Goal: Information Seeking & Learning: Learn about a topic

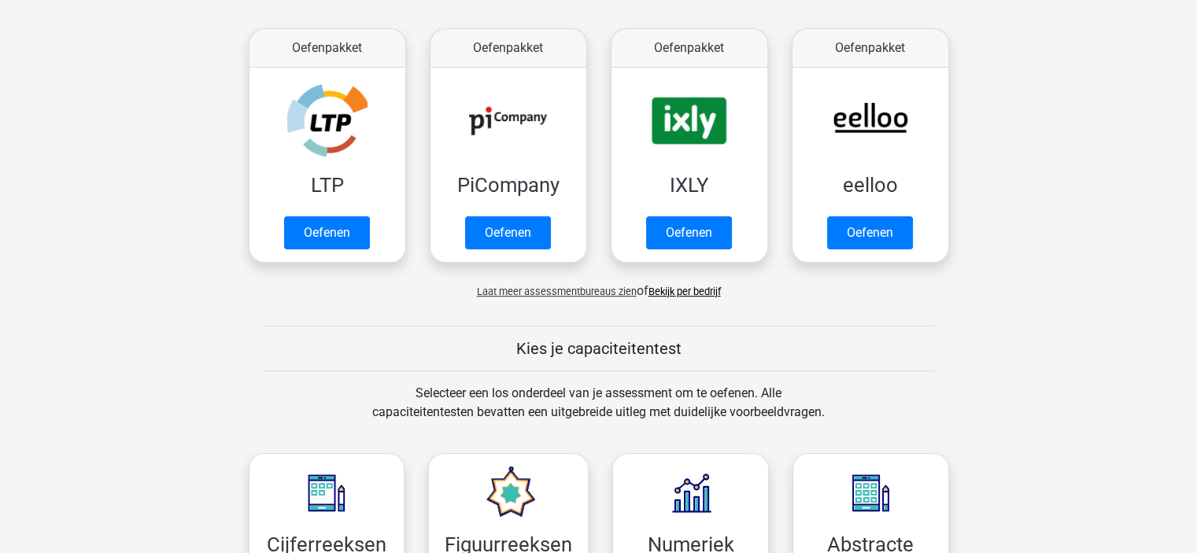
scroll to position [327, 0]
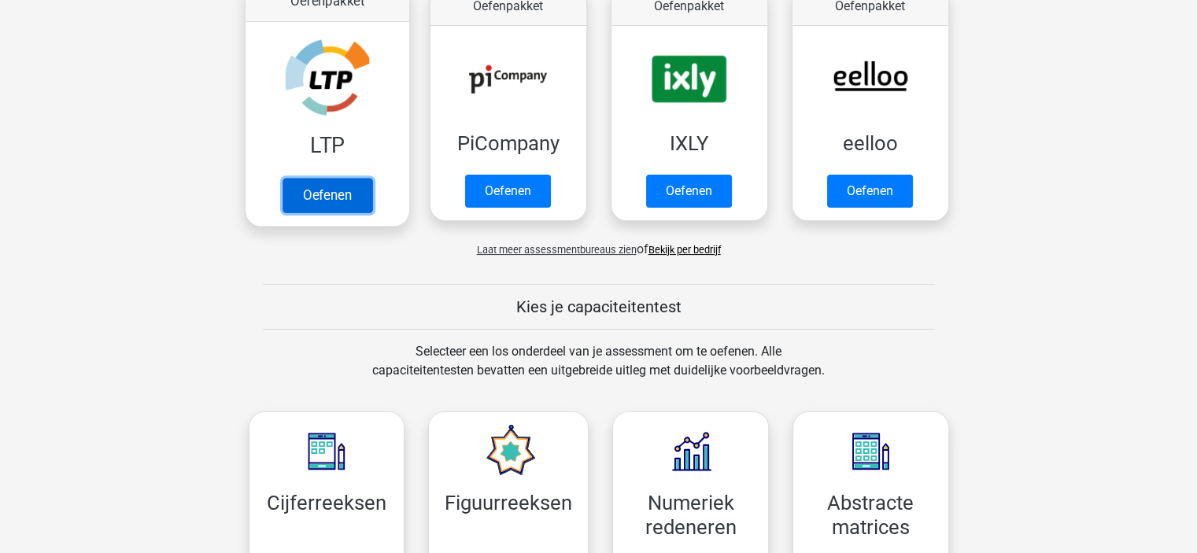
click at [324, 196] on link "Oefenen" at bounding box center [327, 195] width 90 height 35
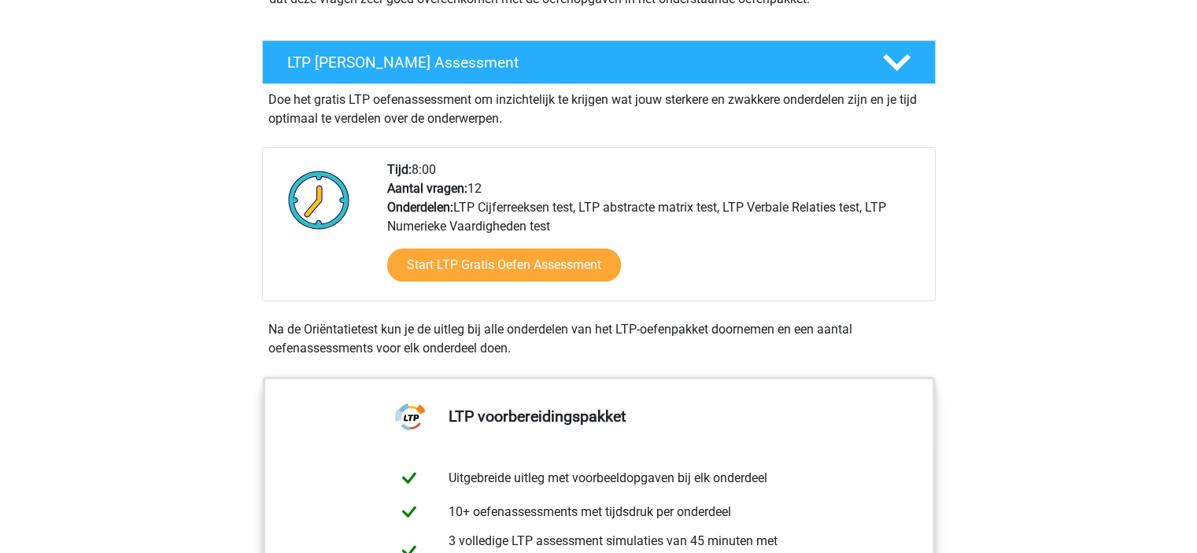
scroll to position [252, 0]
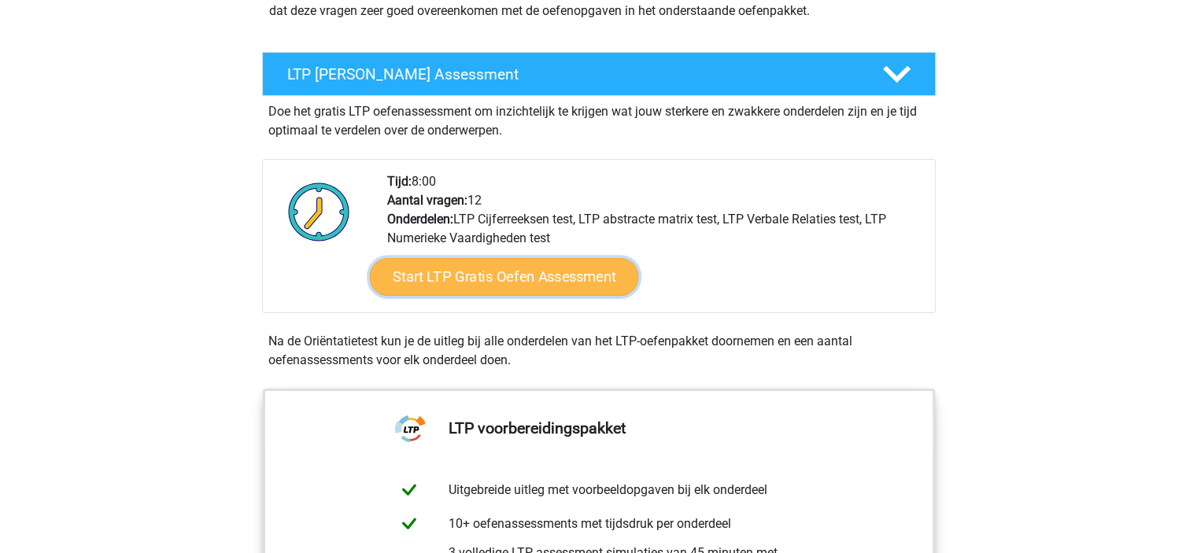
click at [567, 281] on link "Start LTP Gratis Oefen Assessment" at bounding box center [503, 277] width 269 height 38
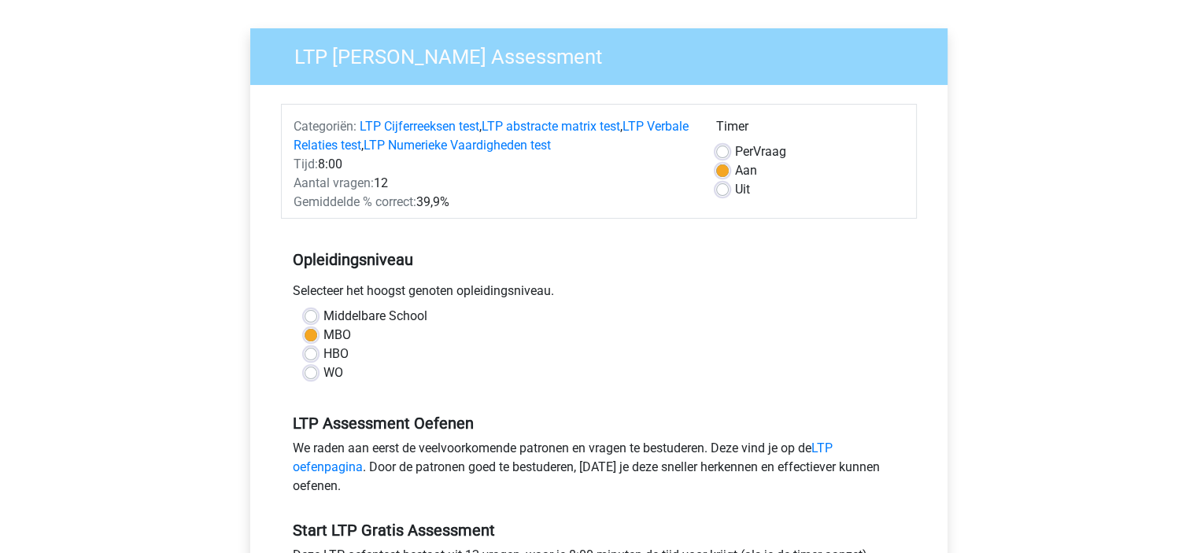
scroll to position [102, 0]
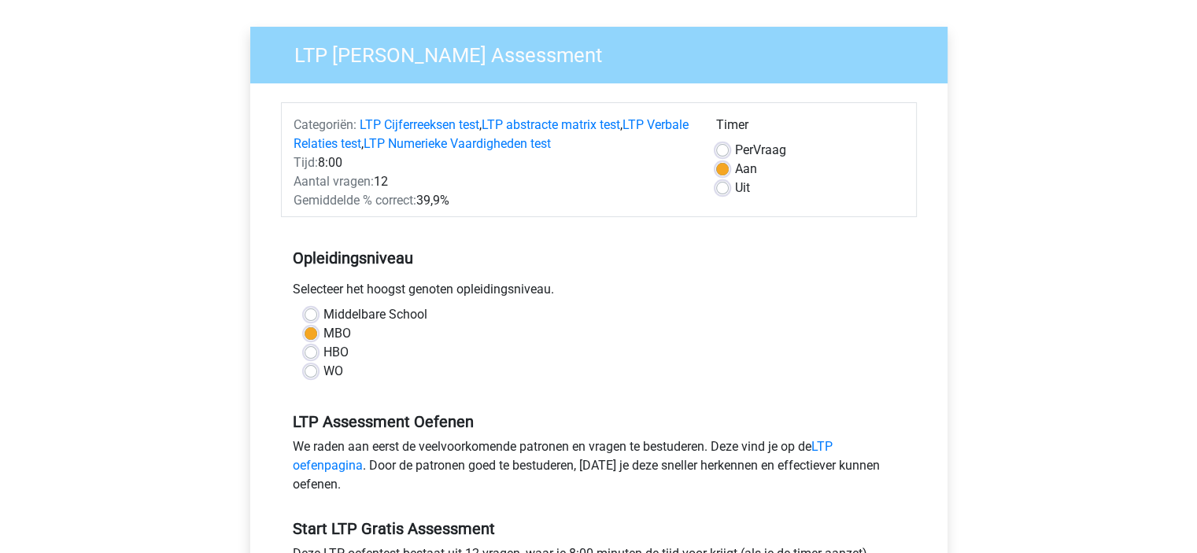
click at [338, 346] on label "HBO" at bounding box center [335, 352] width 25 height 19
click at [317, 346] on input "HBO" at bounding box center [311, 351] width 13 height 16
radio input "true"
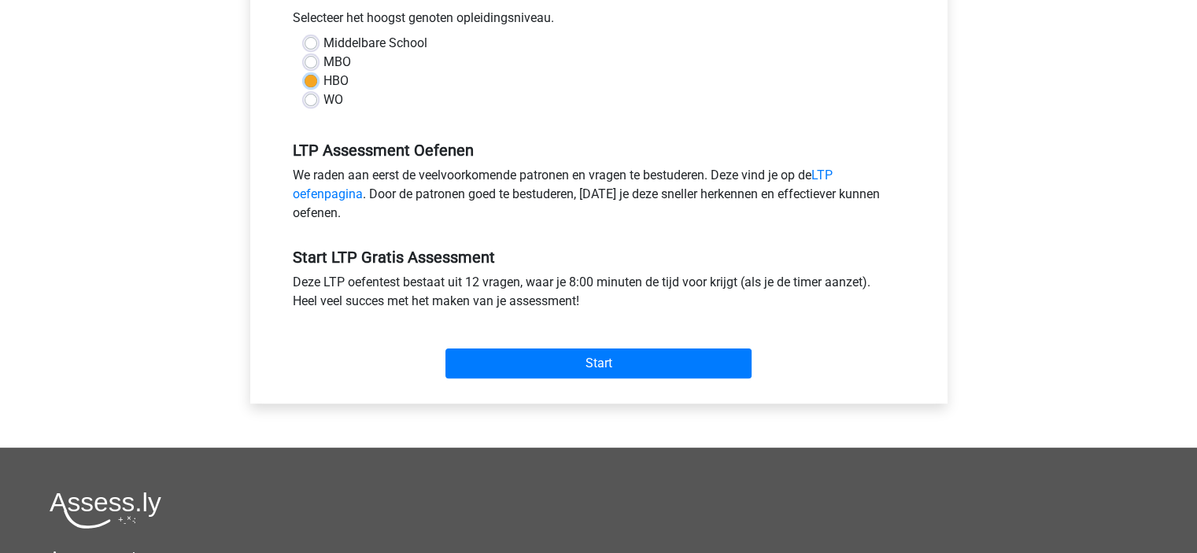
scroll to position [397, 0]
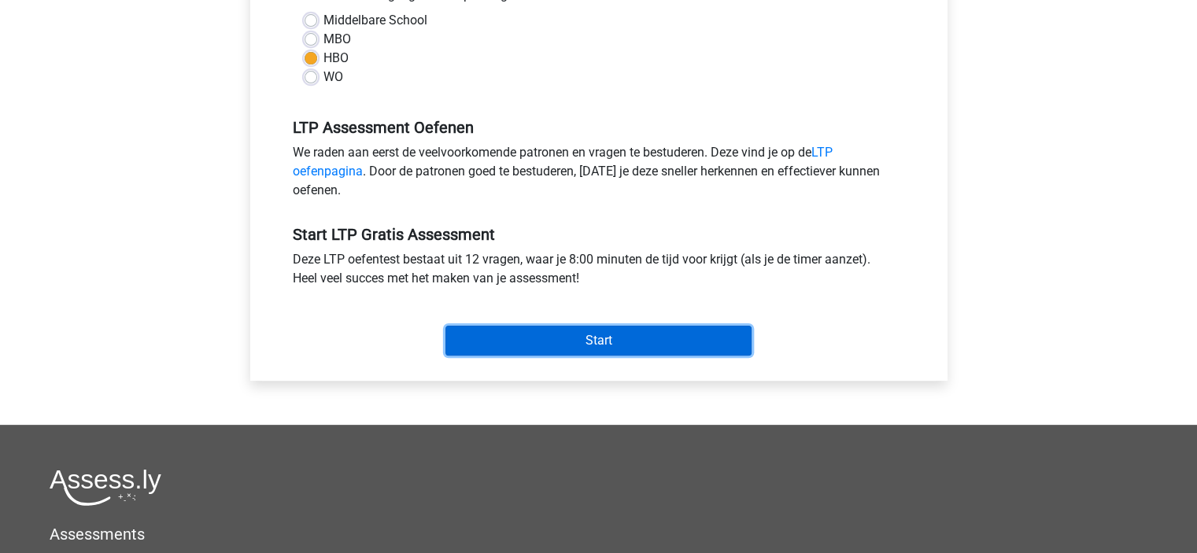
click at [598, 346] on input "Start" at bounding box center [598, 341] width 306 height 30
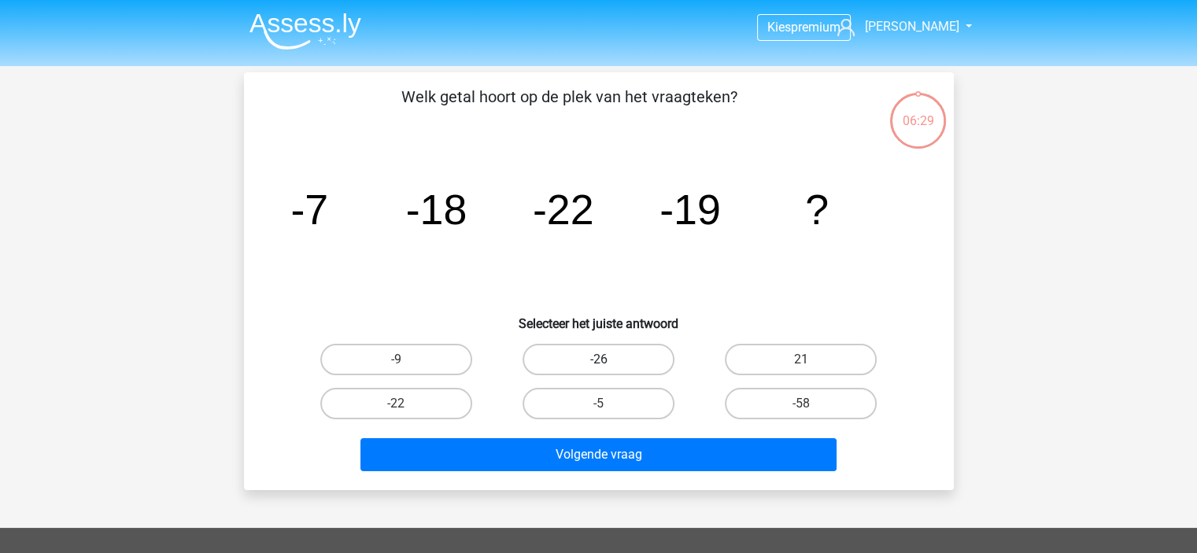
click at [600, 345] on label "-26" at bounding box center [599, 359] width 152 height 31
click at [600, 360] on input "-26" at bounding box center [603, 365] width 10 height 10
radio input "true"
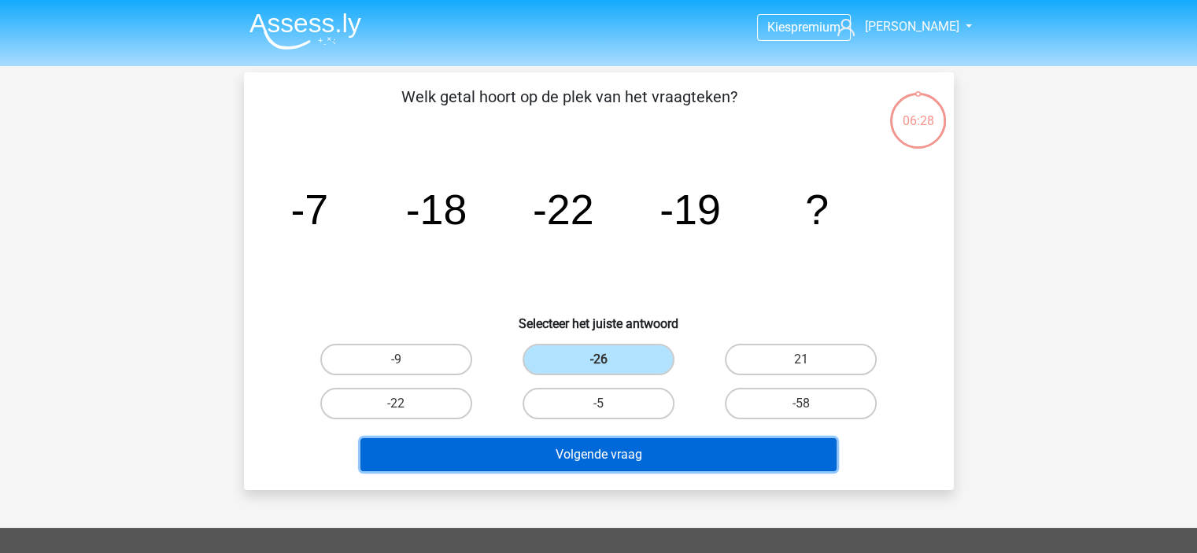
click at [607, 455] on button "Volgende vraag" at bounding box center [598, 454] width 476 height 33
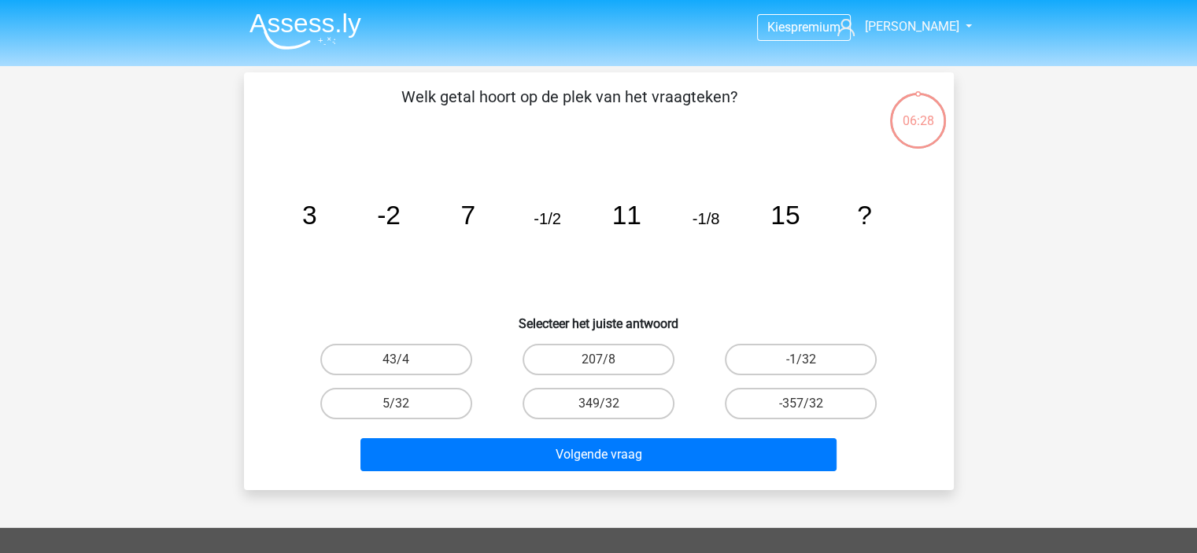
scroll to position [72, 0]
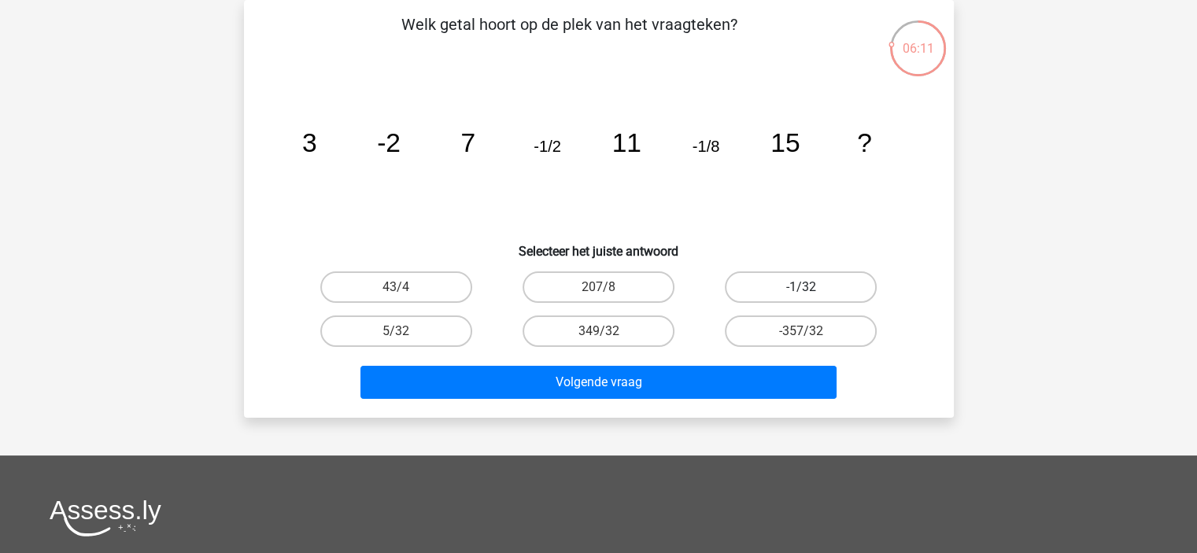
click at [833, 281] on label "-1/32" at bounding box center [801, 286] width 152 height 31
click at [811, 287] on input "-1/32" at bounding box center [806, 292] width 10 height 10
radio input "true"
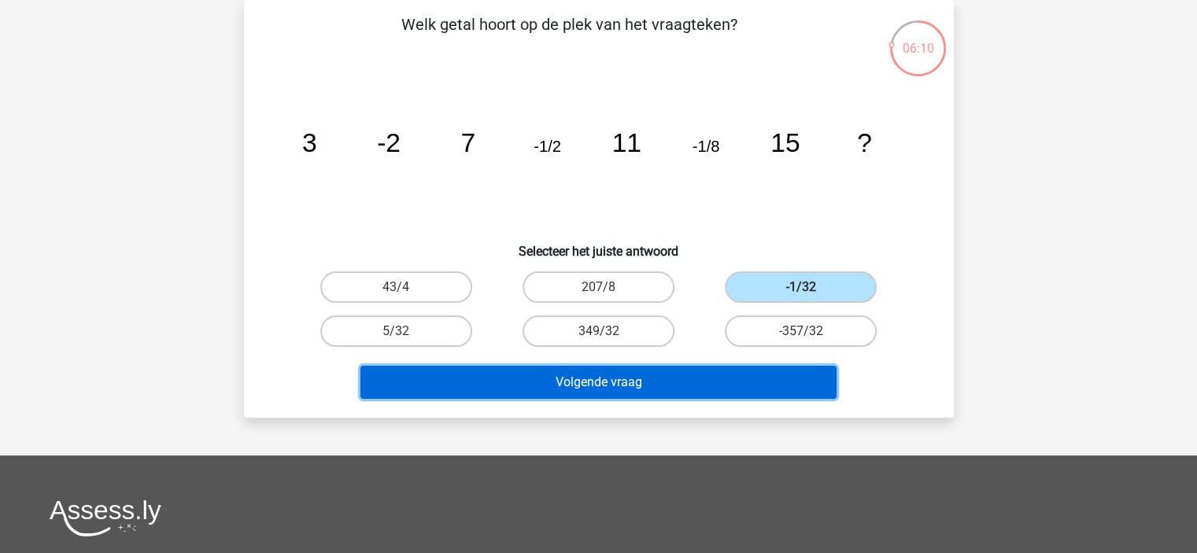
click at [729, 383] on button "Volgende vraag" at bounding box center [598, 382] width 476 height 33
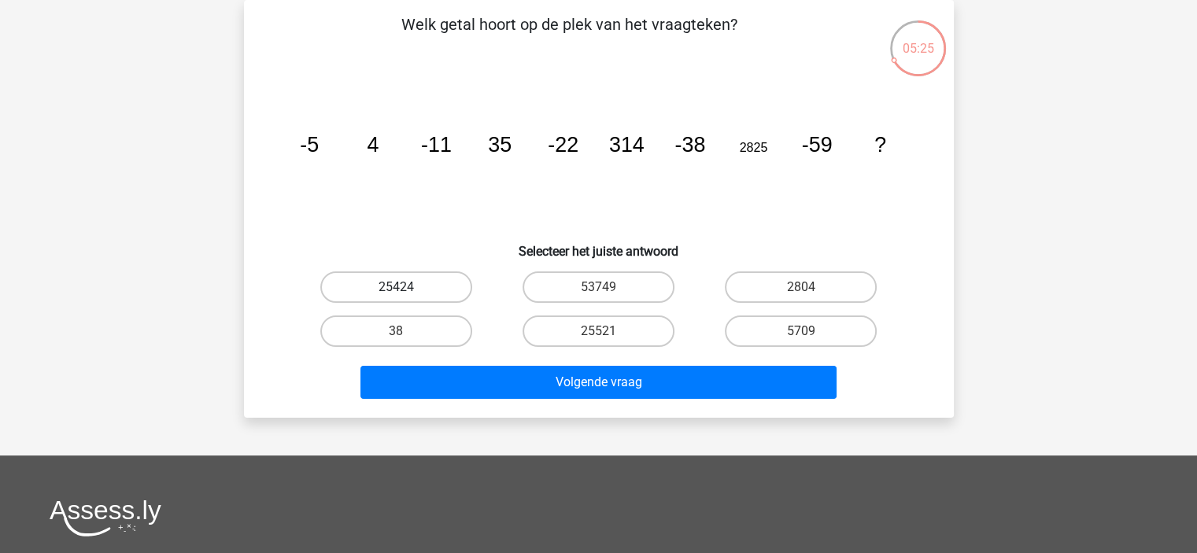
click at [419, 280] on label "25424" at bounding box center [396, 286] width 152 height 31
click at [406, 287] on input "25424" at bounding box center [401, 292] width 10 height 10
radio input "true"
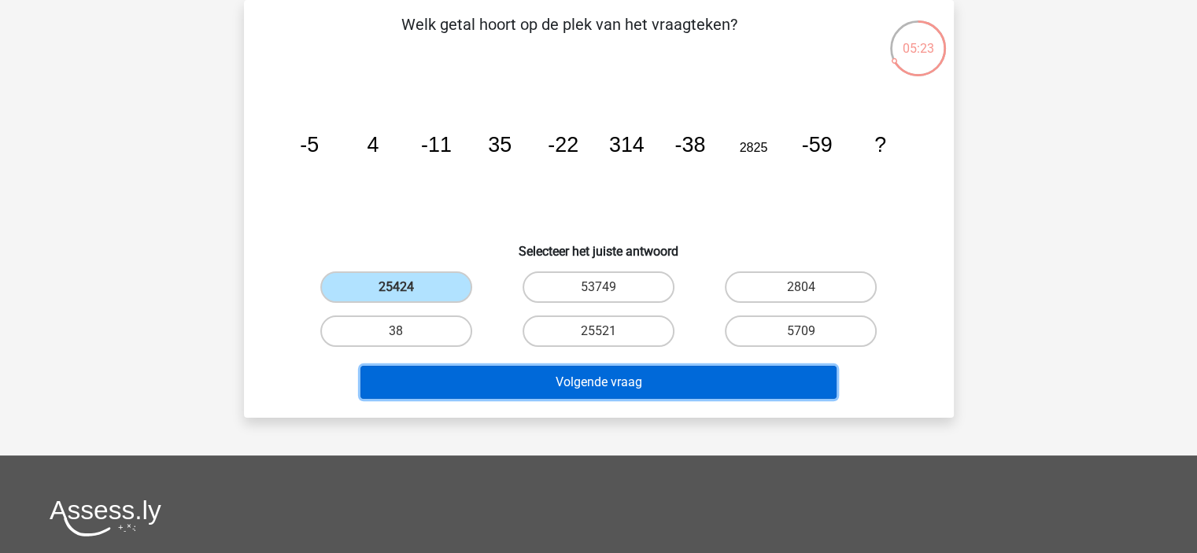
click at [592, 391] on button "Volgende vraag" at bounding box center [598, 382] width 476 height 33
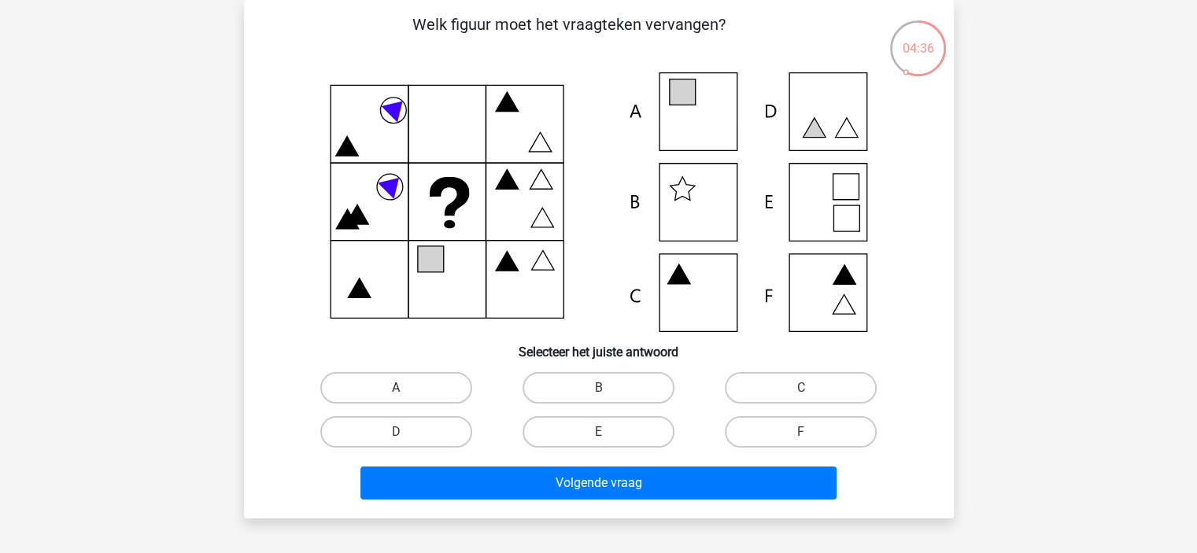
click at [406, 380] on label "A" at bounding box center [396, 387] width 152 height 31
click at [406, 388] on input "A" at bounding box center [401, 393] width 10 height 10
radio input "true"
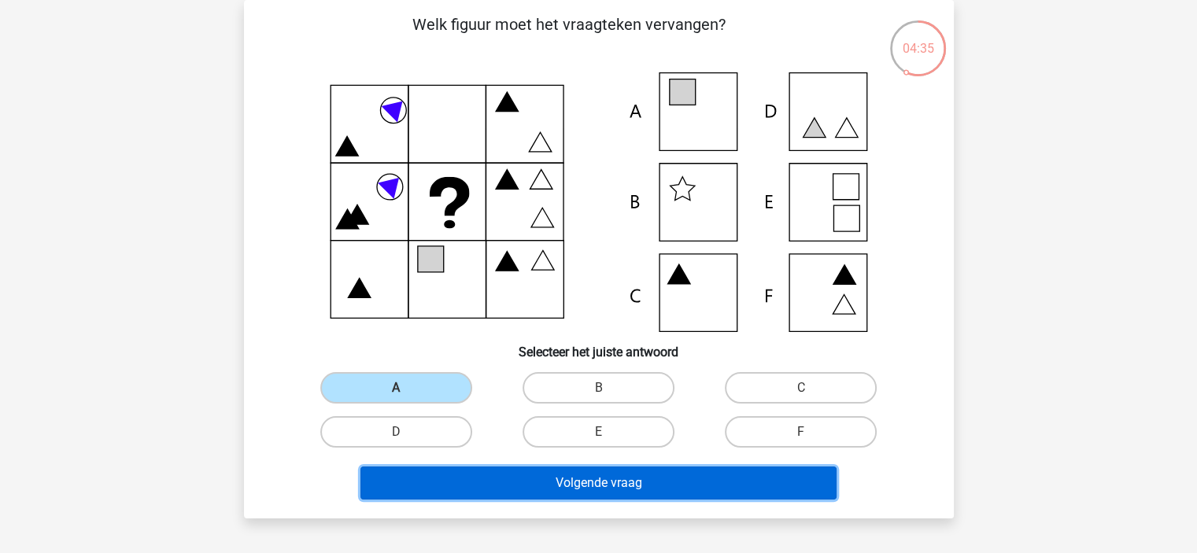
click at [576, 490] on button "Volgende vraag" at bounding box center [598, 483] width 476 height 33
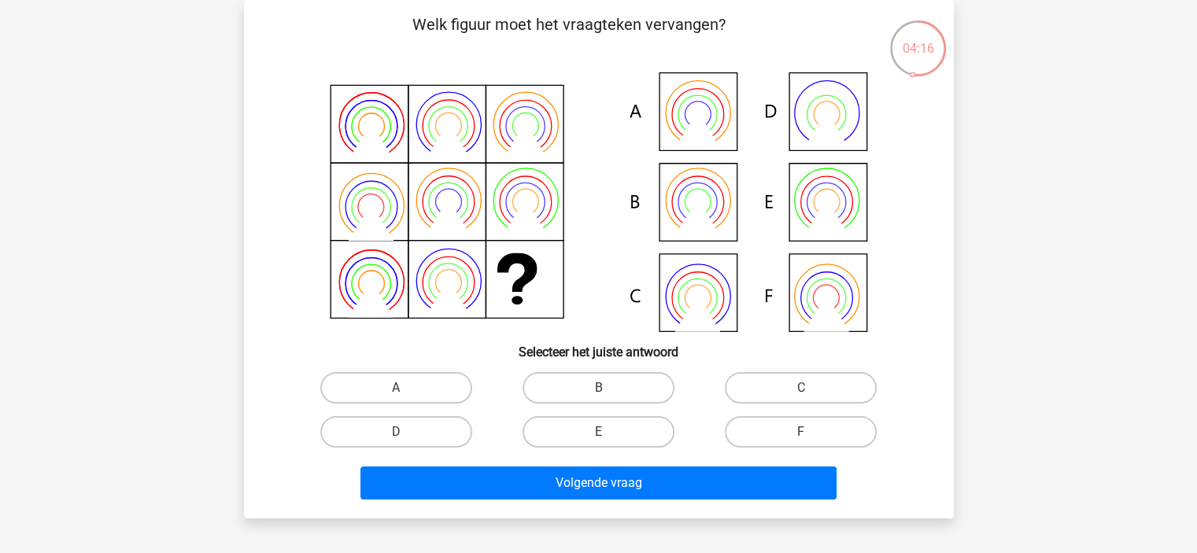
click at [617, 371] on div "B" at bounding box center [598, 388] width 202 height 44
click at [610, 382] on label "B" at bounding box center [599, 387] width 152 height 31
click at [608, 388] on input "B" at bounding box center [603, 393] width 10 height 10
radio input "true"
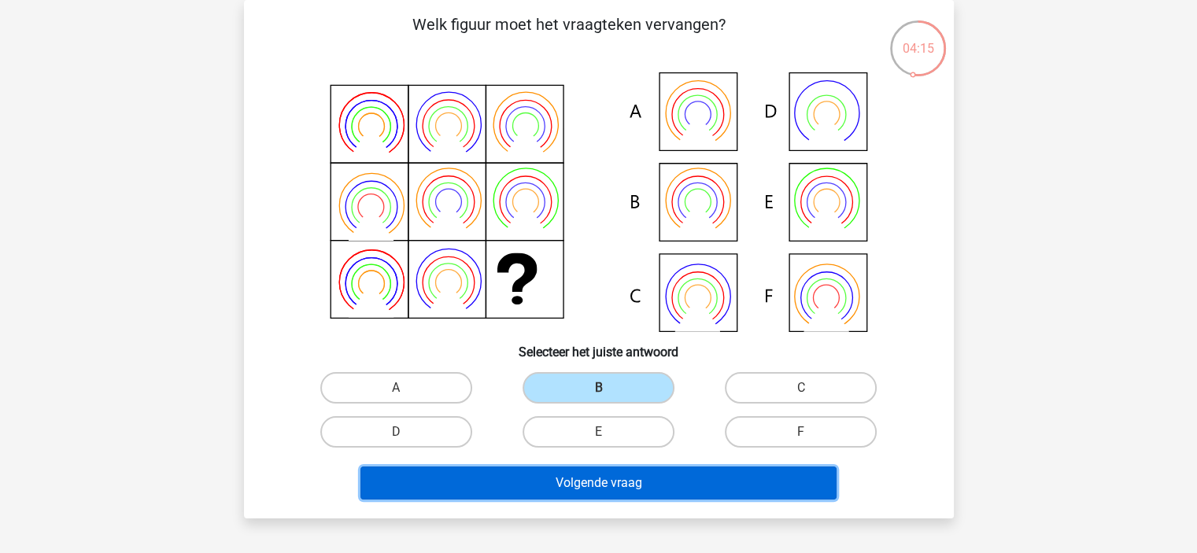
click at [593, 474] on button "Volgende vraag" at bounding box center [598, 483] width 476 height 33
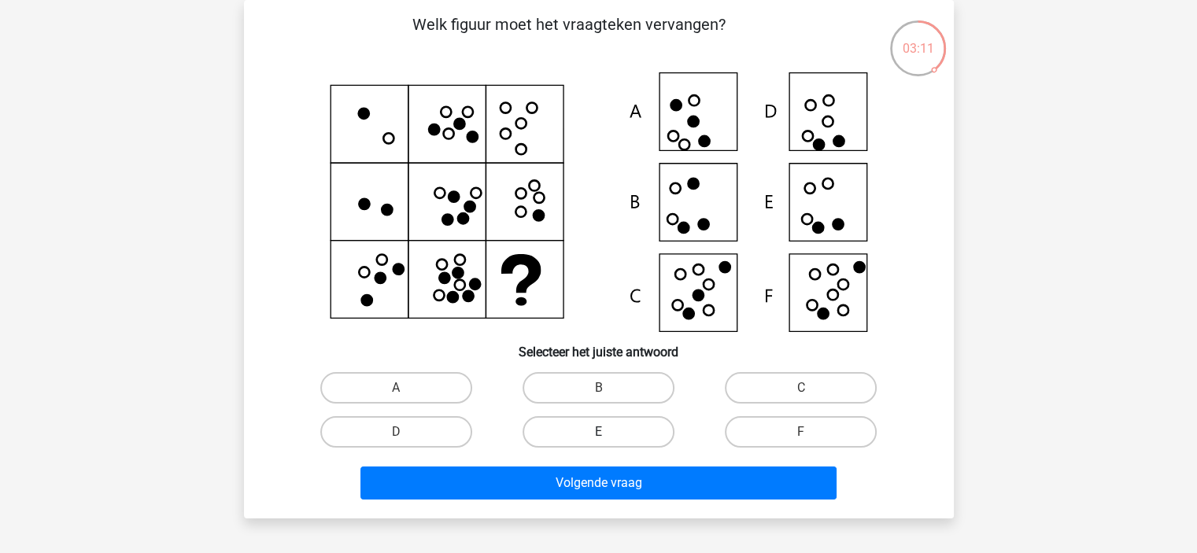
click at [590, 426] on label "E" at bounding box center [599, 431] width 152 height 31
click at [598, 432] on input "E" at bounding box center [603, 437] width 10 height 10
radio input "true"
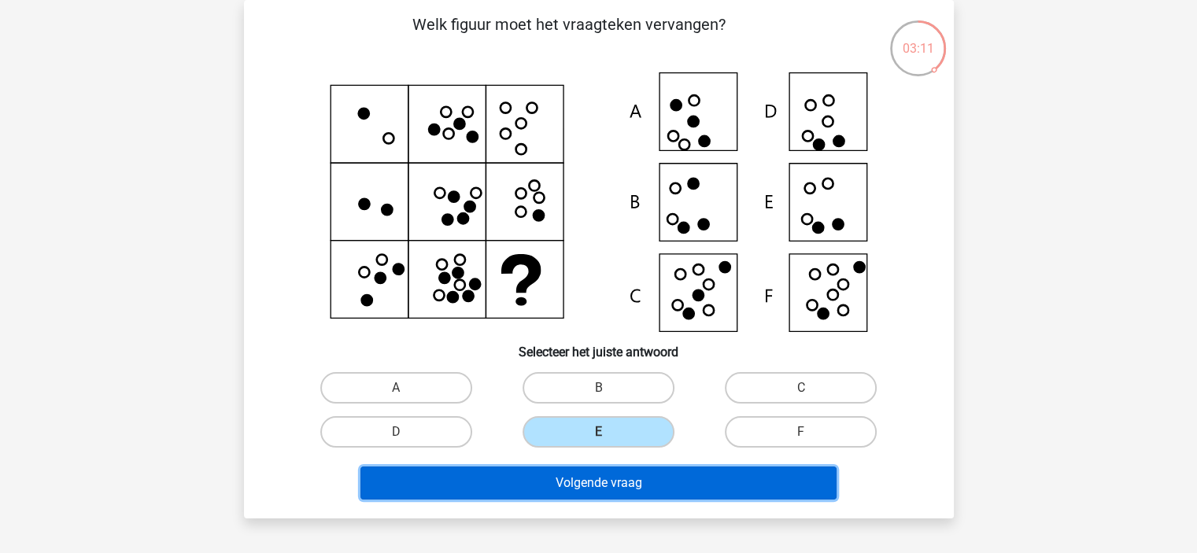
click at [567, 478] on button "Volgende vraag" at bounding box center [598, 483] width 476 height 33
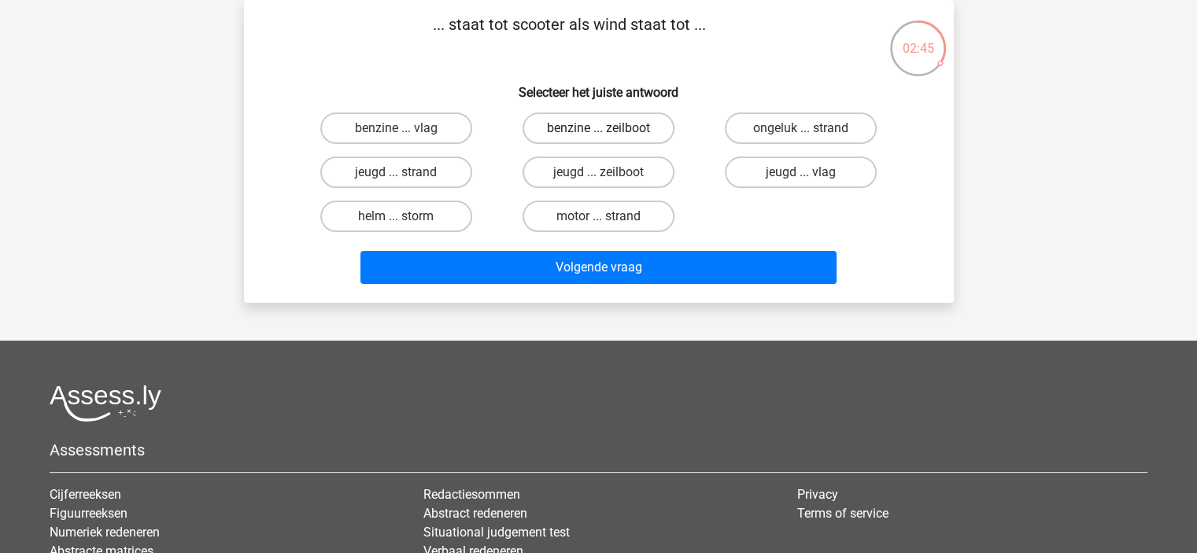
click at [621, 128] on label "benzine ... zeilboot" at bounding box center [599, 128] width 152 height 31
click at [608, 128] on input "benzine ... zeilboot" at bounding box center [603, 133] width 10 height 10
radio input "true"
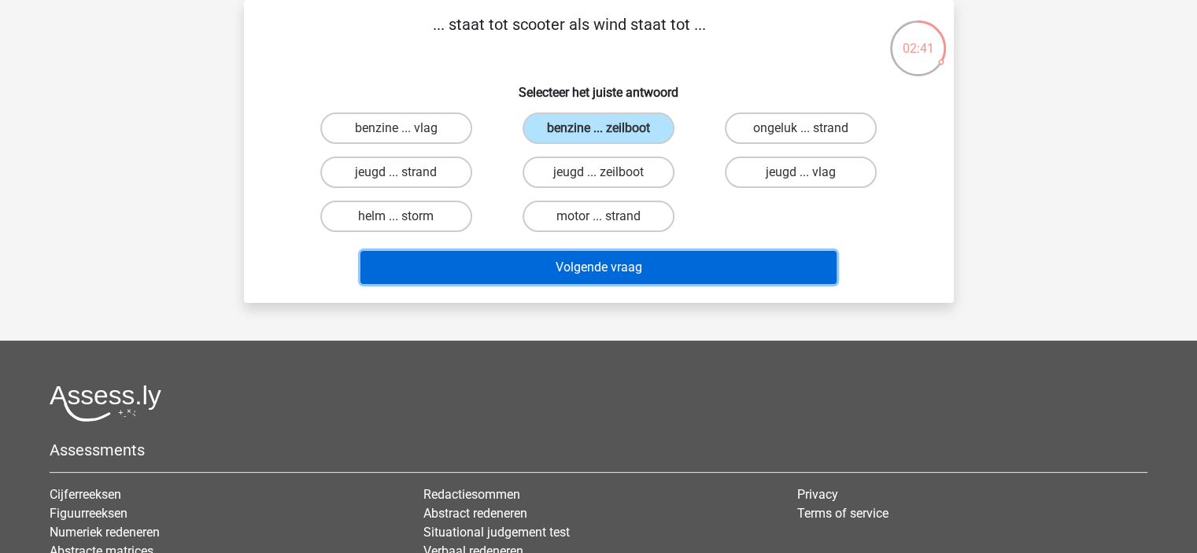
click at [593, 269] on button "Volgende vraag" at bounding box center [598, 267] width 476 height 33
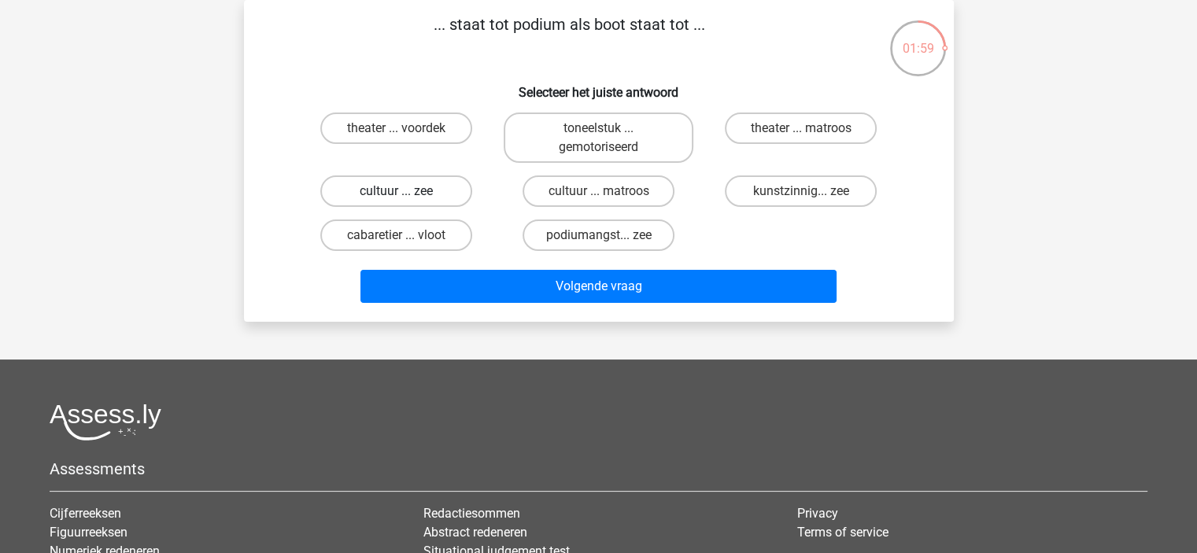
click at [393, 198] on label "cultuur ... zee" at bounding box center [396, 190] width 152 height 31
click at [396, 198] on input "cultuur ... zee" at bounding box center [401, 196] width 10 height 10
radio input "true"
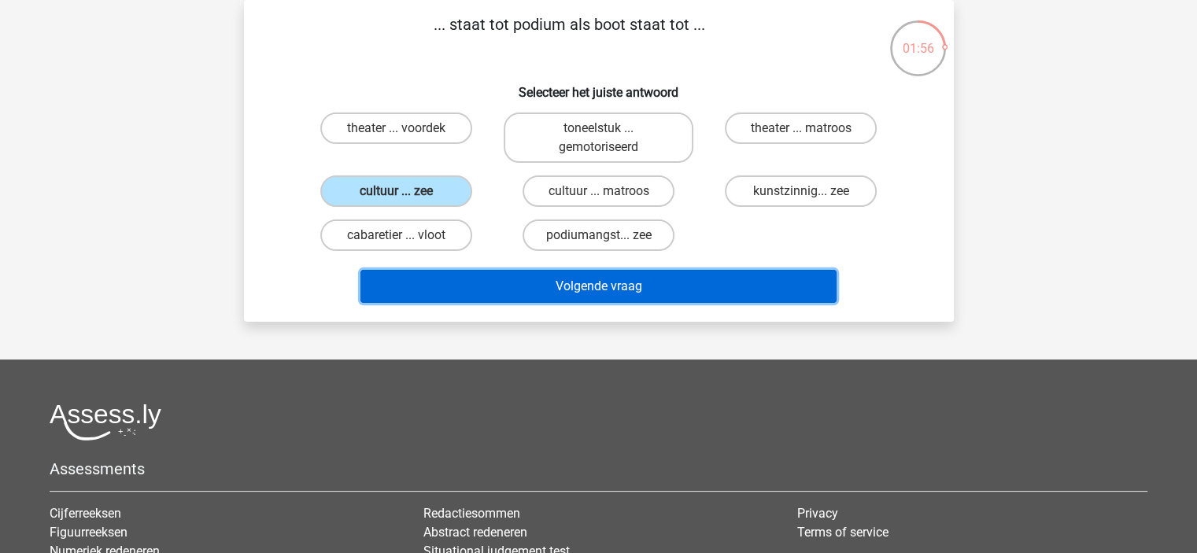
click at [557, 284] on button "Volgende vraag" at bounding box center [598, 286] width 476 height 33
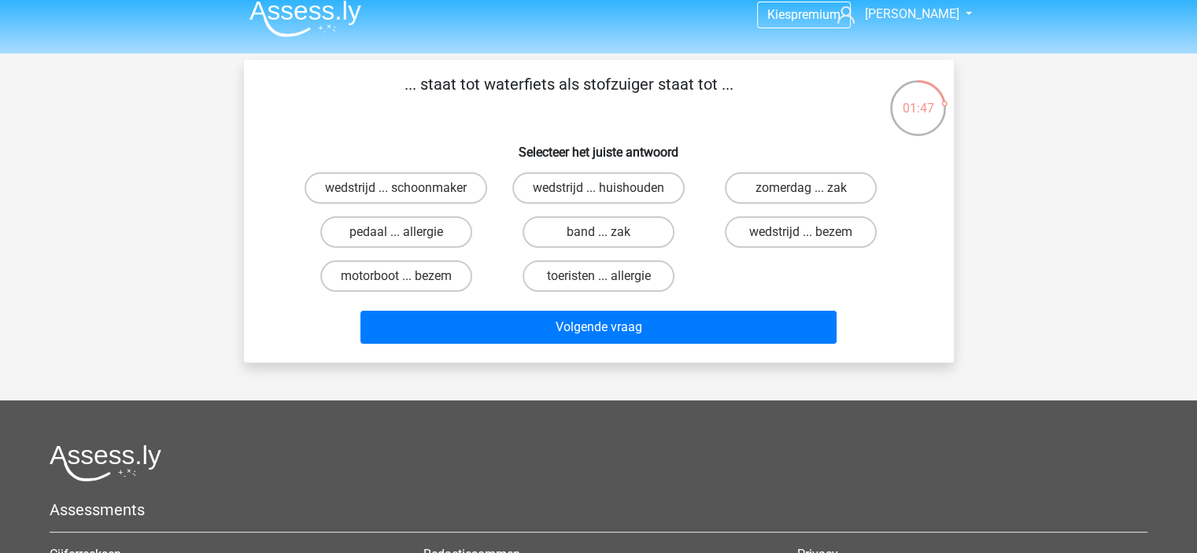
scroll to position [14, 0]
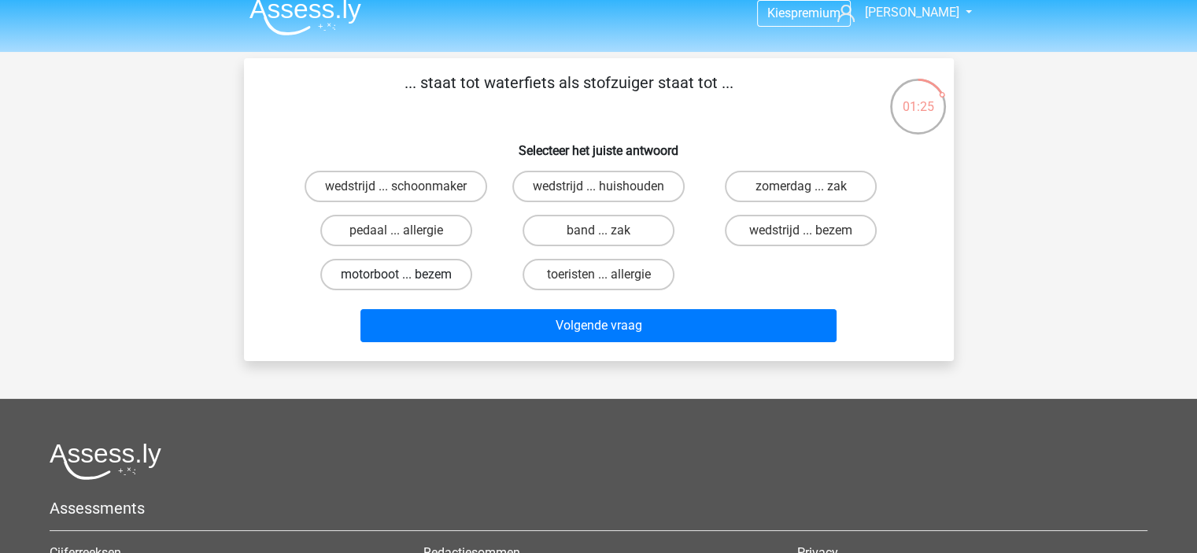
click at [395, 271] on label "motorboot ... bezem" at bounding box center [396, 274] width 152 height 31
click at [396, 275] on input "motorboot ... bezem" at bounding box center [401, 280] width 10 height 10
radio input "true"
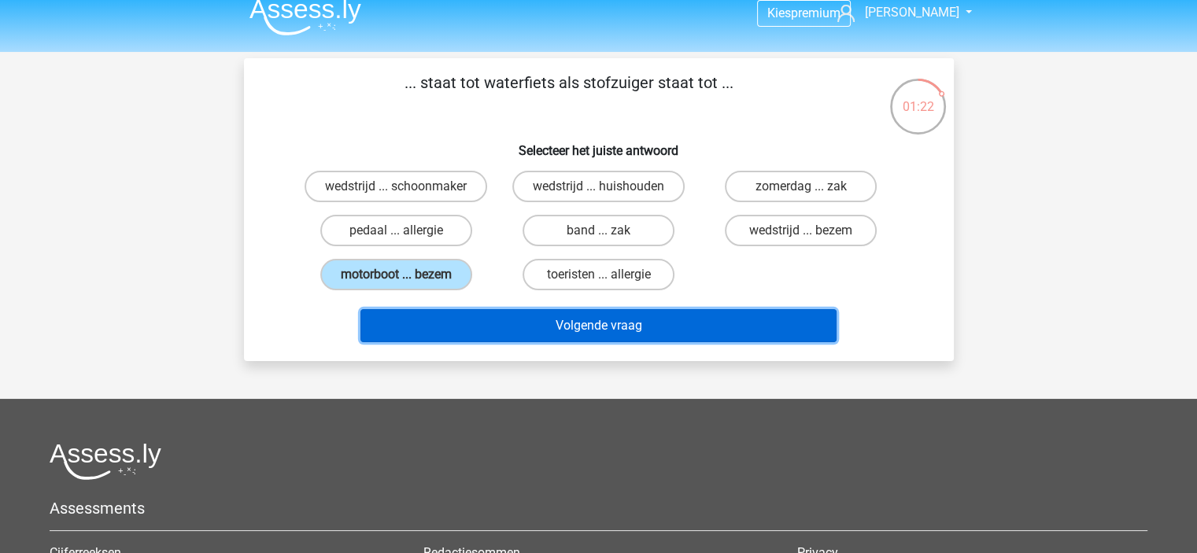
click at [545, 331] on button "Volgende vraag" at bounding box center [598, 325] width 476 height 33
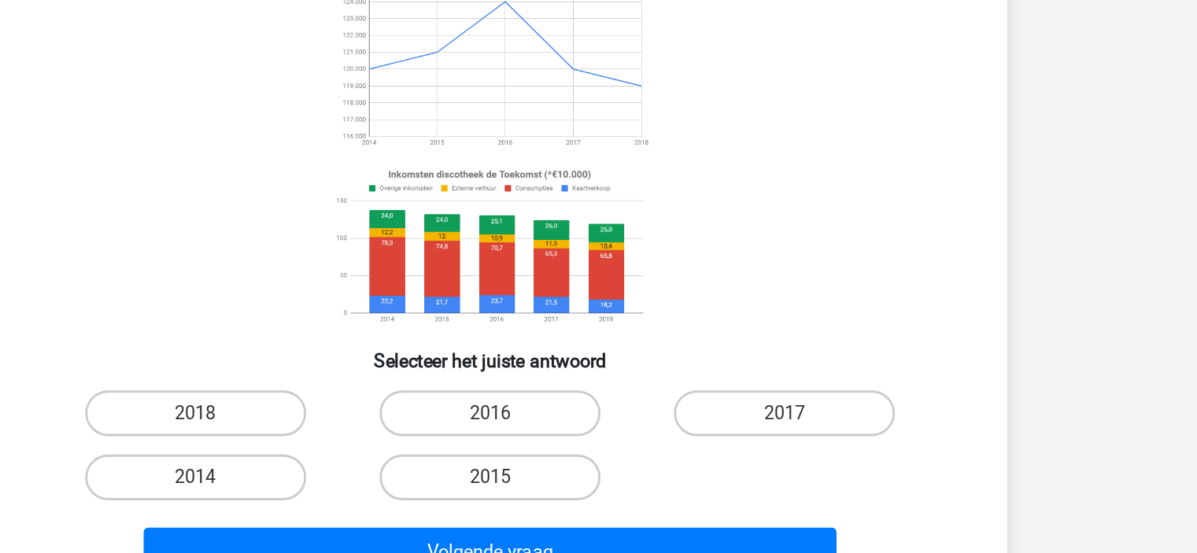
scroll to position [83, 0]
drag, startPoint x: 1092, startPoint y: 268, endPoint x: 1056, endPoint y: 401, distance: 137.8
click at [1056, 401] on div "Kies premium jordi jordi.peerdeman@concentrix.com" at bounding box center [598, 439] width 1197 height 1044
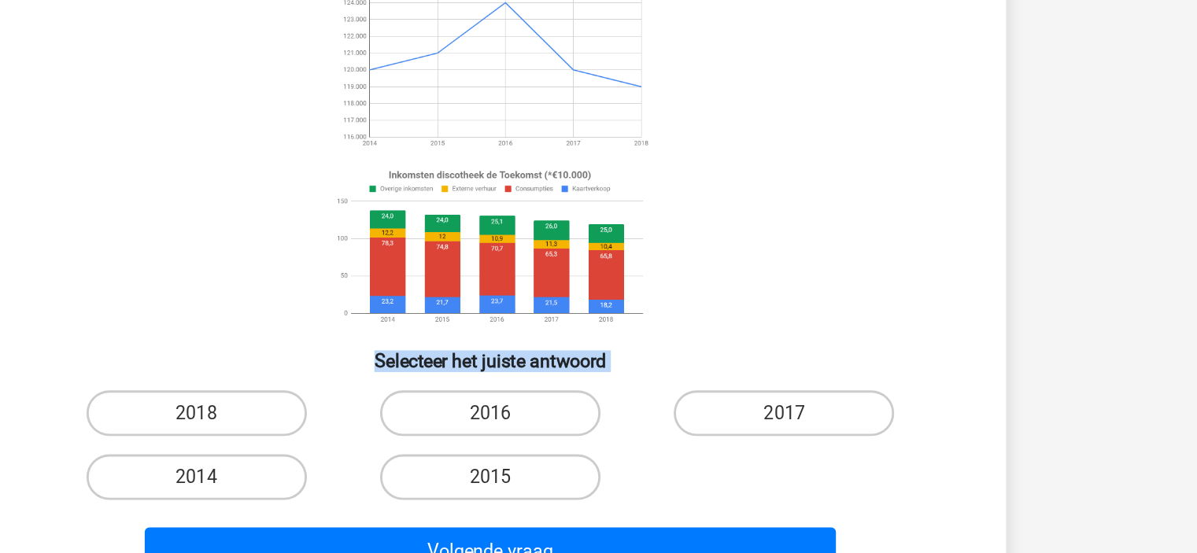
drag, startPoint x: 1056, startPoint y: 401, endPoint x: 1048, endPoint y: 240, distance: 160.7
click at [1048, 240] on div "Kies premium jordi jordi.peerdeman@concentrix.com" at bounding box center [598, 439] width 1197 height 1044
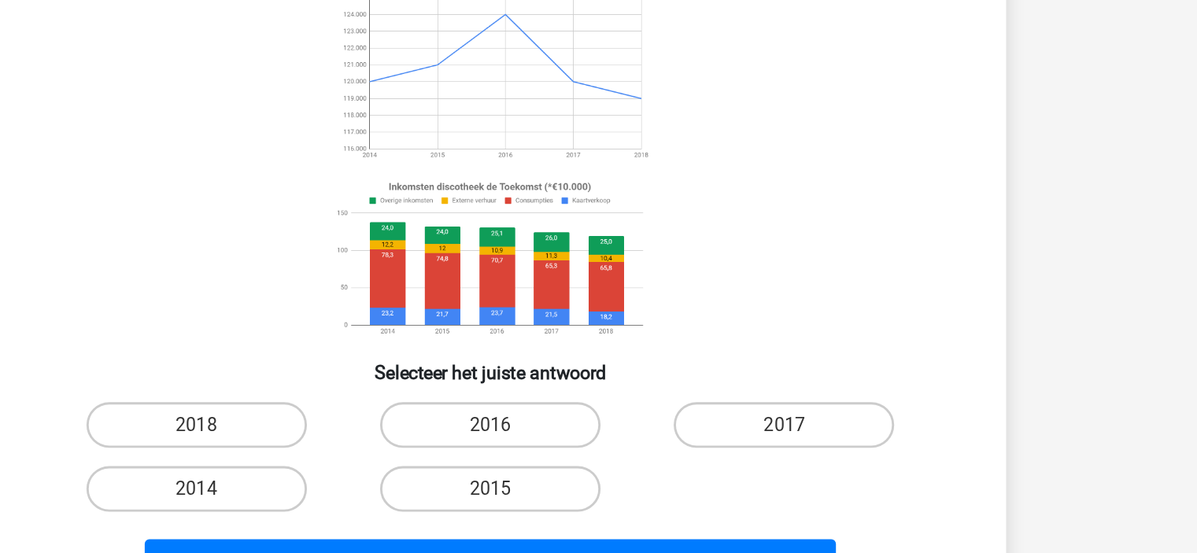
scroll to position [6, 0]
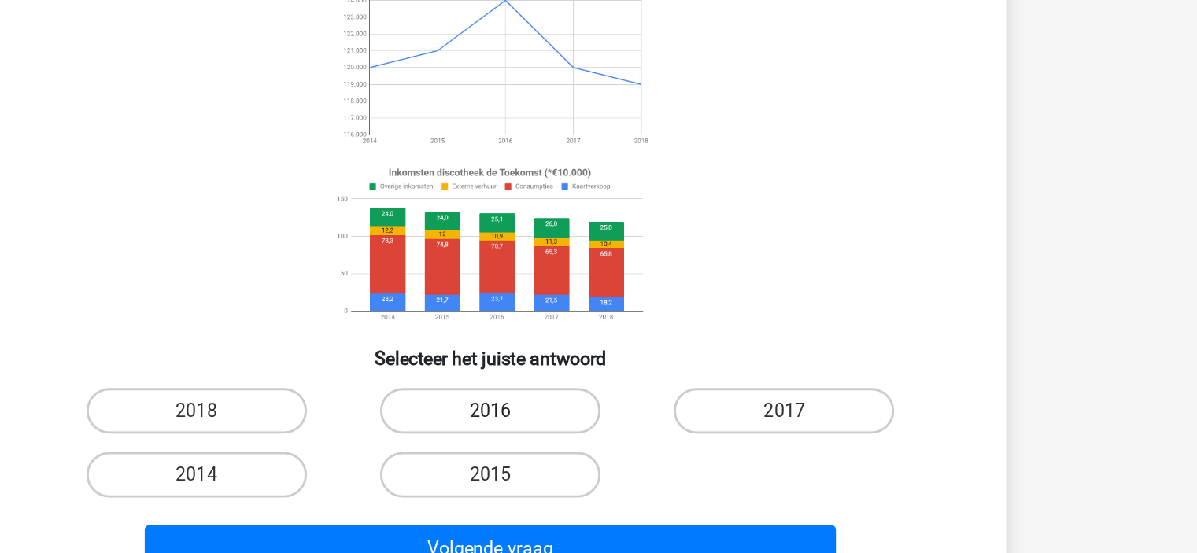
click at [612, 464] on label "2016" at bounding box center [599, 454] width 152 height 31
click at [608, 464] on input "2016" at bounding box center [603, 460] width 10 height 10
radio input "true"
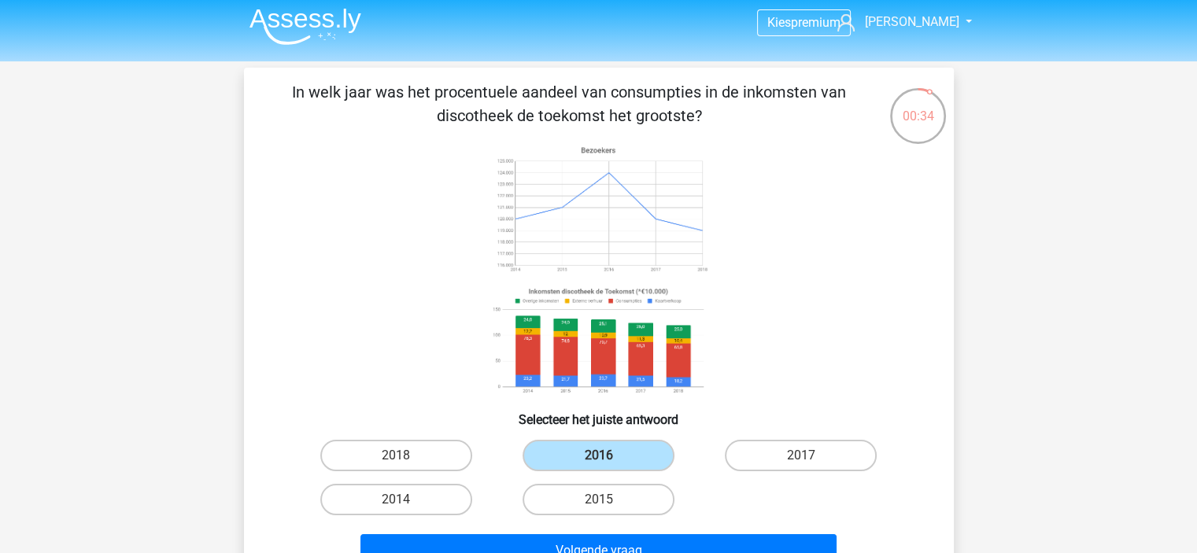
scroll to position [188, 0]
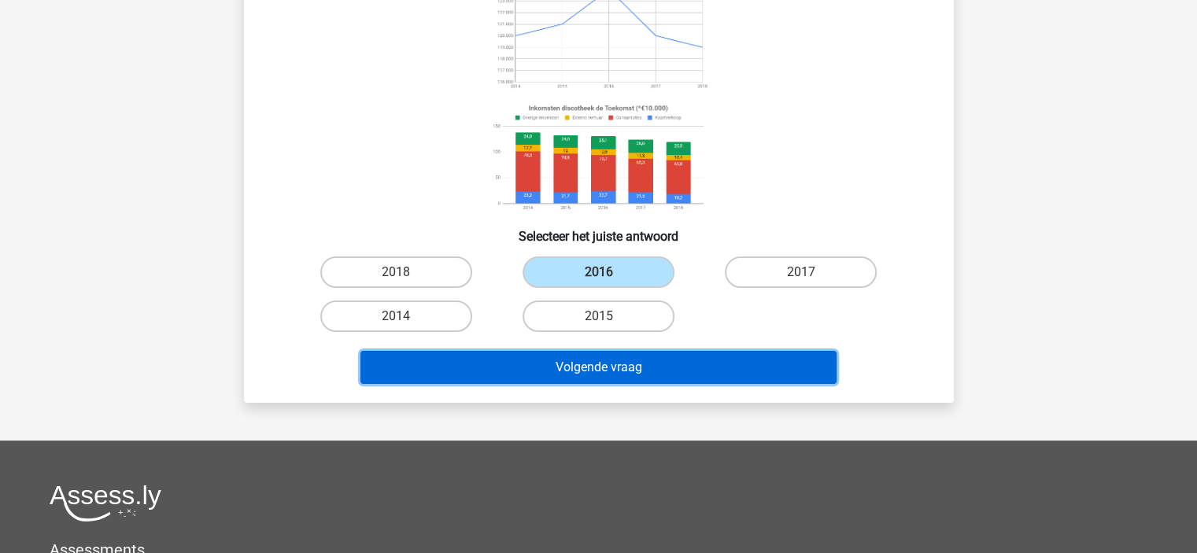
click at [569, 363] on button "Volgende vraag" at bounding box center [598, 367] width 476 height 33
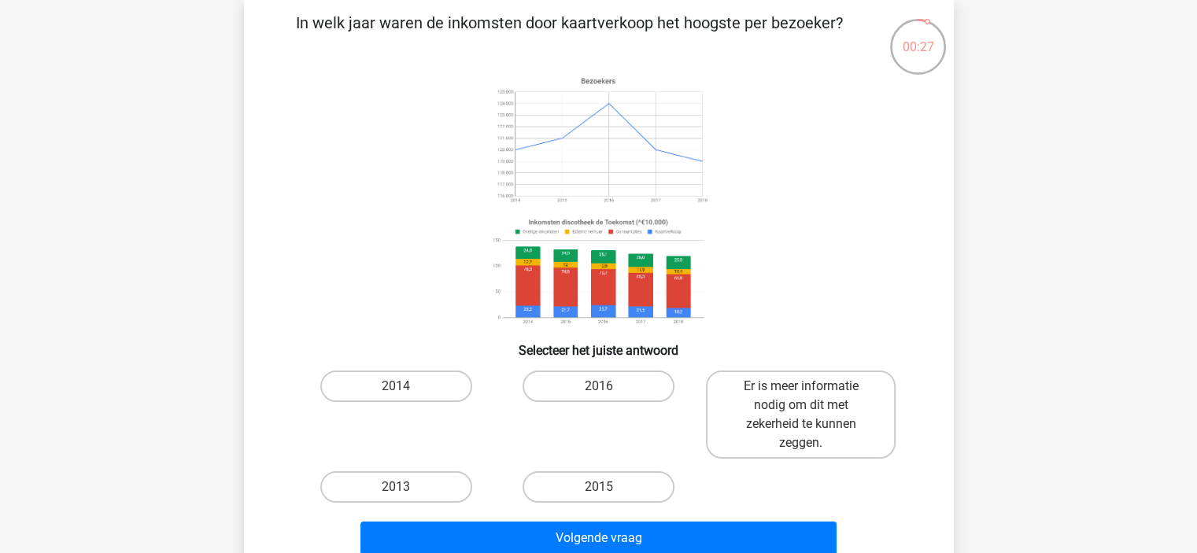
scroll to position [86, 0]
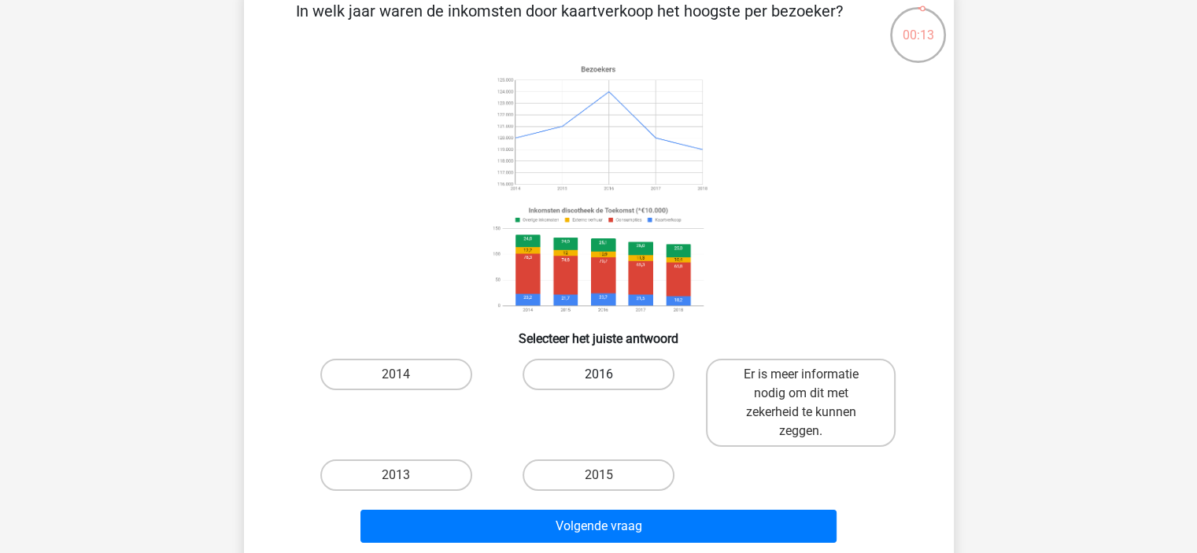
click at [606, 371] on label "2016" at bounding box center [599, 374] width 152 height 31
click at [606, 375] on input "2016" at bounding box center [603, 380] width 10 height 10
radio input "true"
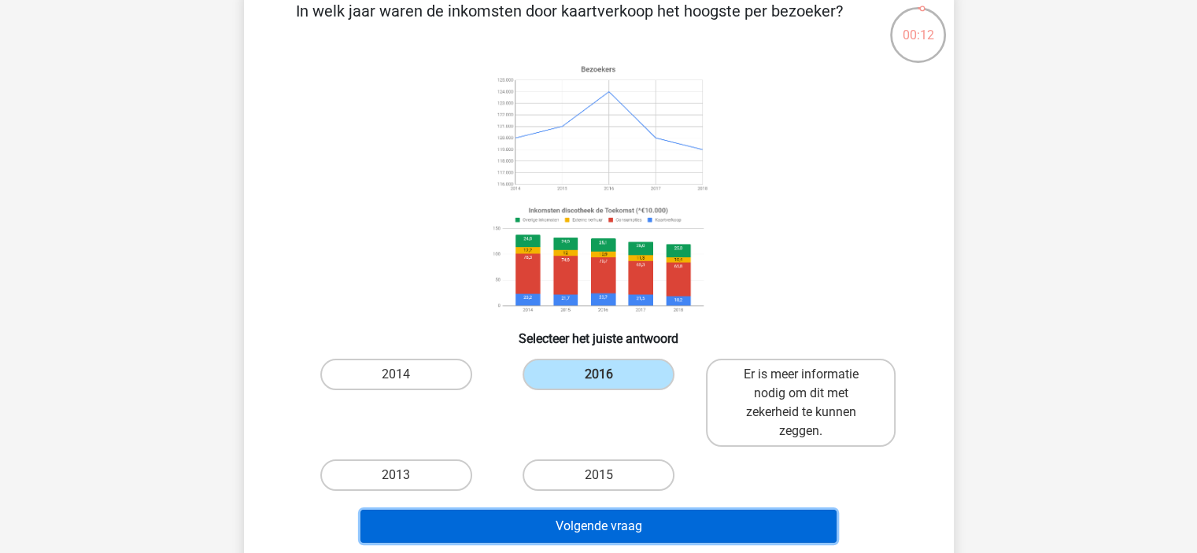
click at [572, 523] on button "Volgende vraag" at bounding box center [598, 526] width 476 height 33
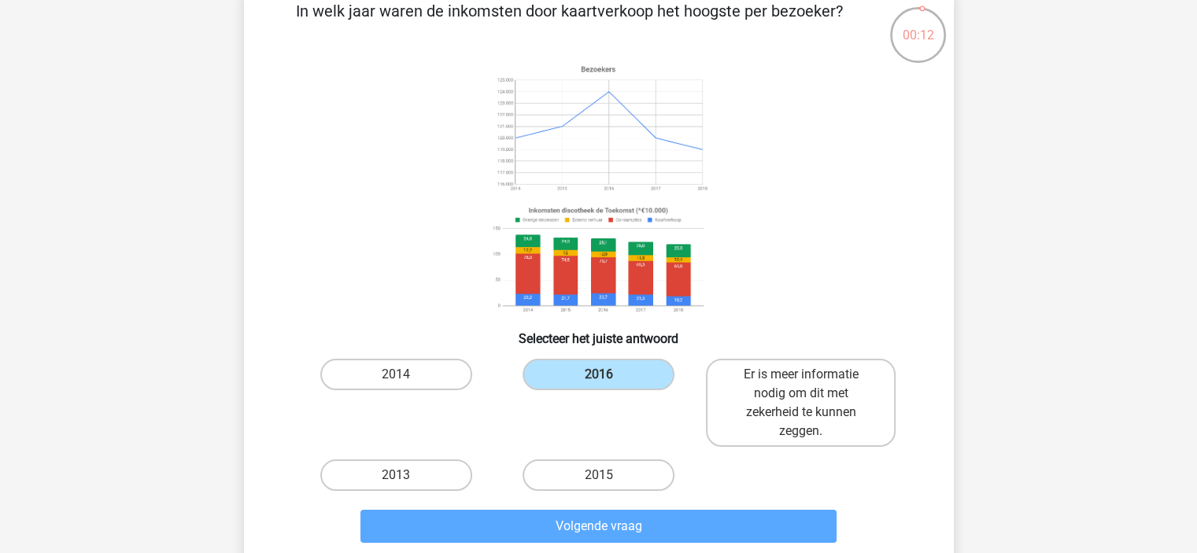
scroll to position [72, 0]
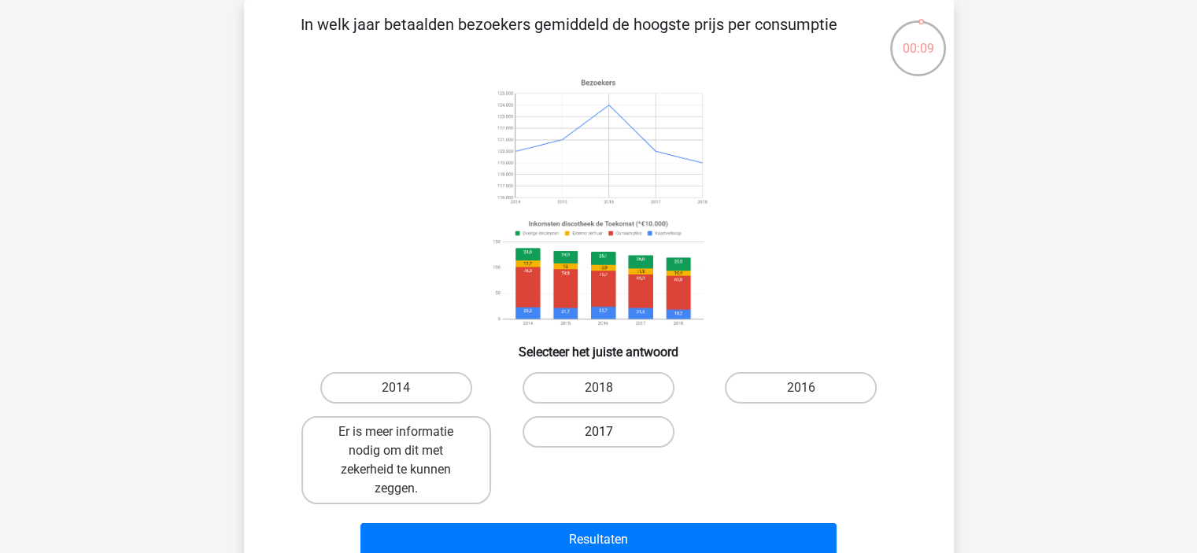
click at [612, 427] on label "2017" at bounding box center [599, 431] width 152 height 31
click at [608, 432] on input "2017" at bounding box center [603, 437] width 10 height 10
radio input "true"
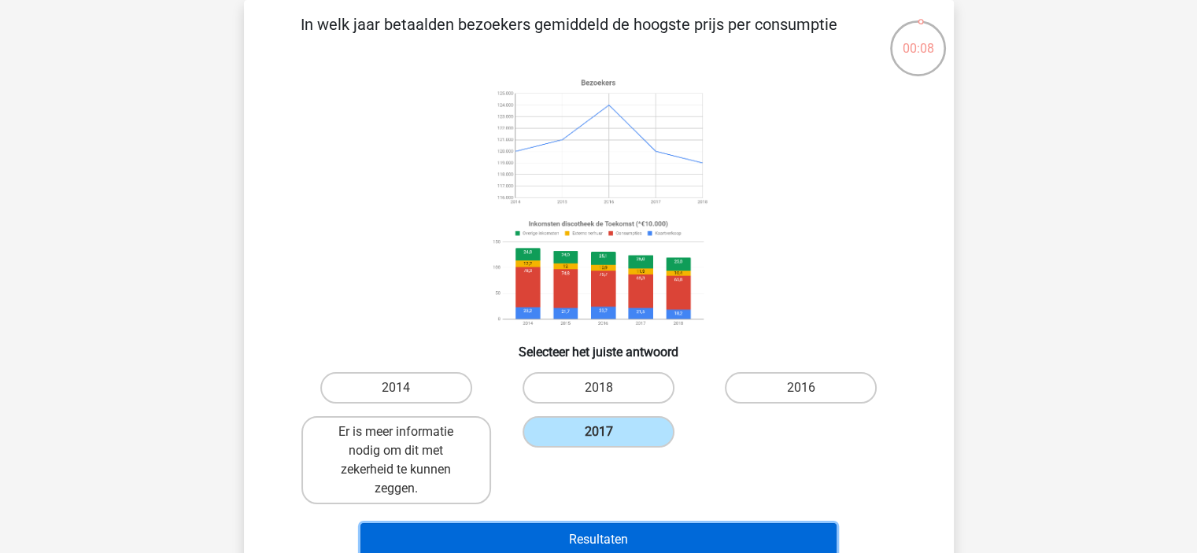
click at [589, 536] on button "Resultaten" at bounding box center [598, 539] width 476 height 33
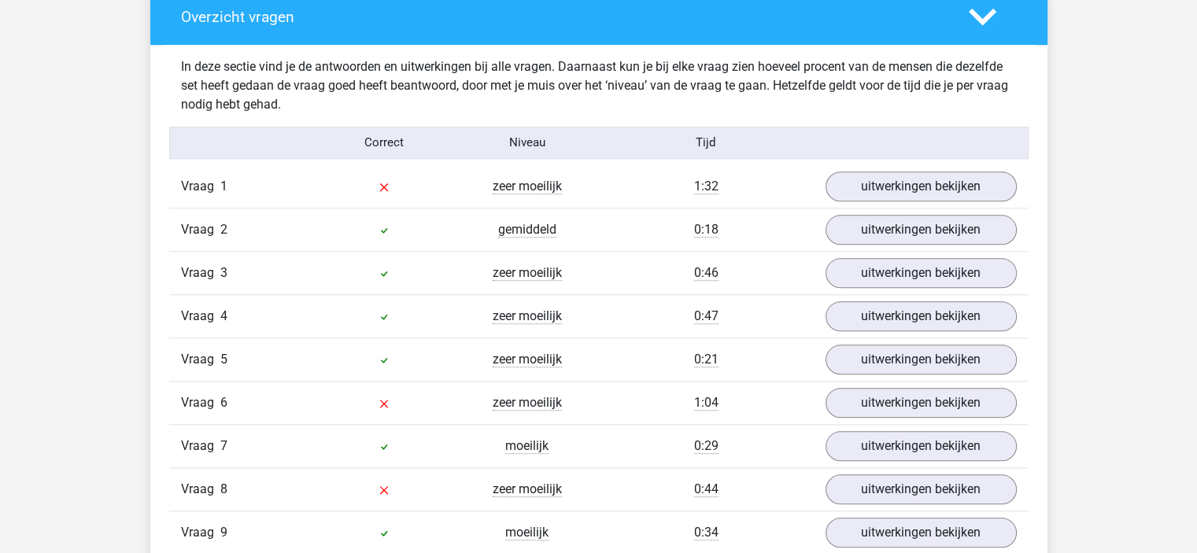
scroll to position [1641, 0]
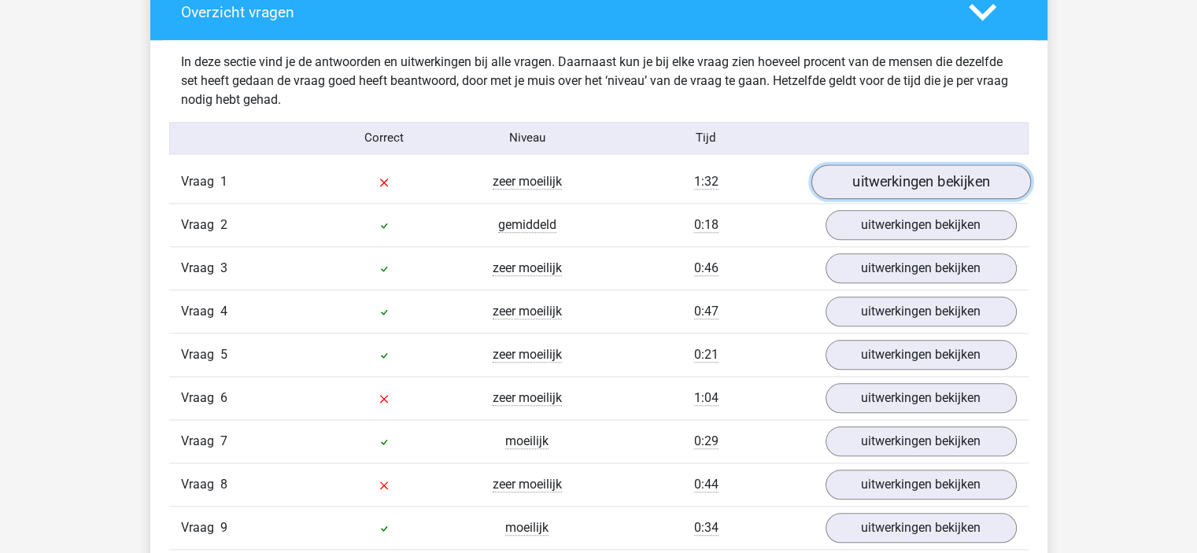
click at [875, 177] on link "uitwerkingen bekijken" at bounding box center [921, 181] width 220 height 35
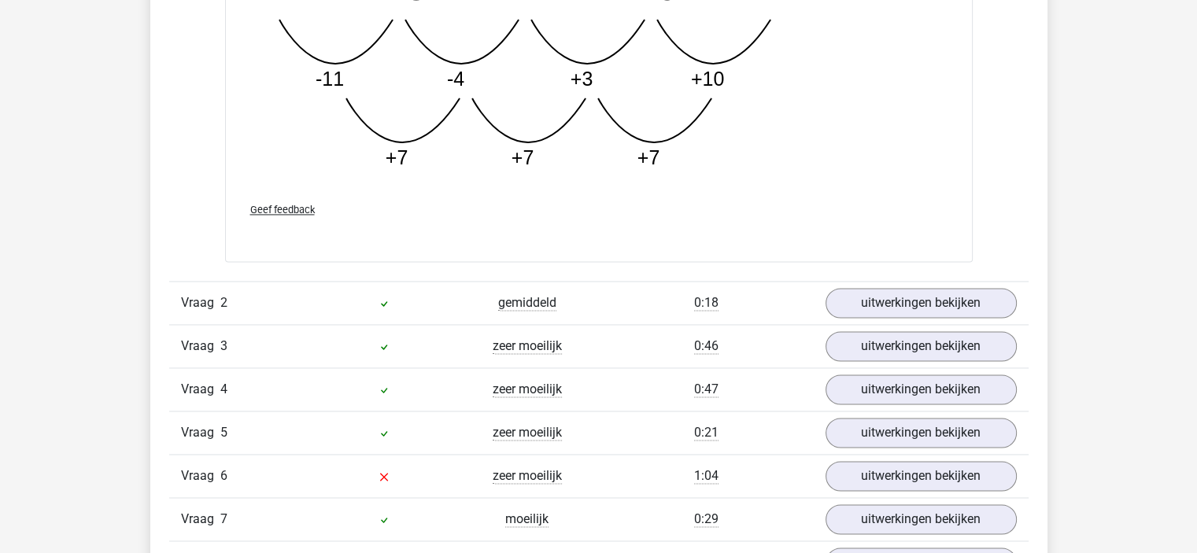
scroll to position [2617, 0]
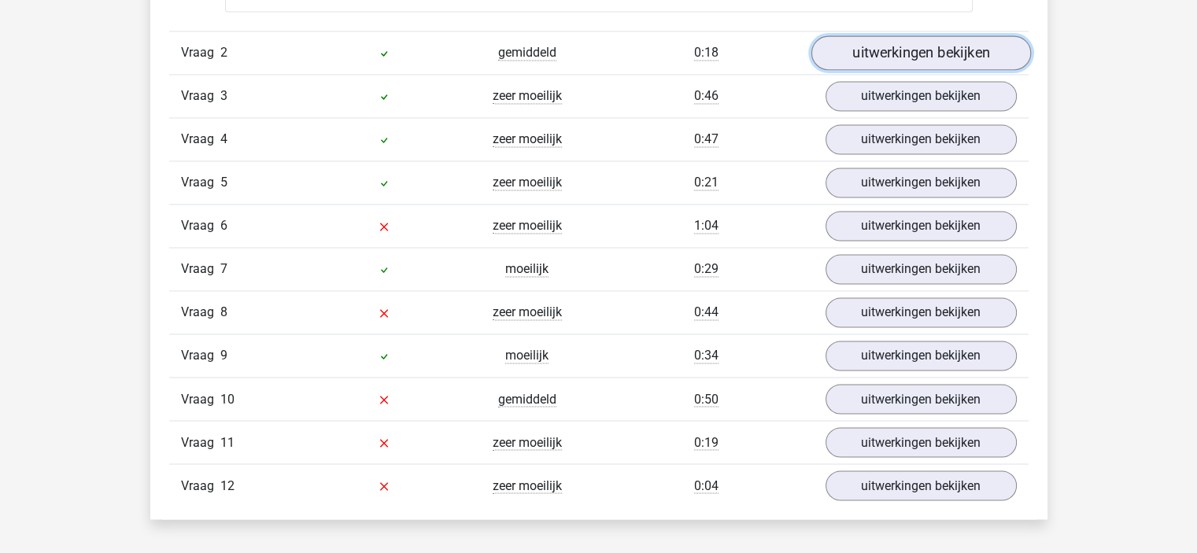
click at [885, 42] on link "uitwerkingen bekijken" at bounding box center [921, 52] width 220 height 35
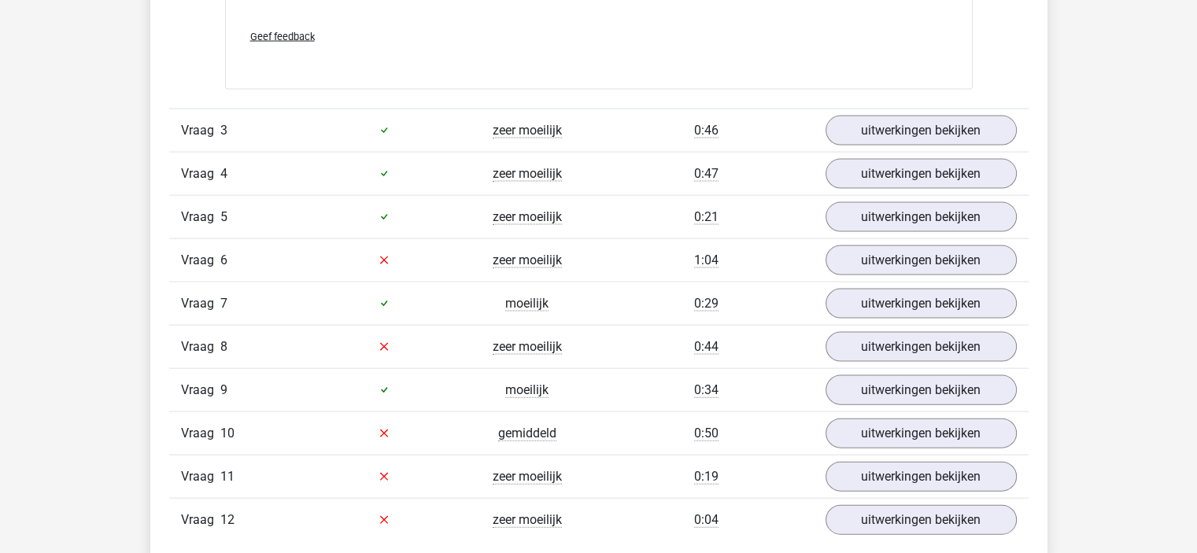
scroll to position [3366, 0]
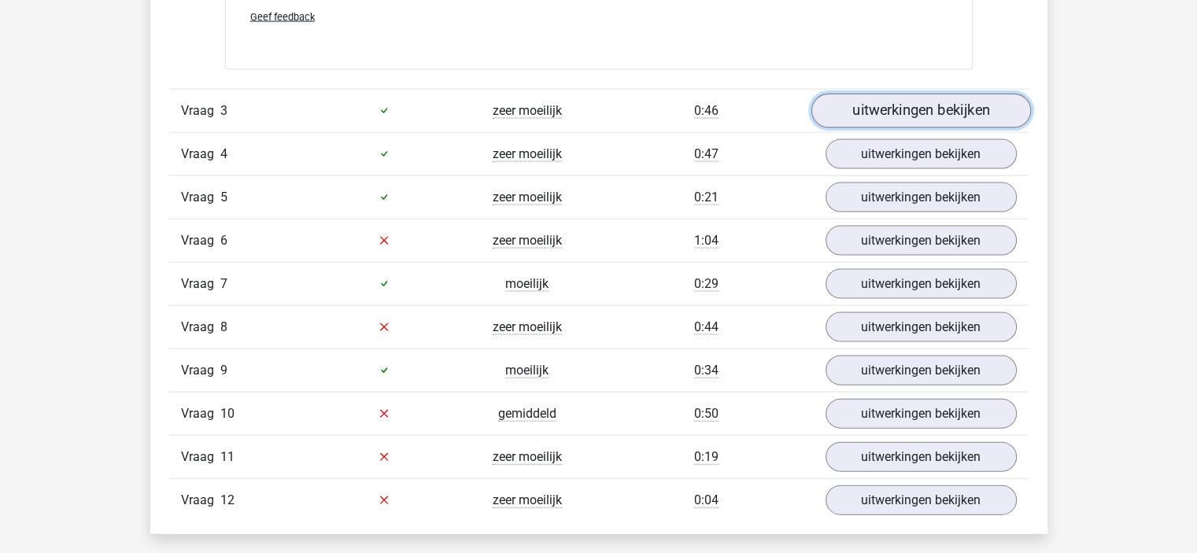
click at [909, 105] on link "uitwerkingen bekijken" at bounding box center [921, 111] width 220 height 35
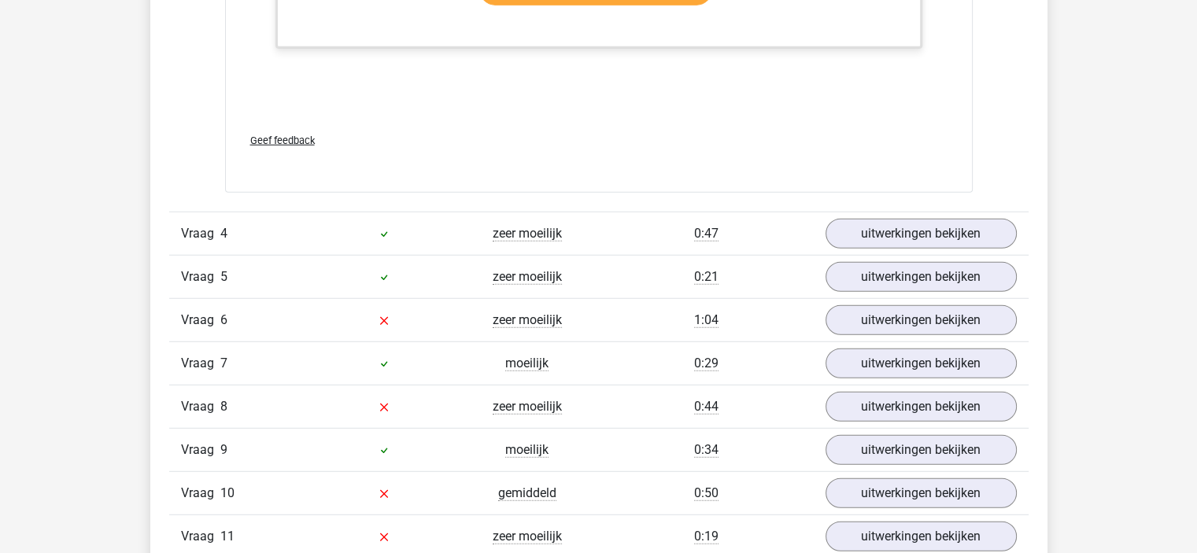
scroll to position [4259, 0]
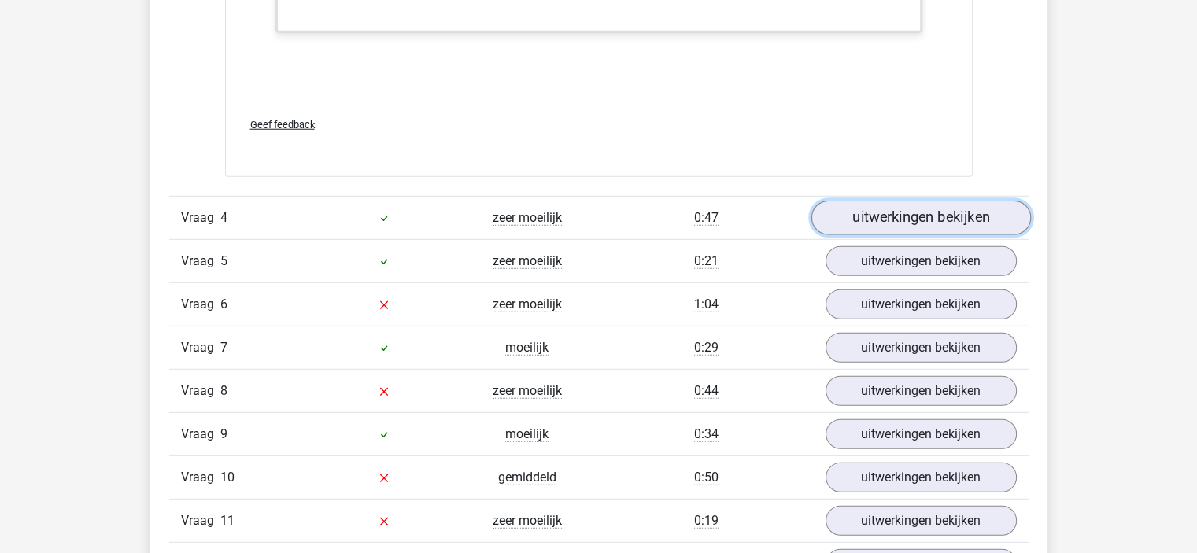
click at [944, 206] on link "uitwerkingen bekijken" at bounding box center [921, 218] width 220 height 35
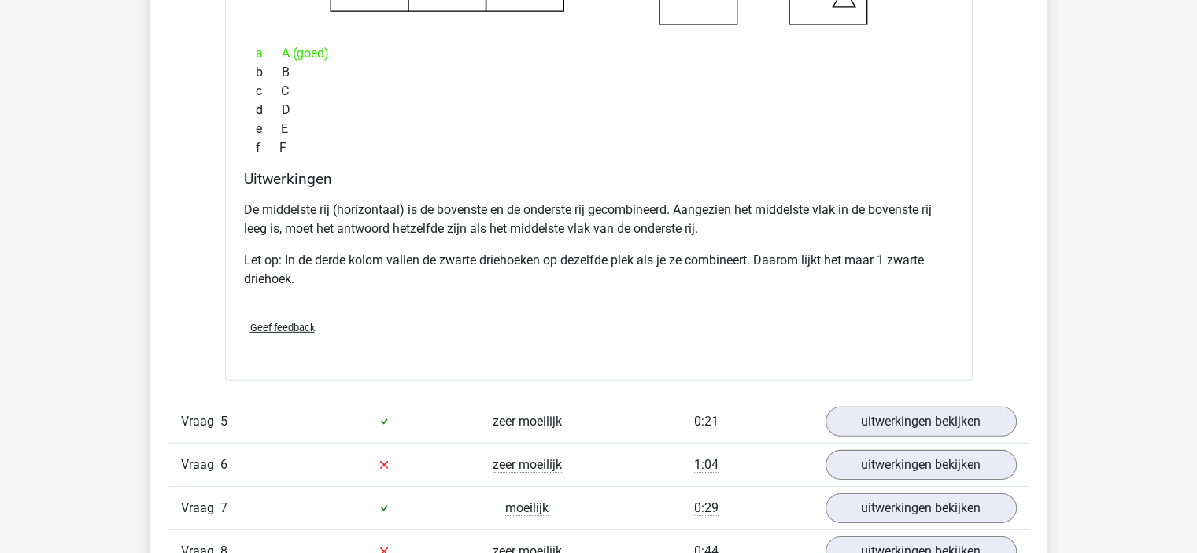
scroll to position [4871, 0]
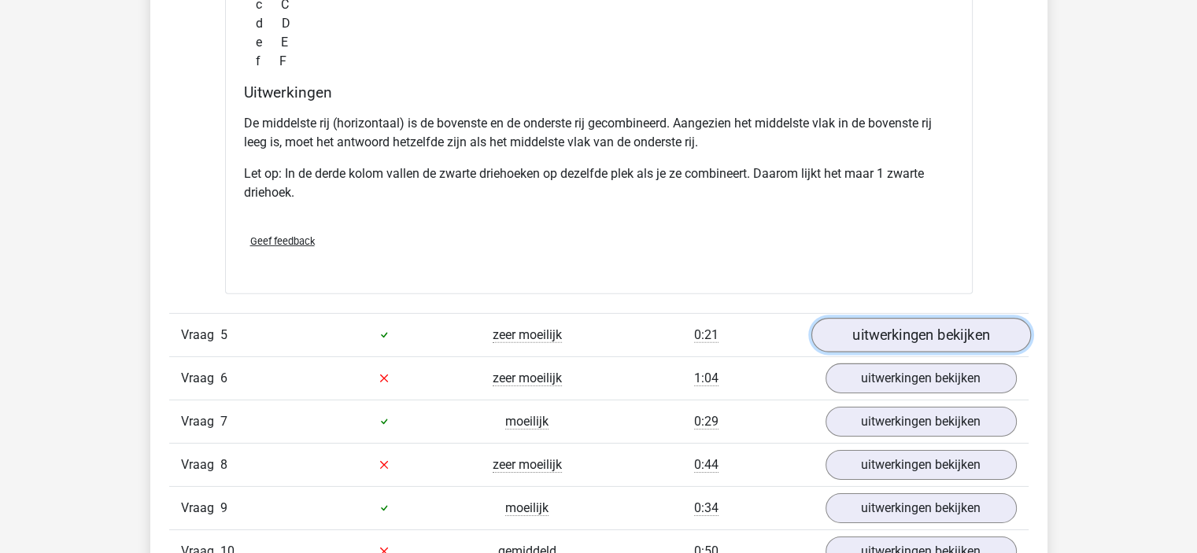
click at [920, 322] on link "uitwerkingen bekijken" at bounding box center [921, 335] width 220 height 35
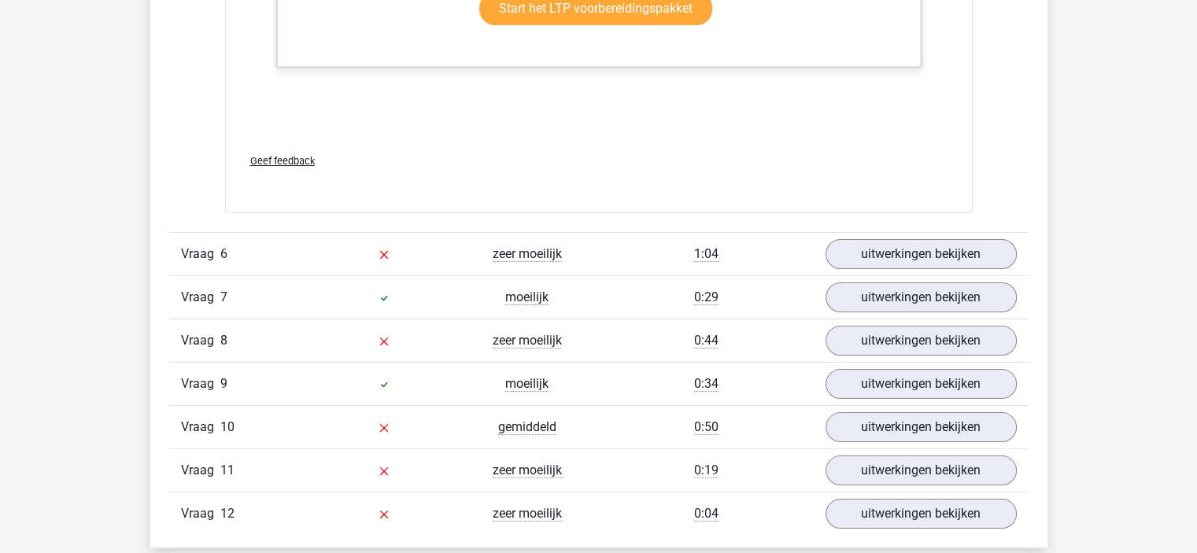
scroll to position [6069, 0]
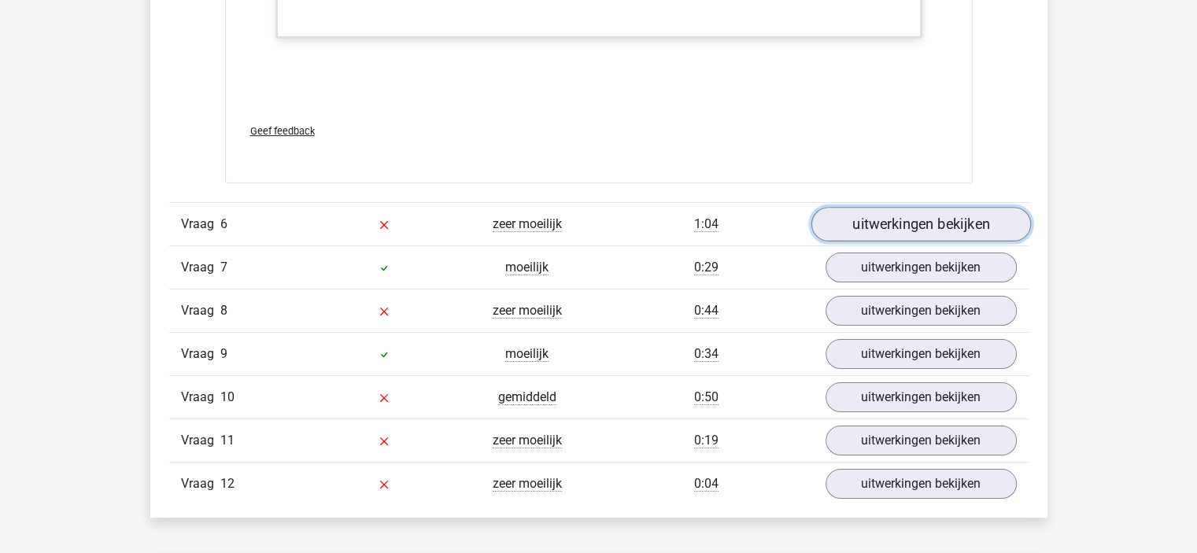
click at [950, 229] on link "uitwerkingen bekijken" at bounding box center [921, 224] width 220 height 35
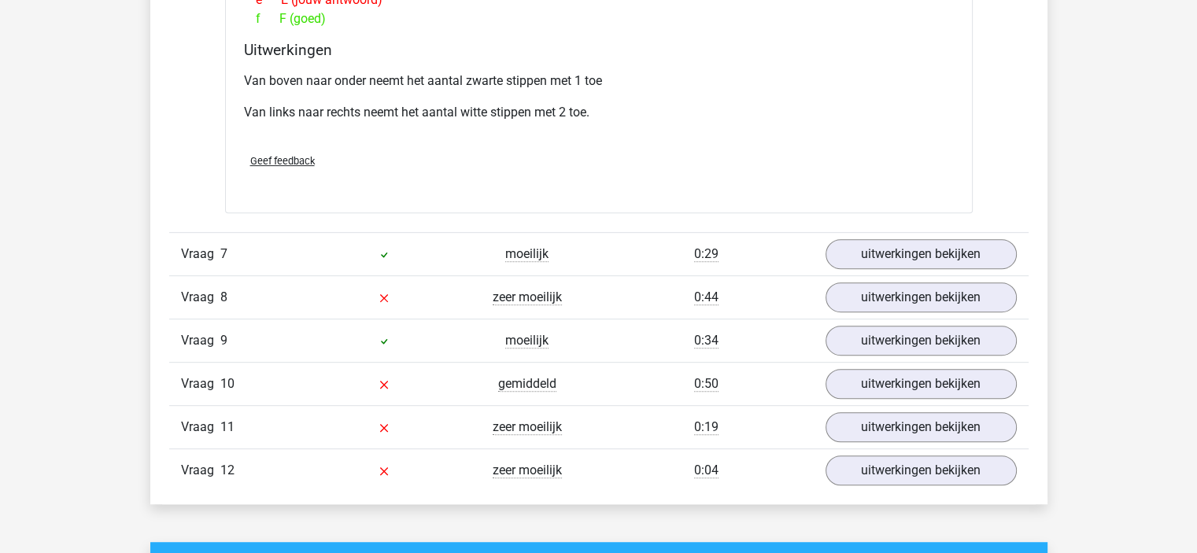
scroll to position [6751, 0]
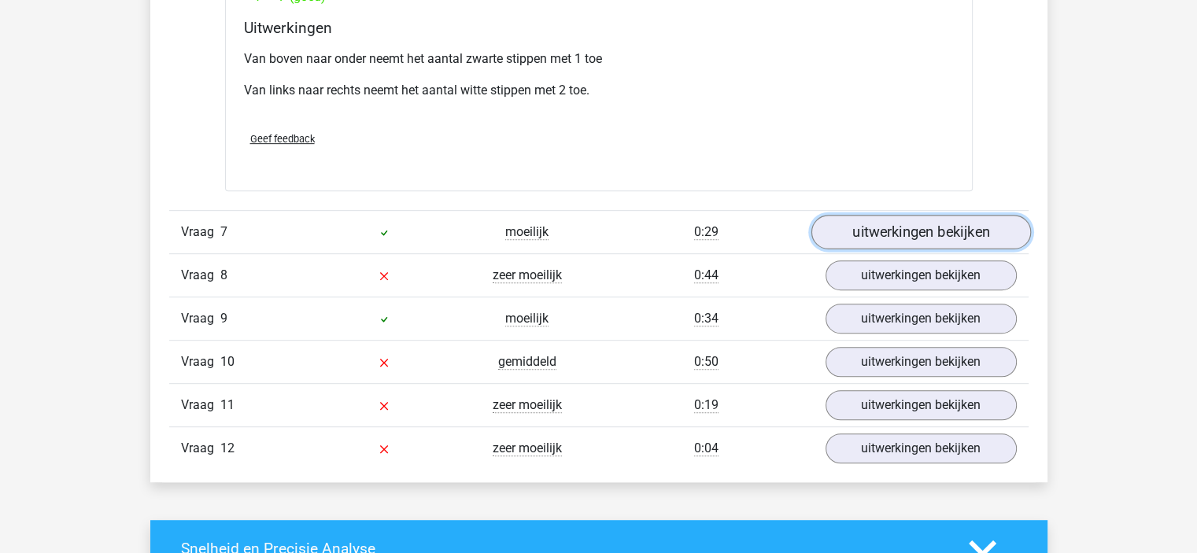
click at [858, 217] on link "uitwerkingen bekijken" at bounding box center [921, 232] width 220 height 35
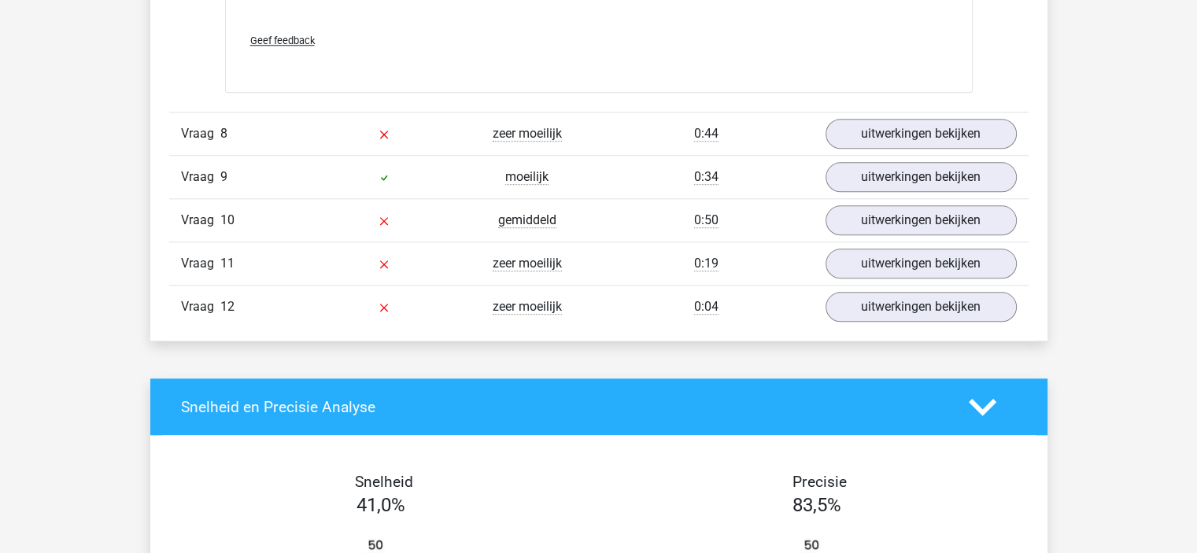
scroll to position [7690, 0]
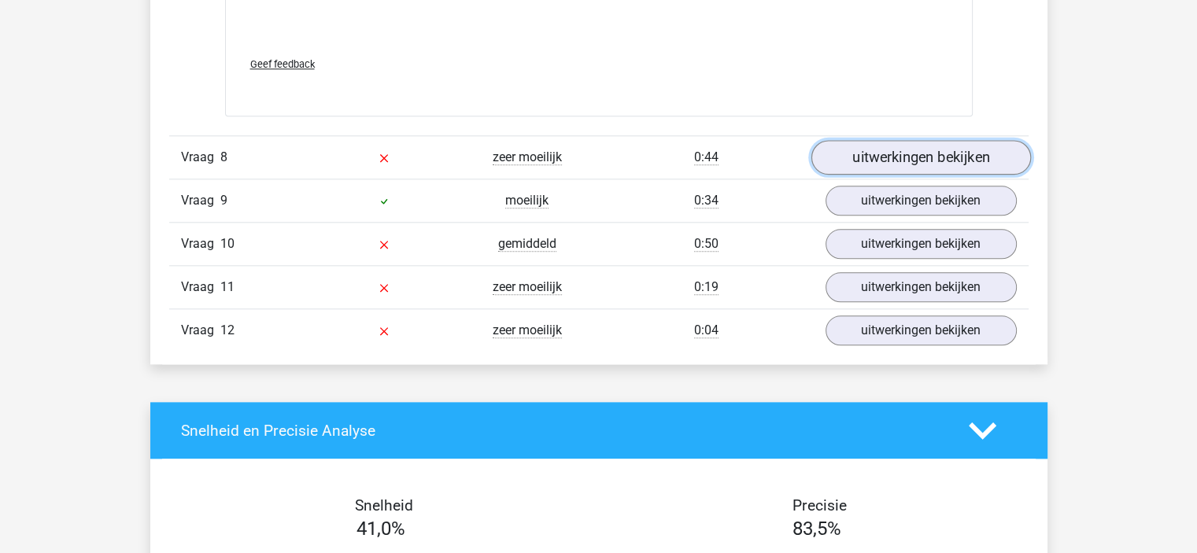
click at [910, 147] on link "uitwerkingen bekijken" at bounding box center [921, 157] width 220 height 35
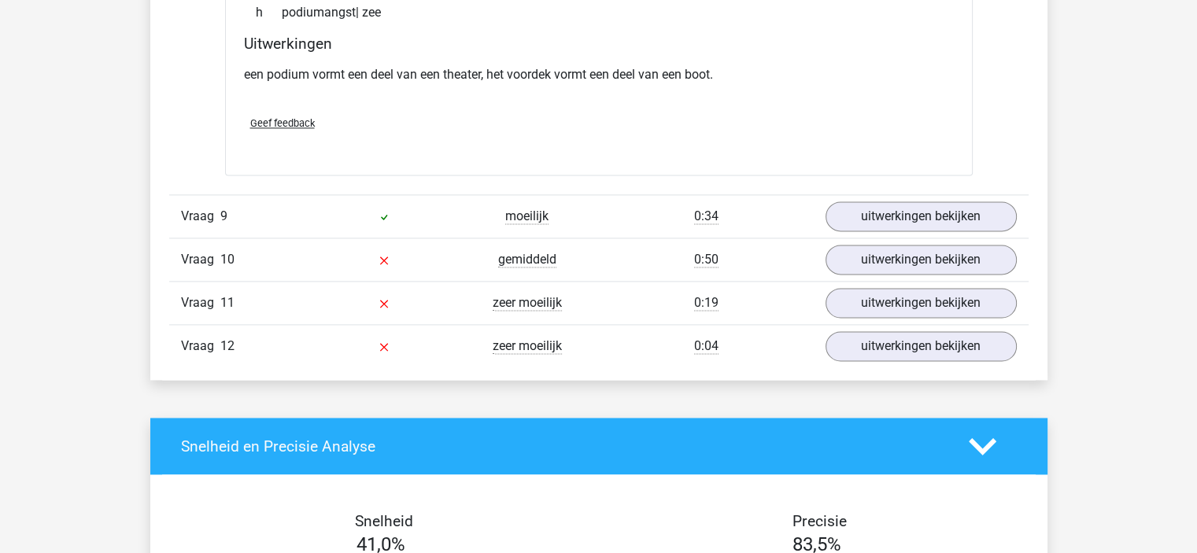
scroll to position [8246, 0]
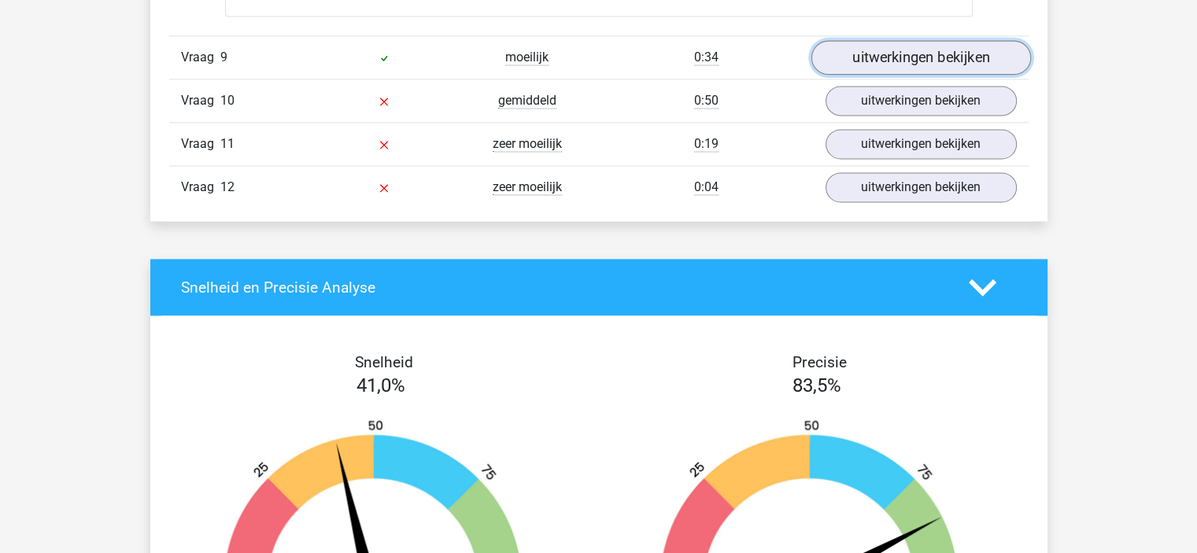
click at [906, 58] on link "uitwerkingen bekijken" at bounding box center [921, 58] width 220 height 35
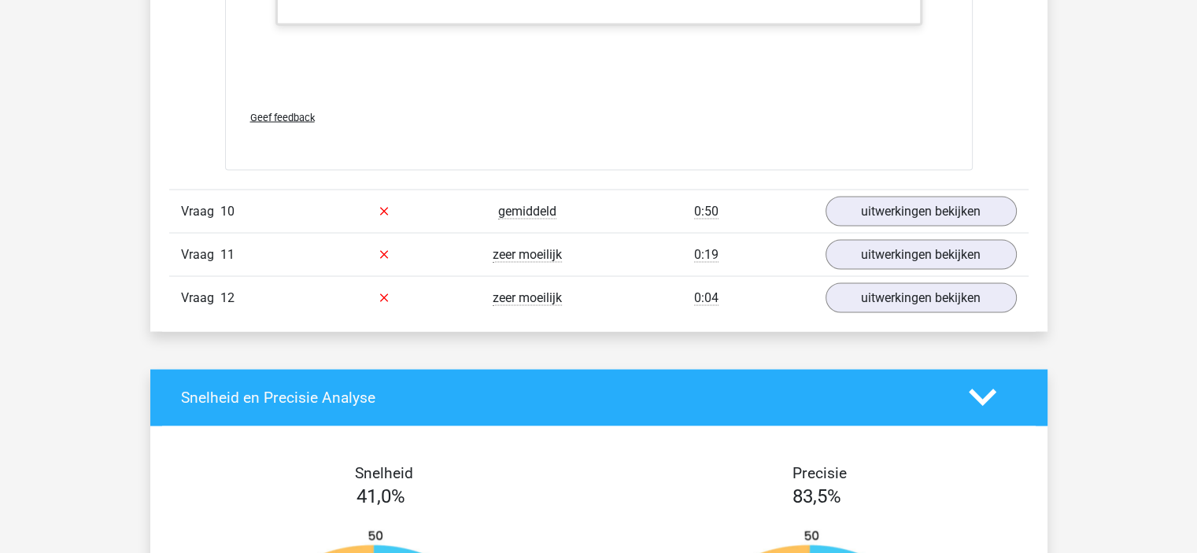
scroll to position [9016, 0]
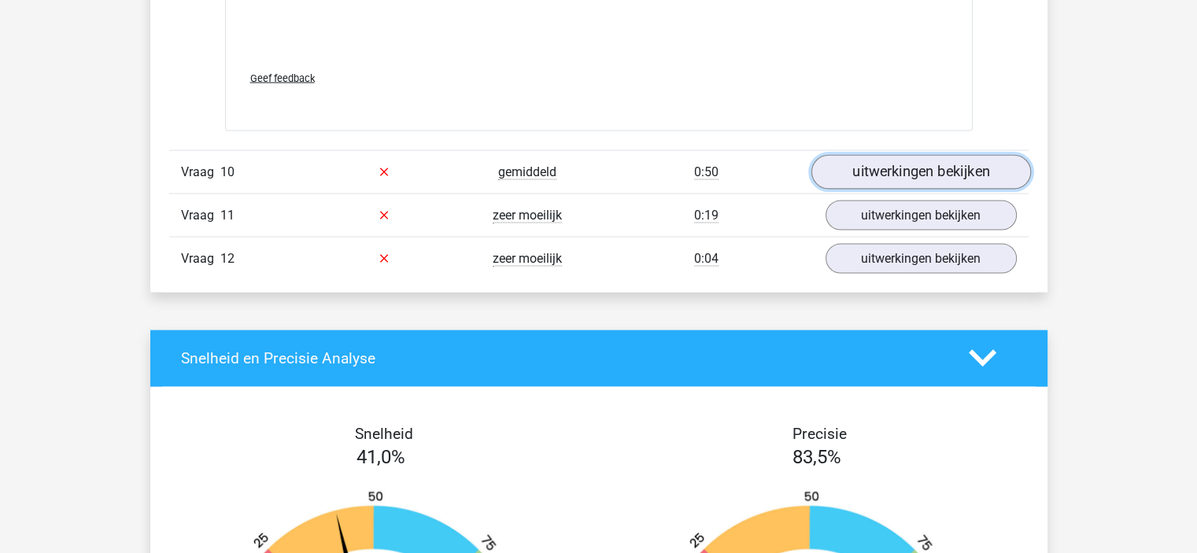
click at [918, 169] on link "uitwerkingen bekijken" at bounding box center [921, 172] width 220 height 35
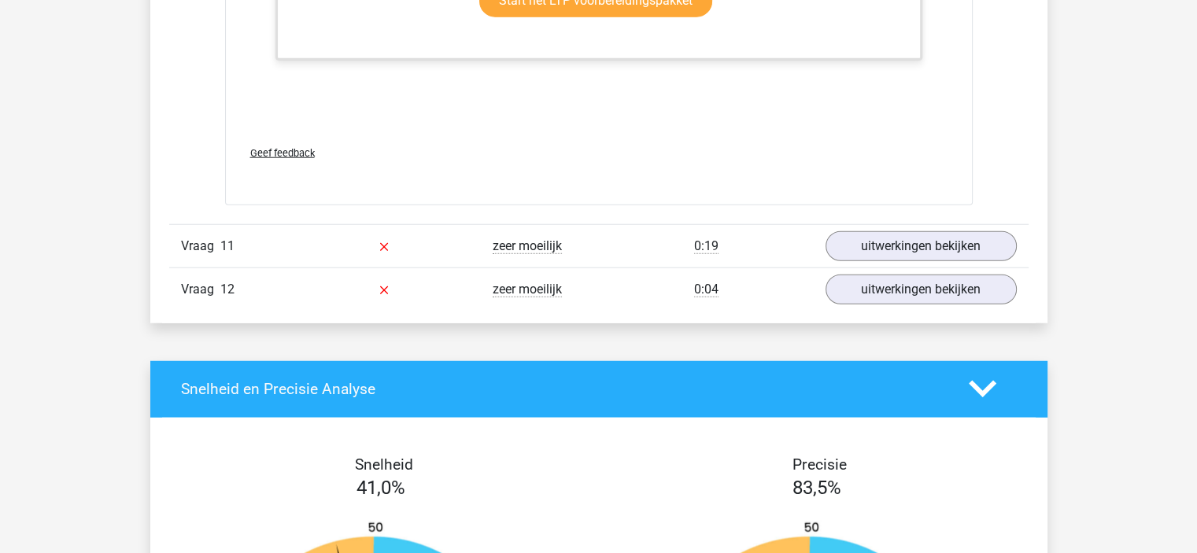
scroll to position [10067, 0]
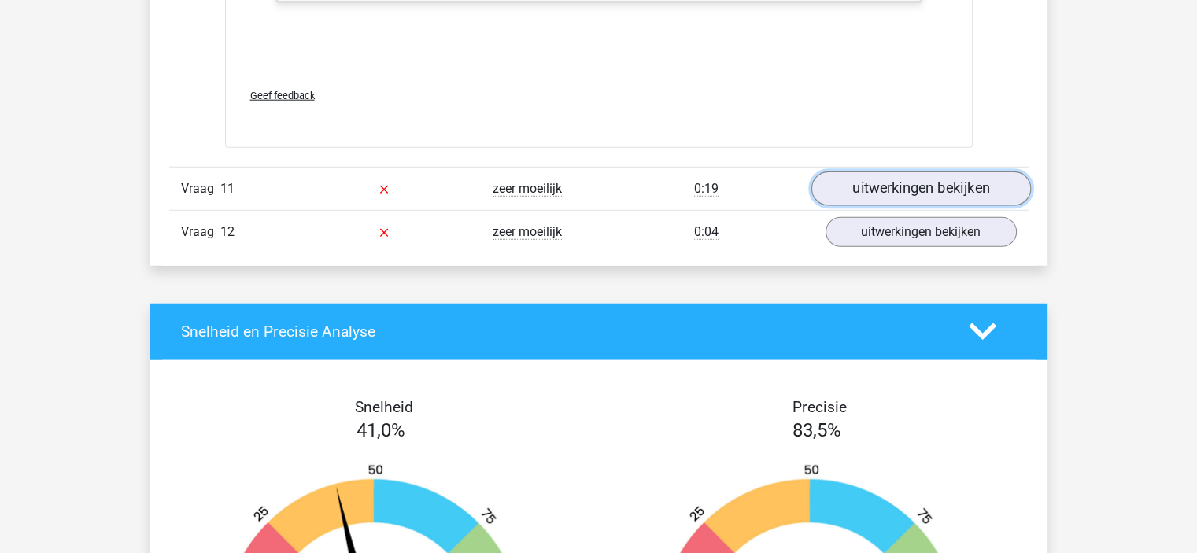
click at [938, 173] on link "uitwerkingen bekijken" at bounding box center [921, 189] width 220 height 35
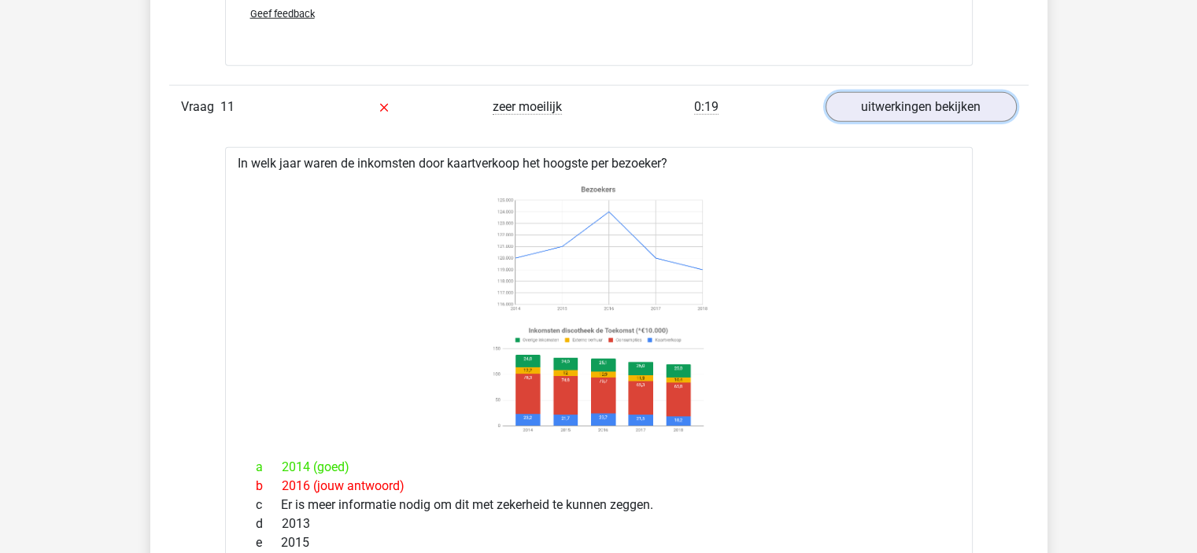
scroll to position [10164, 0]
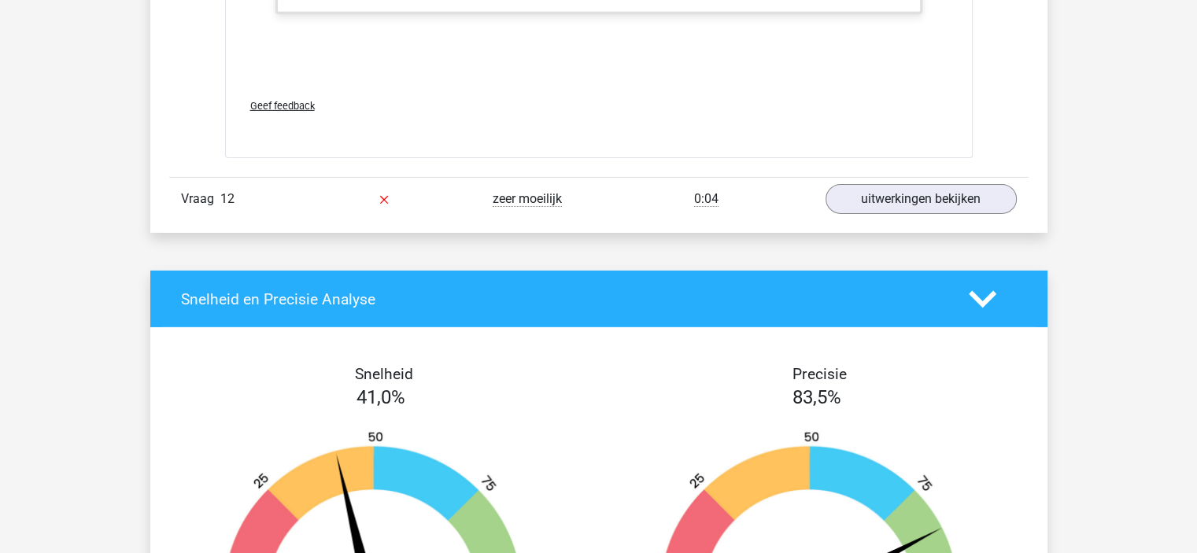
scroll to position [11140, 0]
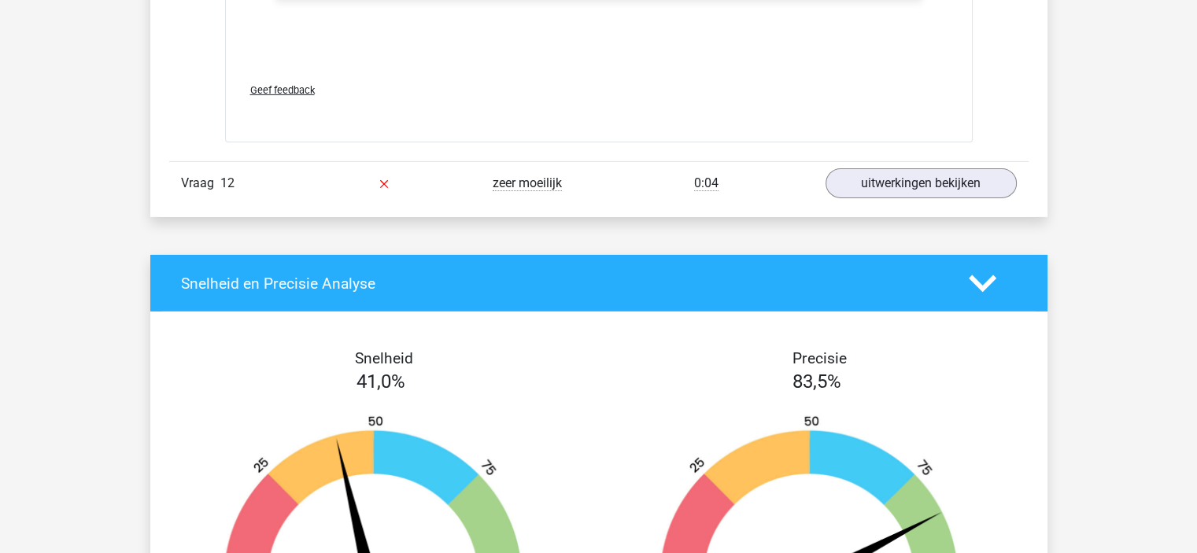
click at [727, 174] on div "0:04" at bounding box center [706, 183] width 215 height 19
click at [873, 182] on link "uitwerkingen bekijken" at bounding box center [921, 183] width 220 height 35
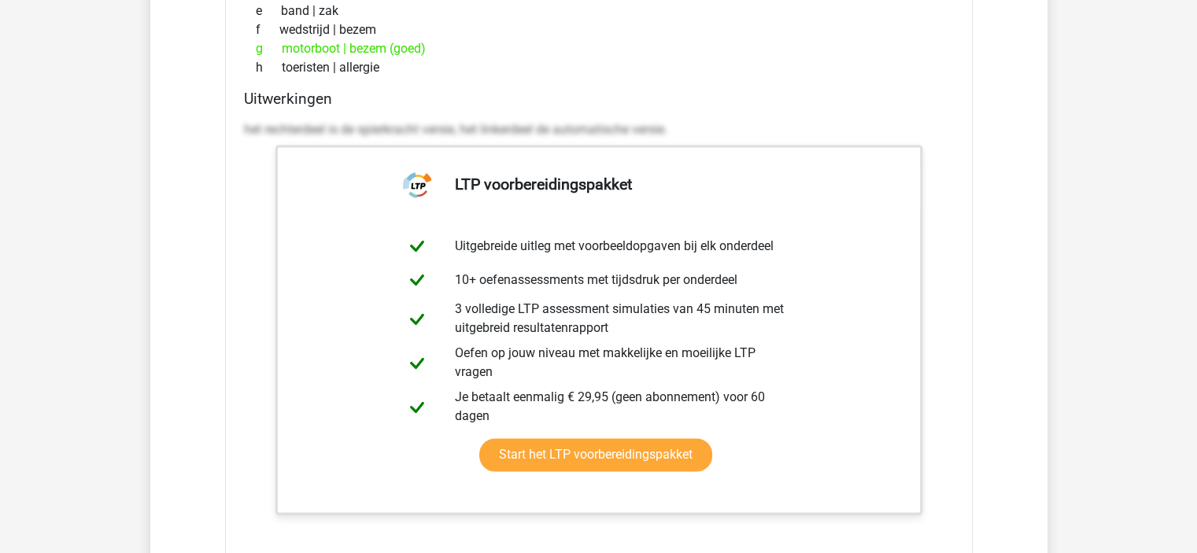
scroll to position [7652, 0]
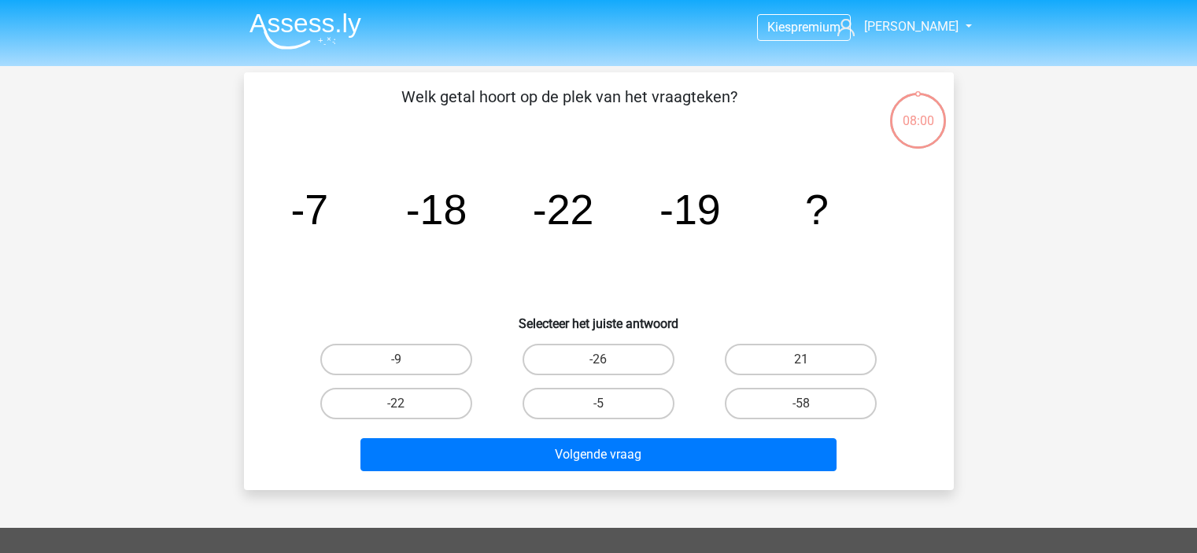
scroll to position [72, 0]
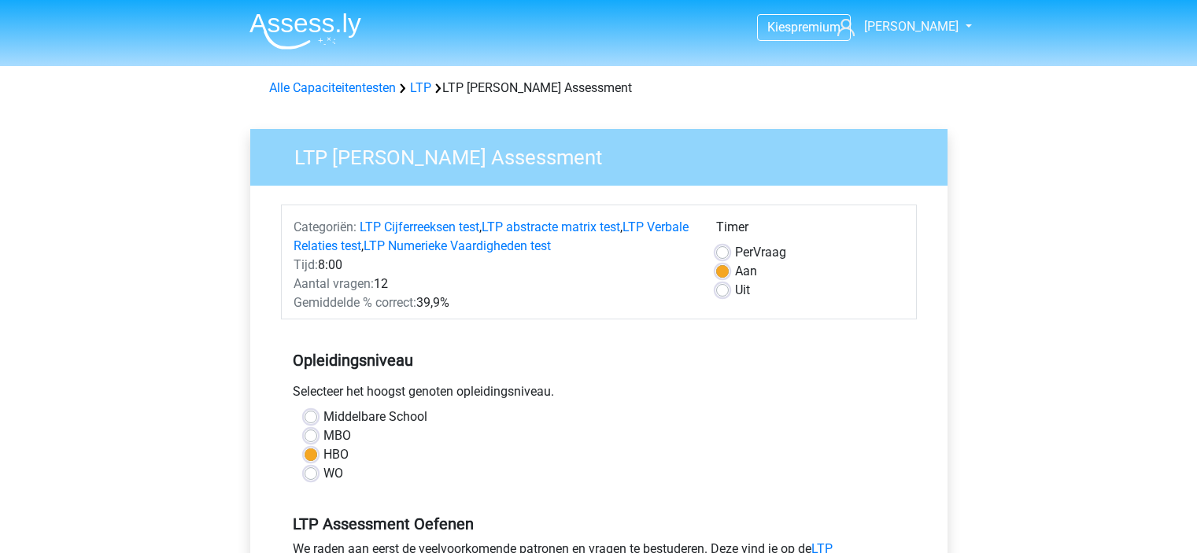
scroll to position [397, 0]
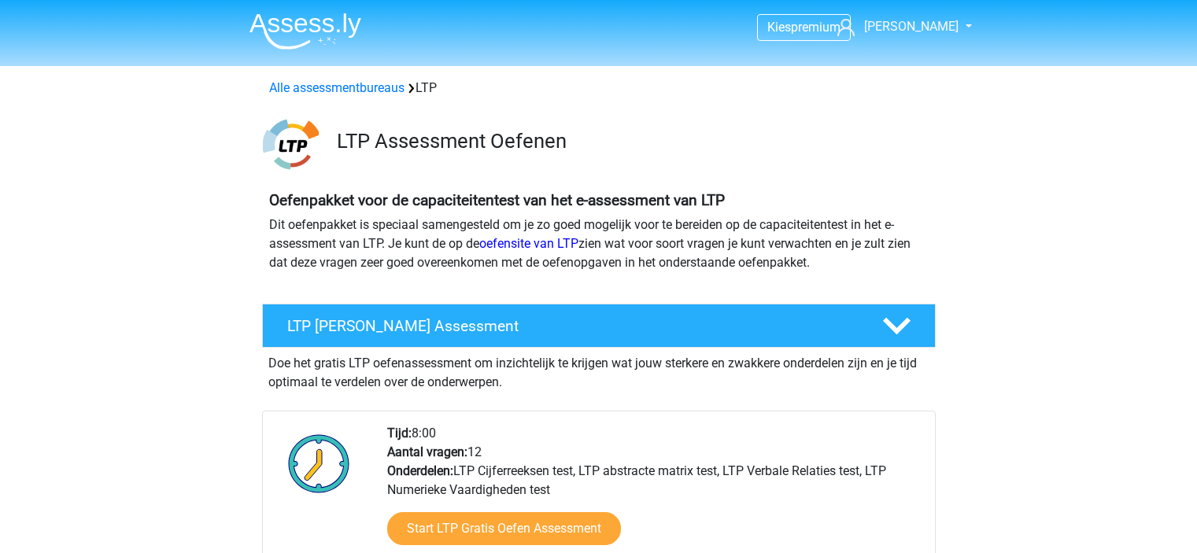
scroll to position [252, 0]
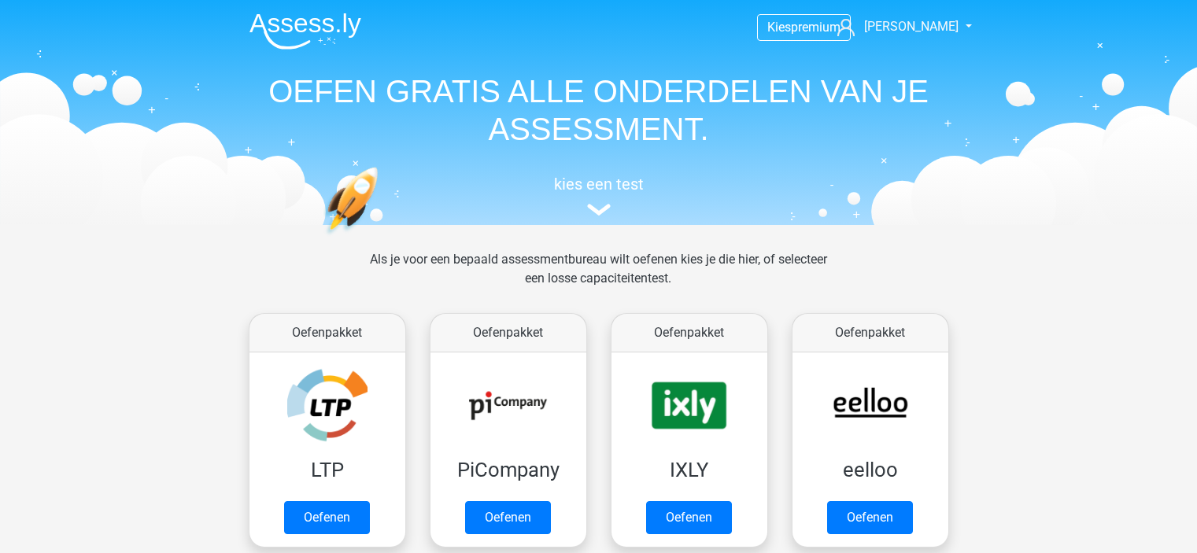
scroll to position [327, 0]
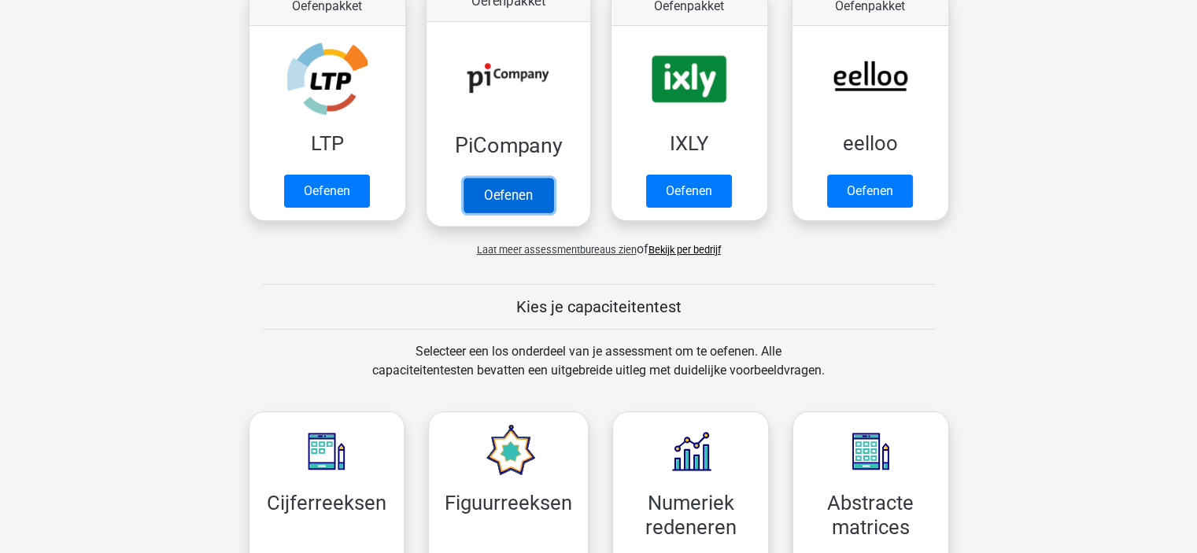
click at [526, 183] on link "Oefenen" at bounding box center [508, 195] width 90 height 35
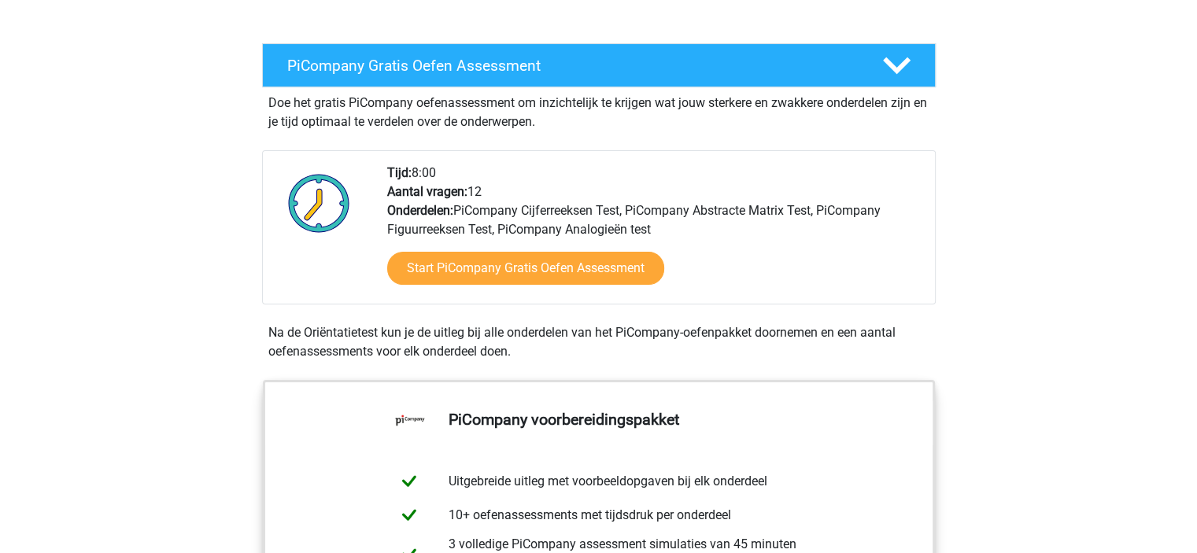
scroll to position [299, 0]
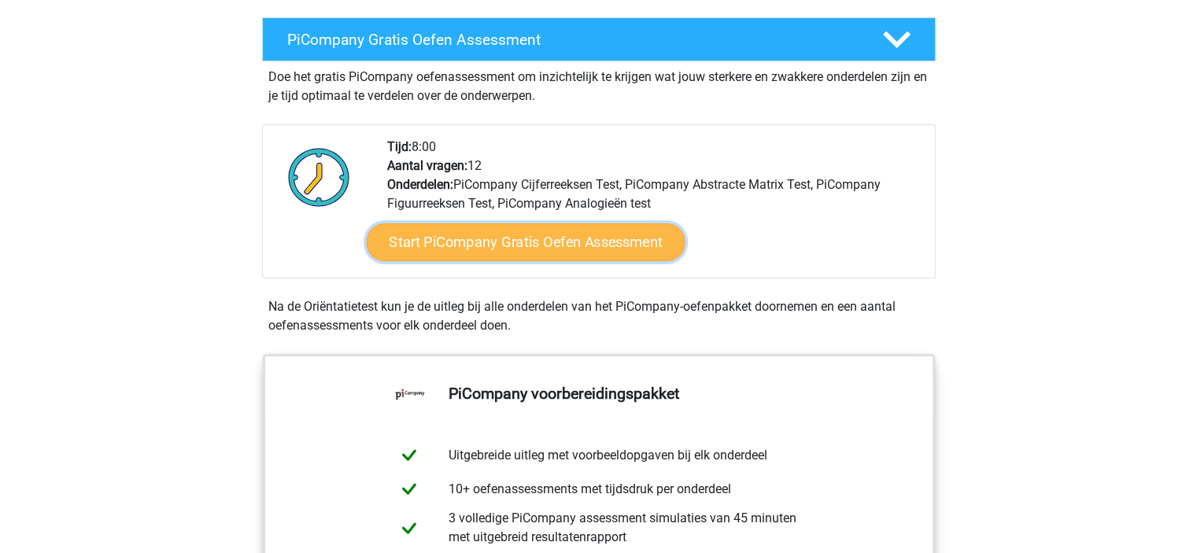
click at [501, 260] on link "Start PiCompany Gratis Oefen Assessment" at bounding box center [525, 242] width 319 height 38
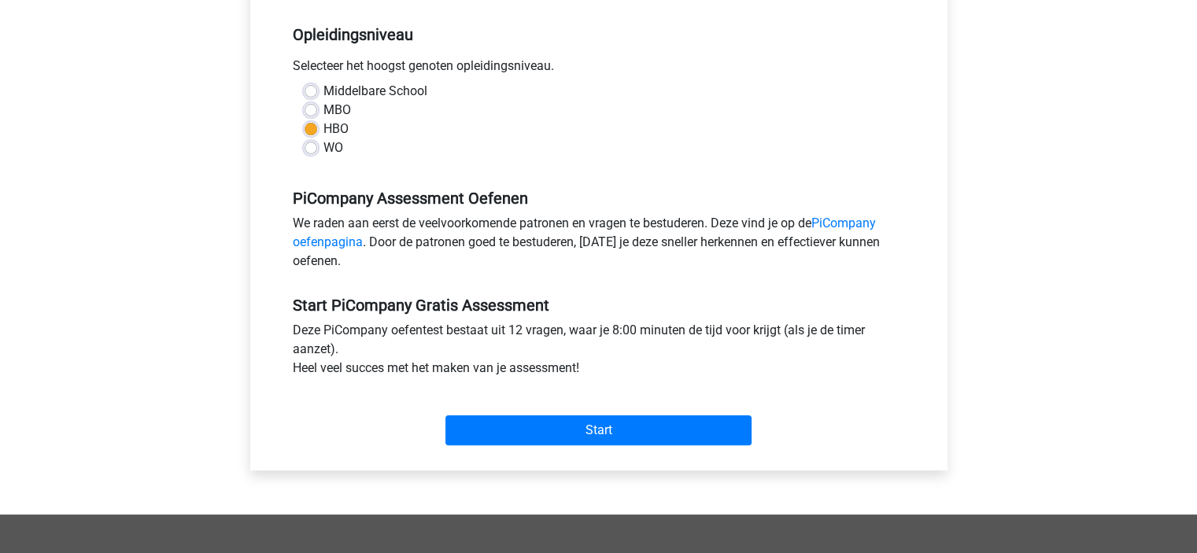
scroll to position [335, 0]
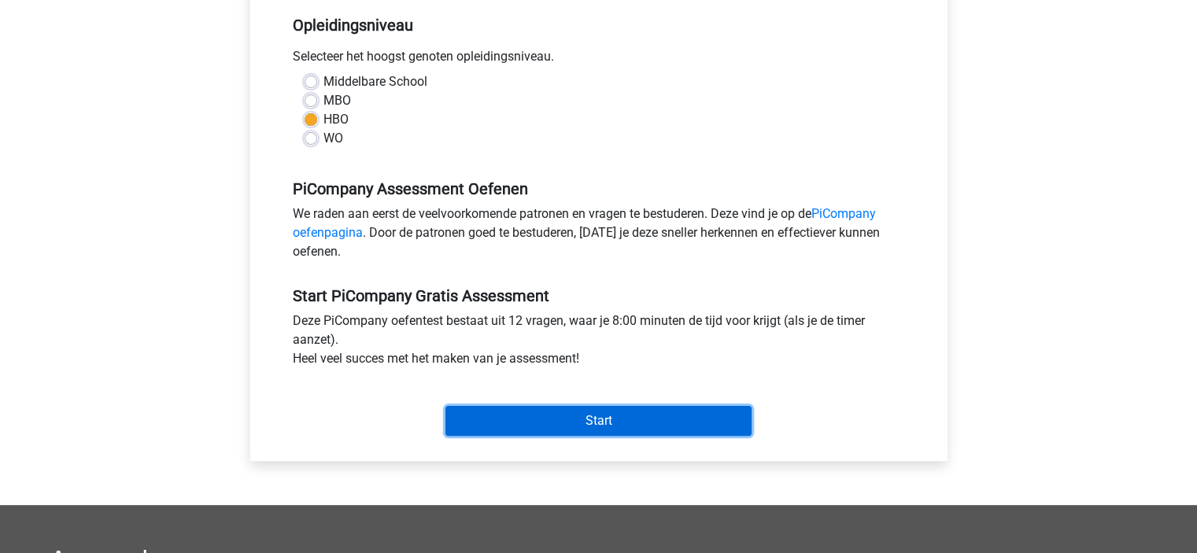
click at [556, 430] on input "Start" at bounding box center [598, 421] width 306 height 30
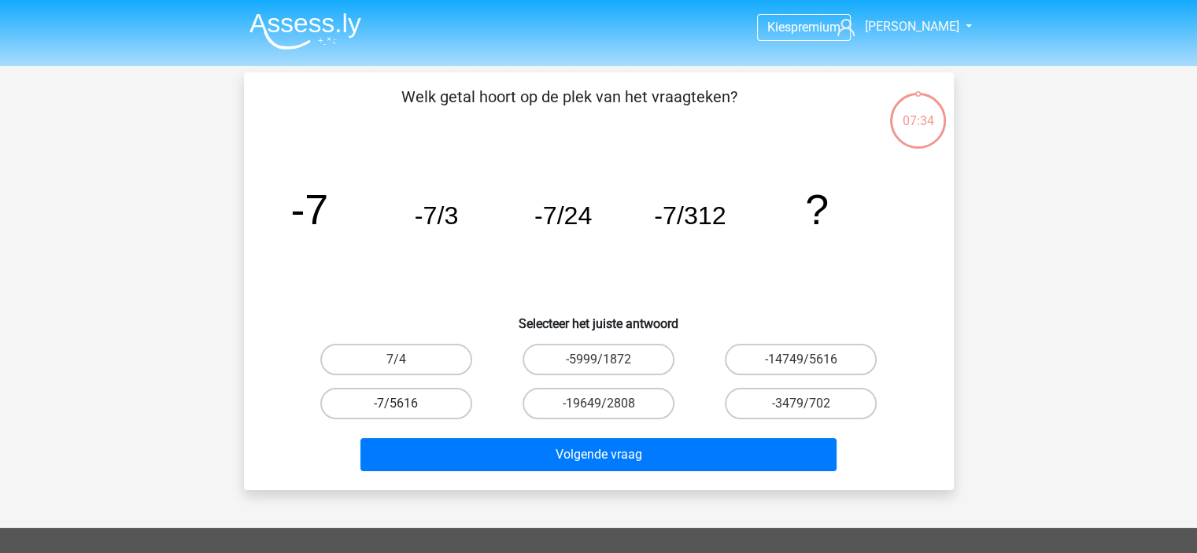
click at [411, 397] on label "-7/5616" at bounding box center [396, 403] width 152 height 31
click at [406, 404] on input "-7/5616" at bounding box center [401, 409] width 10 height 10
radio input "true"
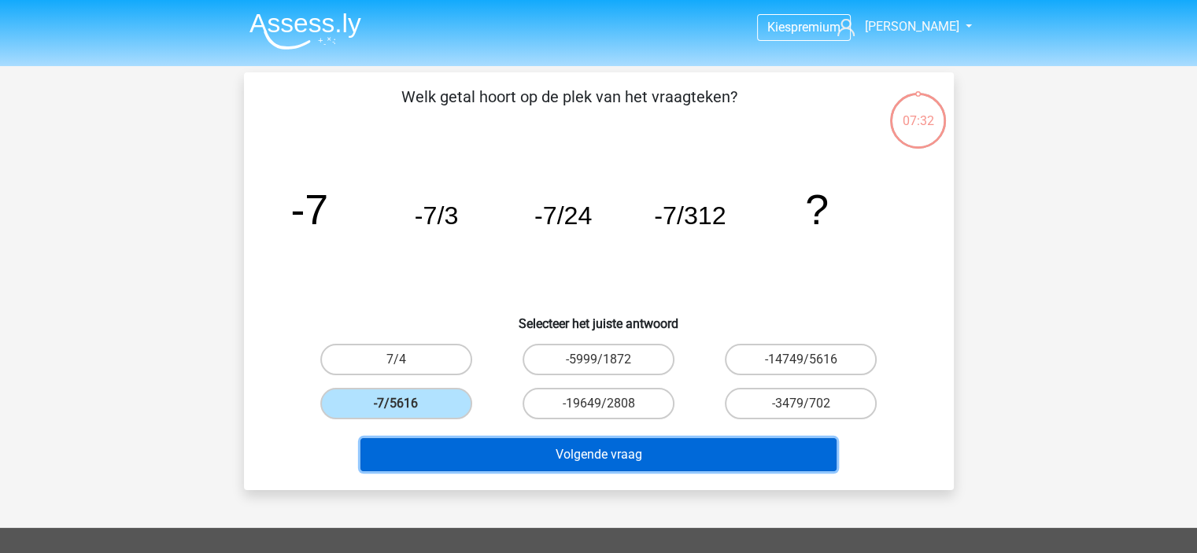
click at [575, 452] on button "Volgende vraag" at bounding box center [598, 454] width 476 height 33
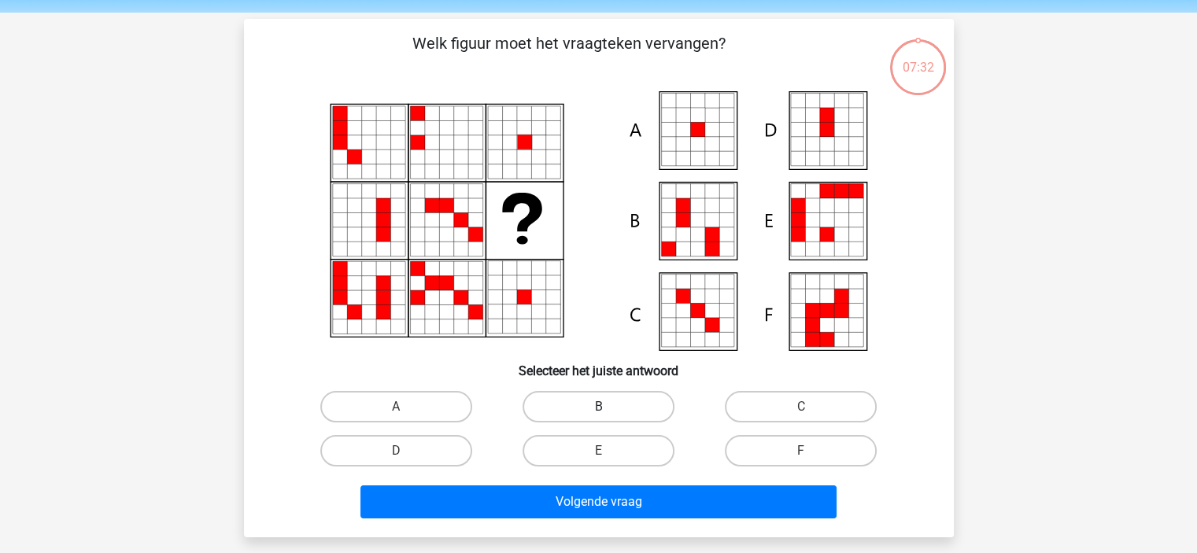
scroll to position [72, 0]
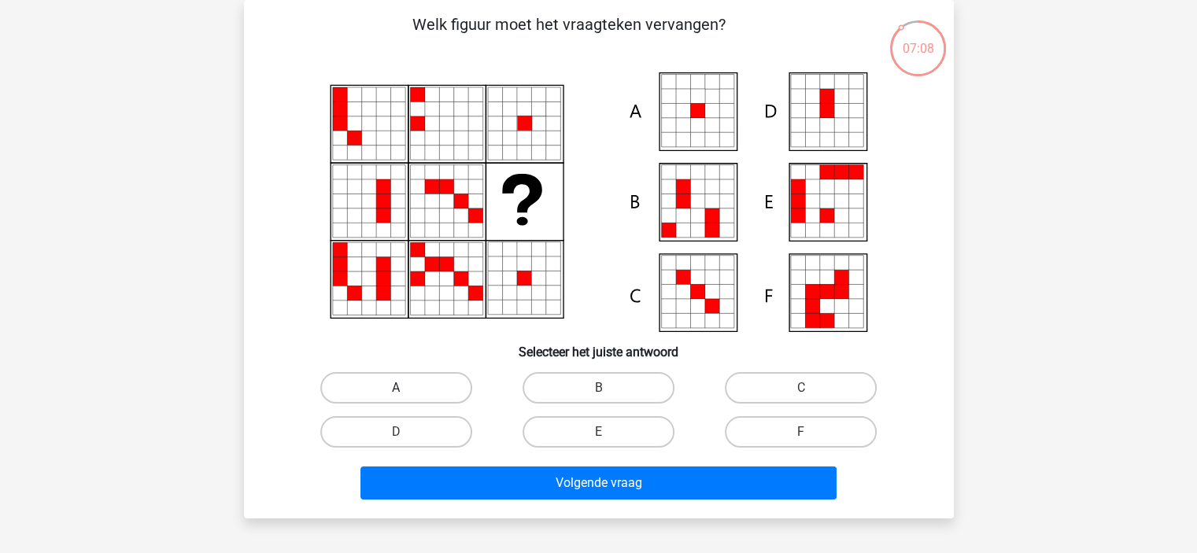
click at [422, 401] on label "A" at bounding box center [396, 387] width 152 height 31
click at [406, 398] on input "A" at bounding box center [401, 393] width 10 height 10
radio input "true"
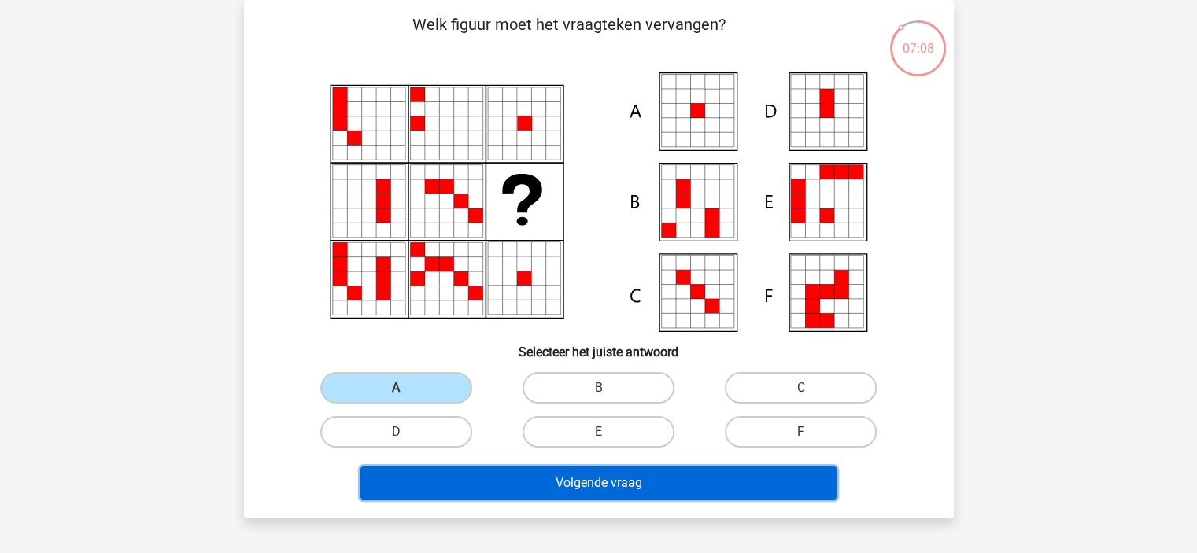
click at [541, 471] on button "Volgende vraag" at bounding box center [598, 483] width 476 height 33
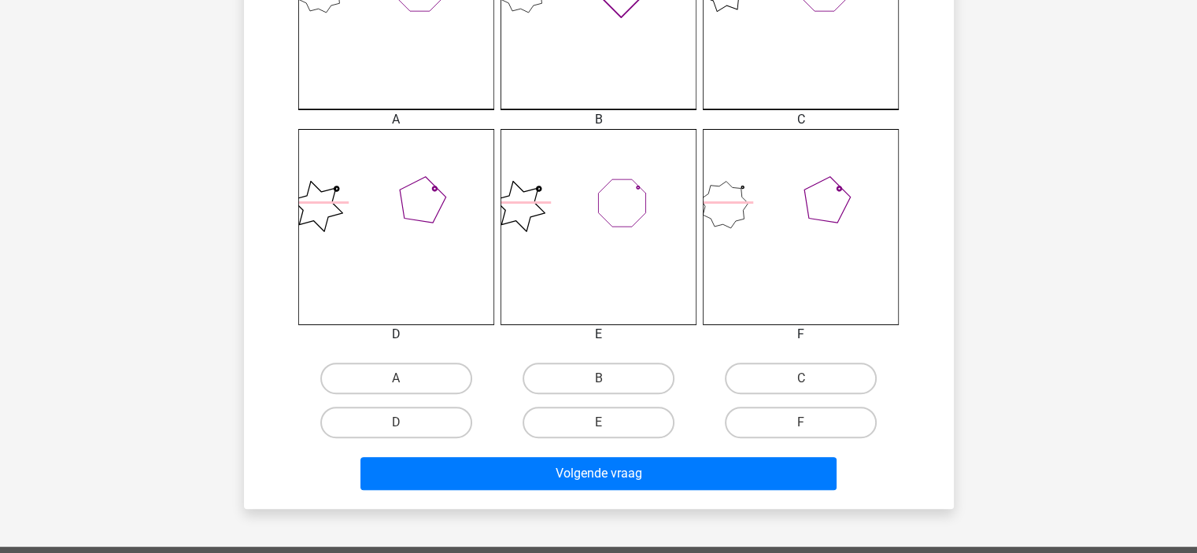
scroll to position [592, 0]
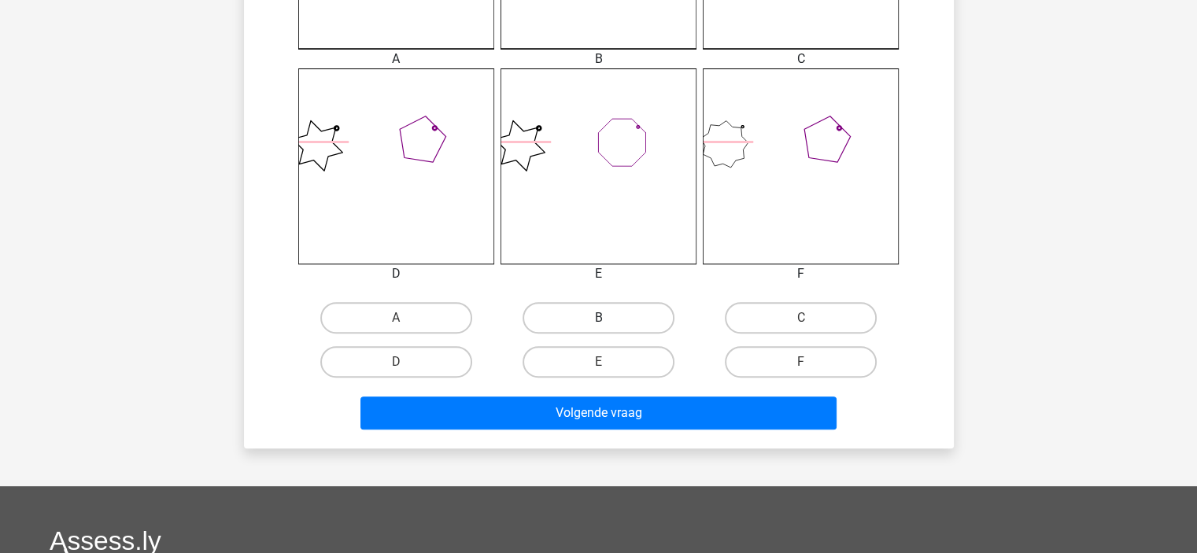
click at [579, 318] on label "B" at bounding box center [599, 317] width 152 height 31
click at [598, 318] on input "B" at bounding box center [603, 323] width 10 height 10
radio input "true"
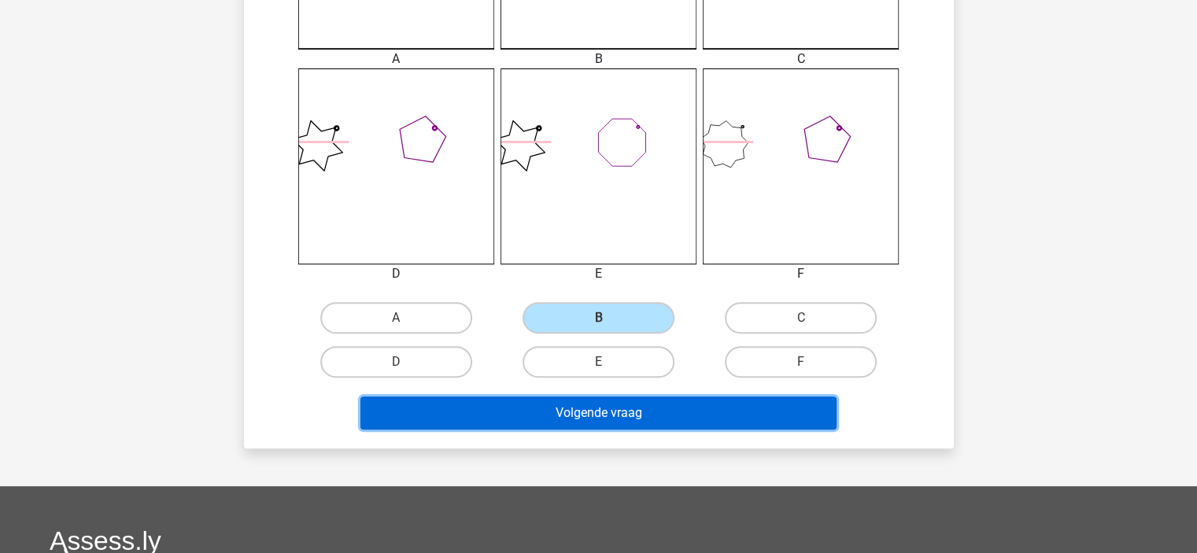
click at [548, 413] on button "Volgende vraag" at bounding box center [598, 413] width 476 height 33
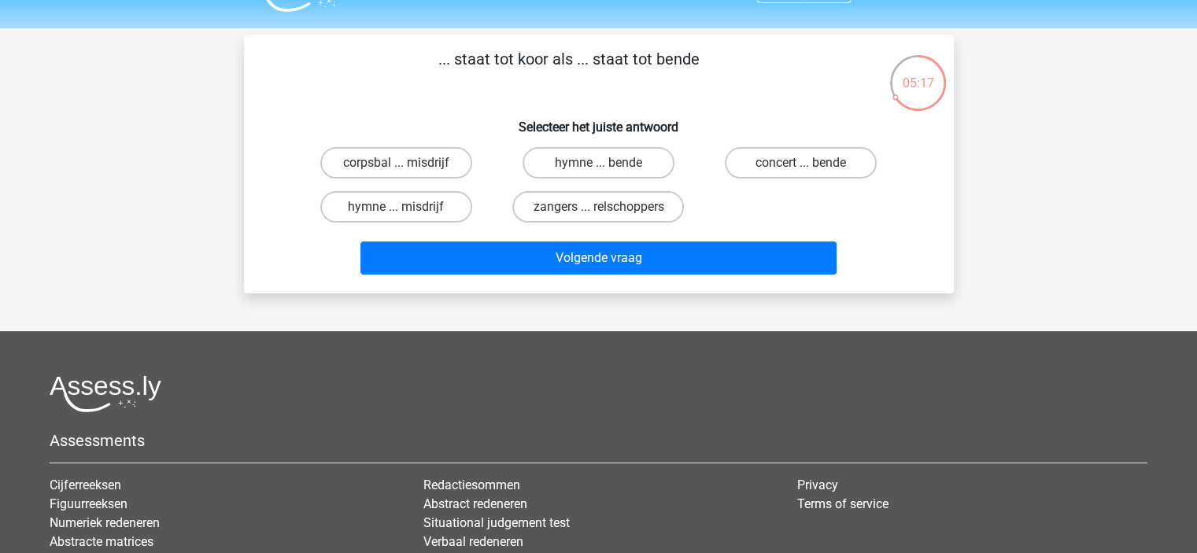
scroll to position [34, 0]
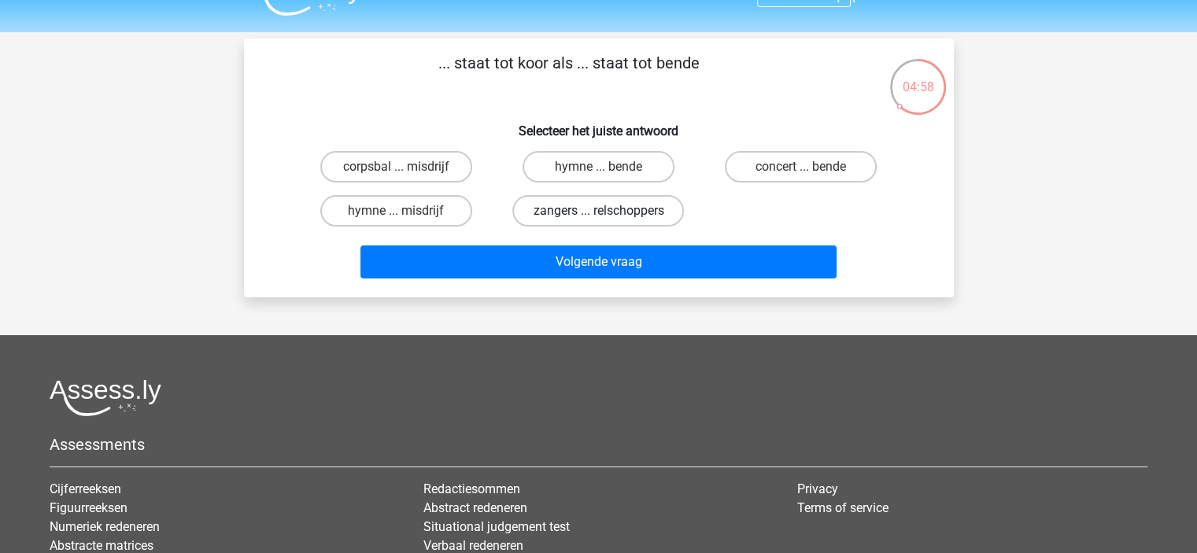
click at [614, 210] on label "zangers ... relschoppers" at bounding box center [598, 210] width 172 height 31
click at [608, 211] on input "zangers ... relschoppers" at bounding box center [603, 216] width 10 height 10
radio input "true"
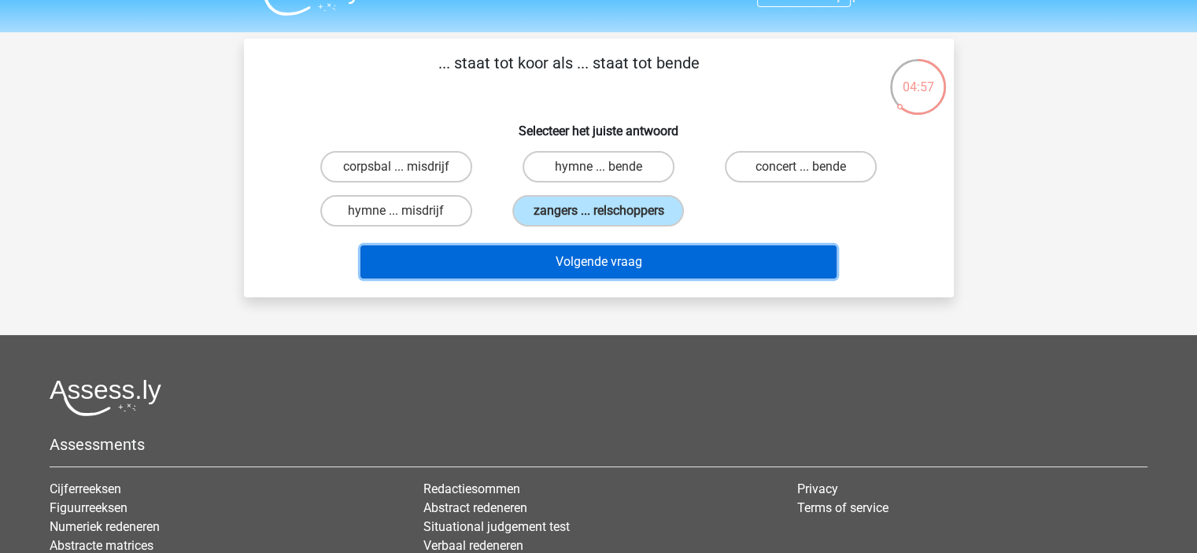
click at [595, 260] on button "Volgende vraag" at bounding box center [598, 262] width 476 height 33
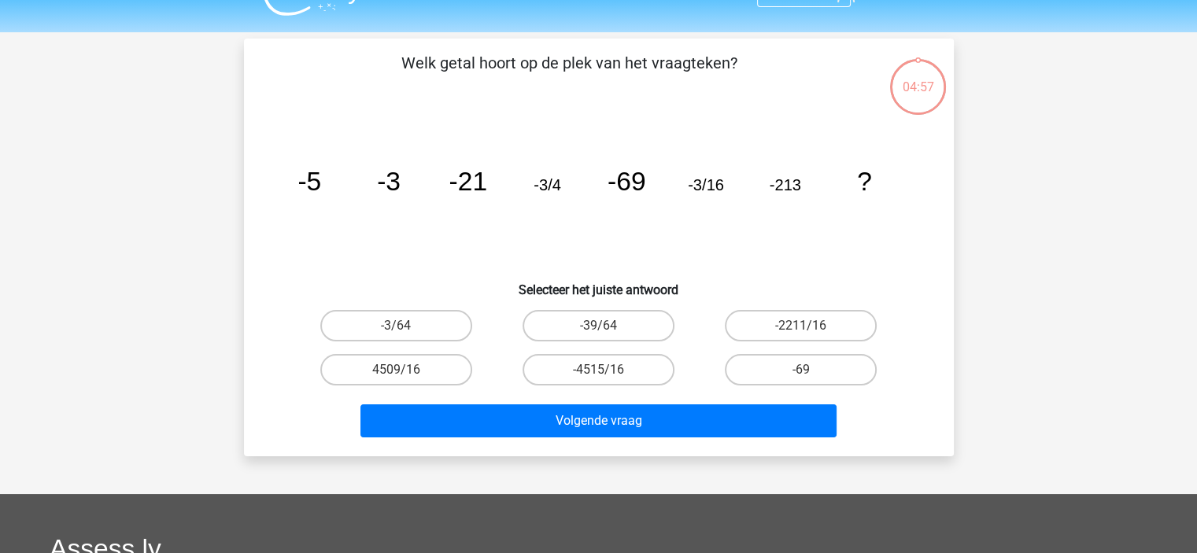
scroll to position [72, 0]
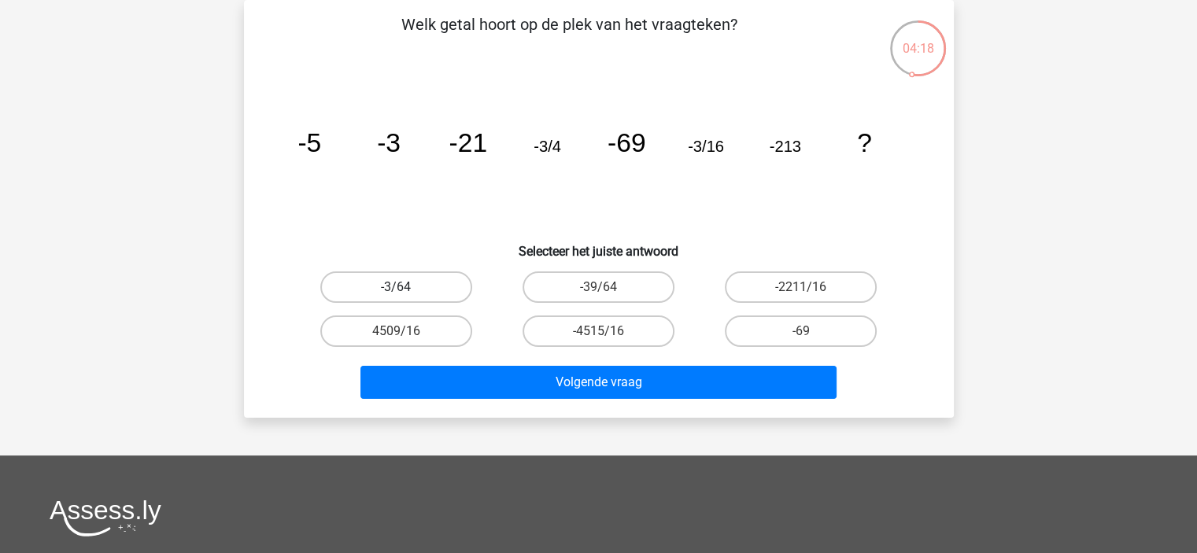
click at [365, 289] on label "-3/64" at bounding box center [396, 286] width 152 height 31
click at [396, 289] on input "-3/64" at bounding box center [401, 292] width 10 height 10
radio input "true"
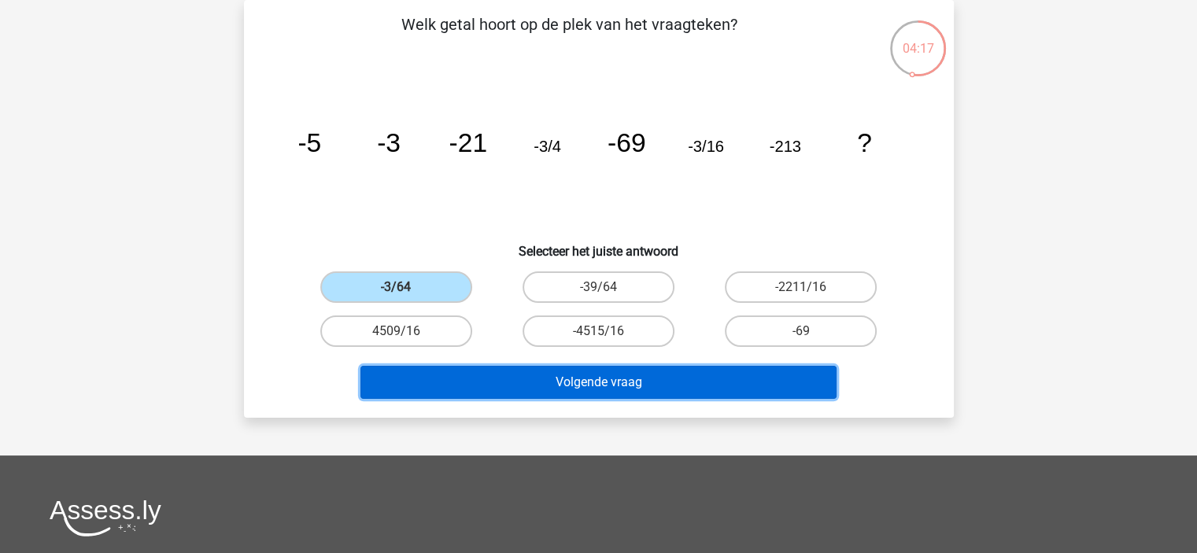
click at [514, 381] on button "Volgende vraag" at bounding box center [598, 382] width 476 height 33
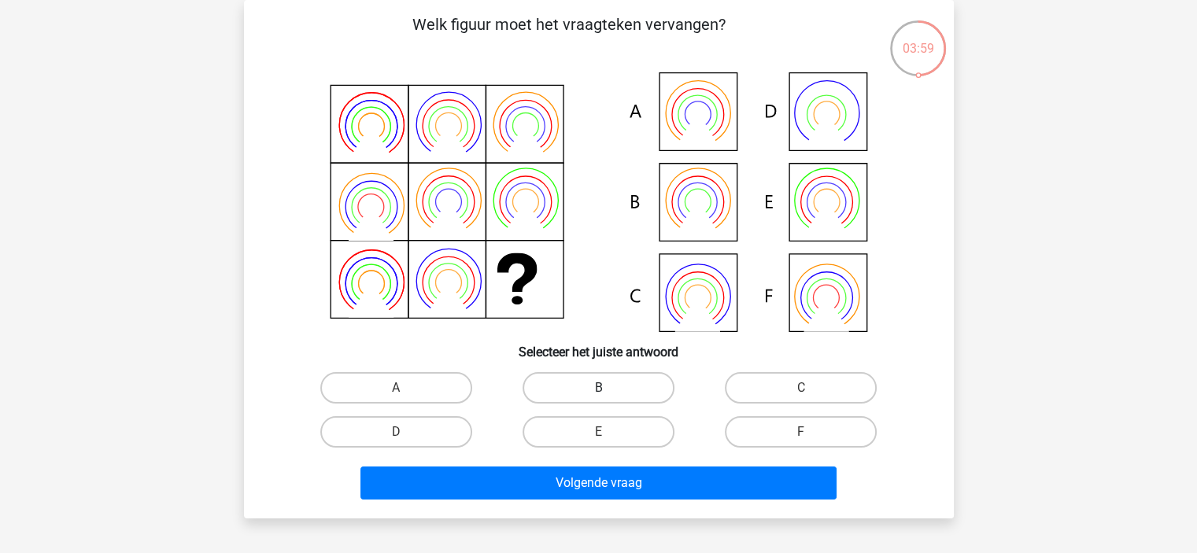
click at [633, 390] on label "B" at bounding box center [599, 387] width 152 height 31
click at [608, 390] on input "B" at bounding box center [603, 393] width 10 height 10
radio input "true"
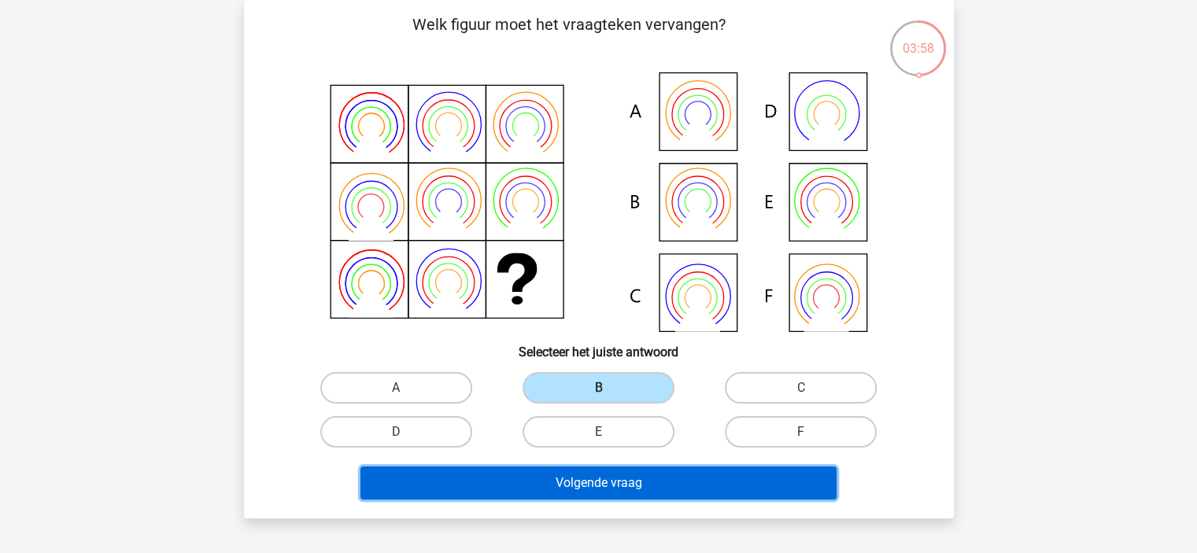
click at [599, 478] on button "Volgende vraag" at bounding box center [598, 483] width 476 height 33
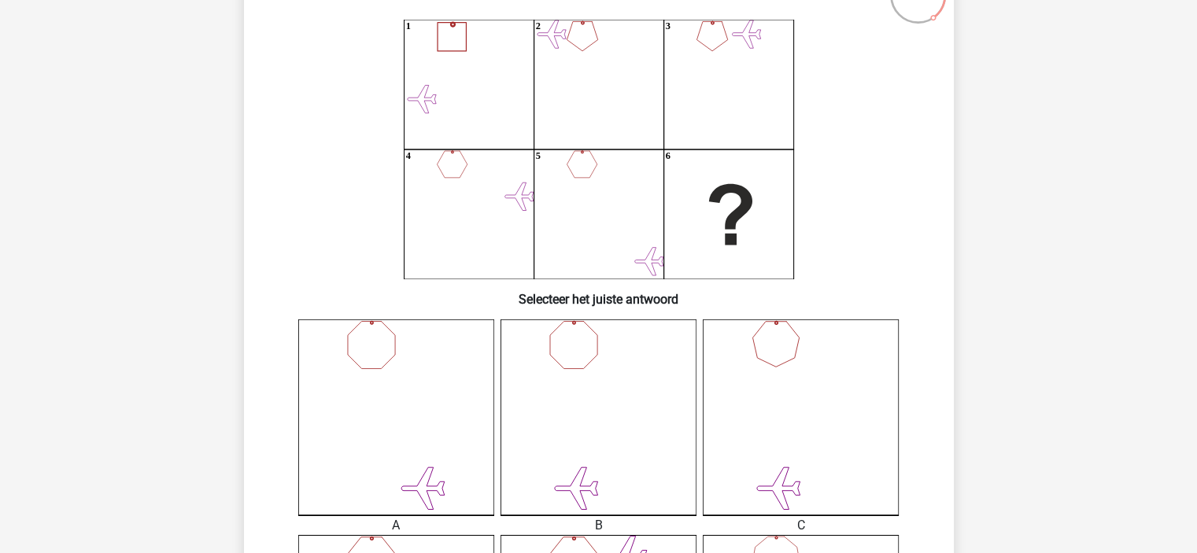
scroll to position [127, 0]
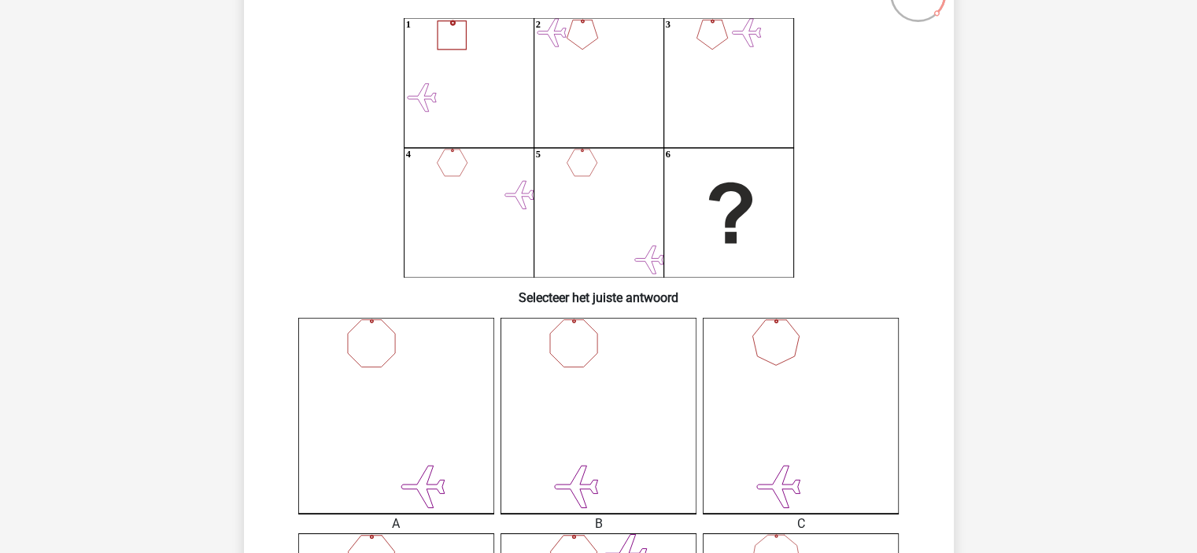
click at [607, 402] on icon at bounding box center [598, 416] width 196 height 196
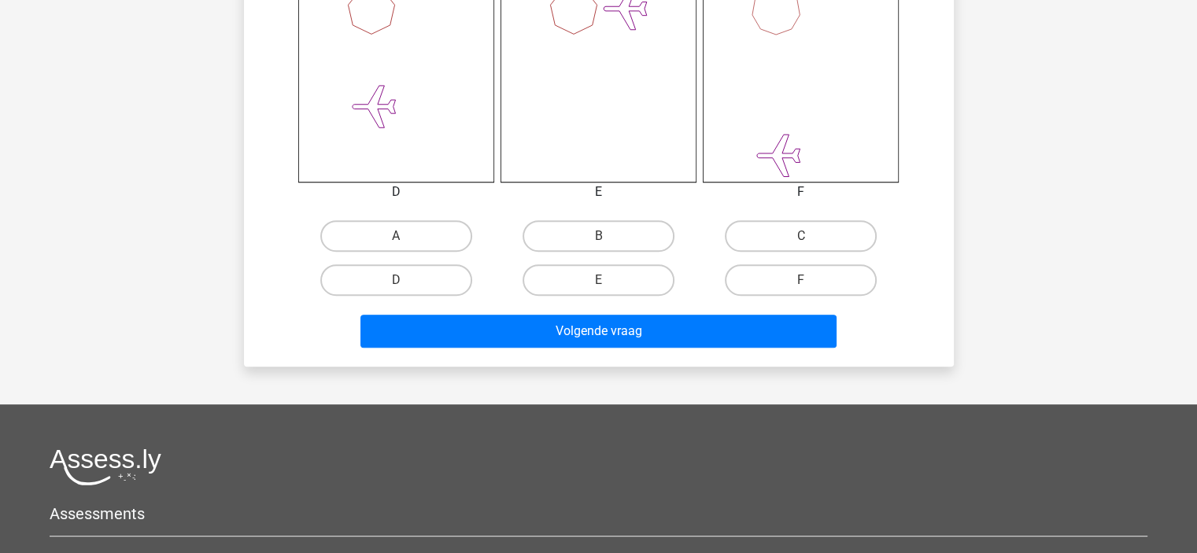
scroll to position [767, 0]
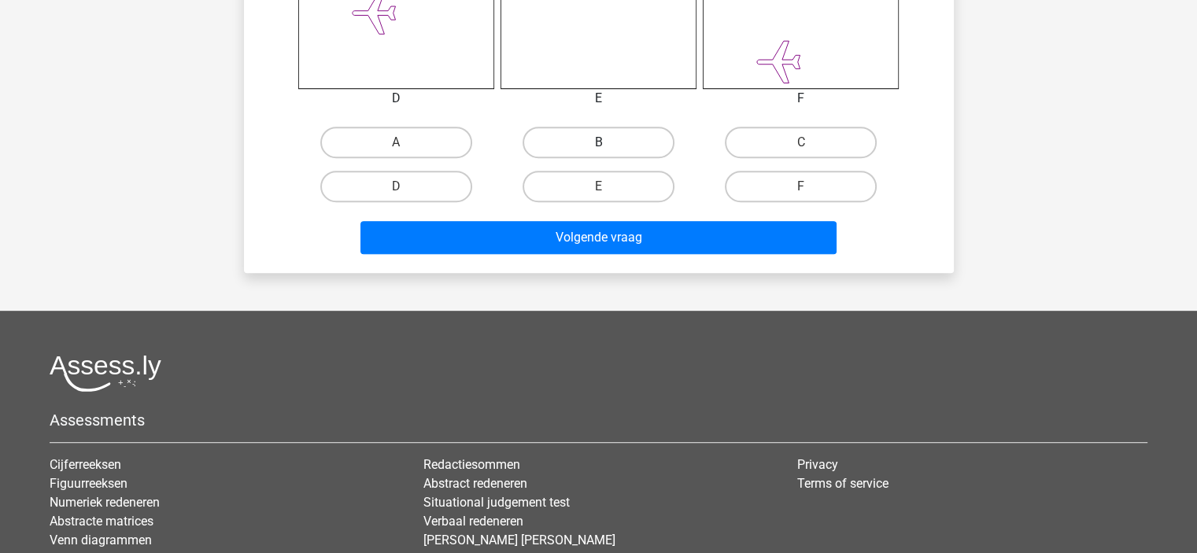
click at [587, 143] on label "B" at bounding box center [599, 142] width 152 height 31
click at [598, 143] on input "B" at bounding box center [603, 147] width 10 height 10
radio input "true"
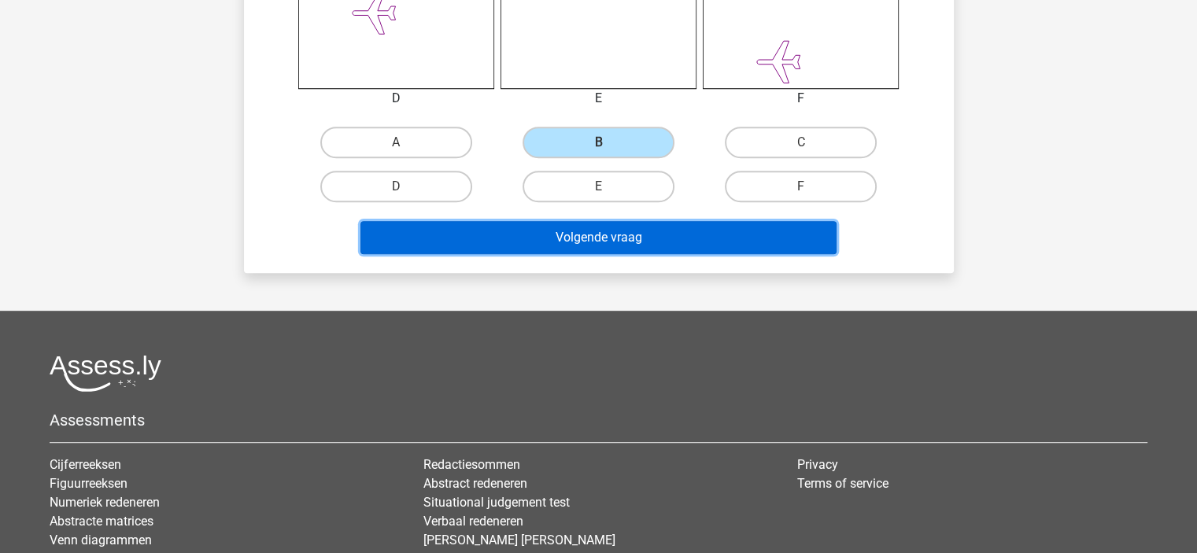
click at [589, 247] on button "Volgende vraag" at bounding box center [598, 237] width 476 height 33
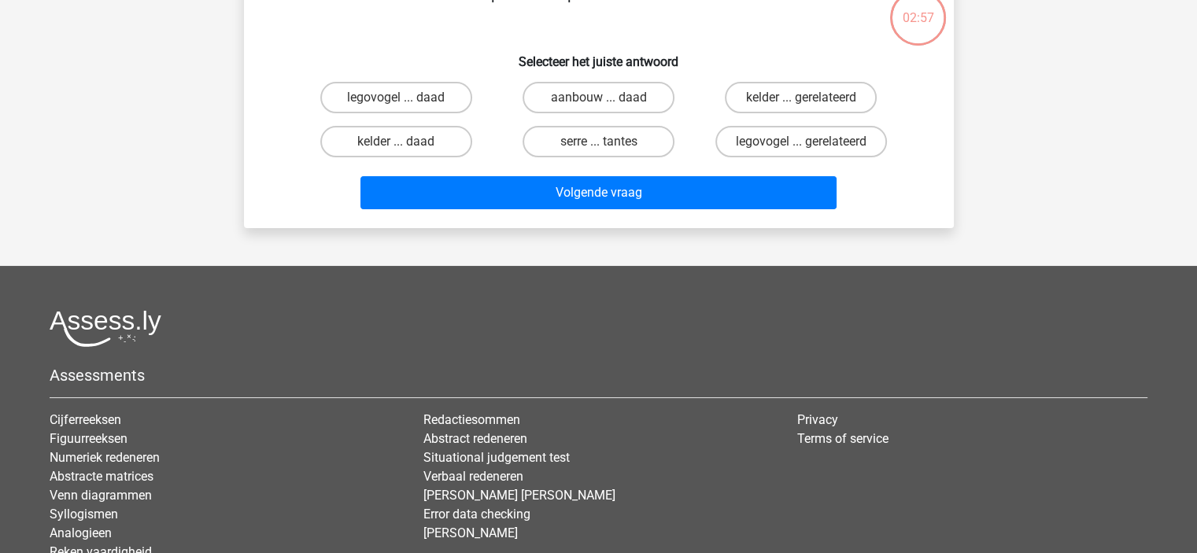
scroll to position [72, 0]
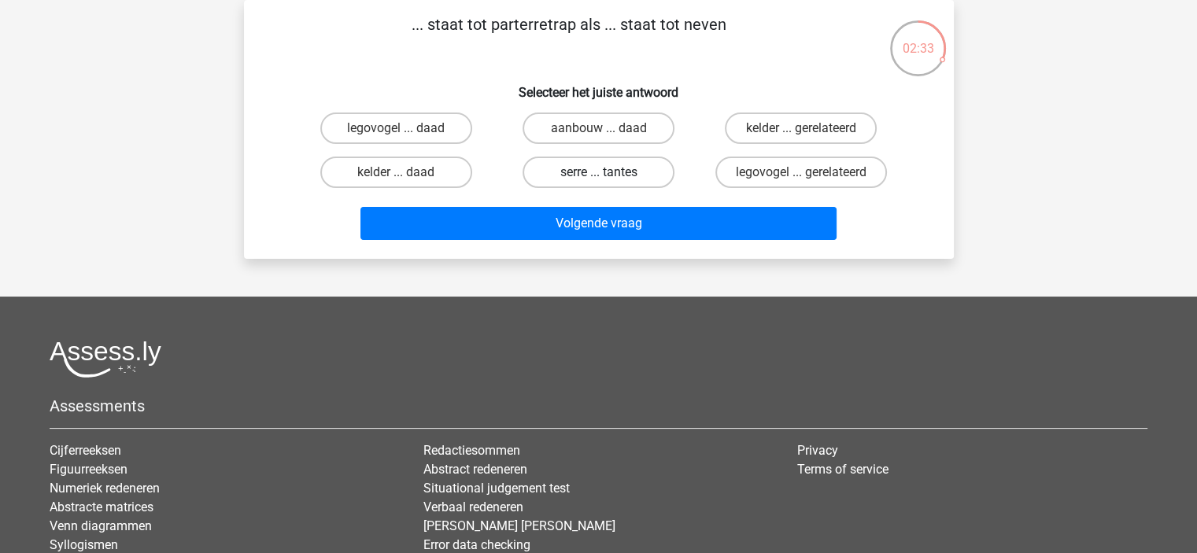
click at [626, 168] on label "serre ... tantes" at bounding box center [599, 172] width 152 height 31
click at [608, 172] on input "serre ... tantes" at bounding box center [603, 177] width 10 height 10
radio input "true"
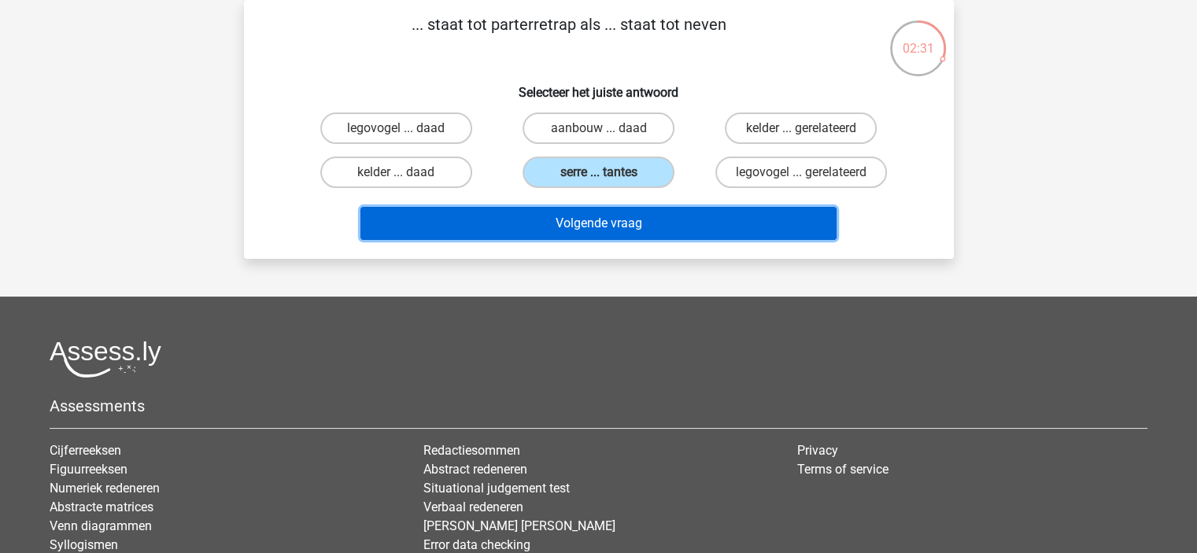
click at [641, 218] on button "Volgende vraag" at bounding box center [598, 223] width 476 height 33
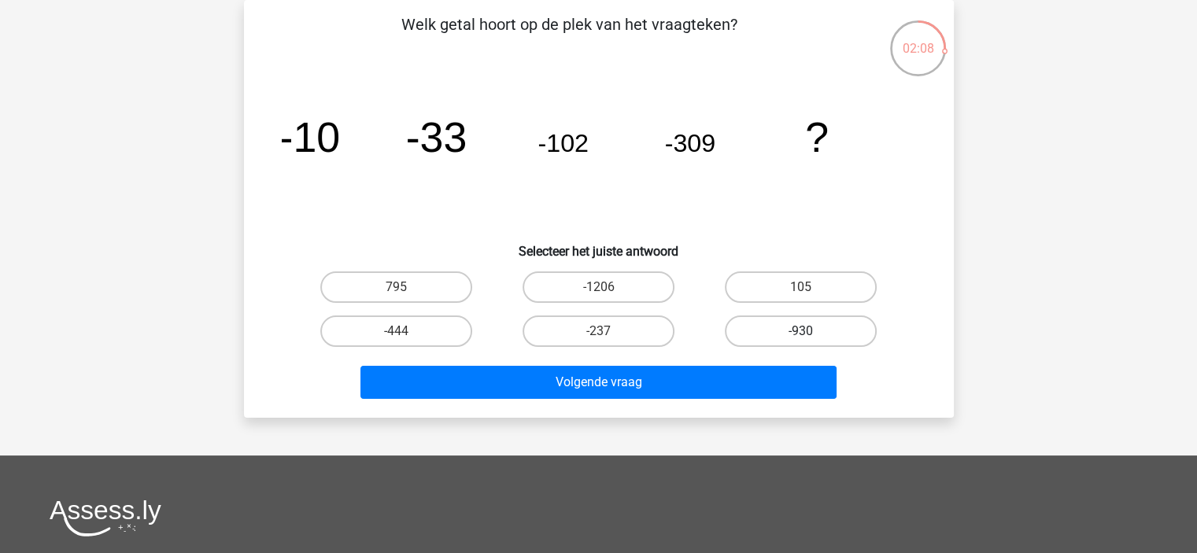
click at [785, 327] on label "-930" at bounding box center [801, 331] width 152 height 31
click at [801, 331] on input "-930" at bounding box center [806, 336] width 10 height 10
radio input "true"
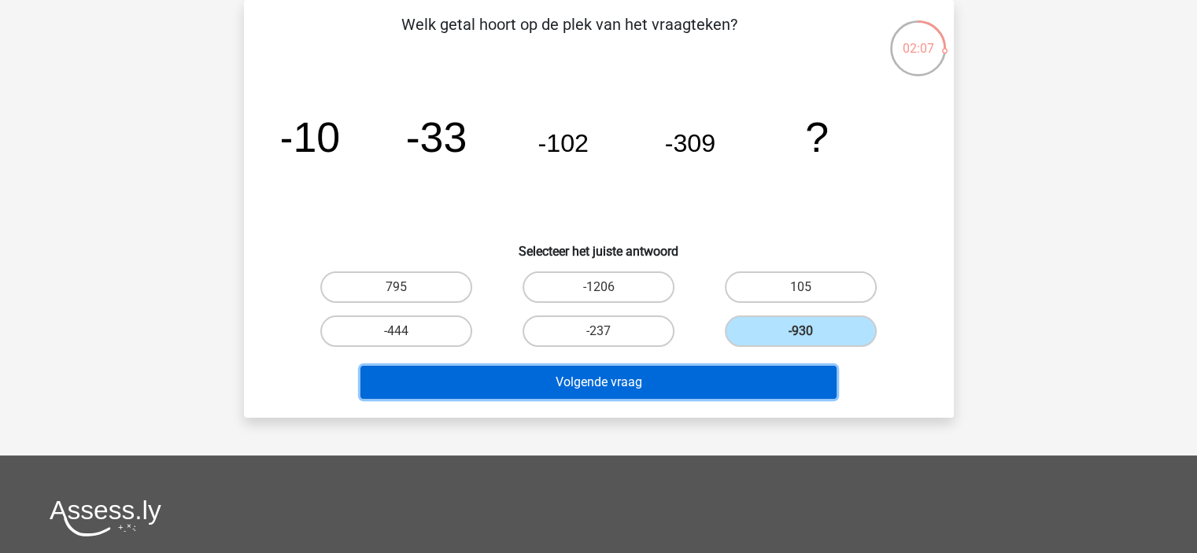
click at [705, 376] on button "Volgende vraag" at bounding box center [598, 382] width 476 height 33
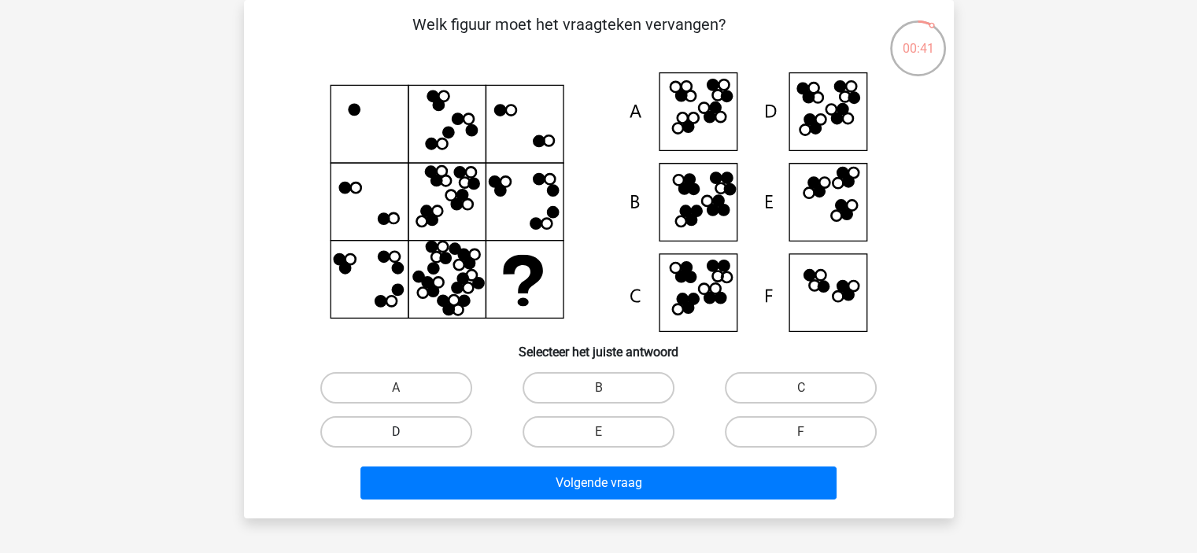
click at [397, 430] on label "D" at bounding box center [396, 431] width 152 height 31
click at [397, 432] on input "D" at bounding box center [401, 437] width 10 height 10
radio input "true"
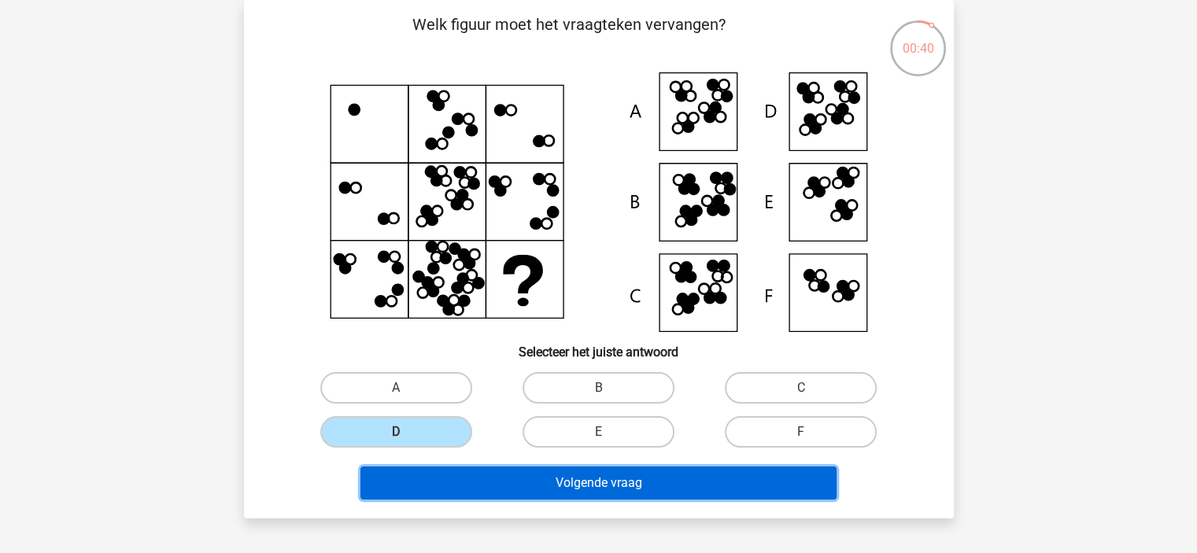
click at [515, 482] on button "Volgende vraag" at bounding box center [598, 483] width 476 height 33
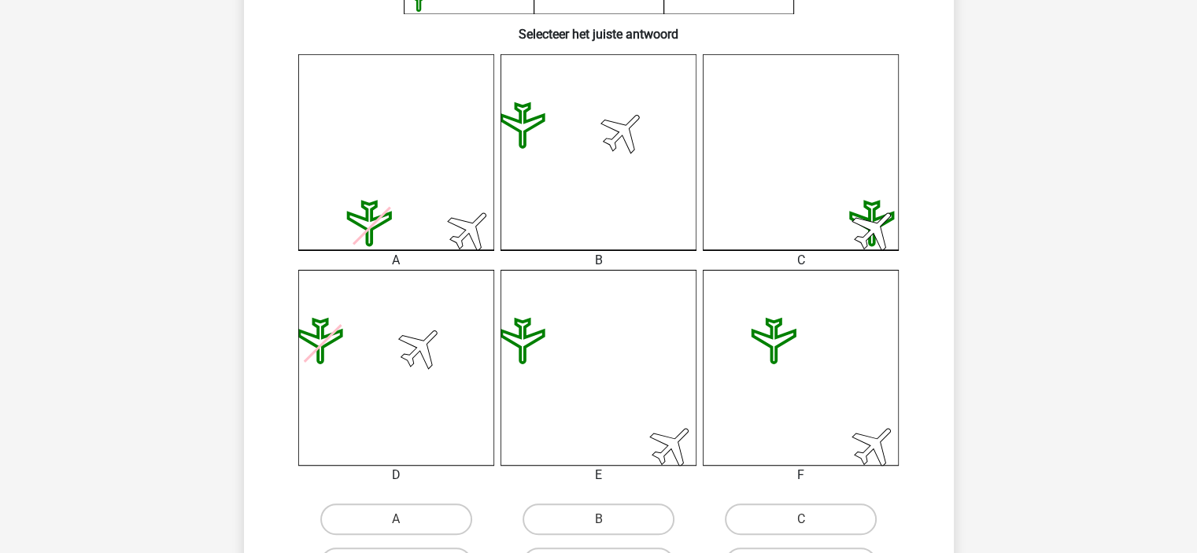
scroll to position [399, 0]
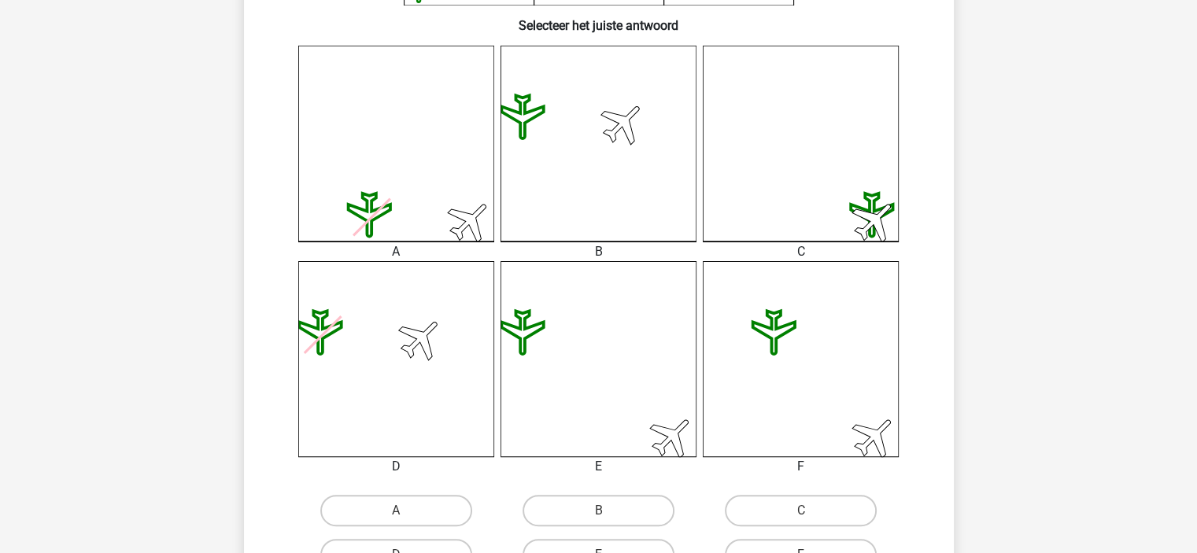
drag, startPoint x: 1196, startPoint y: 270, endPoint x: 1199, endPoint y: 323, distance: 53.6
click at [1196, 323] on html "Kies premium jordi jordi.peerdeman@concentrix.com" at bounding box center [598, 348] width 1197 height 1494
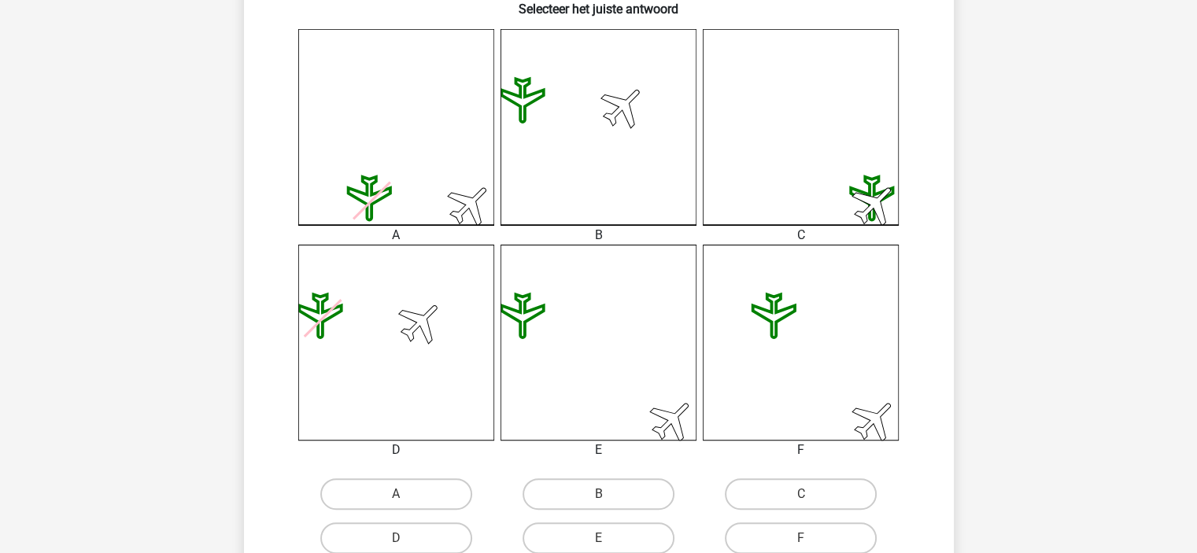
scroll to position [437, 0]
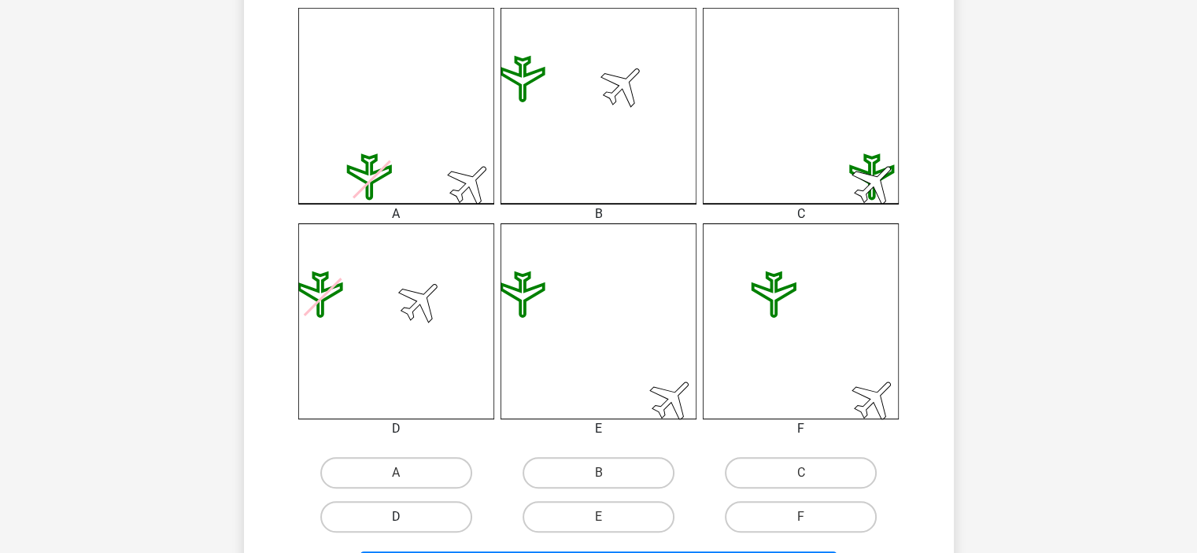
click at [450, 512] on label "D" at bounding box center [396, 516] width 152 height 31
click at [406, 517] on input "D" at bounding box center [401, 522] width 10 height 10
radio input "true"
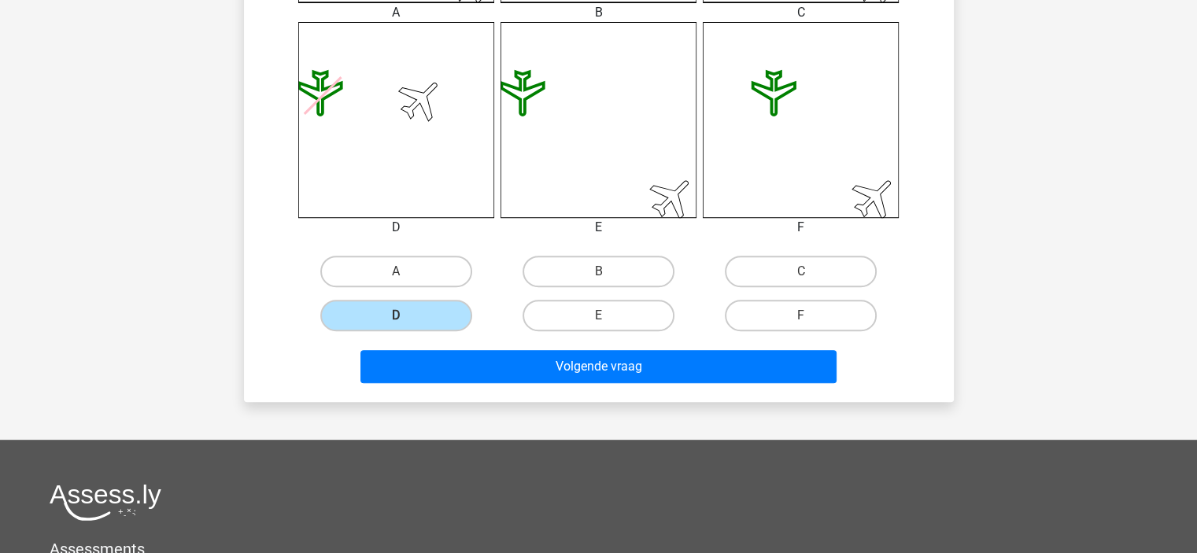
scroll to position [668, 0]
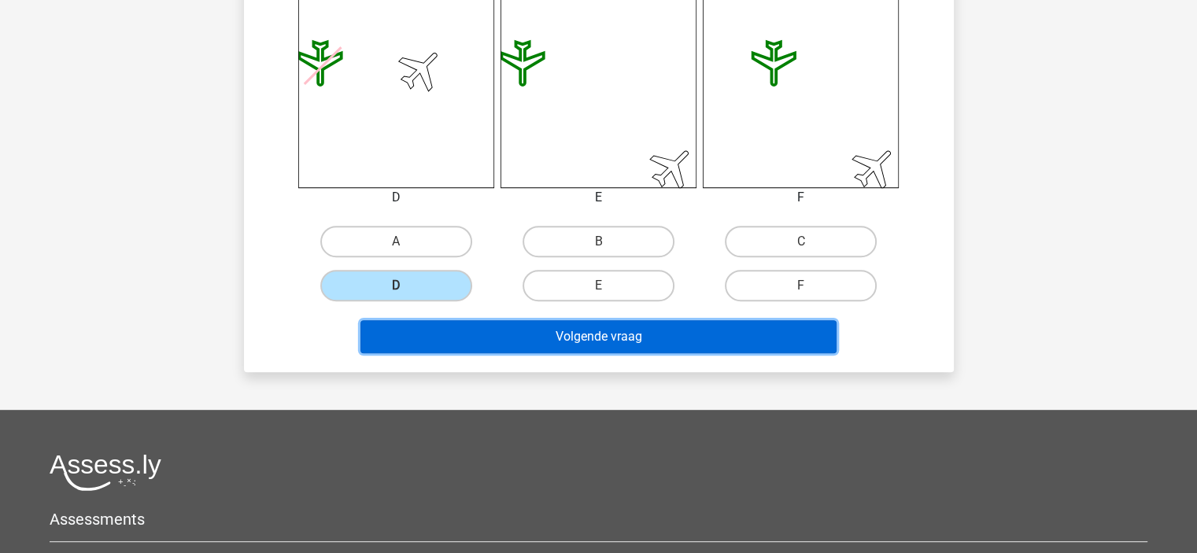
click at [567, 334] on button "Volgende vraag" at bounding box center [598, 336] width 476 height 33
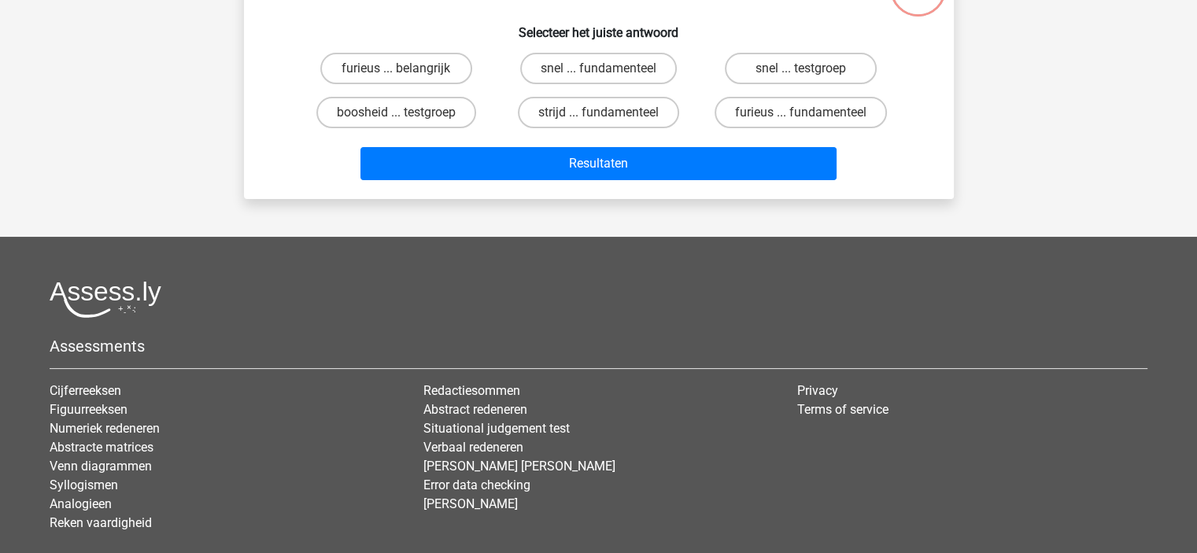
scroll to position [72, 0]
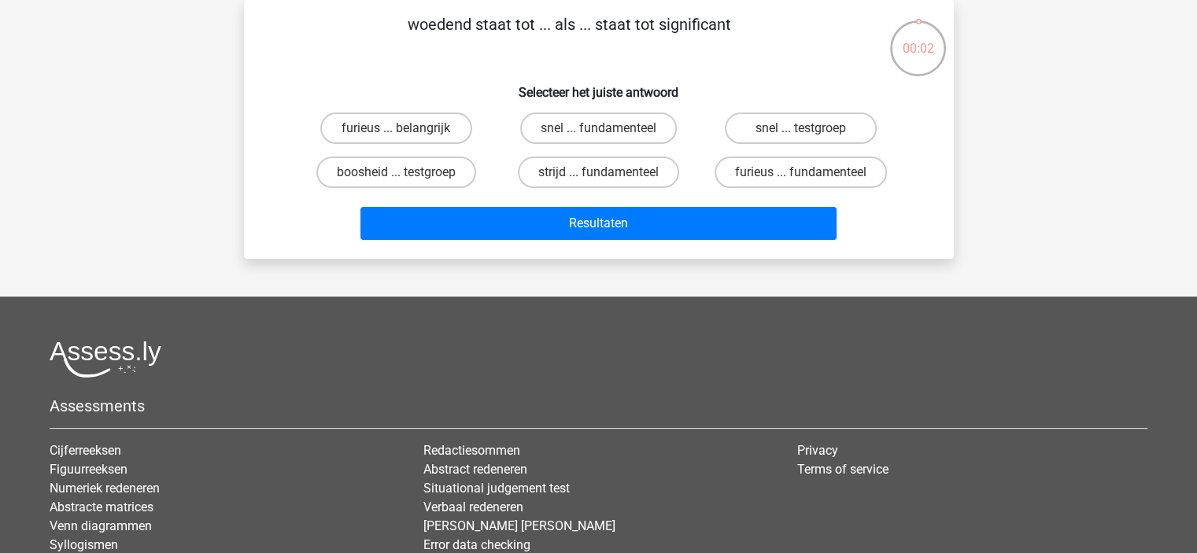
click at [403, 131] on input "furieus ... belangrijk" at bounding box center [401, 133] width 10 height 10
radio input "true"
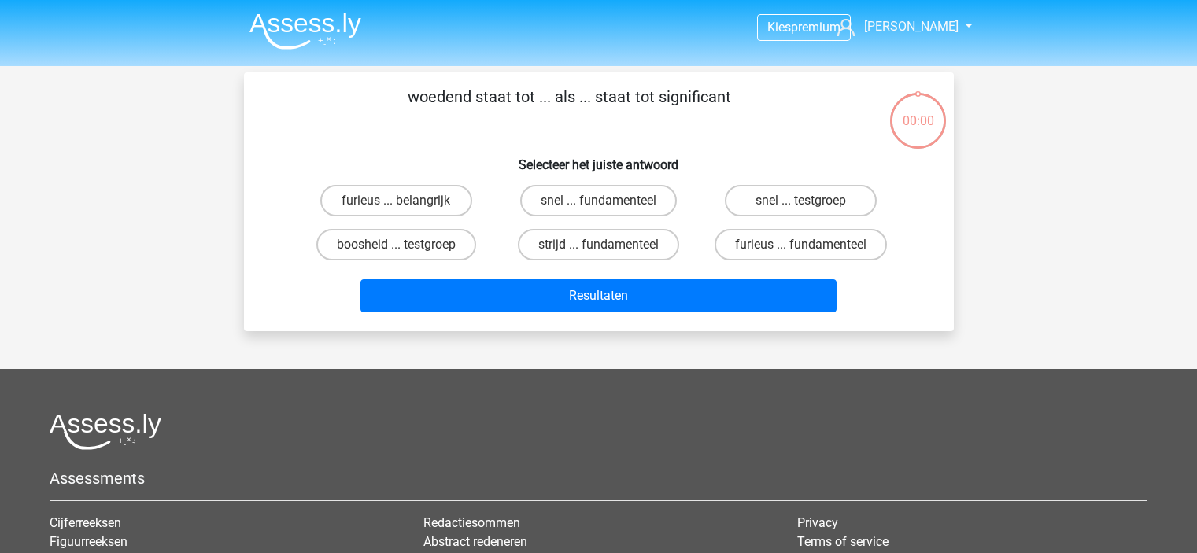
scroll to position [72, 0]
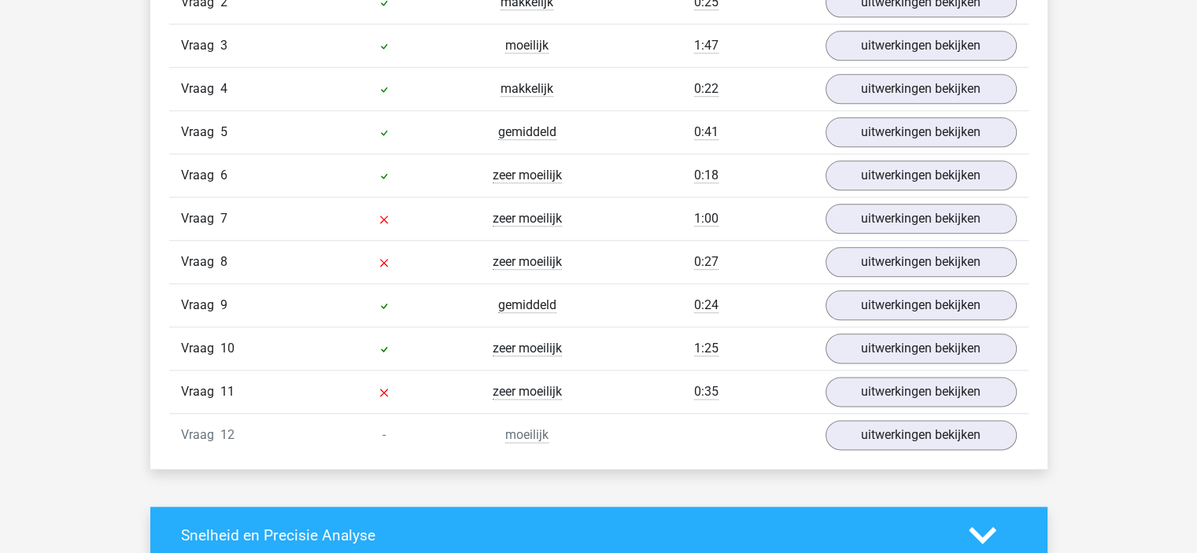
scroll to position [1873, 0]
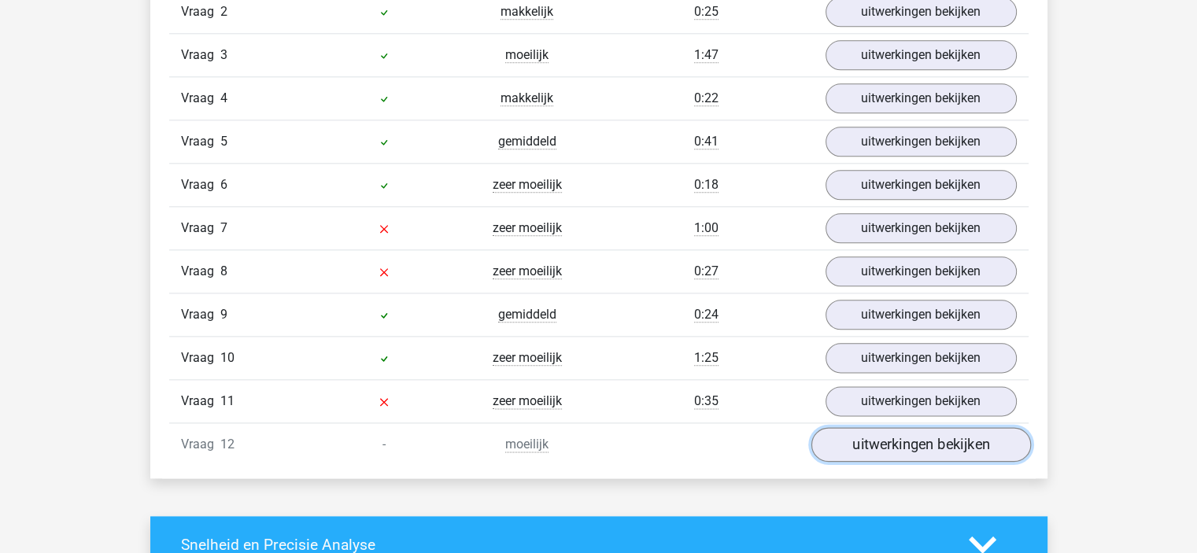
click at [897, 428] on link "uitwerkingen bekijken" at bounding box center [921, 444] width 220 height 35
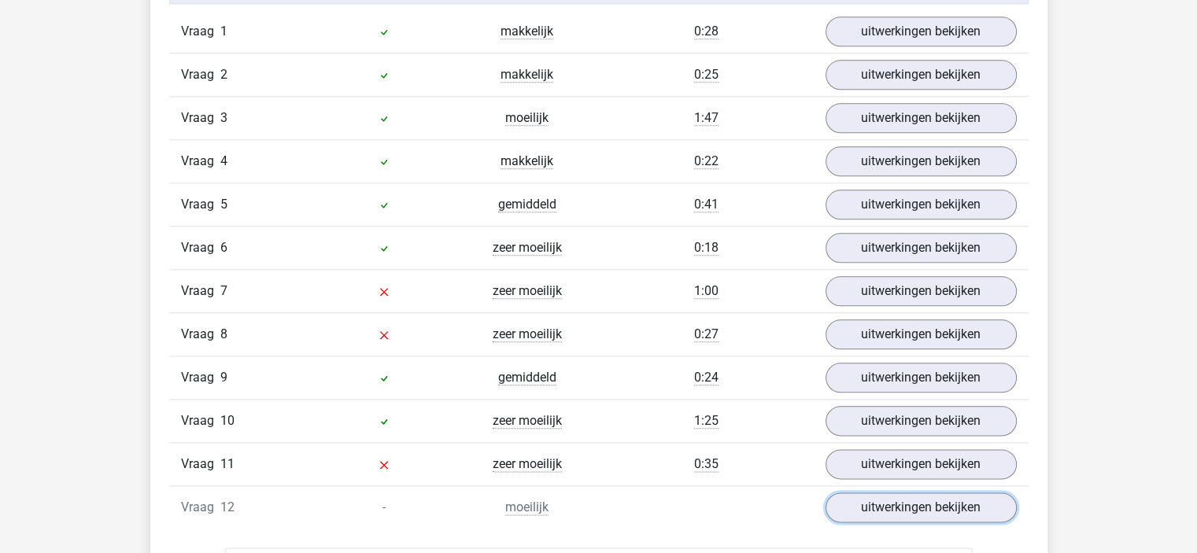
scroll to position [1816, 0]
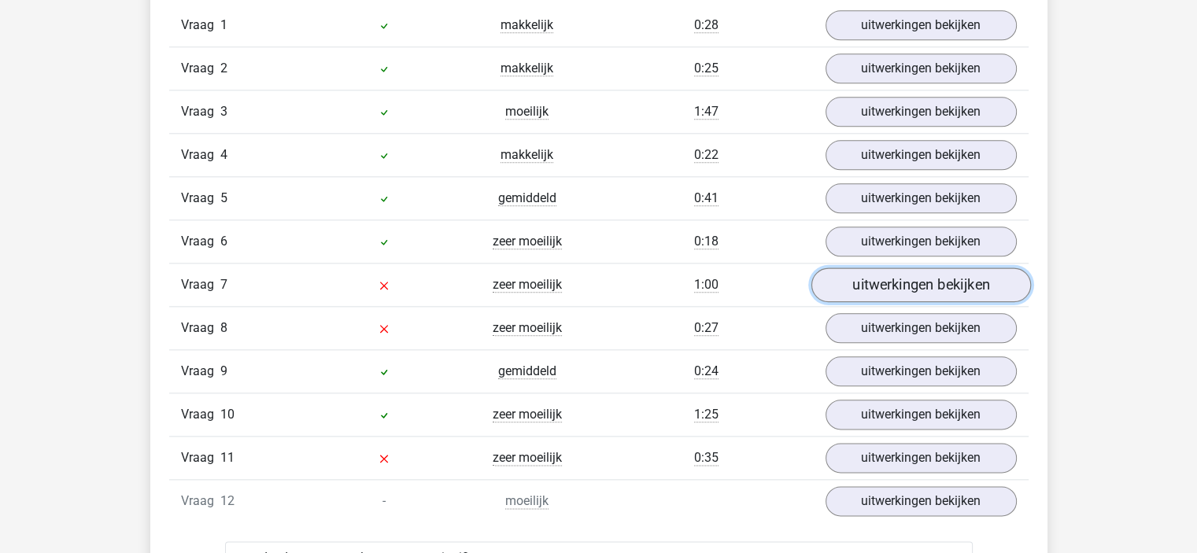
click at [894, 268] on link "uitwerkingen bekijken" at bounding box center [921, 285] width 220 height 35
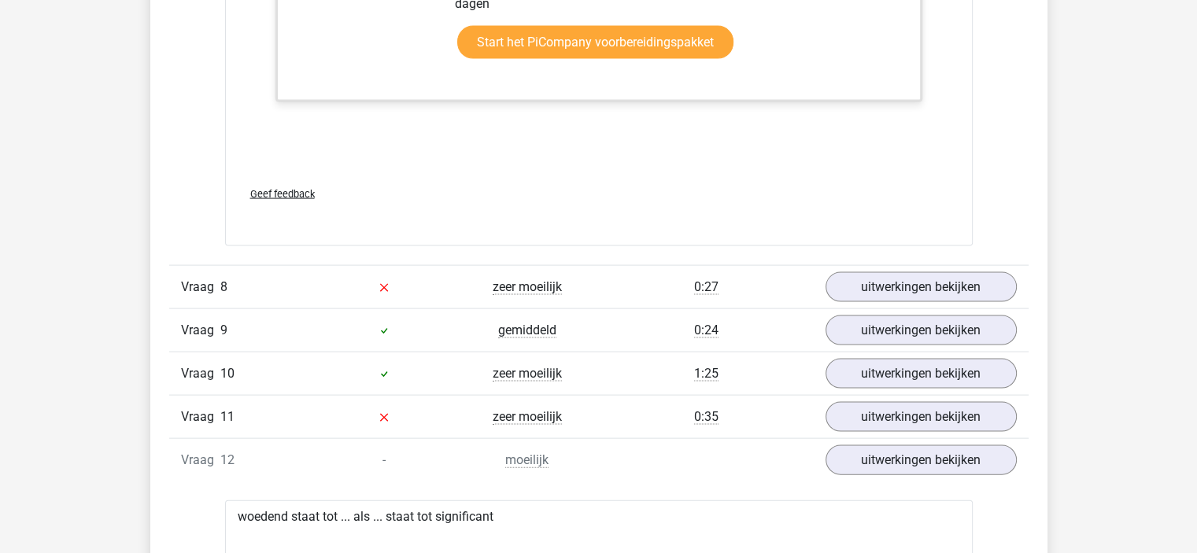
scroll to position [3345, 0]
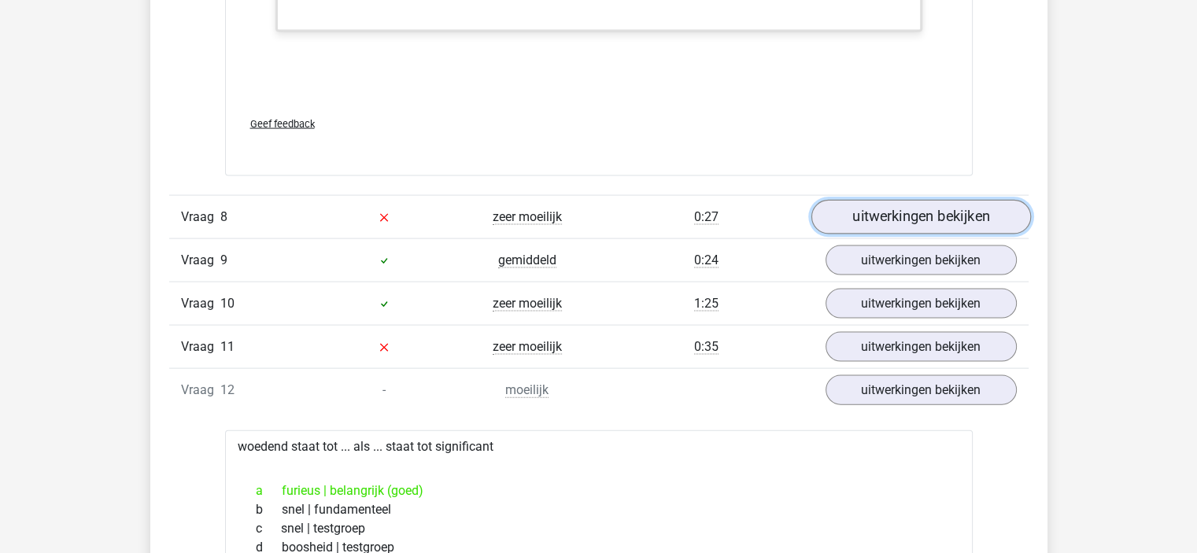
click at [859, 218] on link "uitwerkingen bekijken" at bounding box center [921, 218] width 220 height 35
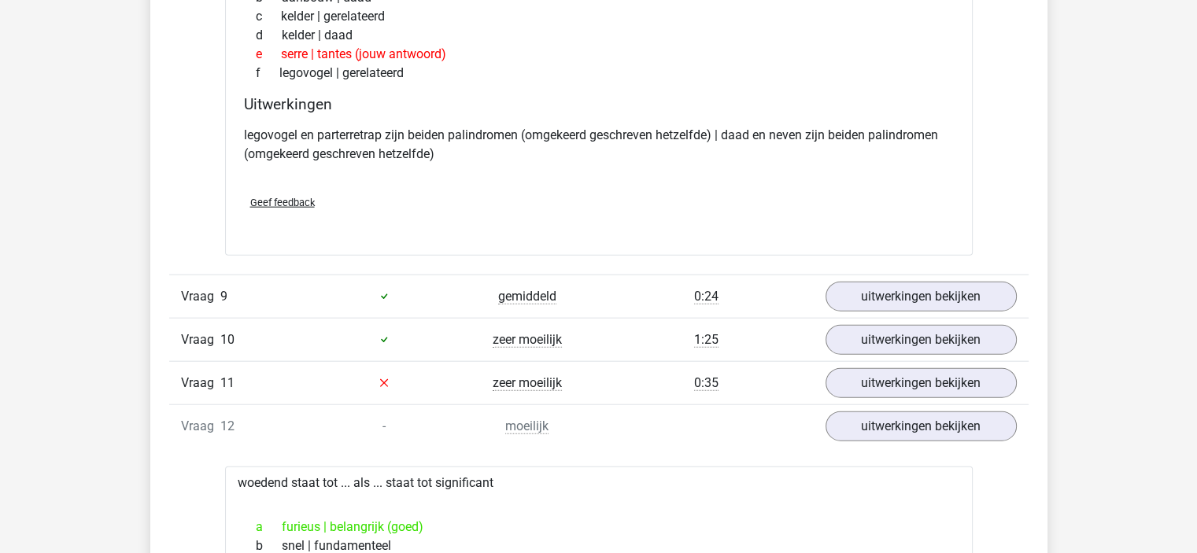
scroll to position [3676, 0]
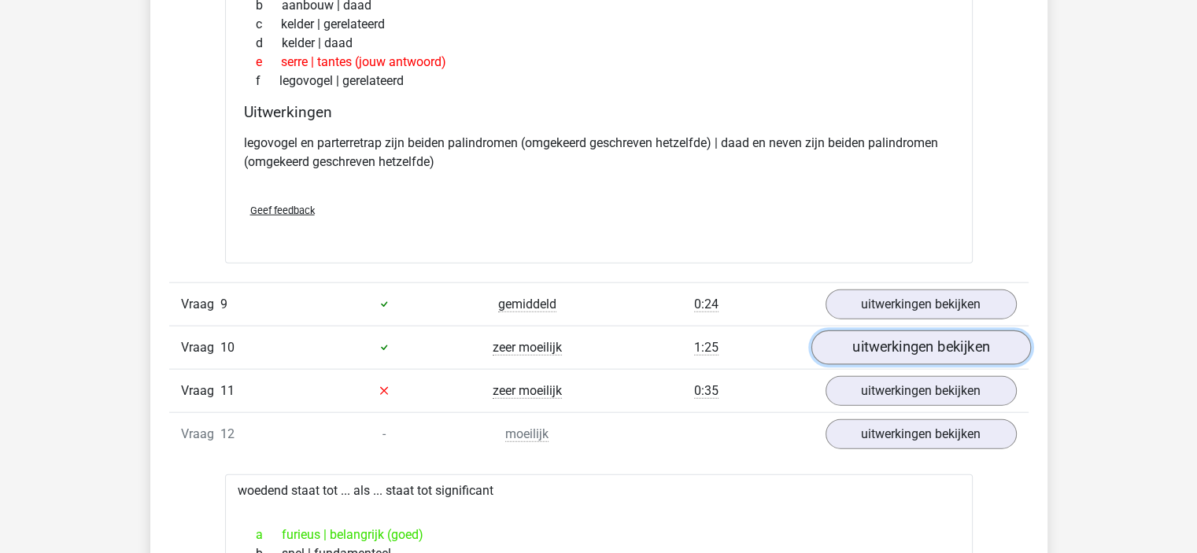
click at [875, 330] on link "uitwerkingen bekijken" at bounding box center [921, 347] width 220 height 35
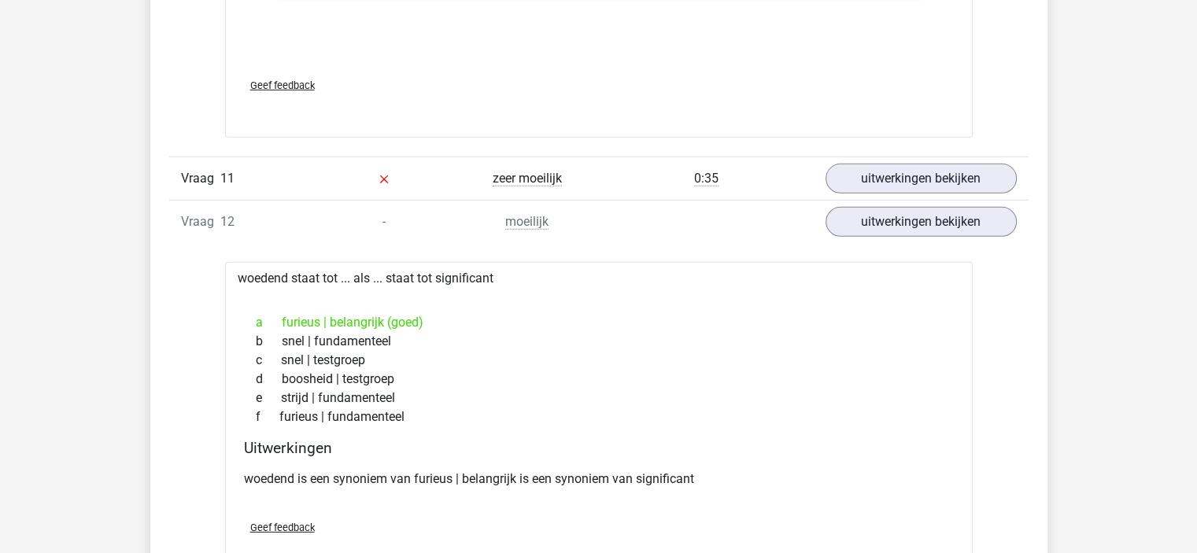
scroll to position [4924, 0]
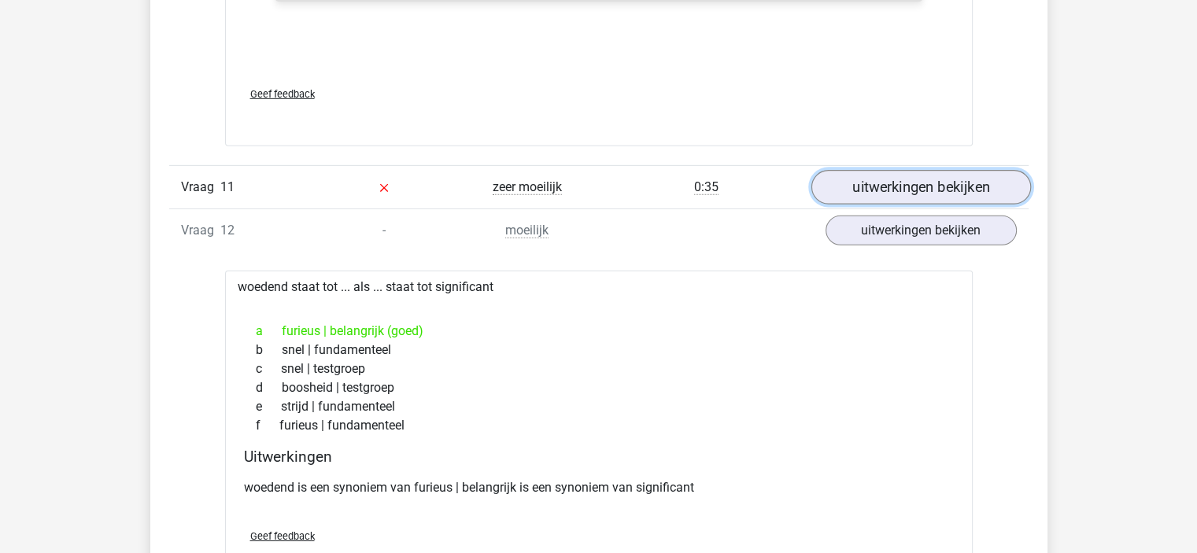
click at [837, 185] on link "uitwerkingen bekijken" at bounding box center [921, 187] width 220 height 35
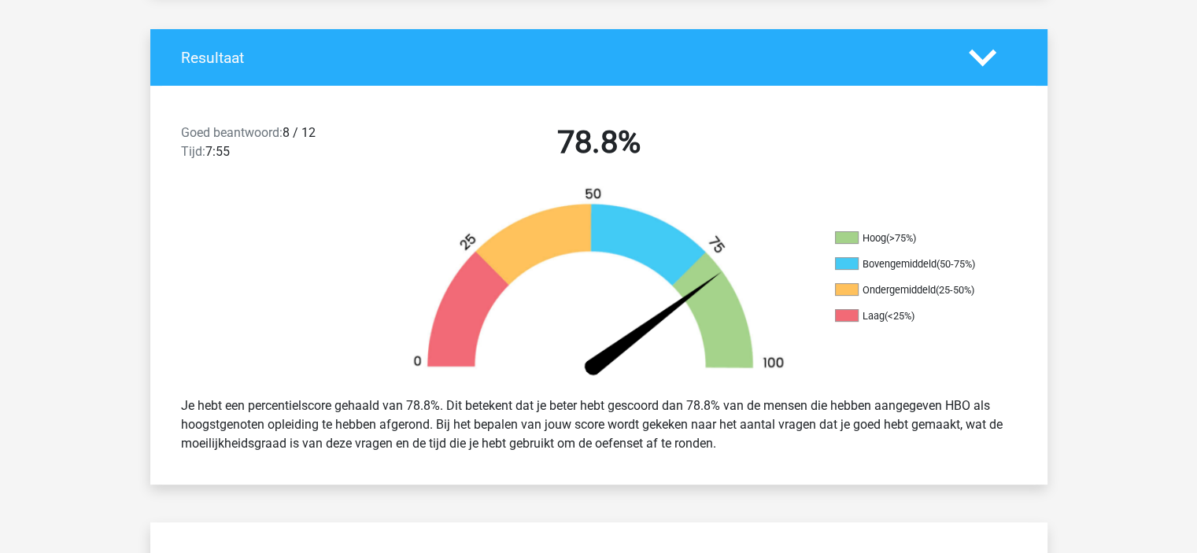
scroll to position [0, 0]
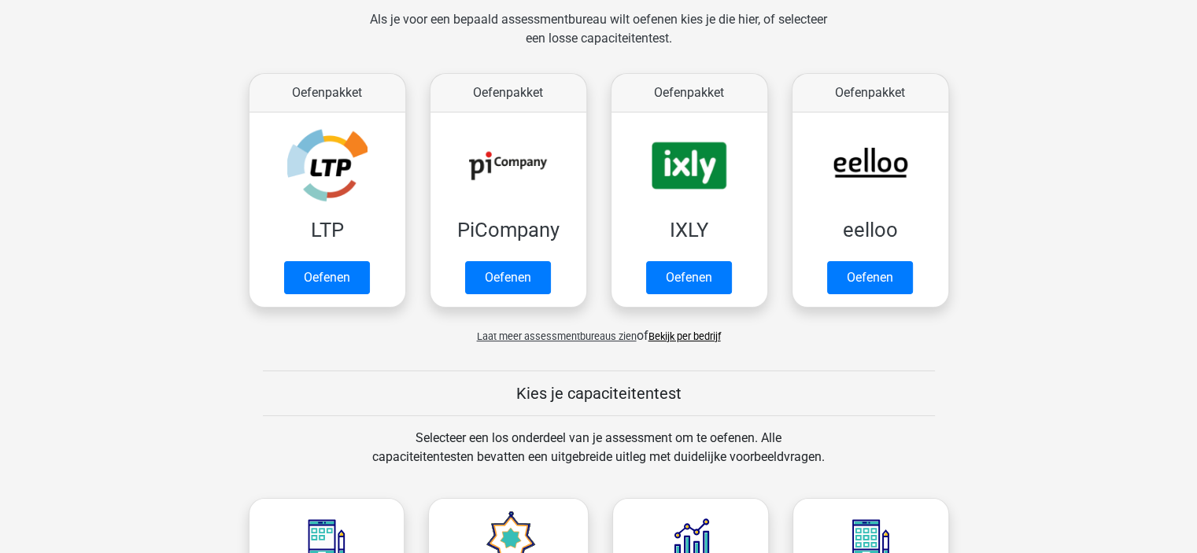
scroll to position [282, 0]
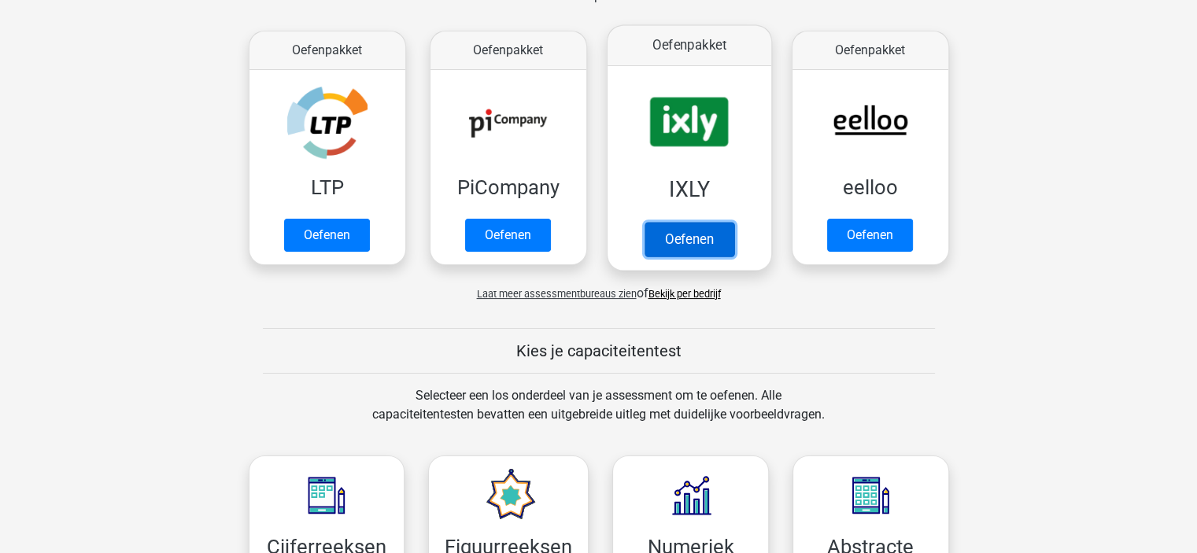
click at [718, 241] on link "Oefenen" at bounding box center [689, 239] width 90 height 35
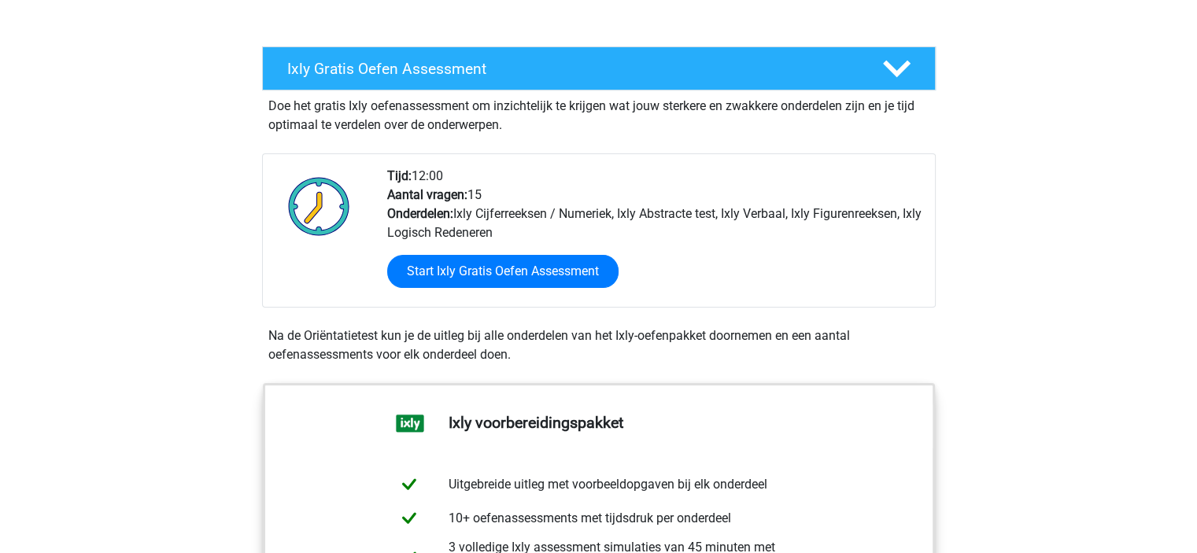
scroll to position [289, 0]
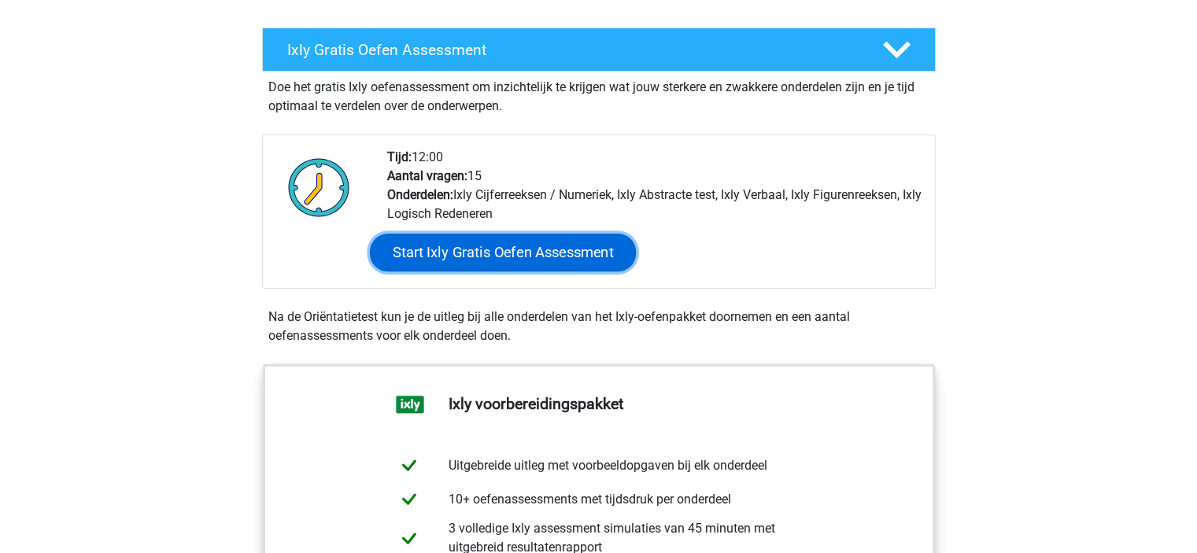
click at [445, 254] on link "Start Ixly Gratis Oefen Assessment" at bounding box center [502, 253] width 266 height 38
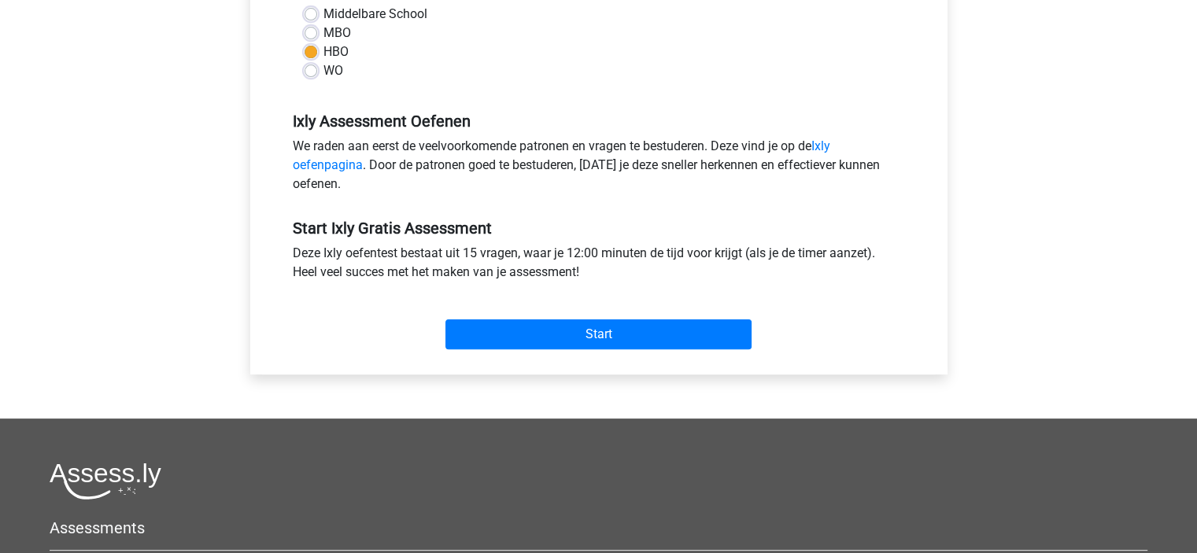
scroll to position [408, 0]
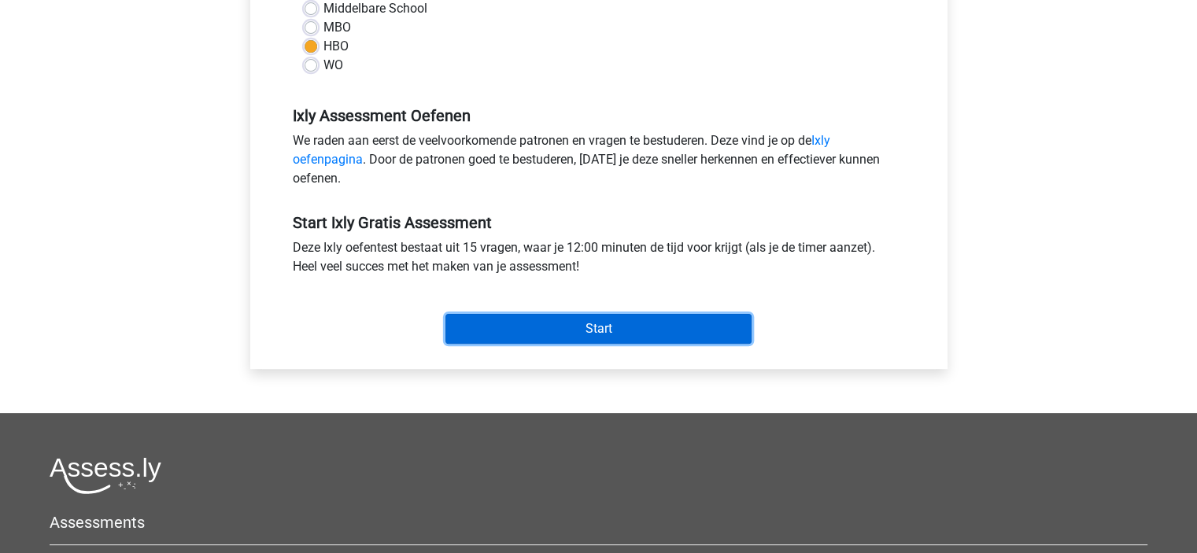
click at [567, 327] on input "Start" at bounding box center [598, 329] width 306 height 30
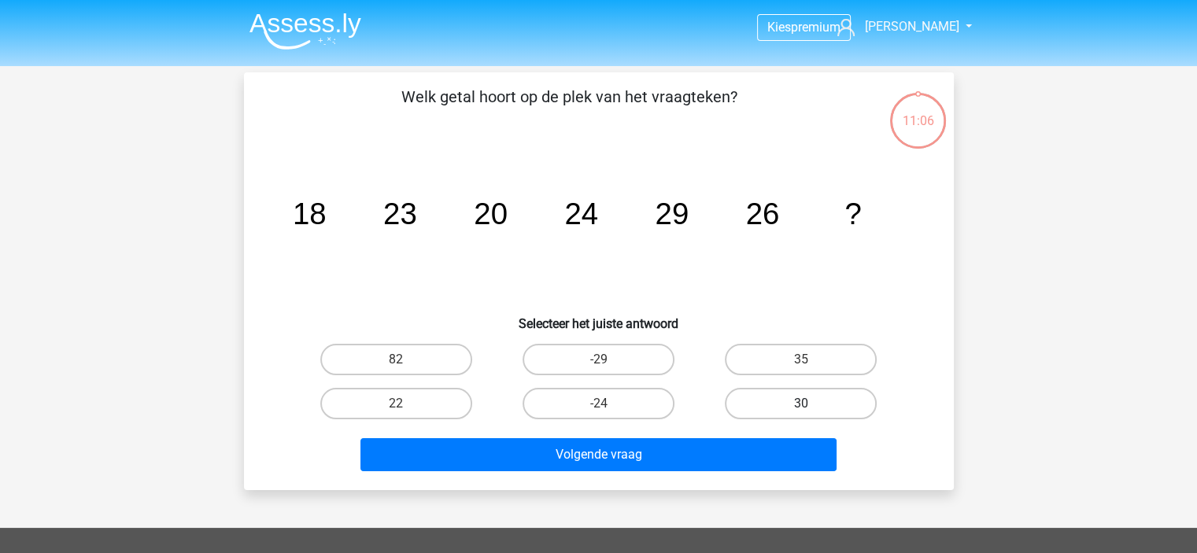
click at [789, 396] on label "30" at bounding box center [801, 403] width 152 height 31
click at [801, 404] on input "30" at bounding box center [806, 409] width 10 height 10
radio input "true"
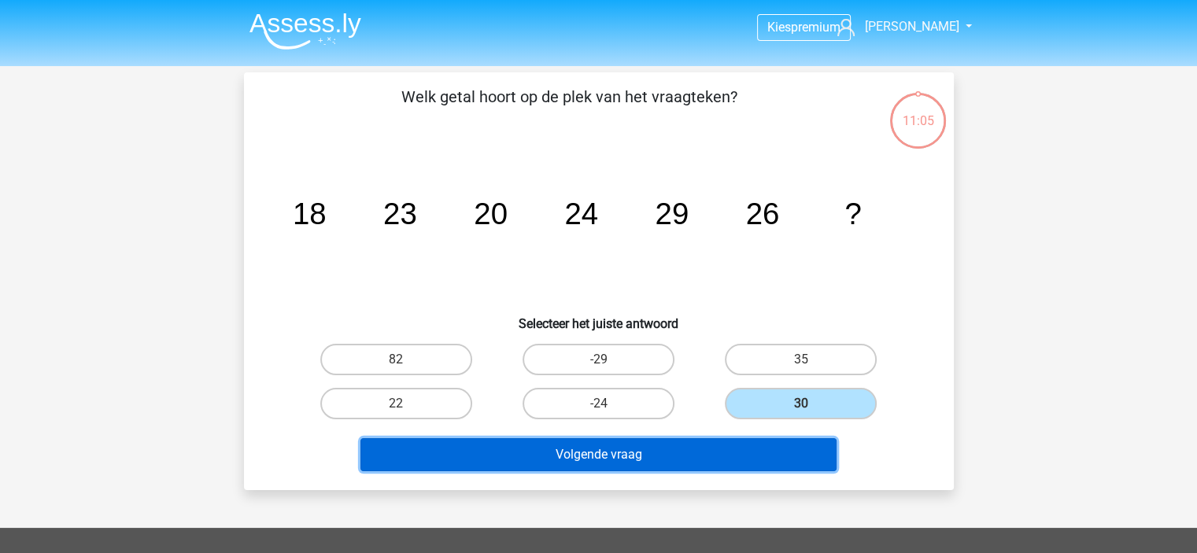
click at [713, 449] on button "Volgende vraag" at bounding box center [598, 454] width 476 height 33
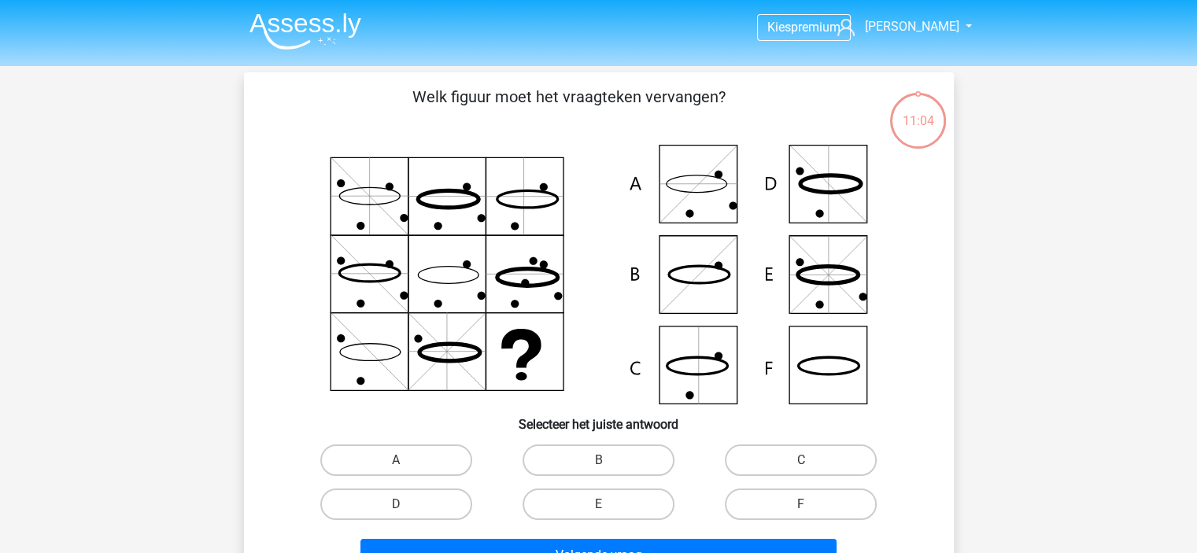
scroll to position [72, 0]
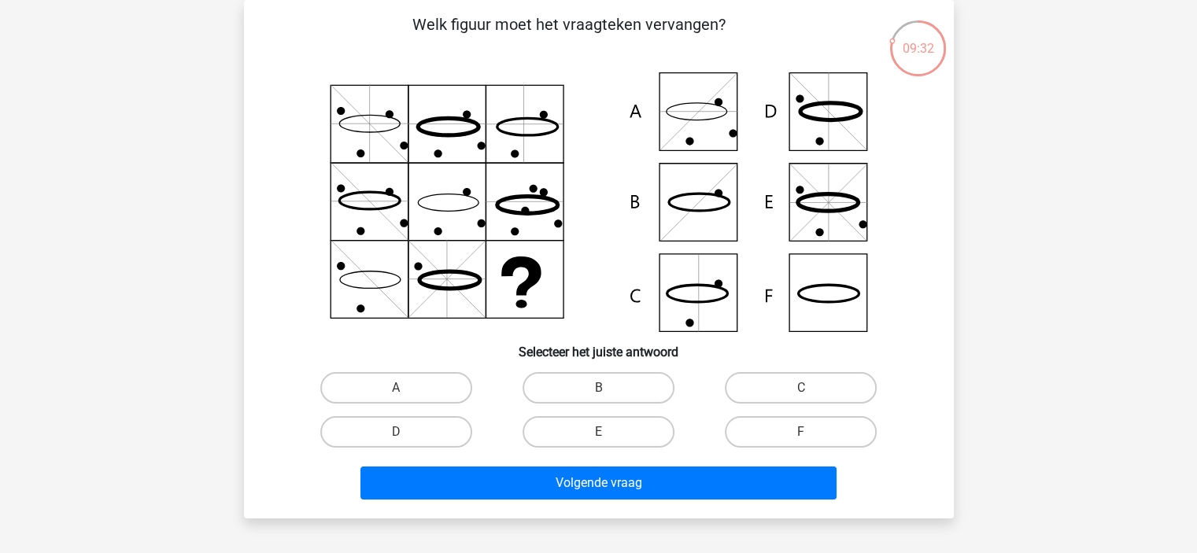
drag, startPoint x: 532, startPoint y: 260, endPoint x: 413, endPoint y: 145, distance: 165.8
click at [413, 145] on icon at bounding box center [599, 202] width 634 height 260
click at [781, 436] on label "F" at bounding box center [801, 431] width 152 height 31
click at [801, 436] on input "F" at bounding box center [806, 437] width 10 height 10
radio input "true"
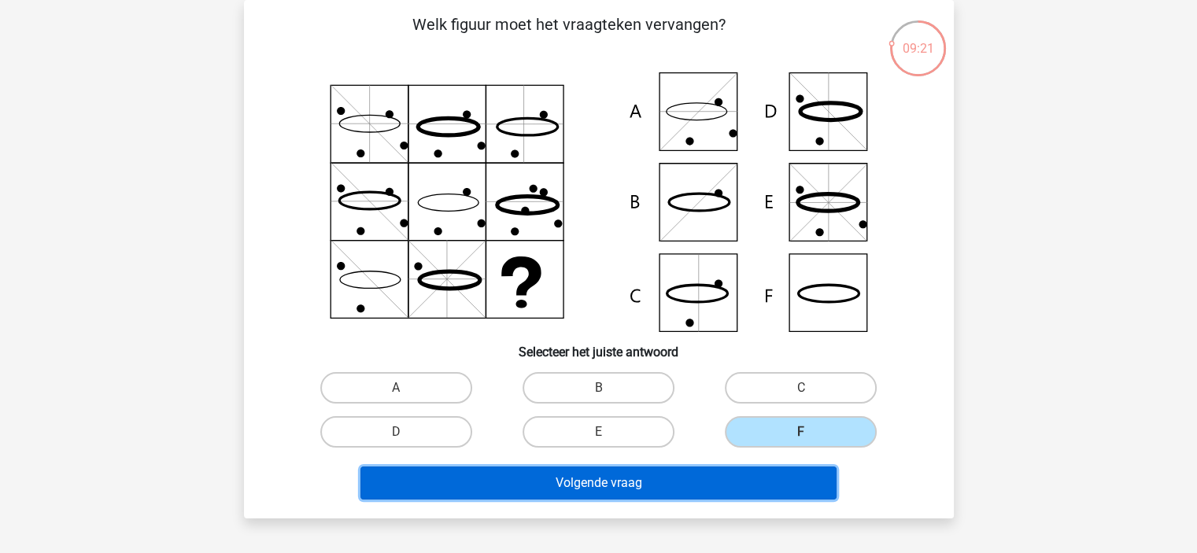
click at [719, 484] on button "Volgende vraag" at bounding box center [598, 483] width 476 height 33
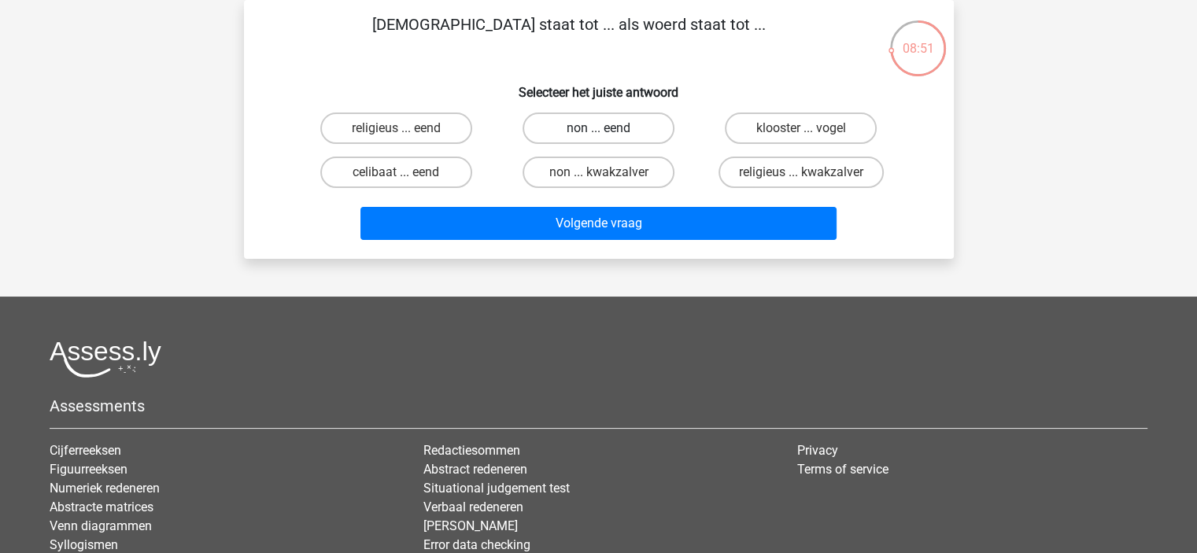
click at [611, 126] on label "non ... eend" at bounding box center [599, 128] width 152 height 31
click at [608, 128] on input "non ... eend" at bounding box center [603, 133] width 10 height 10
radio input "true"
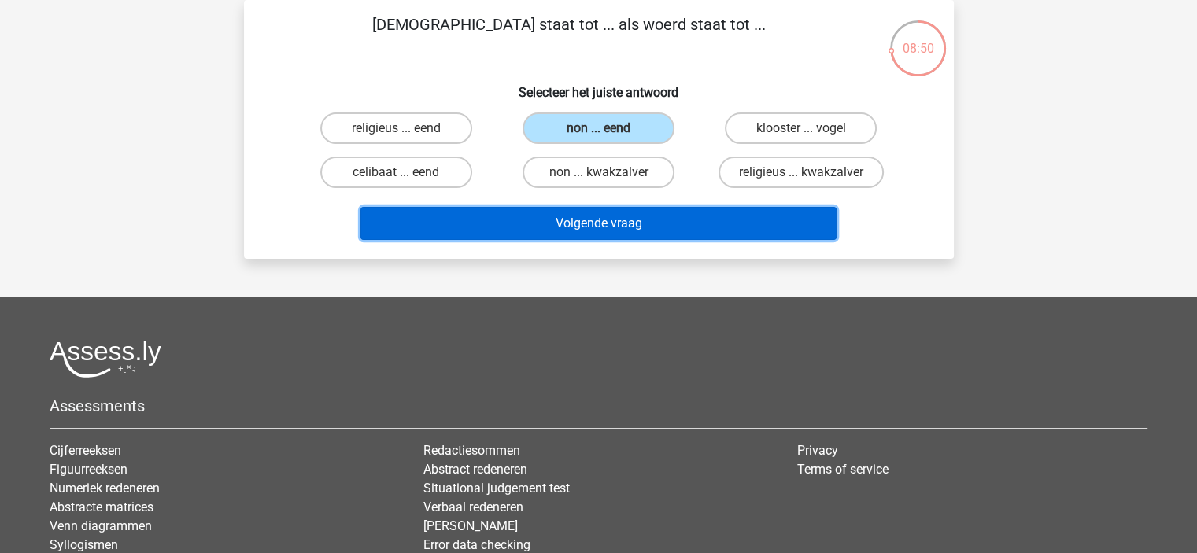
click at [590, 232] on button "Volgende vraag" at bounding box center [598, 223] width 476 height 33
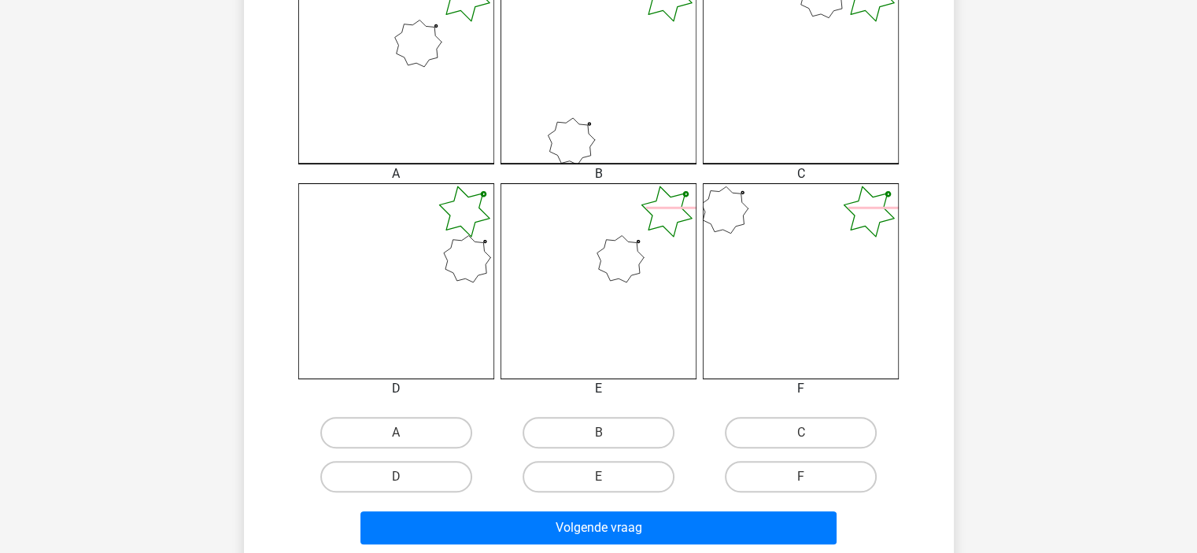
scroll to position [478, 0]
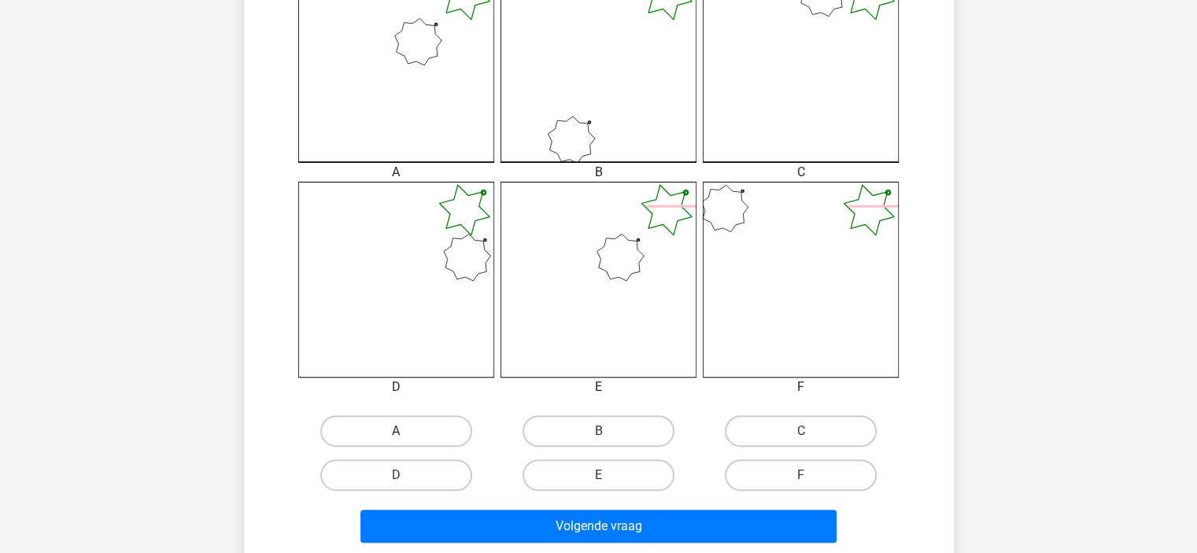
click at [423, 423] on label "A" at bounding box center [396, 430] width 152 height 31
click at [406, 431] on input "A" at bounding box center [401, 436] width 10 height 10
radio input "true"
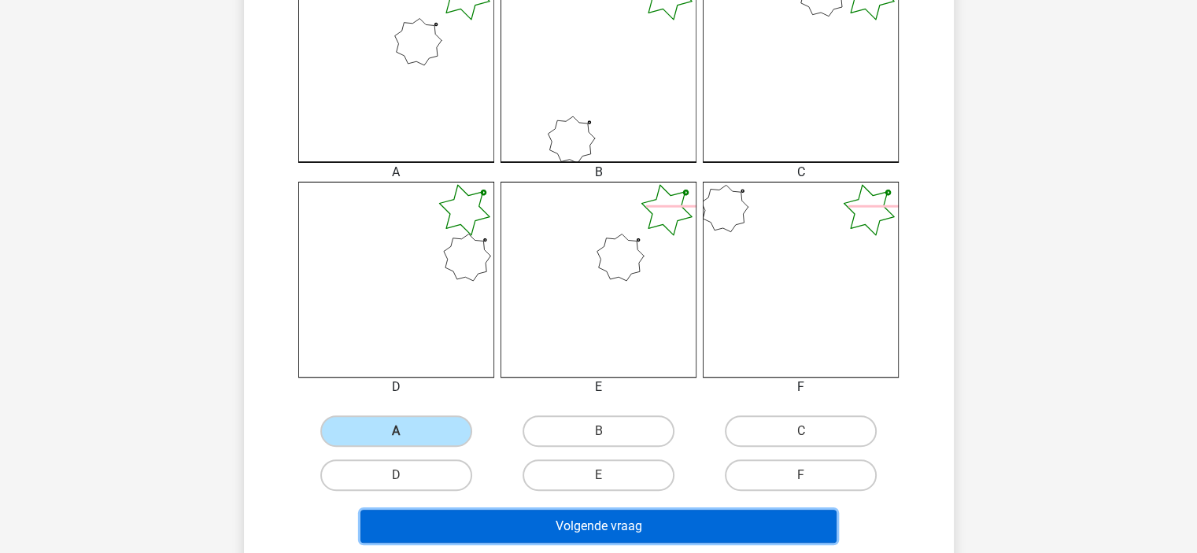
click at [501, 519] on button "Volgende vraag" at bounding box center [598, 526] width 476 height 33
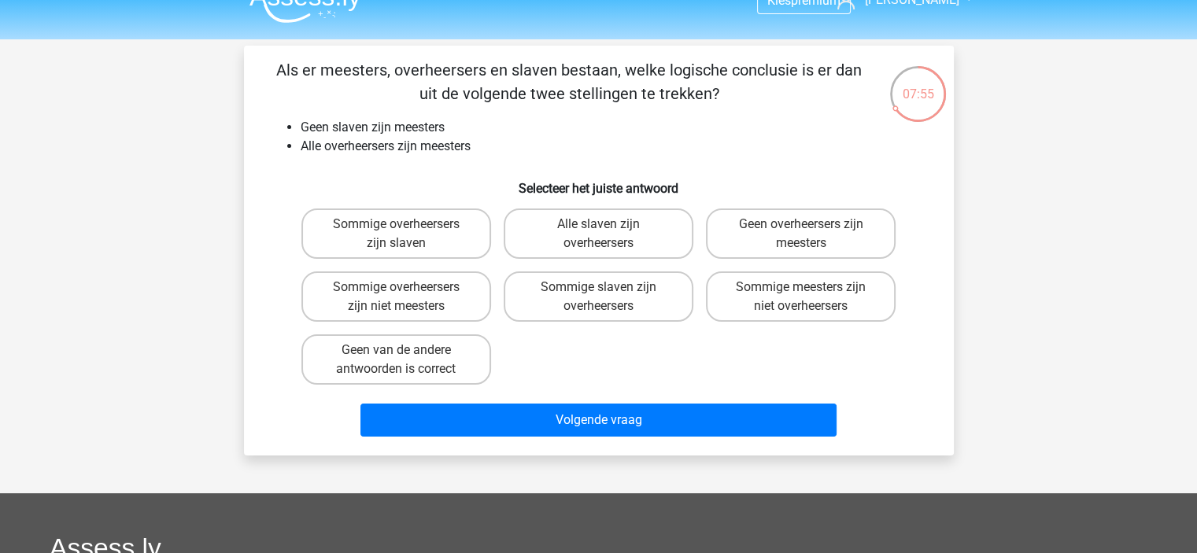
scroll to position [28, 0]
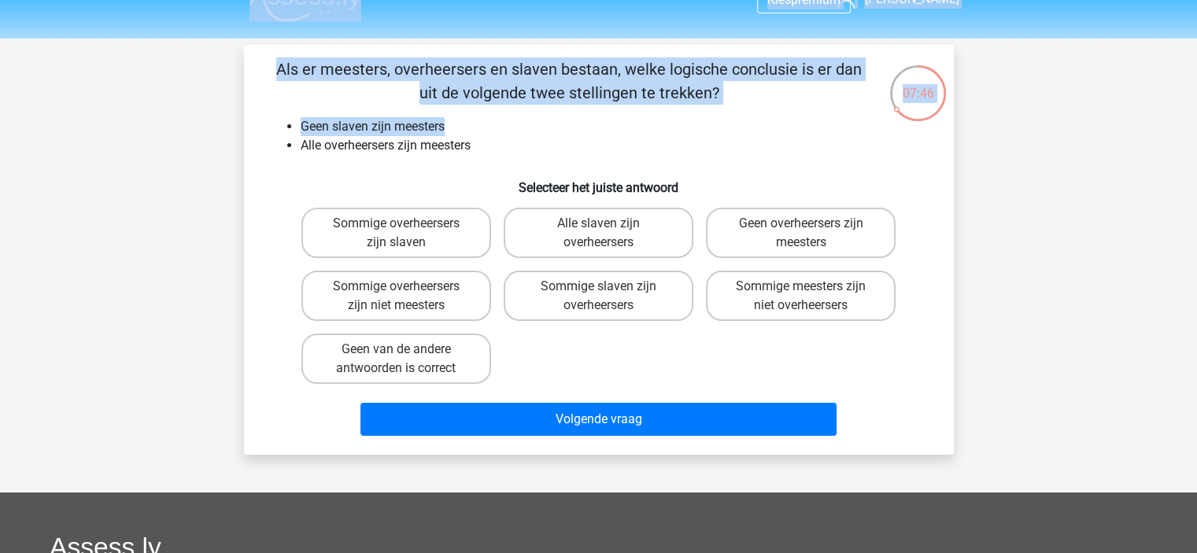
drag, startPoint x: 580, startPoint y: 36, endPoint x: 482, endPoint y: 125, distance: 132.6
click at [482, 125] on div "Kies premium jordi jordi.peerdeman@concentrix.com" at bounding box center [598, 440] width 1197 height 936
click at [482, 125] on li "Geen slaven zijn meesters" at bounding box center [615, 126] width 628 height 19
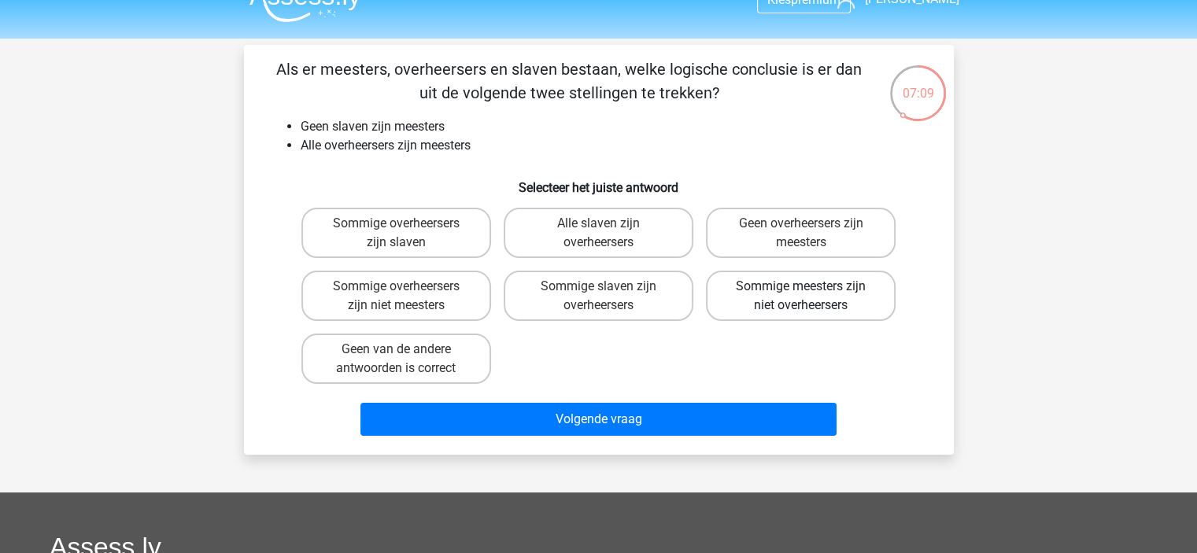
click at [821, 295] on label "Sommige meesters zijn niet overheersers" at bounding box center [801, 296] width 190 height 50
click at [811, 295] on input "Sommige meesters zijn niet overheersers" at bounding box center [806, 291] width 10 height 10
radio input "true"
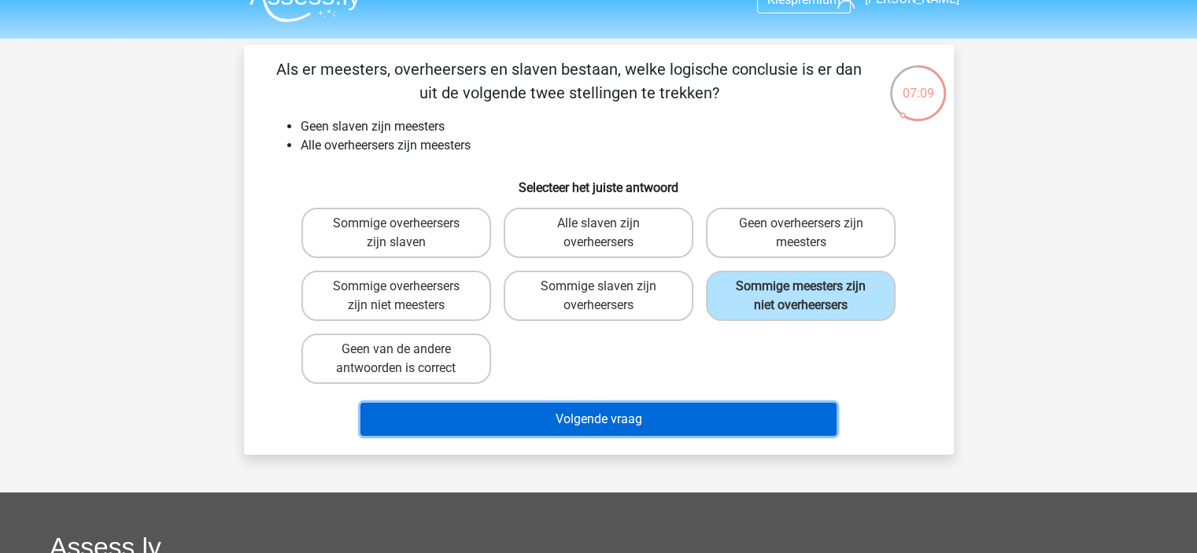
click at [742, 426] on button "Volgende vraag" at bounding box center [598, 419] width 476 height 33
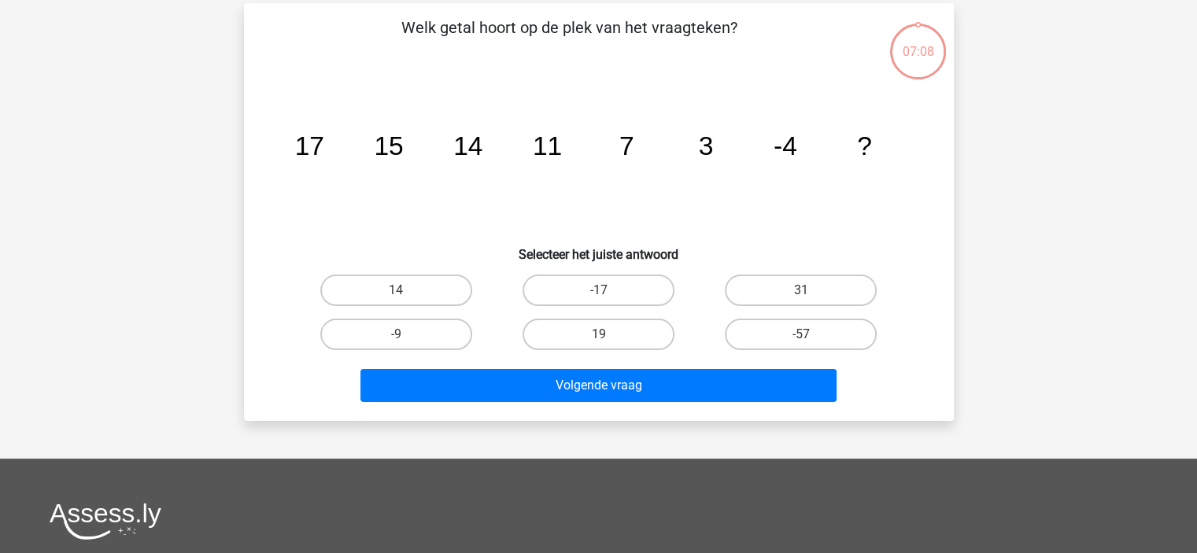
scroll to position [72, 0]
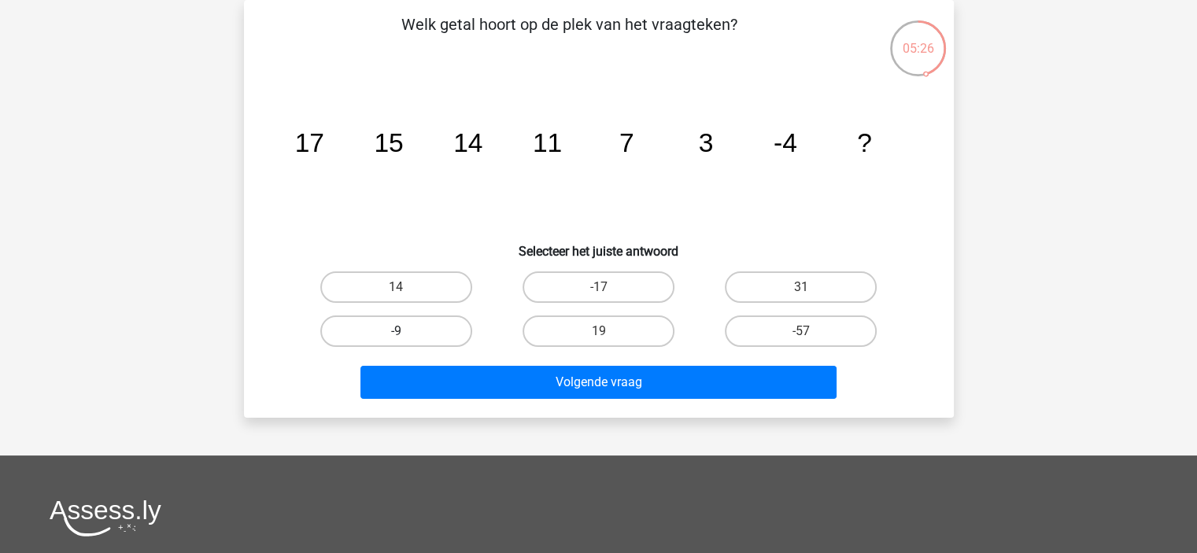
click at [383, 341] on label "-9" at bounding box center [396, 331] width 152 height 31
click at [396, 341] on input "-9" at bounding box center [401, 336] width 10 height 10
radio input "true"
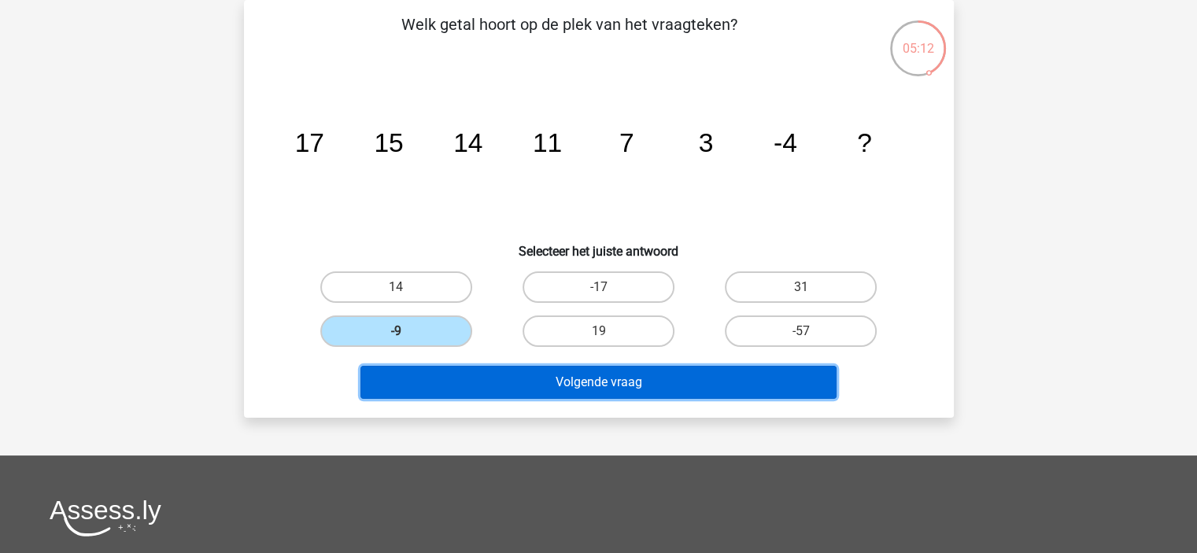
click at [705, 380] on button "Volgende vraag" at bounding box center [598, 382] width 476 height 33
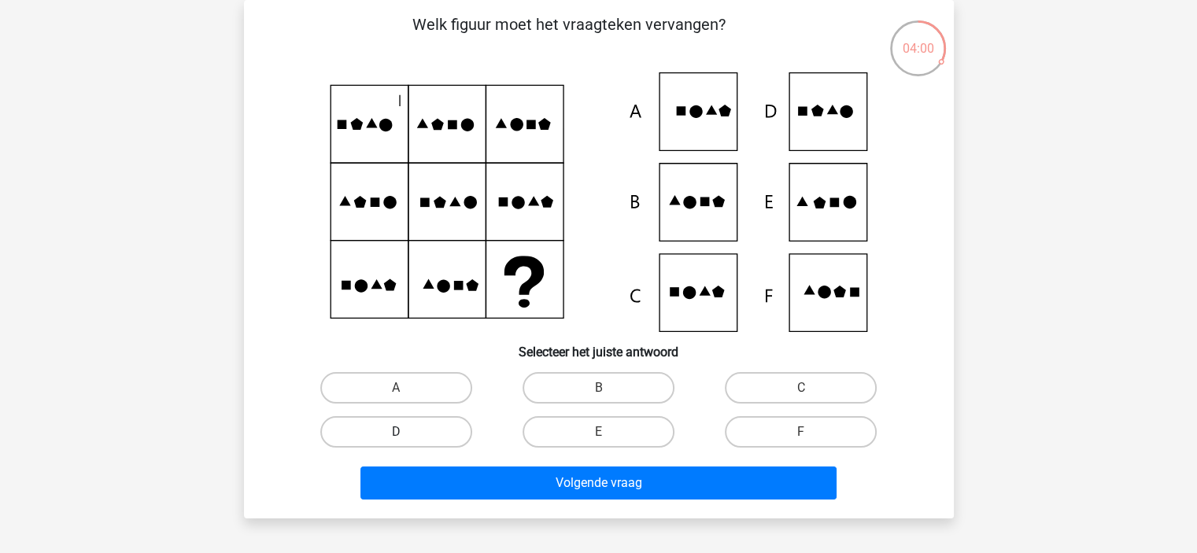
click at [380, 430] on label "D" at bounding box center [396, 431] width 152 height 31
click at [396, 432] on input "D" at bounding box center [401, 437] width 10 height 10
radio input "true"
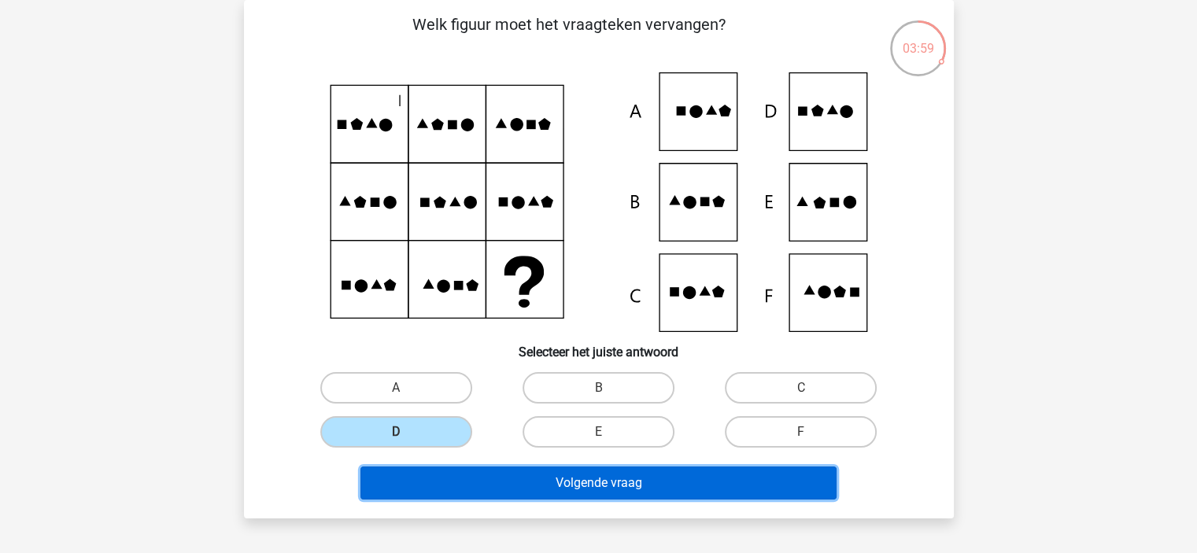
click at [544, 479] on button "Volgende vraag" at bounding box center [598, 483] width 476 height 33
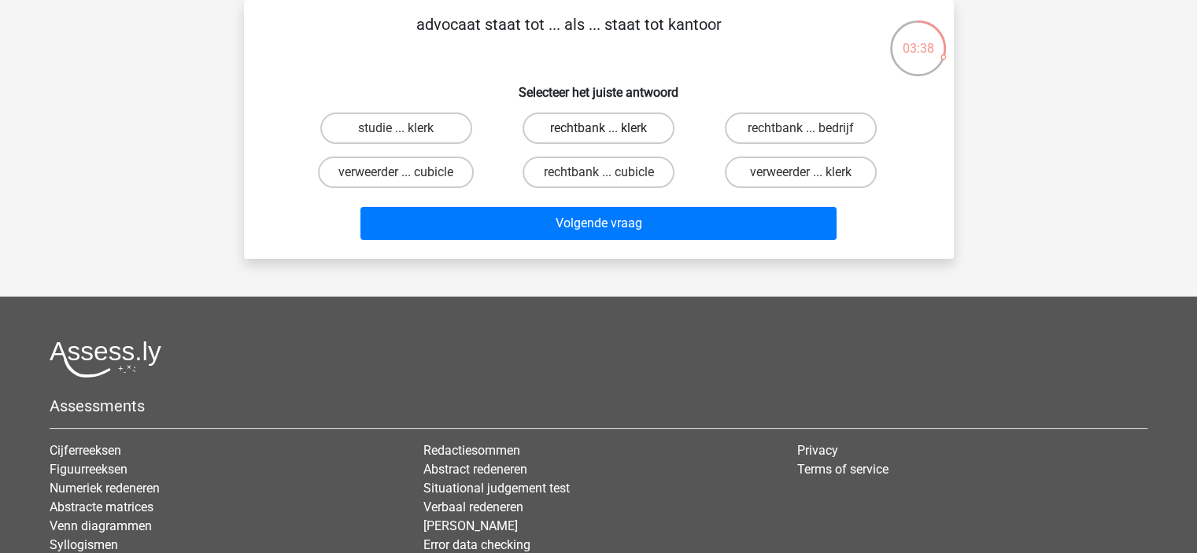
click at [632, 125] on label "rechtbank ... klerk" at bounding box center [599, 128] width 152 height 31
click at [608, 128] on input "rechtbank ... klerk" at bounding box center [603, 133] width 10 height 10
radio input "true"
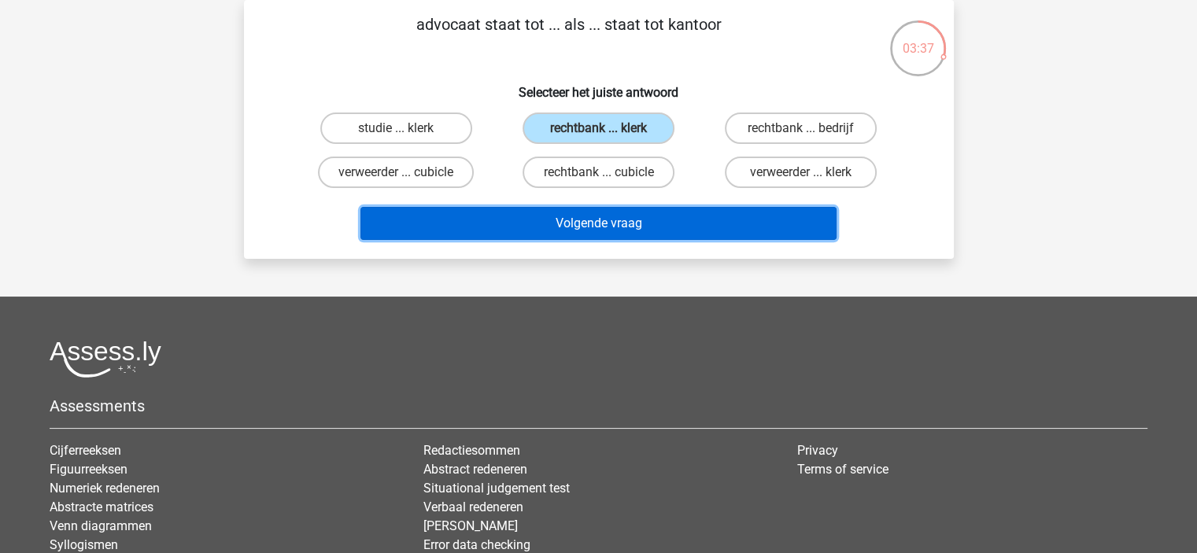
click at [604, 216] on button "Volgende vraag" at bounding box center [598, 223] width 476 height 33
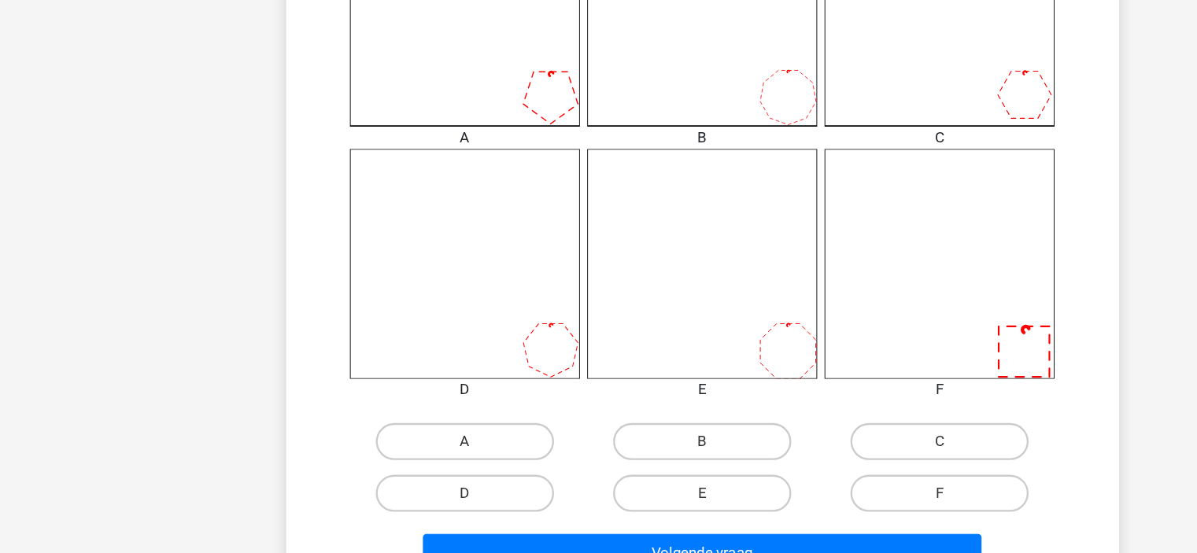
scroll to position [454, 0]
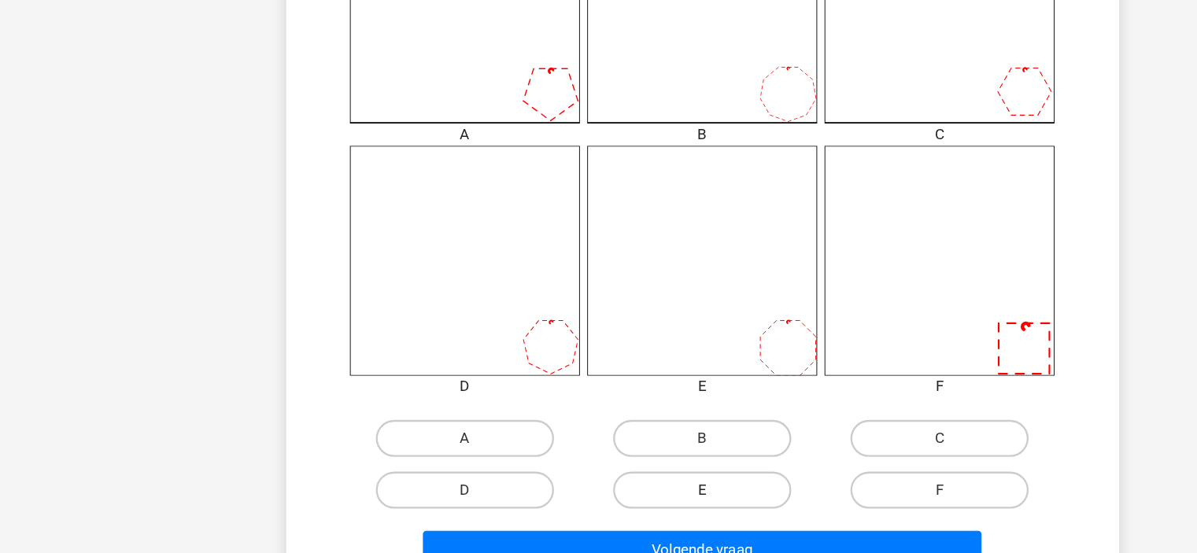
click at [622, 503] on label "E" at bounding box center [599, 499] width 152 height 31
click at [608, 503] on input "E" at bounding box center [603, 505] width 10 height 10
radio input "true"
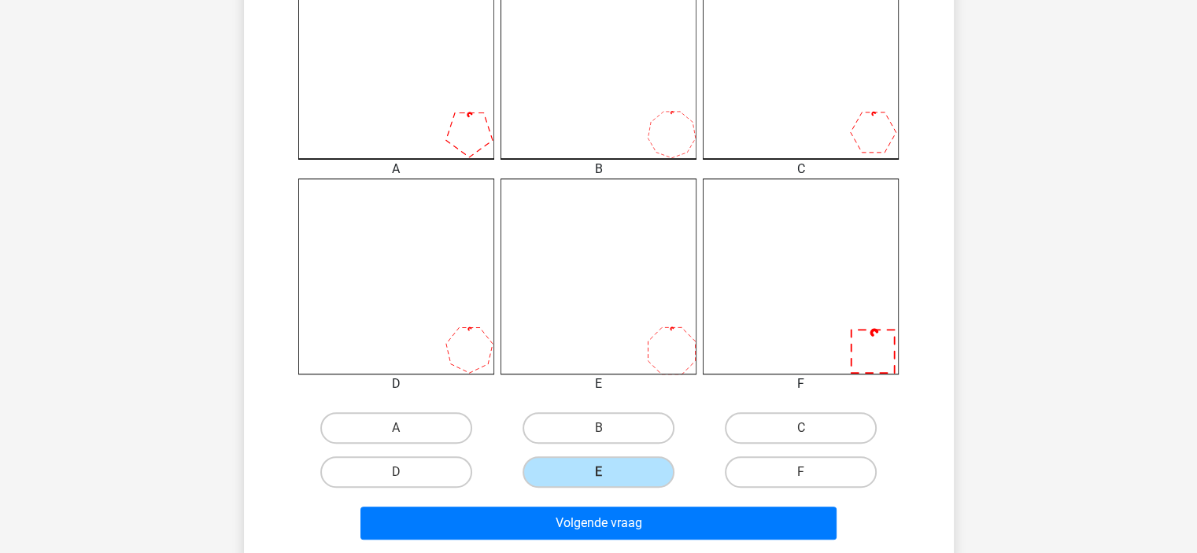
scroll to position [486, 0]
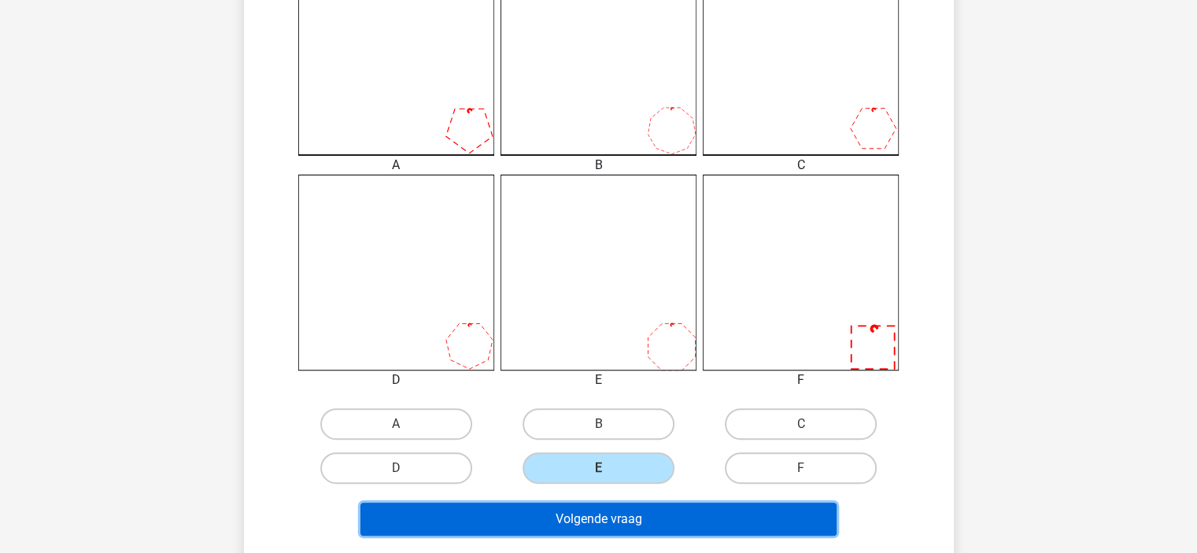
click at [558, 504] on button "Volgende vraag" at bounding box center [598, 519] width 476 height 33
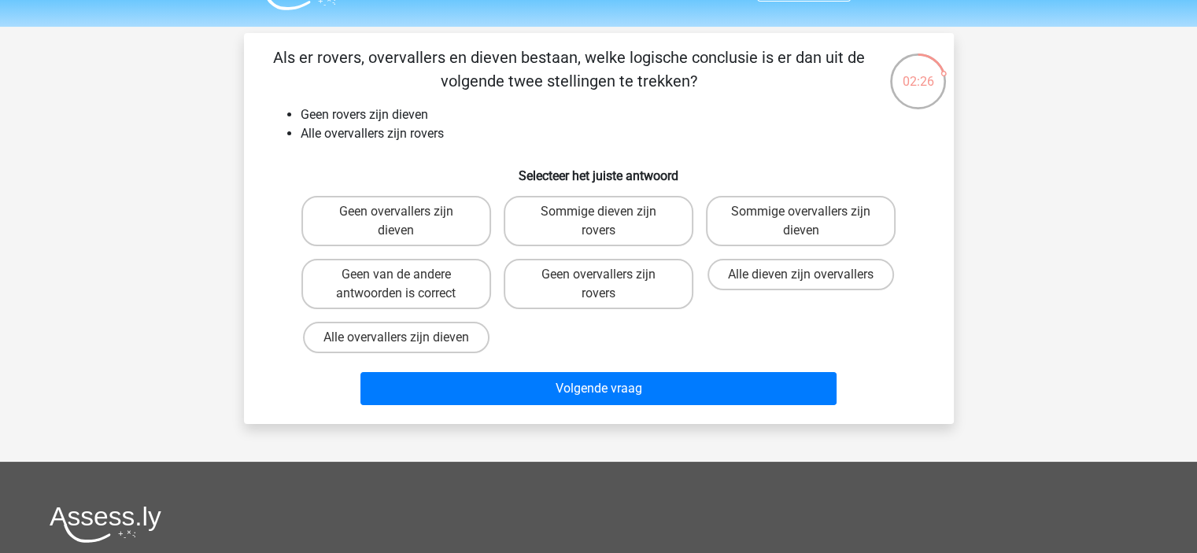
scroll to position [13, 0]
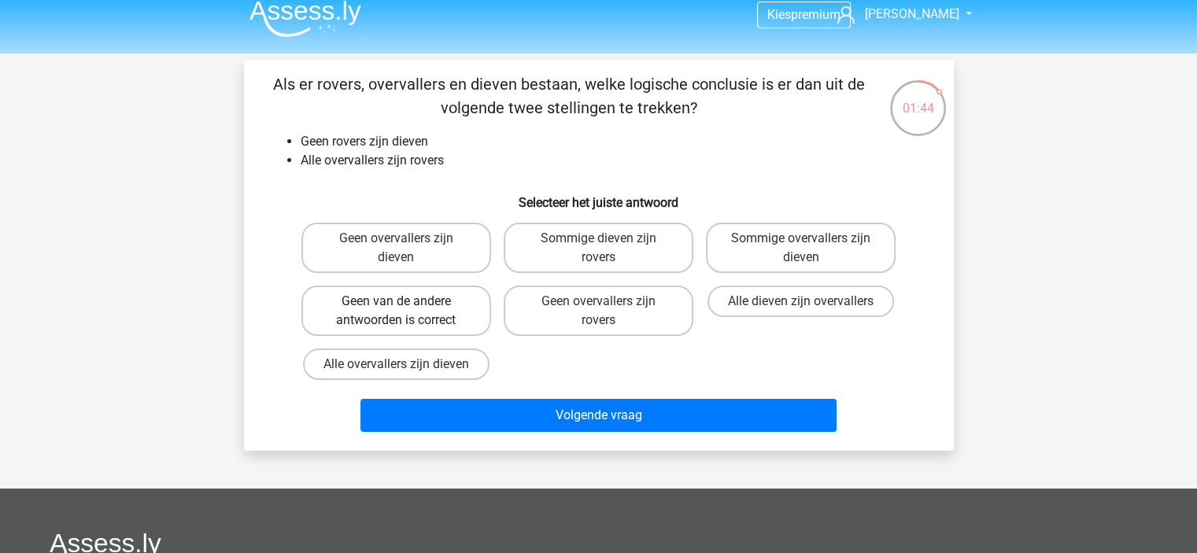
click at [398, 313] on label "Geen van de andere antwoorden is correct" at bounding box center [396, 311] width 190 height 50
click at [398, 312] on input "Geen van de andere antwoorden is correct" at bounding box center [401, 306] width 10 height 10
radio input "true"
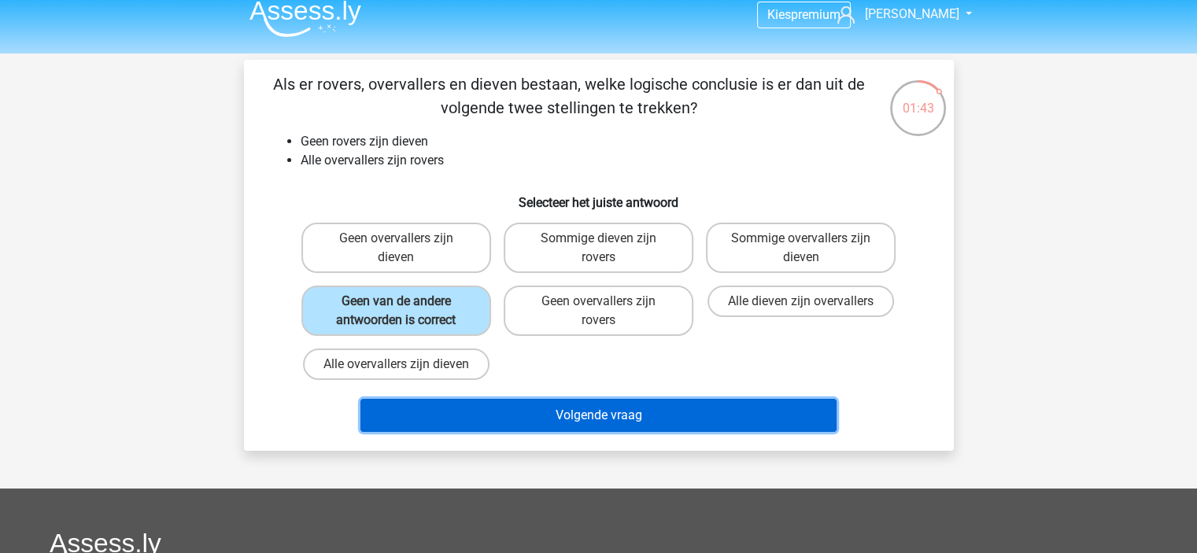
click at [478, 418] on button "Volgende vraag" at bounding box center [598, 415] width 476 height 33
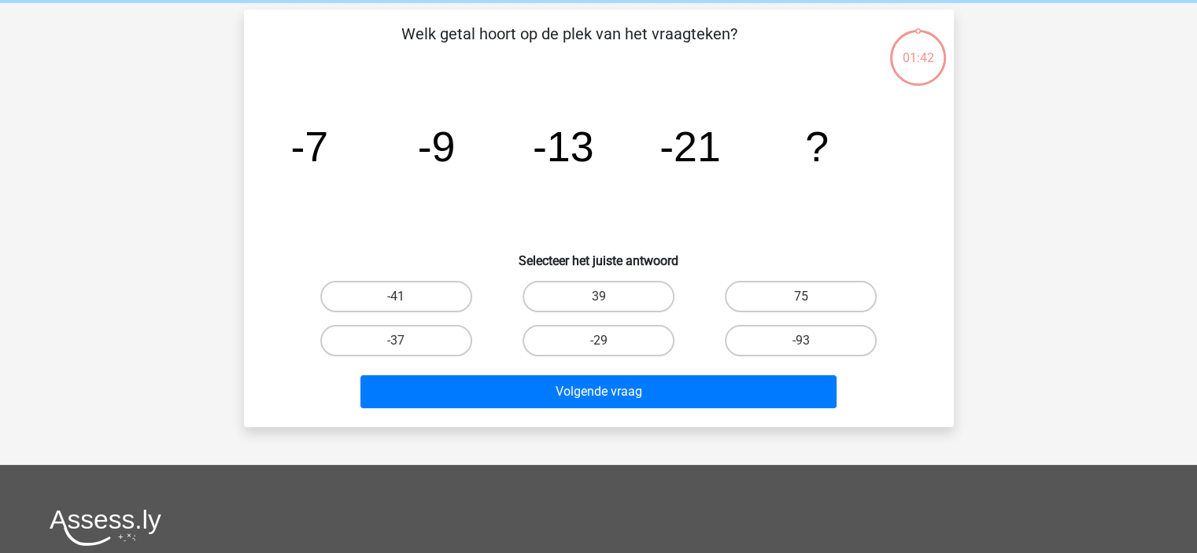
scroll to position [72, 0]
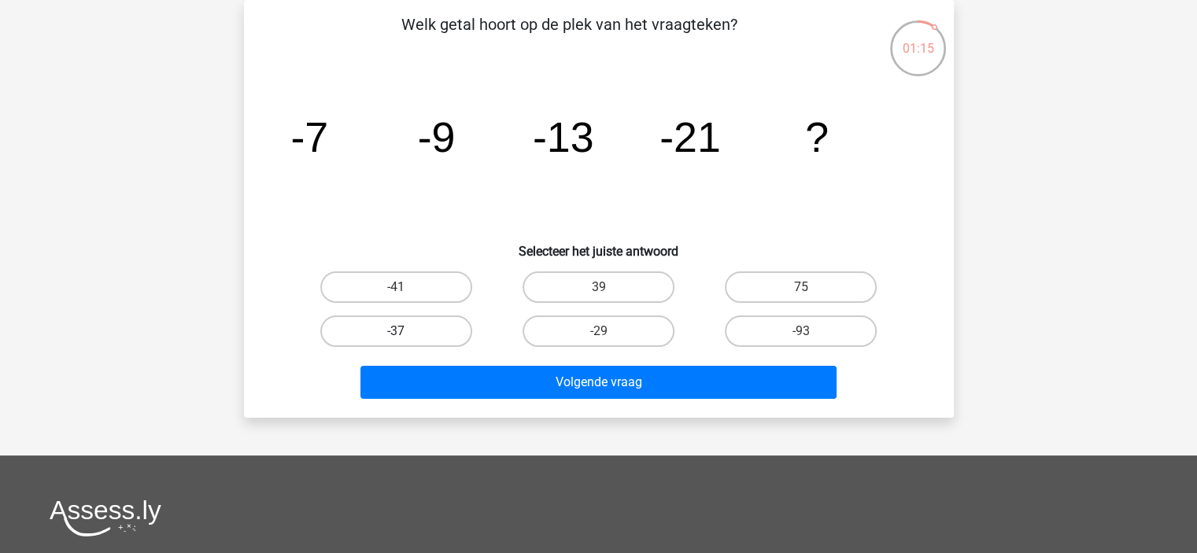
click at [438, 342] on label "-37" at bounding box center [396, 331] width 152 height 31
click at [406, 342] on input "-37" at bounding box center [401, 336] width 10 height 10
radio input "true"
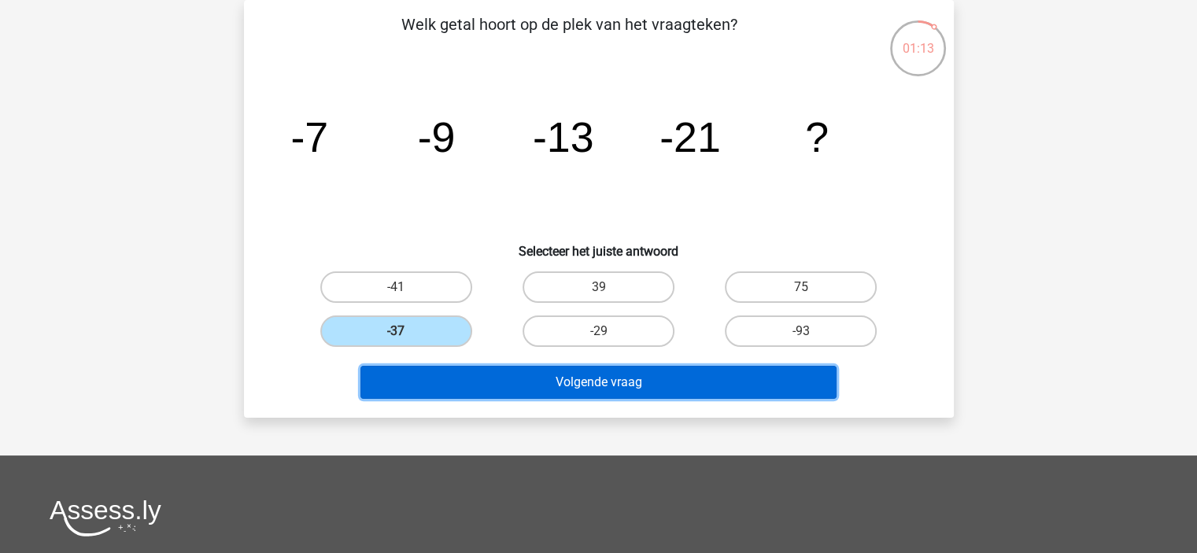
click at [607, 383] on button "Volgende vraag" at bounding box center [598, 382] width 476 height 33
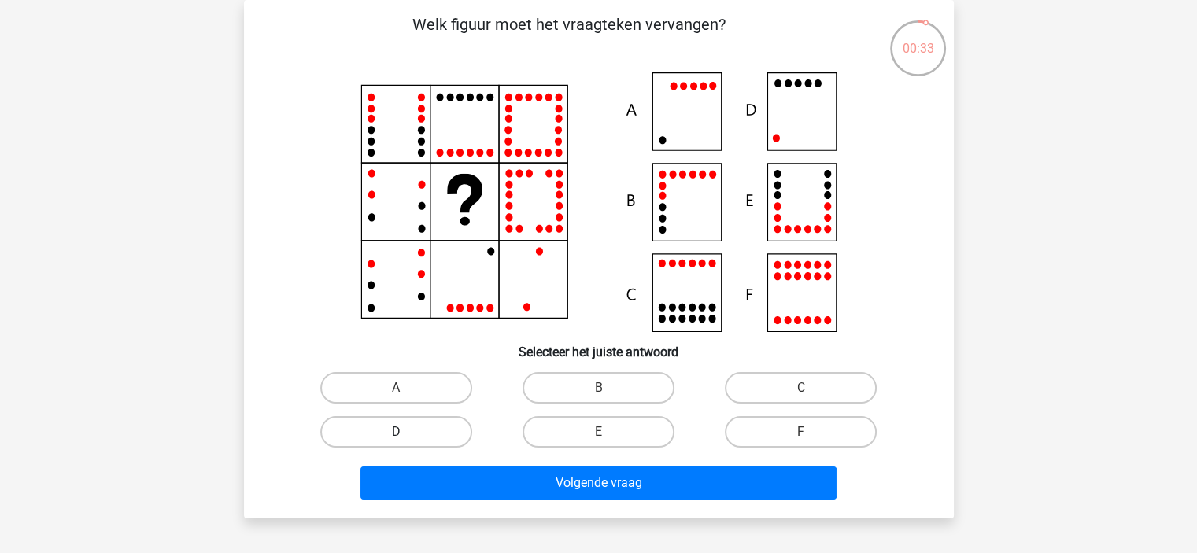
click at [403, 430] on label "D" at bounding box center [396, 431] width 152 height 31
click at [403, 432] on input "D" at bounding box center [401, 437] width 10 height 10
radio input "true"
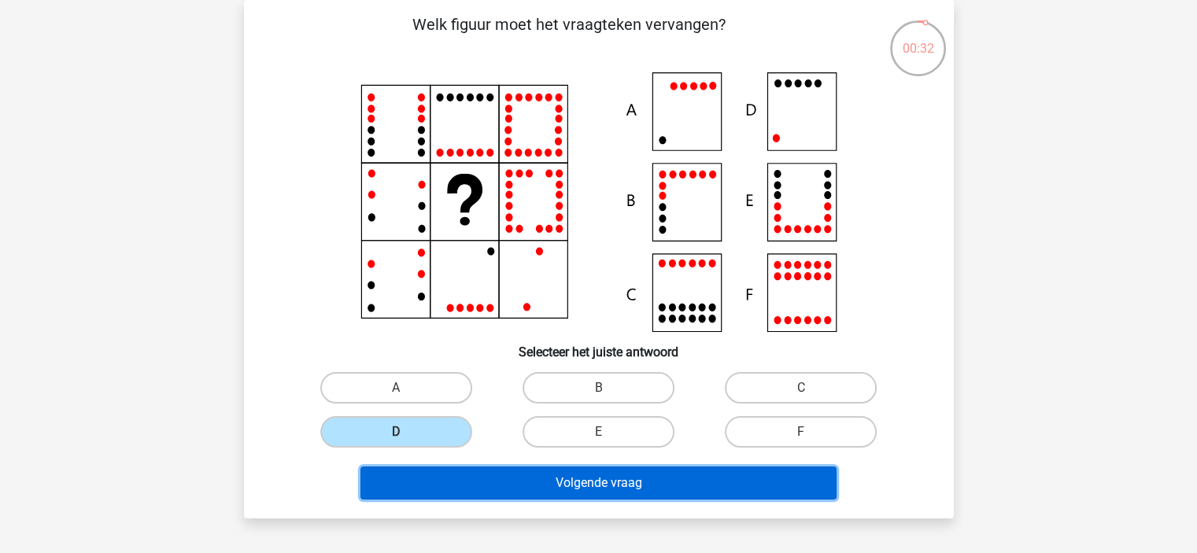
click at [499, 469] on button "Volgende vraag" at bounding box center [598, 483] width 476 height 33
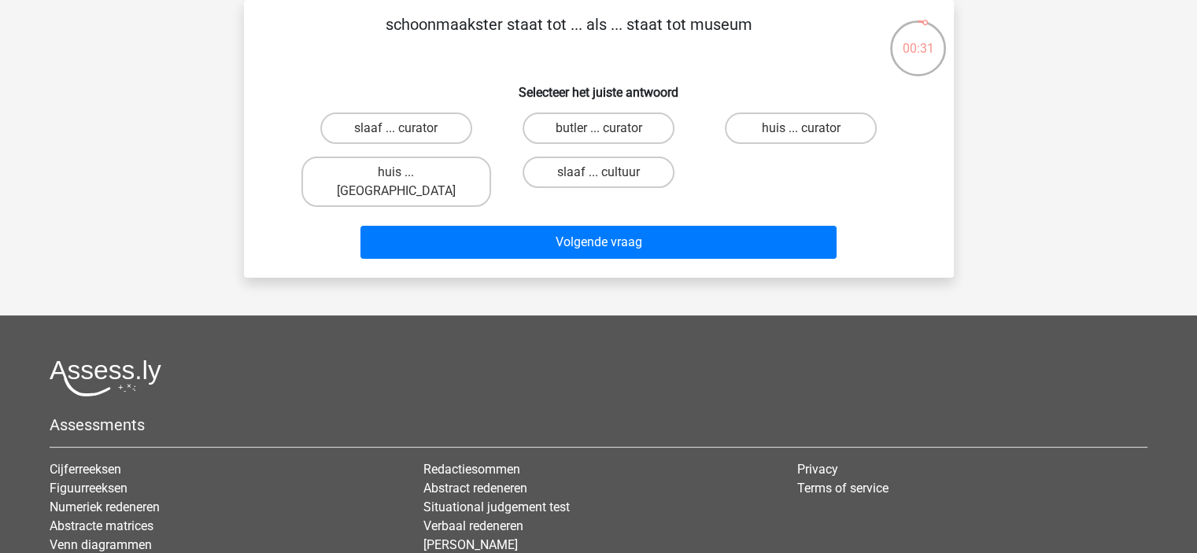
scroll to position [0, 0]
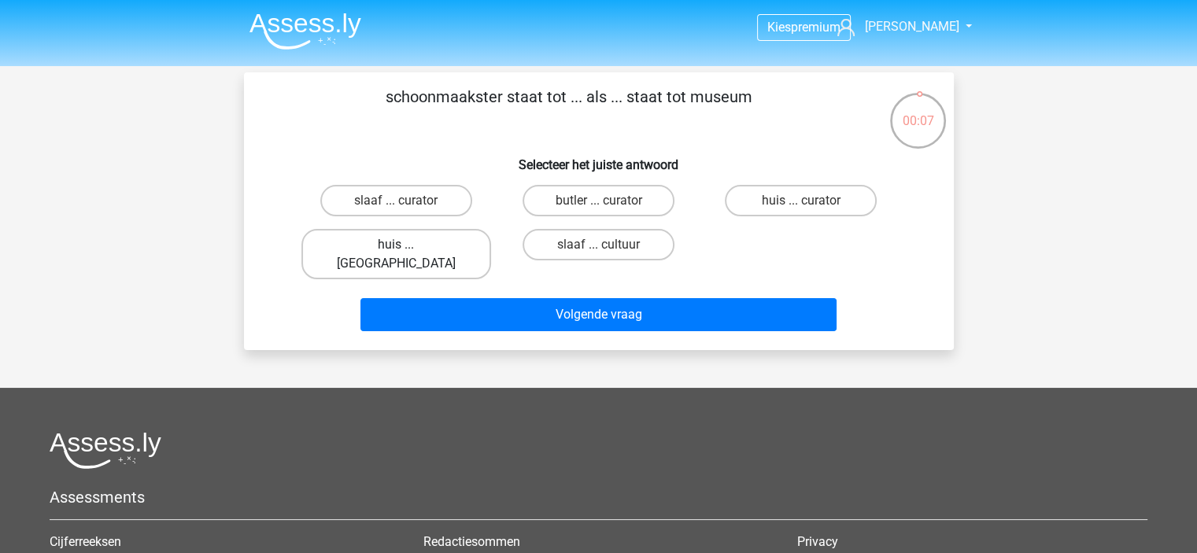
click at [415, 246] on label "huis ... louvre" at bounding box center [396, 254] width 190 height 50
click at [406, 246] on input "huis ... louvre" at bounding box center [401, 250] width 10 height 10
radio input "true"
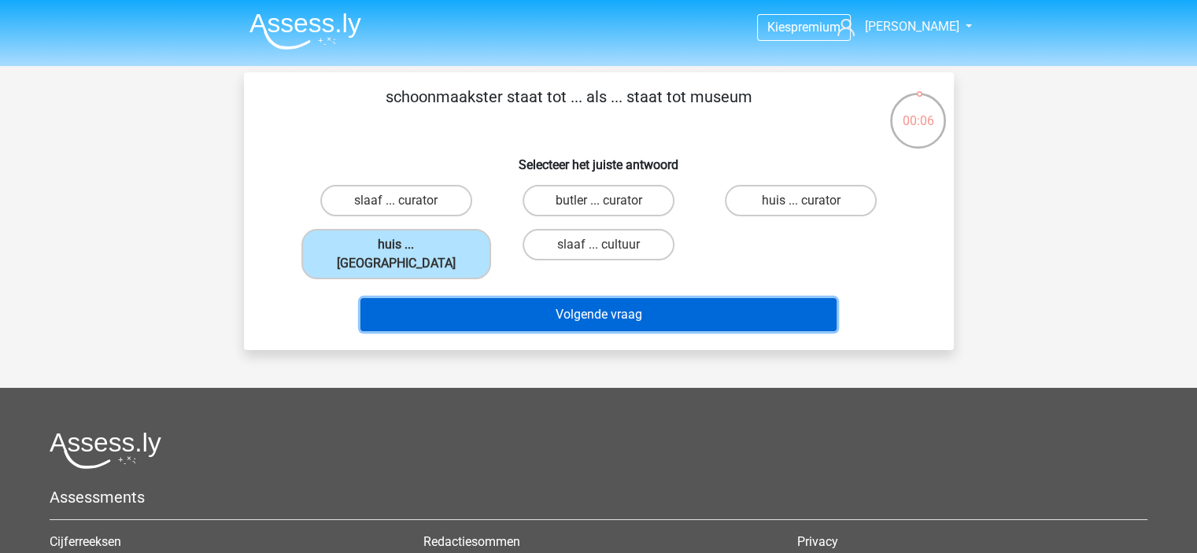
click at [515, 304] on button "Volgende vraag" at bounding box center [598, 314] width 476 height 33
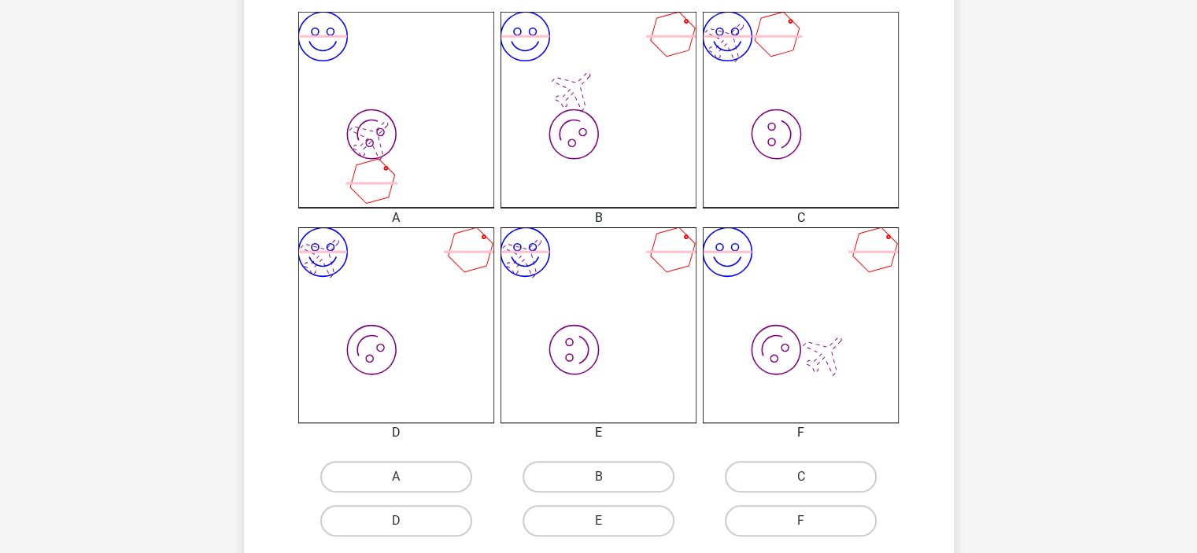
scroll to position [503, 0]
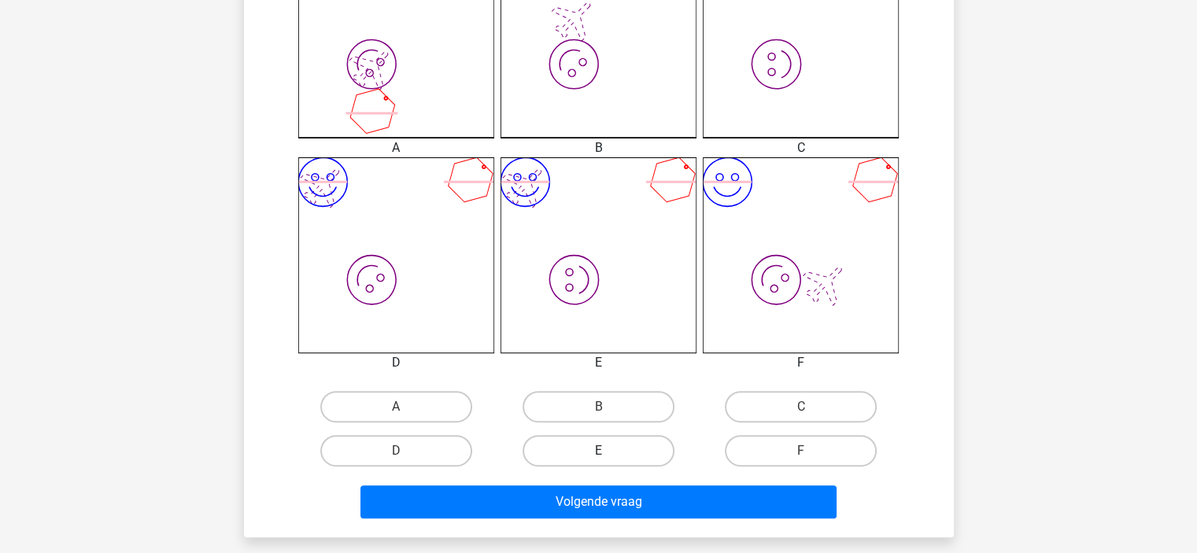
click at [630, 441] on label "E" at bounding box center [599, 450] width 152 height 31
click at [608, 451] on input "E" at bounding box center [603, 456] width 10 height 10
radio input "true"
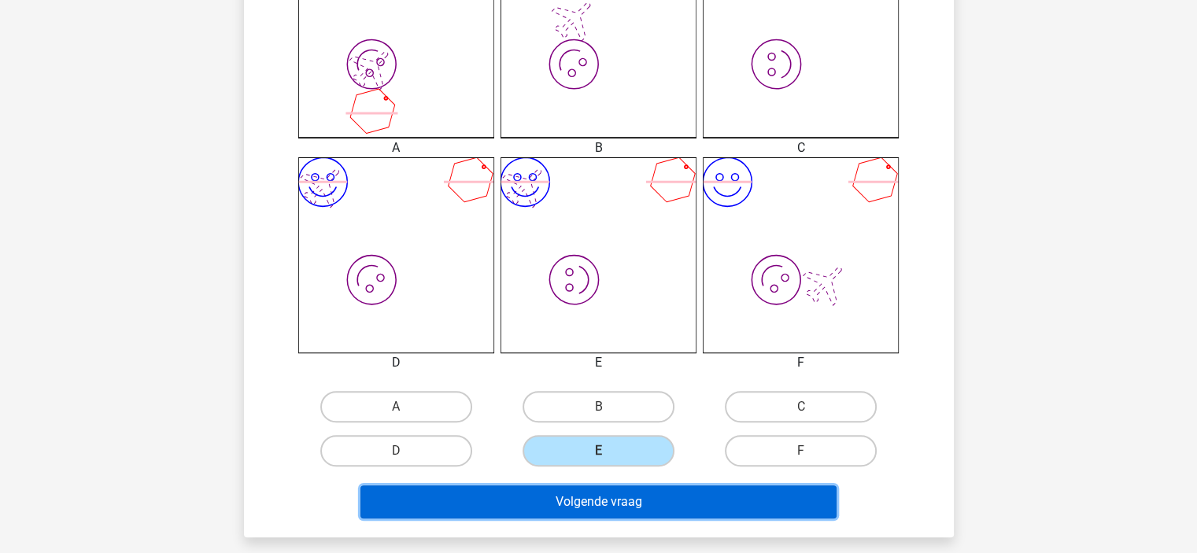
click at [626, 503] on button "Volgende vraag" at bounding box center [598, 502] width 476 height 33
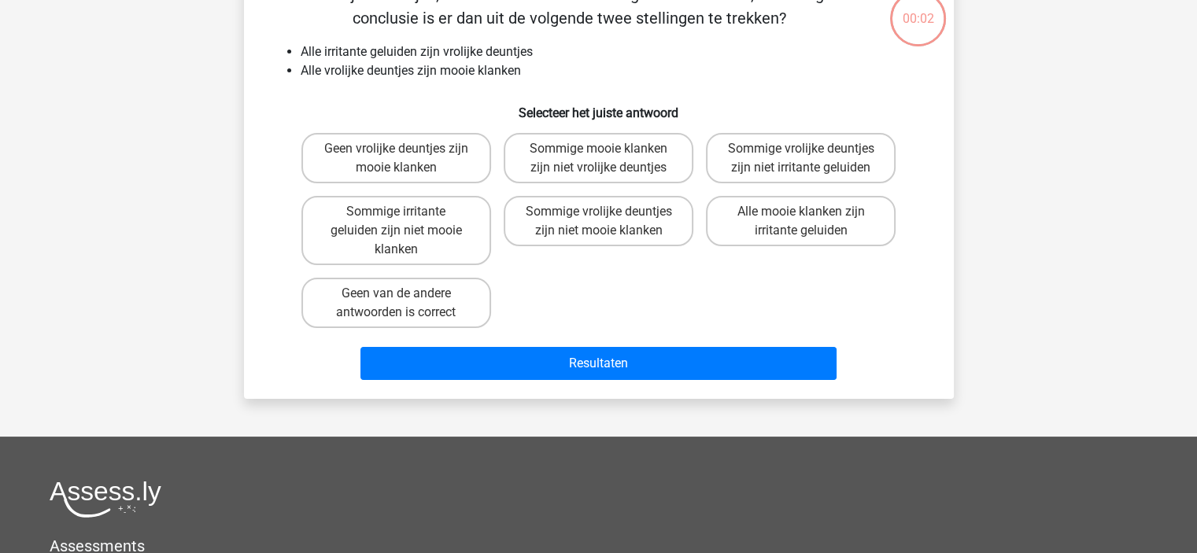
scroll to position [72, 0]
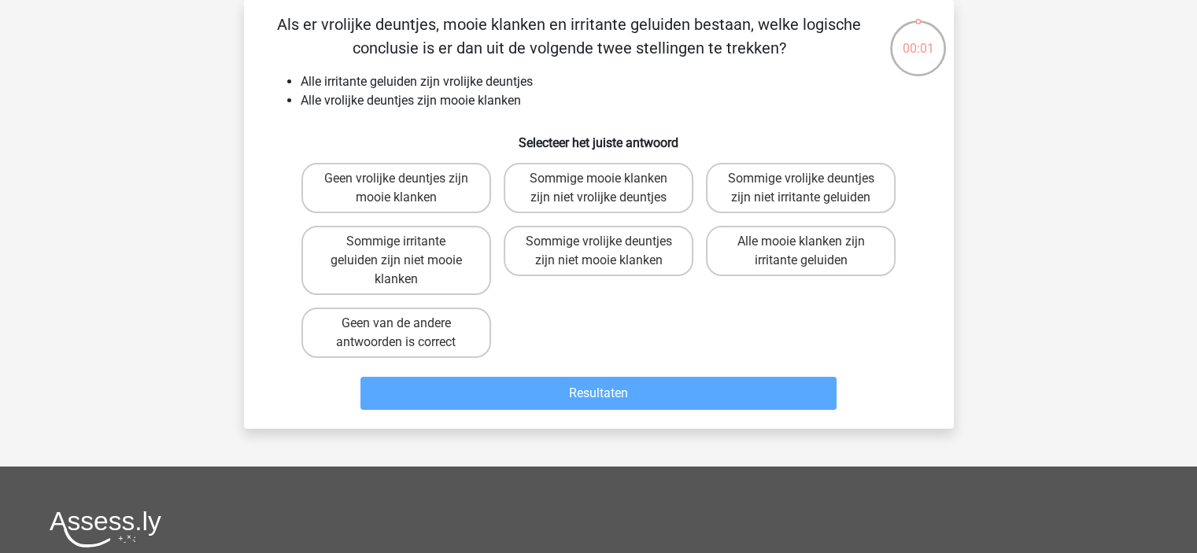
click at [546, 223] on div "Sommige vrolijke deuntjes zijn niet mooie klanken" at bounding box center [598, 261] width 202 height 82
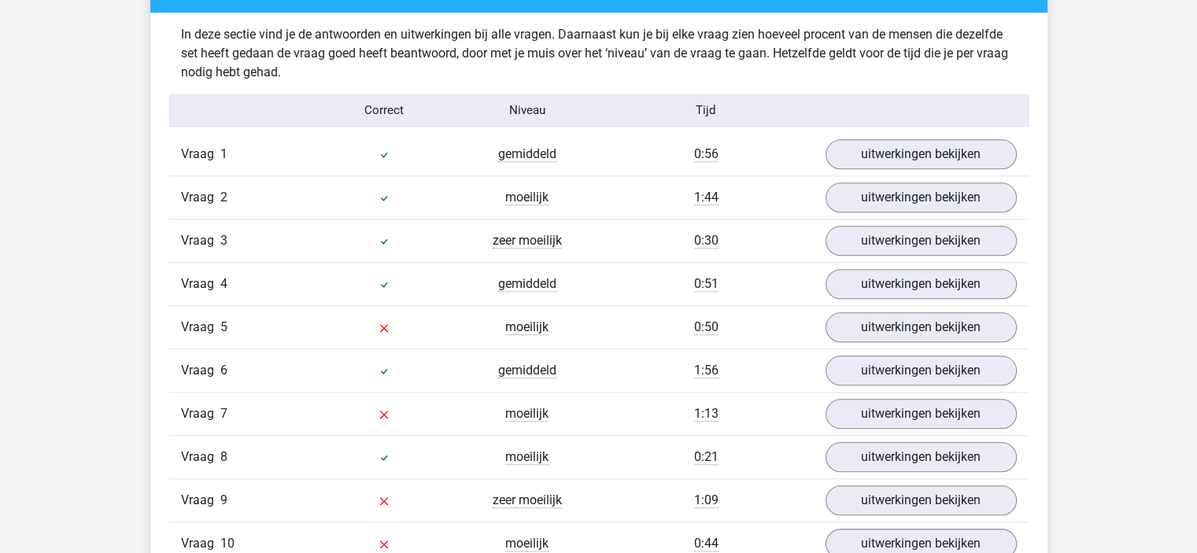
scroll to position [1725, 0]
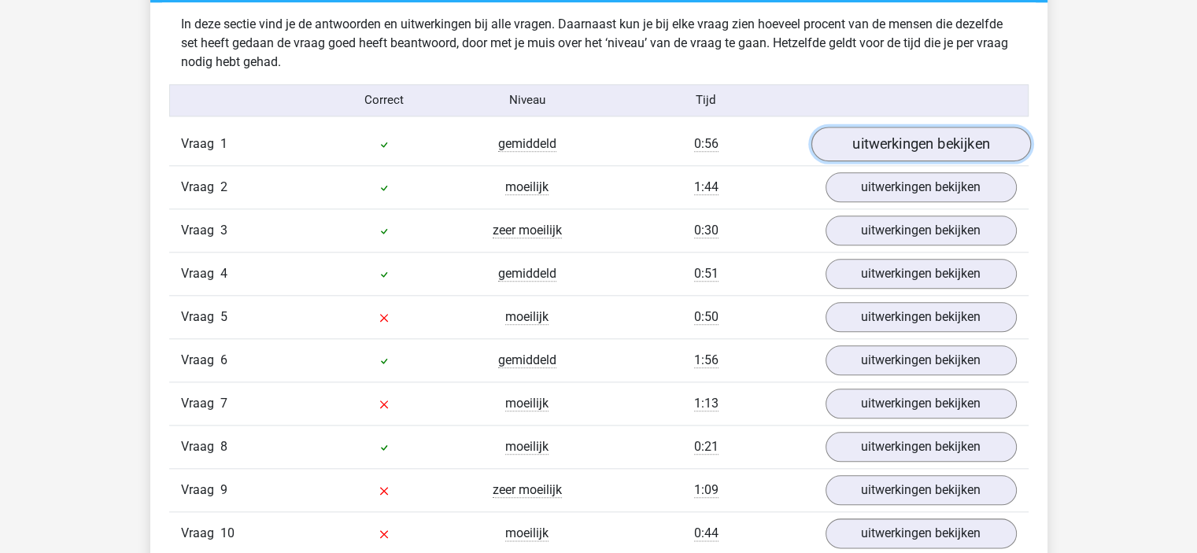
click at [867, 134] on link "uitwerkingen bekijken" at bounding box center [921, 144] width 220 height 35
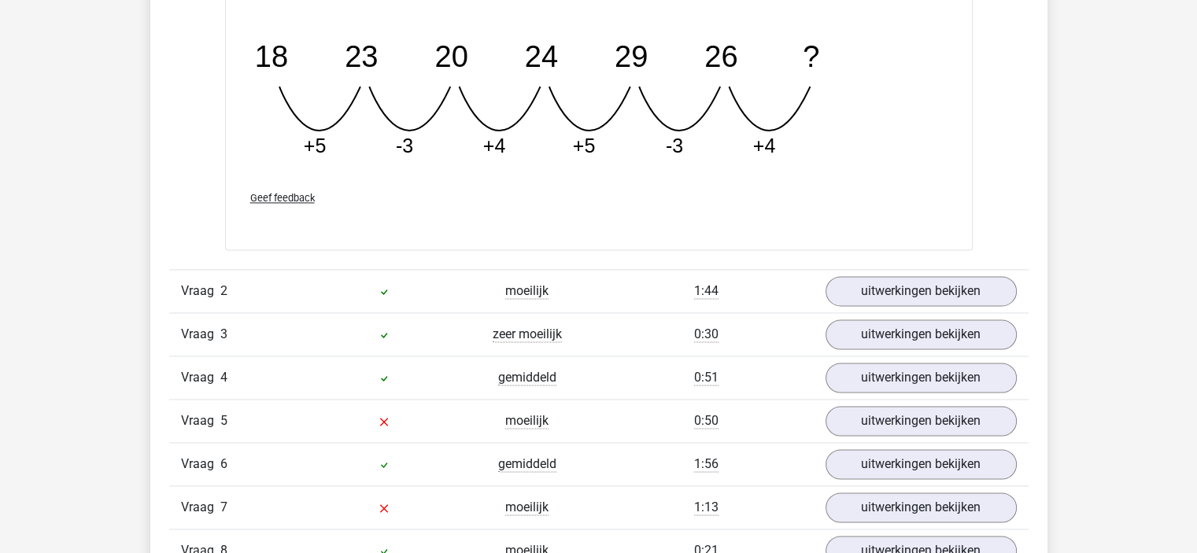
scroll to position [2321, 0]
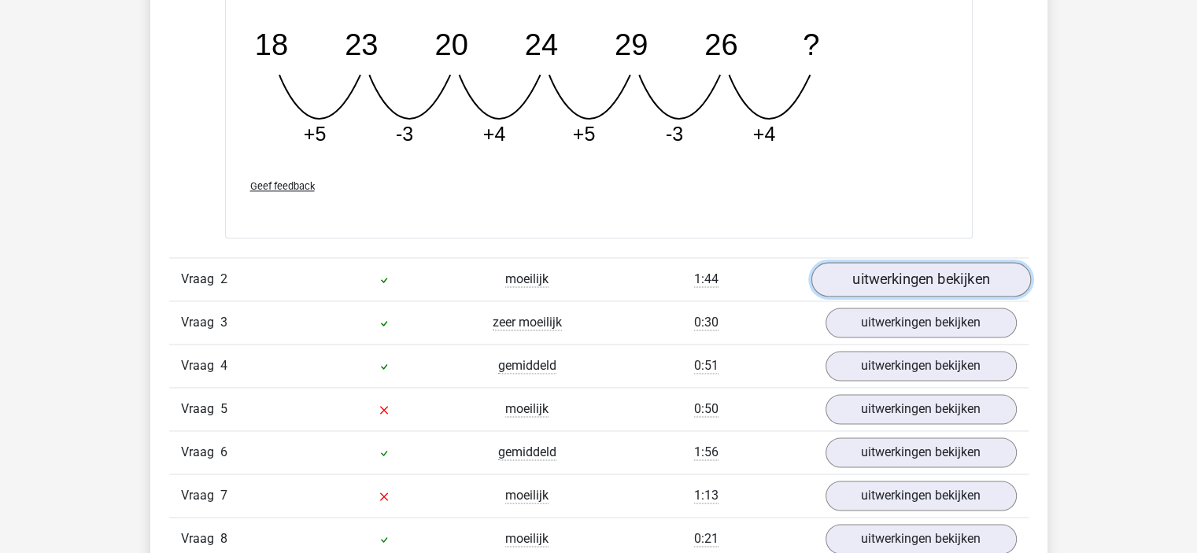
click at [917, 264] on link "uitwerkingen bekijken" at bounding box center [921, 279] width 220 height 35
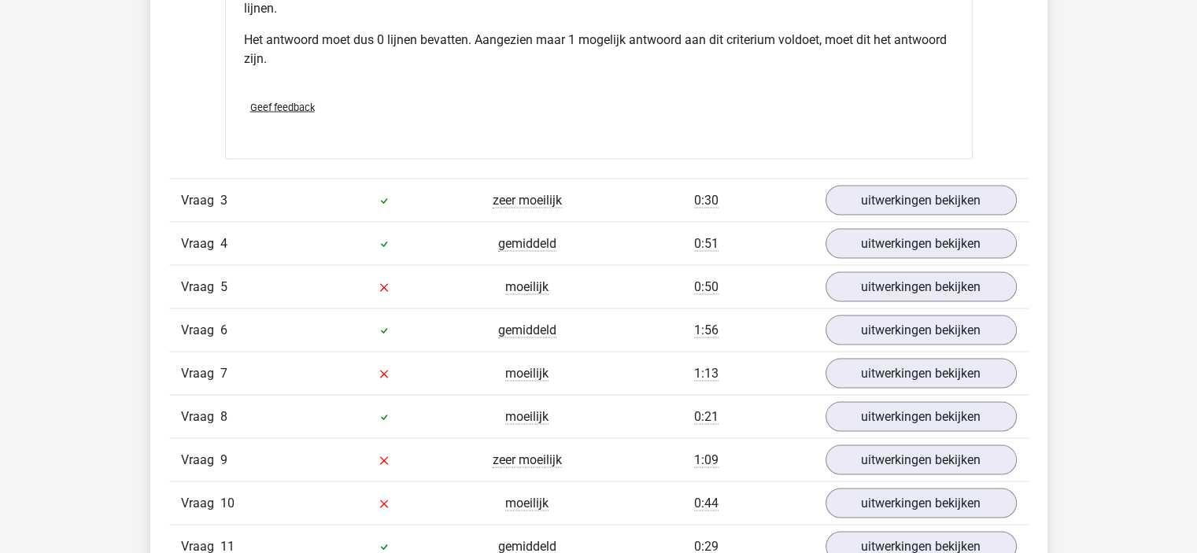
scroll to position [3134, 0]
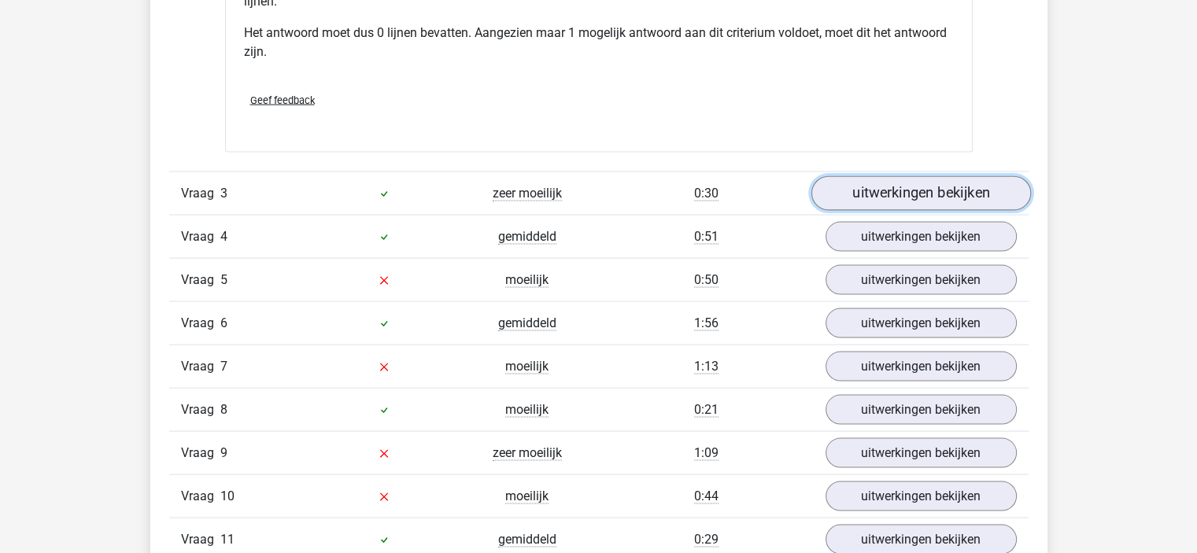
click at [894, 194] on link "uitwerkingen bekijken" at bounding box center [921, 193] width 220 height 35
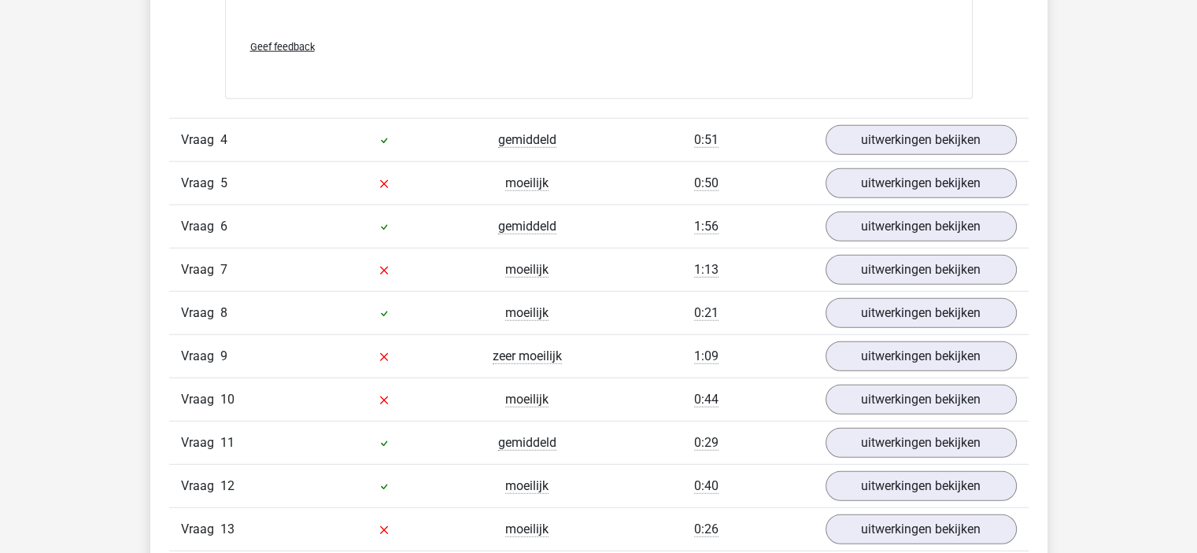
scroll to position [4023, 0]
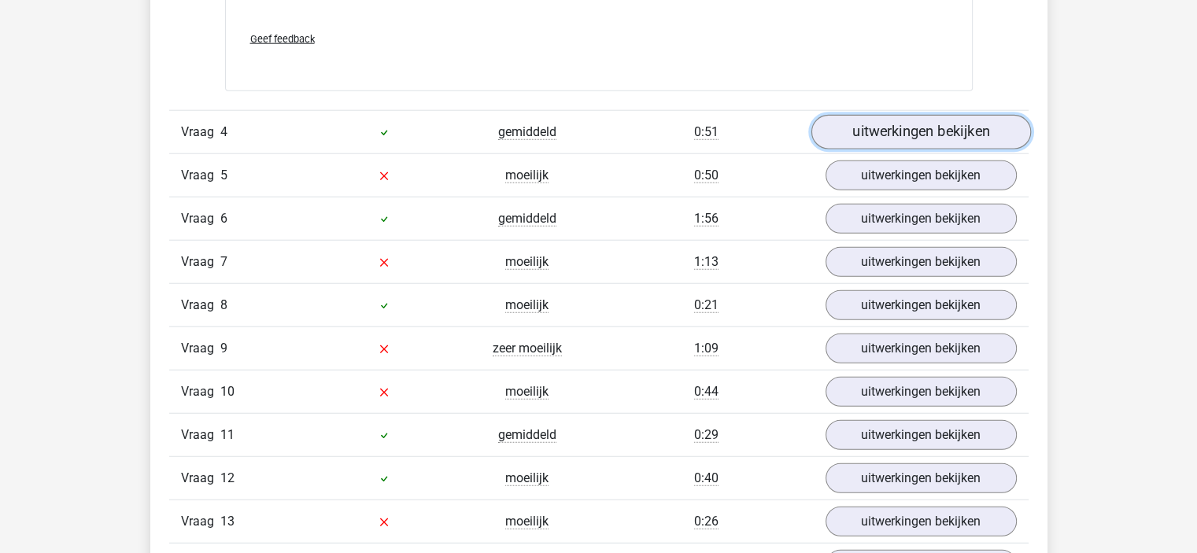
click at [892, 134] on link "uitwerkingen bekijken" at bounding box center [921, 133] width 220 height 35
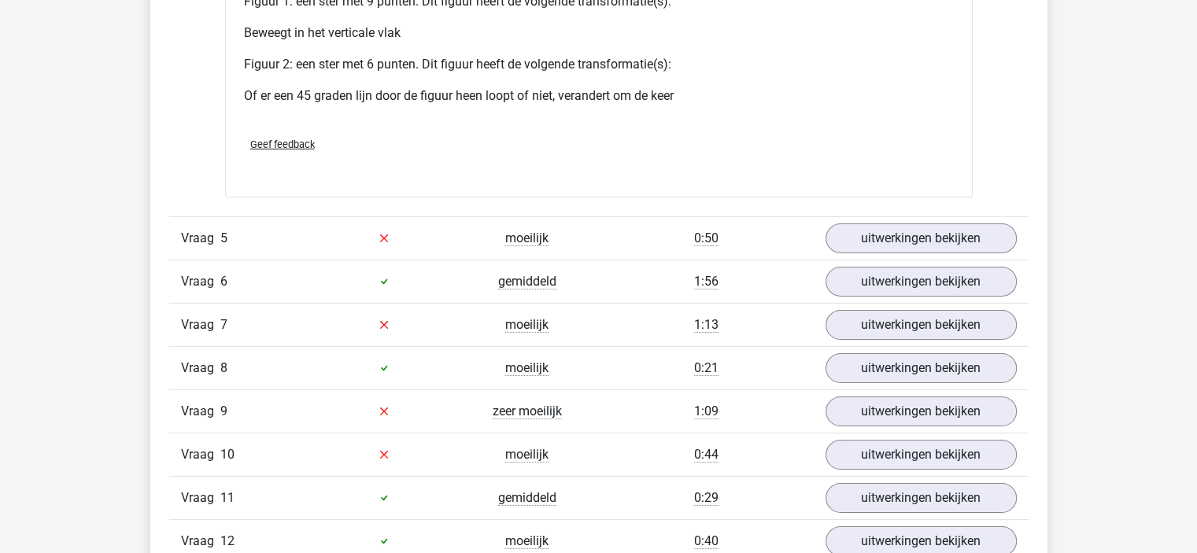
scroll to position [5121, 0]
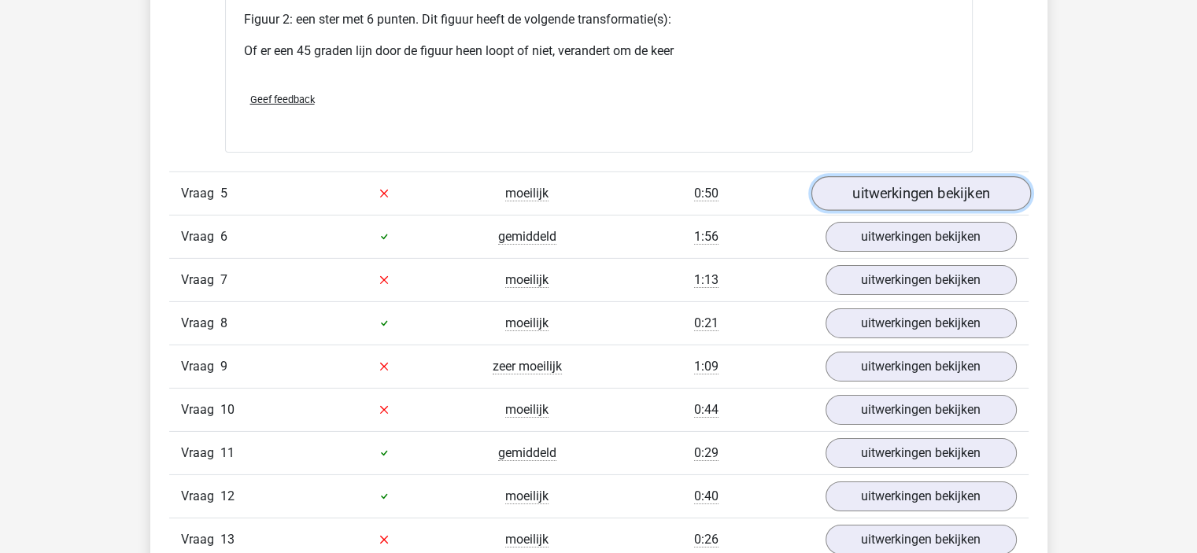
click at [941, 185] on link "uitwerkingen bekijken" at bounding box center [921, 193] width 220 height 35
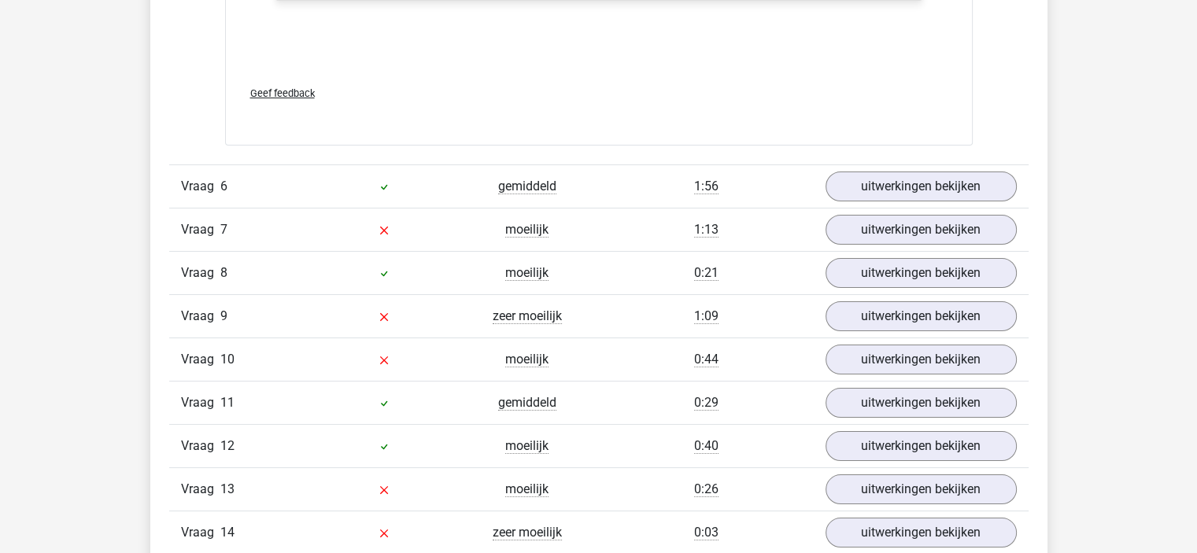
scroll to position [6044, 0]
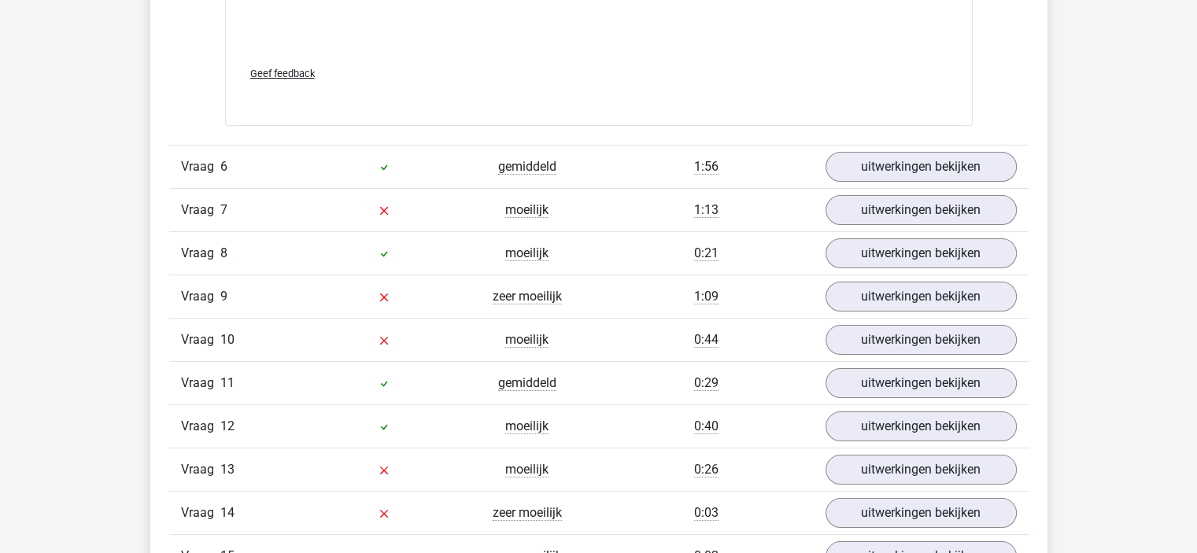
click at [885, 176] on div "Vraag 6 gemiddeld 1:56 uitwerkingen bekijken" at bounding box center [598, 166] width 859 height 43
click at [874, 165] on link "uitwerkingen bekijken" at bounding box center [921, 167] width 220 height 35
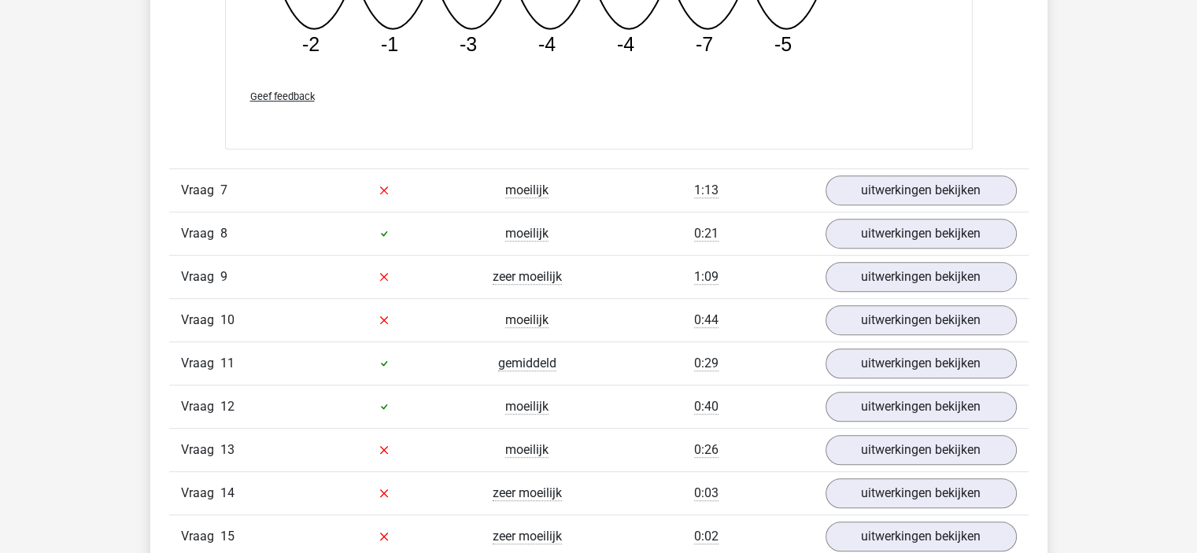
scroll to position [6800, 0]
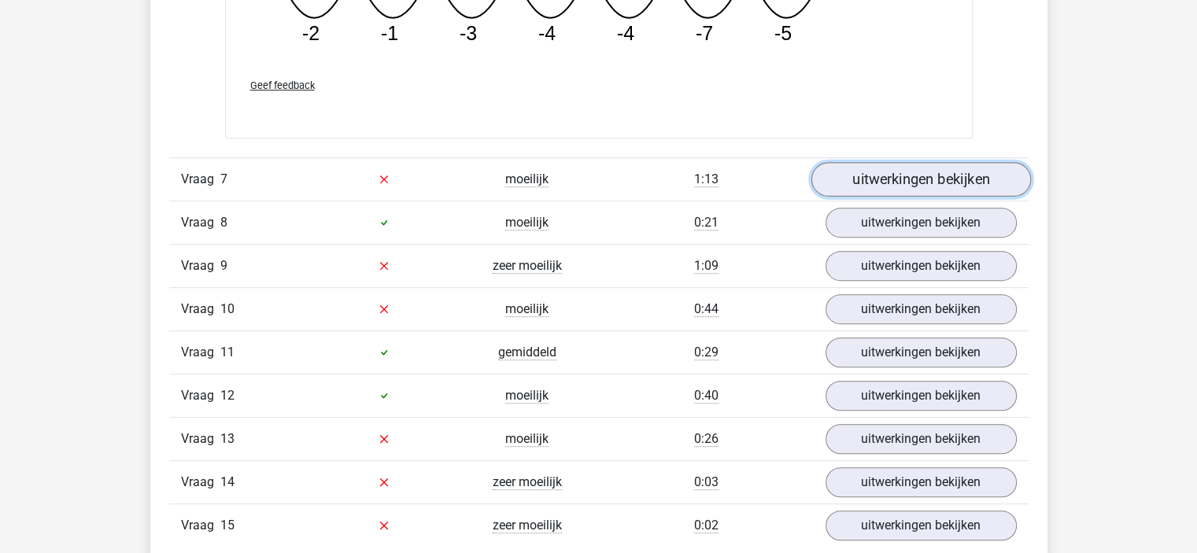
click at [863, 168] on link "uitwerkingen bekijken" at bounding box center [921, 179] width 220 height 35
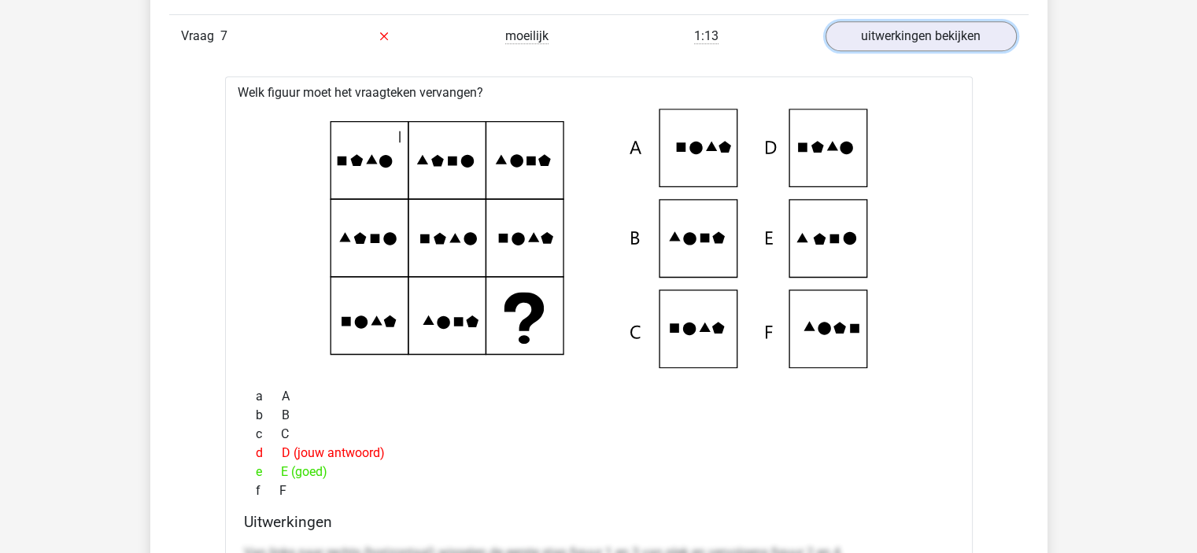
scroll to position [6918, 0]
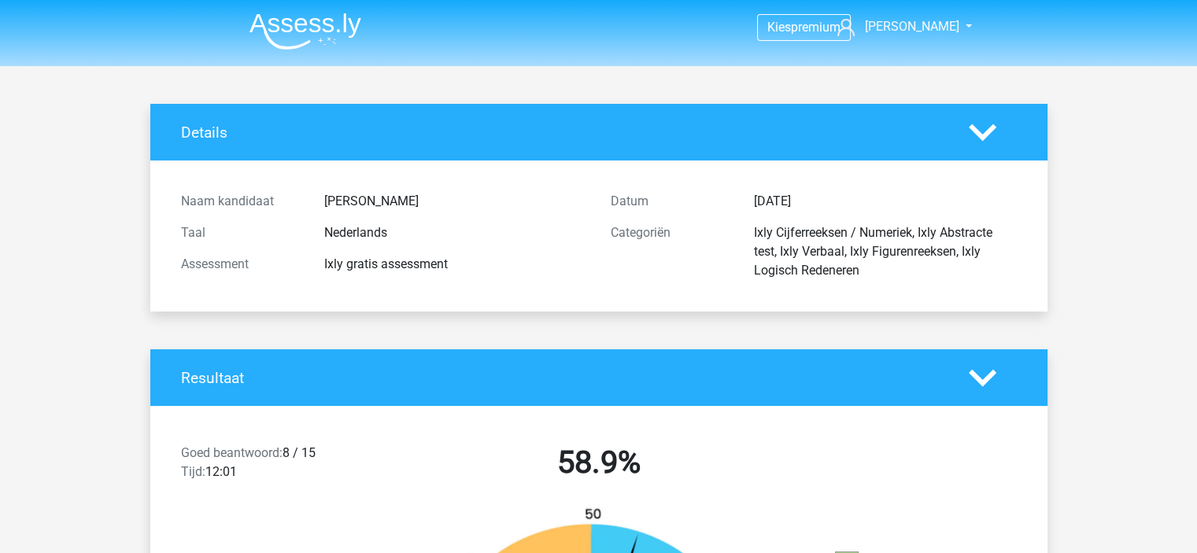
click at [329, 20] on img at bounding box center [305, 31] width 112 height 37
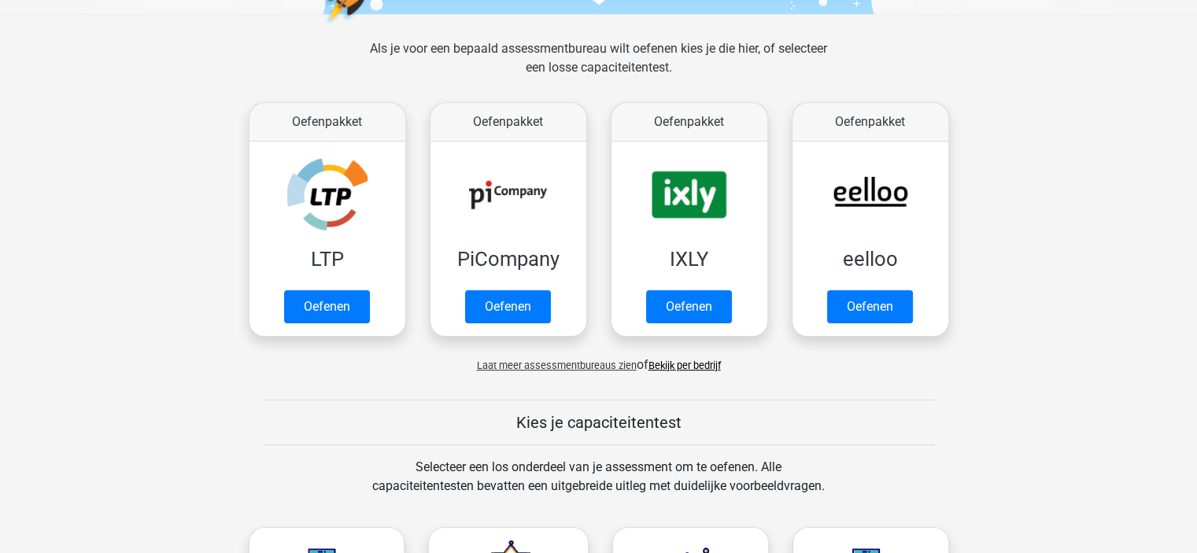
scroll to position [205, 0]
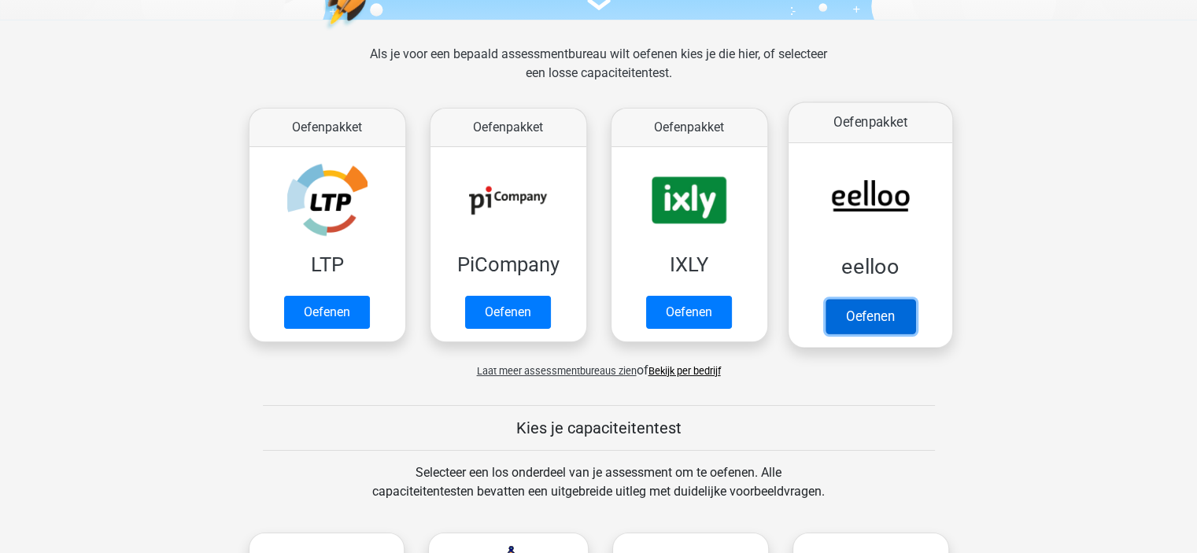
click at [865, 311] on link "Oefenen" at bounding box center [870, 316] width 90 height 35
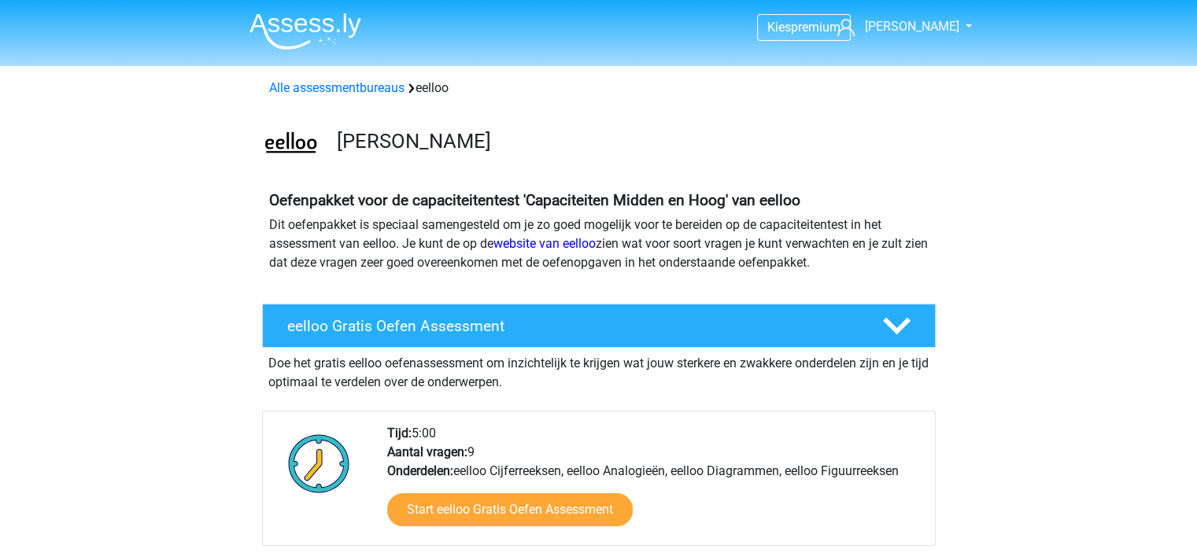
click at [865, 311] on div "eelloo Gratis Oefen Assessment" at bounding box center [599, 326] width 674 height 44
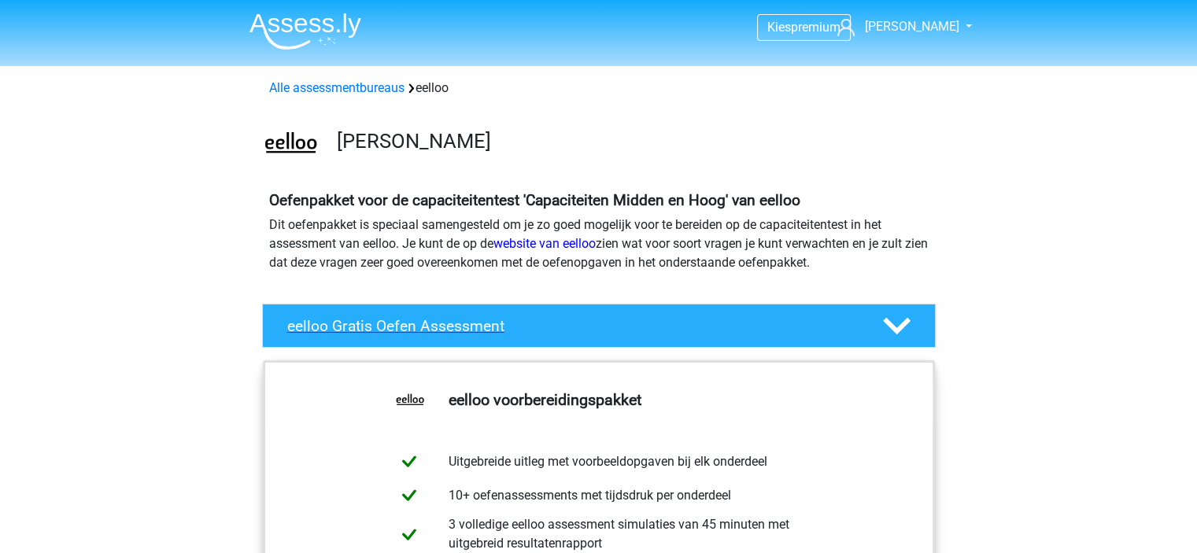
click at [898, 324] on icon at bounding box center [897, 326] width 28 height 28
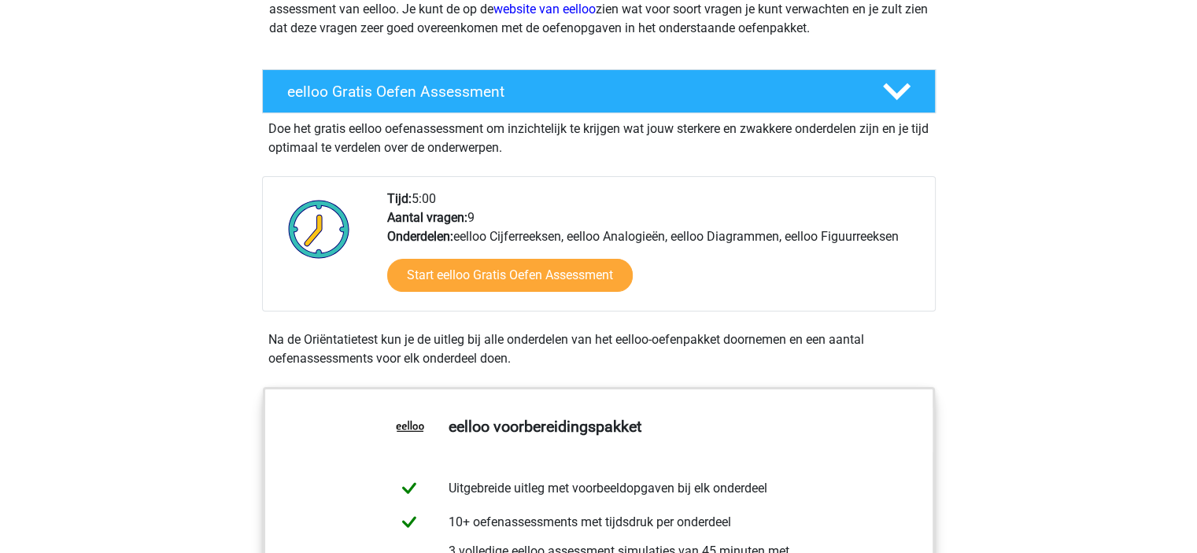
scroll to position [246, 0]
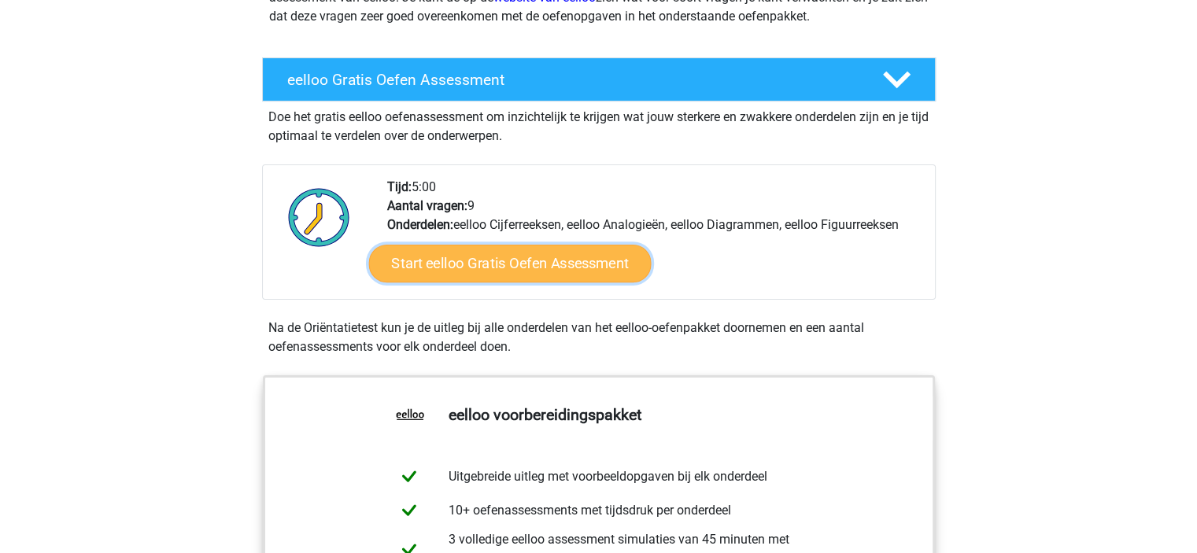
click at [576, 270] on link "Start eelloo Gratis Oefen Assessment" at bounding box center [509, 264] width 282 height 38
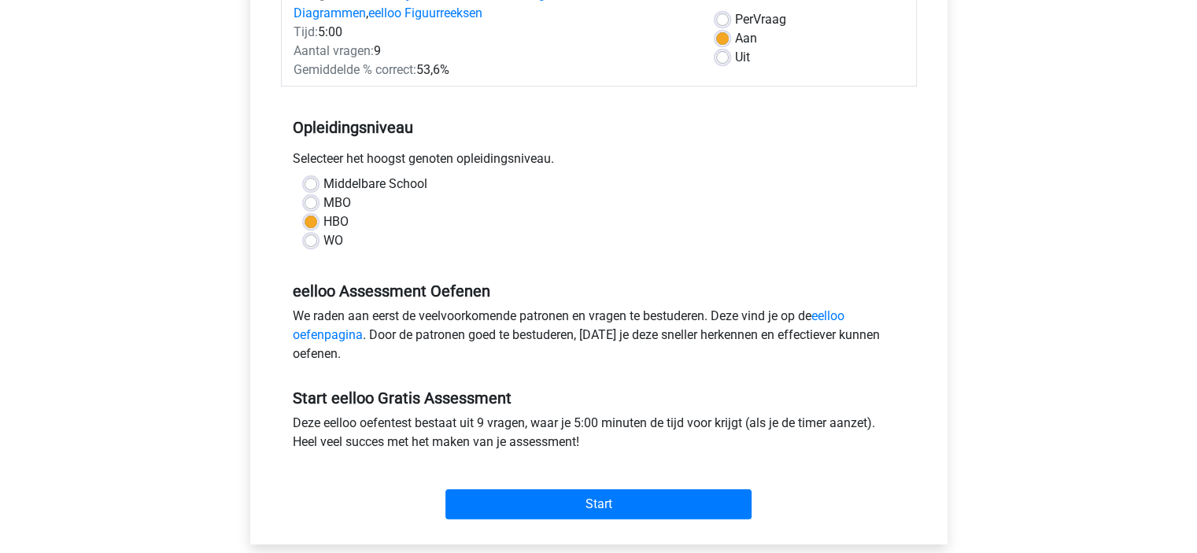
scroll to position [239, 0]
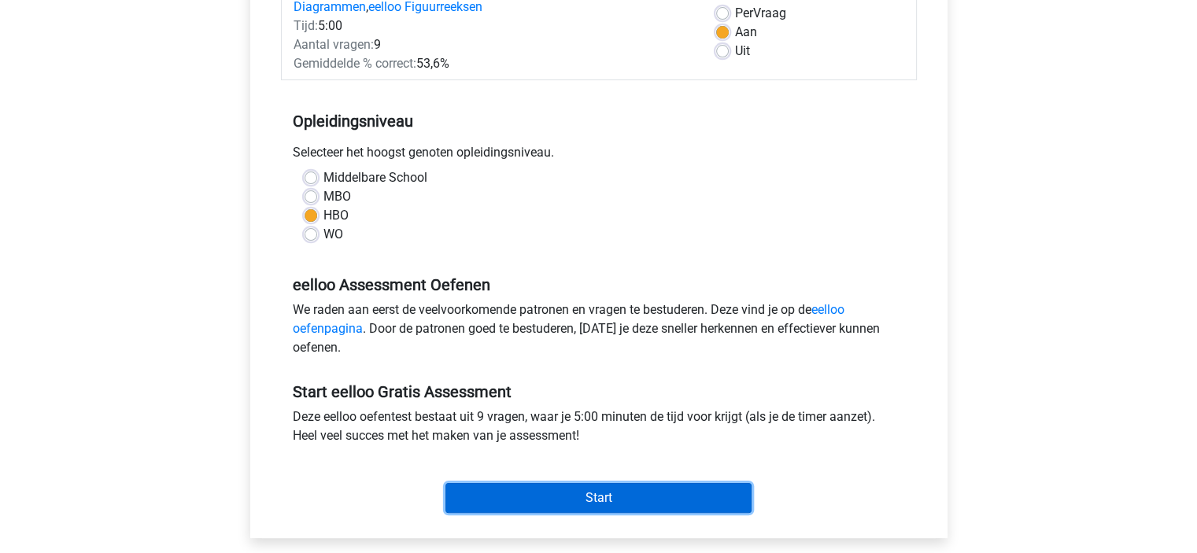
click at [609, 490] on input "Start" at bounding box center [598, 498] width 306 height 30
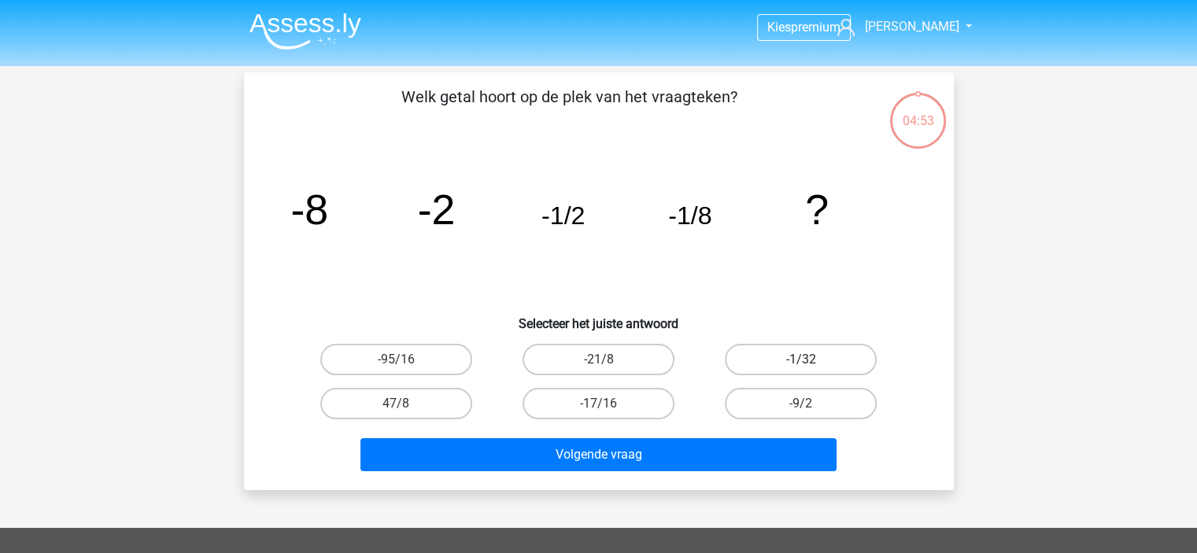
click at [796, 360] on label "-1/32" at bounding box center [801, 359] width 152 height 31
click at [801, 360] on input "-1/32" at bounding box center [806, 365] width 10 height 10
radio input "true"
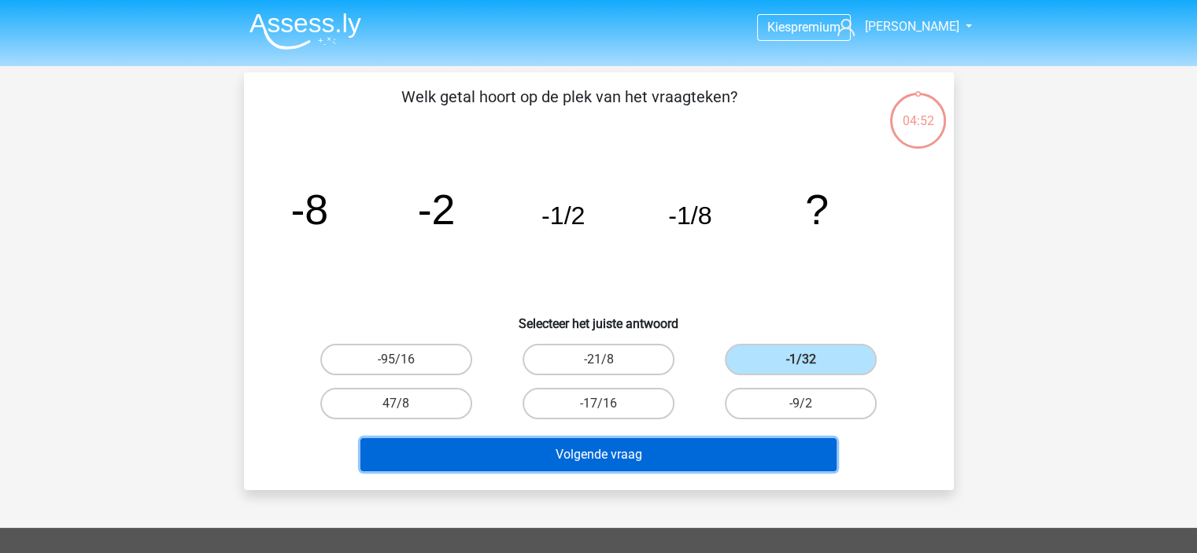
click at [658, 449] on button "Volgende vraag" at bounding box center [598, 454] width 476 height 33
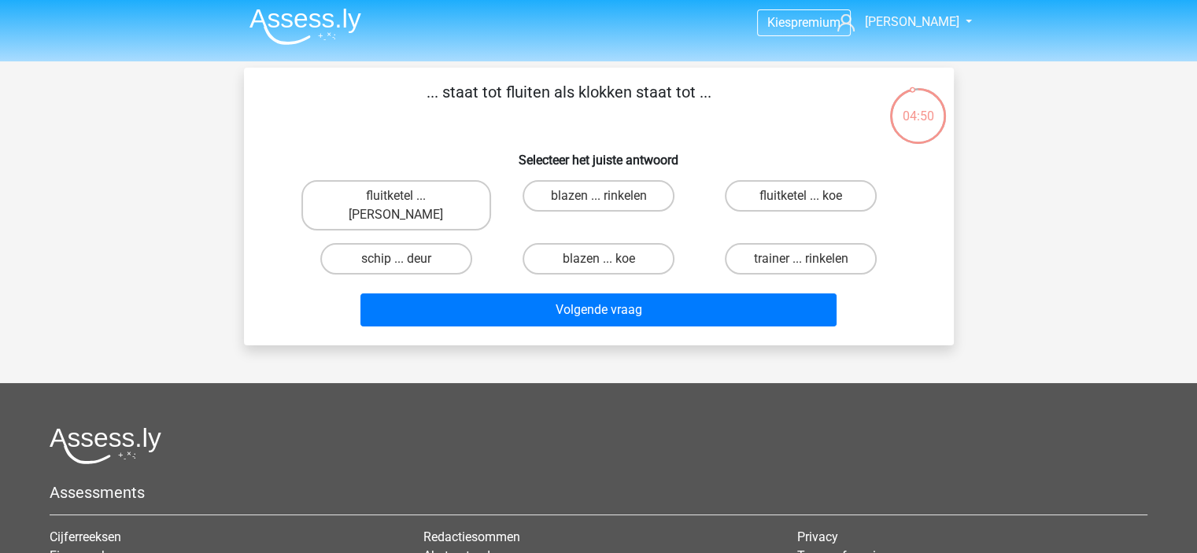
scroll to position [1, 0]
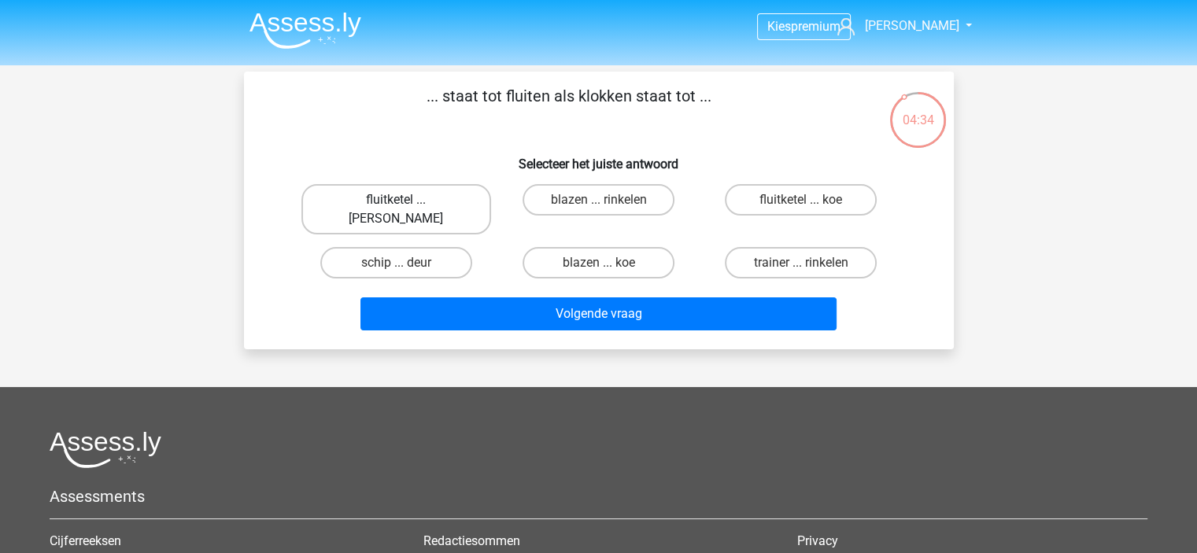
click at [419, 194] on label "fluitketel ... [PERSON_NAME]" at bounding box center [396, 209] width 190 height 50
click at [406, 200] on input "fluitketel ... [PERSON_NAME]" at bounding box center [401, 205] width 10 height 10
radio input "true"
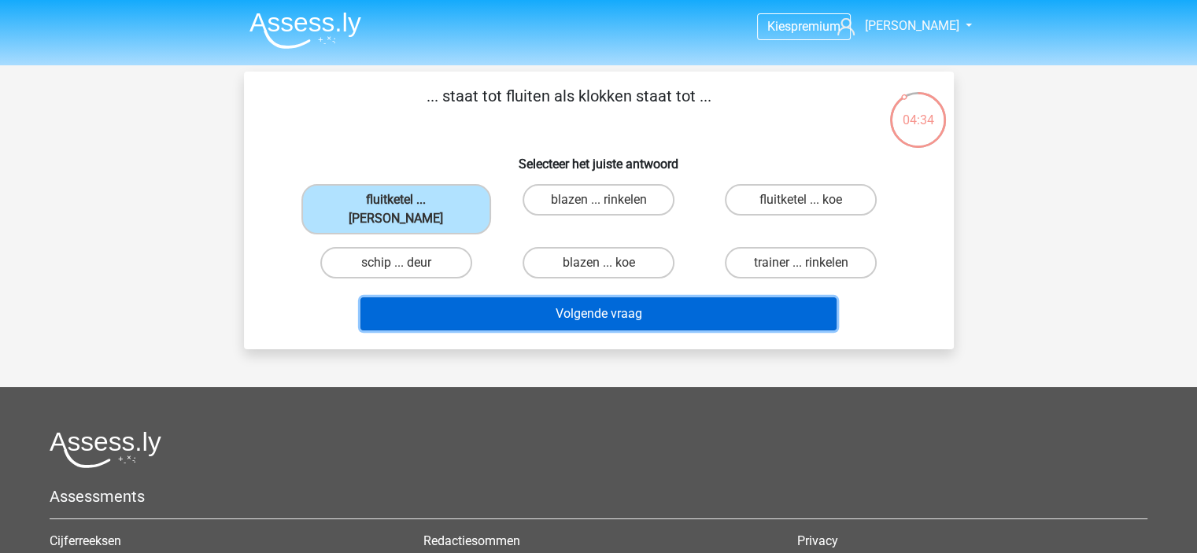
click at [552, 297] on button "Volgende vraag" at bounding box center [598, 313] width 476 height 33
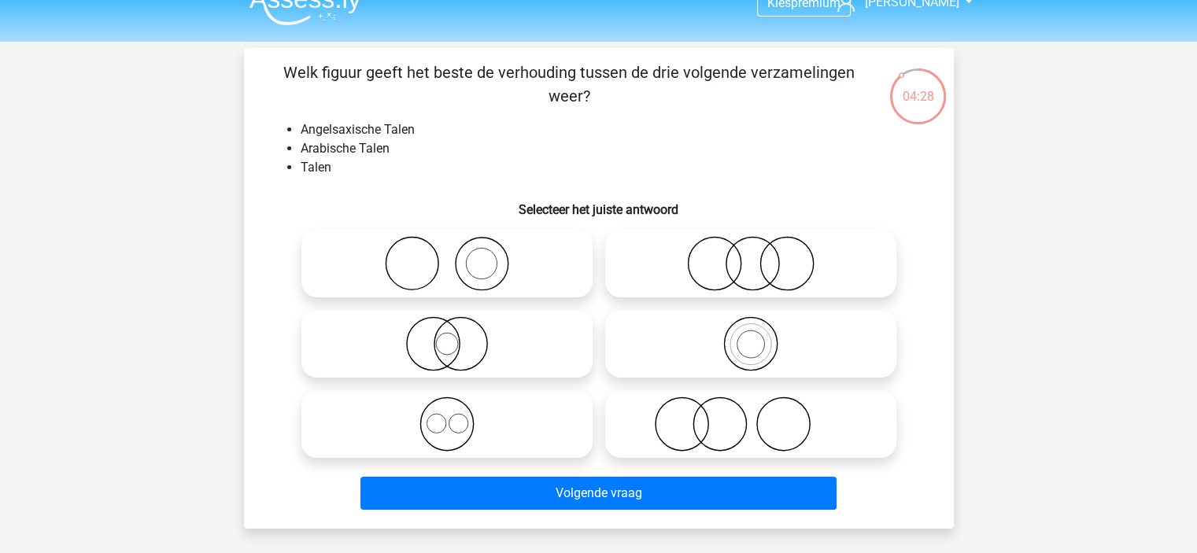
scroll to position [28, 0]
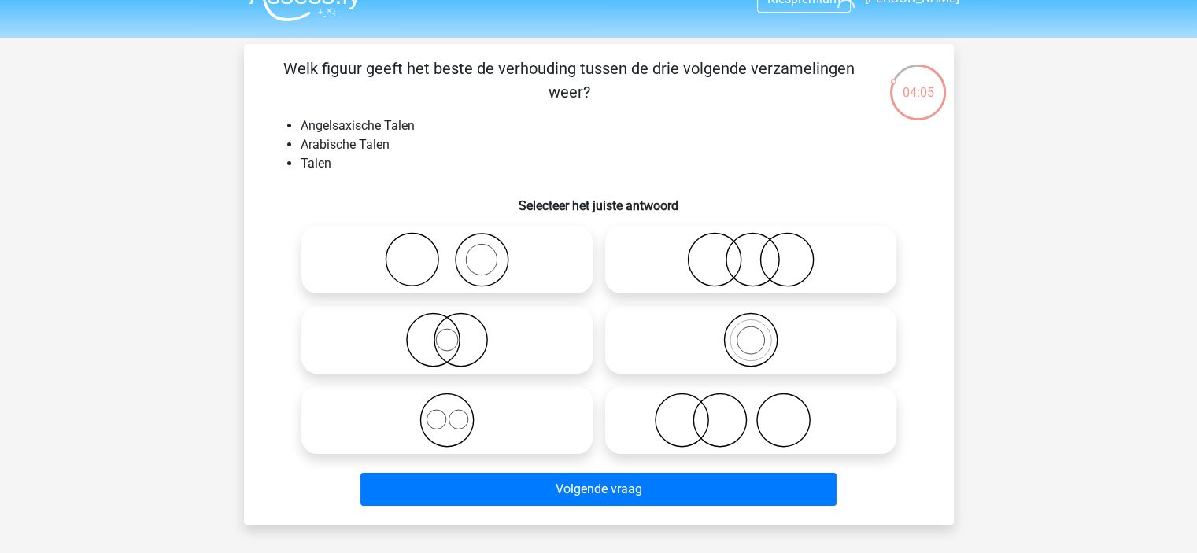
click at [445, 419] on icon at bounding box center [447, 420] width 279 height 55
click at [447, 412] on input "radio" at bounding box center [452, 407] width 10 height 10
radio input "true"
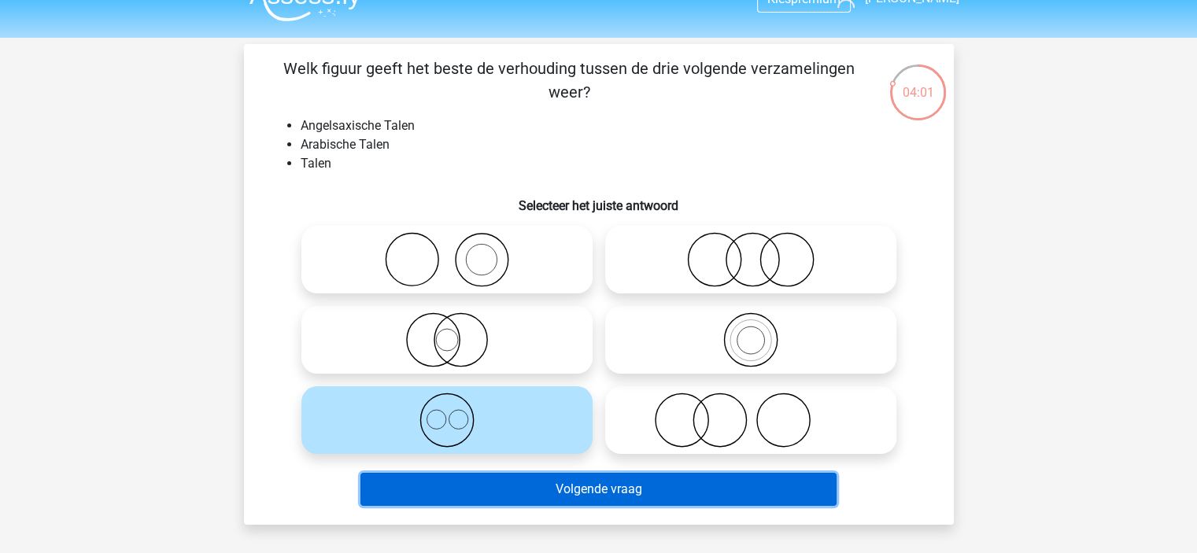
click at [507, 482] on button "Volgende vraag" at bounding box center [598, 489] width 476 height 33
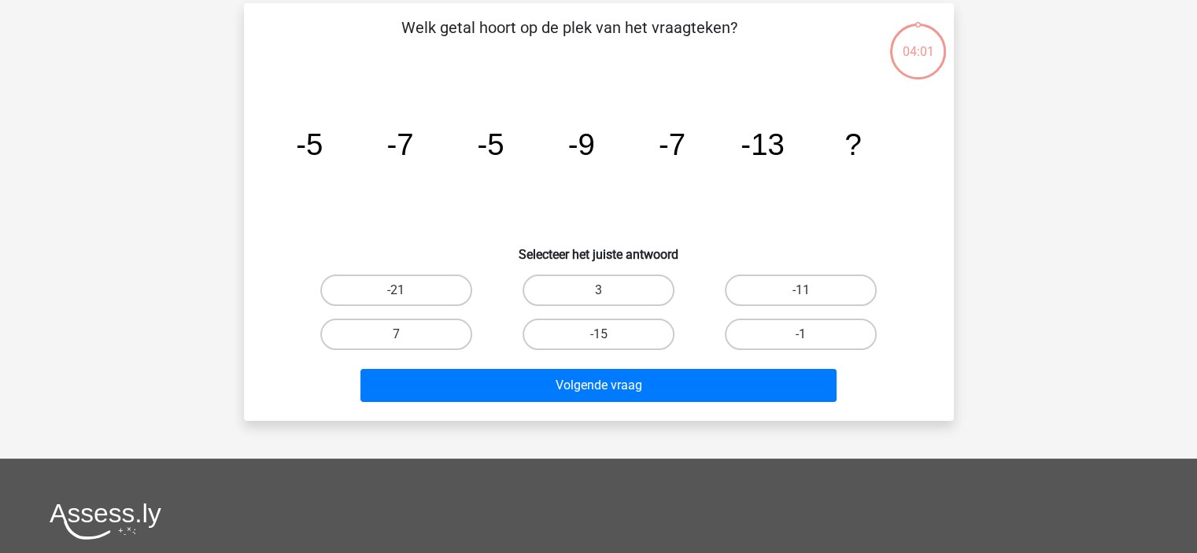
scroll to position [72, 0]
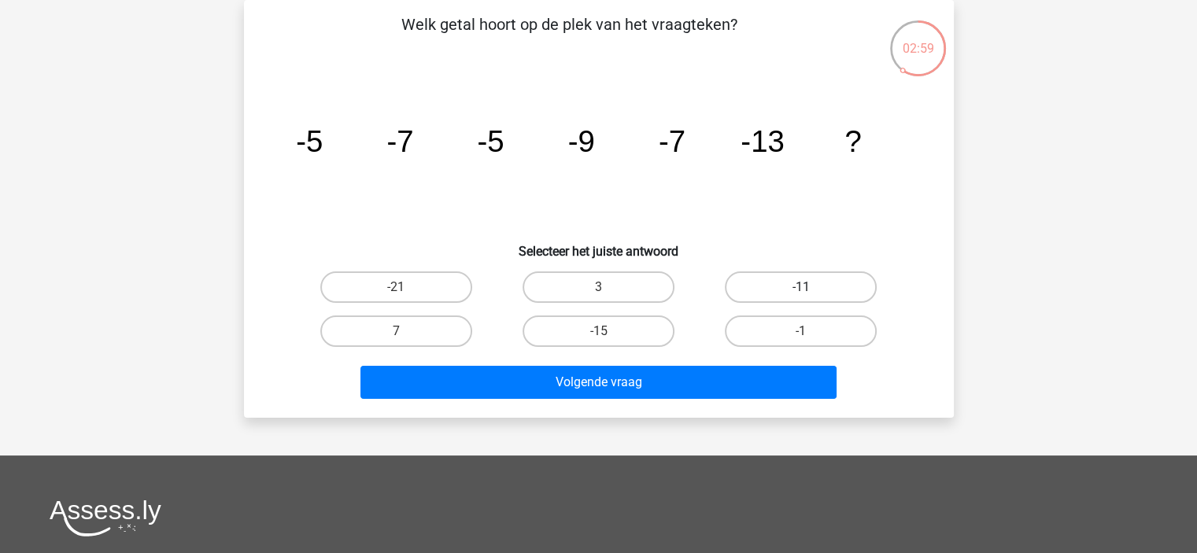
click at [796, 286] on label "-11" at bounding box center [801, 286] width 152 height 31
click at [801, 287] on input "-11" at bounding box center [806, 292] width 10 height 10
radio input "true"
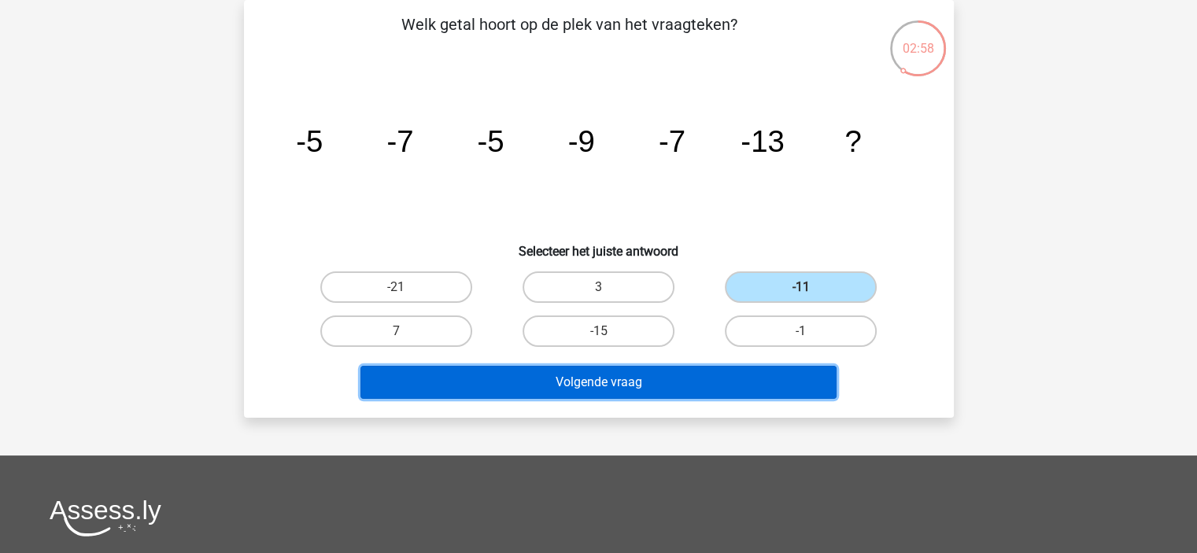
click at [690, 383] on button "Volgende vraag" at bounding box center [598, 382] width 476 height 33
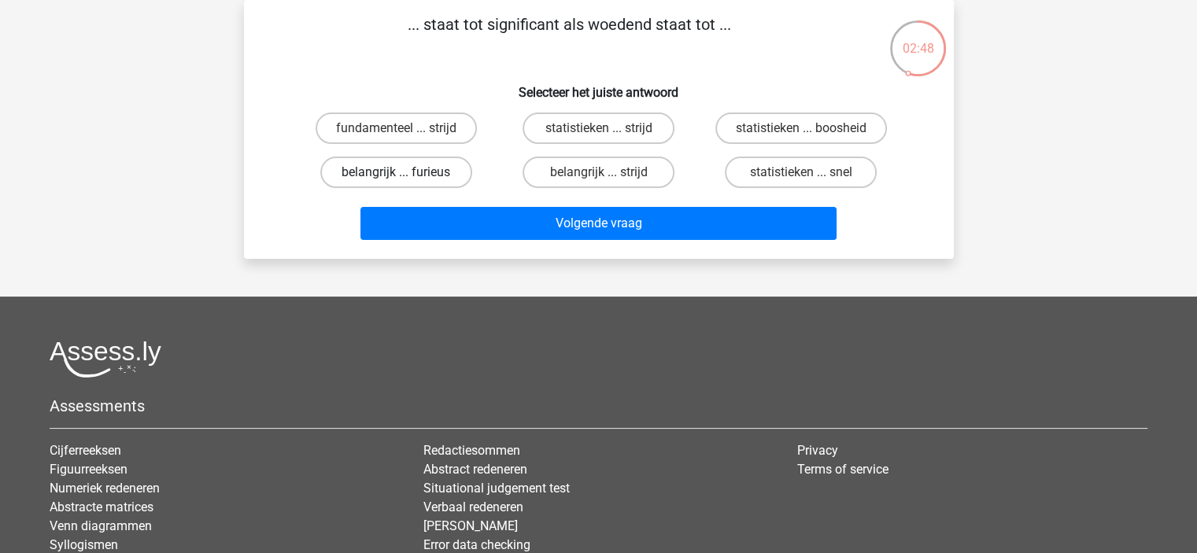
click at [415, 169] on label "belangrijk ... furieus" at bounding box center [396, 172] width 152 height 31
click at [406, 172] on input "belangrijk ... furieus" at bounding box center [401, 177] width 10 height 10
radio input "true"
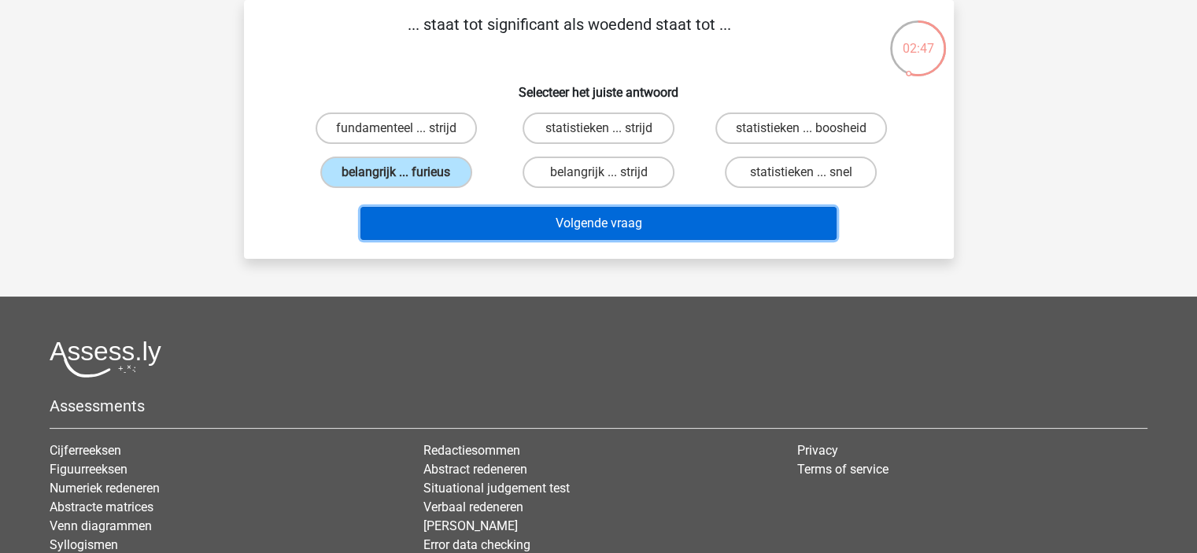
click at [463, 227] on button "Volgende vraag" at bounding box center [598, 223] width 476 height 33
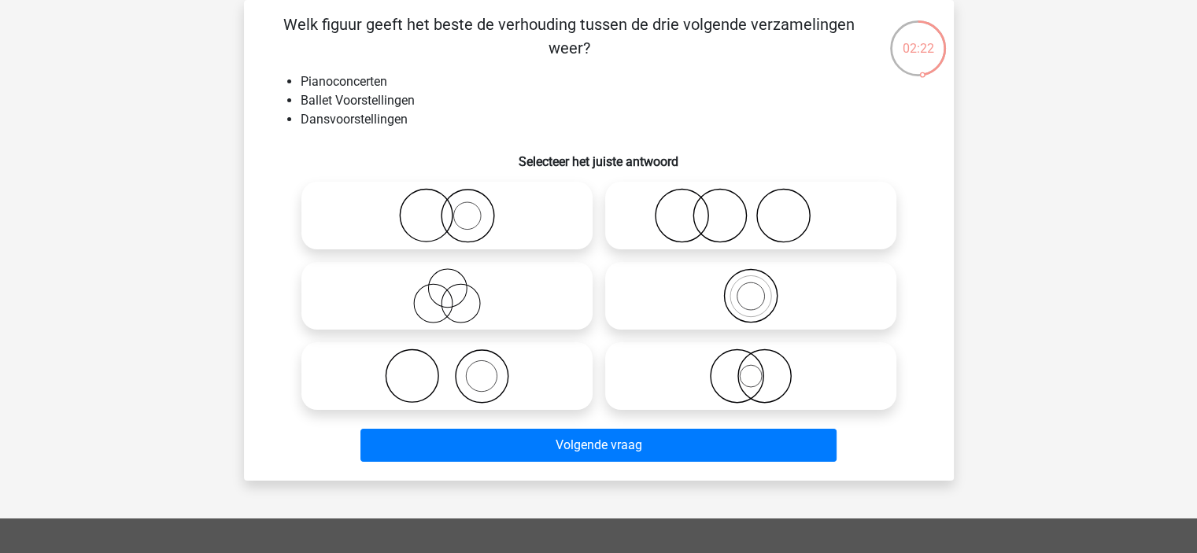
click at [781, 216] on icon at bounding box center [750, 215] width 279 height 55
click at [761, 208] on input "radio" at bounding box center [756, 203] width 10 height 10
radio input "true"
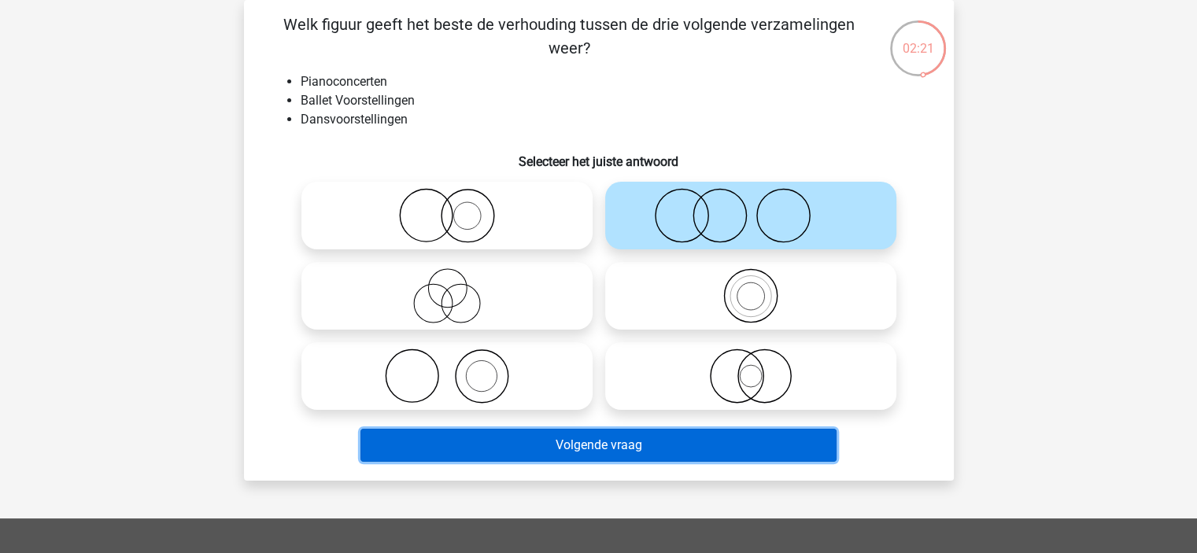
click at [659, 436] on button "Volgende vraag" at bounding box center [598, 445] width 476 height 33
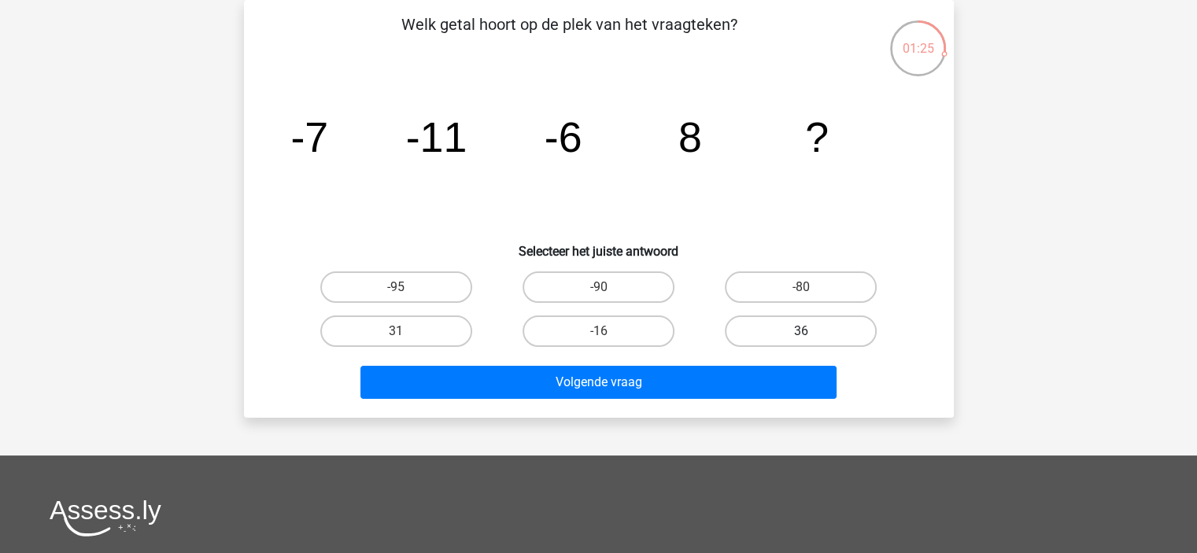
click at [809, 328] on label "36" at bounding box center [801, 331] width 152 height 31
click at [809, 331] on input "36" at bounding box center [806, 336] width 10 height 10
radio input "true"
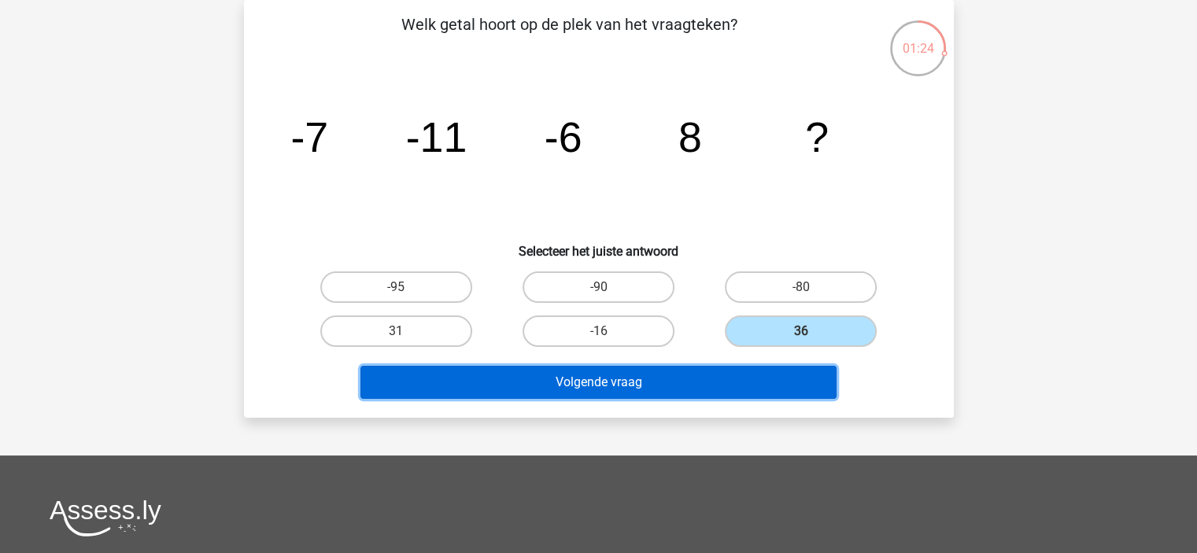
click at [730, 379] on button "Volgende vraag" at bounding box center [598, 382] width 476 height 33
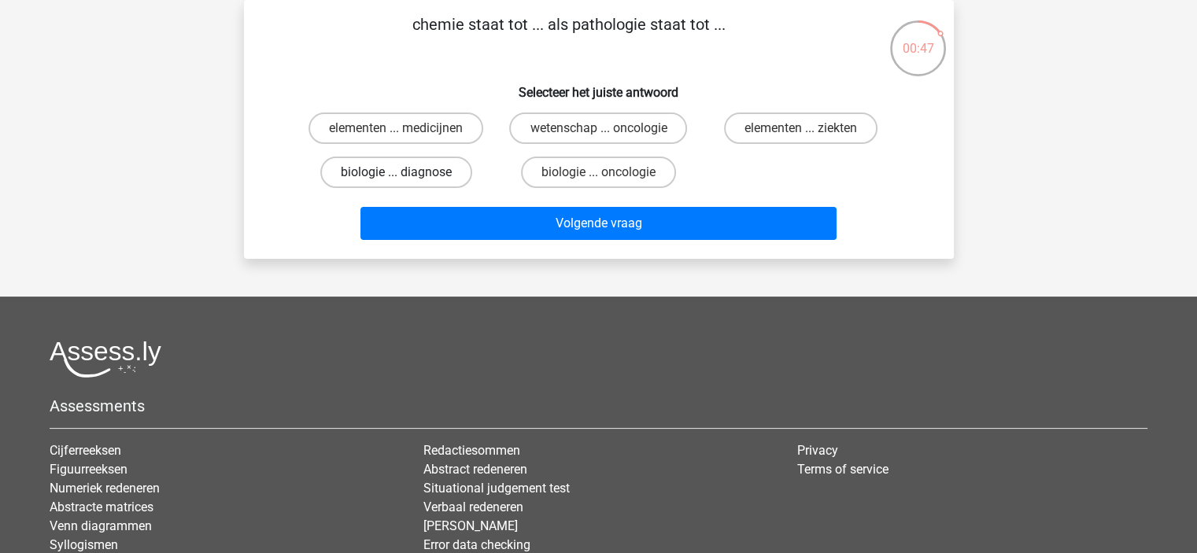
click at [406, 163] on label "biologie ... diagnose" at bounding box center [396, 172] width 152 height 31
click at [406, 172] on input "biologie ... diagnose" at bounding box center [401, 177] width 10 height 10
radio input "true"
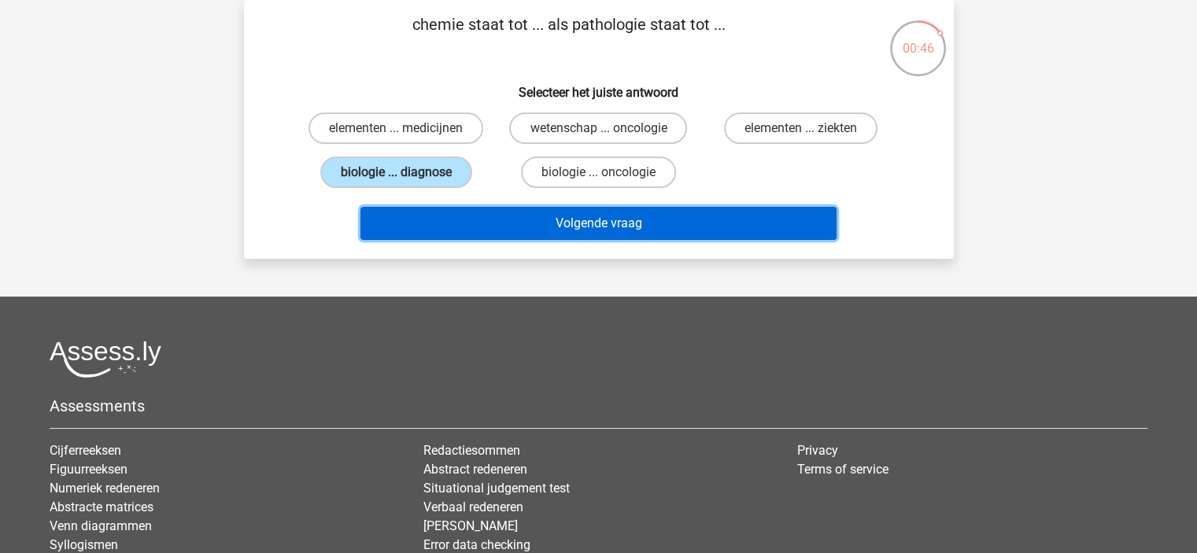
click at [563, 231] on button "Volgende vraag" at bounding box center [598, 223] width 476 height 33
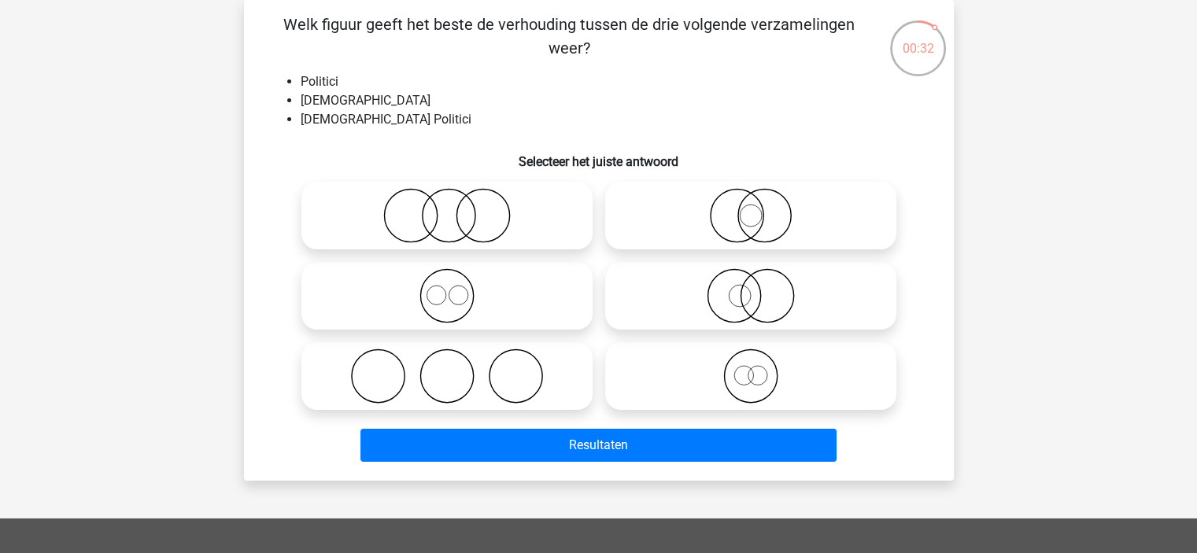
click at [718, 229] on icon at bounding box center [750, 215] width 279 height 55
click at [751, 208] on input "radio" at bounding box center [756, 203] width 10 height 10
radio input "true"
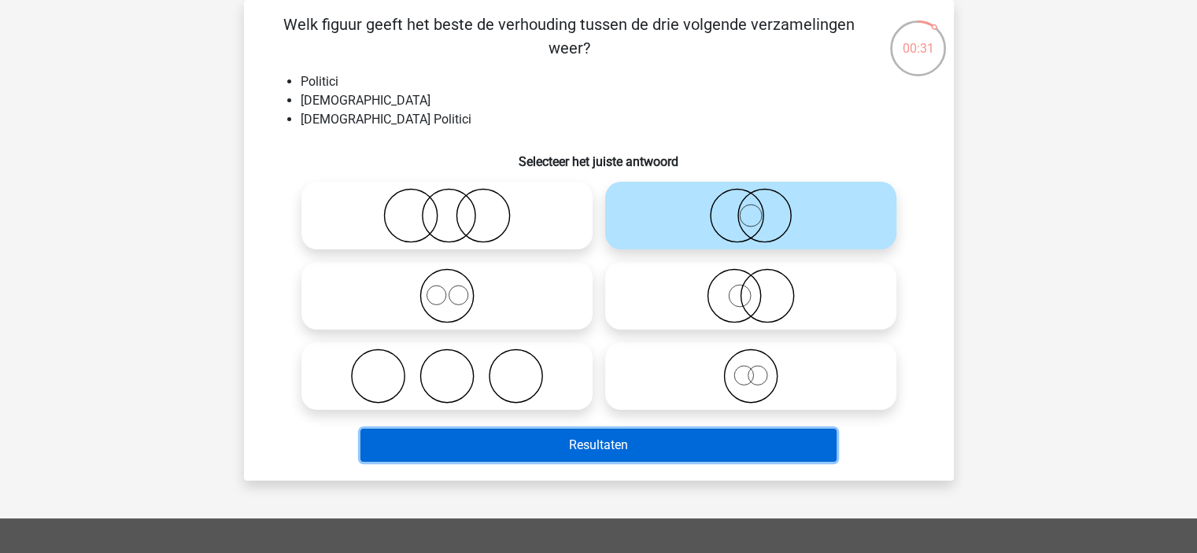
click at [655, 443] on button "Resultaten" at bounding box center [598, 445] width 476 height 33
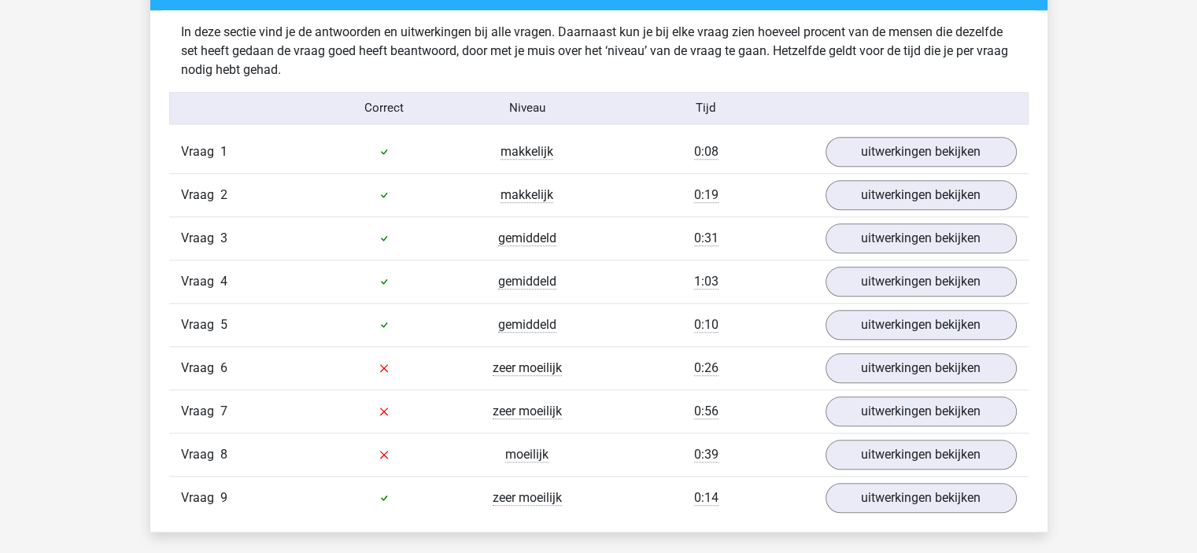
scroll to position [1697, 0]
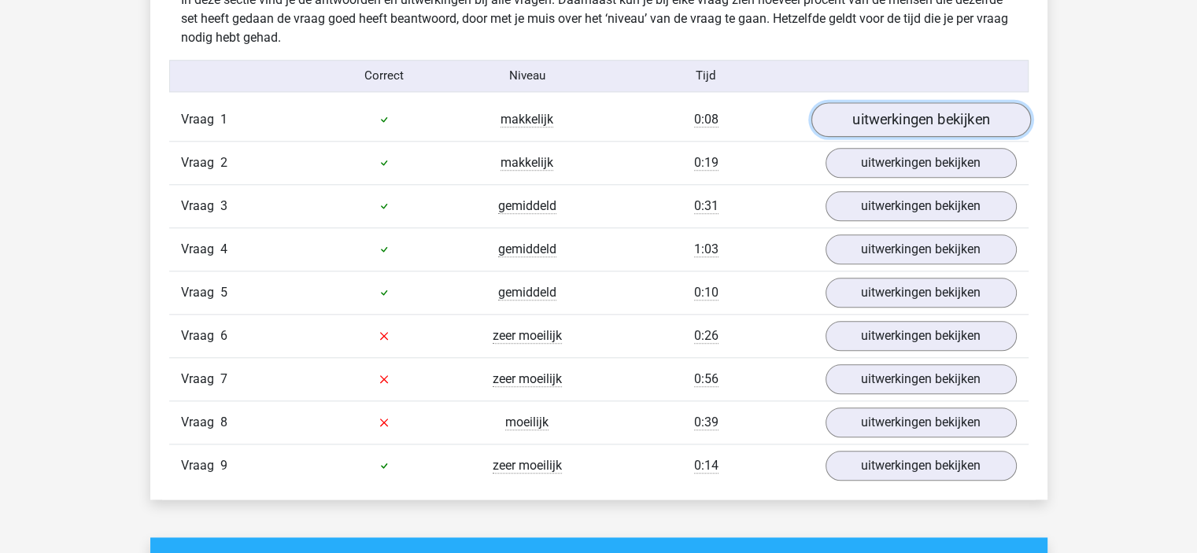
click at [902, 123] on link "uitwerkingen bekijken" at bounding box center [921, 119] width 220 height 35
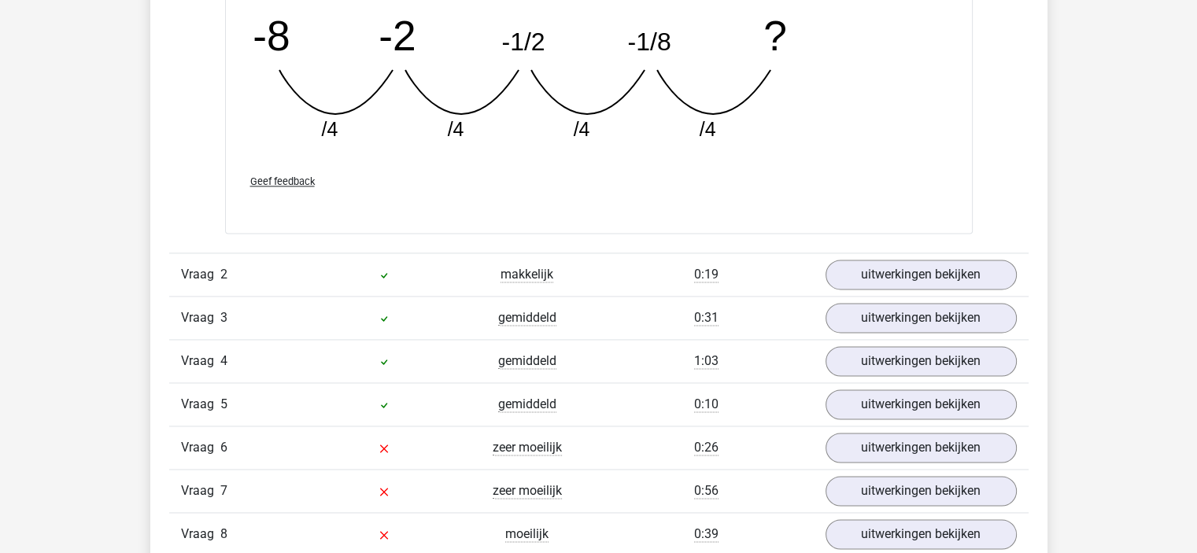
scroll to position [2365, 0]
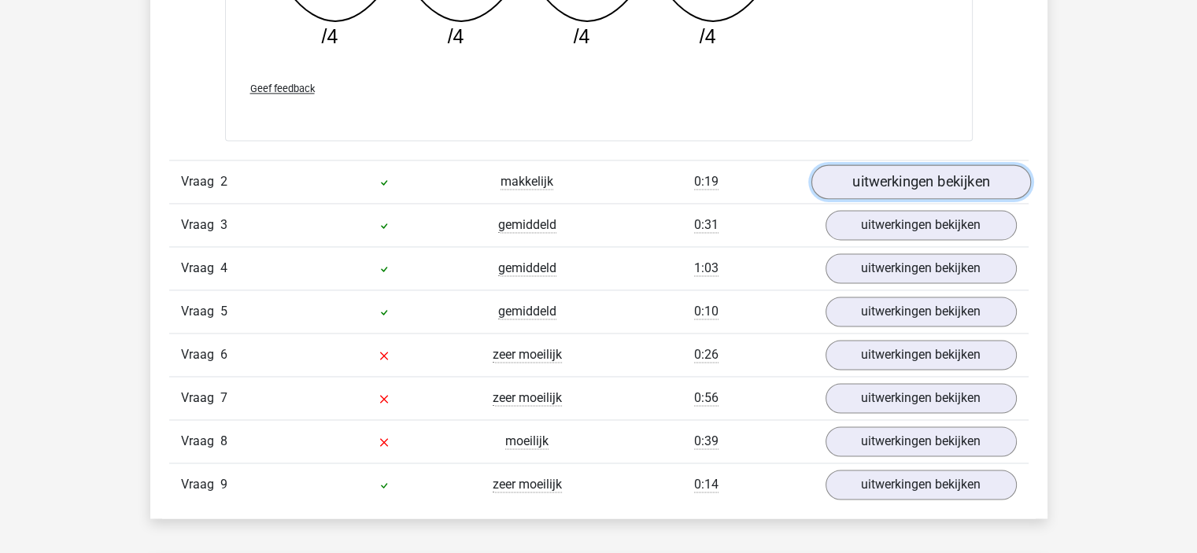
click at [884, 190] on link "uitwerkingen bekijken" at bounding box center [921, 182] width 220 height 35
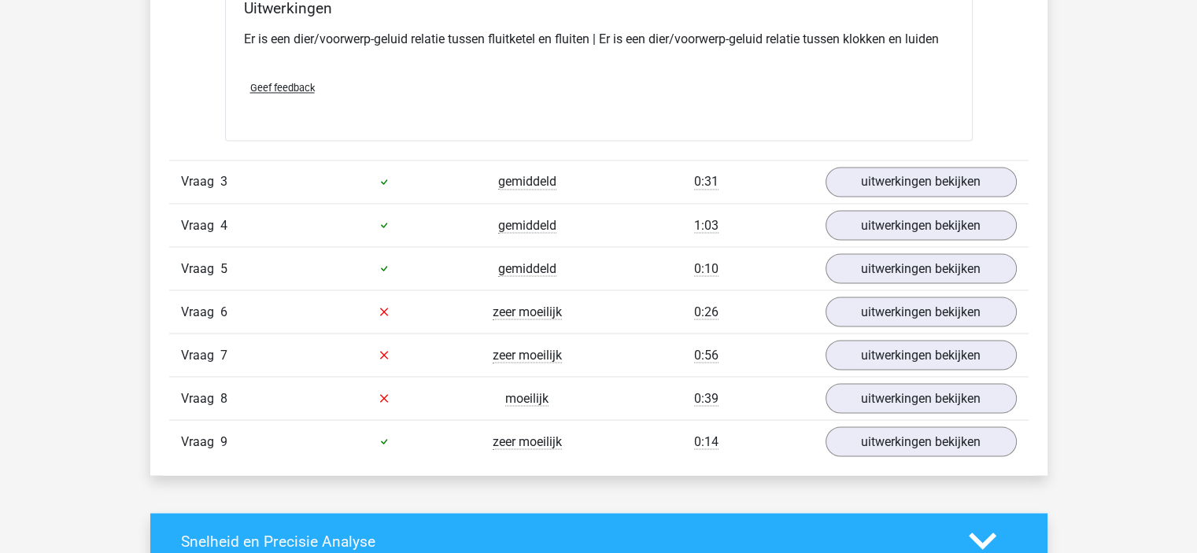
scroll to position [2788, 0]
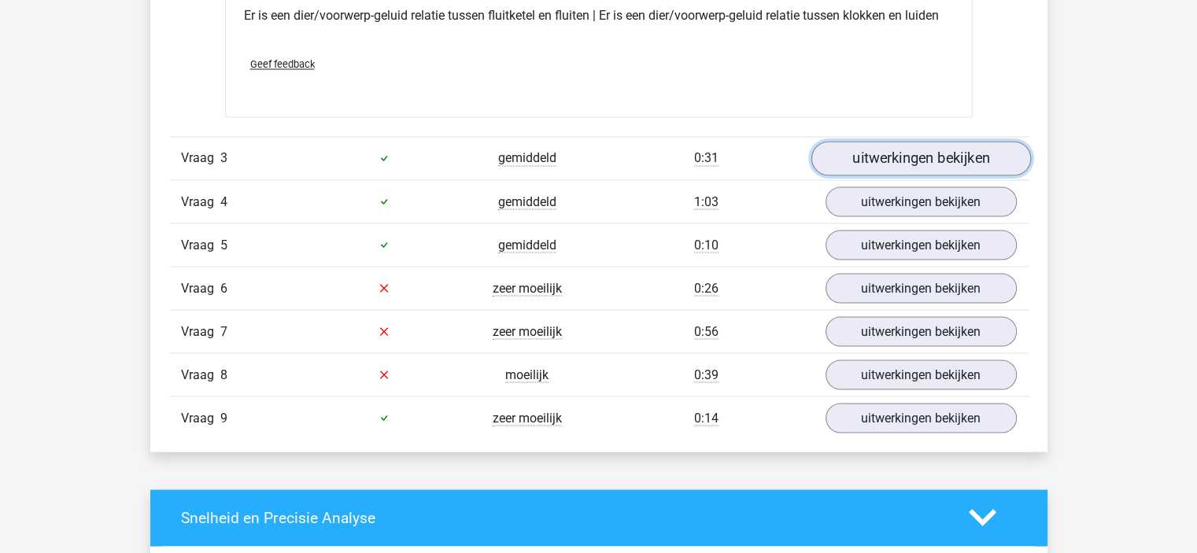
click at [912, 155] on link "uitwerkingen bekijken" at bounding box center [921, 158] width 220 height 35
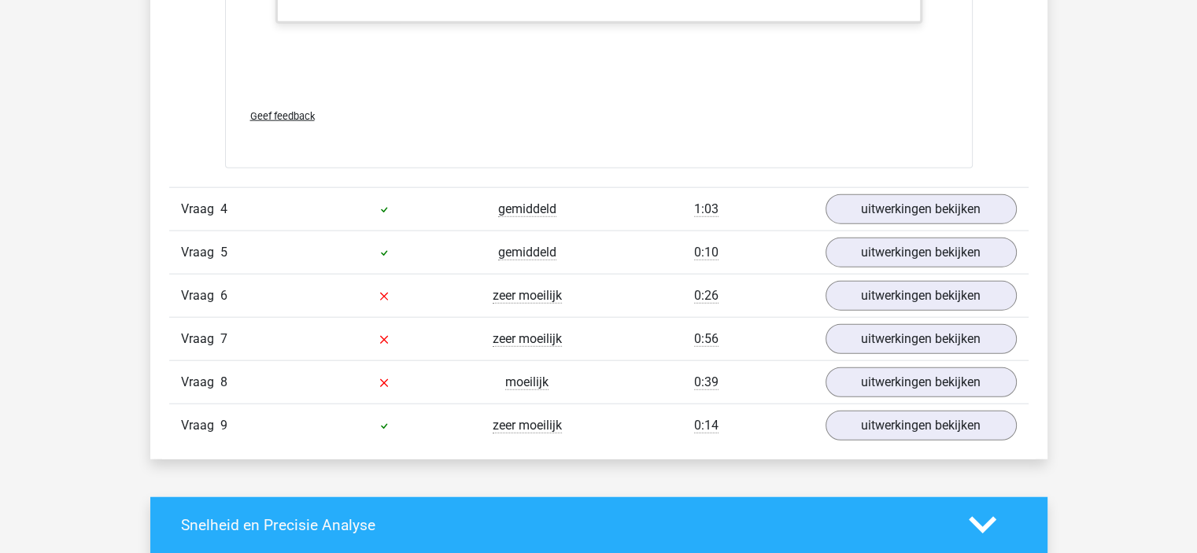
scroll to position [3834, 0]
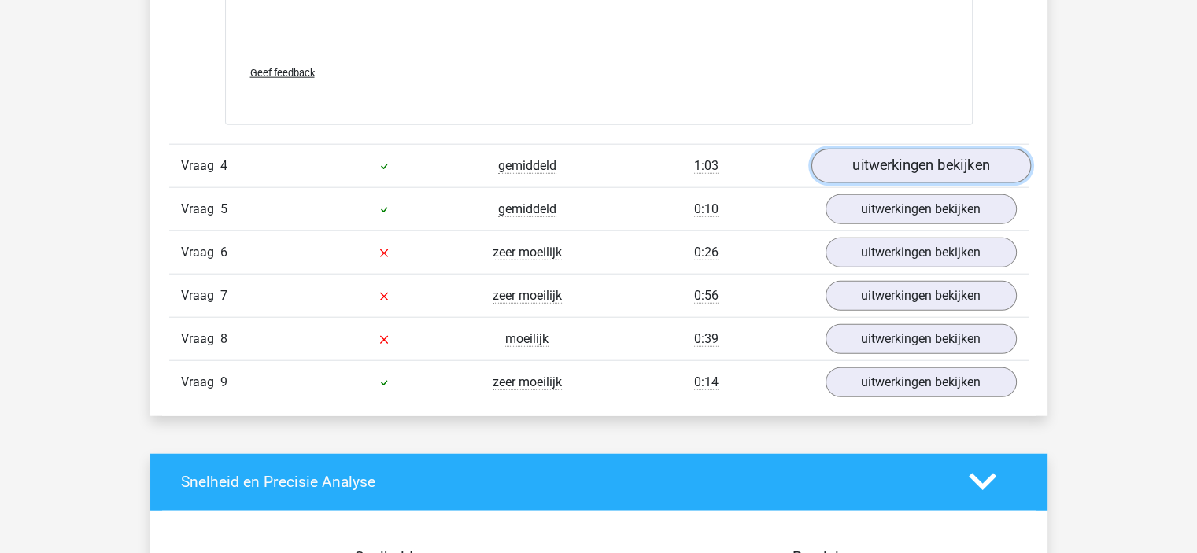
click at [874, 169] on link "uitwerkingen bekijken" at bounding box center [921, 166] width 220 height 35
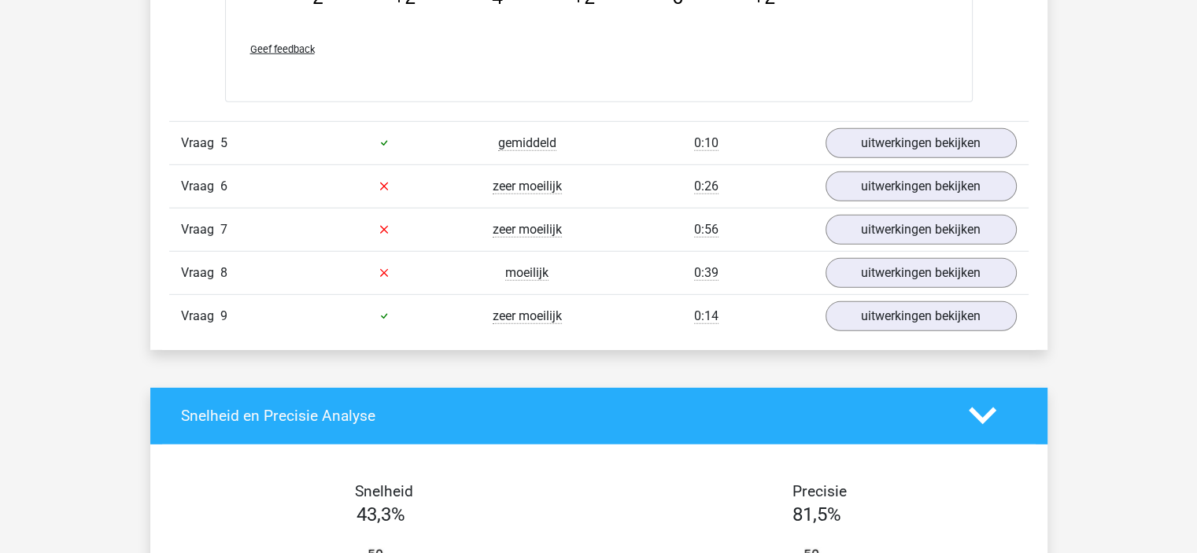
scroll to position [4721, 0]
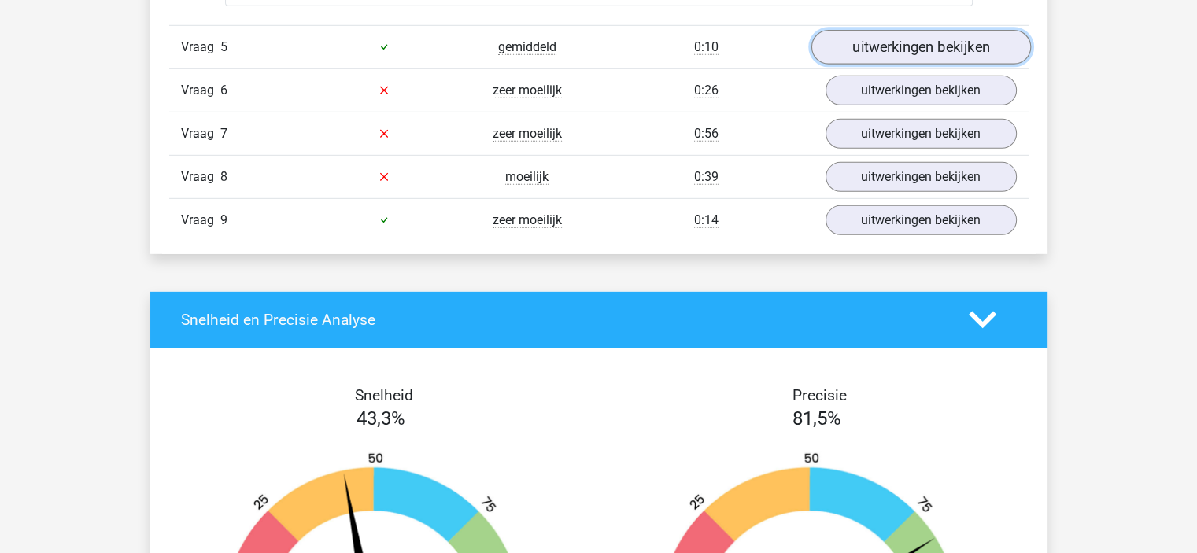
click at [910, 46] on link "uitwerkingen bekijken" at bounding box center [921, 47] width 220 height 35
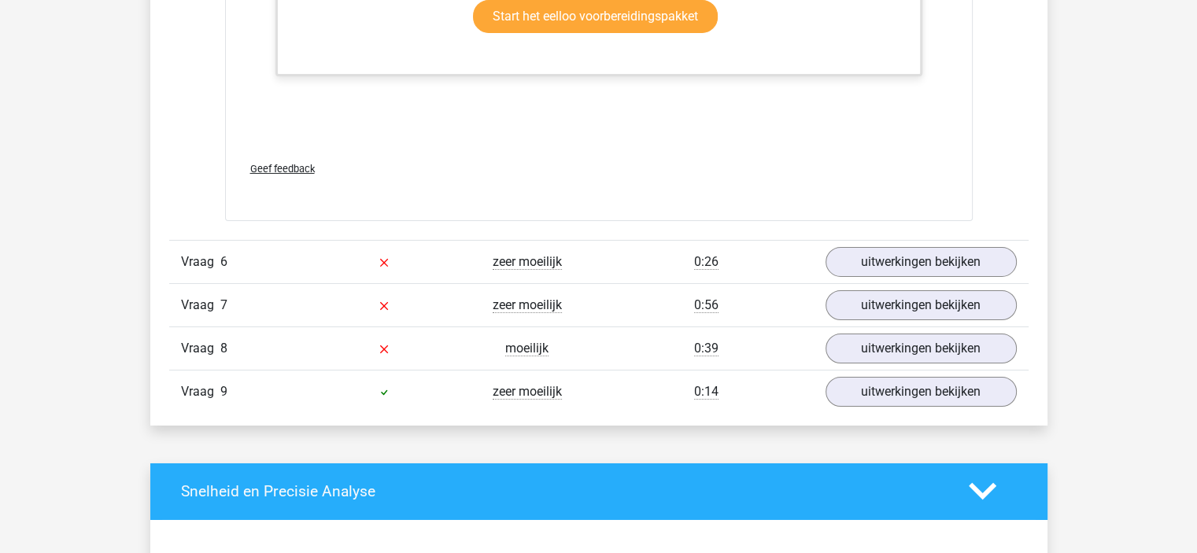
scroll to position [5405, 0]
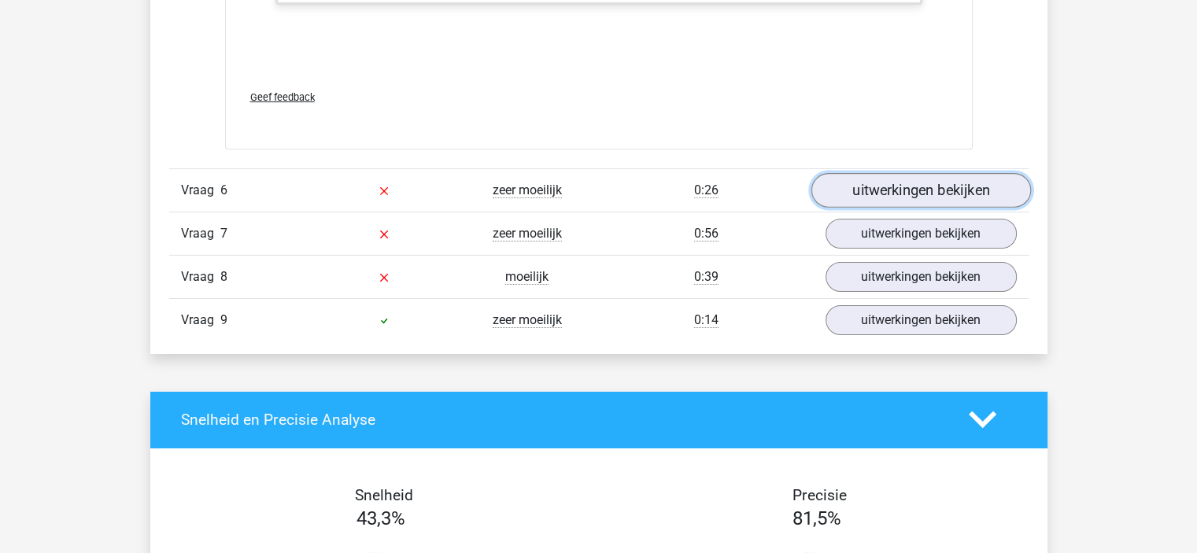
click at [864, 189] on link "uitwerkingen bekijken" at bounding box center [921, 190] width 220 height 35
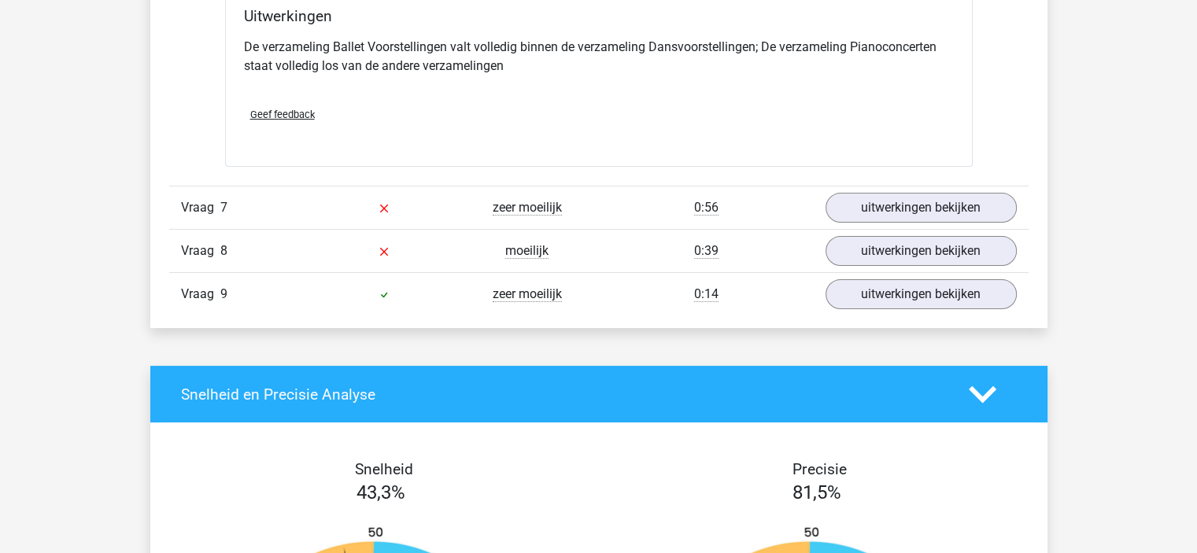
scroll to position [6042, 0]
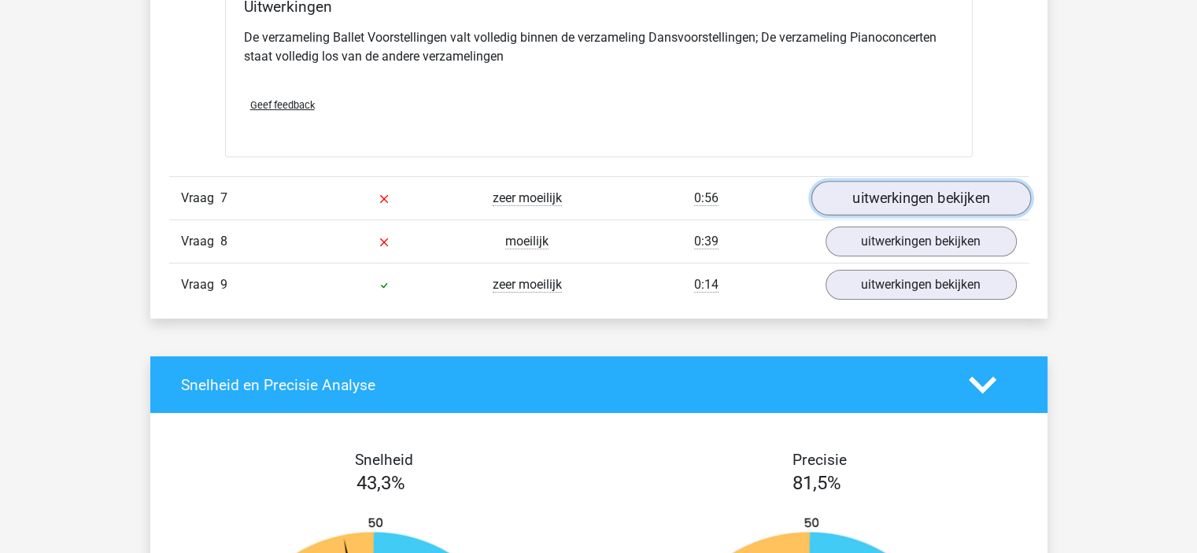
click at [935, 199] on link "uitwerkingen bekijken" at bounding box center [921, 198] width 220 height 35
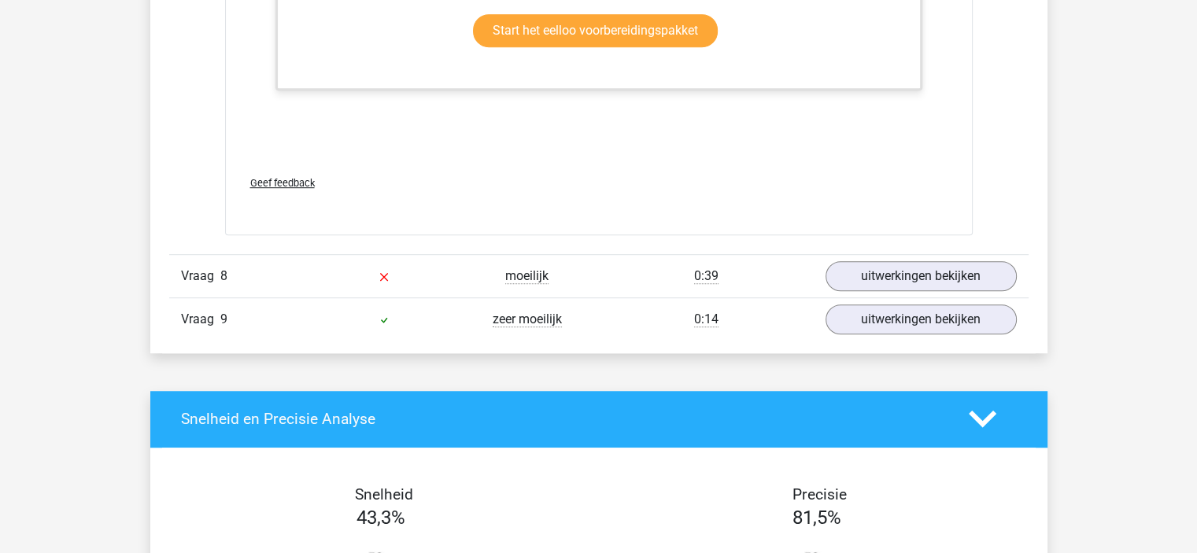
scroll to position [7030, 0]
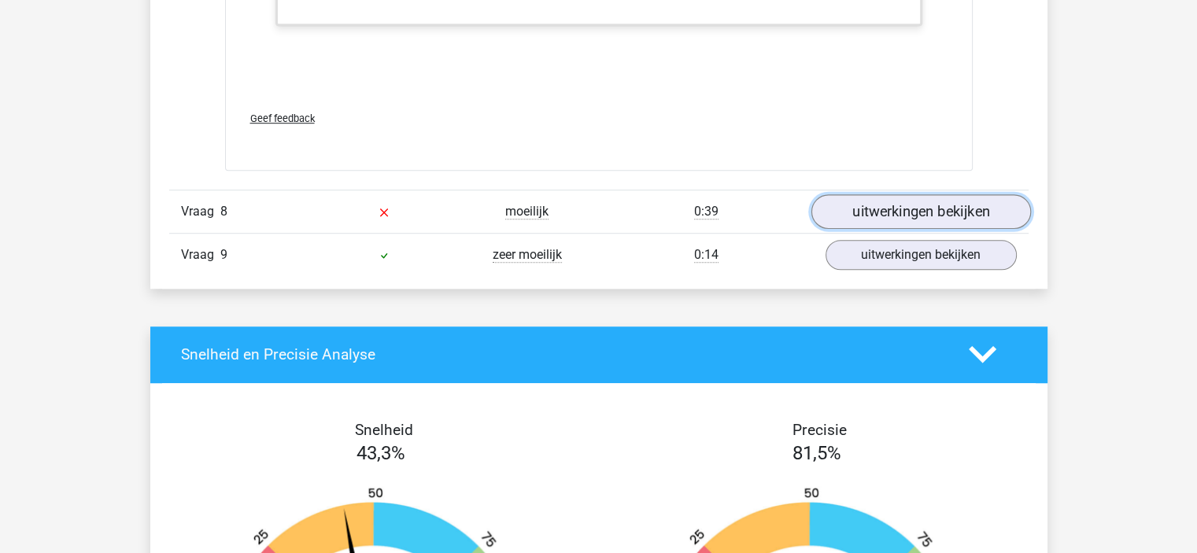
click at [900, 209] on link "uitwerkingen bekijken" at bounding box center [921, 211] width 220 height 35
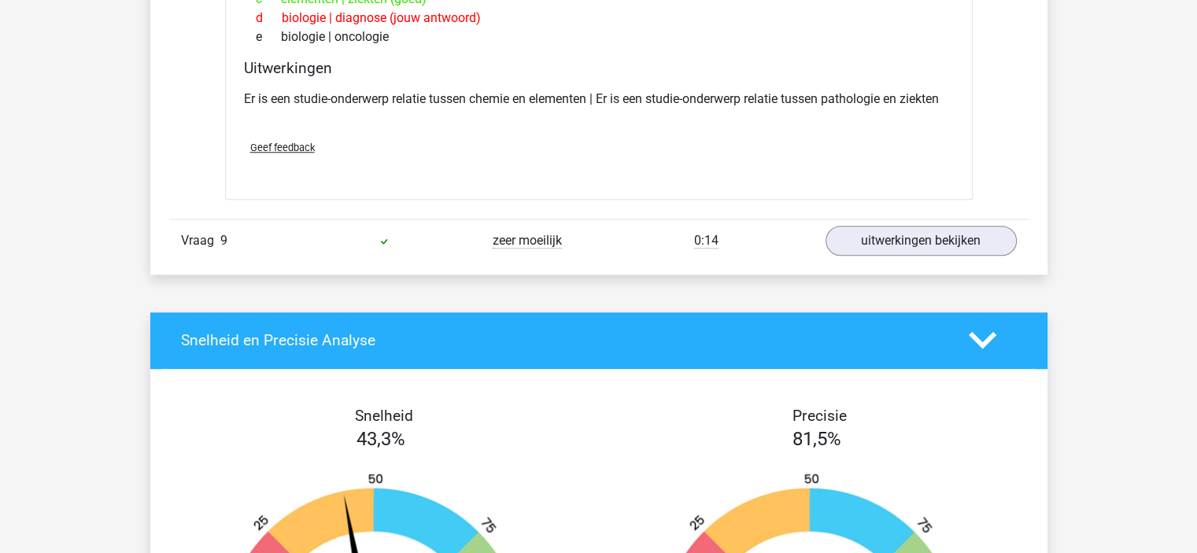
scroll to position [7325, 0]
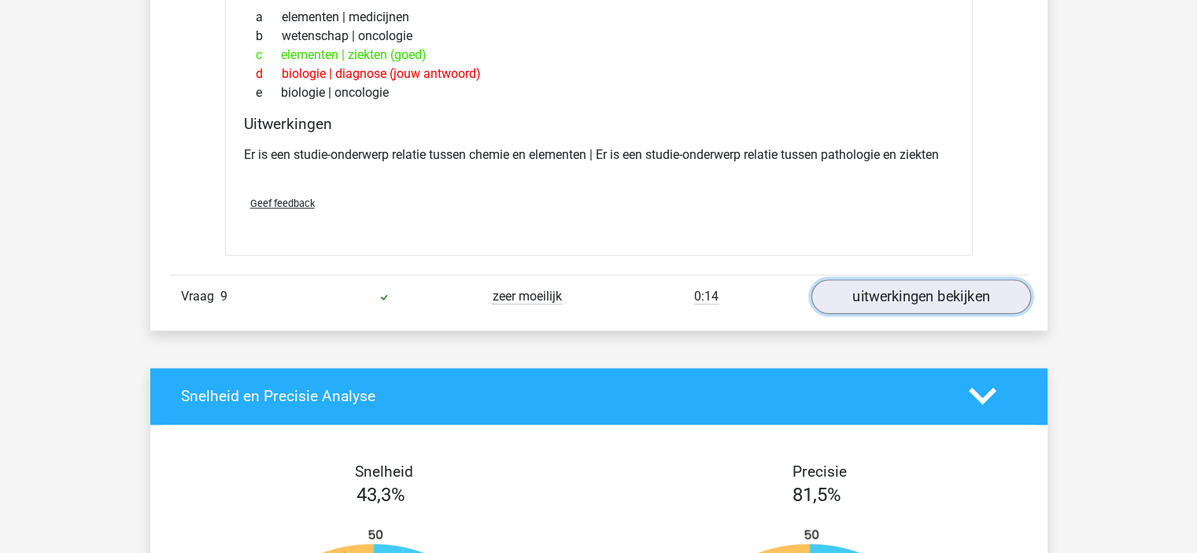
click at [891, 286] on link "uitwerkingen bekijken" at bounding box center [921, 296] width 220 height 35
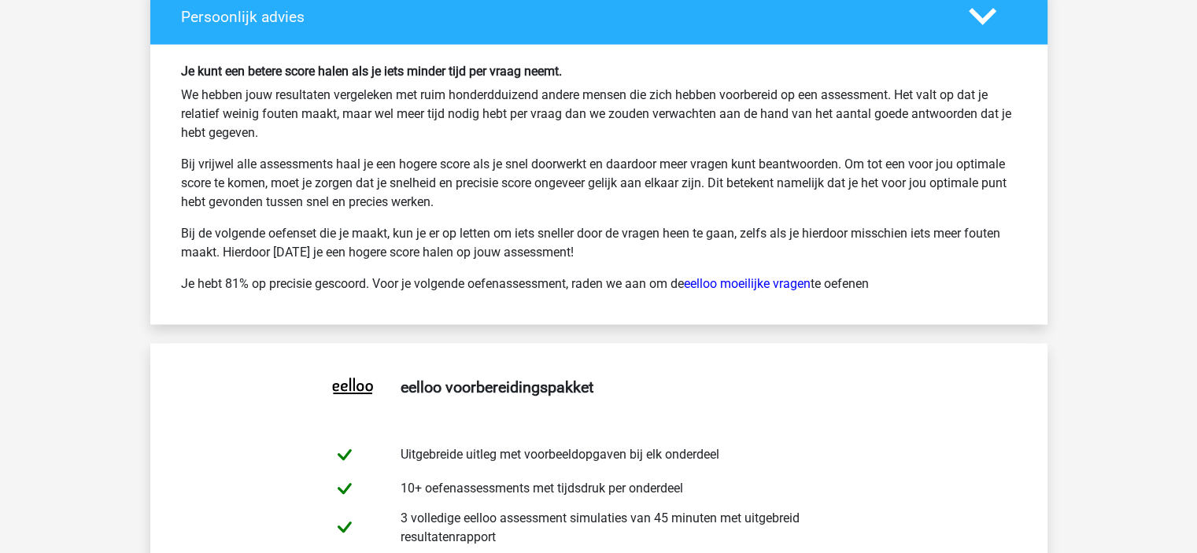
scroll to position [9208, 0]
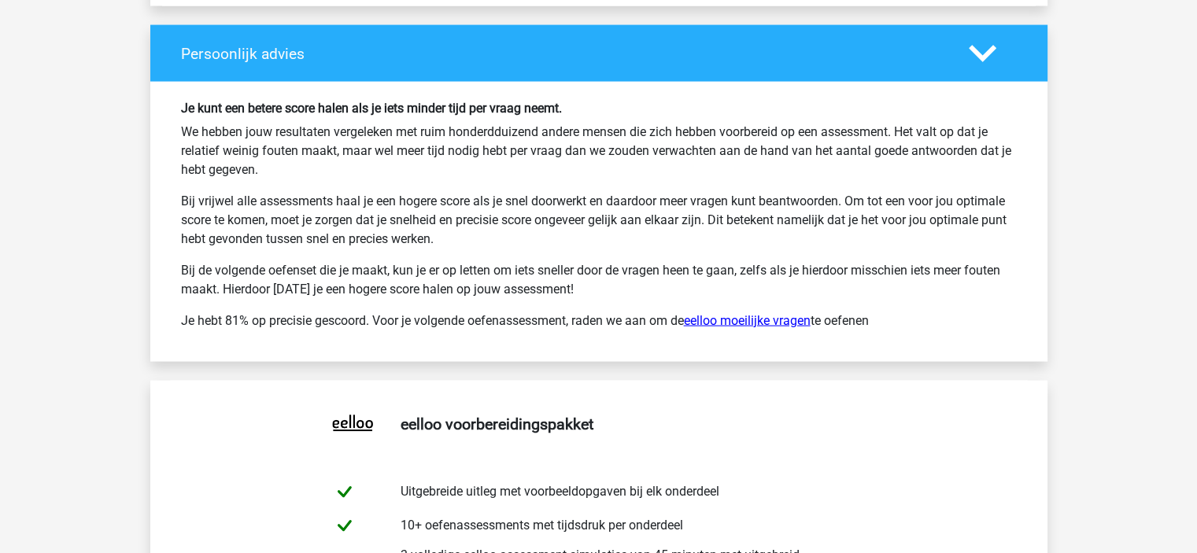
click at [759, 314] on link "eelloo moeilijke vragen" at bounding box center [747, 320] width 127 height 15
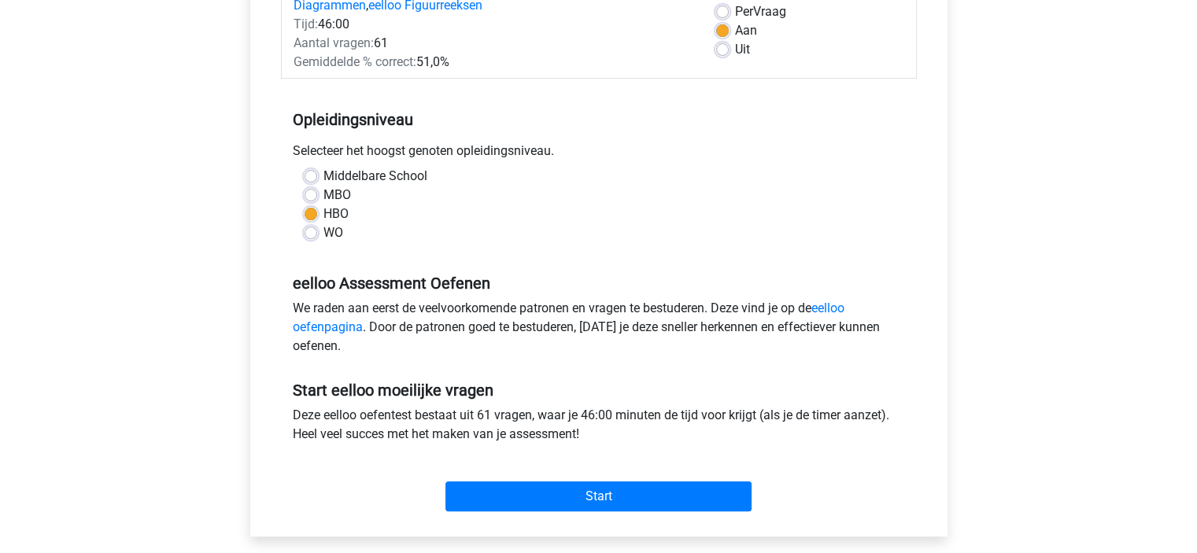
scroll to position [293, 0]
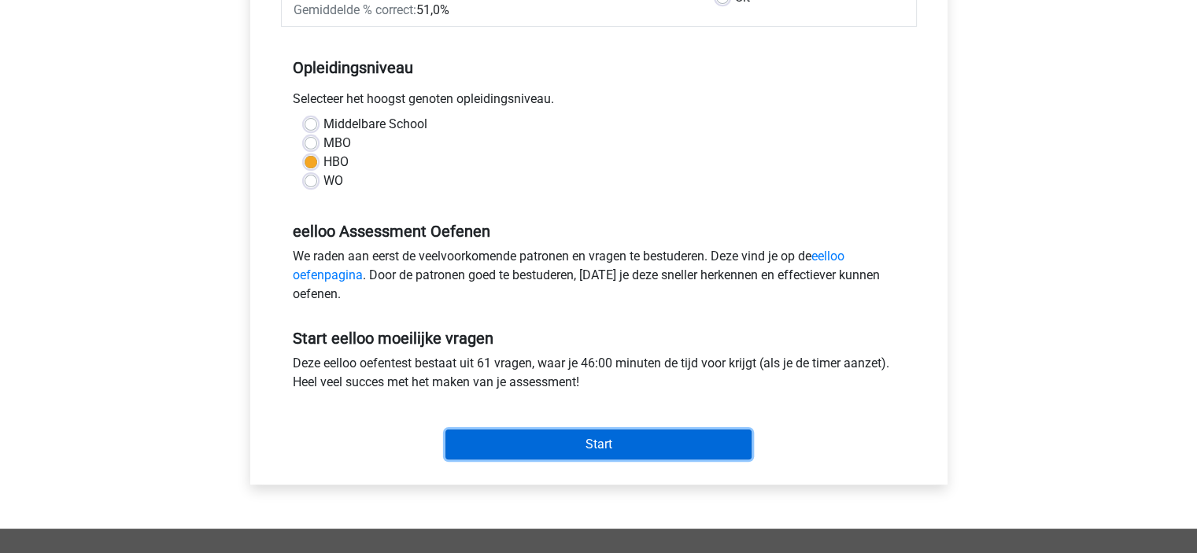
click at [585, 449] on input "Start" at bounding box center [598, 445] width 306 height 30
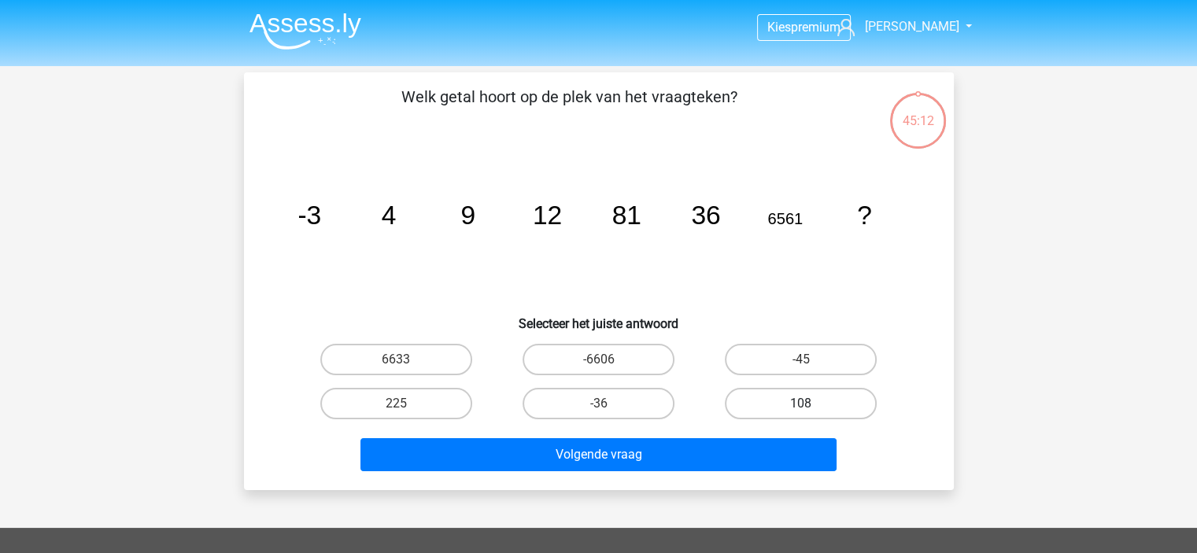
click at [770, 400] on label "108" at bounding box center [801, 403] width 152 height 31
click at [801, 404] on input "108" at bounding box center [806, 409] width 10 height 10
radio input "true"
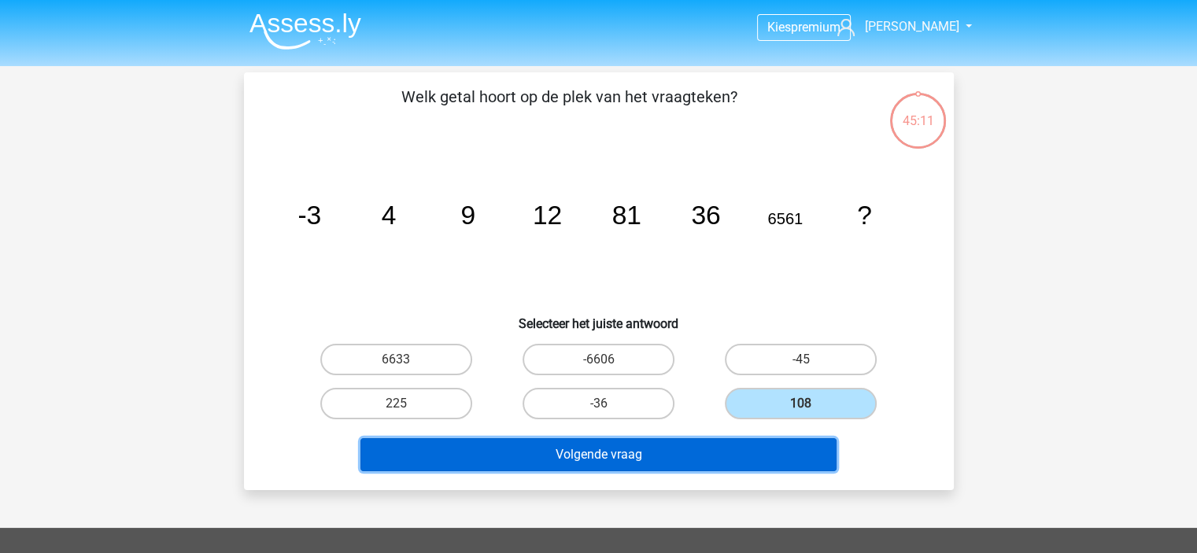
click at [672, 442] on button "Volgende vraag" at bounding box center [598, 454] width 476 height 33
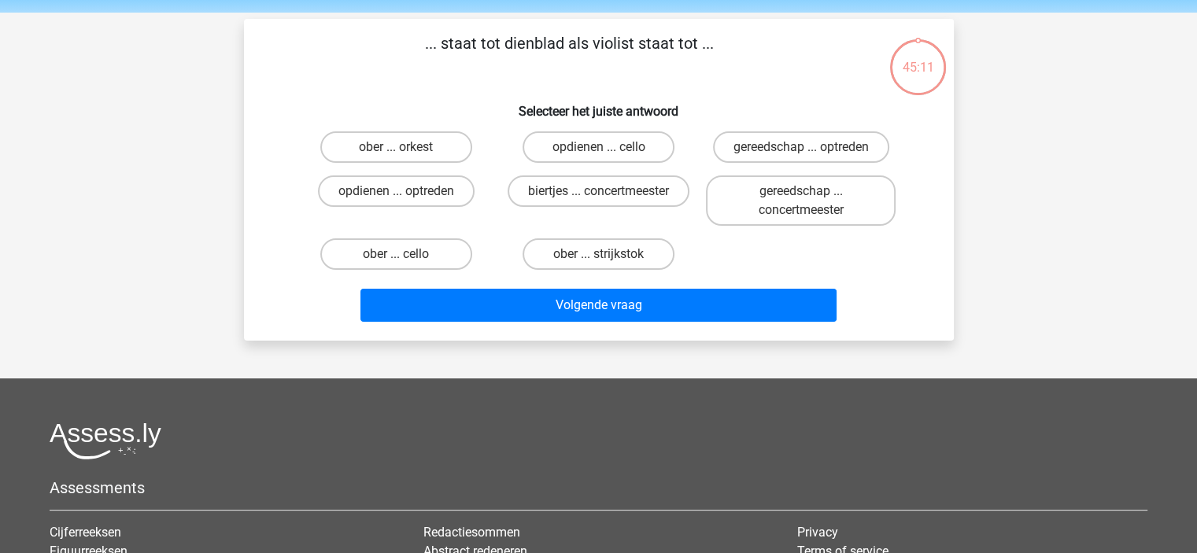
scroll to position [72, 0]
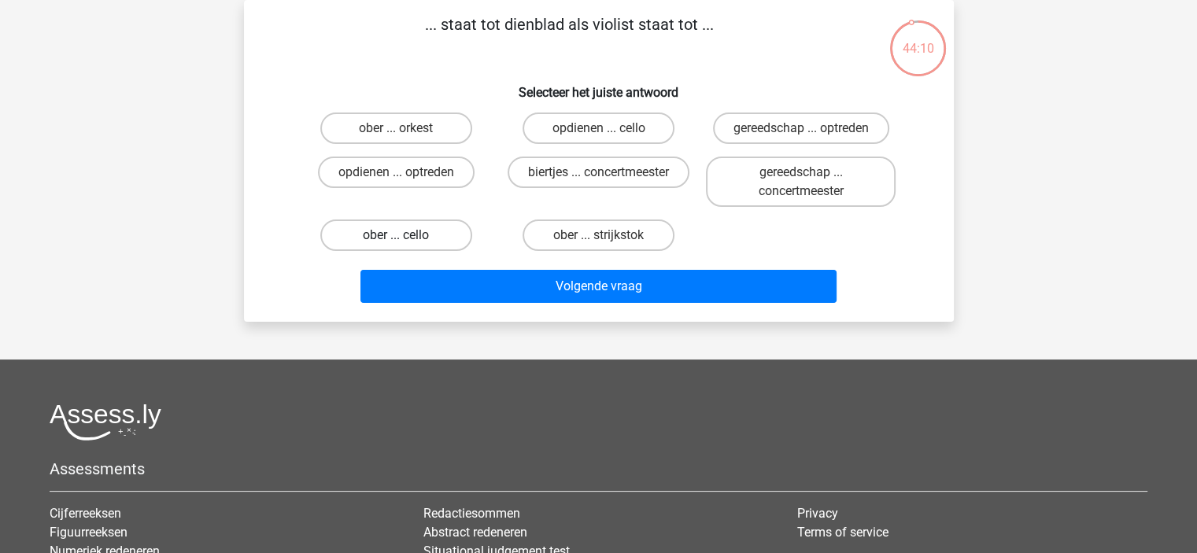
click at [413, 235] on label "ober ... cello" at bounding box center [396, 235] width 152 height 31
click at [406, 235] on input "ober ... cello" at bounding box center [401, 240] width 10 height 10
radio input "true"
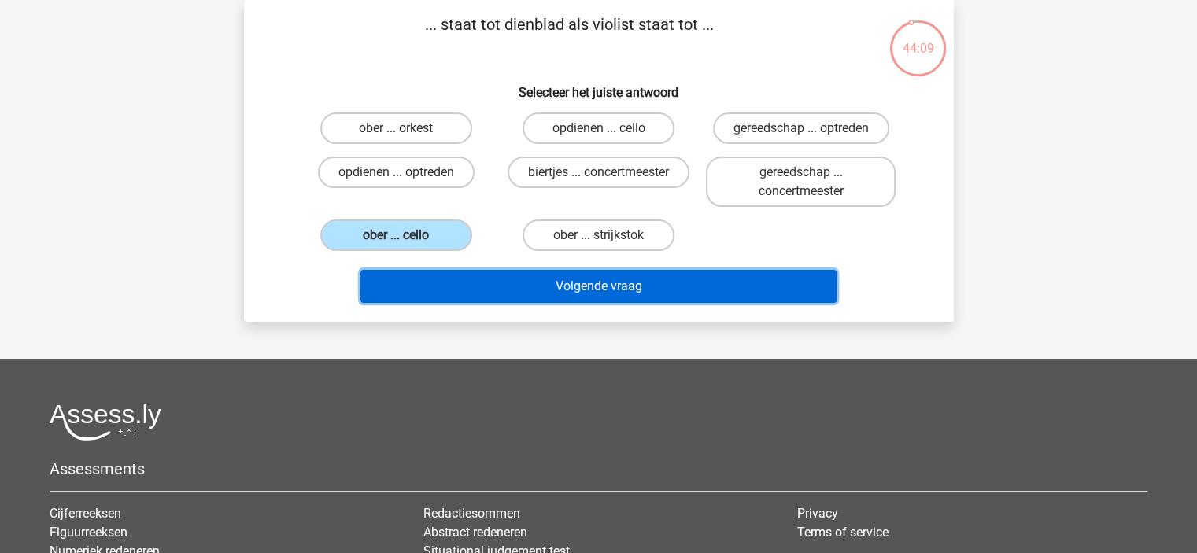
click at [516, 290] on button "Volgende vraag" at bounding box center [598, 286] width 476 height 33
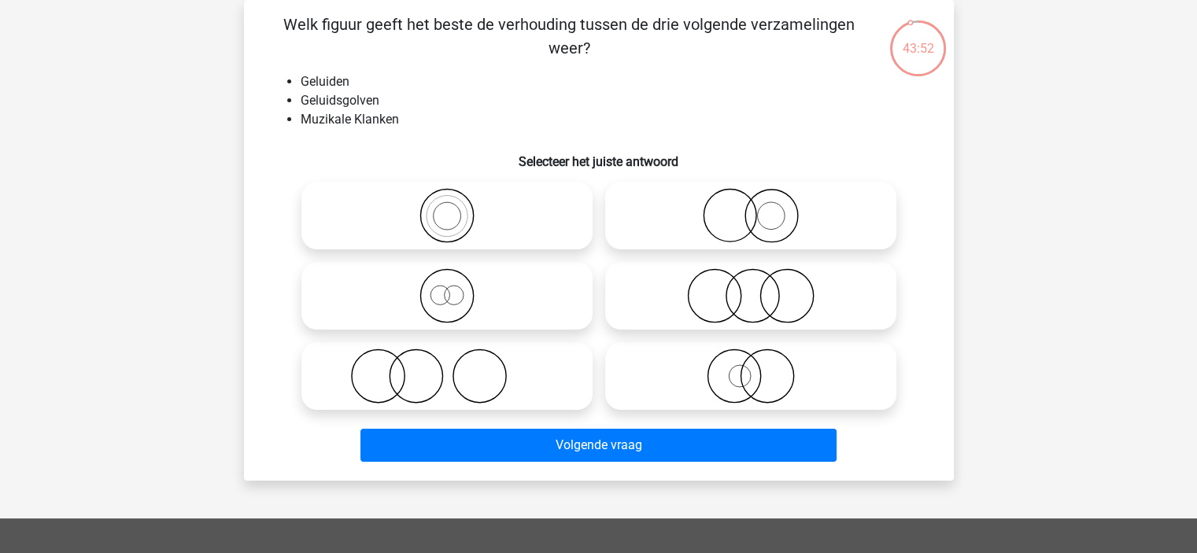
click at [475, 229] on icon at bounding box center [447, 215] width 279 height 55
click at [457, 208] on input "radio" at bounding box center [452, 203] width 10 height 10
radio input "true"
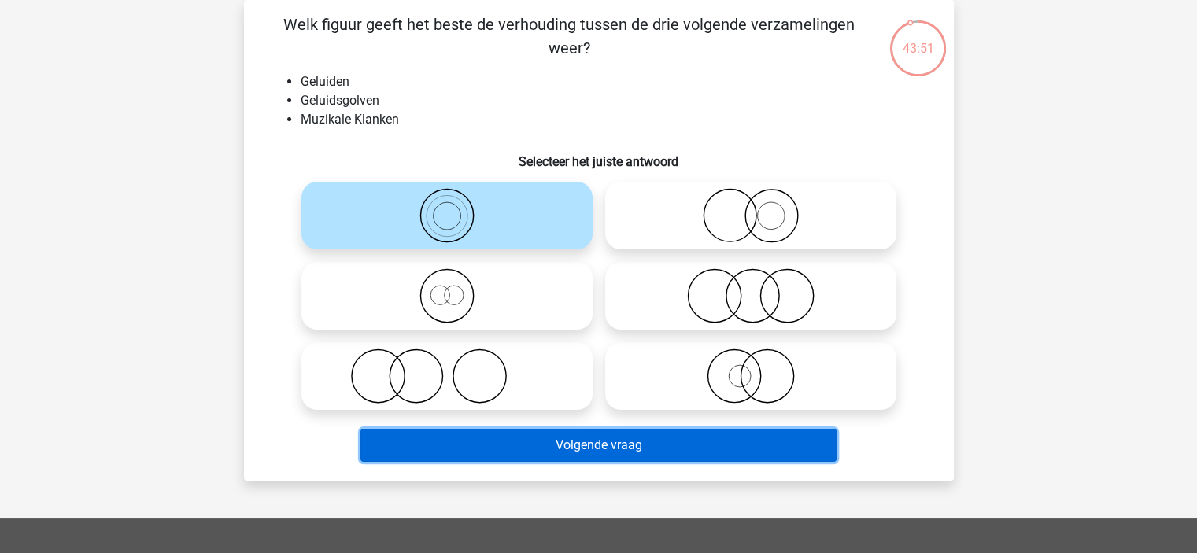
click at [523, 433] on button "Volgende vraag" at bounding box center [598, 445] width 476 height 33
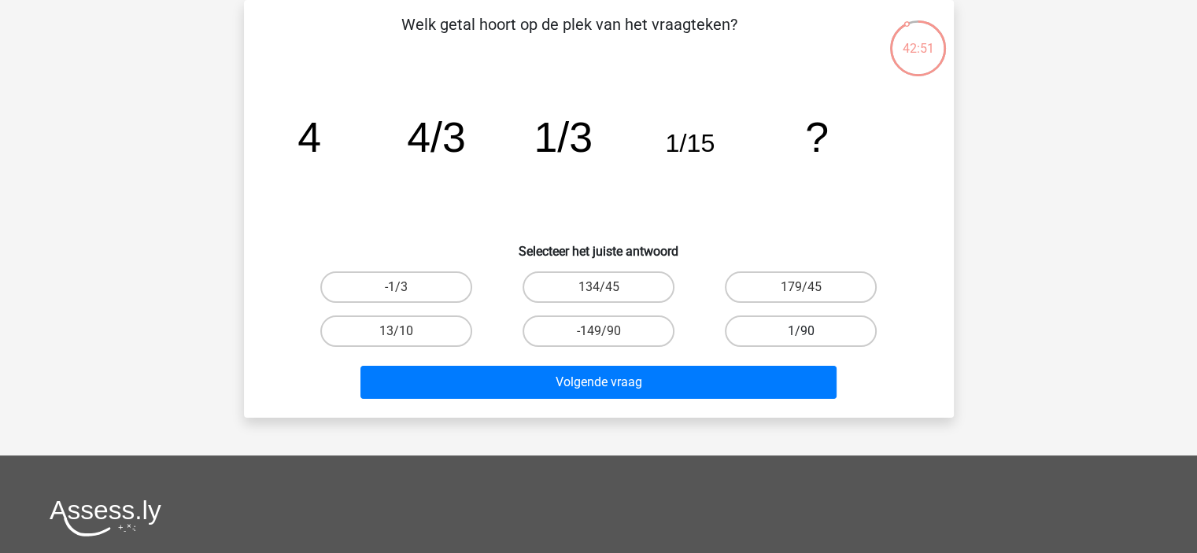
click at [822, 330] on label "1/90" at bounding box center [801, 331] width 152 height 31
click at [811, 331] on input "1/90" at bounding box center [806, 336] width 10 height 10
radio input "true"
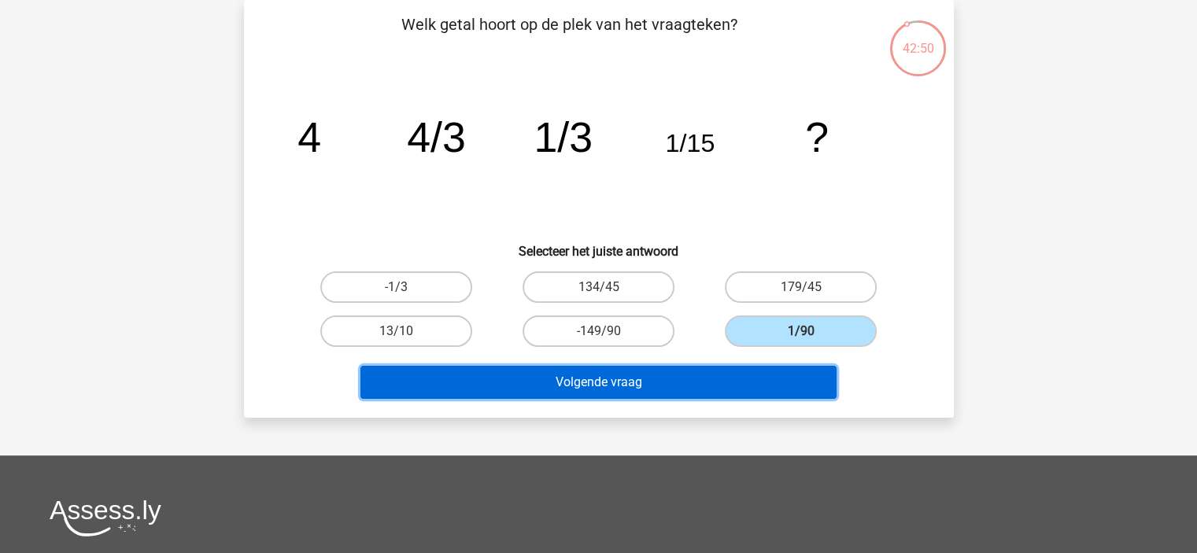
click at [717, 381] on button "Volgende vraag" at bounding box center [598, 382] width 476 height 33
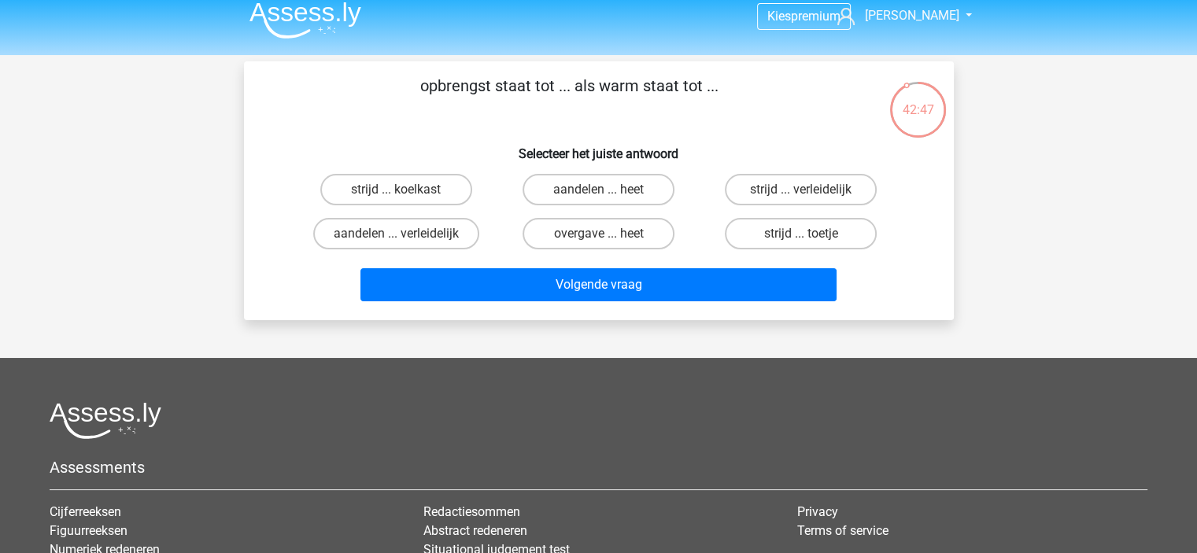
scroll to position [2, 0]
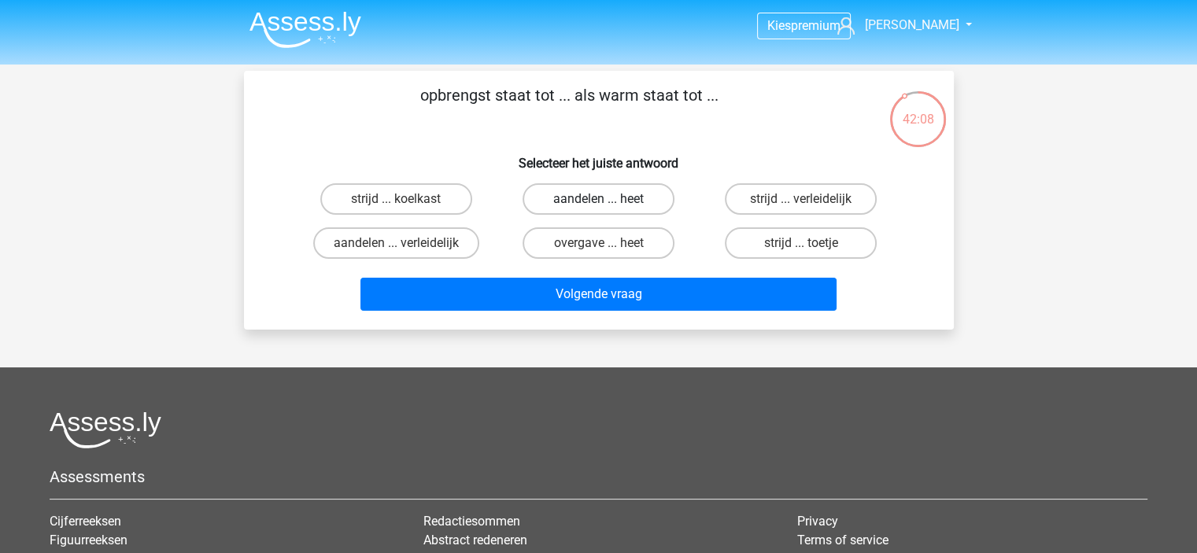
click at [613, 198] on label "aandelen ... heet" at bounding box center [599, 198] width 152 height 31
click at [608, 199] on input "aandelen ... heet" at bounding box center [603, 204] width 10 height 10
radio input "true"
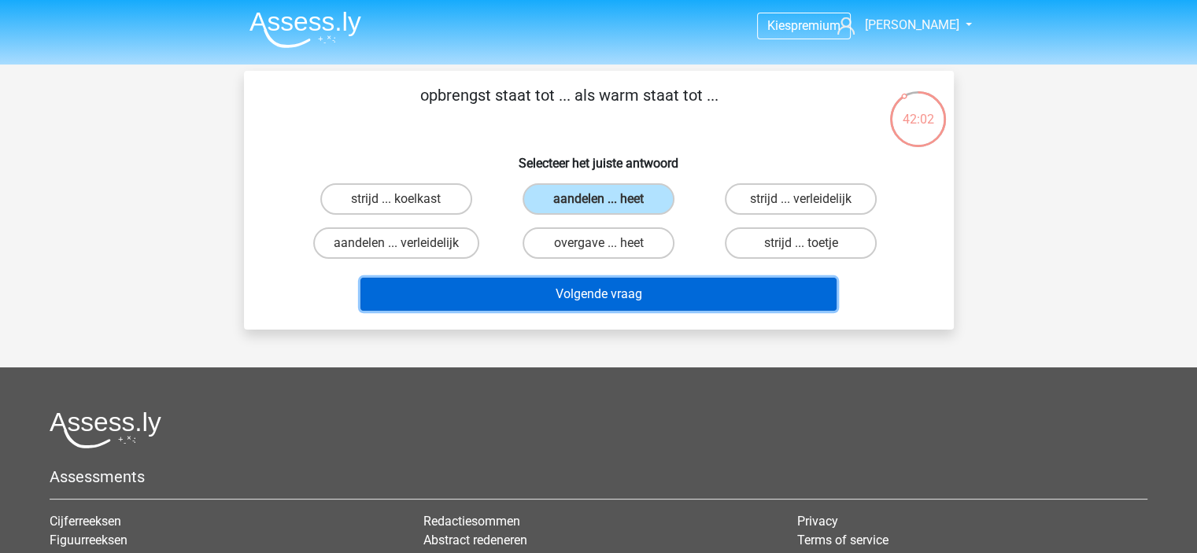
click at [661, 287] on button "Volgende vraag" at bounding box center [598, 294] width 476 height 33
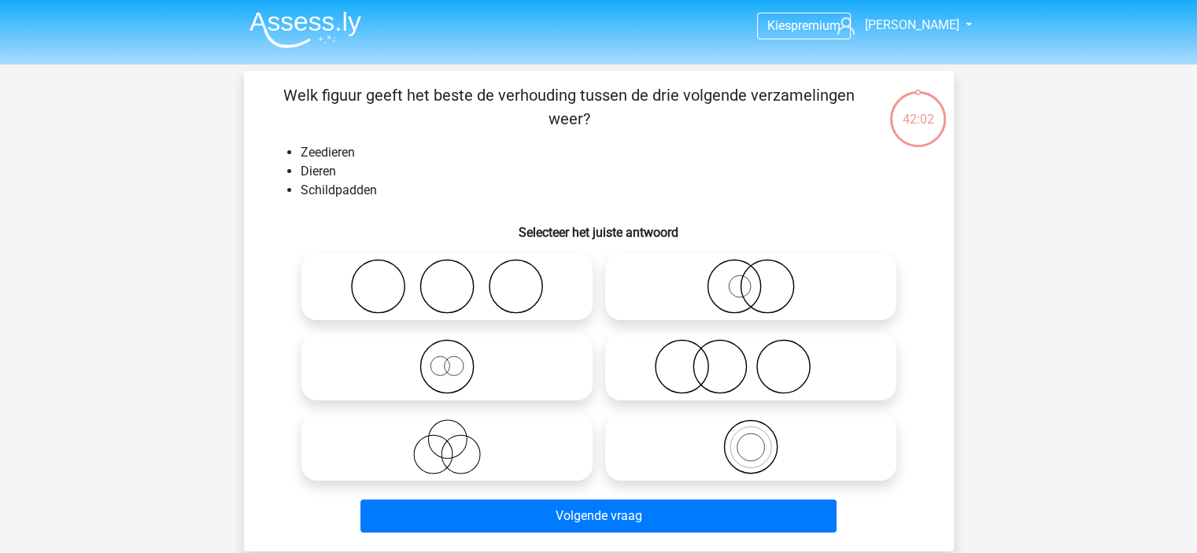
scroll to position [72, 0]
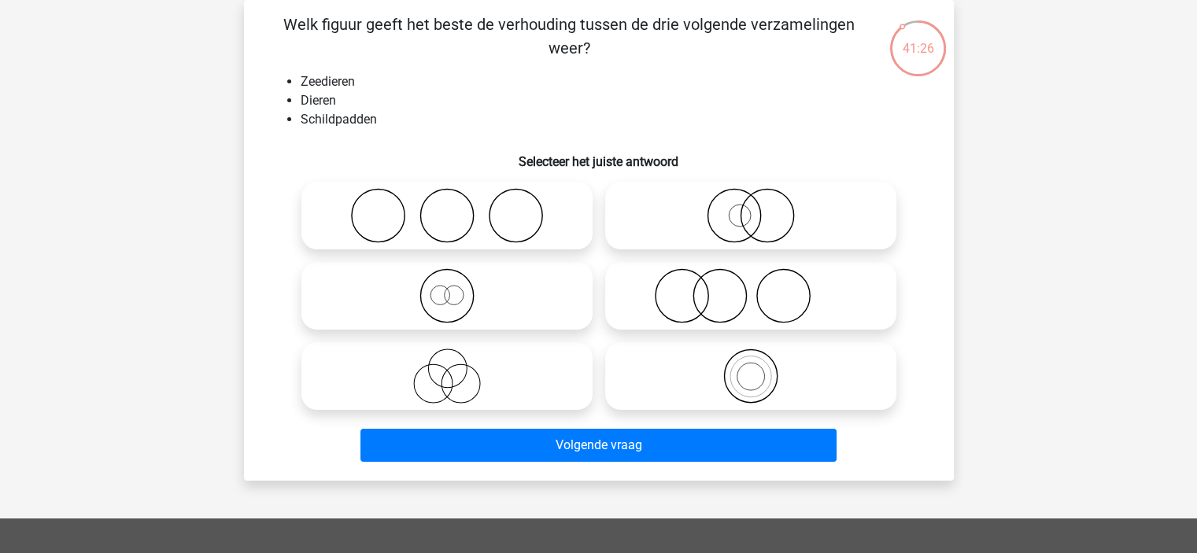
click at [751, 217] on icon at bounding box center [750, 215] width 279 height 55
click at [751, 208] on input "radio" at bounding box center [756, 203] width 10 height 10
radio input "true"
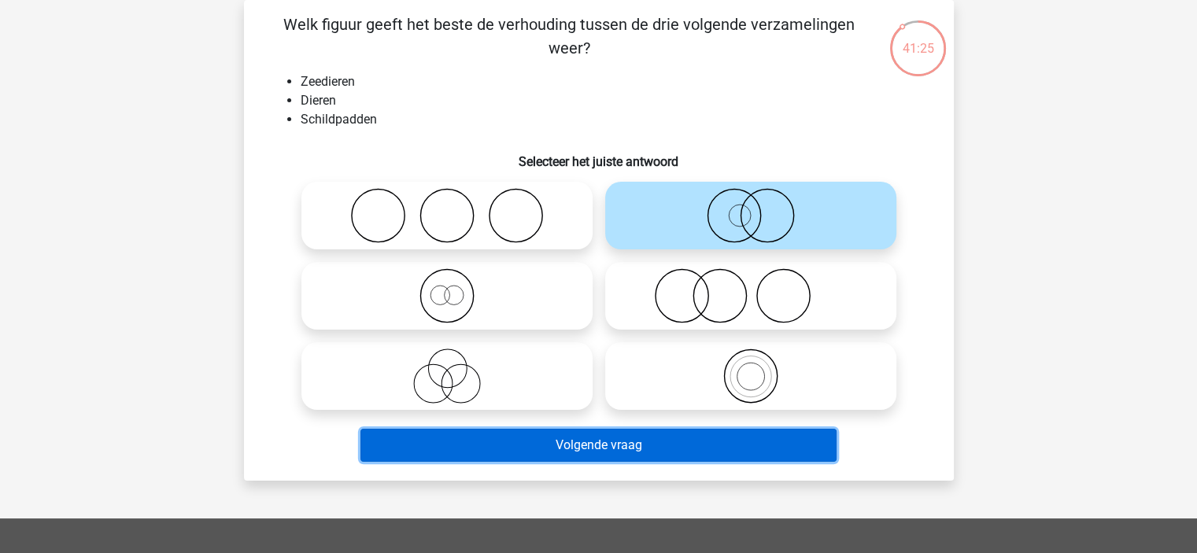
click at [634, 444] on button "Volgende vraag" at bounding box center [598, 445] width 476 height 33
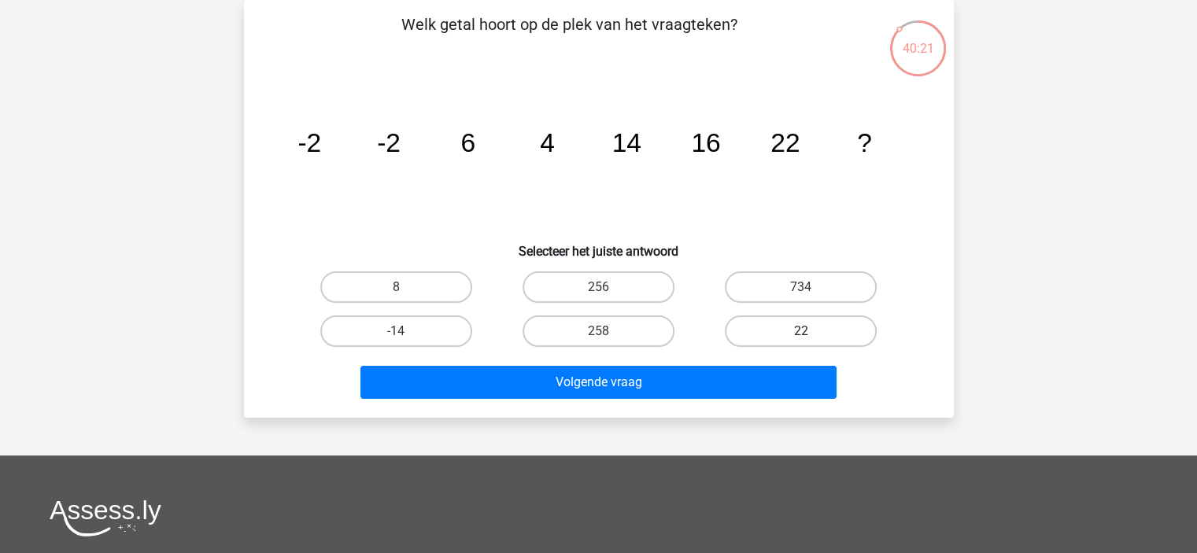
click at [818, 330] on label "22" at bounding box center [801, 331] width 152 height 31
click at [811, 331] on input "22" at bounding box center [806, 336] width 10 height 10
radio input "true"
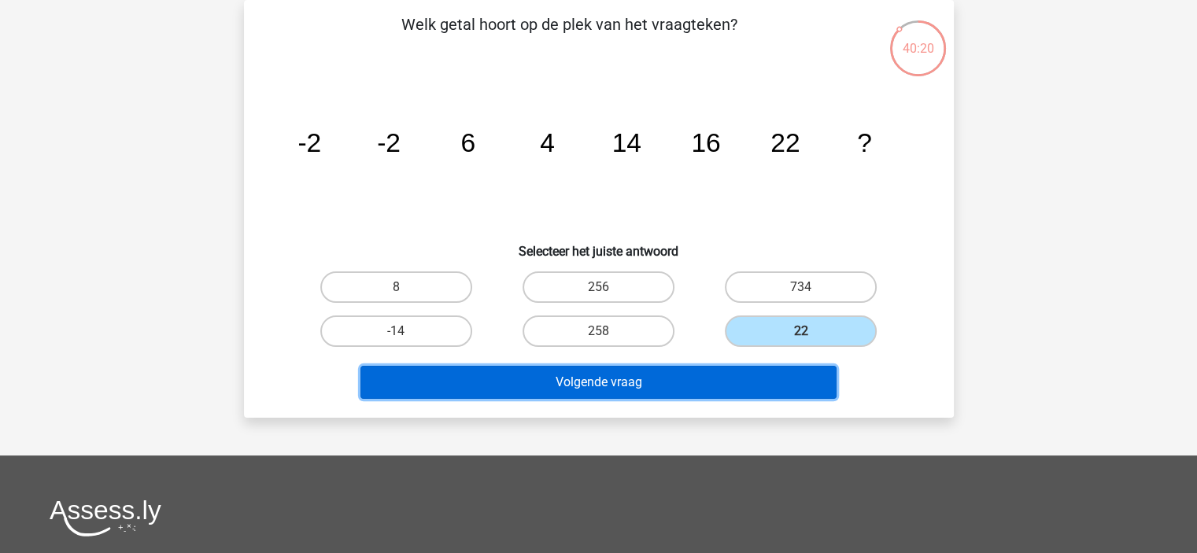
click at [727, 390] on button "Volgende vraag" at bounding box center [598, 382] width 476 height 33
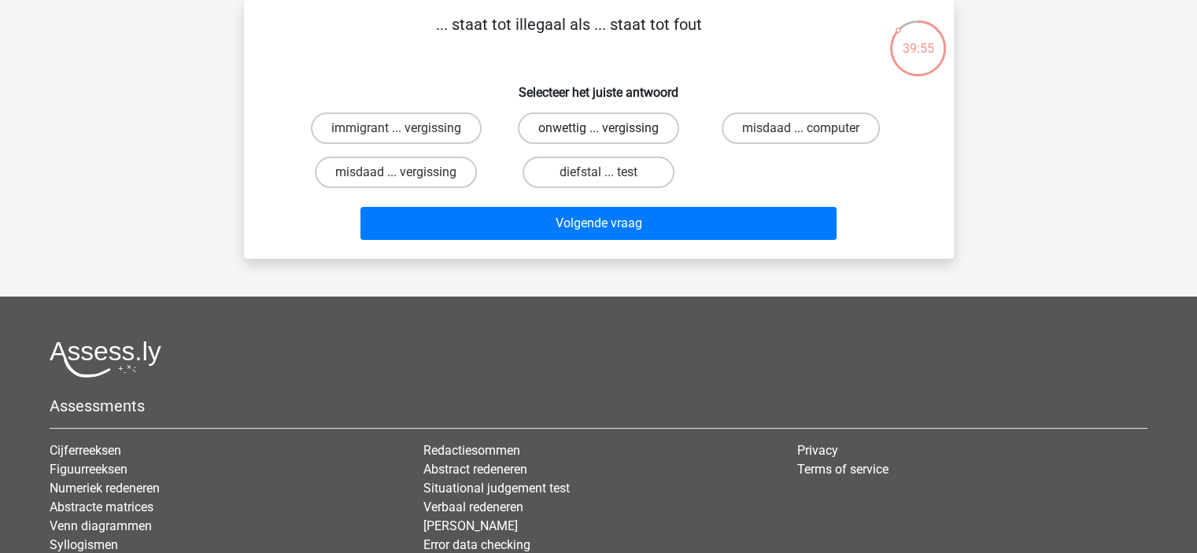
click at [562, 125] on label "onwettig ... vergissing" at bounding box center [598, 128] width 161 height 31
click at [598, 128] on input "onwettig ... vergissing" at bounding box center [603, 133] width 10 height 10
radio input "true"
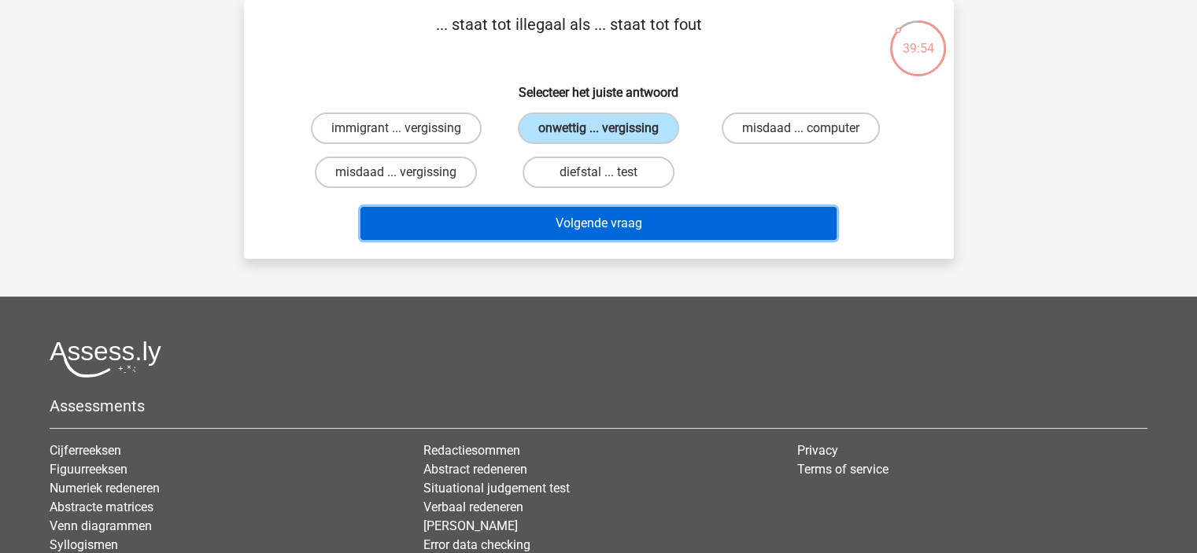
click at [591, 223] on button "Volgende vraag" at bounding box center [598, 223] width 476 height 33
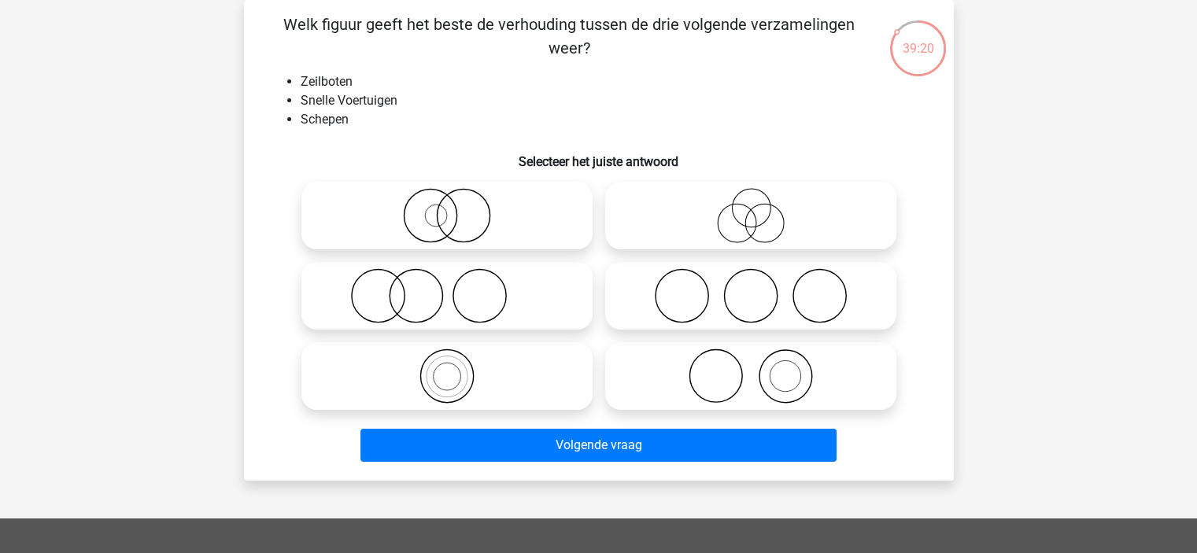
click at [735, 397] on icon at bounding box center [750, 376] width 279 height 55
click at [751, 368] on input "radio" at bounding box center [756, 363] width 10 height 10
radio input "true"
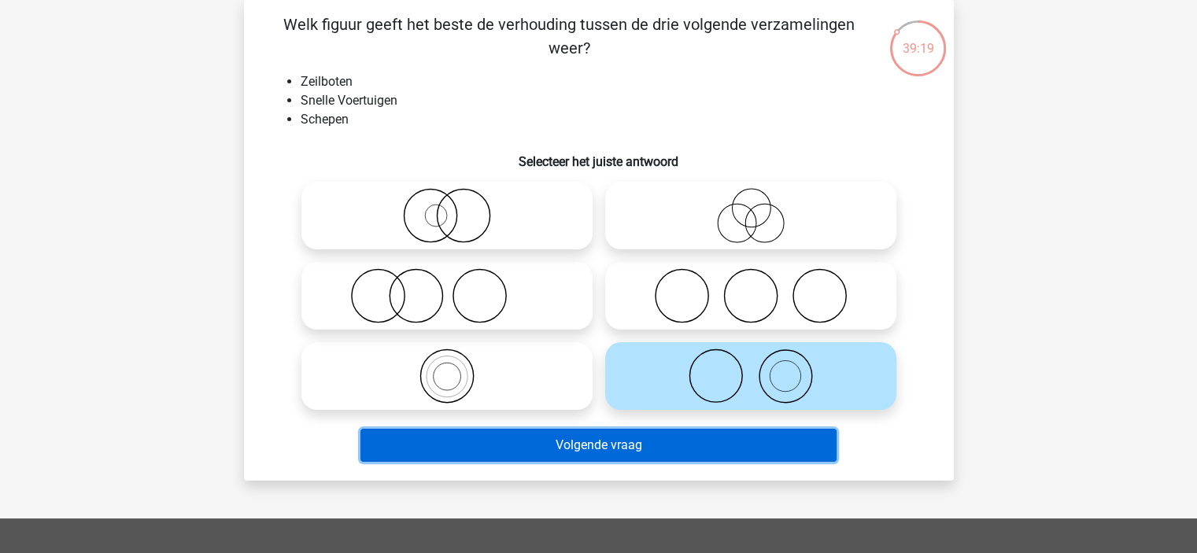
click at [710, 459] on button "Volgende vraag" at bounding box center [598, 445] width 476 height 33
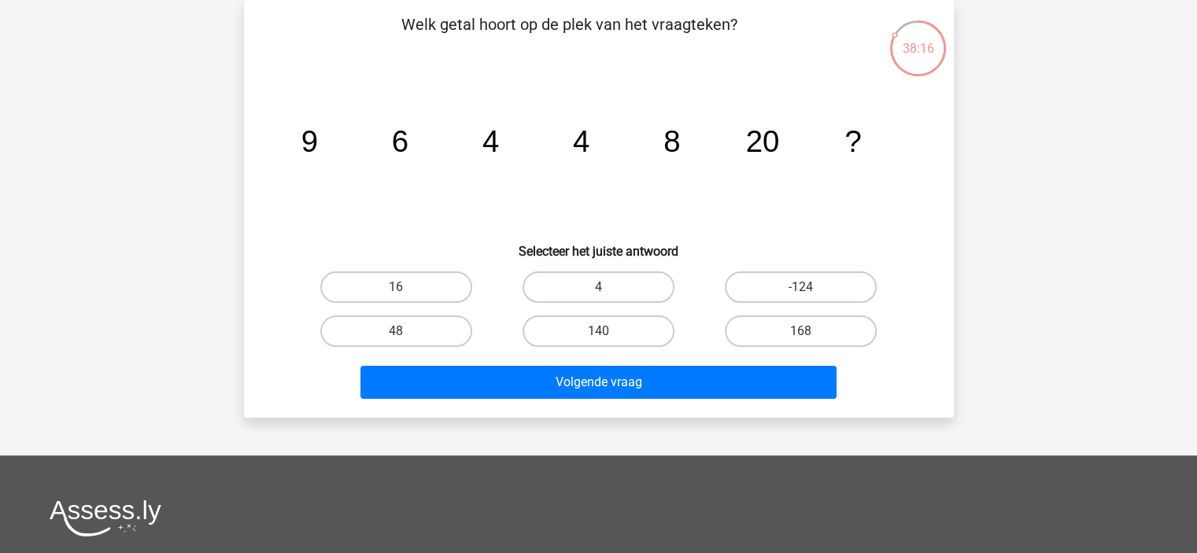
click at [404, 334] on input "48" at bounding box center [401, 336] width 10 height 10
radio input "true"
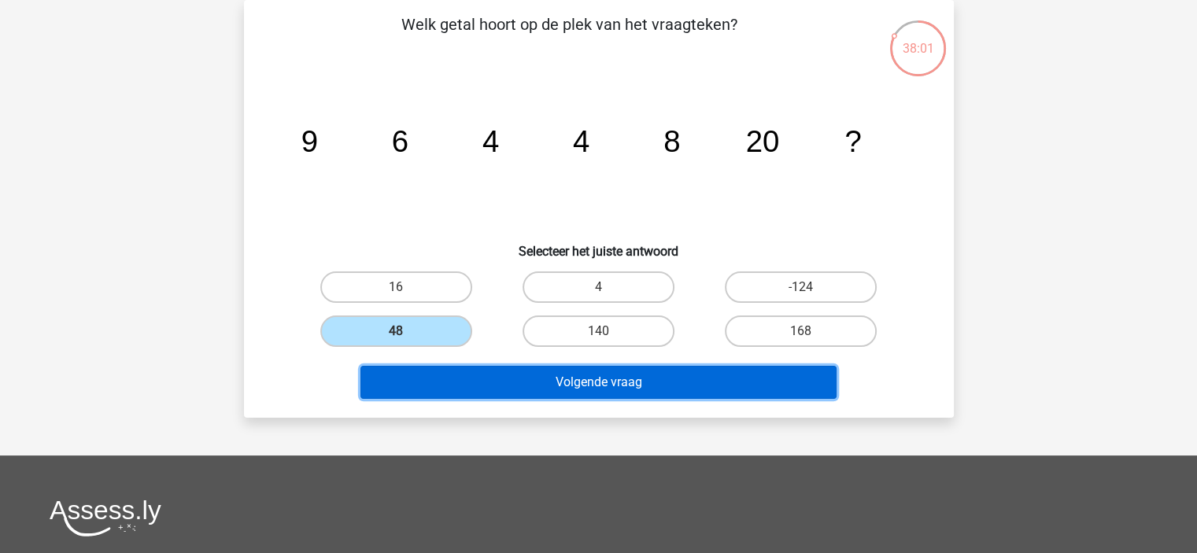
click at [584, 383] on button "Volgende vraag" at bounding box center [598, 382] width 476 height 33
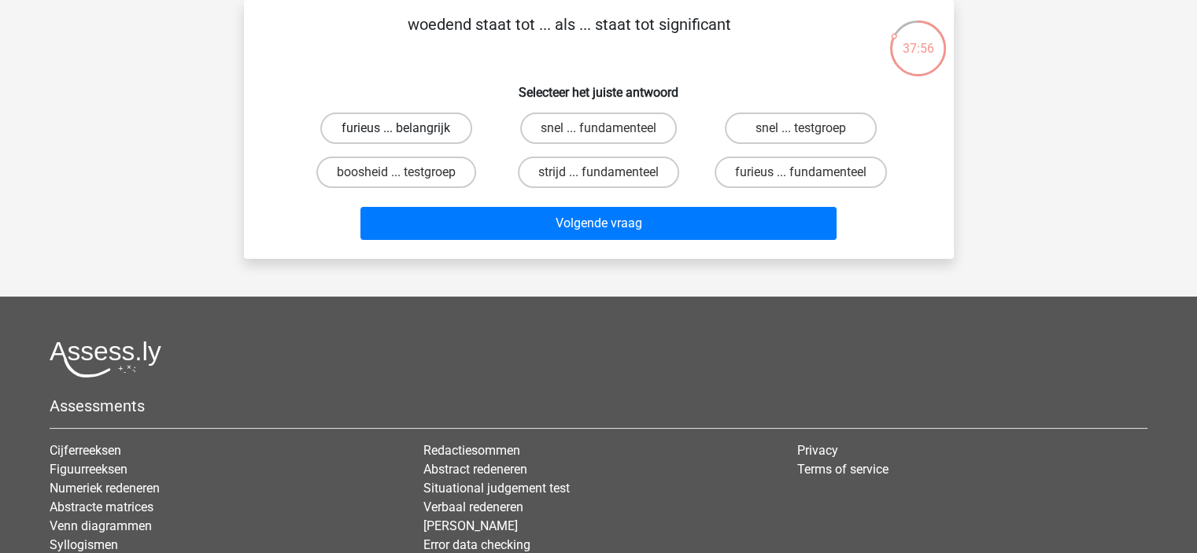
click at [416, 123] on label "furieus ... belangrijk" at bounding box center [396, 128] width 152 height 31
click at [406, 128] on input "furieus ... belangrijk" at bounding box center [401, 133] width 10 height 10
radio input "true"
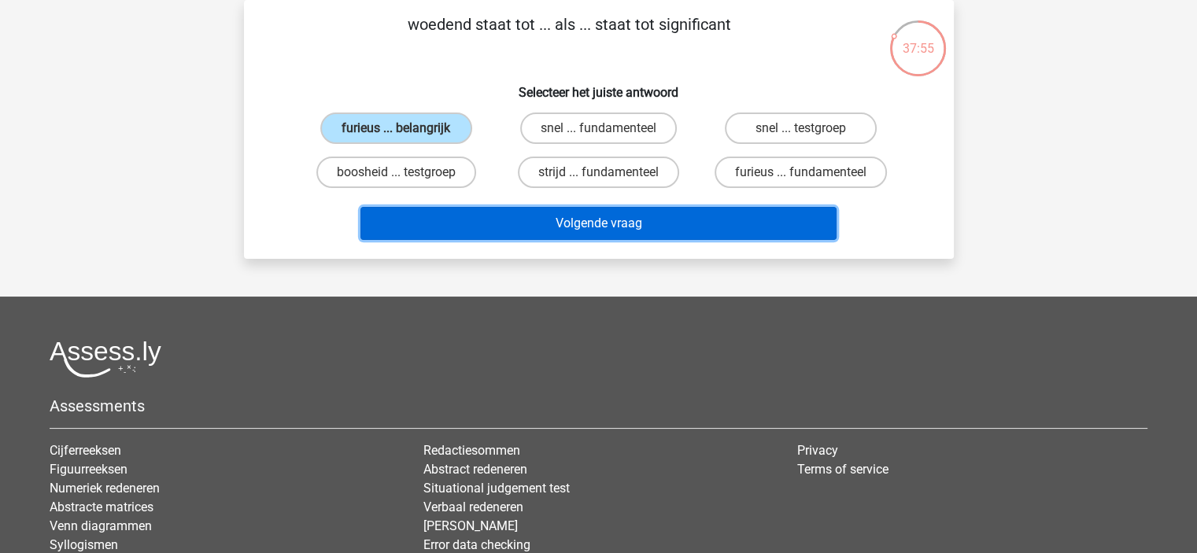
click at [569, 221] on button "Volgende vraag" at bounding box center [598, 223] width 476 height 33
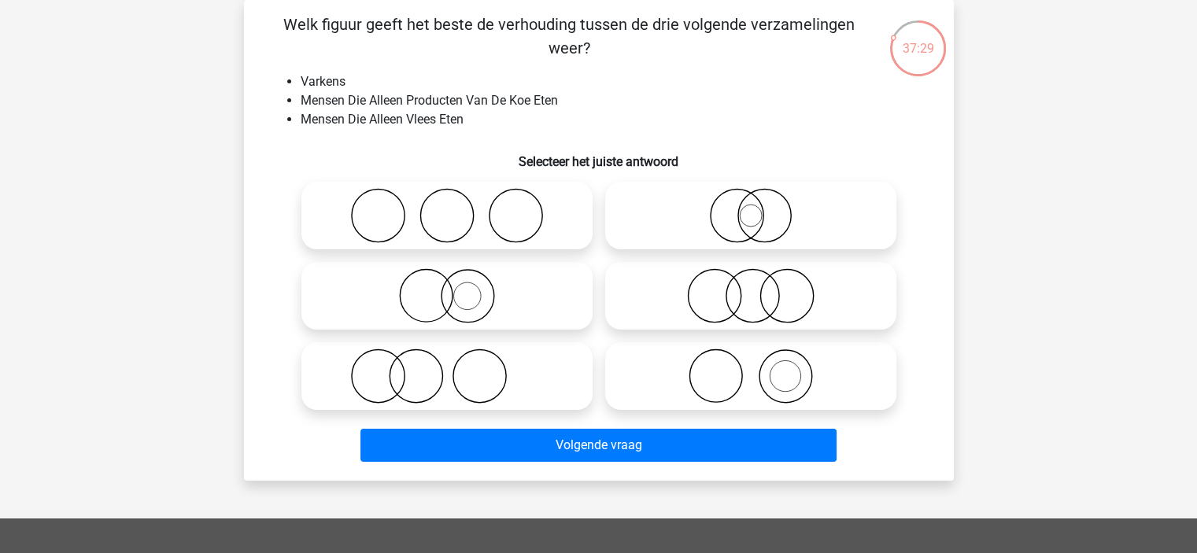
click at [770, 369] on icon at bounding box center [750, 376] width 279 height 55
click at [761, 368] on input "radio" at bounding box center [756, 363] width 10 height 10
radio input "true"
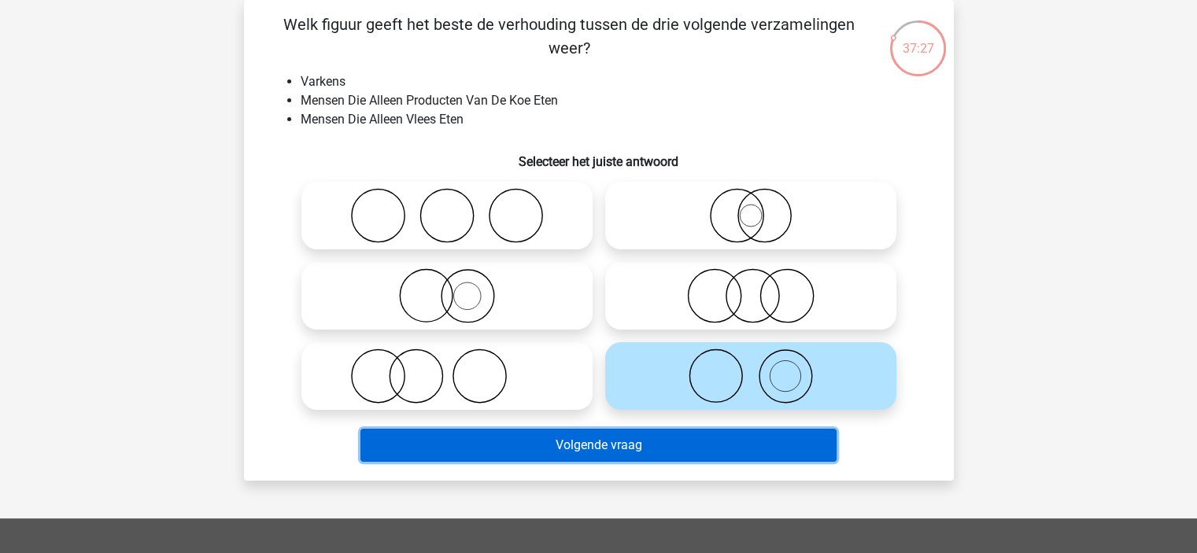
click at [709, 452] on button "Volgende vraag" at bounding box center [598, 445] width 476 height 33
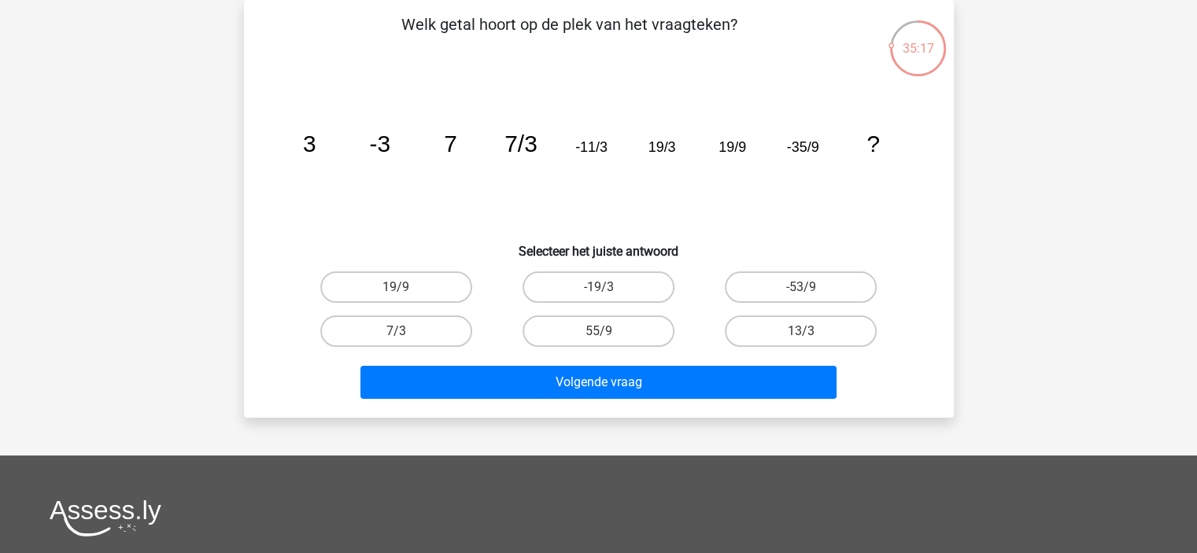
click at [804, 287] on input "-53/9" at bounding box center [806, 292] width 10 height 10
radio input "true"
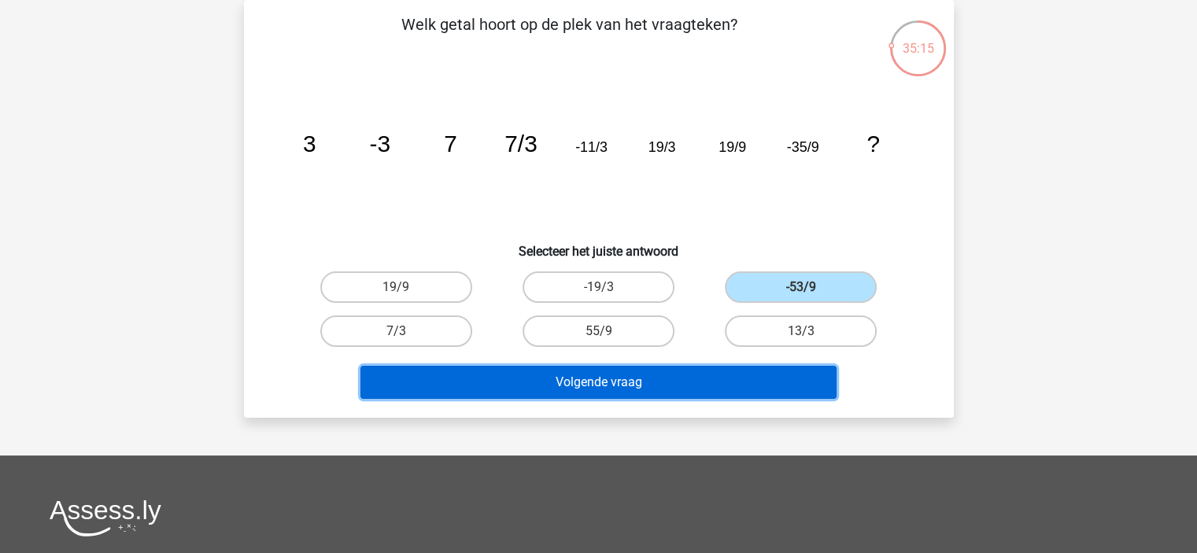
click at [688, 388] on button "Volgende vraag" at bounding box center [598, 382] width 476 height 33
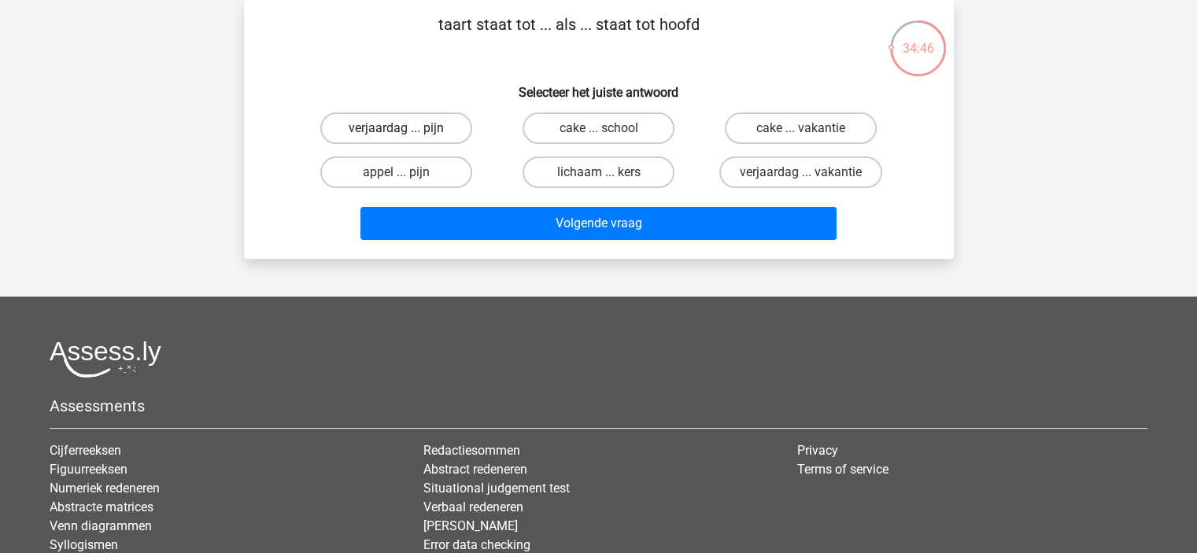
click at [422, 131] on label "verjaardag ... pijn" at bounding box center [396, 128] width 152 height 31
click at [406, 131] on input "verjaardag ... pijn" at bounding box center [401, 133] width 10 height 10
radio input "true"
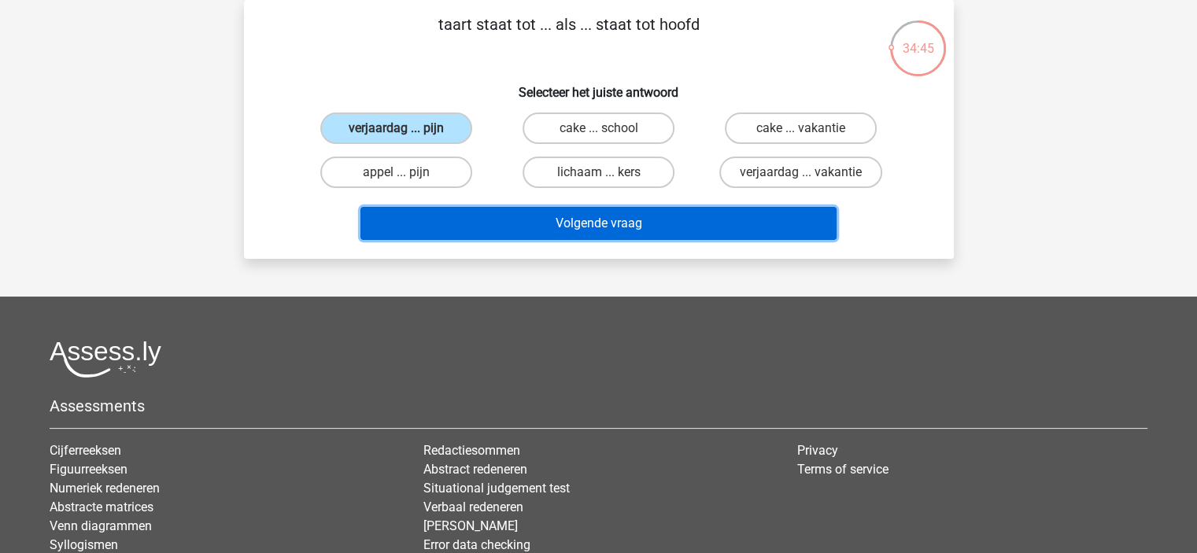
click at [554, 229] on button "Volgende vraag" at bounding box center [598, 223] width 476 height 33
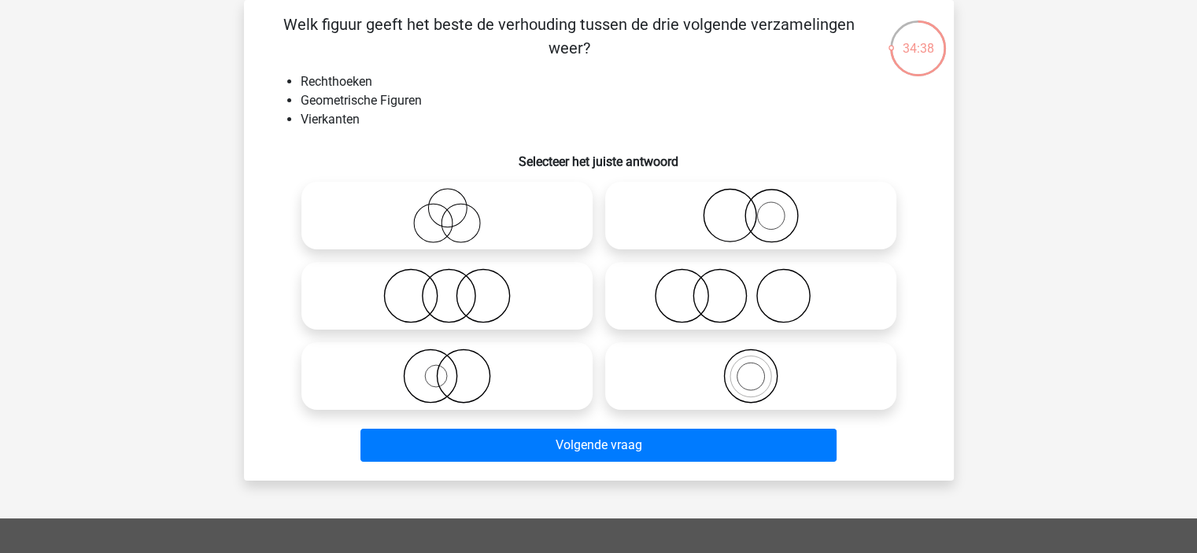
click at [368, 101] on li "Geometrische Figuren" at bounding box center [615, 100] width 628 height 19
copy li "Geometrische Figuren"
click at [466, 298] on icon at bounding box center [447, 295] width 279 height 55
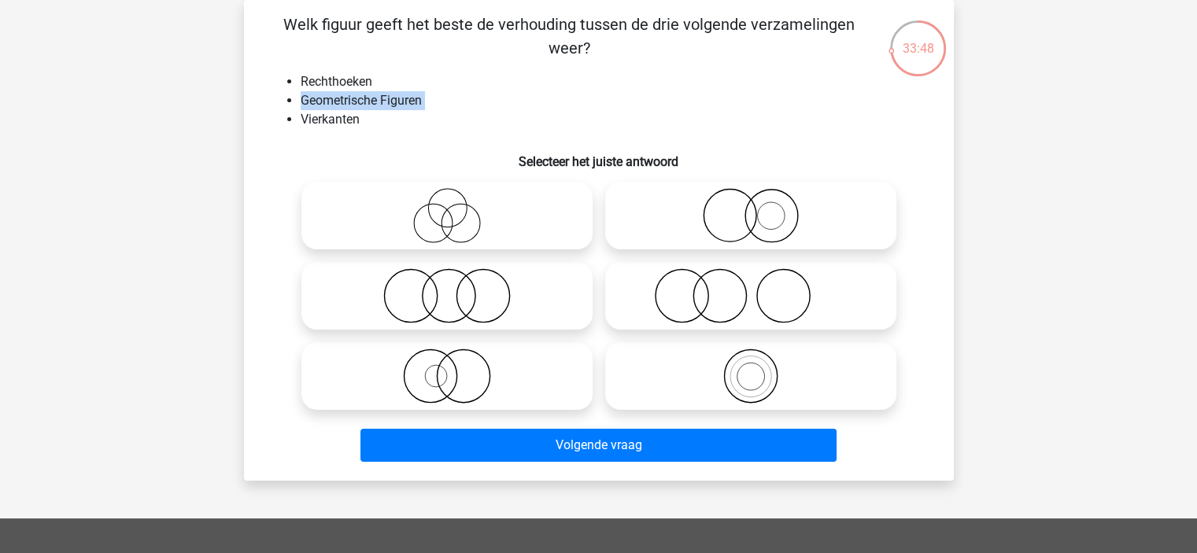
click at [457, 288] on input "radio" at bounding box center [452, 283] width 10 height 10
radio input "true"
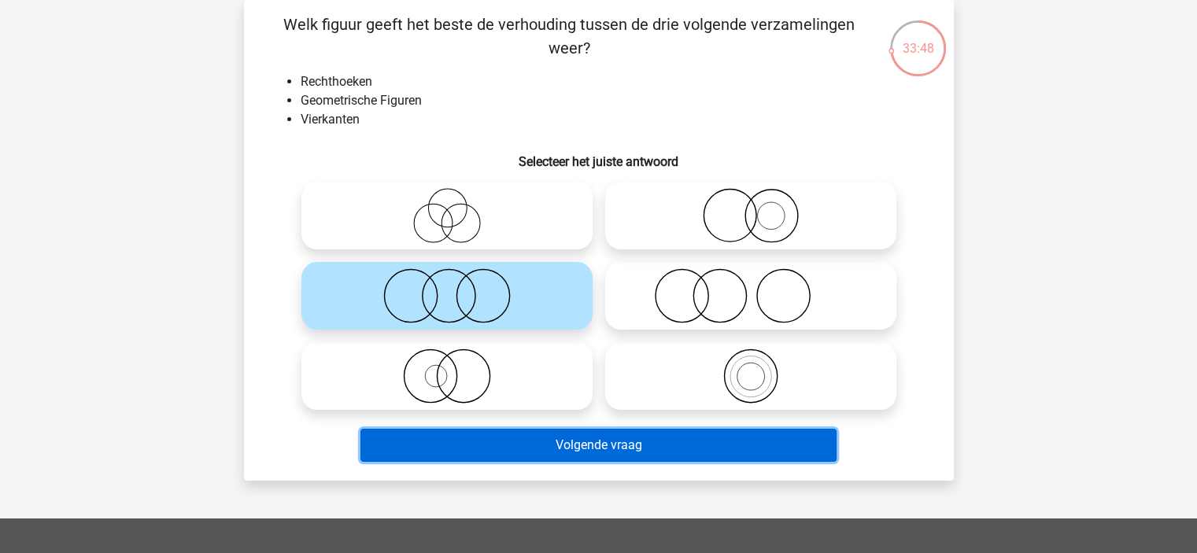
click at [507, 449] on button "Volgende vraag" at bounding box center [598, 445] width 476 height 33
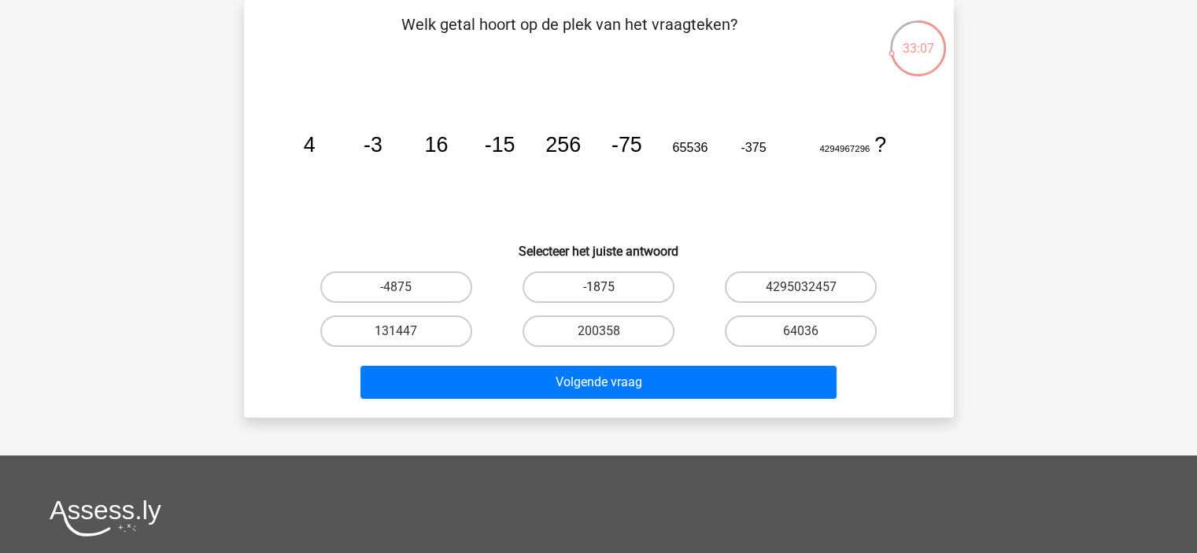
click at [609, 289] on label "-1875" at bounding box center [599, 286] width 152 height 31
click at [608, 289] on input "-1875" at bounding box center [603, 292] width 10 height 10
radio input "true"
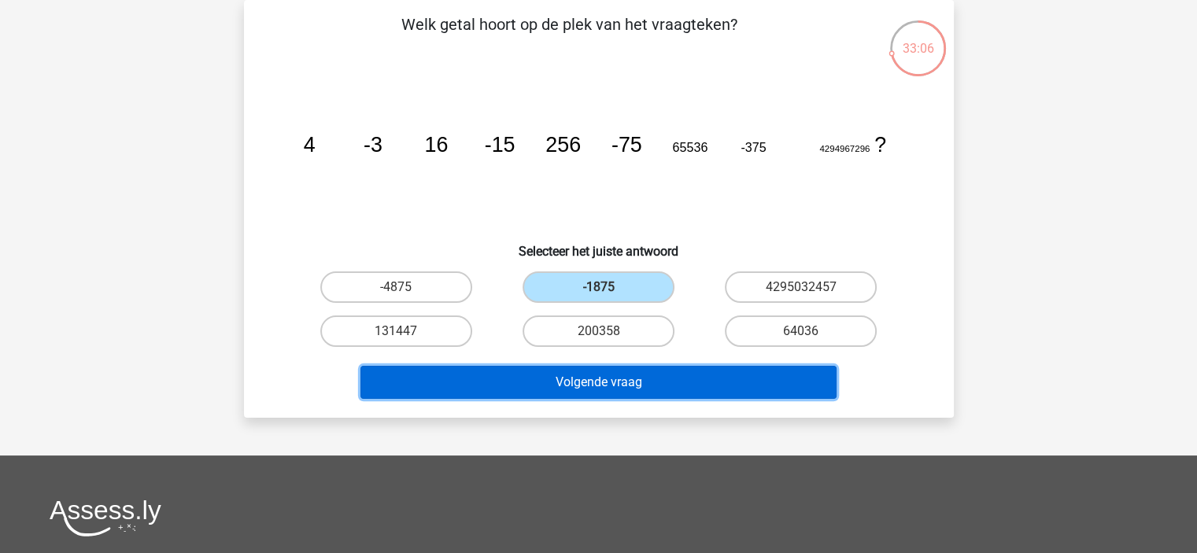
click at [621, 378] on button "Volgende vraag" at bounding box center [598, 382] width 476 height 33
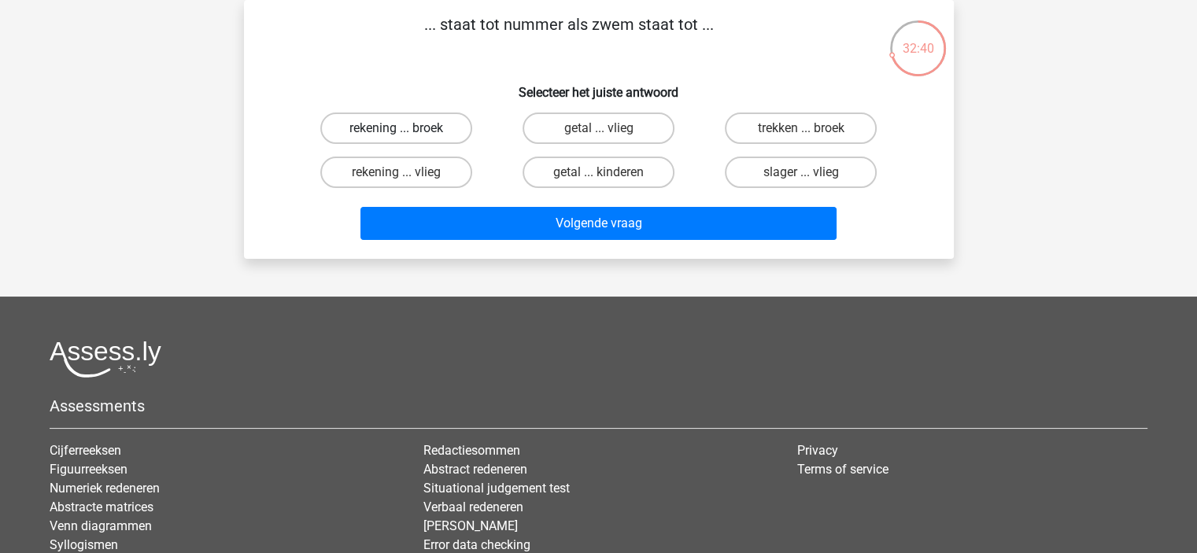
click at [454, 131] on label "rekening ... broek" at bounding box center [396, 128] width 152 height 31
click at [406, 131] on input "rekening ... broek" at bounding box center [401, 133] width 10 height 10
radio input "true"
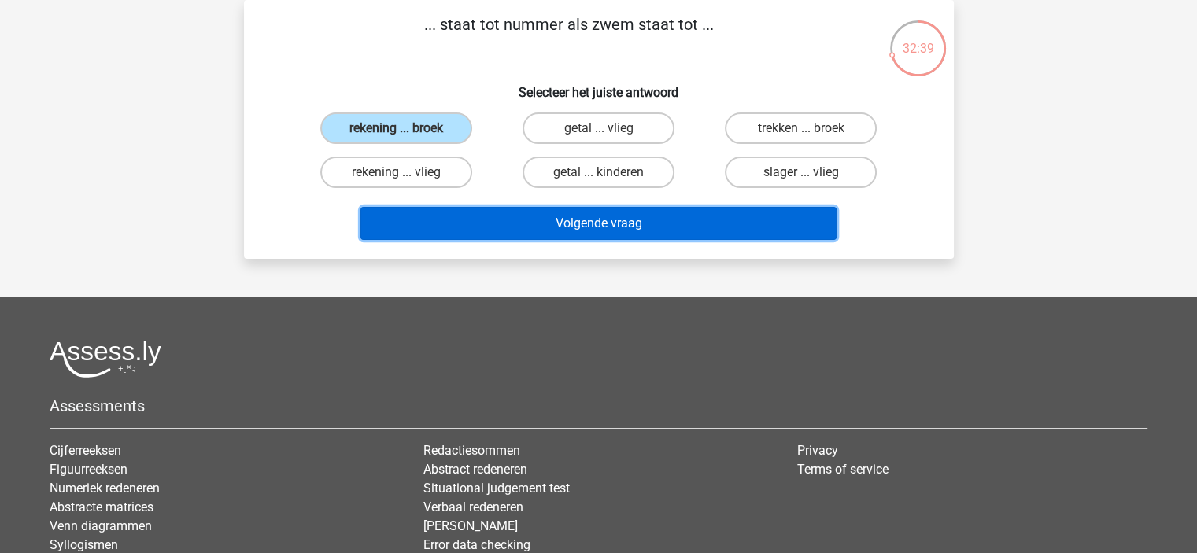
click at [497, 220] on button "Volgende vraag" at bounding box center [598, 223] width 476 height 33
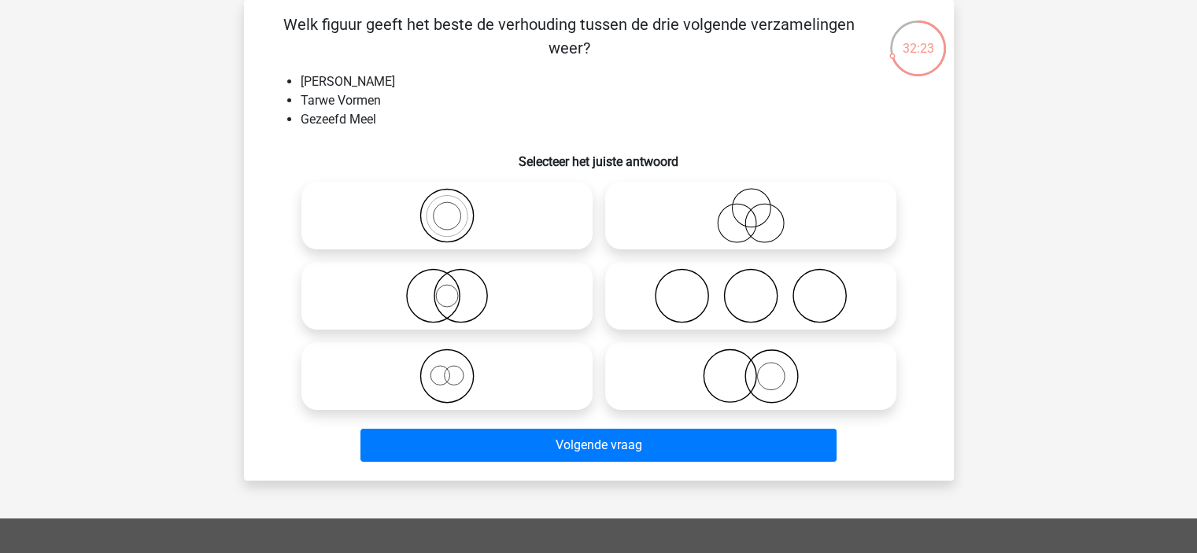
click at [465, 389] on icon at bounding box center [447, 376] width 279 height 55
click at [457, 368] on input "radio" at bounding box center [452, 363] width 10 height 10
radio input "true"
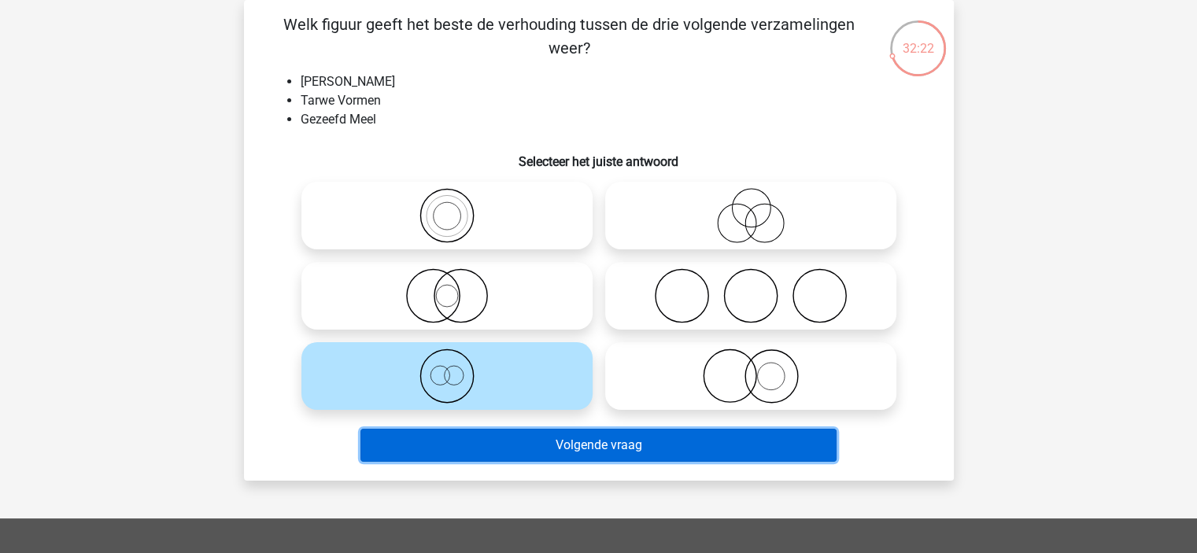
click at [556, 452] on button "Volgende vraag" at bounding box center [598, 445] width 476 height 33
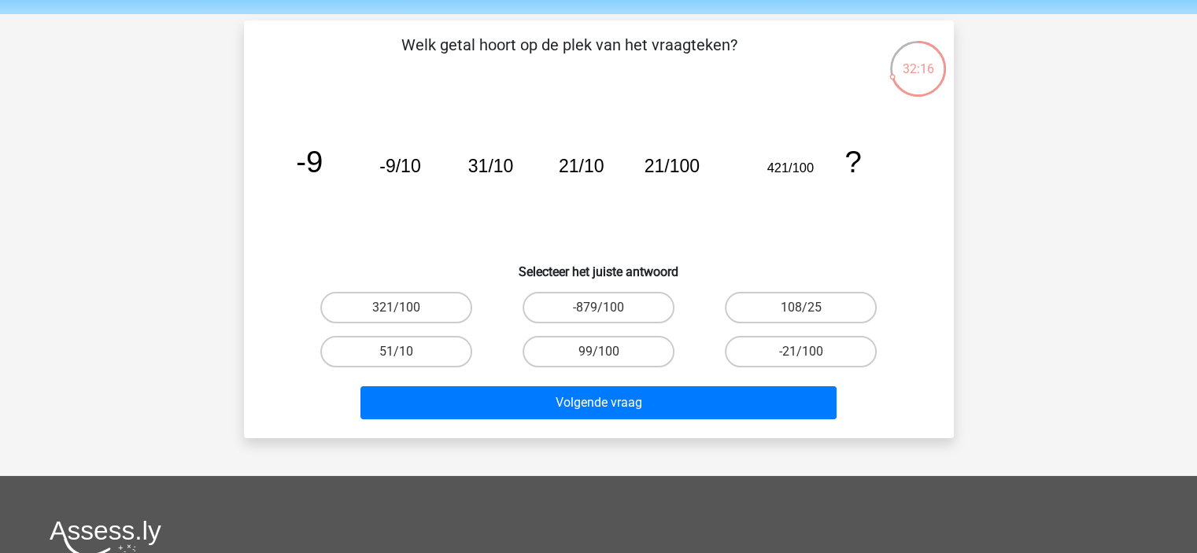
scroll to position [54, 0]
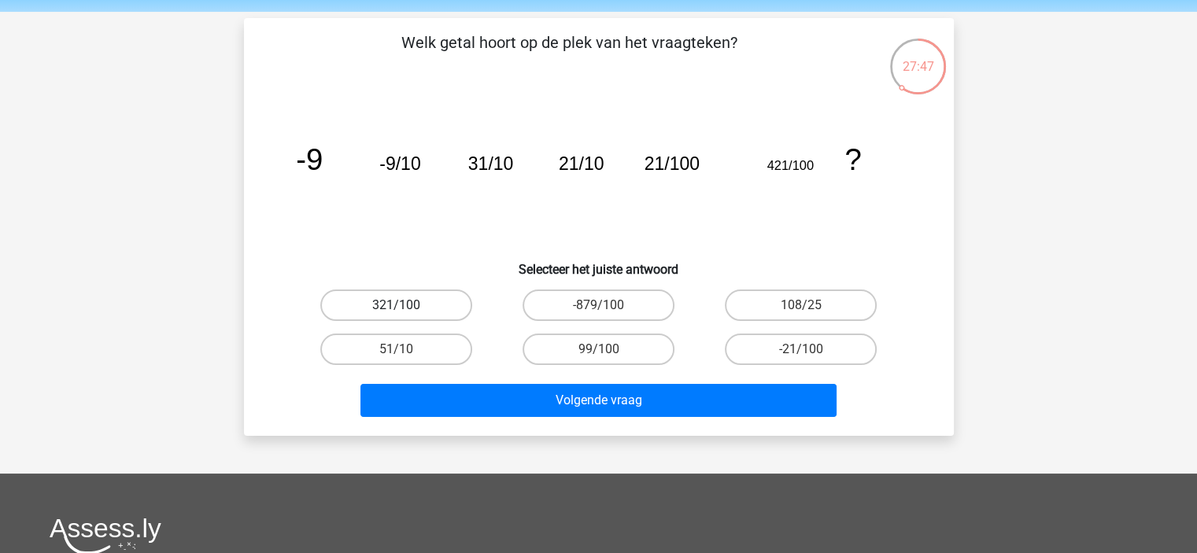
click at [434, 292] on label "321/100" at bounding box center [396, 305] width 152 height 31
click at [406, 305] on input "321/100" at bounding box center [401, 310] width 10 height 10
radio input "true"
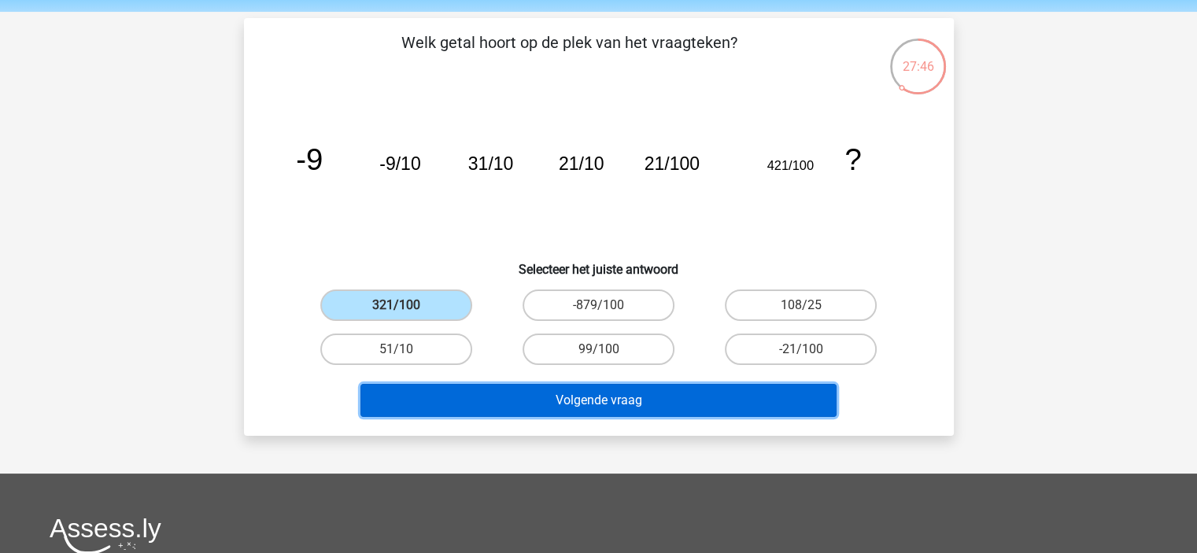
click at [648, 397] on button "Volgende vraag" at bounding box center [598, 400] width 476 height 33
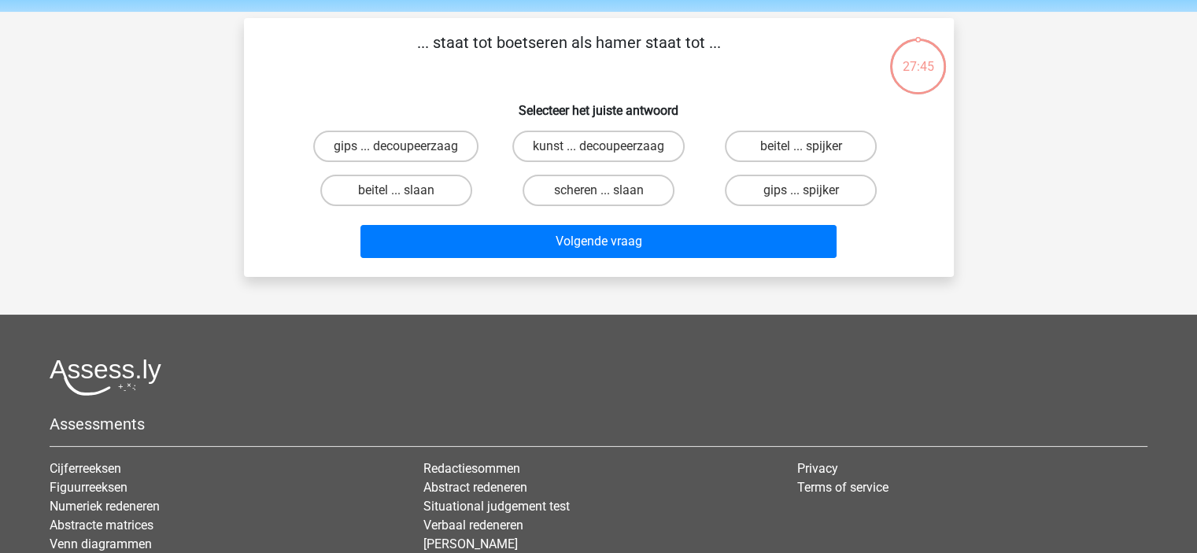
scroll to position [72, 0]
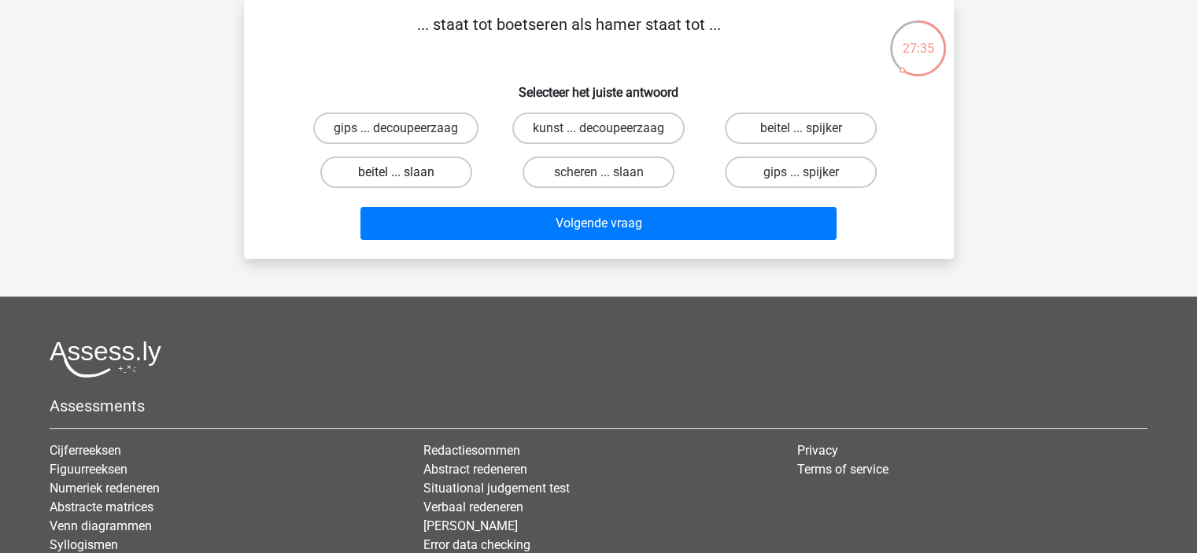
click at [428, 175] on label "beitel ... slaan" at bounding box center [396, 172] width 152 height 31
click at [406, 175] on input "beitel ... slaan" at bounding box center [401, 177] width 10 height 10
radio input "true"
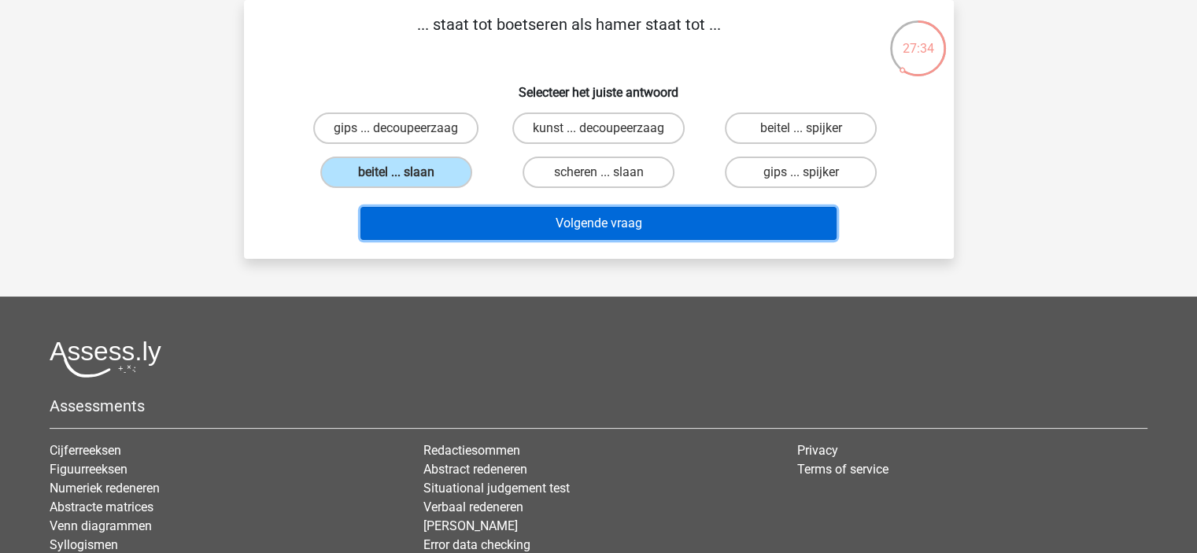
click at [473, 224] on button "Volgende vraag" at bounding box center [598, 223] width 476 height 33
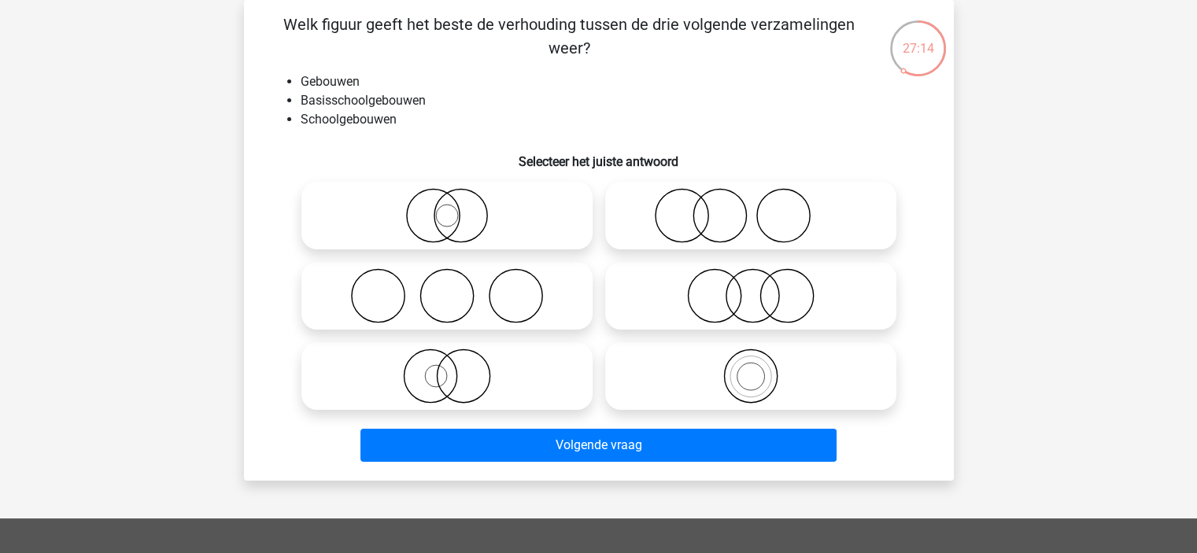
click at [753, 358] on input "radio" at bounding box center [756, 363] width 10 height 10
radio input "true"
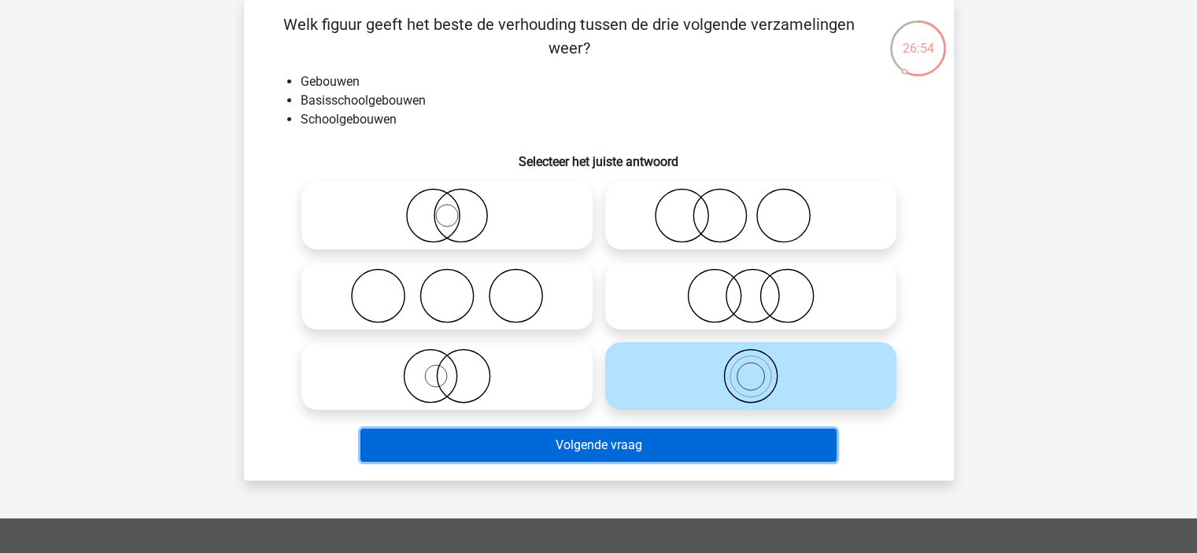
click at [523, 454] on button "Volgende vraag" at bounding box center [598, 445] width 476 height 33
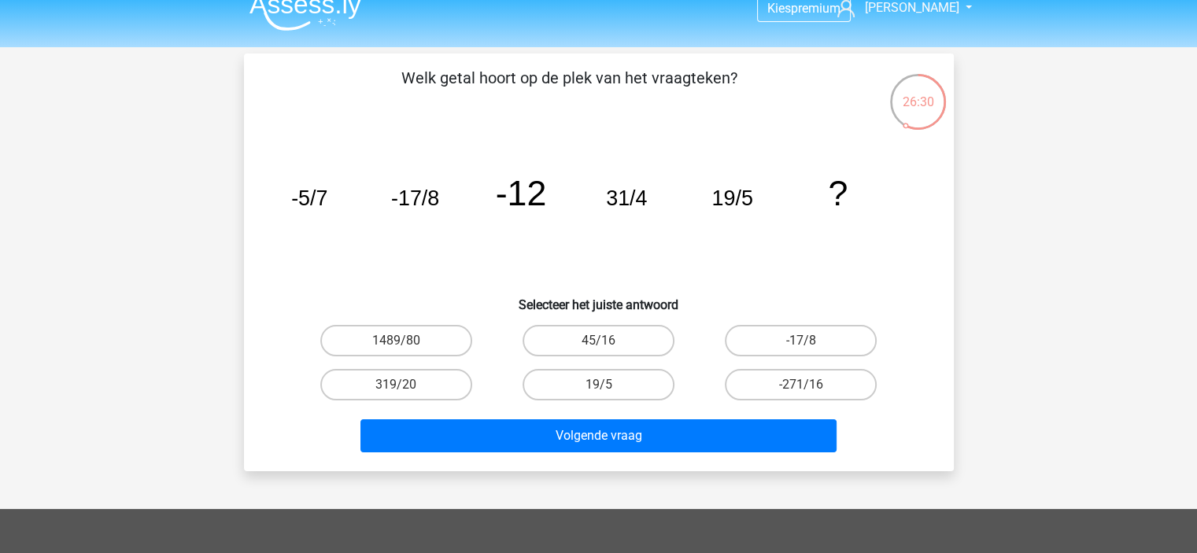
scroll to position [23, 0]
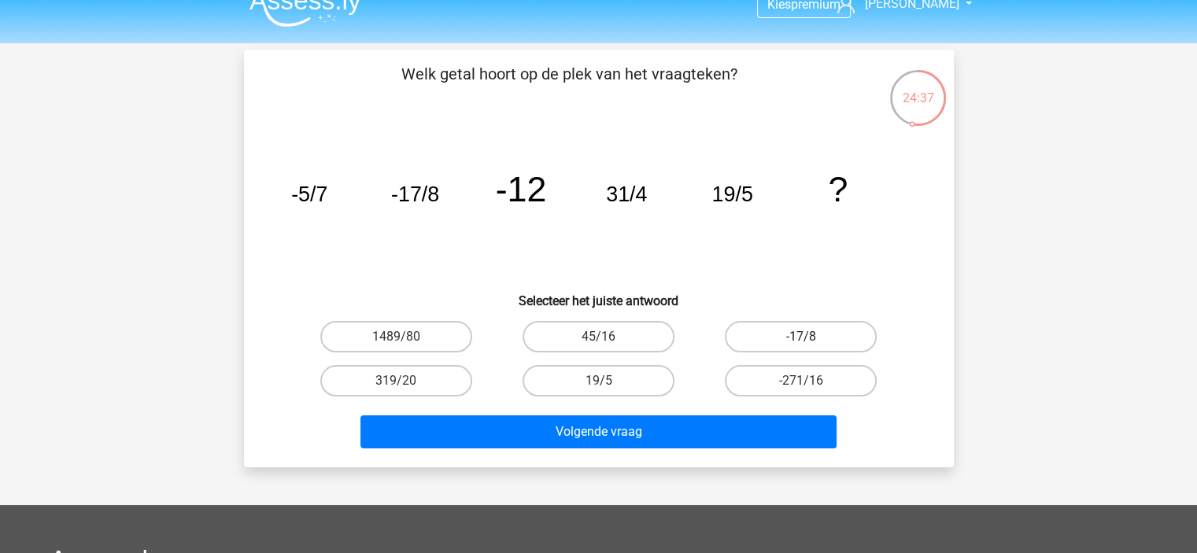
click at [807, 330] on label "-17/8" at bounding box center [801, 336] width 152 height 31
click at [807, 337] on input "-17/8" at bounding box center [806, 342] width 10 height 10
radio input "true"
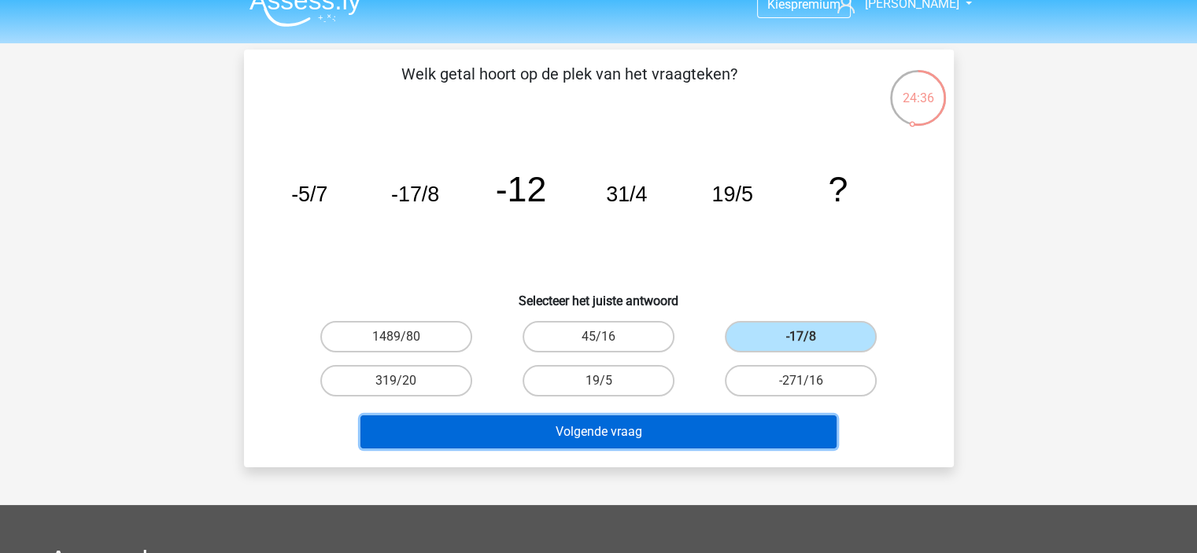
click at [723, 428] on button "Volgende vraag" at bounding box center [598, 431] width 476 height 33
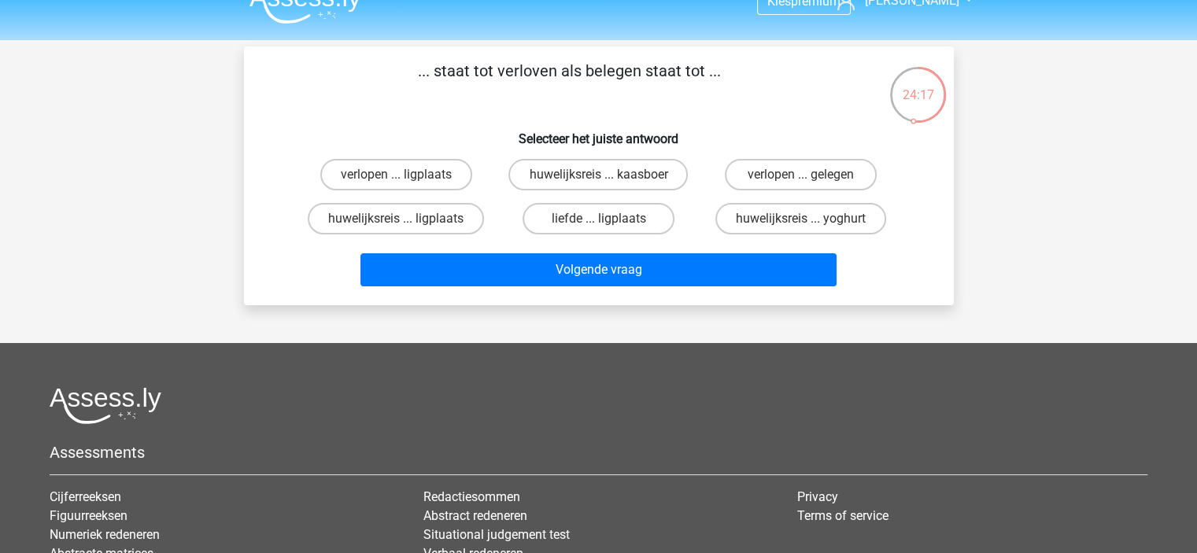
scroll to position [0, 0]
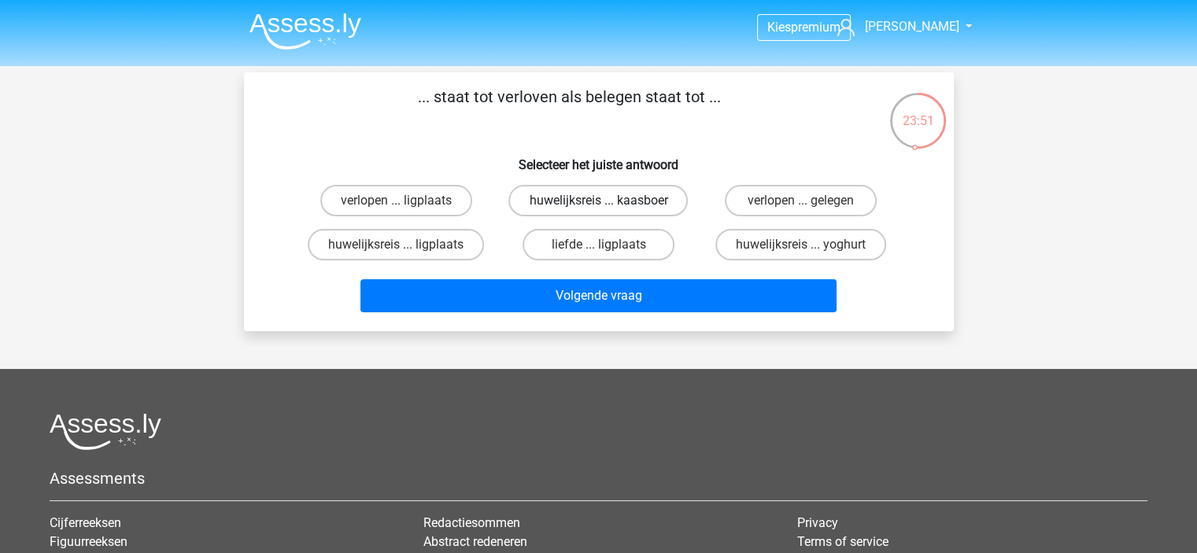
click at [617, 198] on label "huwelijksreis ... kaasboer" at bounding box center [597, 200] width 179 height 31
click at [608, 201] on input "huwelijksreis ... kaasboer" at bounding box center [603, 206] width 10 height 10
radio input "true"
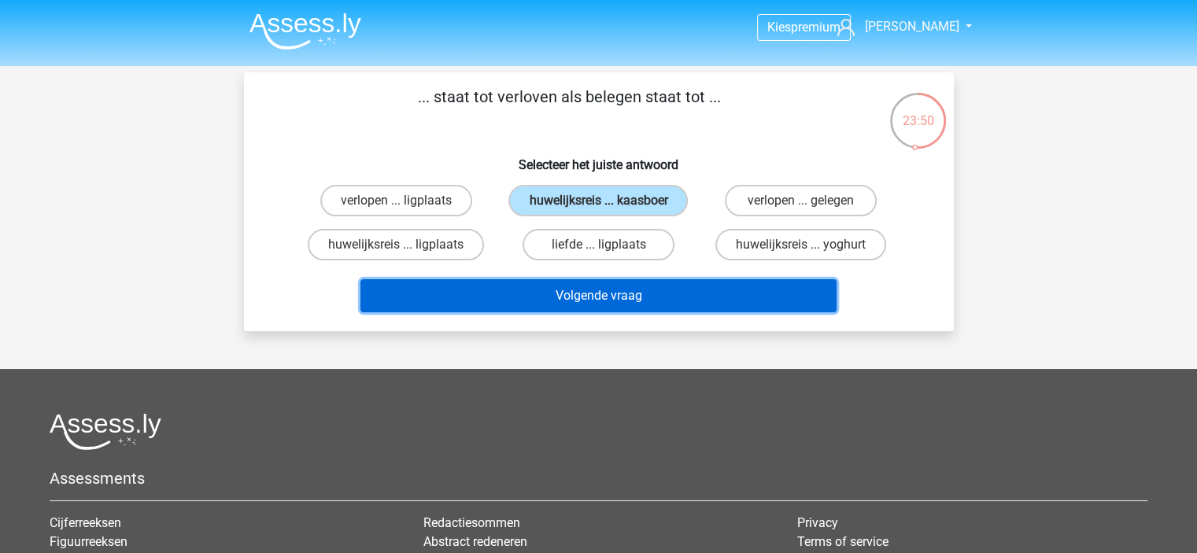
click at [601, 291] on button "Volgende vraag" at bounding box center [598, 295] width 476 height 33
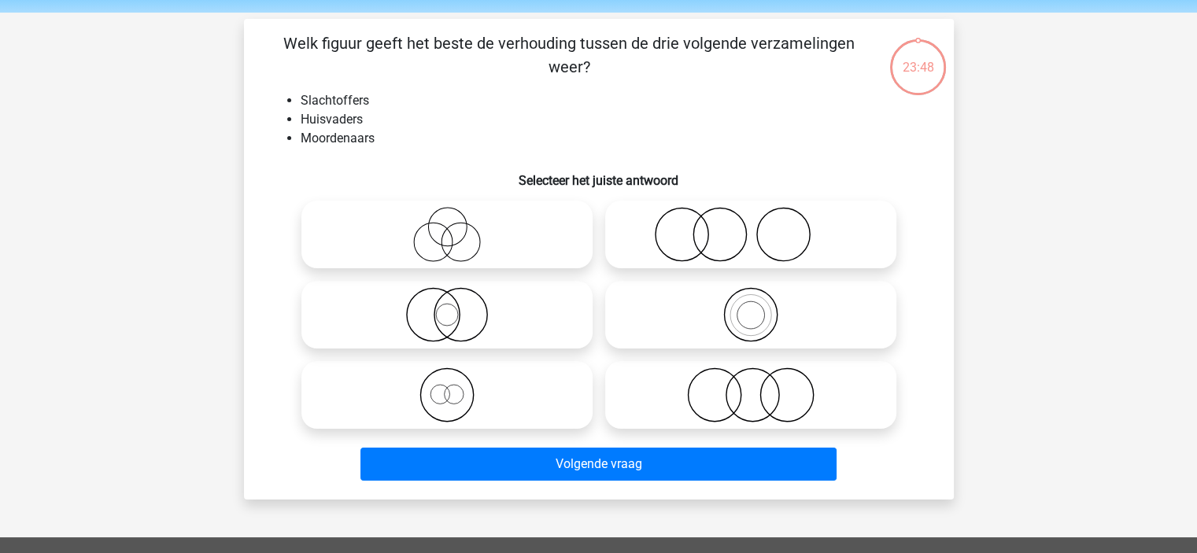
scroll to position [72, 0]
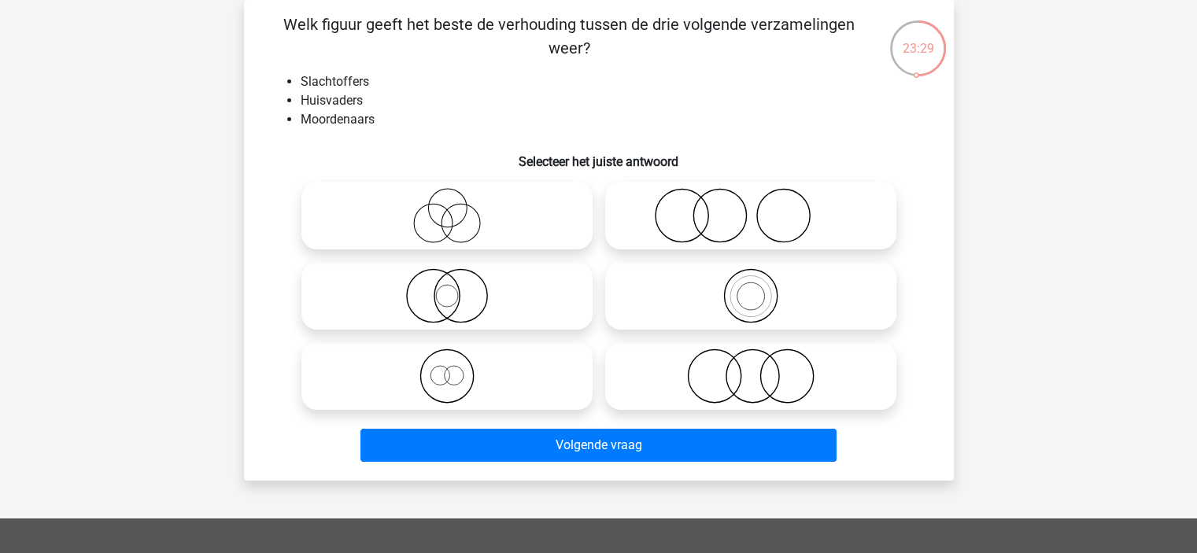
click at [806, 220] on icon at bounding box center [750, 215] width 279 height 55
click at [761, 208] on input "radio" at bounding box center [756, 203] width 10 height 10
radio input "true"
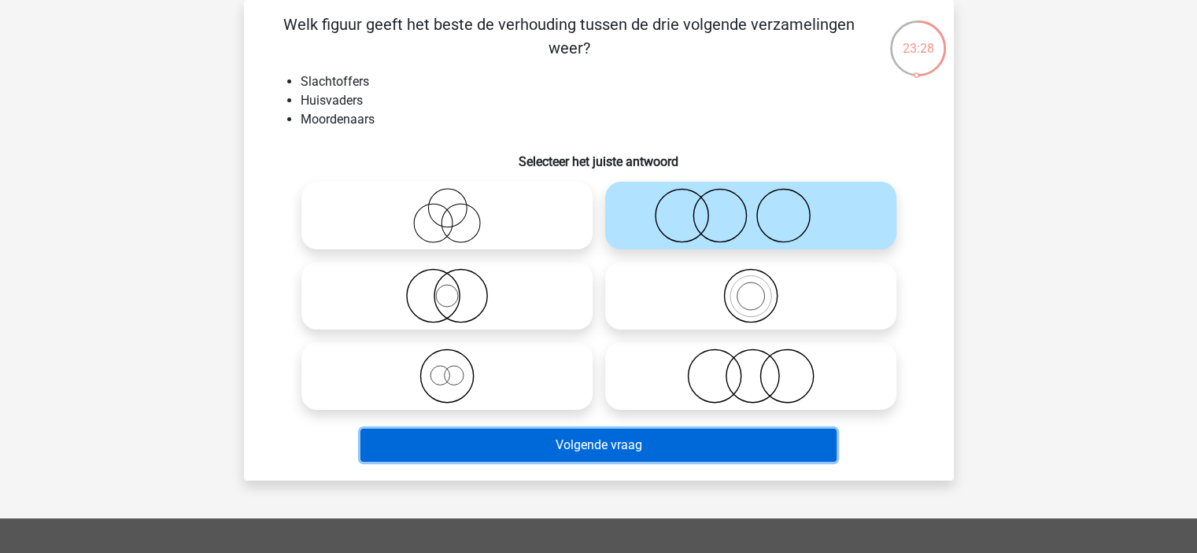
click at [709, 433] on button "Volgende vraag" at bounding box center [598, 445] width 476 height 33
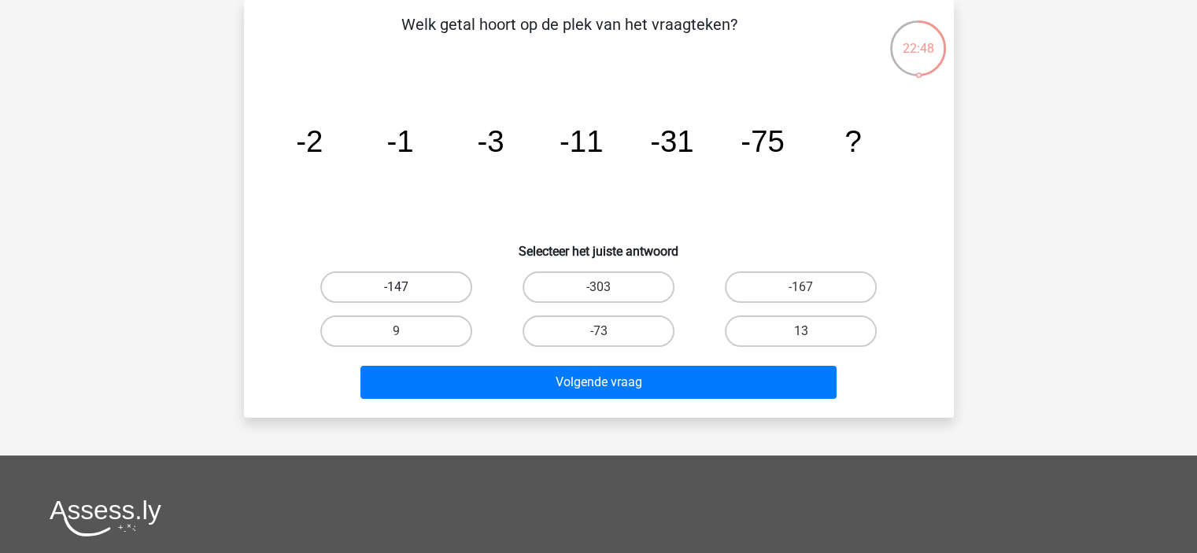
click at [423, 285] on label "-147" at bounding box center [396, 286] width 152 height 31
click at [406, 287] on input "-147" at bounding box center [401, 292] width 10 height 10
radio input "true"
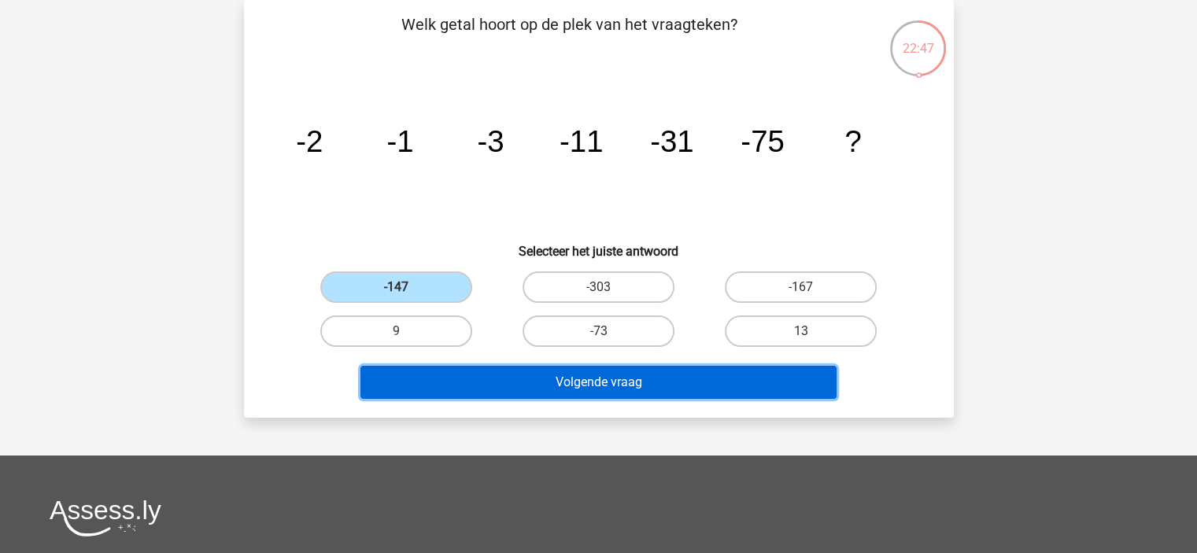
click at [523, 374] on button "Volgende vraag" at bounding box center [598, 382] width 476 height 33
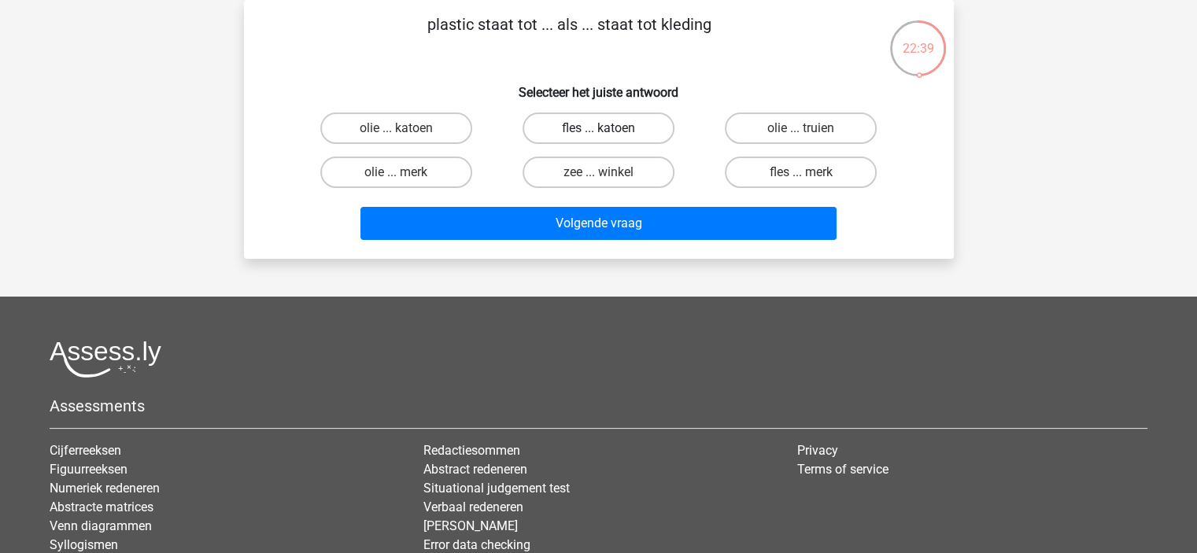
click at [610, 123] on label "fles ... katoen" at bounding box center [599, 128] width 152 height 31
click at [608, 128] on input "fles ... katoen" at bounding box center [603, 133] width 10 height 10
radio input "true"
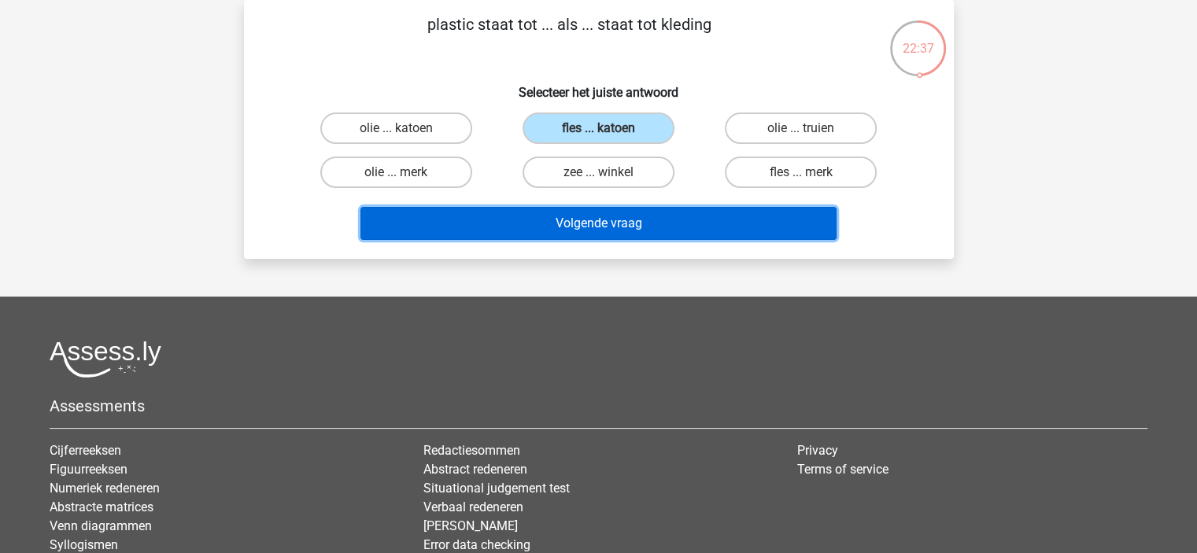
click at [623, 228] on button "Volgende vraag" at bounding box center [598, 223] width 476 height 33
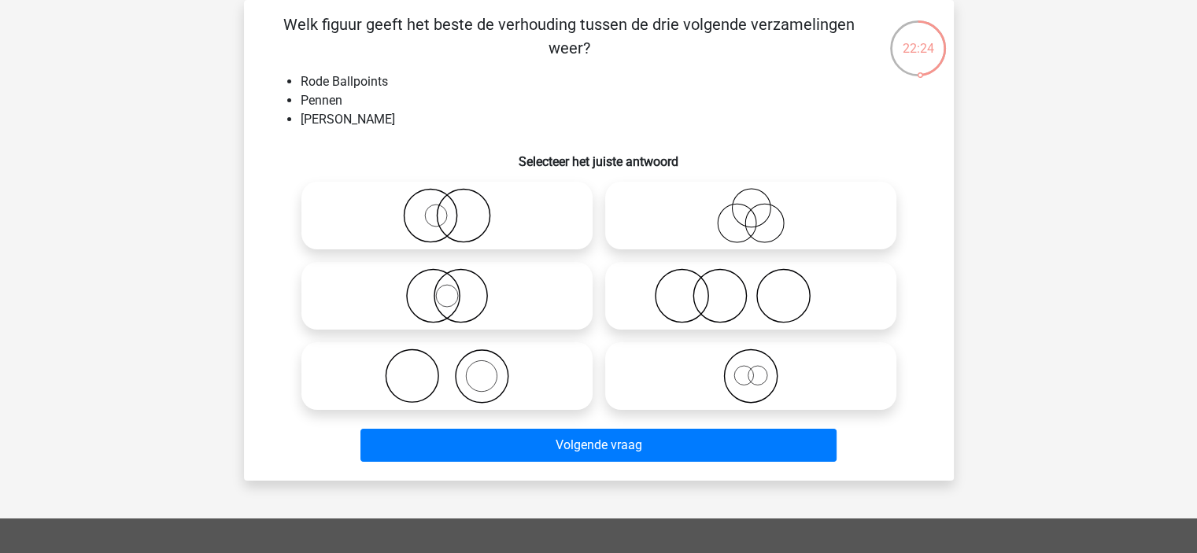
click at [469, 303] on icon at bounding box center [447, 295] width 279 height 55
click at [457, 288] on input "radio" at bounding box center [452, 283] width 10 height 10
radio input "true"
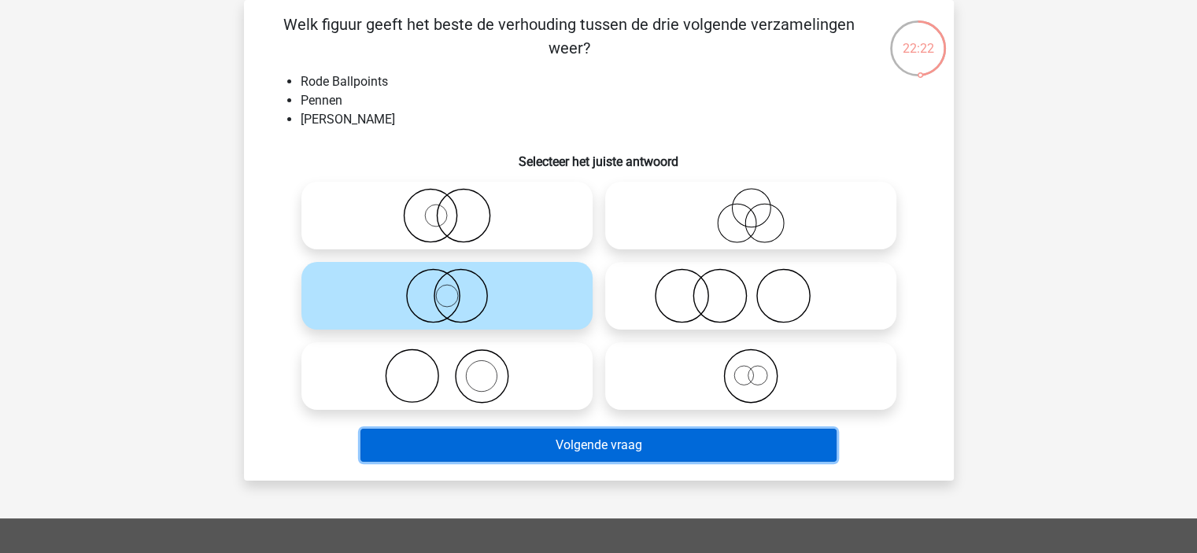
click at [539, 441] on button "Volgende vraag" at bounding box center [598, 445] width 476 height 33
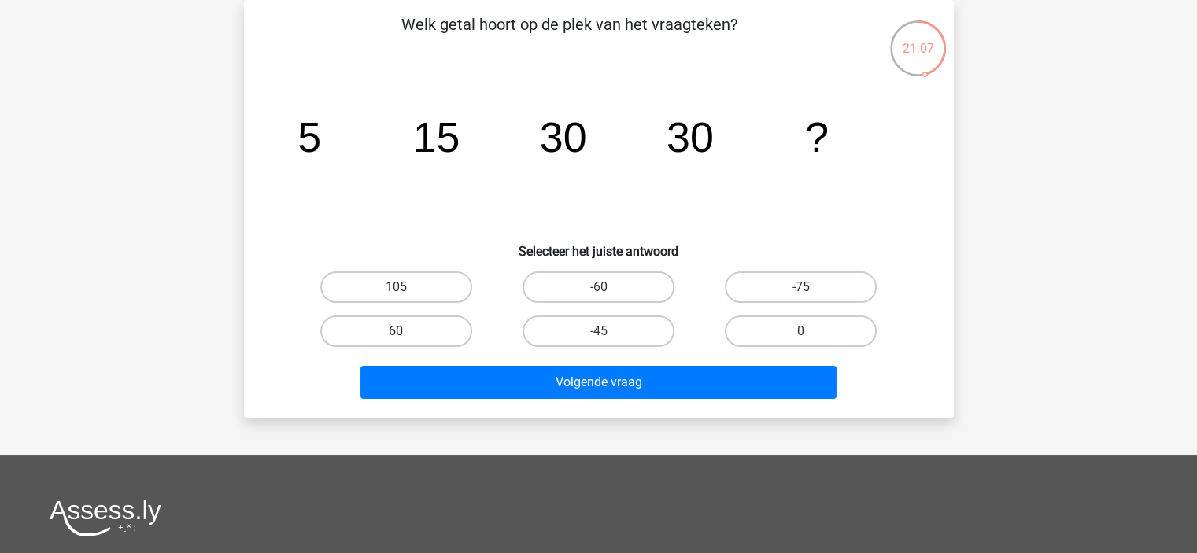
click at [409, 327] on label "60" at bounding box center [396, 331] width 152 height 31
click at [406, 331] on input "60" at bounding box center [401, 336] width 10 height 10
radio input "true"
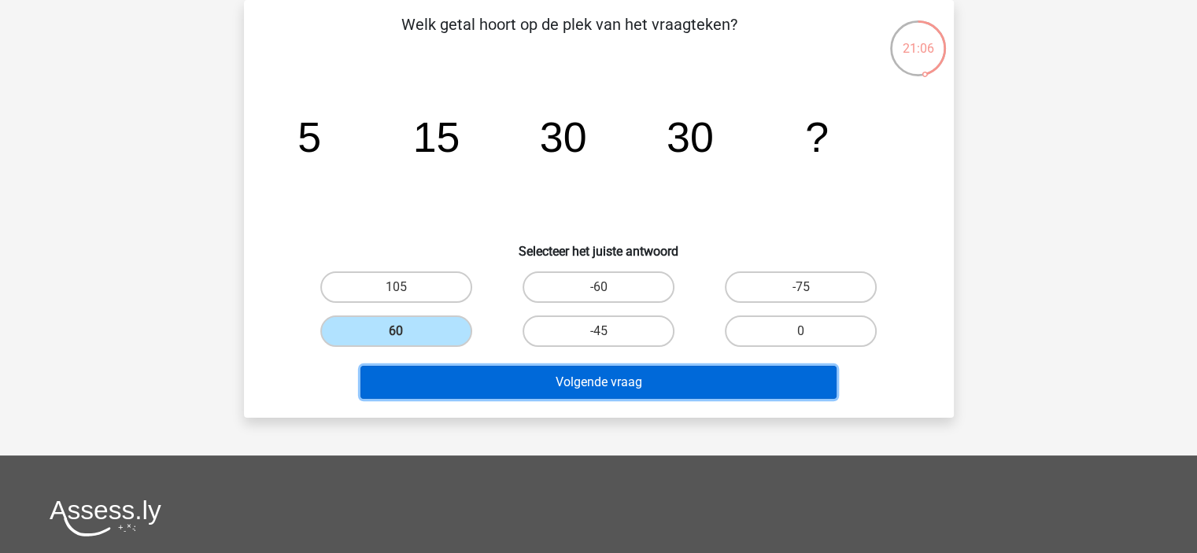
click at [521, 380] on button "Volgende vraag" at bounding box center [598, 382] width 476 height 33
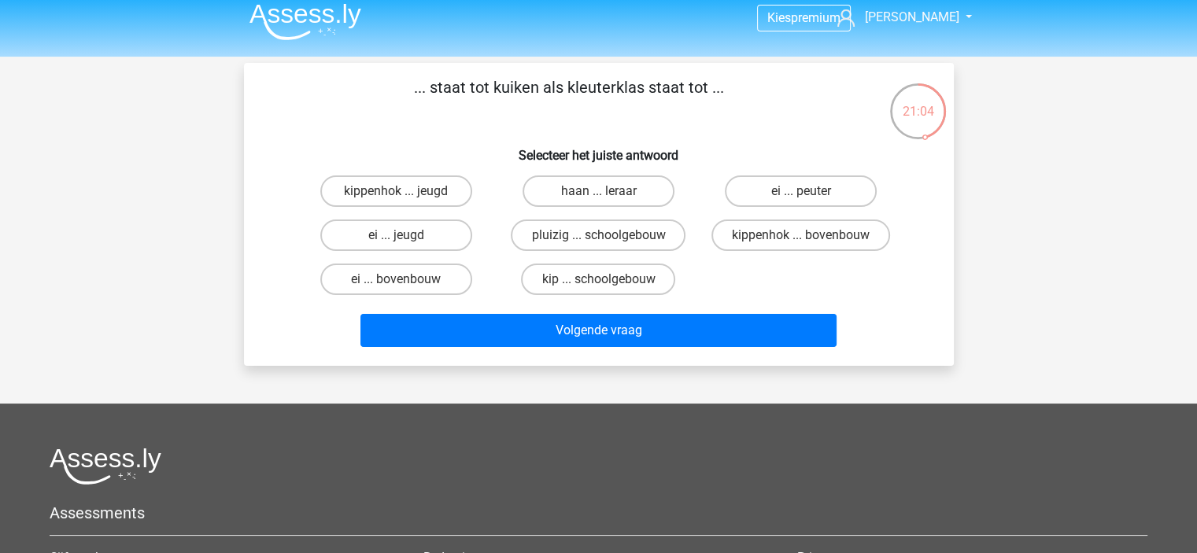
scroll to position [0, 0]
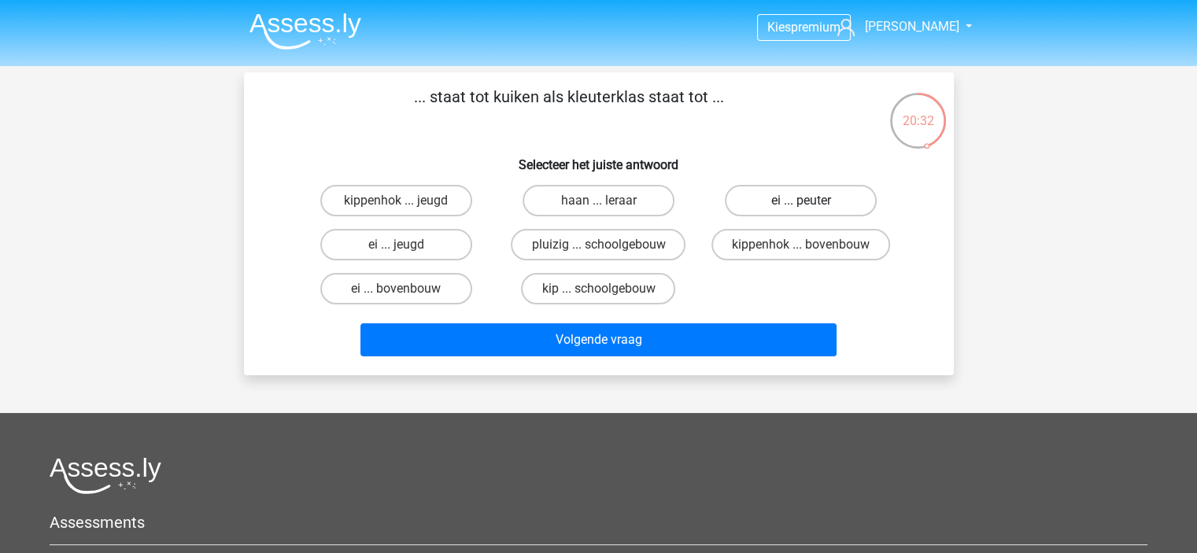
click at [823, 201] on label "ei ... peuter" at bounding box center [801, 200] width 152 height 31
click at [811, 201] on input "ei ... peuter" at bounding box center [806, 206] width 10 height 10
radio input "true"
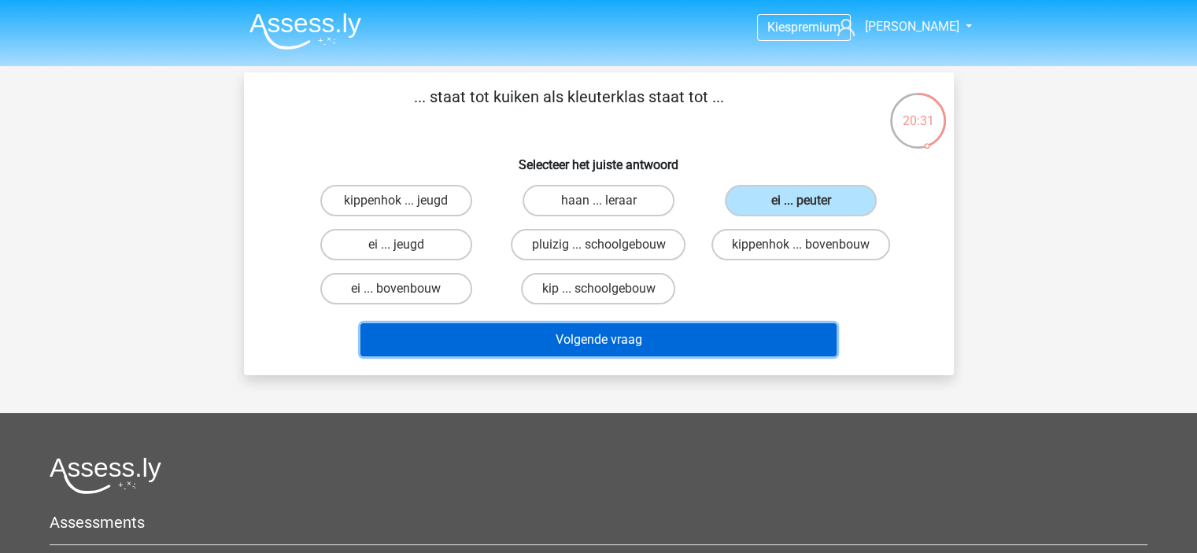
click at [663, 334] on button "Volgende vraag" at bounding box center [598, 339] width 476 height 33
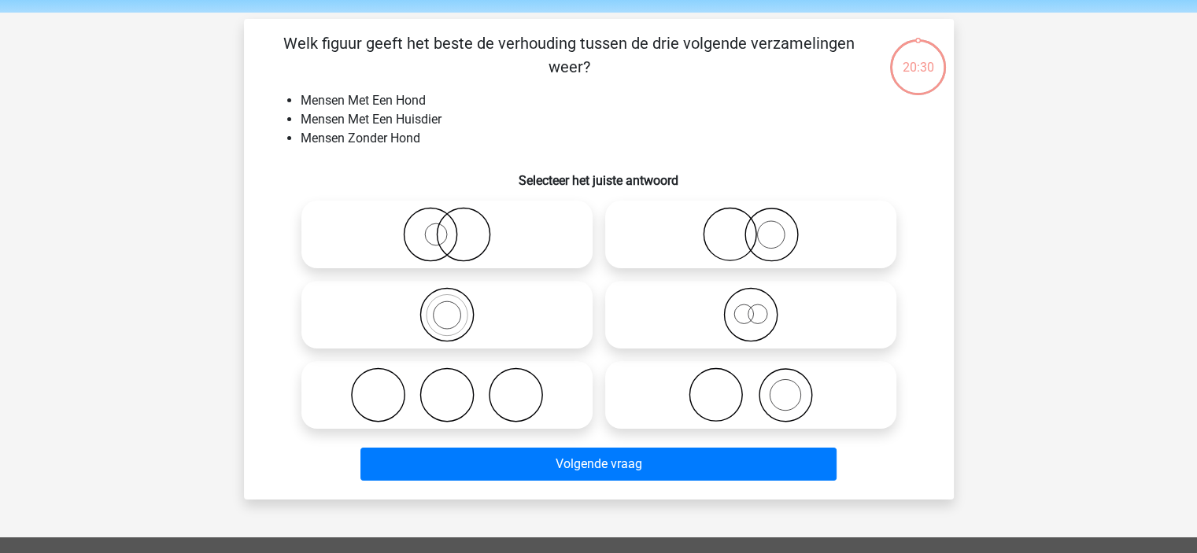
scroll to position [72, 0]
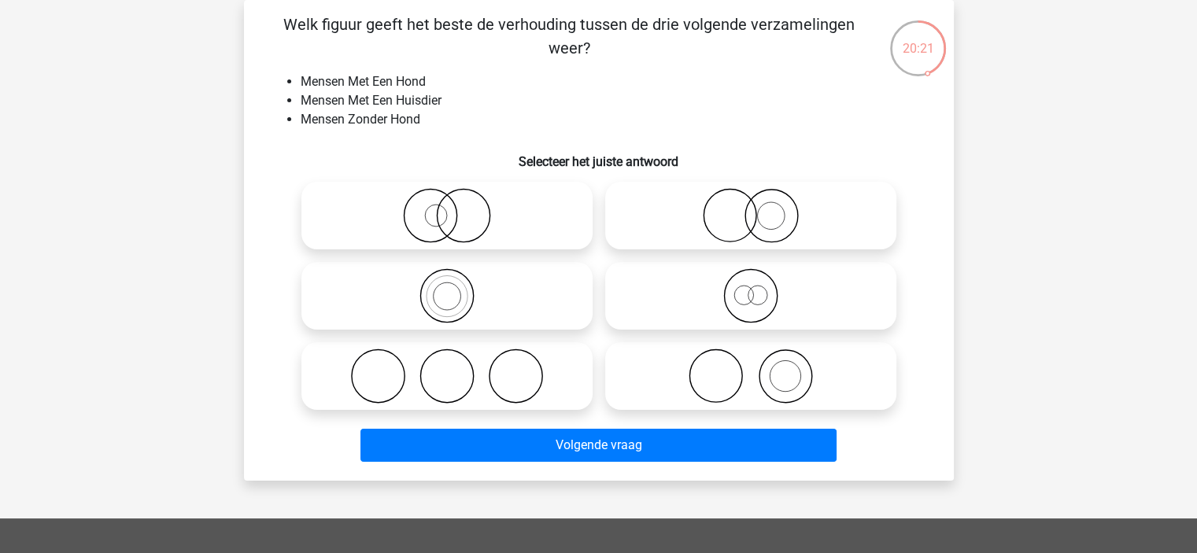
drag, startPoint x: 790, startPoint y: 383, endPoint x: 781, endPoint y: 378, distance: 10.6
click at [781, 378] on icon at bounding box center [750, 376] width 279 height 55
click at [761, 368] on input "radio" at bounding box center [756, 363] width 10 height 10
radio input "true"
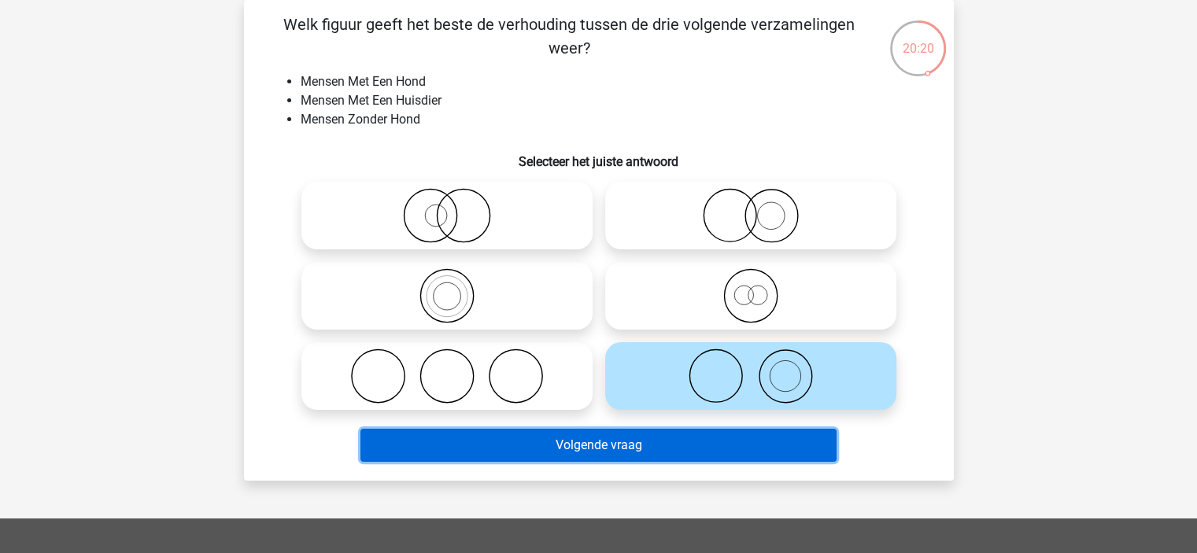
click at [766, 451] on button "Volgende vraag" at bounding box center [598, 445] width 476 height 33
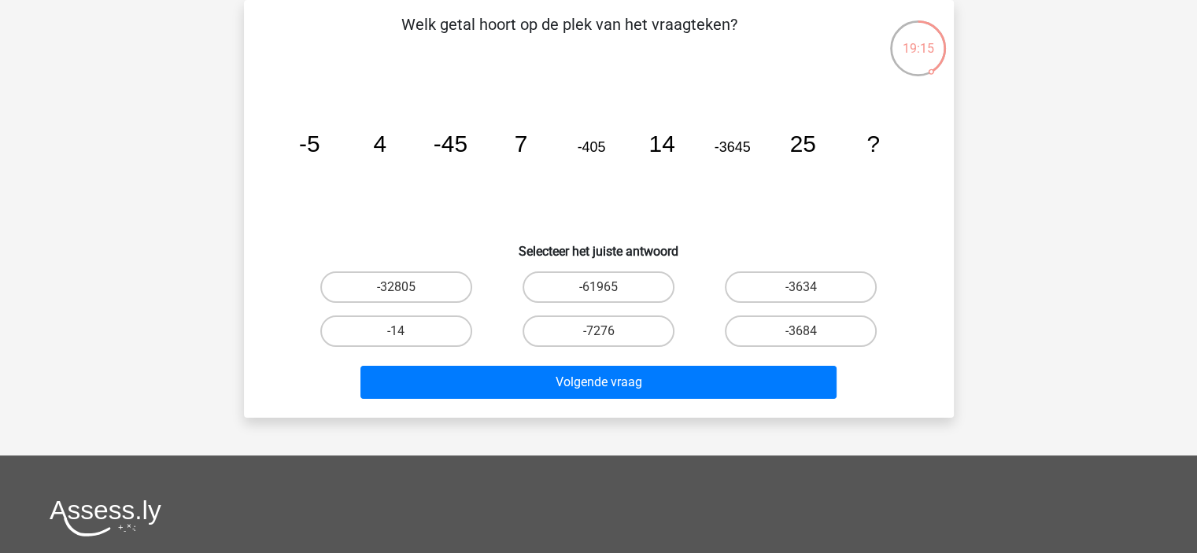
click at [1051, 224] on div "Kies premium jordi jordi.peerdeman@concentrix.com" at bounding box center [598, 399] width 1197 height 943
click at [982, 346] on div "Kies premium jordi jordi.peerdeman@concentrix.com" at bounding box center [598, 399] width 1197 height 943
click at [371, 275] on label "-32805" at bounding box center [396, 286] width 152 height 31
click at [396, 287] on input "-32805" at bounding box center [401, 292] width 10 height 10
radio input "true"
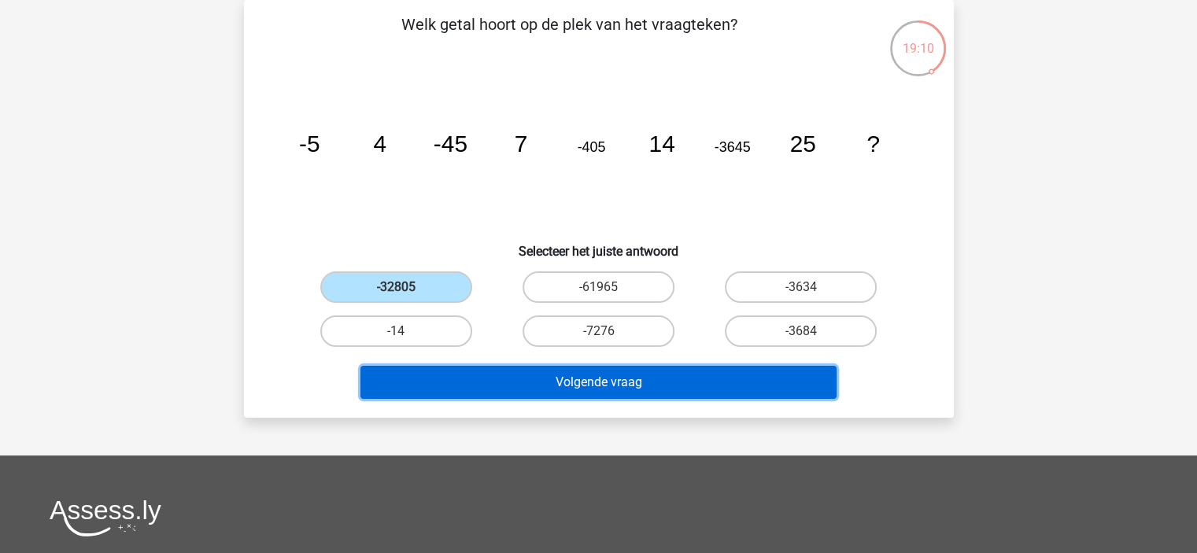
click at [530, 382] on button "Volgende vraag" at bounding box center [598, 382] width 476 height 33
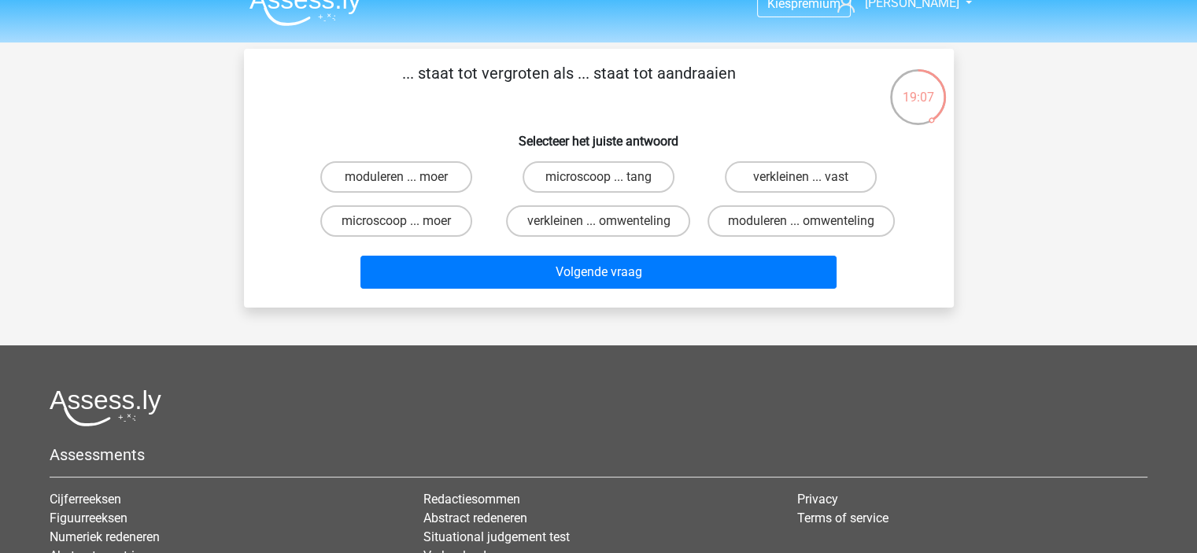
scroll to position [22, 0]
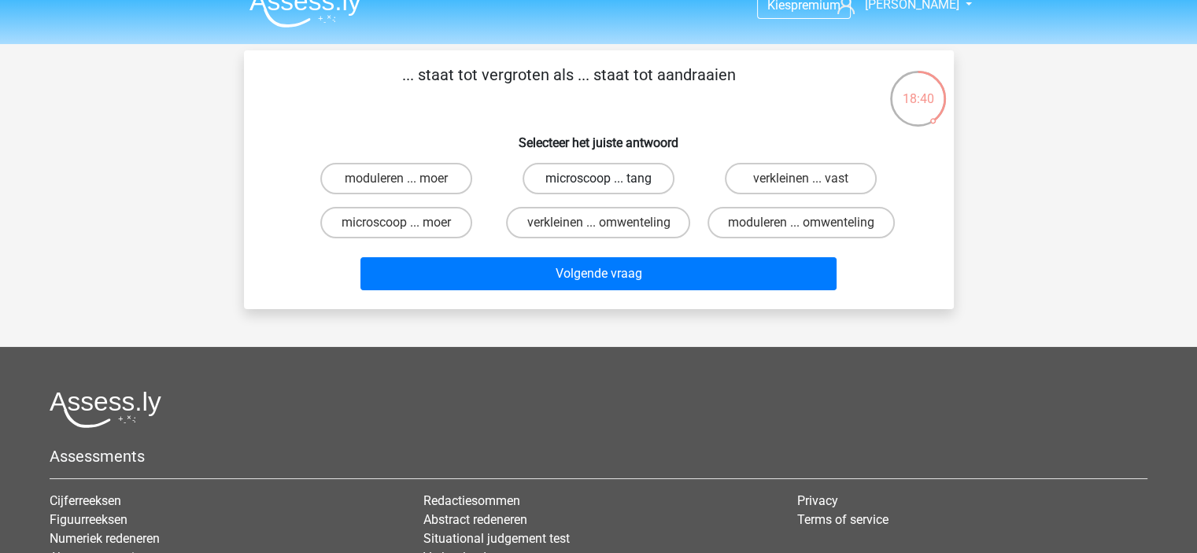
click at [600, 172] on label "microscoop ... tang" at bounding box center [599, 178] width 152 height 31
click at [600, 179] on input "microscoop ... tang" at bounding box center [603, 184] width 10 height 10
radio input "true"
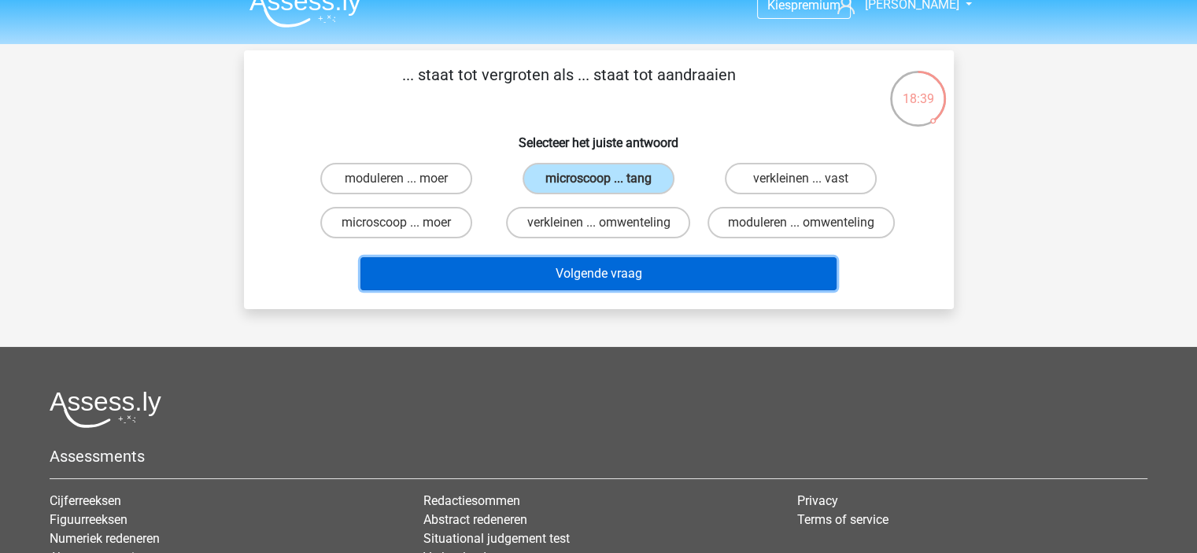
click at [559, 279] on button "Volgende vraag" at bounding box center [598, 273] width 476 height 33
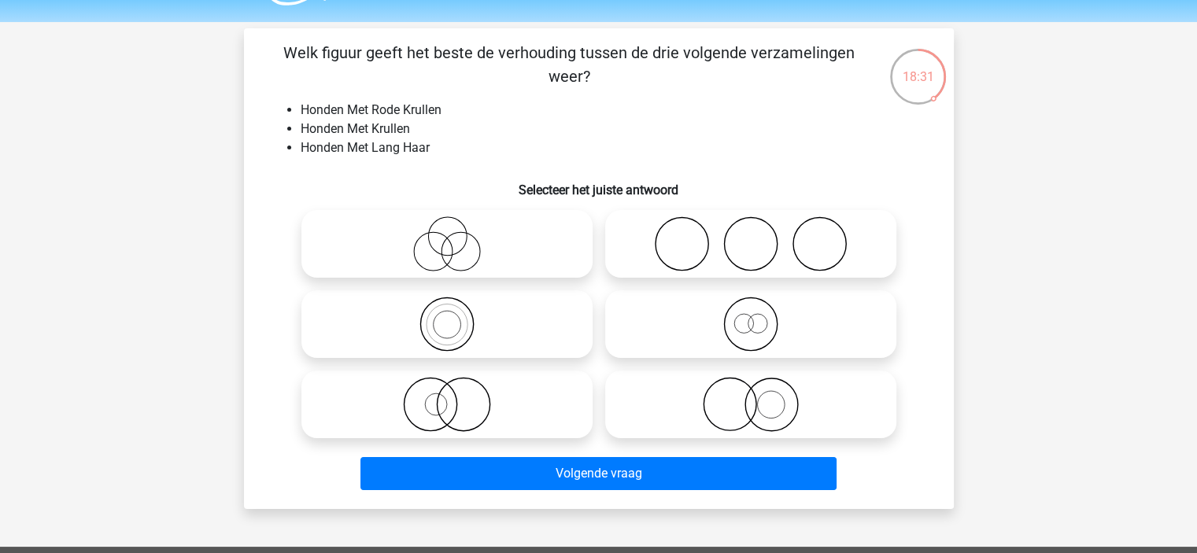
scroll to position [63, 0]
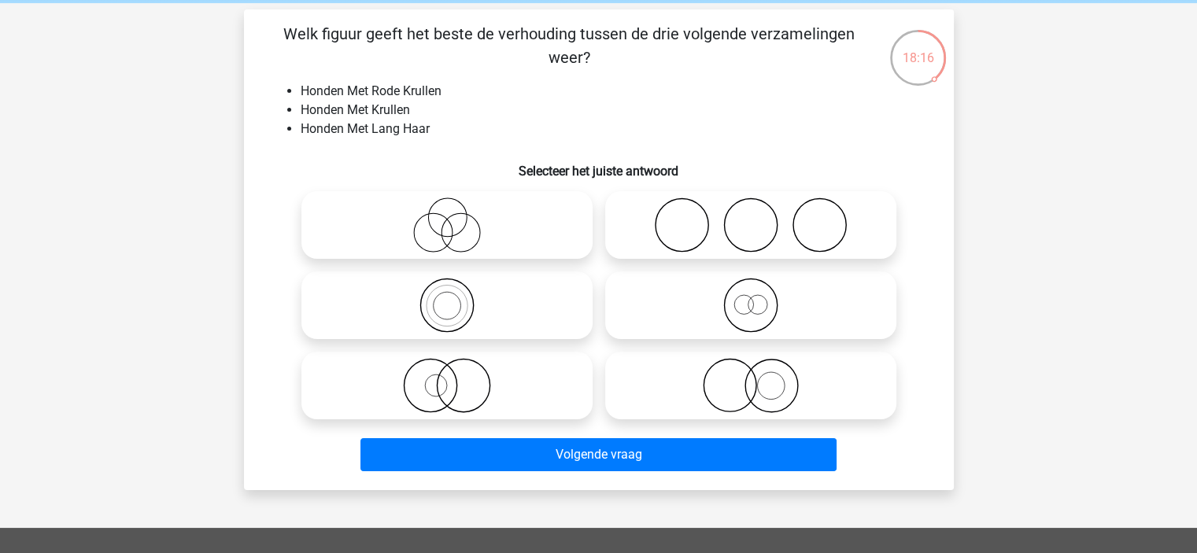
click at [480, 220] on icon at bounding box center [447, 225] width 279 height 55
click at [457, 217] on input "radio" at bounding box center [452, 212] width 10 height 10
radio input "true"
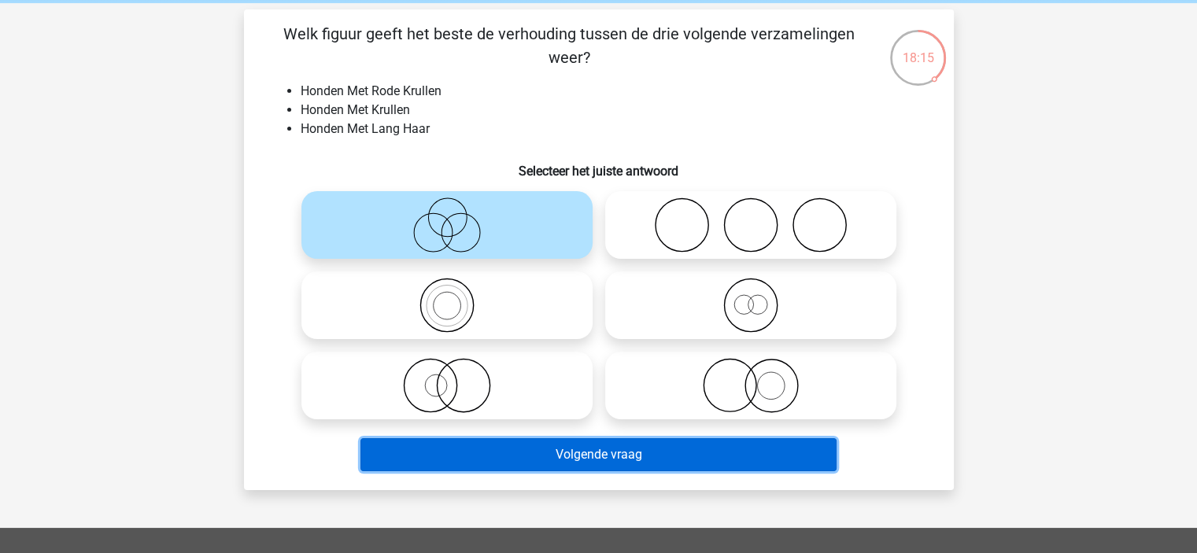
click at [500, 470] on button "Volgende vraag" at bounding box center [598, 454] width 476 height 33
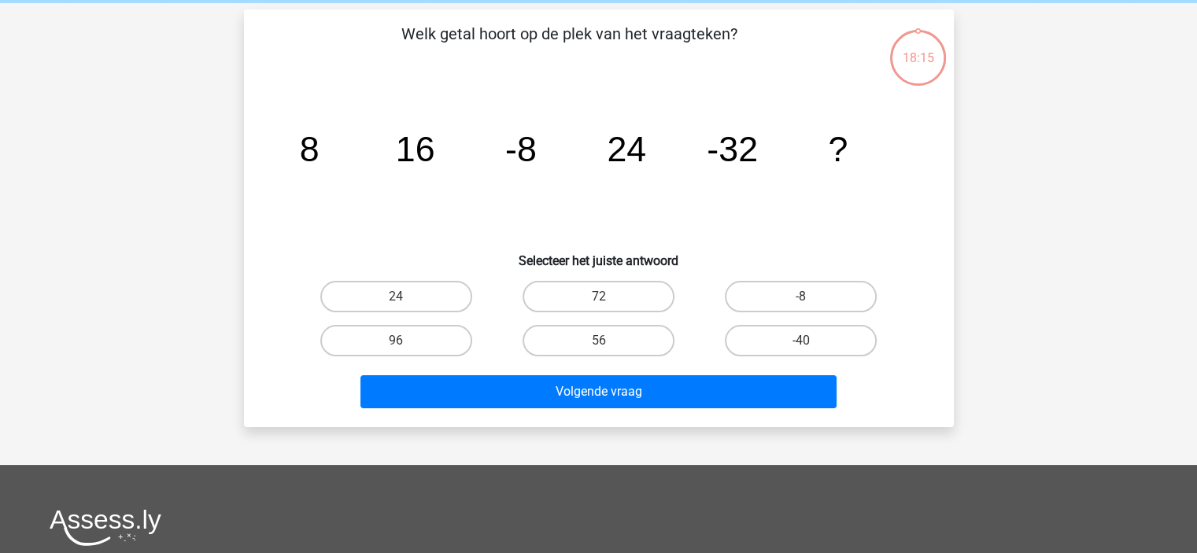
scroll to position [72, 0]
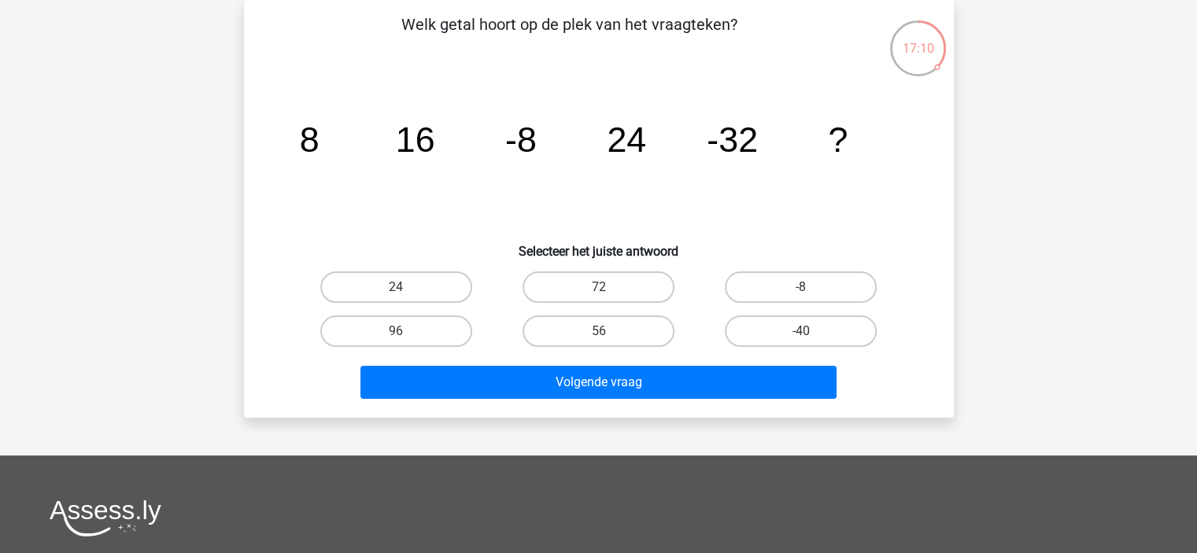
click at [600, 336] on input "56" at bounding box center [603, 336] width 10 height 10
radio input "true"
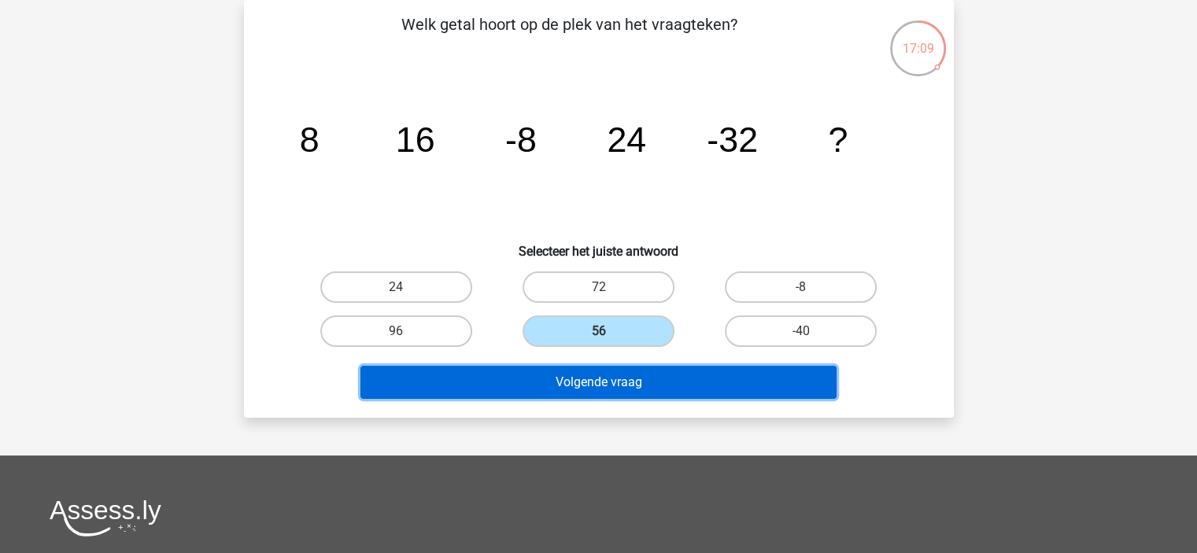
click at [614, 386] on button "Volgende vraag" at bounding box center [598, 382] width 476 height 33
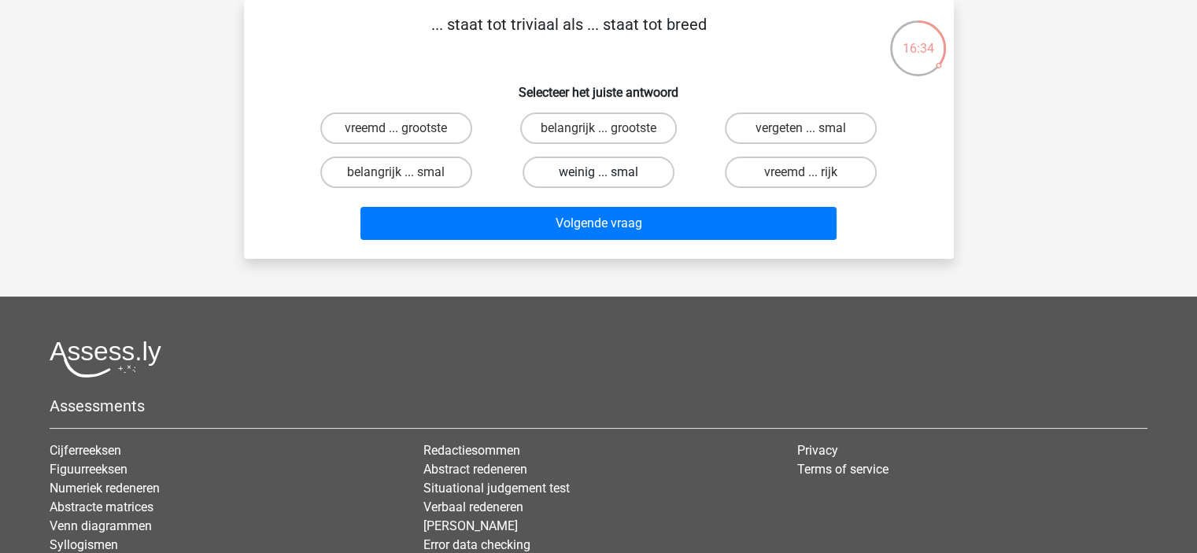
click at [593, 168] on label "weinig ... smal" at bounding box center [599, 172] width 152 height 31
click at [598, 172] on input "weinig ... smal" at bounding box center [603, 177] width 10 height 10
radio input "true"
click at [429, 172] on label "belangrijk ... smal" at bounding box center [396, 172] width 152 height 31
click at [406, 172] on input "belangrijk ... smal" at bounding box center [401, 177] width 10 height 10
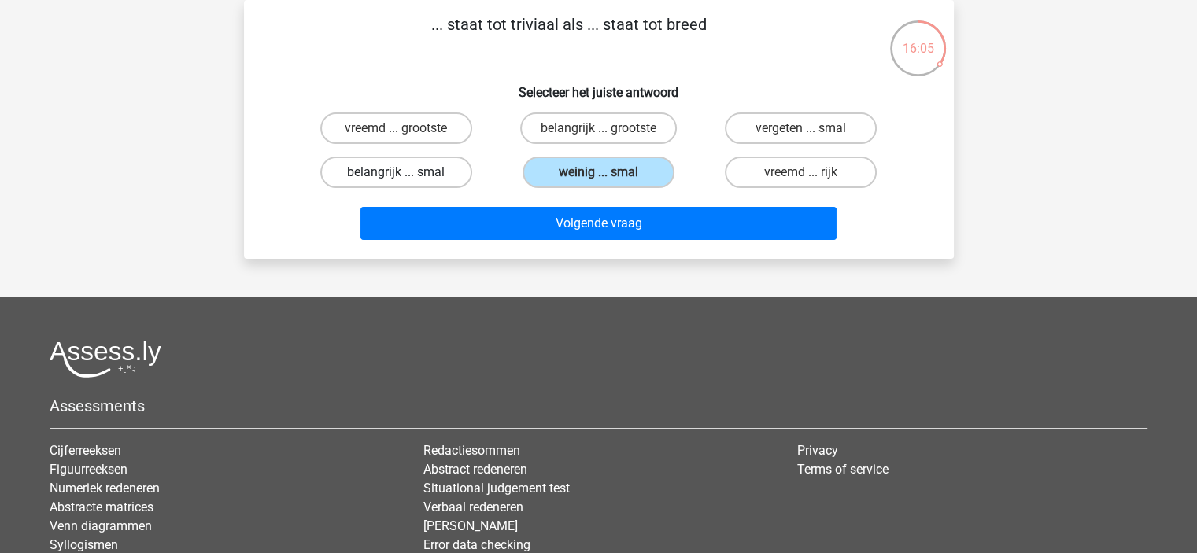
radio input "true"
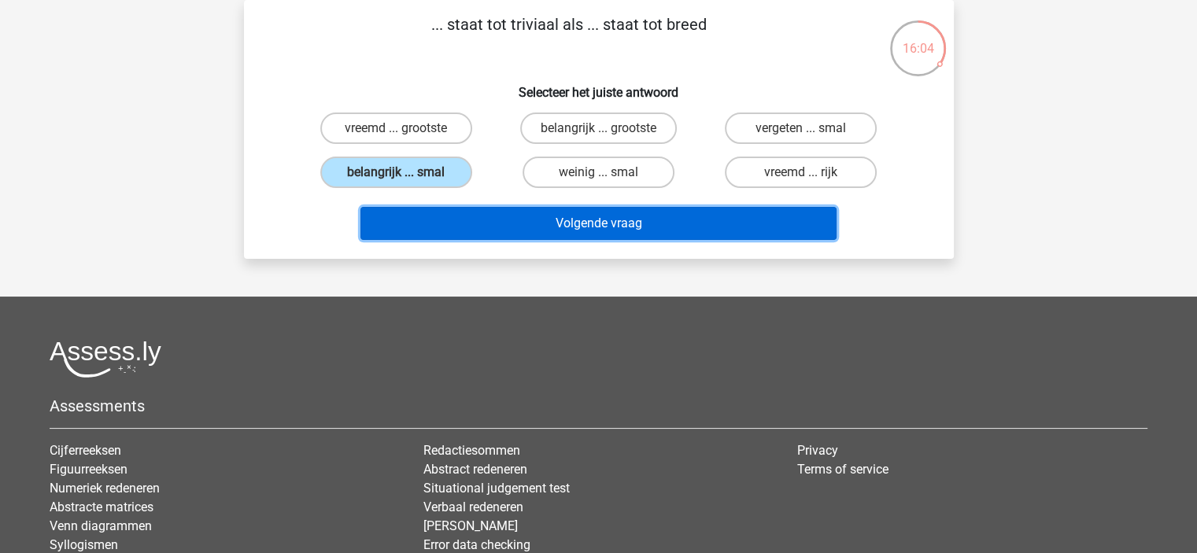
click at [542, 232] on button "Volgende vraag" at bounding box center [598, 223] width 476 height 33
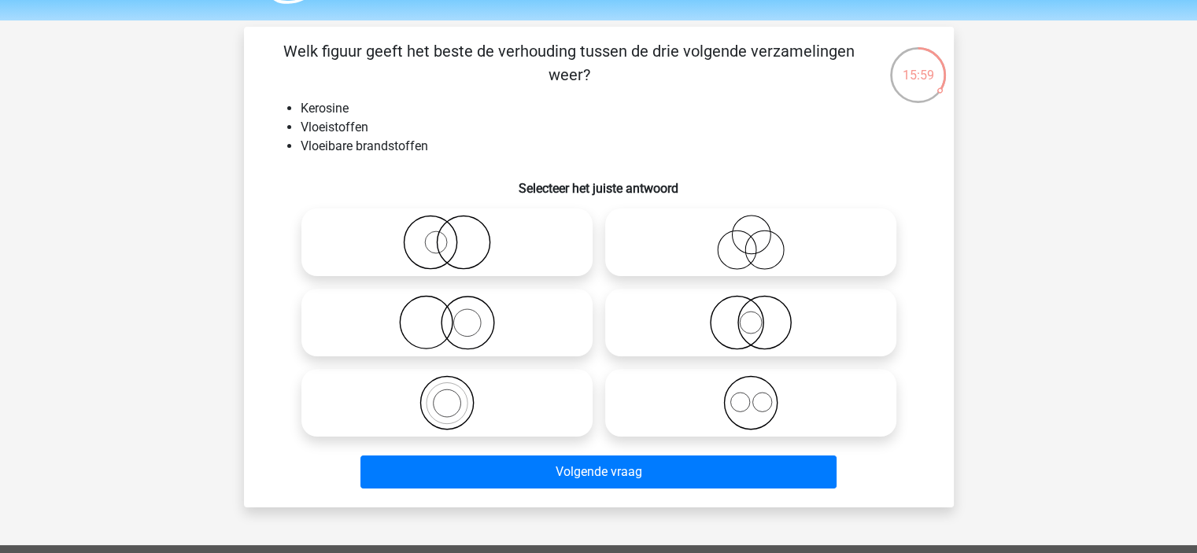
scroll to position [61, 0]
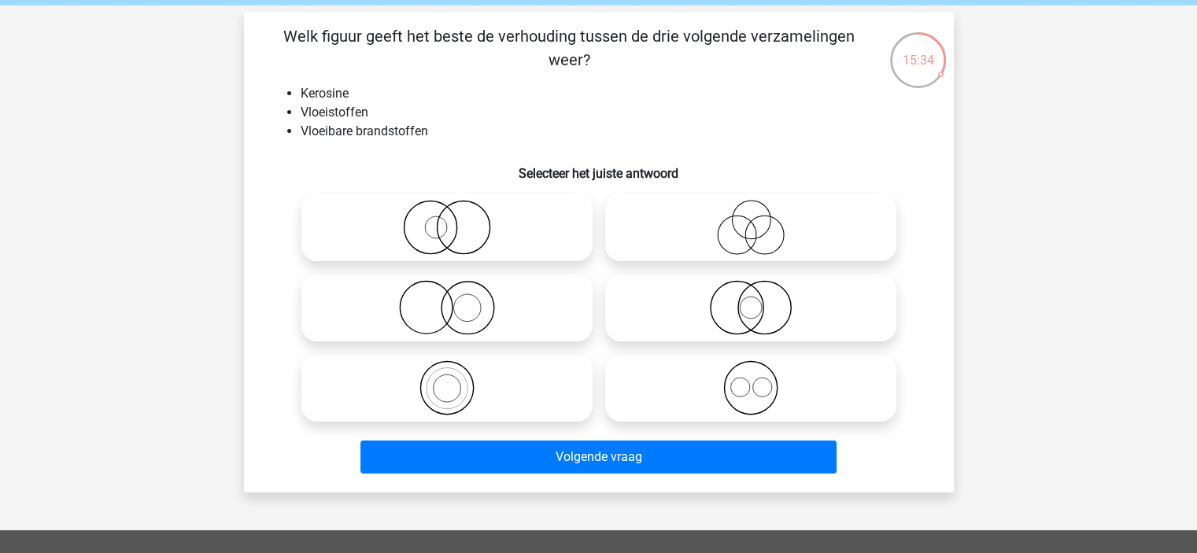
click at [751, 317] on icon at bounding box center [750, 307] width 279 height 55
click at [751, 300] on input "radio" at bounding box center [756, 295] width 10 height 10
radio input "true"
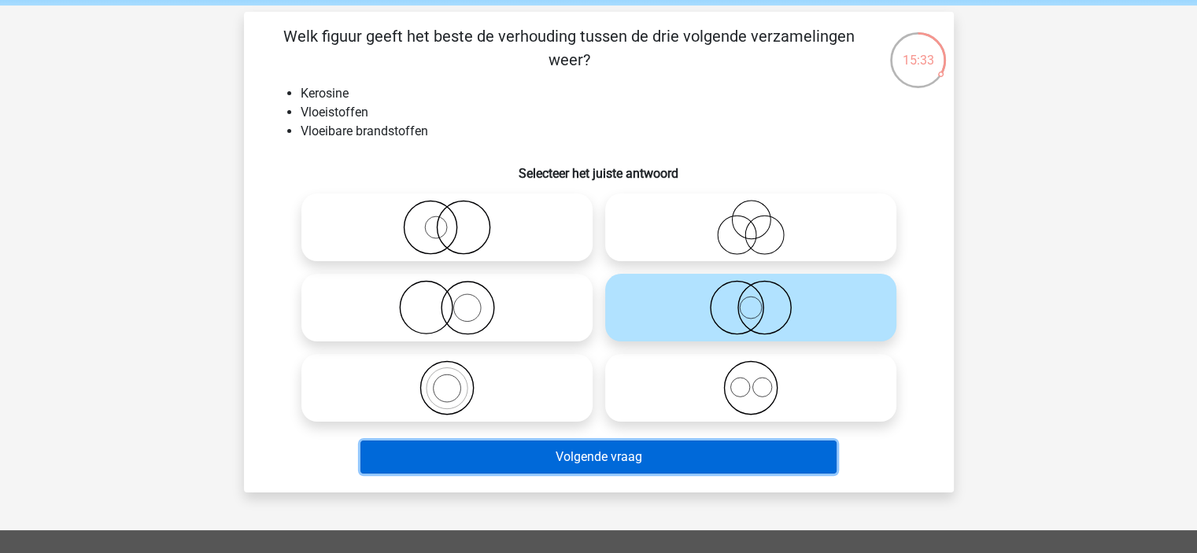
click at [683, 452] on button "Volgende vraag" at bounding box center [598, 457] width 476 height 33
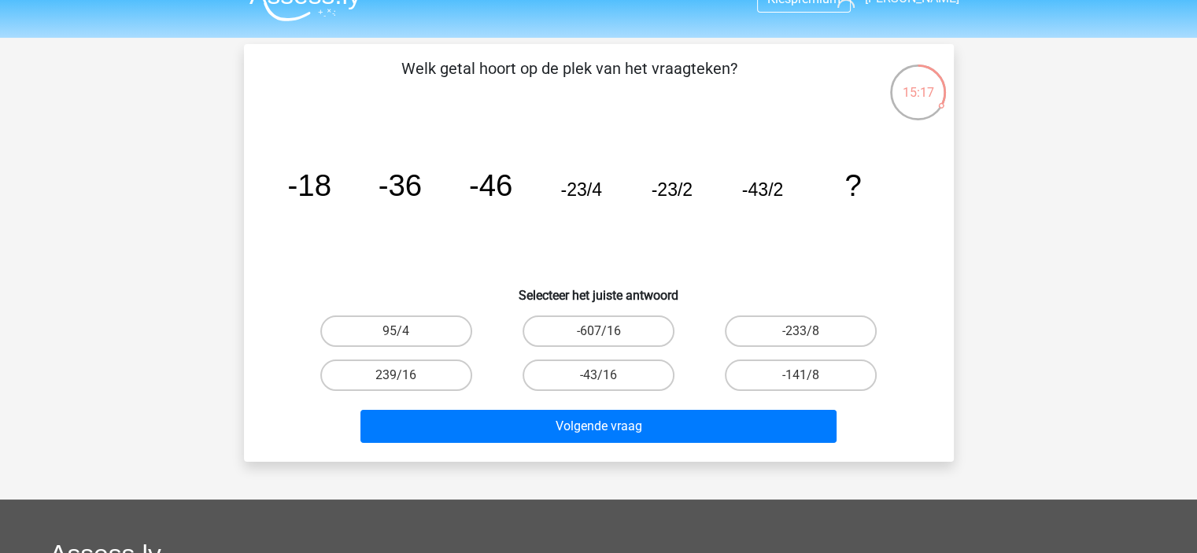
scroll to position [30, 0]
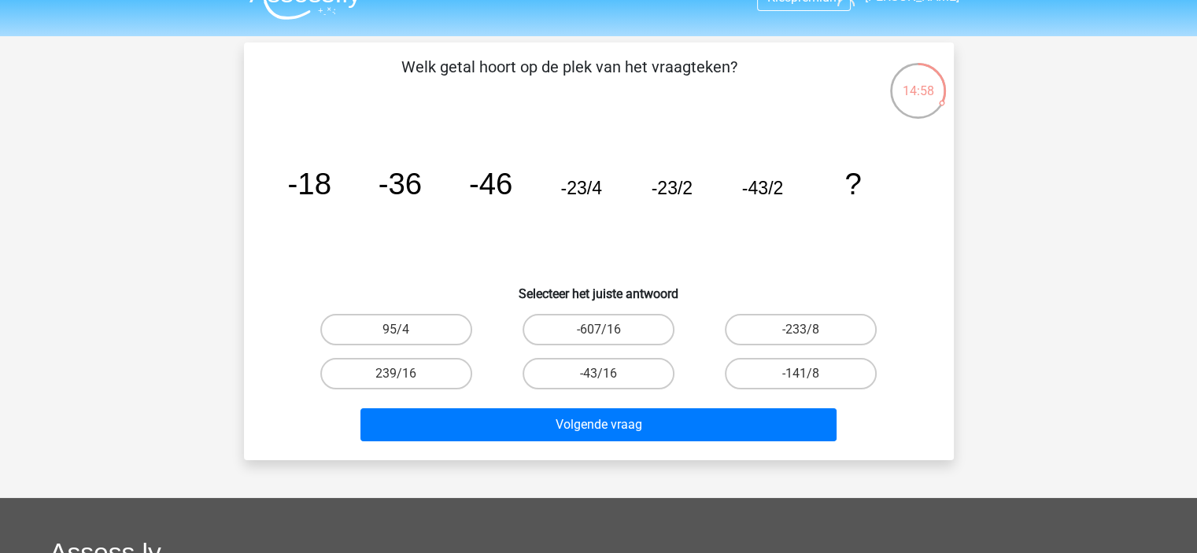
click at [604, 382] on input "-43/16" at bounding box center [603, 379] width 10 height 10
radio input "true"
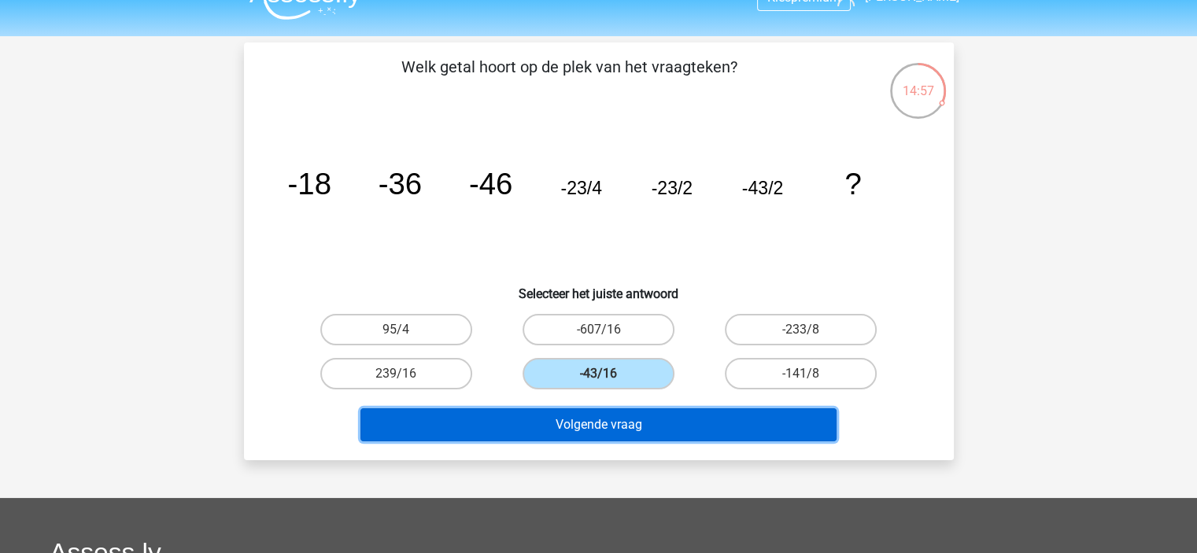
click at [588, 422] on button "Volgende vraag" at bounding box center [598, 424] width 476 height 33
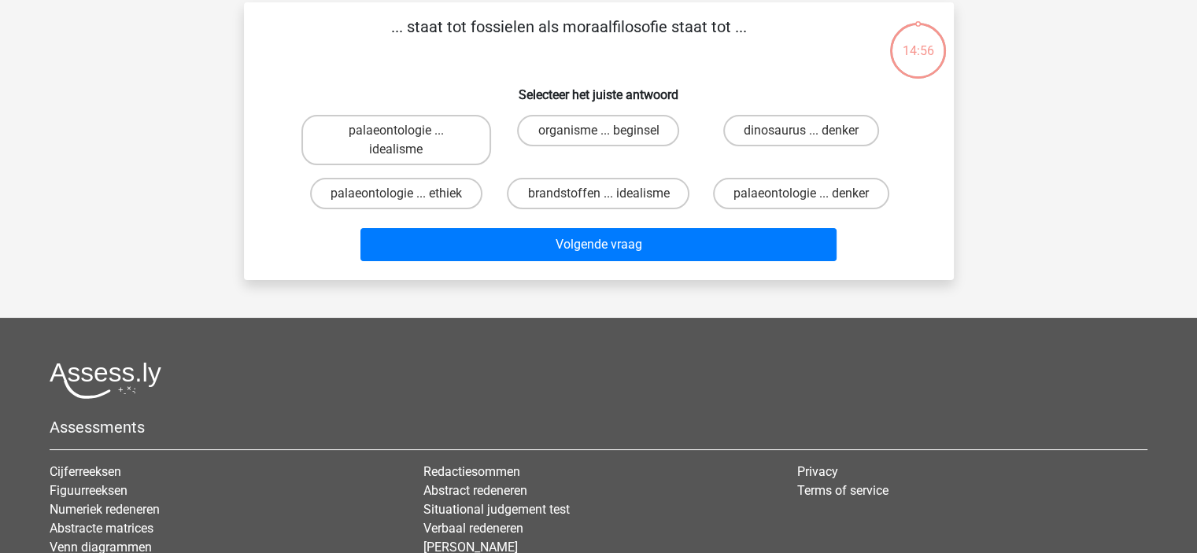
scroll to position [72, 0]
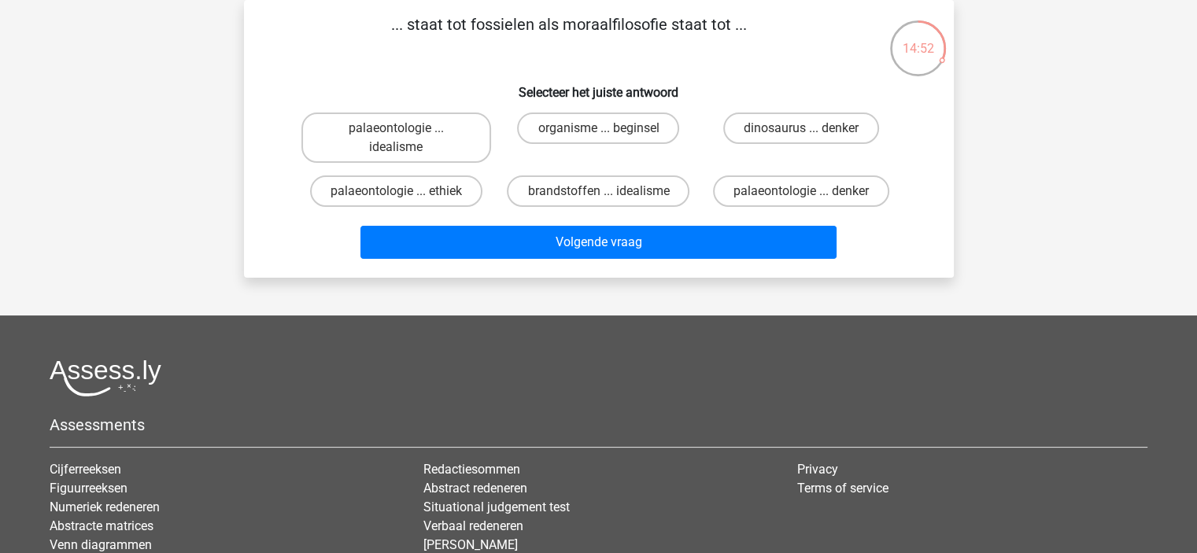
click at [888, 97] on h6 "Selecteer het juiste antwoord" at bounding box center [598, 86] width 659 height 28
click at [779, 125] on label "dinosaurus ... denker" at bounding box center [801, 128] width 156 height 31
click at [801, 128] on input "dinosaurus ... denker" at bounding box center [806, 133] width 10 height 10
radio input "true"
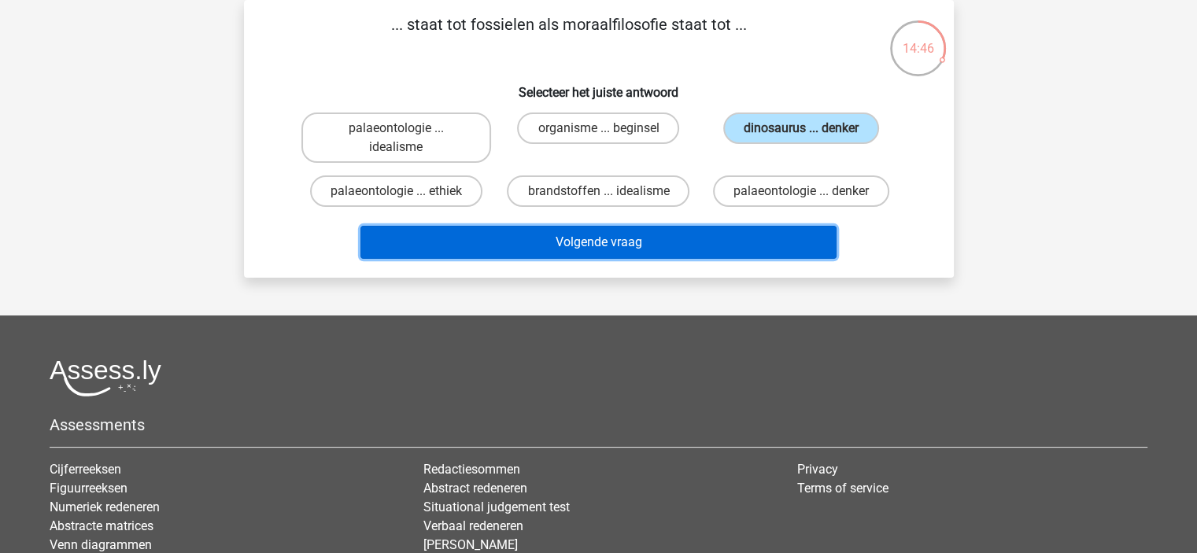
click at [672, 254] on button "Volgende vraag" at bounding box center [598, 242] width 476 height 33
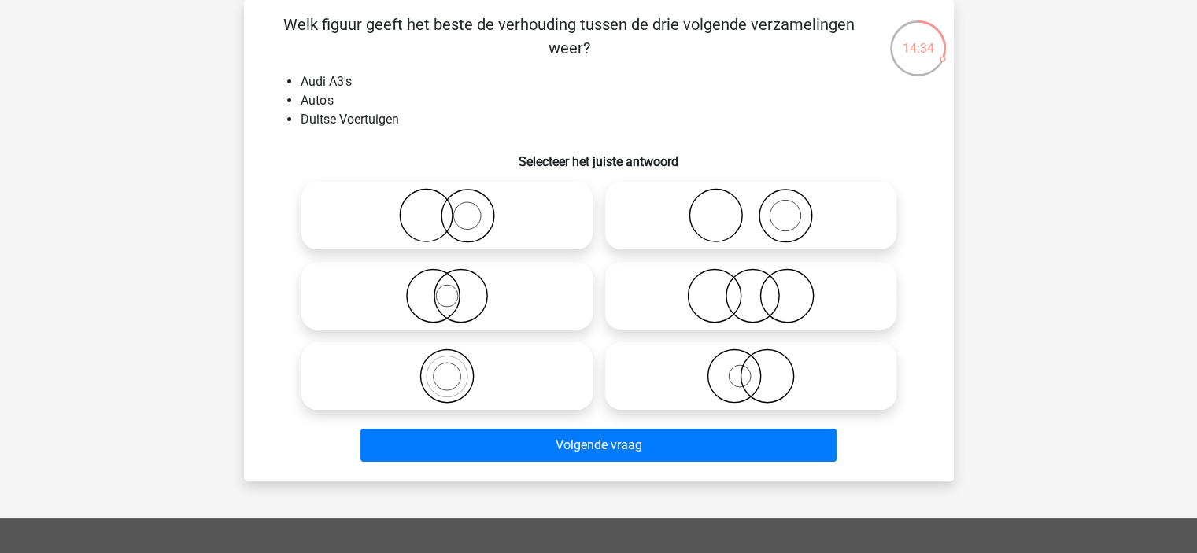
click at [485, 370] on icon at bounding box center [447, 376] width 279 height 55
click at [457, 368] on input "radio" at bounding box center [452, 363] width 10 height 10
radio input "true"
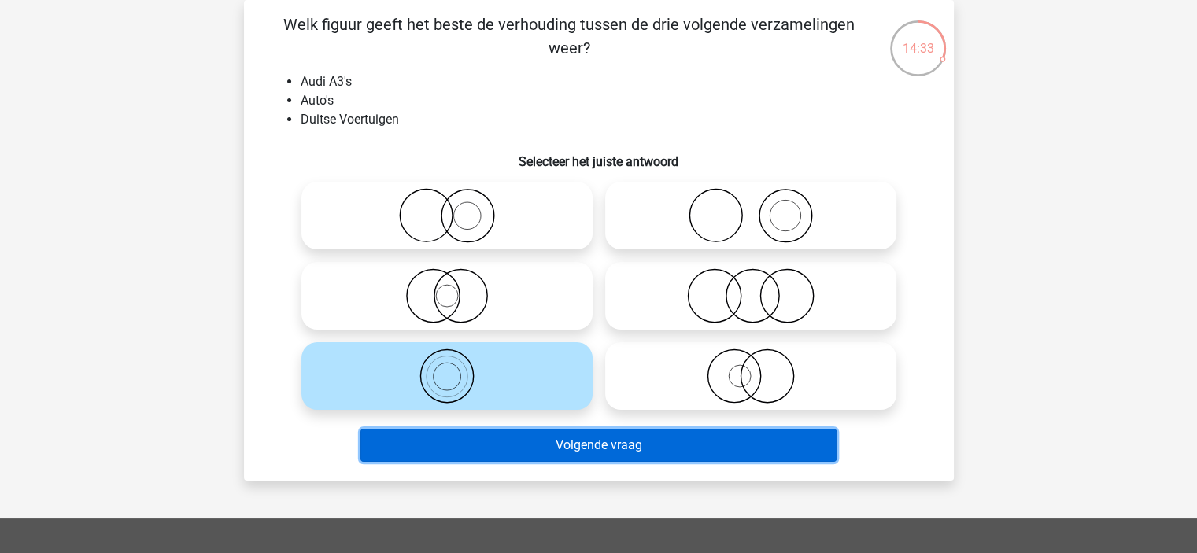
click at [562, 443] on button "Volgende vraag" at bounding box center [598, 445] width 476 height 33
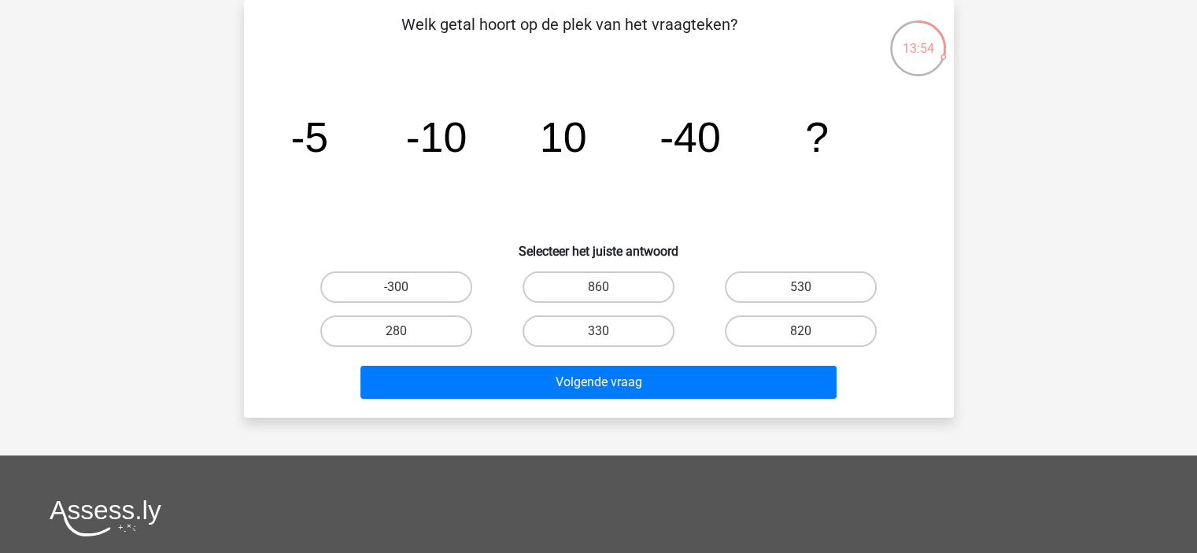
click at [834, 127] on icon "image/svg+xml -5 -10 10 -40 ?" at bounding box center [599, 151] width 634 height 159
click at [617, 330] on label "330" at bounding box center [599, 331] width 152 height 31
click at [608, 331] on input "330" at bounding box center [603, 336] width 10 height 10
radio input "true"
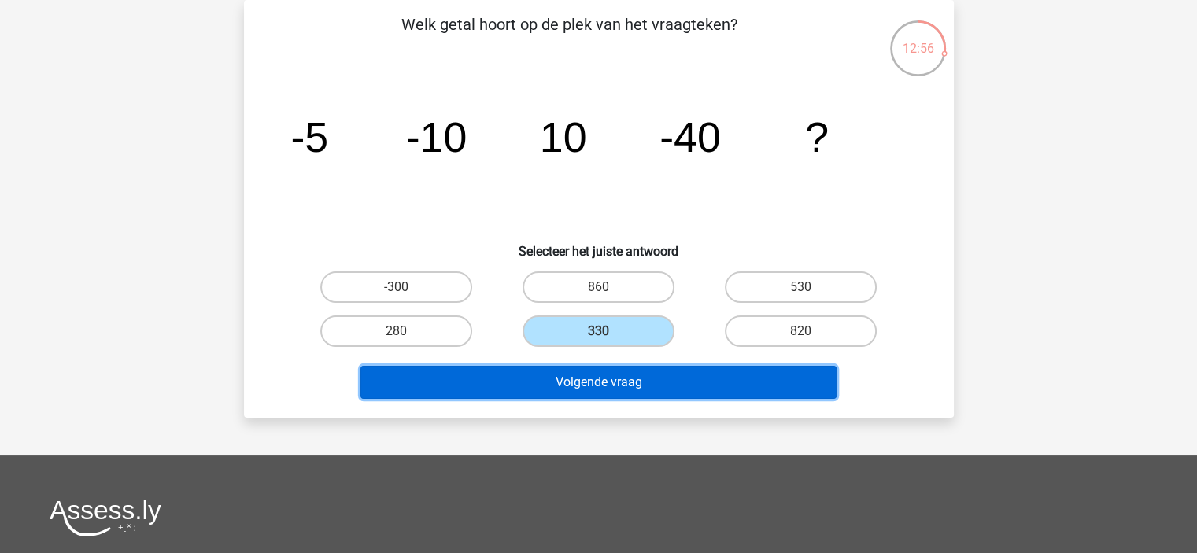
click at [604, 386] on button "Volgende vraag" at bounding box center [598, 382] width 476 height 33
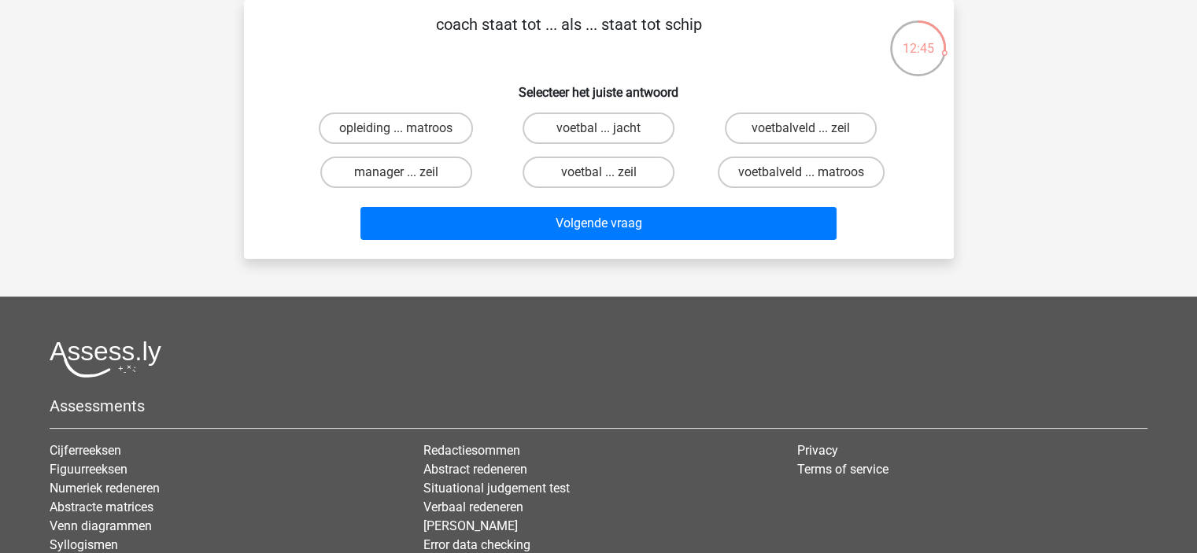
click at [804, 172] on input "voetbalveld ... matroos" at bounding box center [806, 177] width 10 height 10
radio input "true"
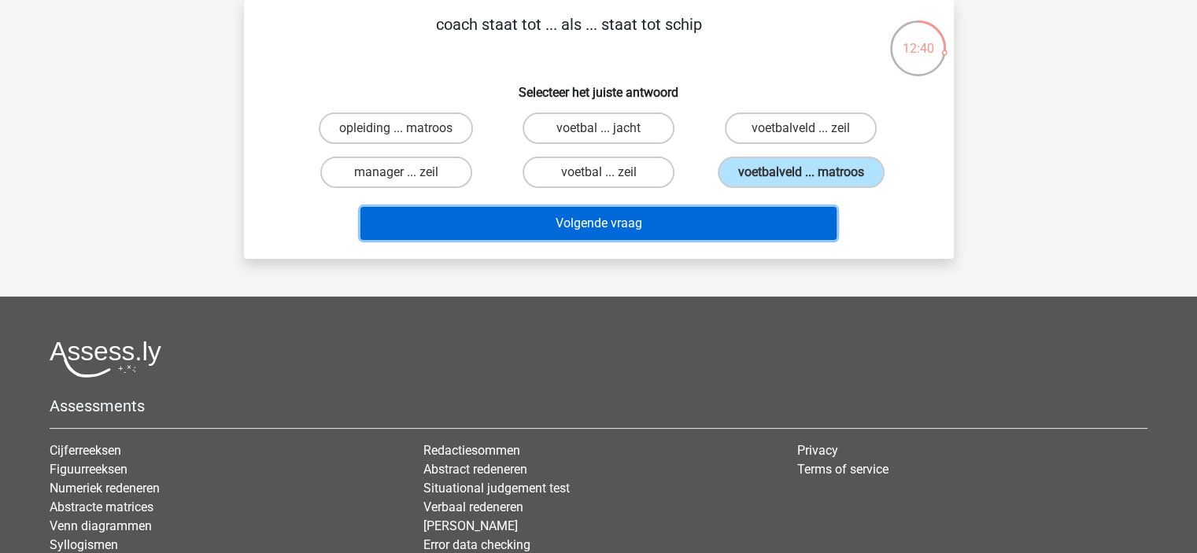
click at [703, 229] on button "Volgende vraag" at bounding box center [598, 223] width 476 height 33
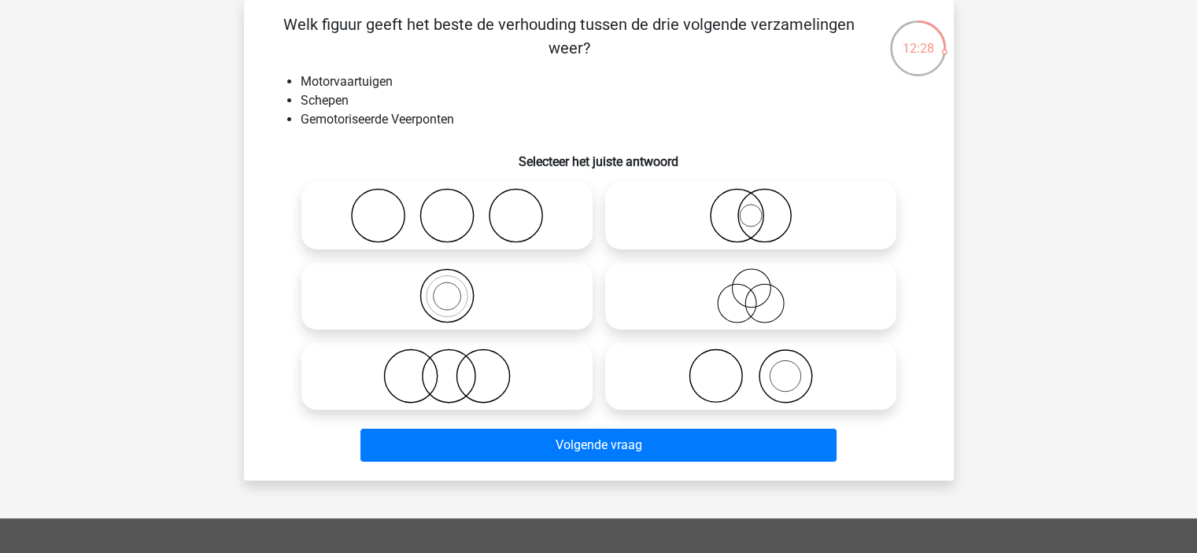
click at [777, 393] on icon at bounding box center [750, 376] width 279 height 55
click at [761, 368] on input "radio" at bounding box center [756, 363] width 10 height 10
radio input "true"
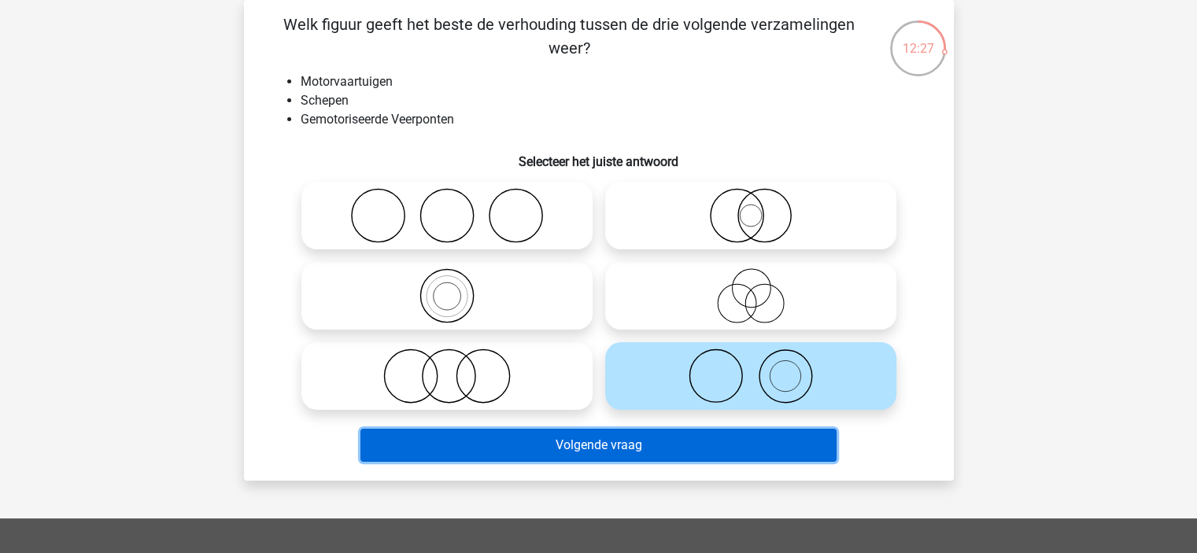
click at [726, 450] on button "Volgende vraag" at bounding box center [598, 445] width 476 height 33
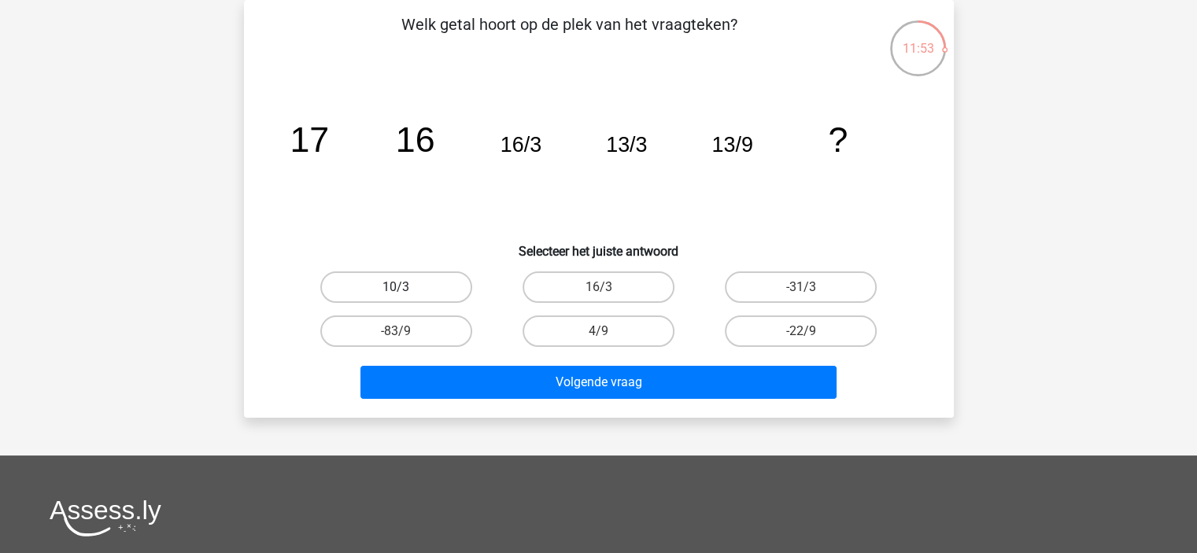
click at [419, 293] on label "10/3" at bounding box center [396, 286] width 152 height 31
click at [406, 293] on input "10/3" at bounding box center [401, 292] width 10 height 10
radio input "true"
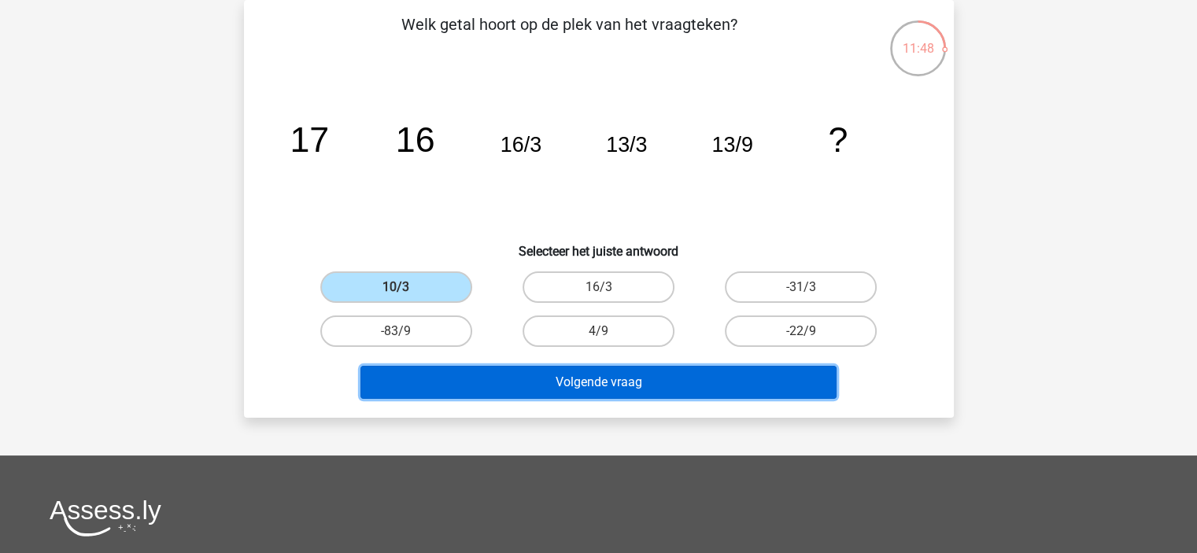
click at [616, 383] on button "Volgende vraag" at bounding box center [598, 382] width 476 height 33
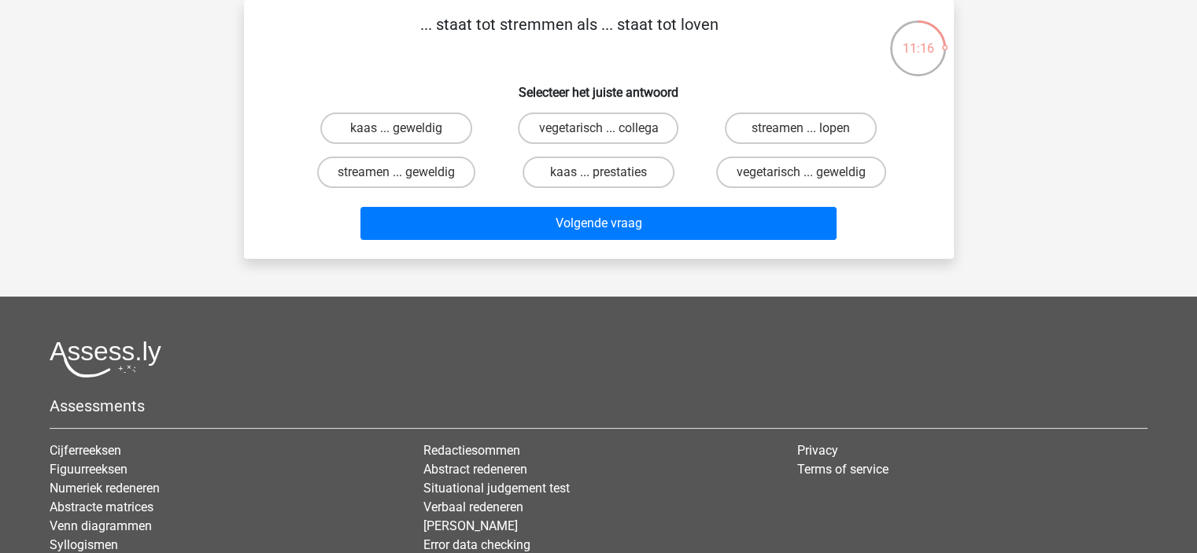
click at [604, 176] on input "kaas ... prestaties" at bounding box center [603, 177] width 10 height 10
radio input "true"
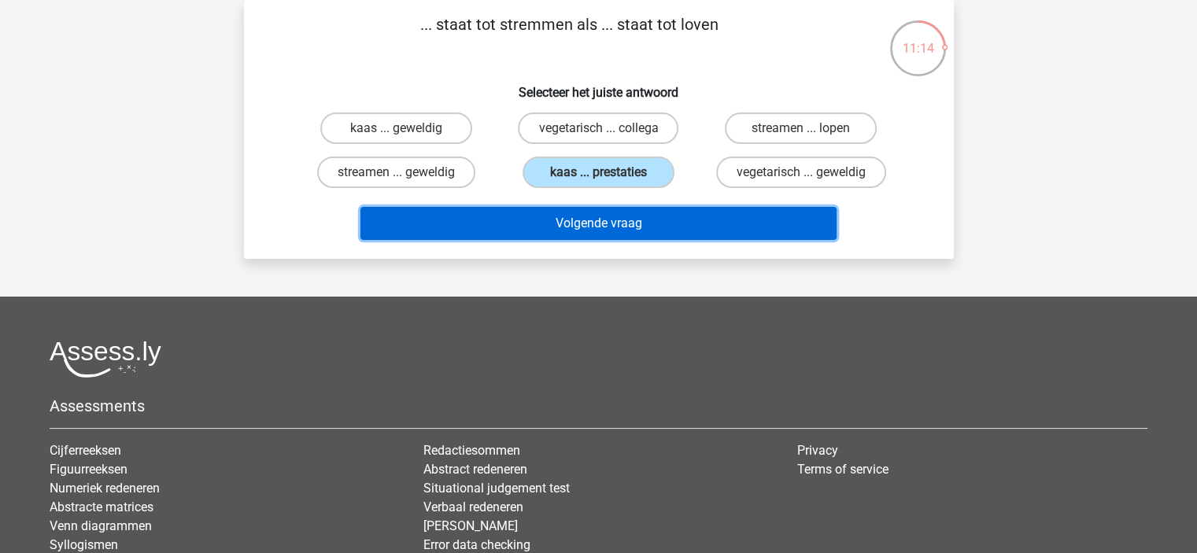
click at [595, 220] on button "Volgende vraag" at bounding box center [598, 223] width 476 height 33
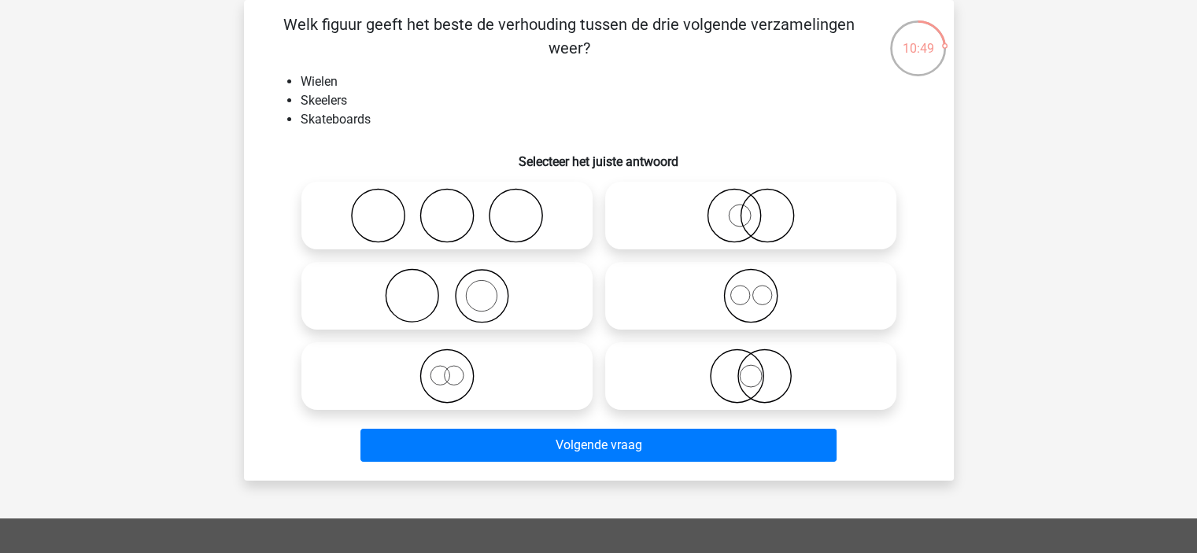
click at [740, 298] on icon at bounding box center [750, 295] width 279 height 55
click at [751, 288] on input "radio" at bounding box center [756, 283] width 10 height 10
radio input "true"
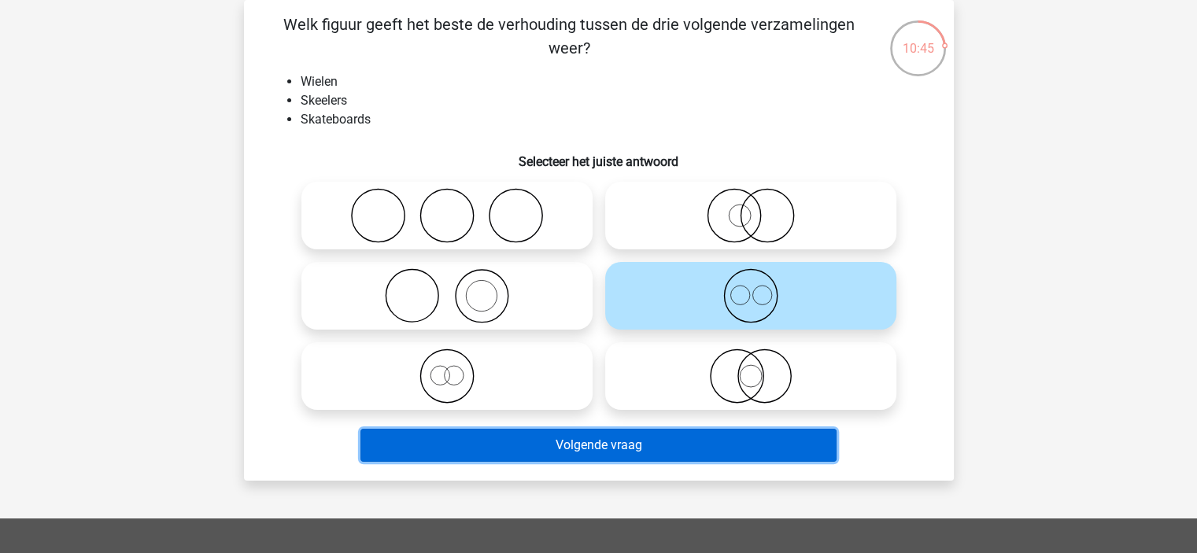
click at [652, 449] on button "Volgende vraag" at bounding box center [598, 445] width 476 height 33
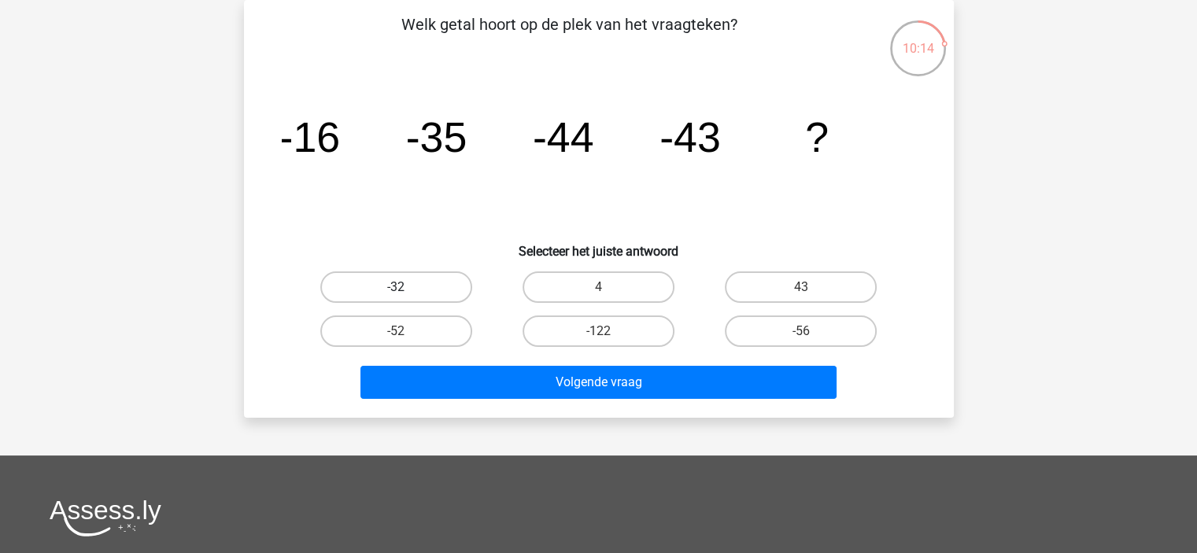
click at [409, 292] on label "-32" at bounding box center [396, 286] width 152 height 31
click at [406, 292] on input "-32" at bounding box center [401, 292] width 10 height 10
radio input "true"
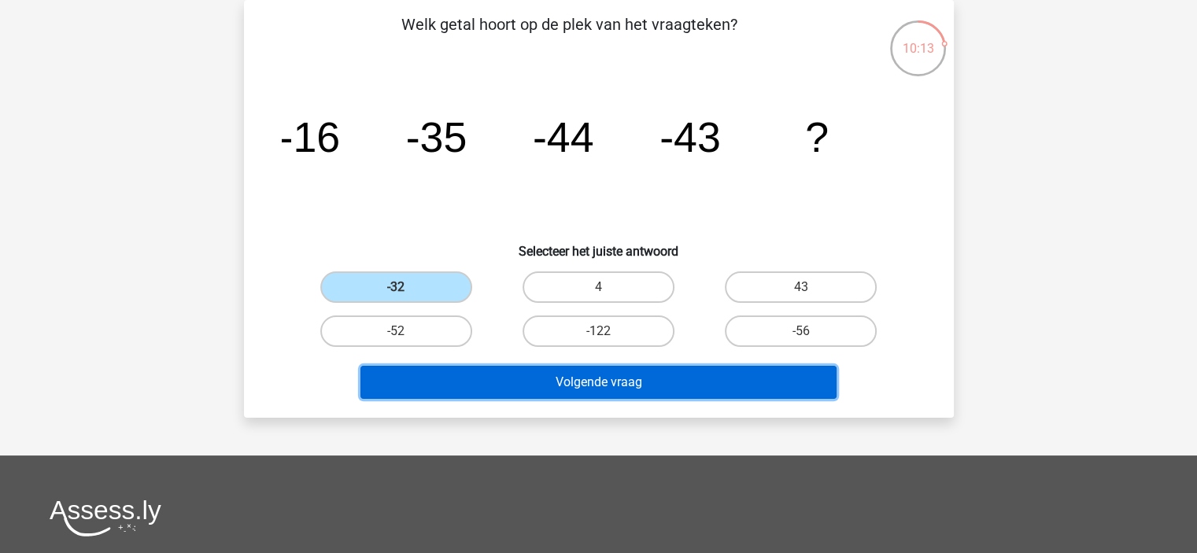
click at [542, 374] on button "Volgende vraag" at bounding box center [598, 382] width 476 height 33
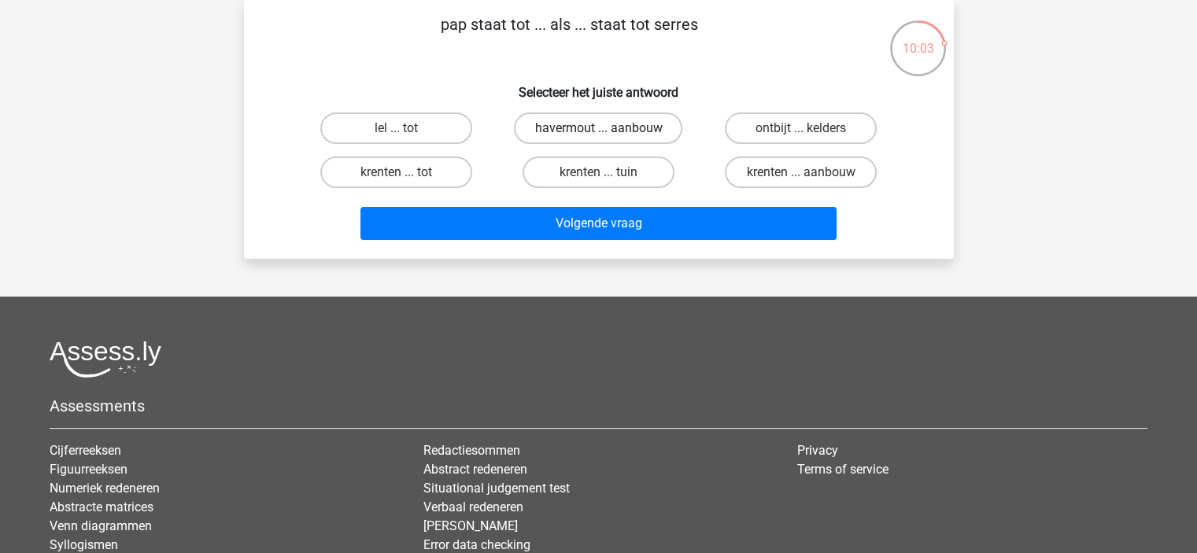
click at [573, 131] on label "havermout ... aanbouw" at bounding box center [598, 128] width 168 height 31
click at [598, 131] on input "havermout ... aanbouw" at bounding box center [603, 133] width 10 height 10
radio input "true"
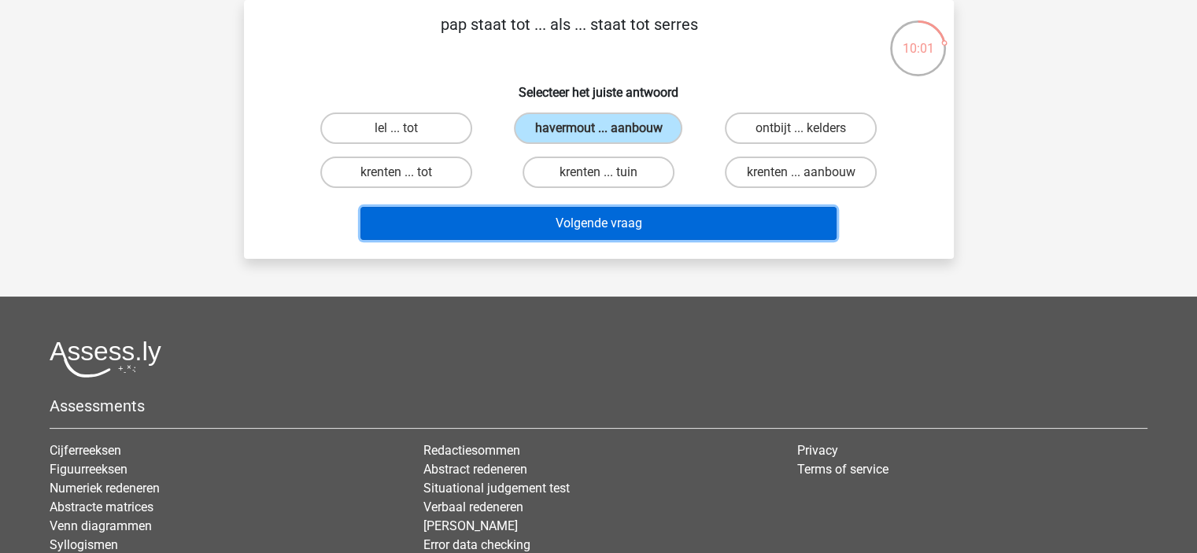
click at [585, 230] on button "Volgende vraag" at bounding box center [598, 223] width 476 height 33
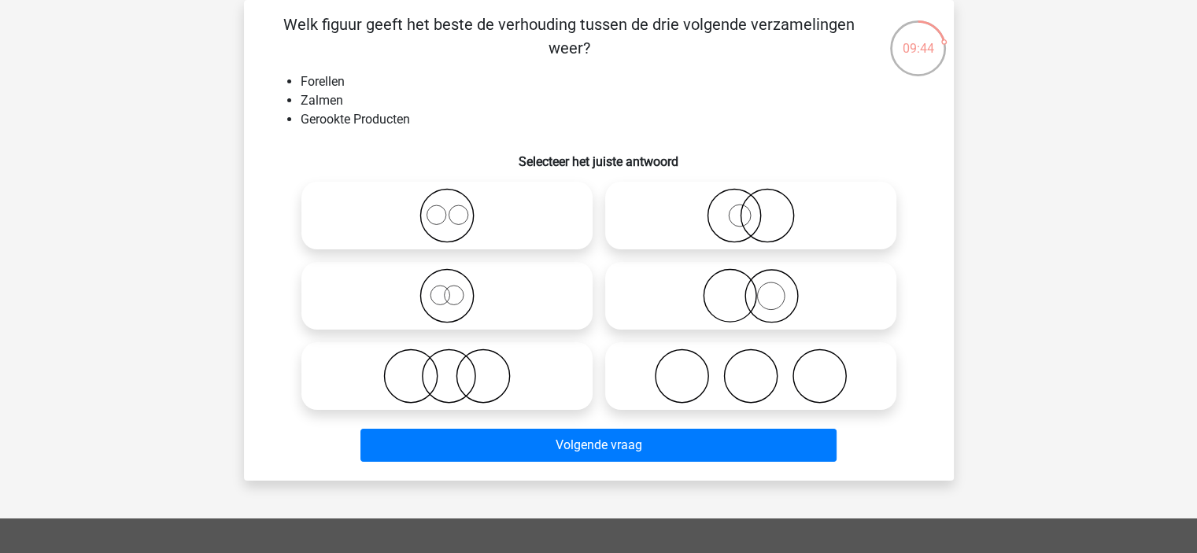
click at [459, 225] on icon at bounding box center [447, 215] width 279 height 55
click at [457, 208] on input "radio" at bounding box center [452, 203] width 10 height 10
radio input "true"
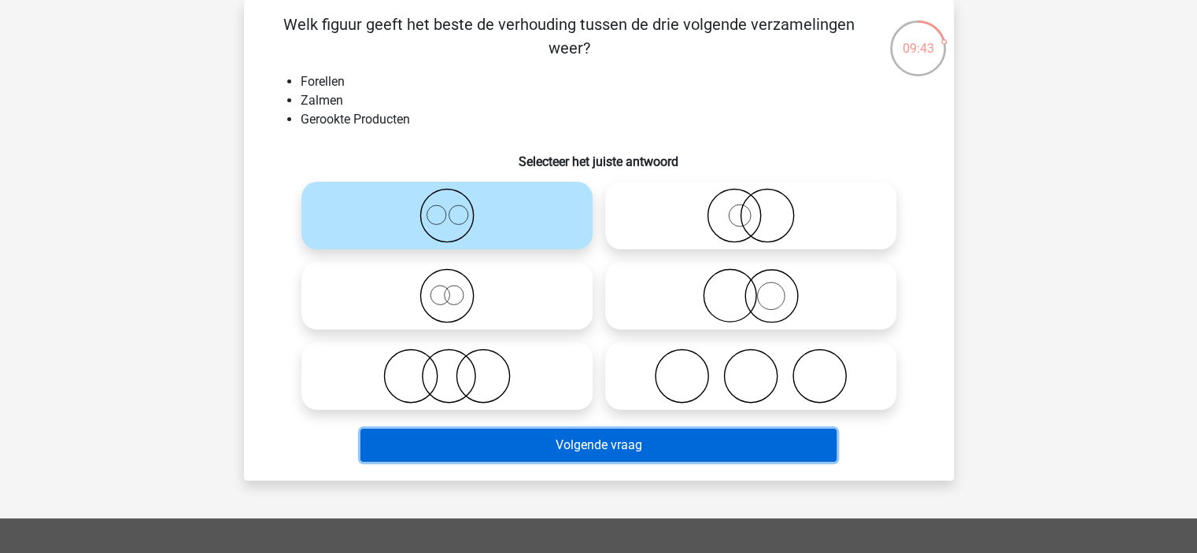
click at [481, 449] on button "Volgende vraag" at bounding box center [598, 445] width 476 height 33
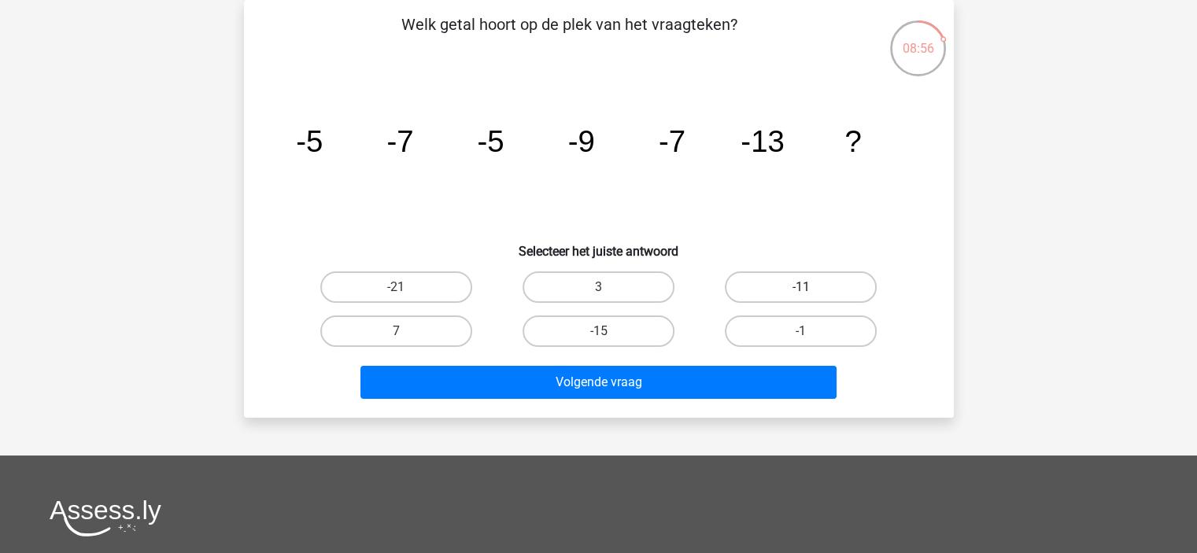
click at [763, 273] on label "-11" at bounding box center [801, 286] width 152 height 31
click at [801, 287] on input "-11" at bounding box center [806, 292] width 10 height 10
radio input "true"
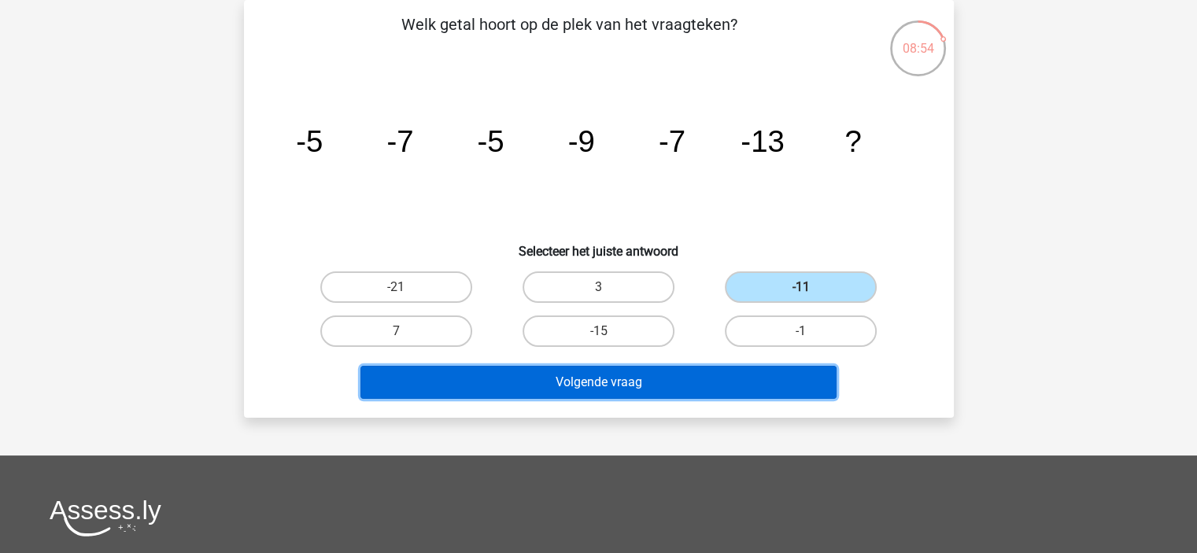
click at [679, 382] on button "Volgende vraag" at bounding box center [598, 382] width 476 height 33
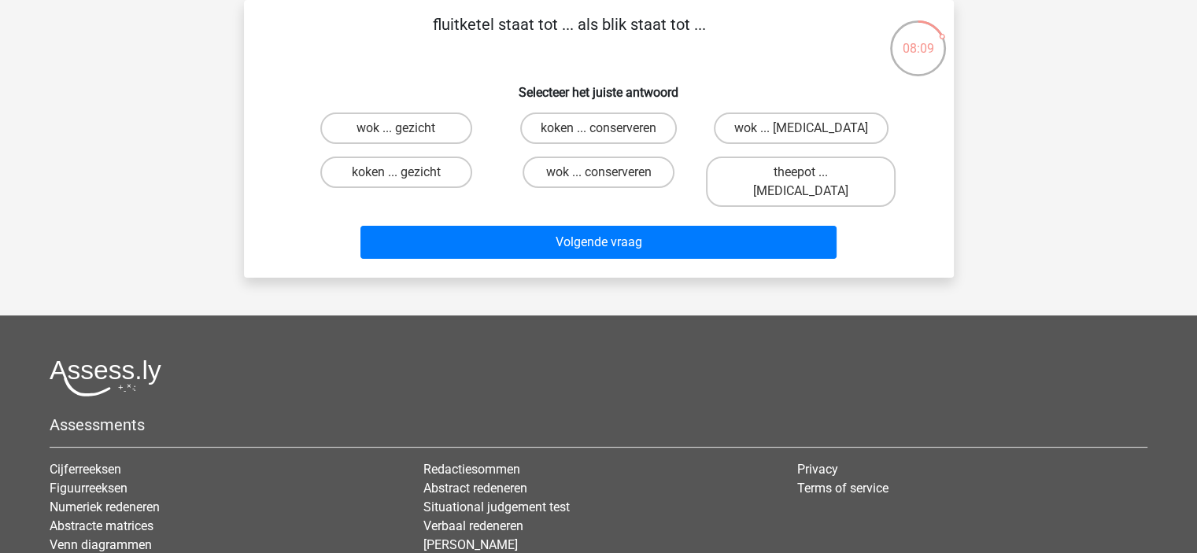
click at [405, 172] on input "koken ... gezicht" at bounding box center [401, 177] width 10 height 10
radio input "true"
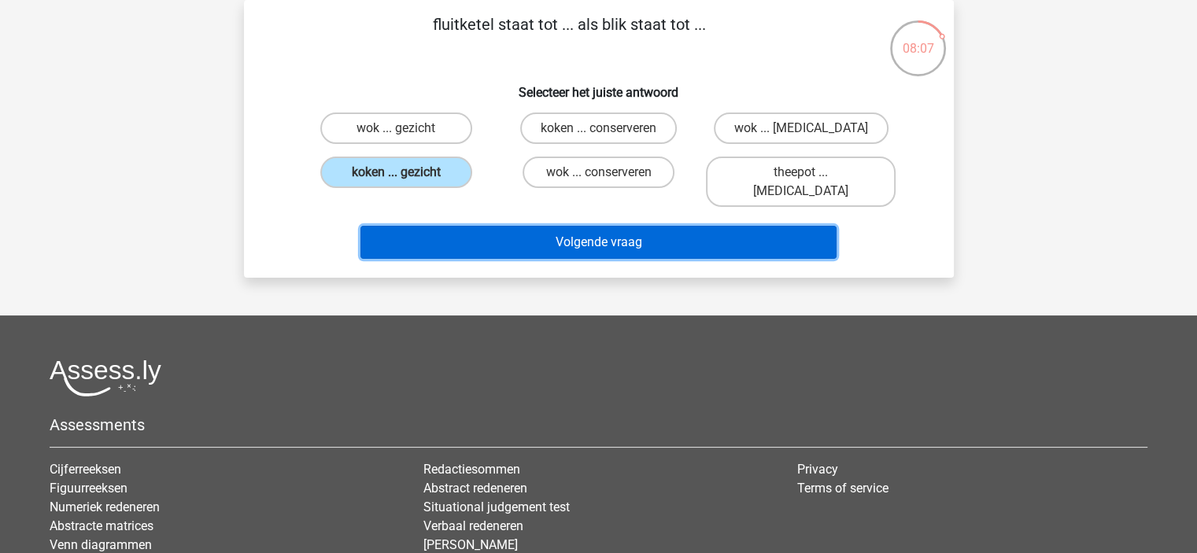
click at [453, 226] on button "Volgende vraag" at bounding box center [598, 242] width 476 height 33
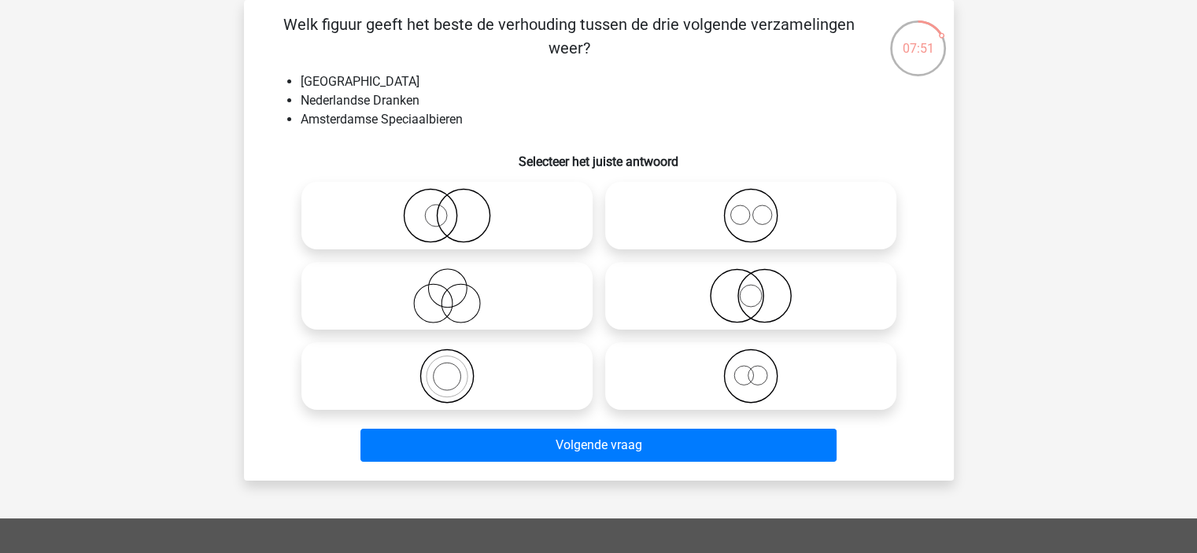
click at [475, 362] on icon at bounding box center [447, 376] width 279 height 55
click at [457, 362] on input "radio" at bounding box center [452, 363] width 10 height 10
radio input "true"
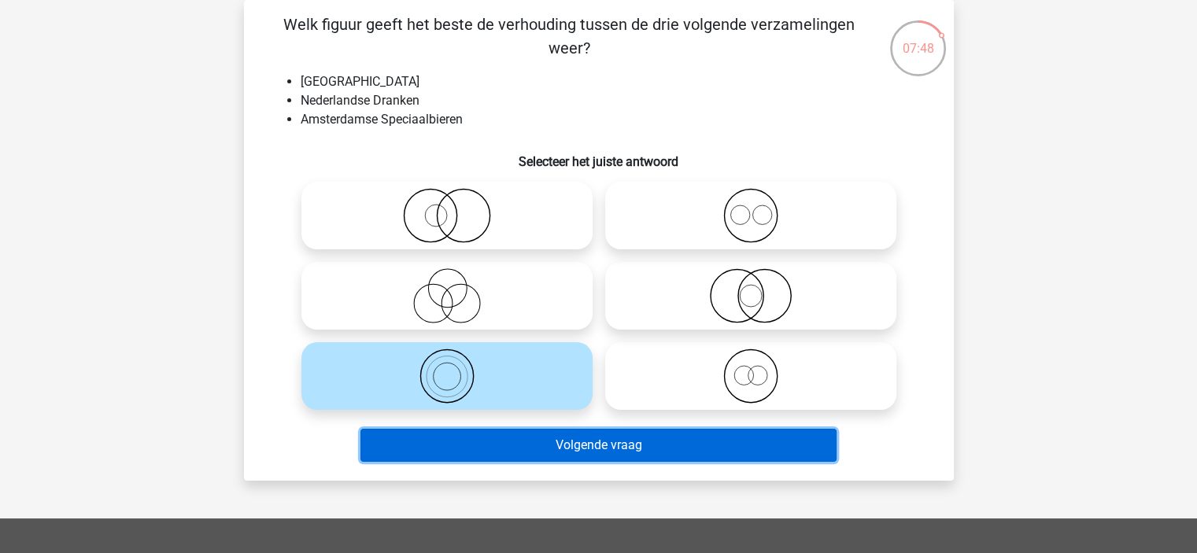
click at [642, 457] on button "Volgende vraag" at bounding box center [598, 445] width 476 height 33
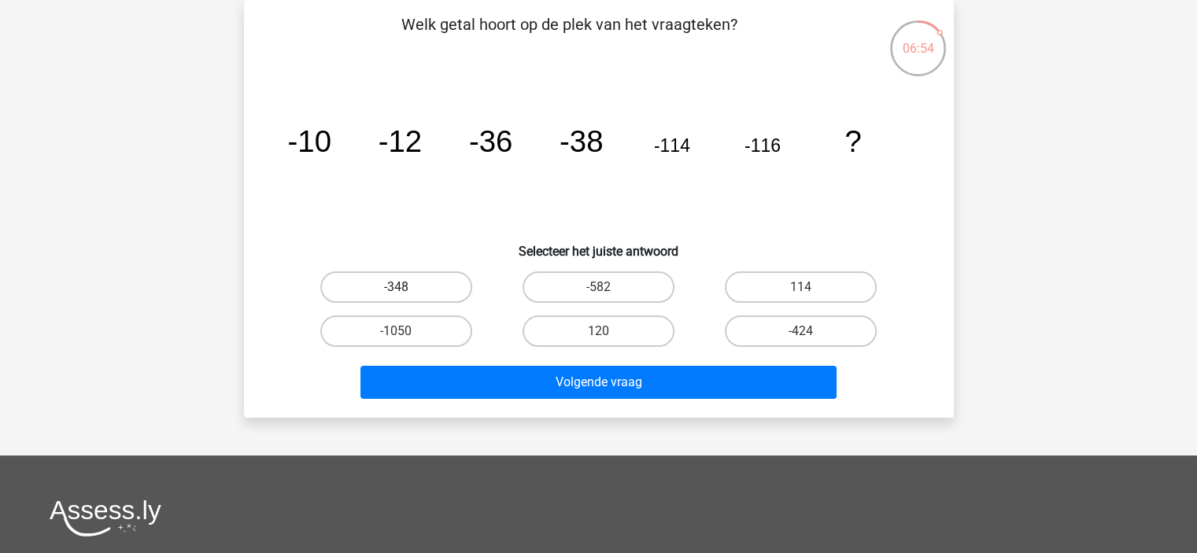
click at [412, 279] on label "-348" at bounding box center [396, 286] width 152 height 31
click at [406, 287] on input "-348" at bounding box center [401, 292] width 10 height 10
radio input "true"
click at [998, 279] on div "Kies premium jordi jordi.peerdeman@concentrix.com" at bounding box center [598, 399] width 1197 height 943
click at [986, 231] on div "Kies premium jordi jordi.peerdeman@concentrix.com" at bounding box center [598, 399] width 1197 height 943
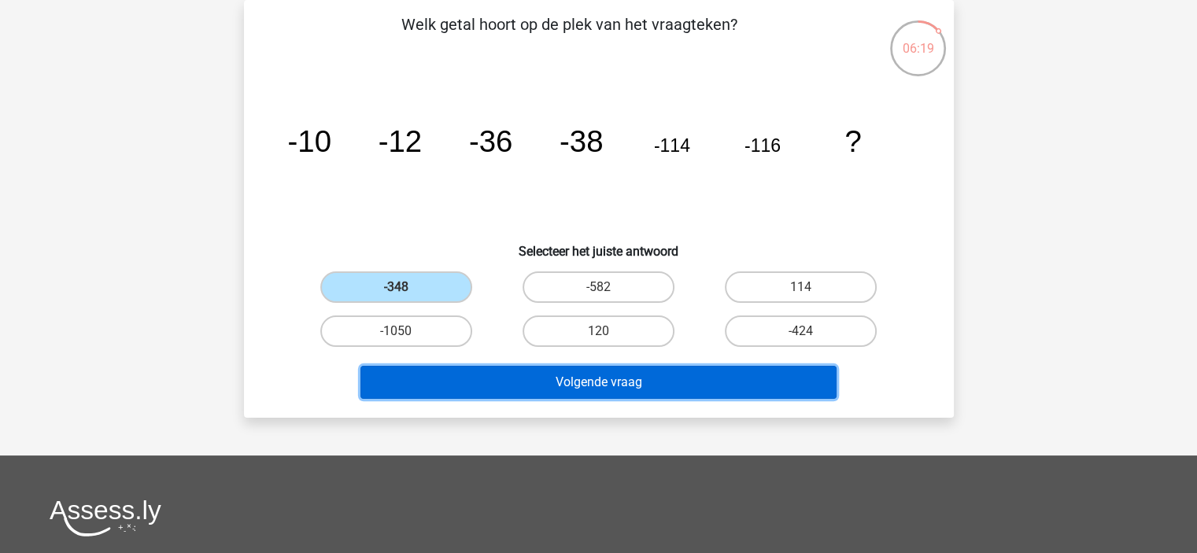
click at [676, 379] on button "Volgende vraag" at bounding box center [598, 382] width 476 height 33
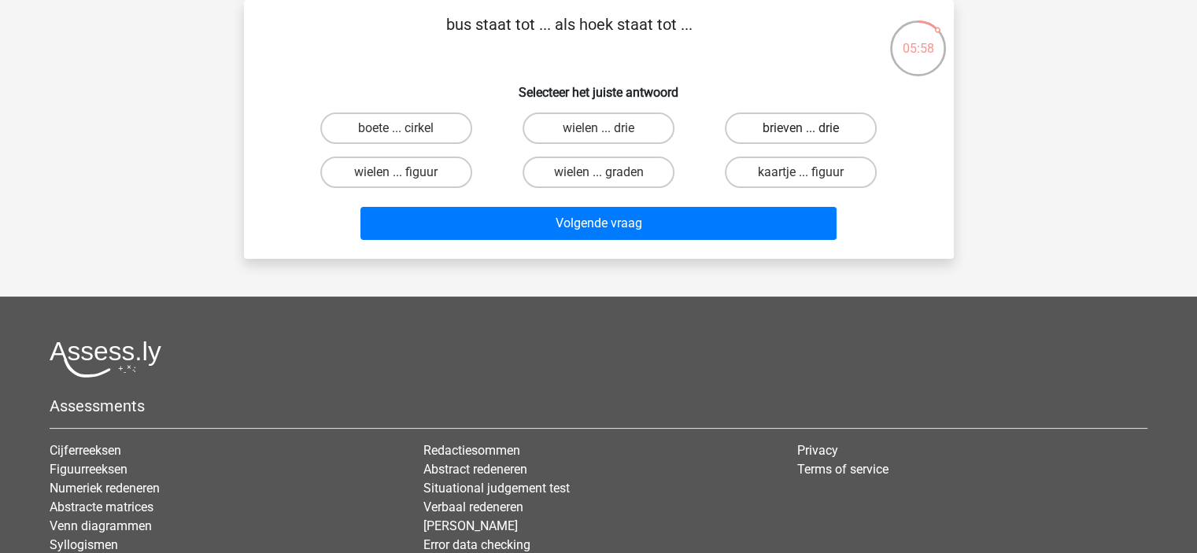
click at [834, 126] on label "brieven ... drie" at bounding box center [801, 128] width 152 height 31
click at [811, 128] on input "brieven ... drie" at bounding box center [806, 133] width 10 height 10
radio input "true"
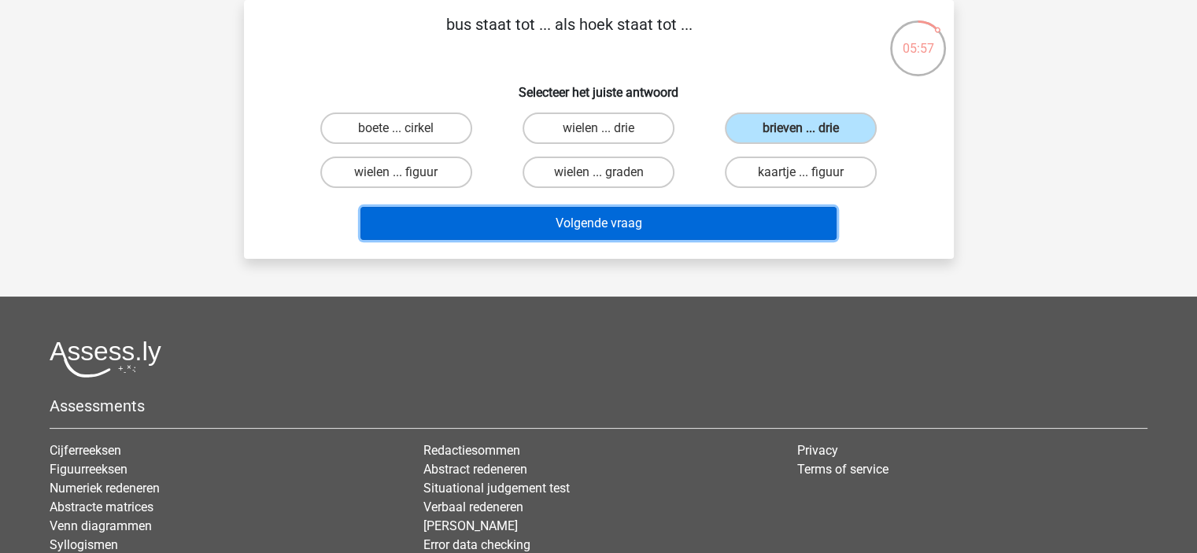
click at [746, 225] on button "Volgende vraag" at bounding box center [598, 223] width 476 height 33
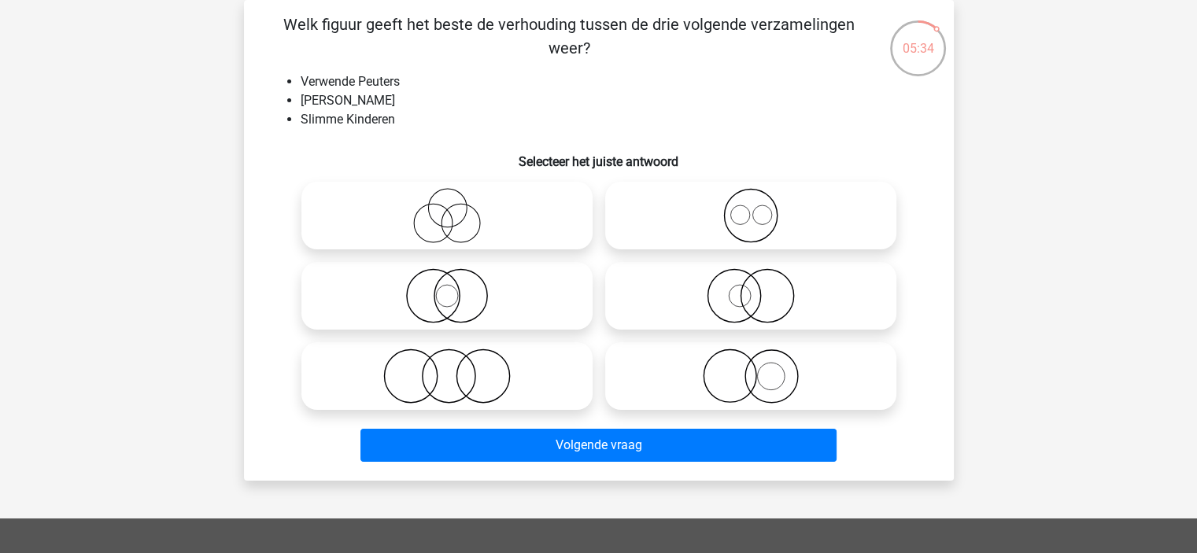
drag, startPoint x: 662, startPoint y: 342, endPoint x: 497, endPoint y: 224, distance: 202.4
click at [497, 224] on div at bounding box center [598, 295] width 607 height 241
click at [450, 372] on icon at bounding box center [447, 376] width 279 height 55
click at [450, 368] on input "radio" at bounding box center [452, 363] width 10 height 10
radio input "true"
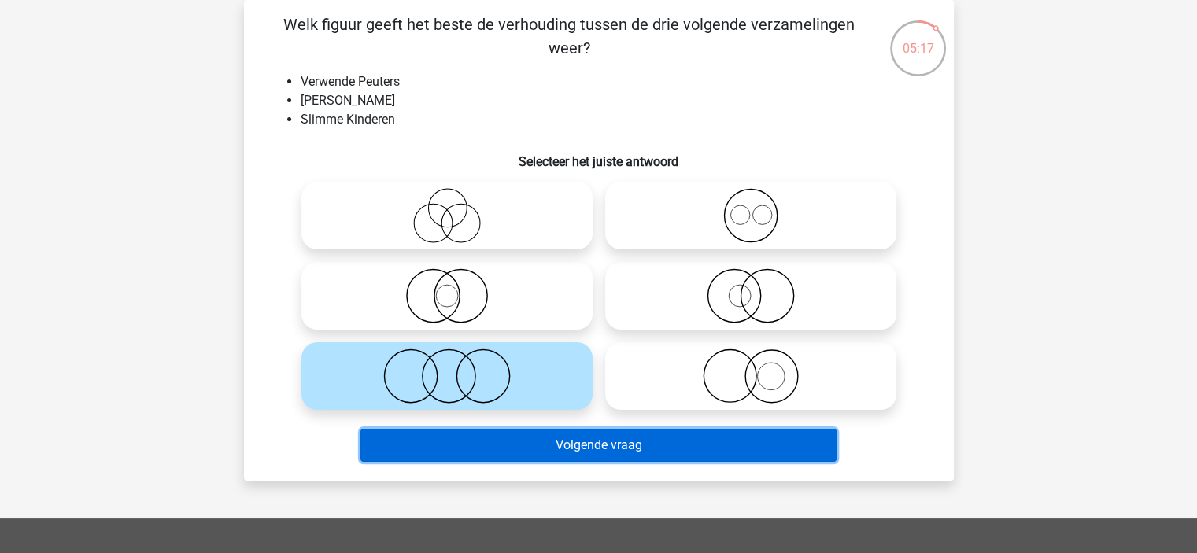
click at [670, 454] on button "Volgende vraag" at bounding box center [598, 445] width 476 height 33
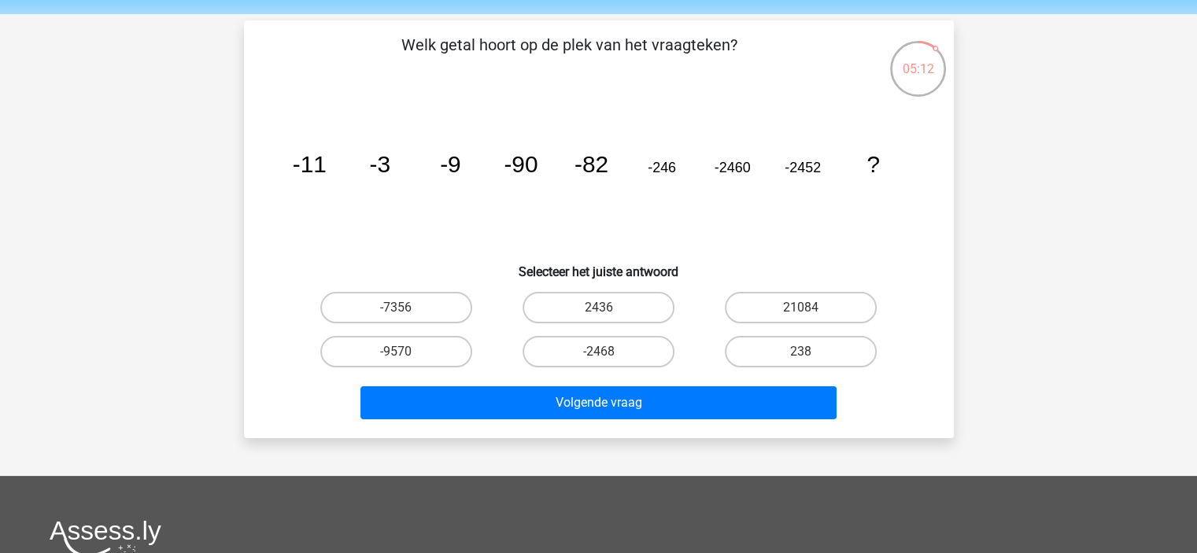
scroll to position [54, 0]
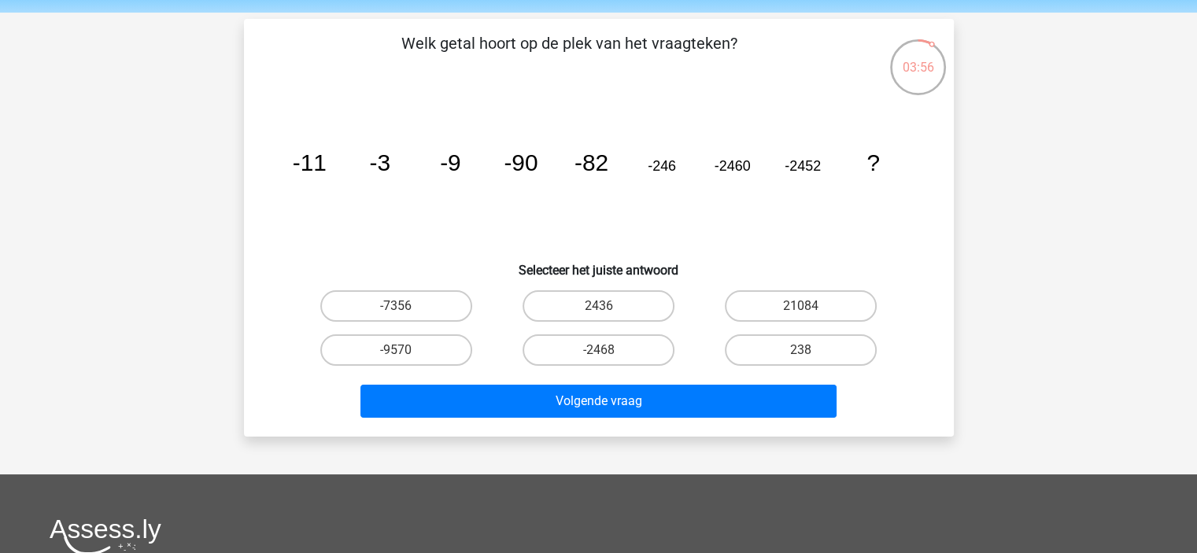
click at [326, 165] on tspan "-2460" at bounding box center [309, 163] width 34 height 26
click at [438, 305] on label "-7356" at bounding box center [396, 305] width 152 height 31
click at [406, 306] on input "-7356" at bounding box center [401, 311] width 10 height 10
radio input "true"
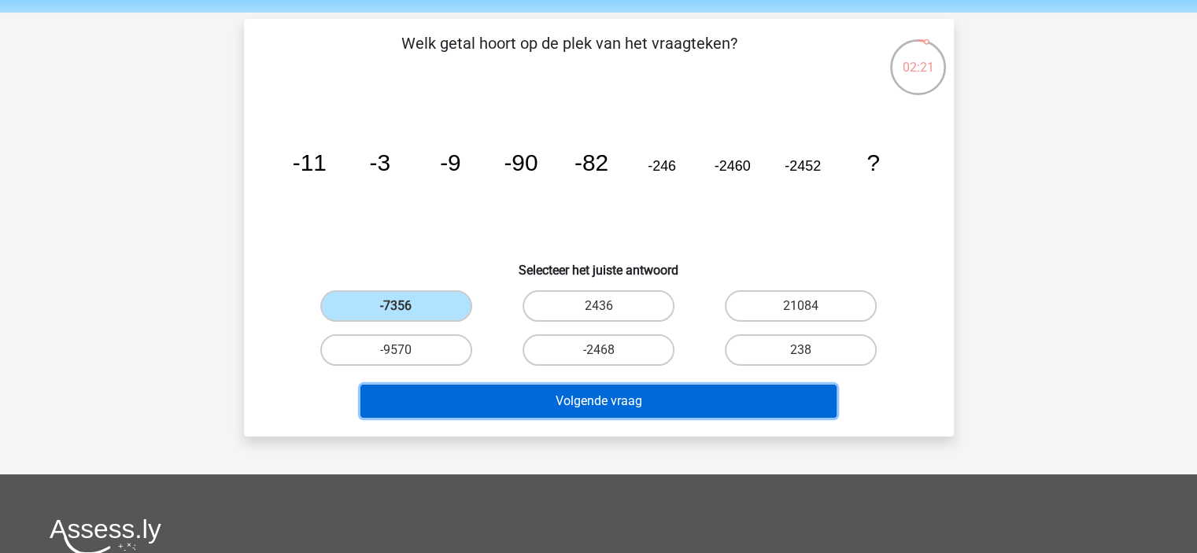
click at [626, 401] on button "Volgende vraag" at bounding box center [598, 401] width 476 height 33
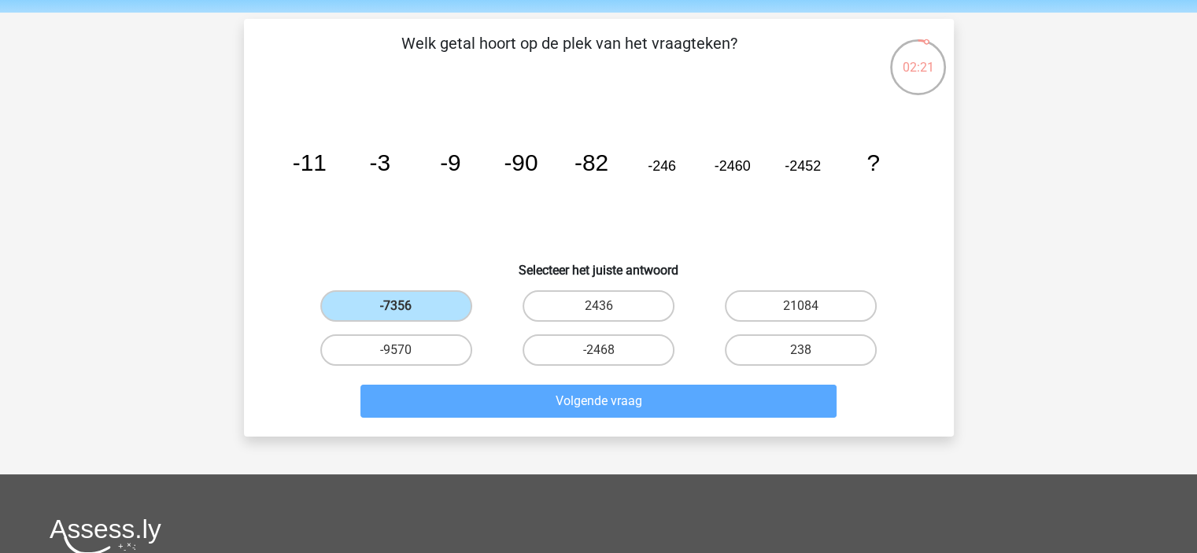
scroll to position [72, 0]
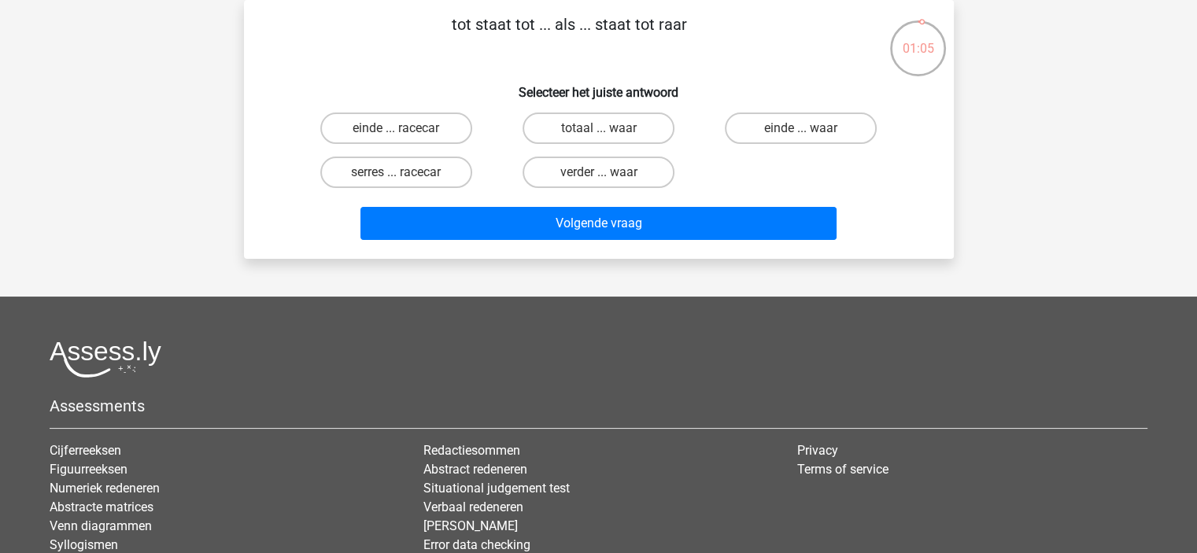
click at [807, 133] on input "einde ... waar" at bounding box center [806, 133] width 10 height 10
radio input "true"
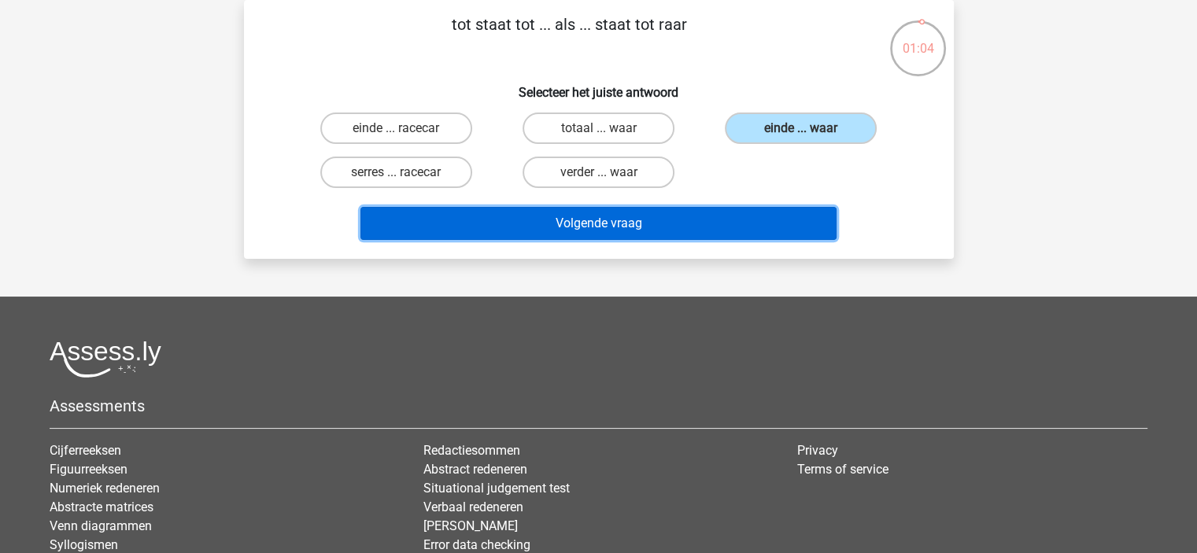
click at [683, 220] on button "Volgende vraag" at bounding box center [598, 223] width 476 height 33
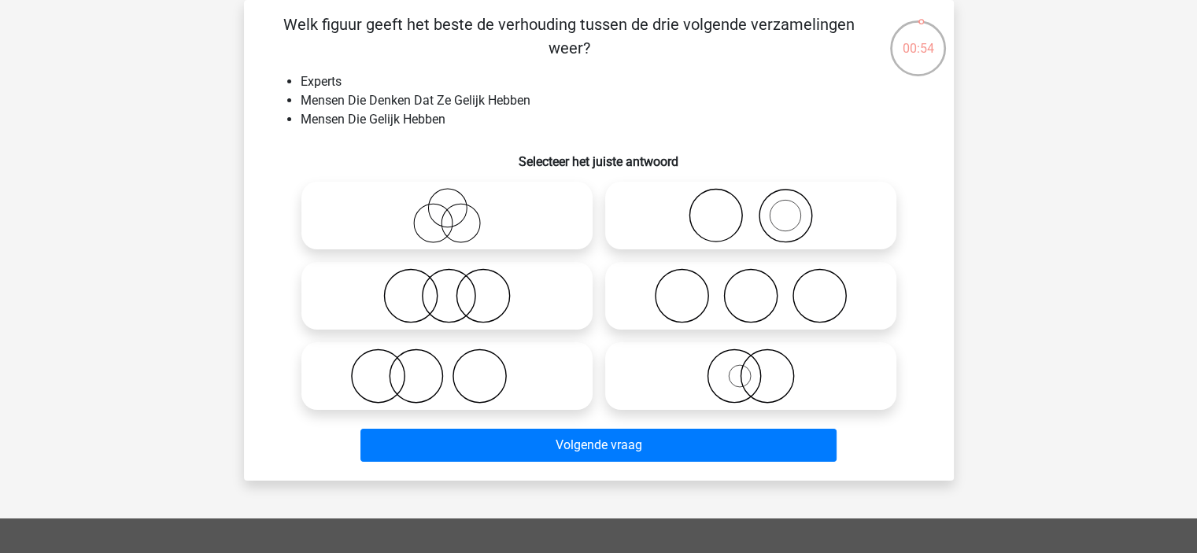
click at [499, 308] on icon at bounding box center [447, 295] width 279 height 55
click at [457, 288] on input "radio" at bounding box center [452, 283] width 10 height 10
radio input "true"
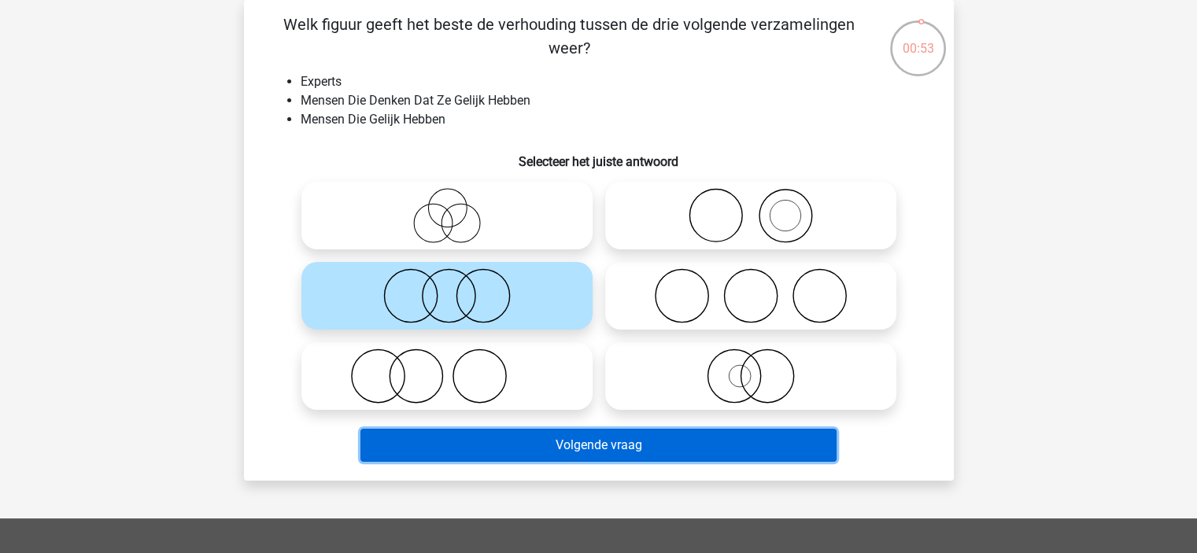
click at [530, 446] on button "Volgende vraag" at bounding box center [598, 445] width 476 height 33
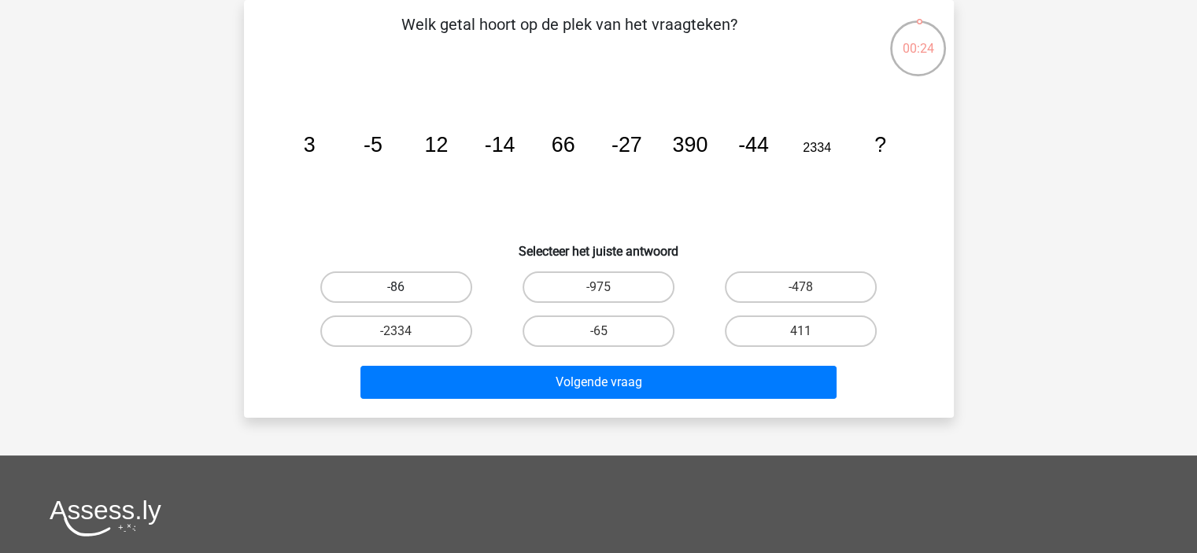
click at [415, 297] on label "-86" at bounding box center [396, 286] width 152 height 31
click at [406, 297] on input "-86" at bounding box center [401, 292] width 10 height 10
radio input "true"
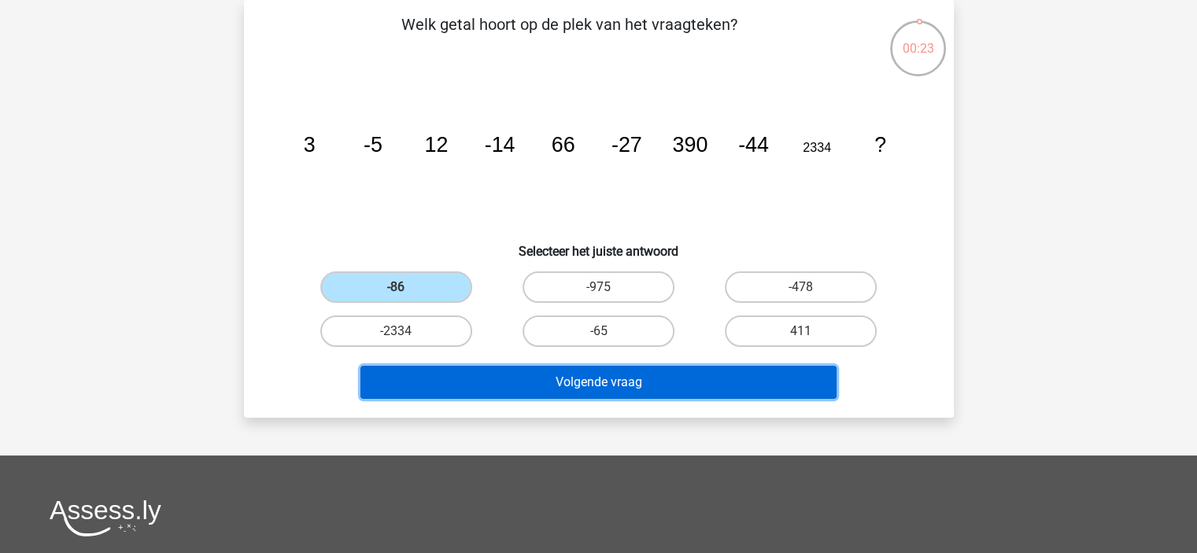
click at [519, 396] on button "Volgende vraag" at bounding box center [598, 382] width 476 height 33
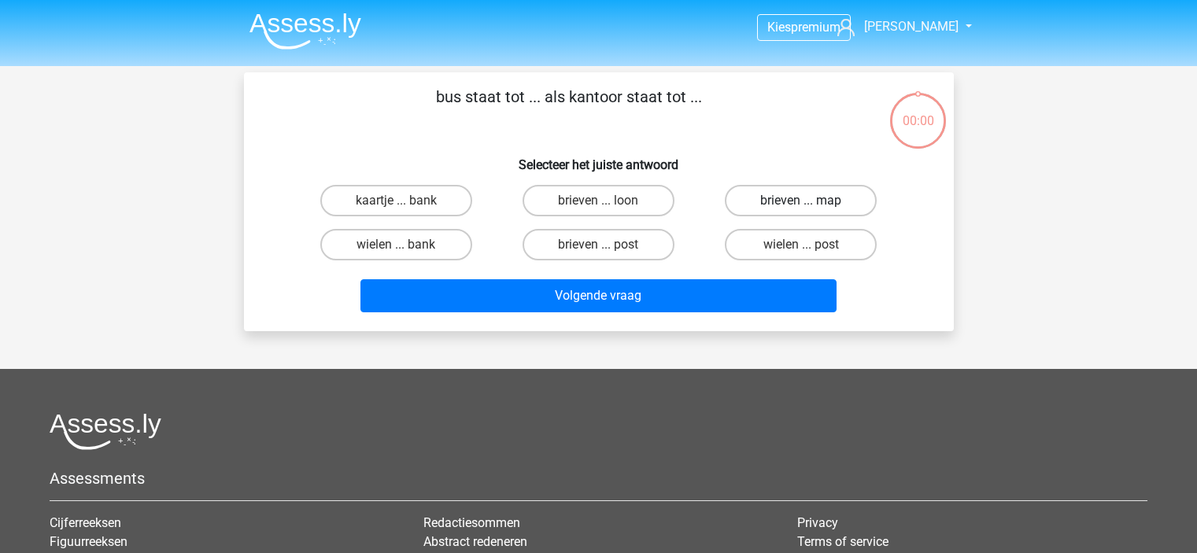
scroll to position [72, 0]
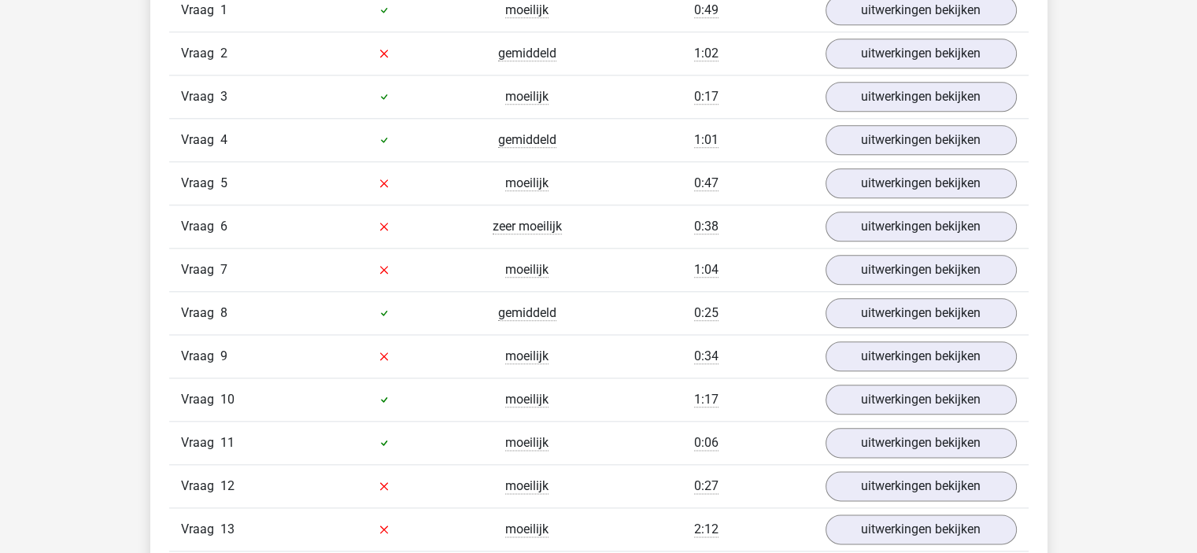
scroll to position [1725, 0]
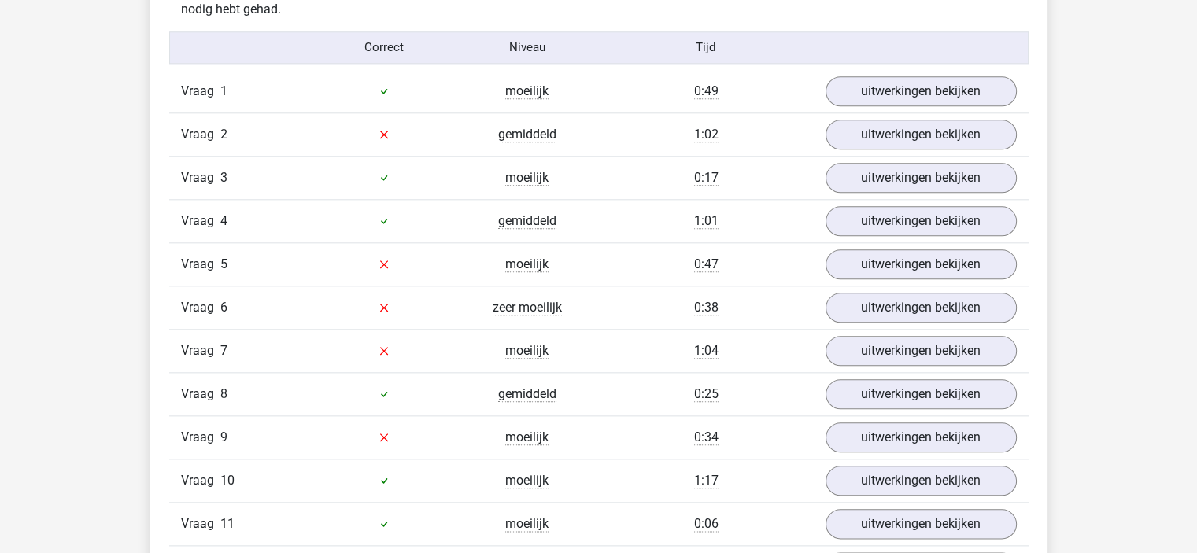
click at [904, 105] on div "Vraag 1 moeilijk 0:49 uitwerkingen bekijken" at bounding box center [598, 91] width 859 height 42
click at [889, 80] on link "uitwerkingen bekijken" at bounding box center [921, 91] width 220 height 35
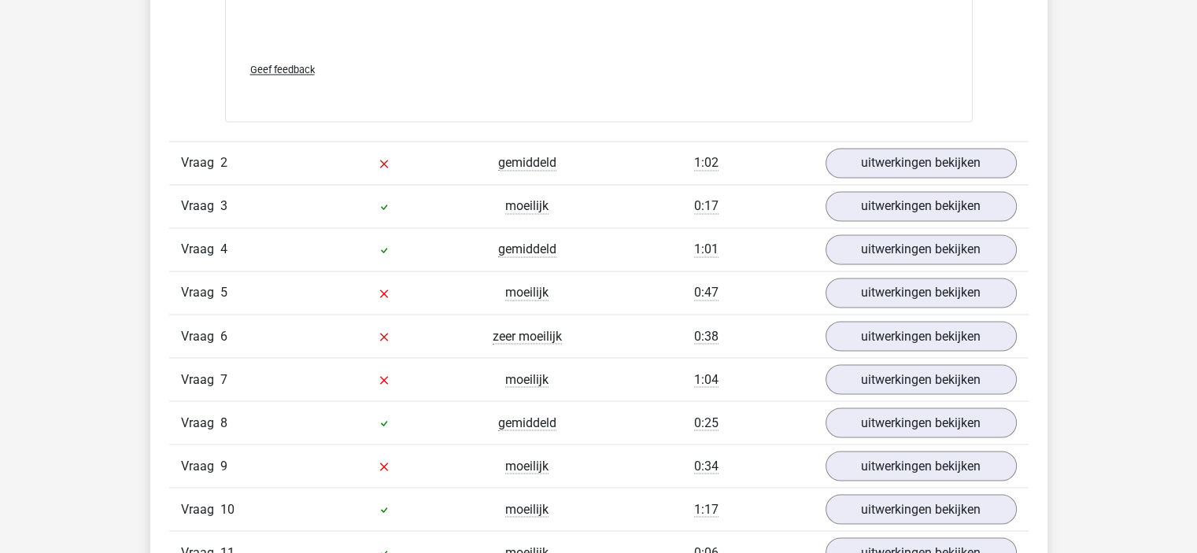
scroll to position [2663, 0]
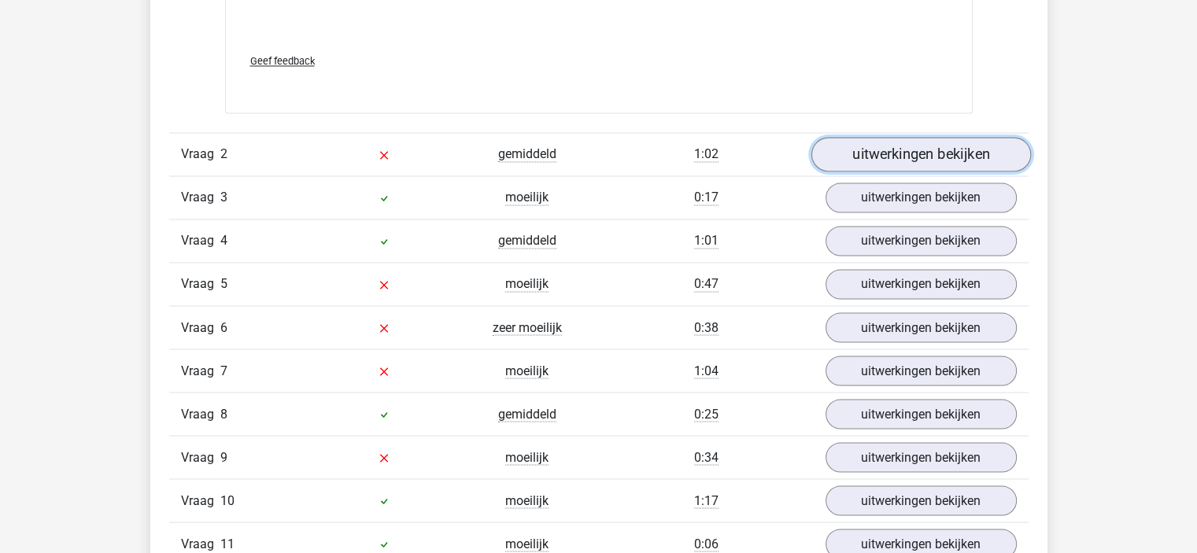
click at [869, 146] on link "uitwerkingen bekijken" at bounding box center [921, 155] width 220 height 35
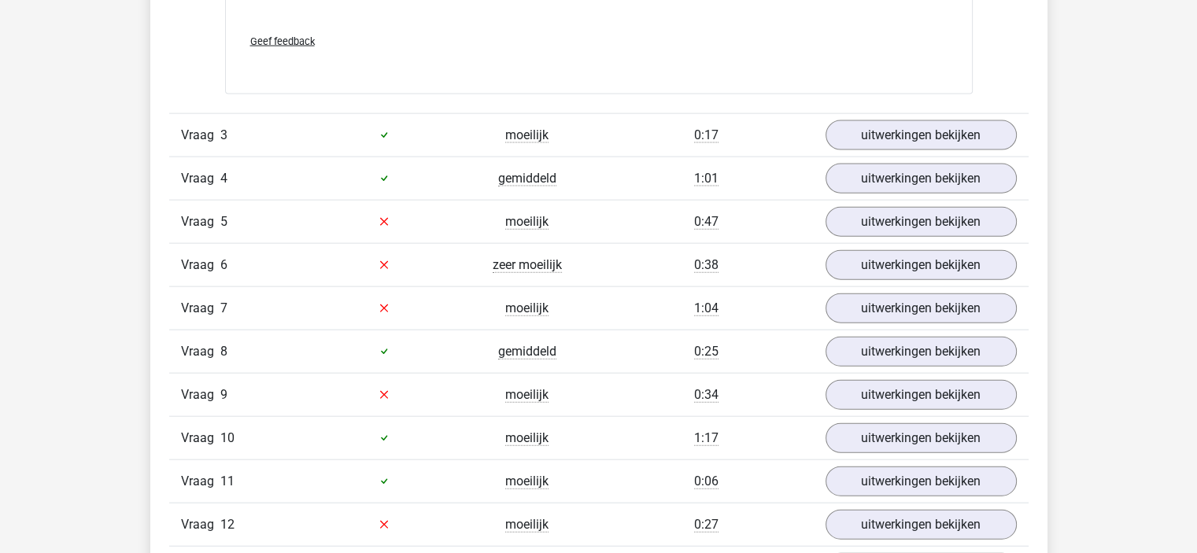
scroll to position [3567, 0]
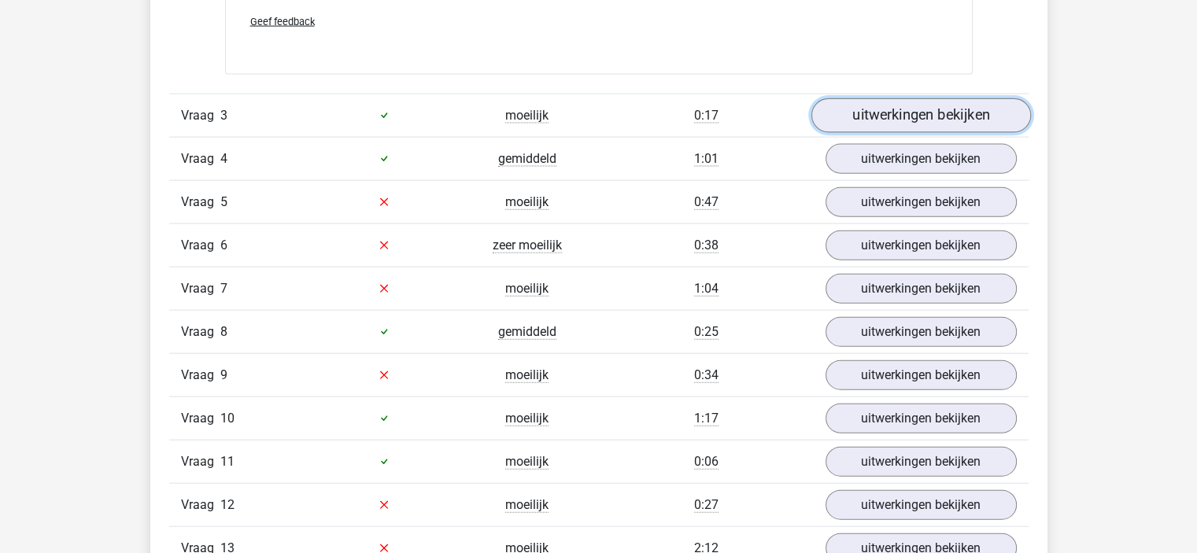
click at [850, 107] on link "uitwerkingen bekijken" at bounding box center [921, 115] width 220 height 35
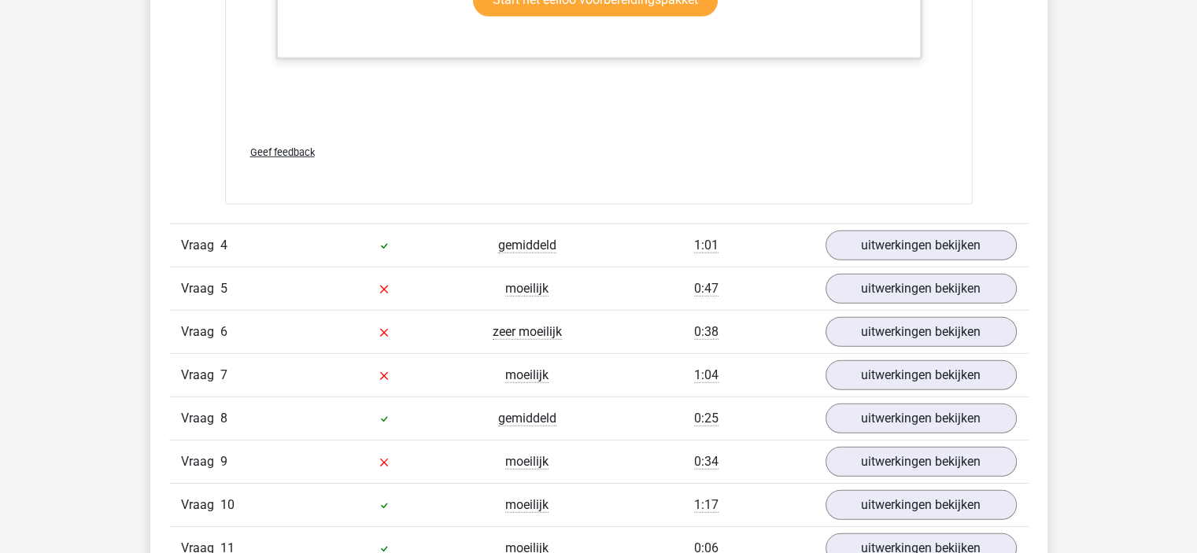
scroll to position [4533, 0]
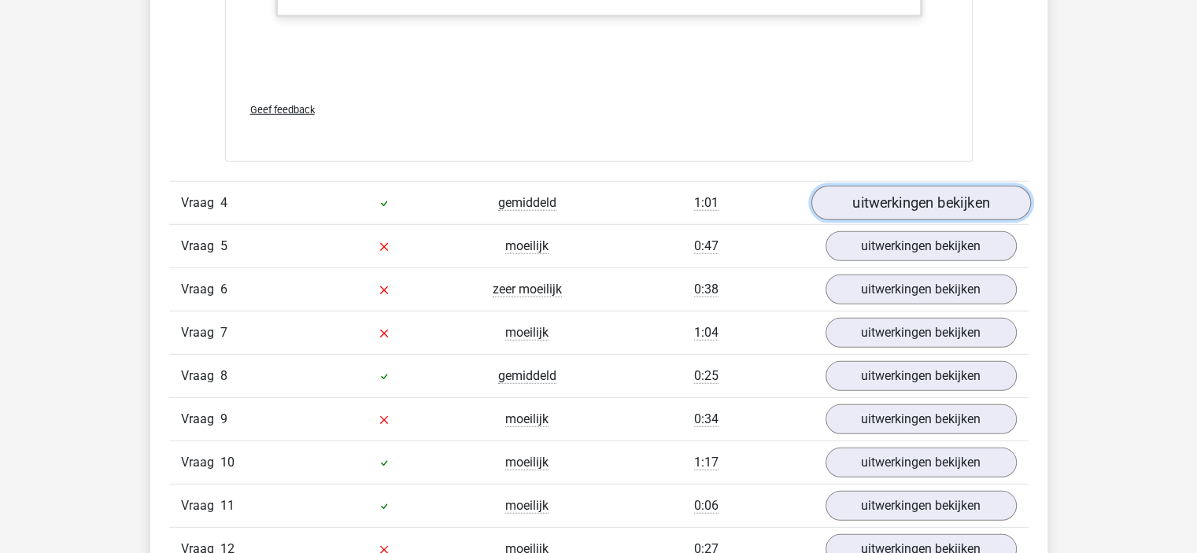
click at [899, 198] on link "uitwerkingen bekijken" at bounding box center [921, 203] width 220 height 35
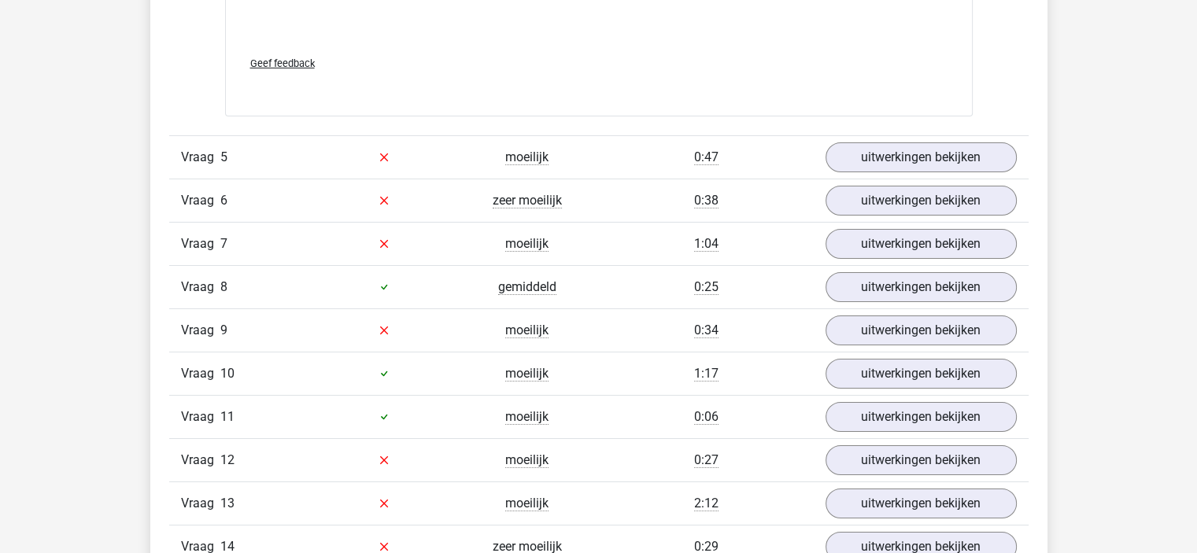
scroll to position [5641, 0]
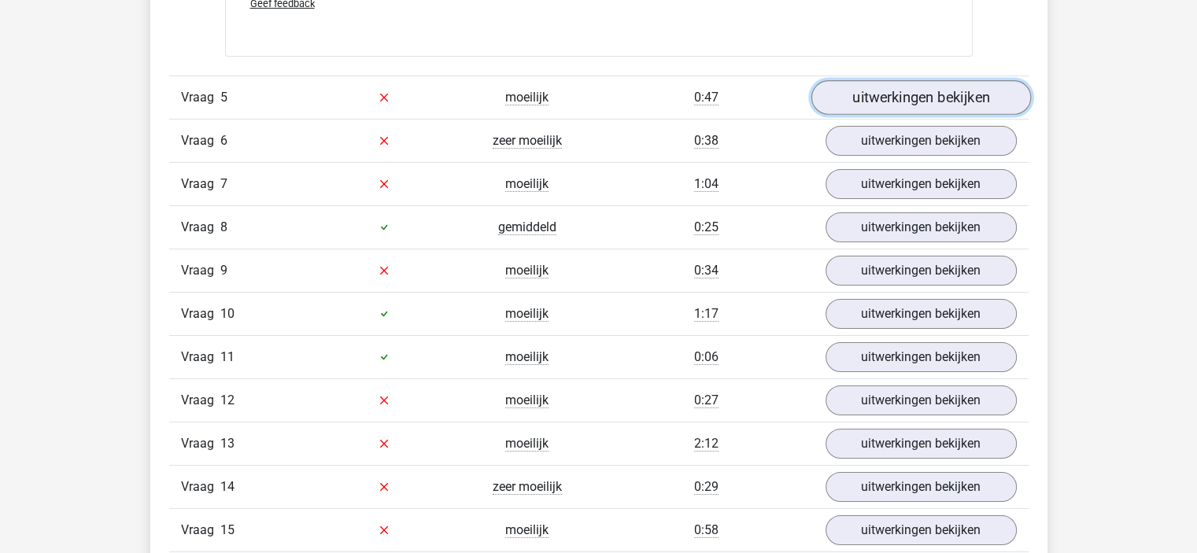
click at [833, 92] on link "uitwerkingen bekijken" at bounding box center [921, 97] width 220 height 35
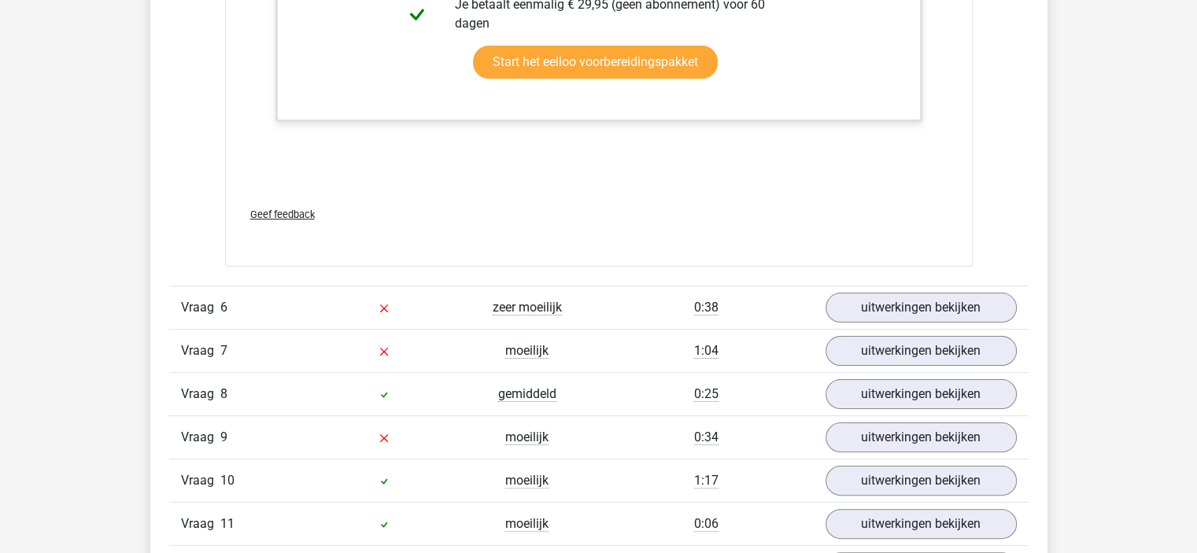
scroll to position [6295, 0]
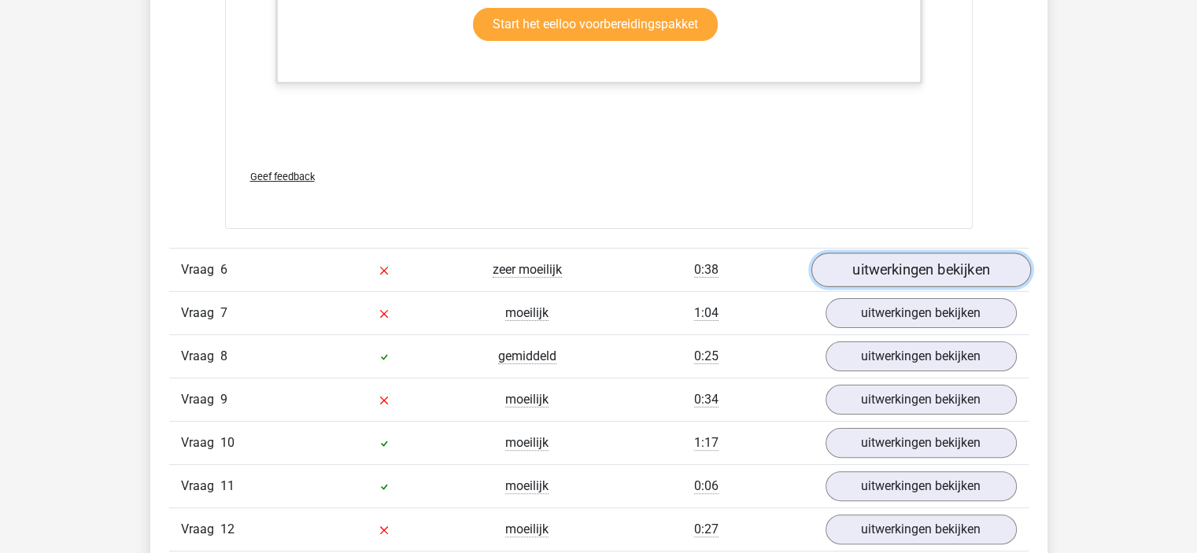
click at [850, 260] on link "uitwerkingen bekijken" at bounding box center [921, 270] width 220 height 35
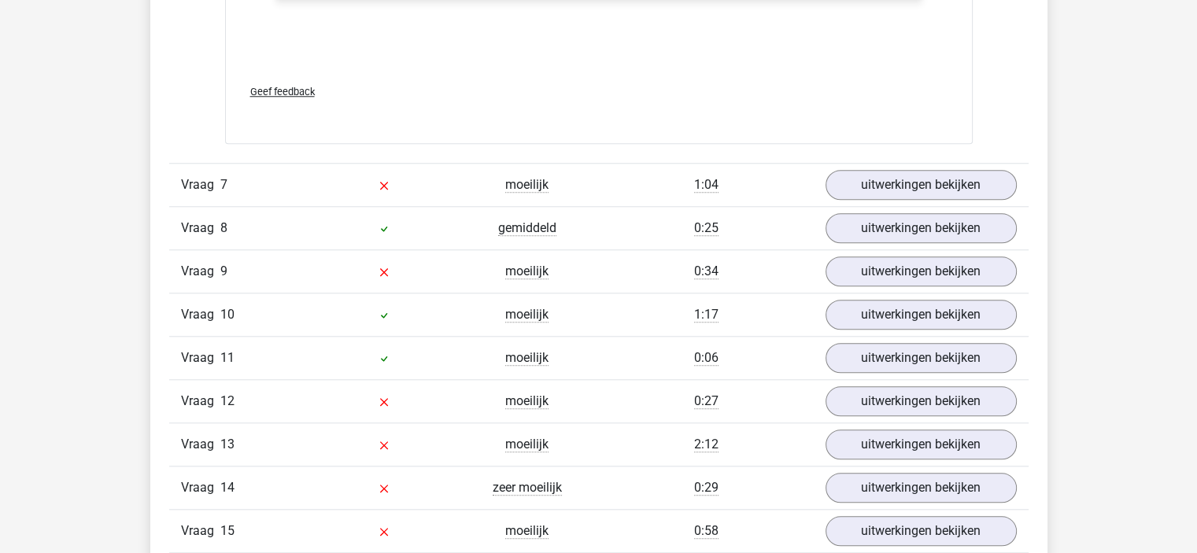
scroll to position [7467, 0]
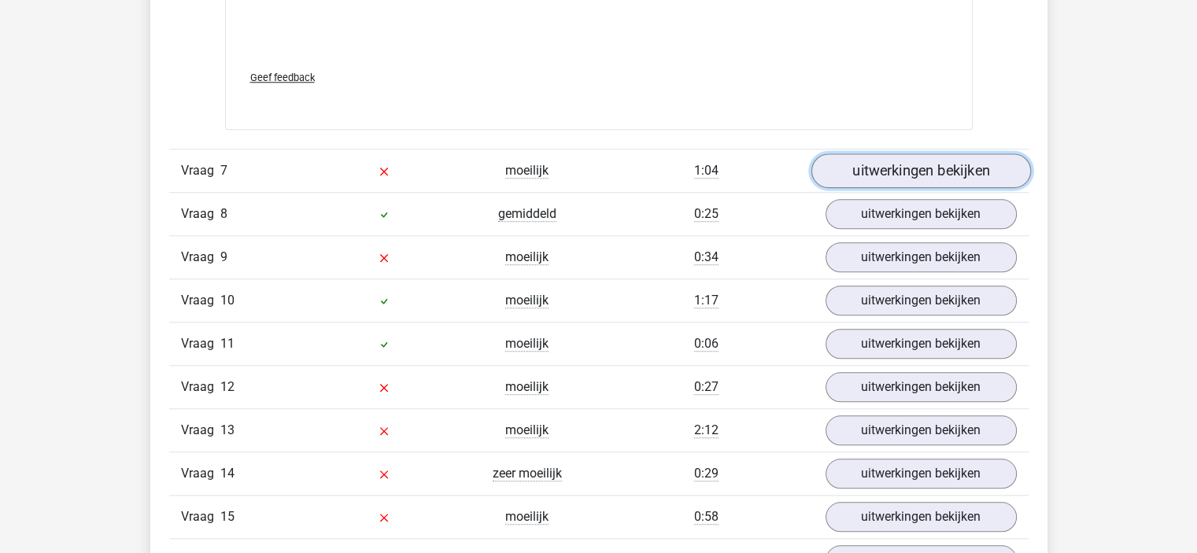
click at [924, 157] on link "uitwerkingen bekijken" at bounding box center [921, 170] width 220 height 35
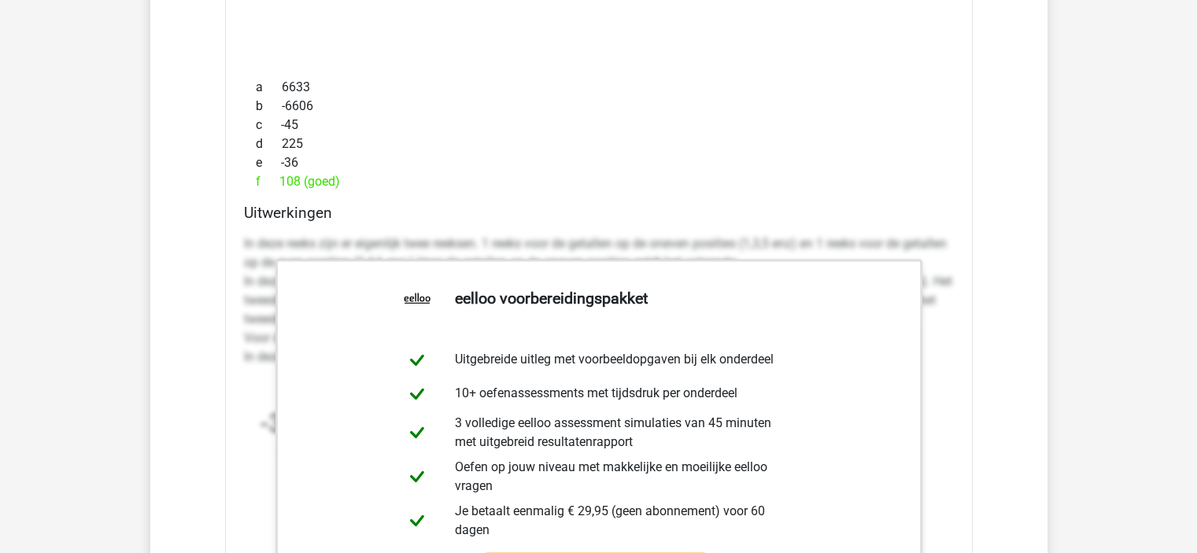
scroll to position [1032, 0]
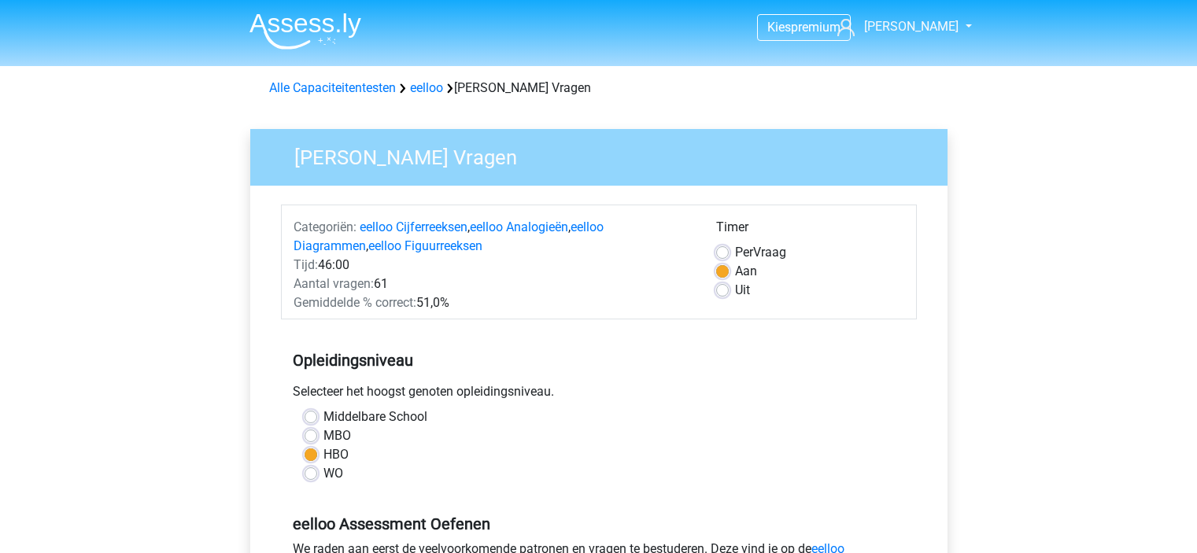
scroll to position [293, 0]
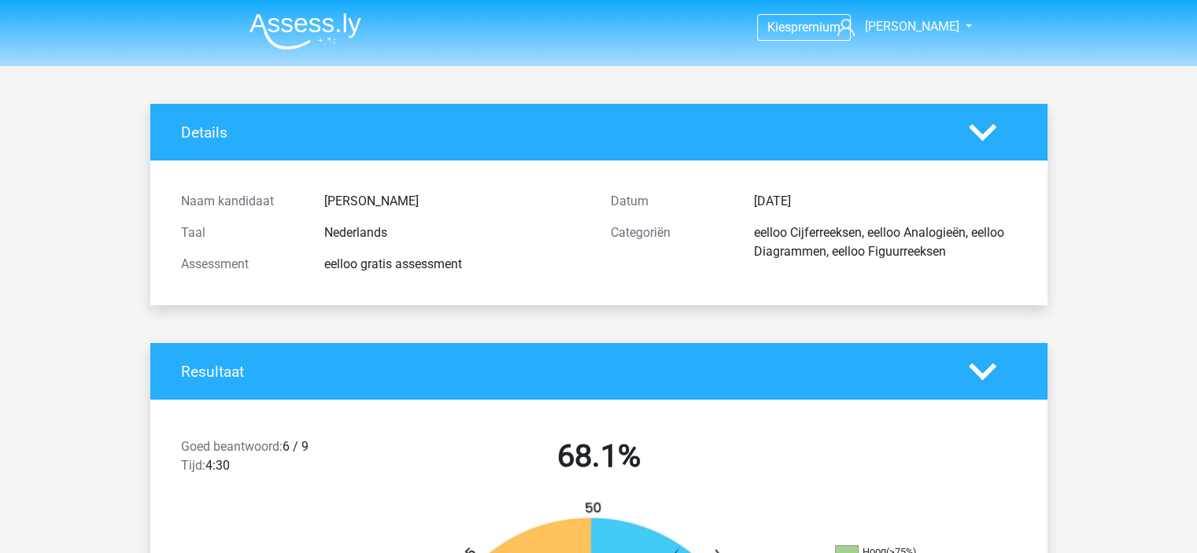
click at [256, 46] on img at bounding box center [305, 31] width 112 height 37
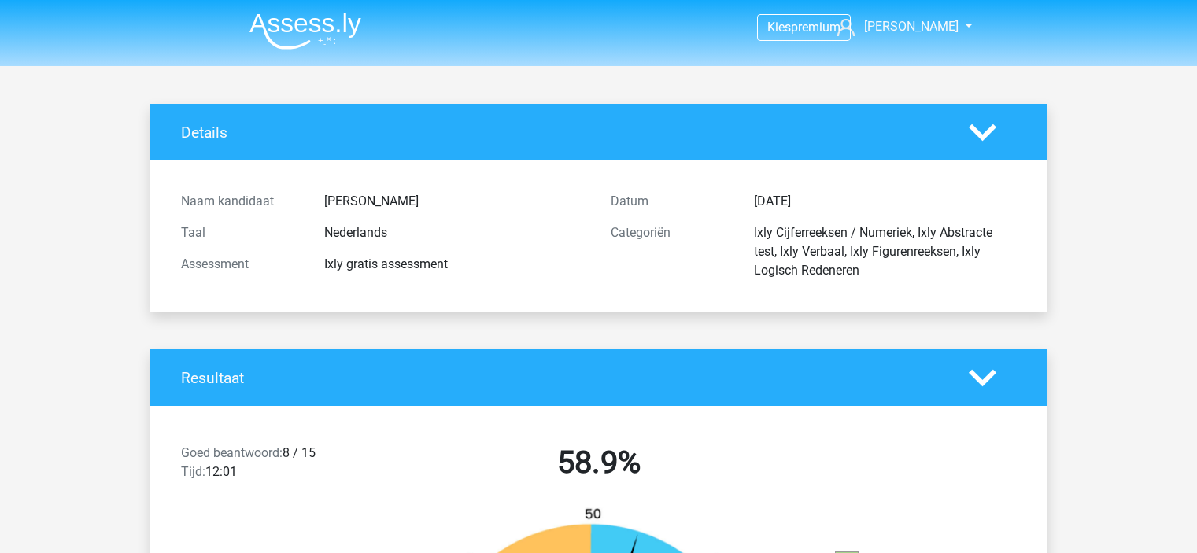
scroll to position [6918, 0]
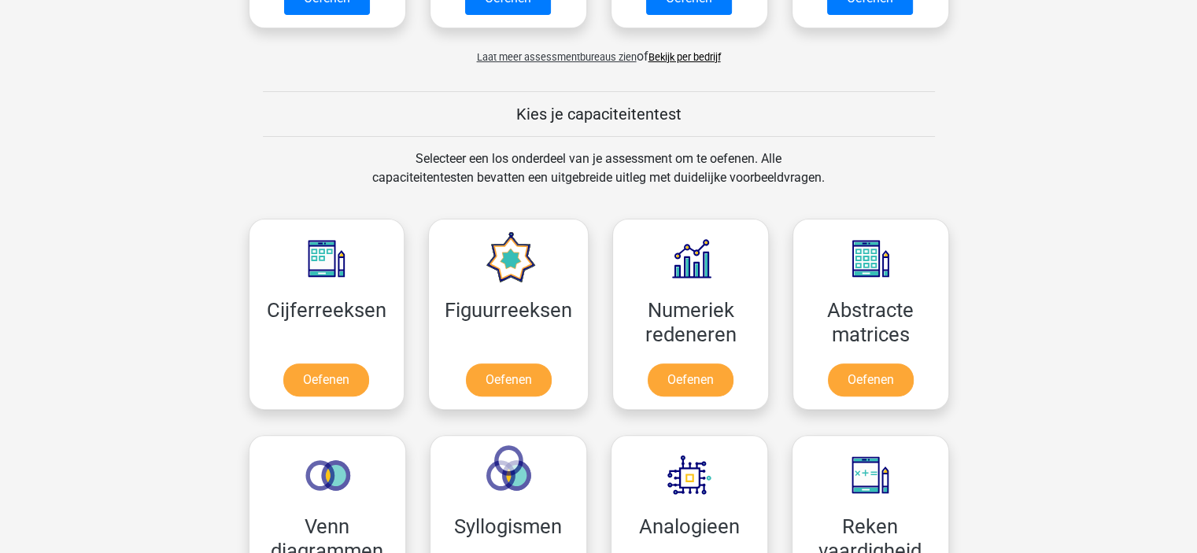
scroll to position [531, 0]
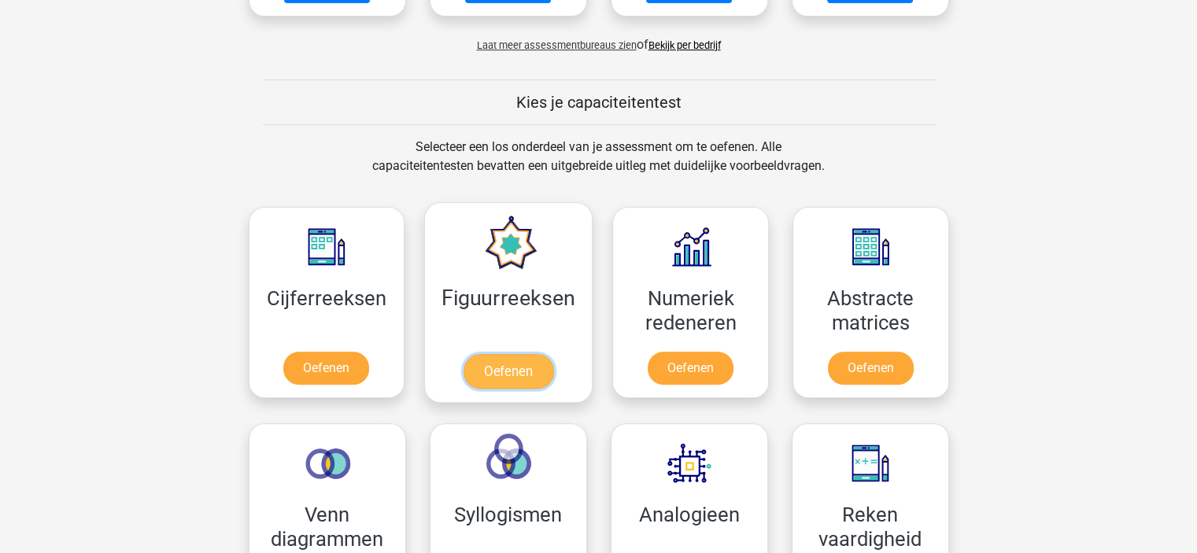
click at [502, 386] on link "Oefenen" at bounding box center [508, 371] width 90 height 35
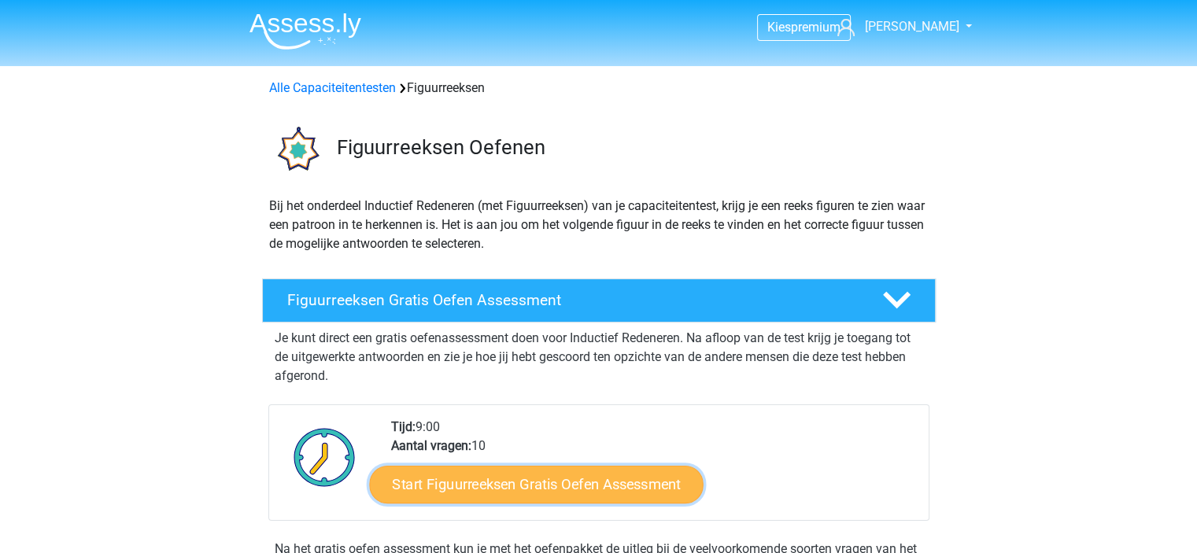
click at [517, 483] on link "Start Figuurreeksen Gratis Oefen Assessment" at bounding box center [536, 484] width 334 height 38
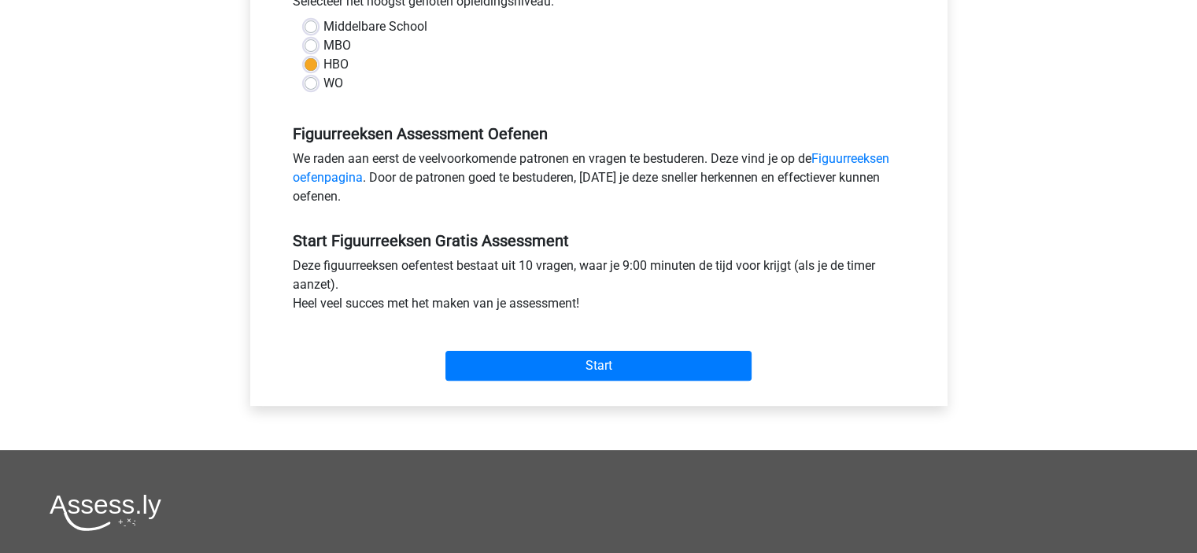
scroll to position [384, 0]
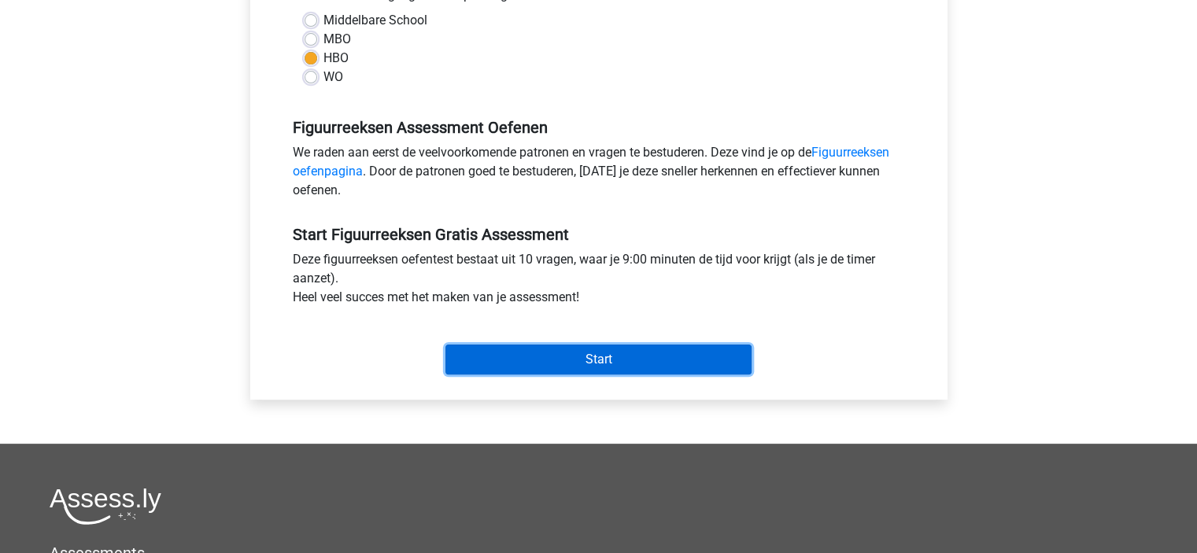
click at [576, 373] on input "Start" at bounding box center [598, 360] width 306 height 30
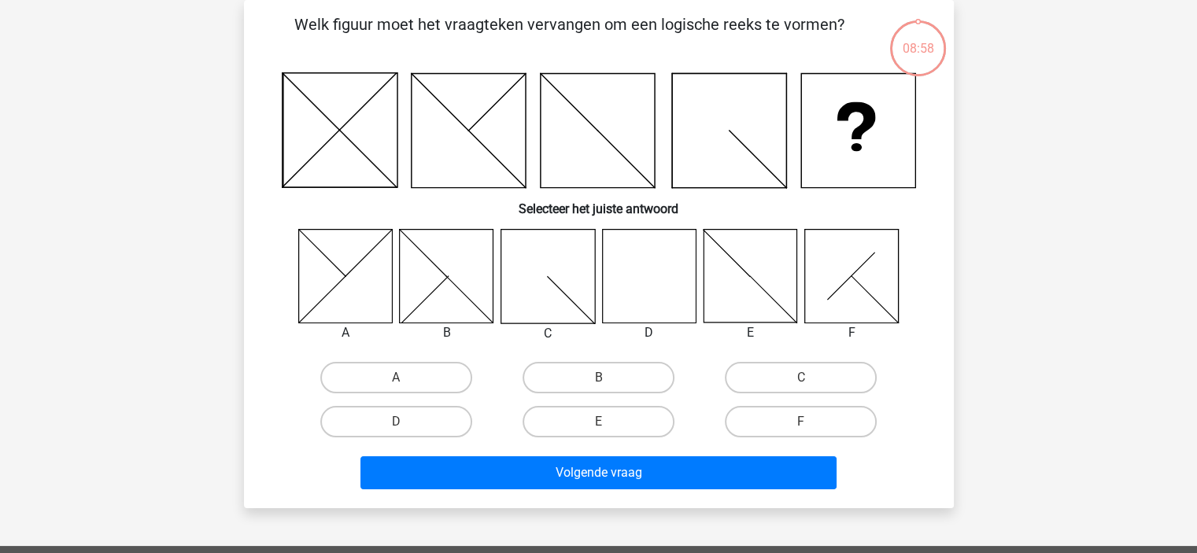
scroll to position [76, 0]
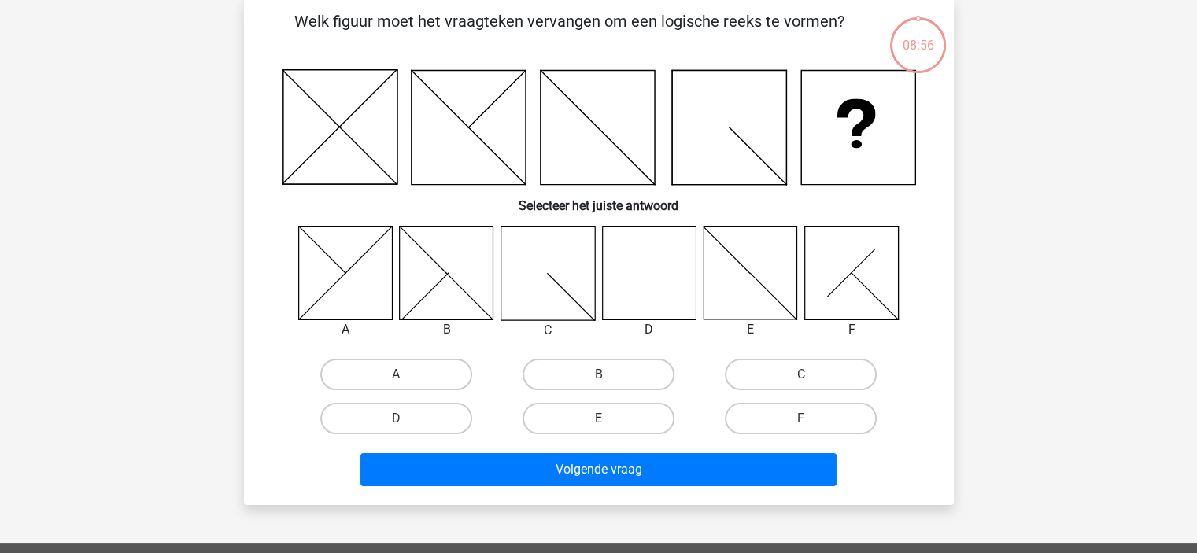
click at [611, 418] on label "E" at bounding box center [599, 418] width 152 height 31
click at [608, 419] on input "E" at bounding box center [603, 424] width 10 height 10
radio input "true"
click at [611, 418] on label "E" at bounding box center [599, 418] width 152 height 31
click at [608, 419] on input "E" at bounding box center [603, 424] width 10 height 10
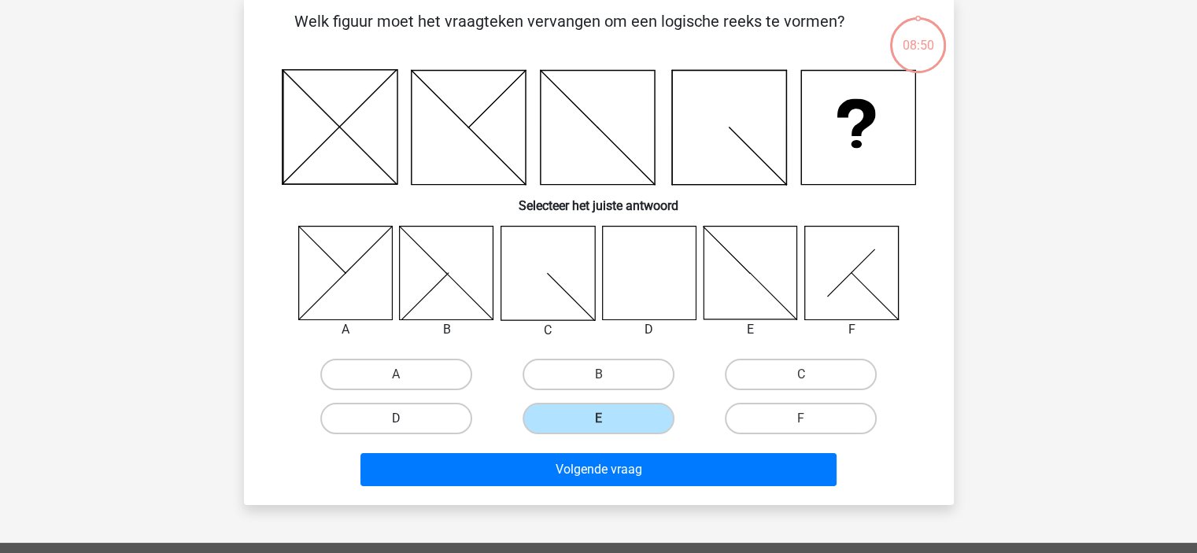
click at [382, 424] on label "D" at bounding box center [396, 418] width 152 height 31
click at [396, 424] on input "D" at bounding box center [401, 424] width 10 height 10
radio input "true"
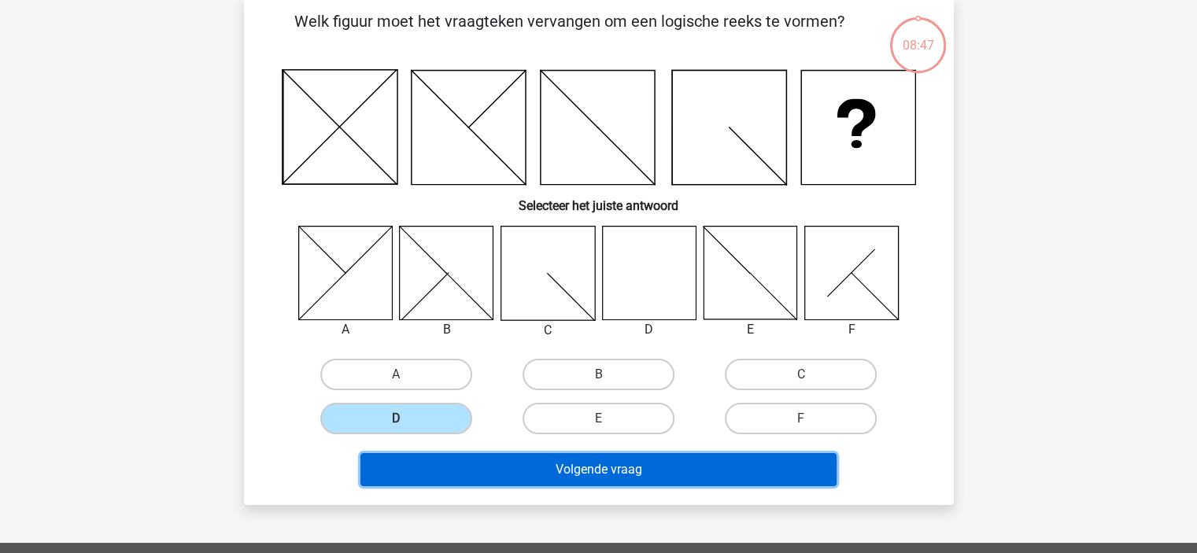
click at [659, 461] on button "Volgende vraag" at bounding box center [598, 469] width 476 height 33
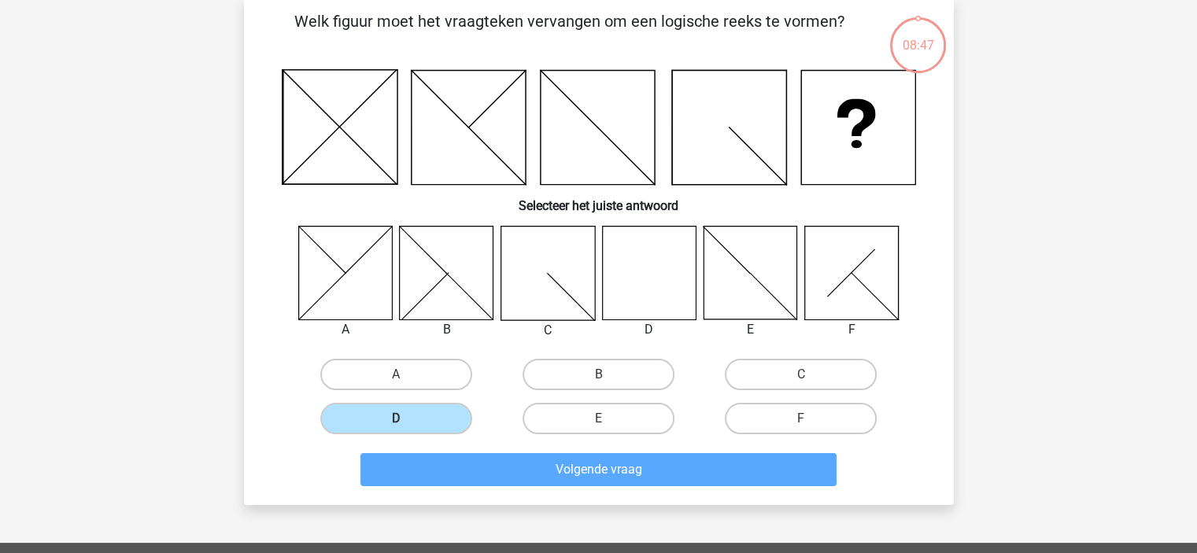
scroll to position [72, 0]
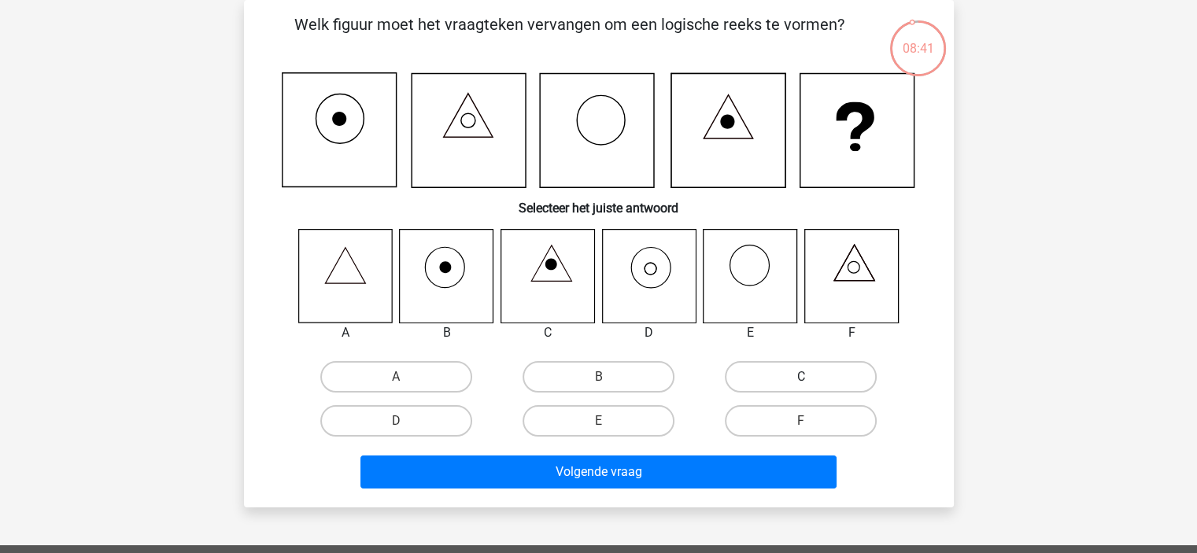
click at [815, 367] on label "C" at bounding box center [801, 376] width 152 height 31
click at [811, 377] on input "C" at bounding box center [806, 382] width 10 height 10
radio input "true"
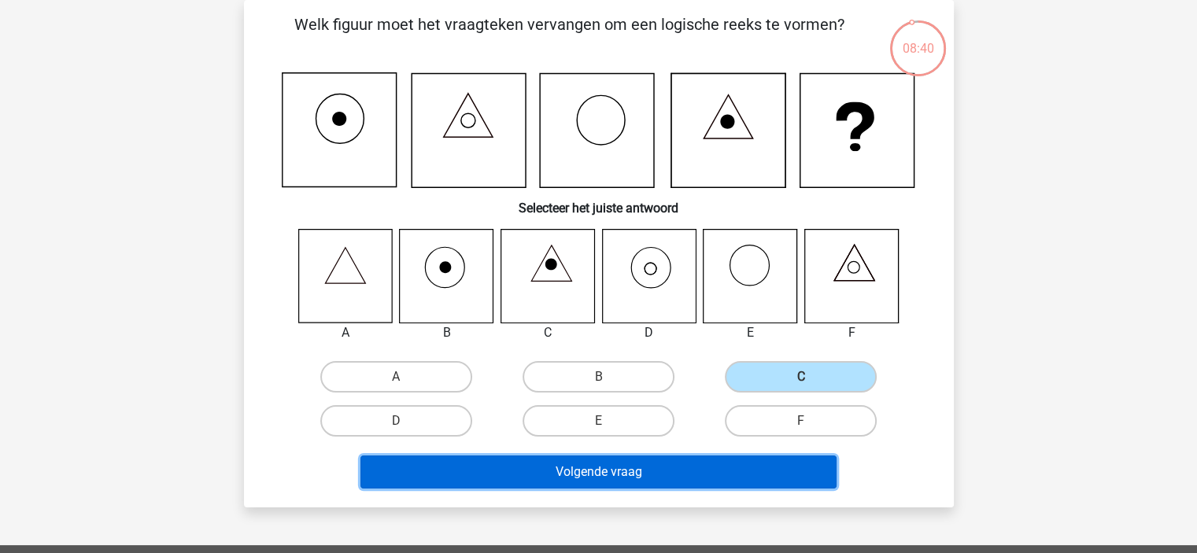
click at [652, 462] on button "Volgende vraag" at bounding box center [598, 472] width 476 height 33
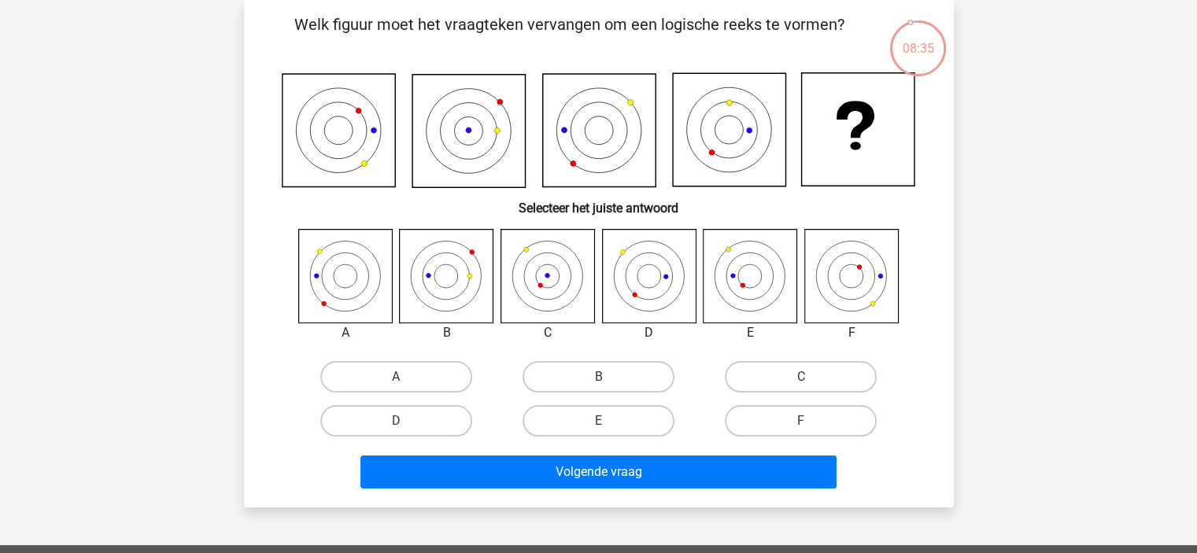
click at [648, 360] on div "B" at bounding box center [598, 377] width 202 height 44
click at [626, 382] on label "B" at bounding box center [599, 376] width 152 height 31
click at [608, 382] on input "B" at bounding box center [603, 382] width 10 height 10
radio input "true"
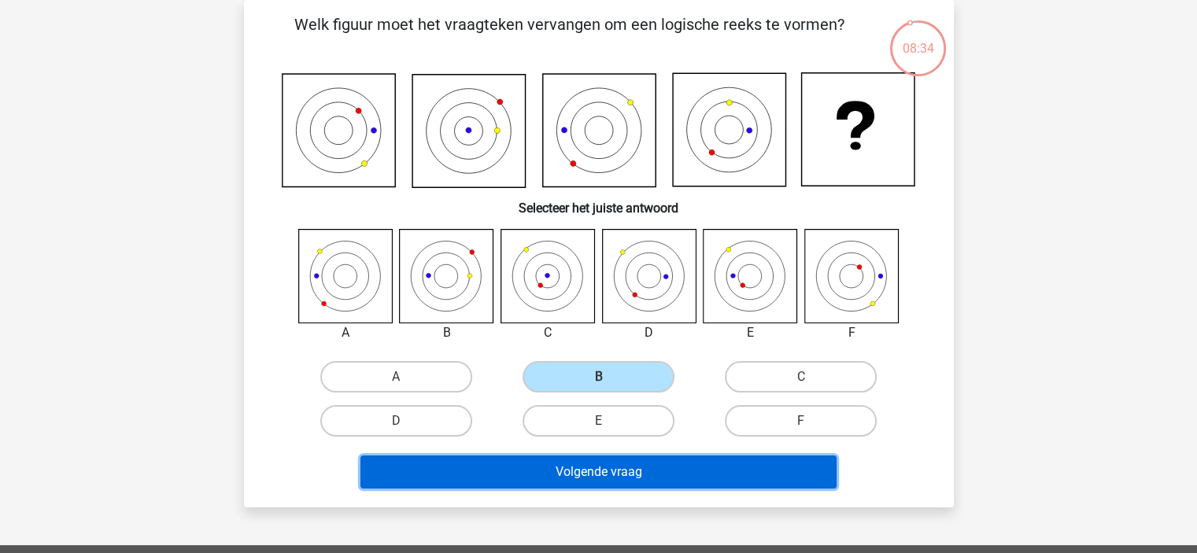
click at [607, 460] on button "Volgende vraag" at bounding box center [598, 472] width 476 height 33
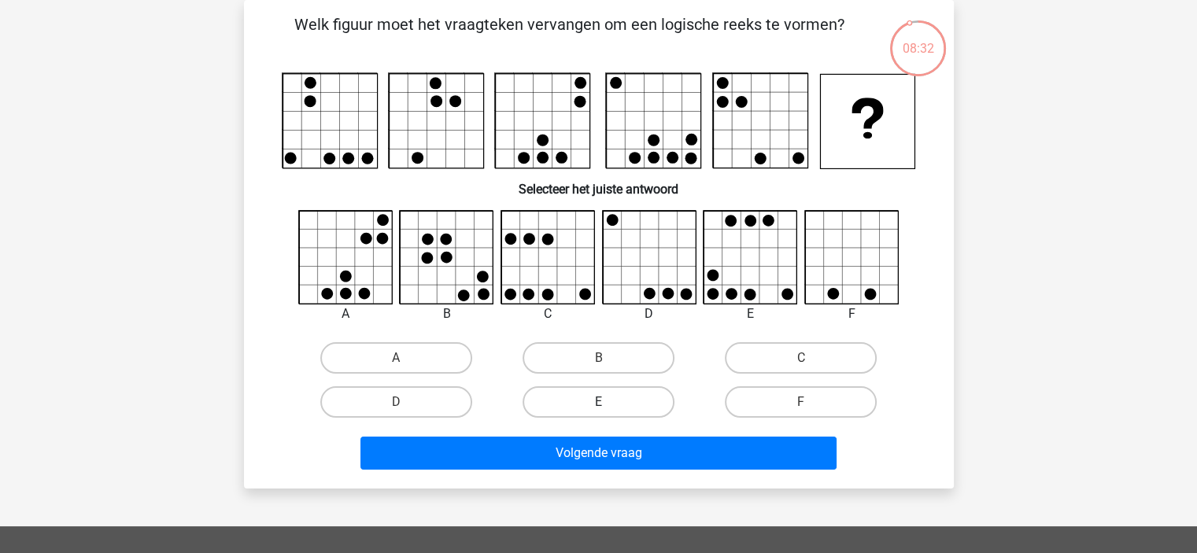
click at [652, 404] on label "E" at bounding box center [599, 401] width 152 height 31
click at [608, 404] on input "E" at bounding box center [603, 407] width 10 height 10
radio input "true"
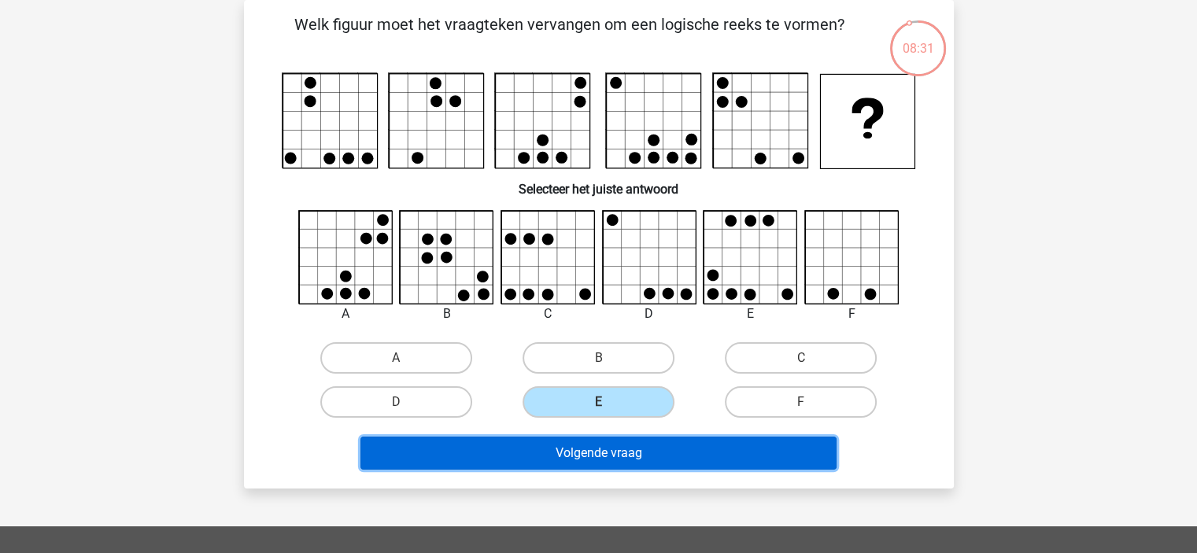
click at [643, 437] on button "Volgende vraag" at bounding box center [598, 453] width 476 height 33
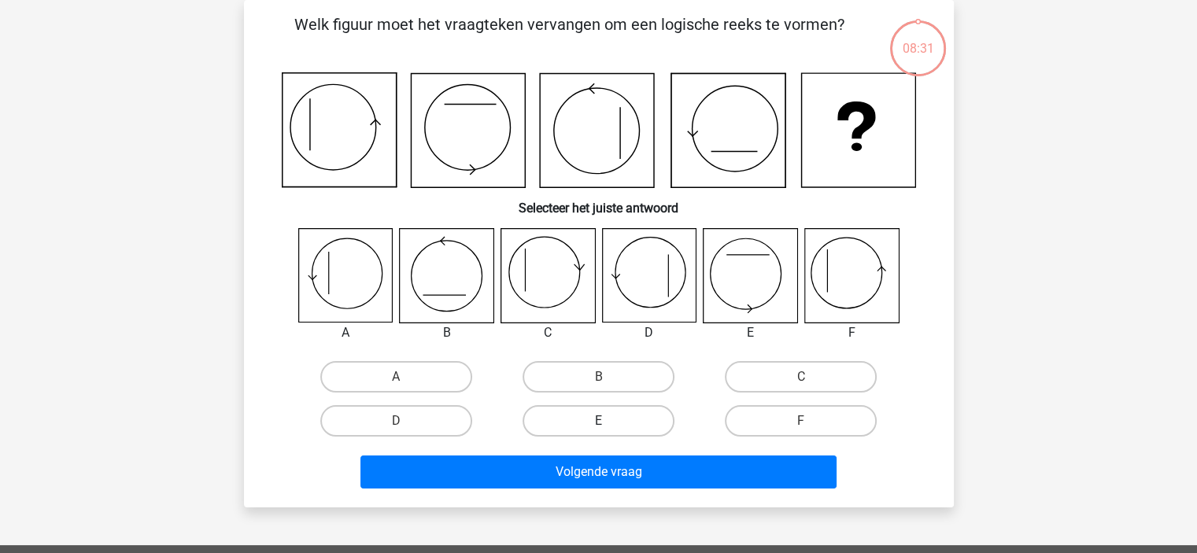
click at [633, 414] on label "E" at bounding box center [599, 420] width 152 height 31
click at [608, 421] on input "E" at bounding box center [603, 426] width 10 height 10
radio input "true"
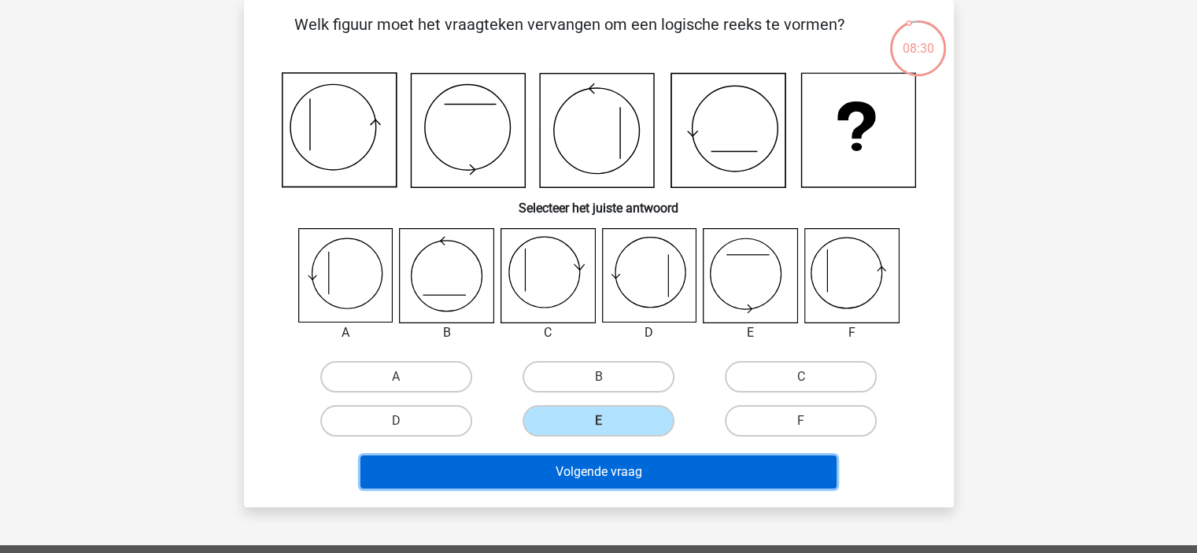
click at [623, 467] on button "Volgende vraag" at bounding box center [598, 472] width 476 height 33
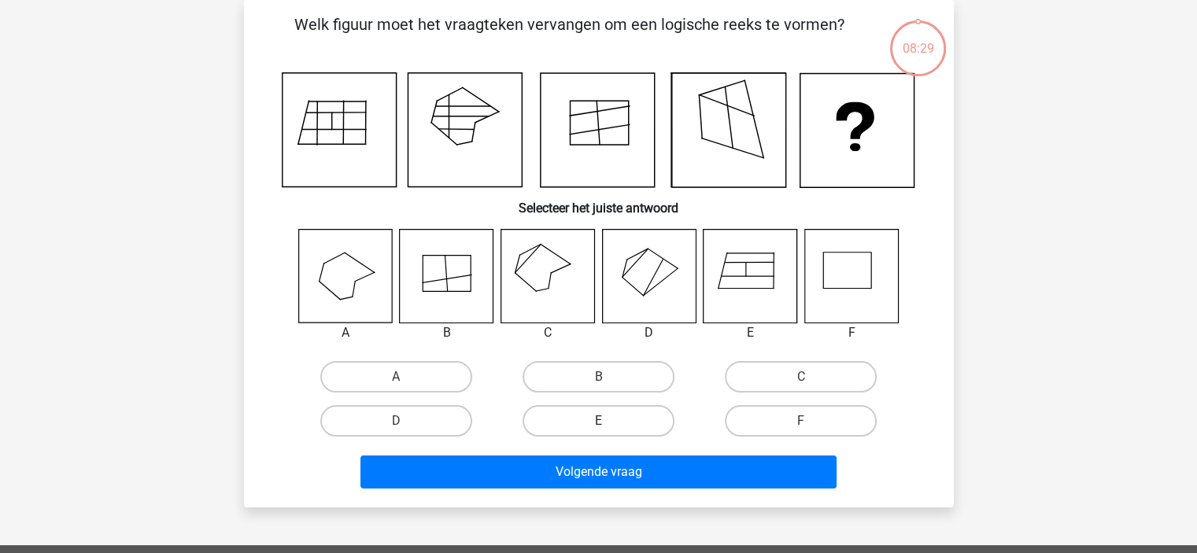
click at [626, 431] on label "E" at bounding box center [599, 420] width 152 height 31
click at [608, 431] on input "E" at bounding box center [603, 426] width 10 height 10
radio input "true"
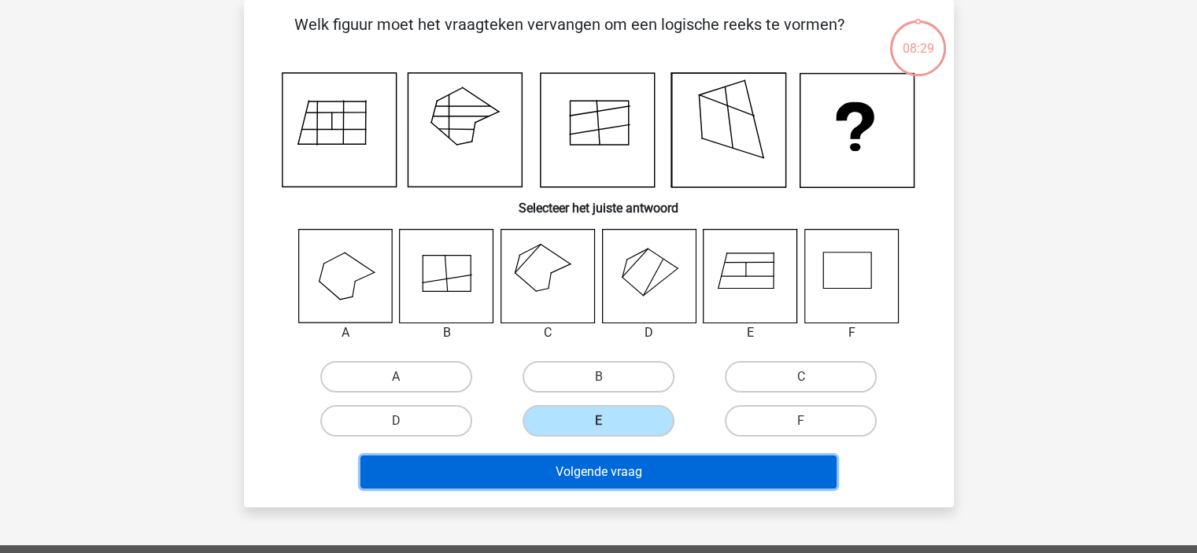
click at [607, 470] on button "Volgende vraag" at bounding box center [598, 472] width 476 height 33
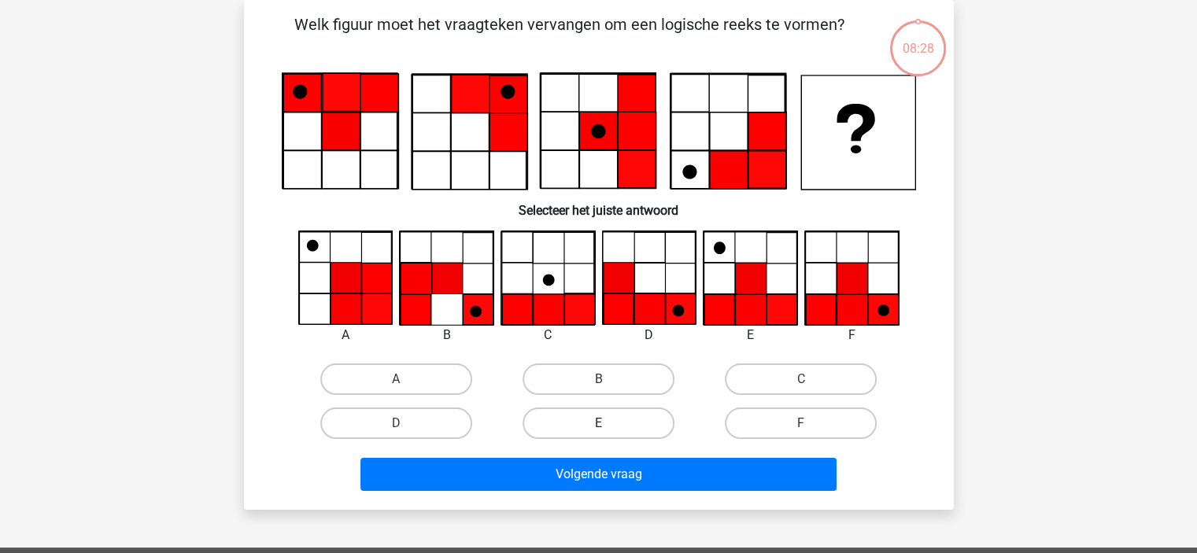
click at [614, 423] on label "E" at bounding box center [599, 423] width 152 height 31
click at [608, 423] on input "E" at bounding box center [603, 428] width 10 height 10
radio input "true"
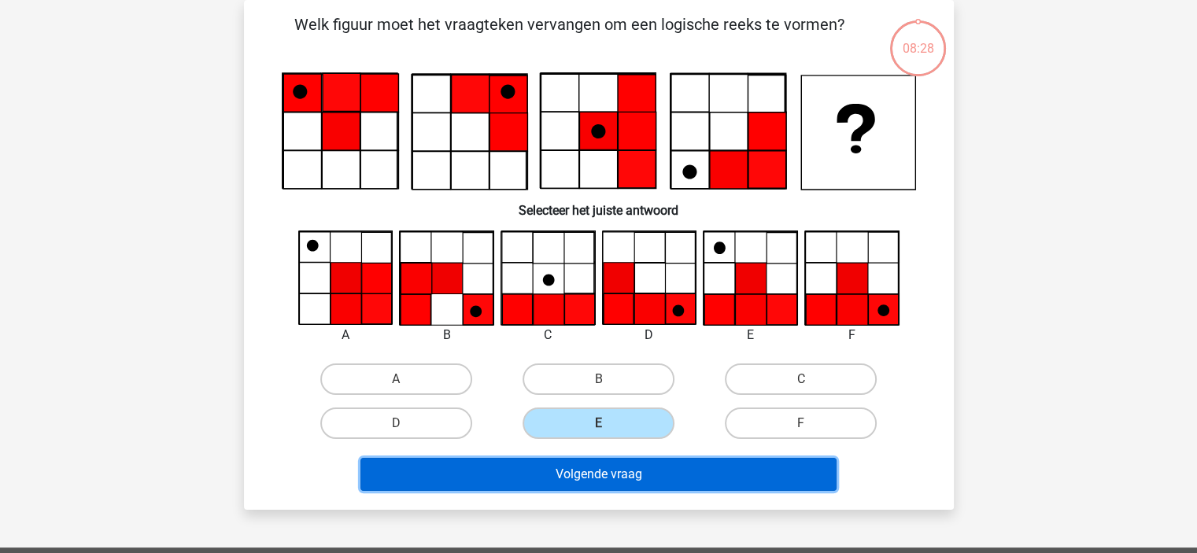
click at [596, 469] on button "Volgende vraag" at bounding box center [598, 474] width 476 height 33
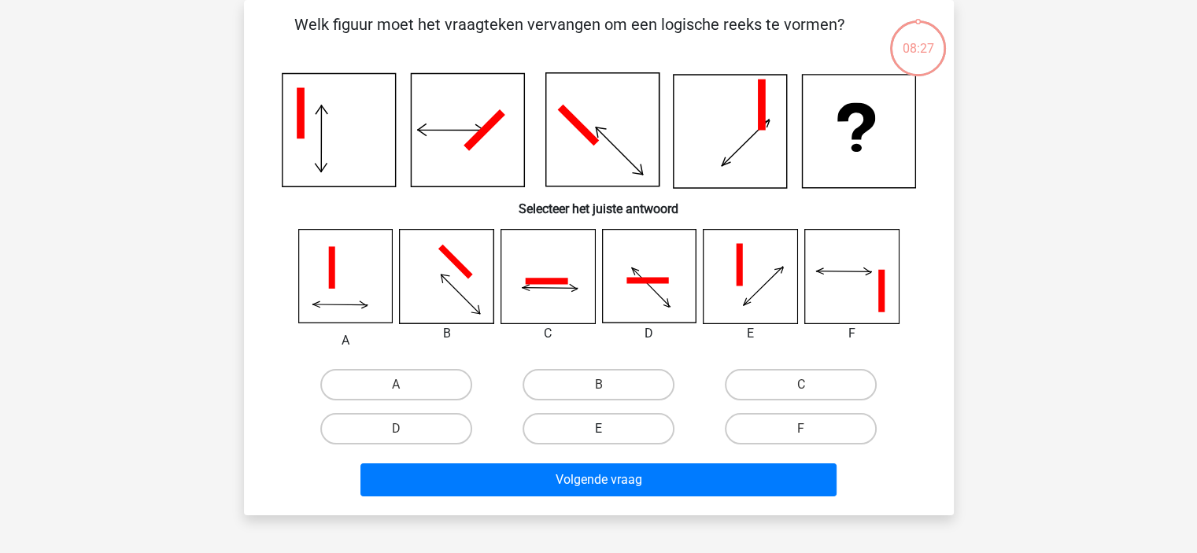
click at [619, 420] on label "E" at bounding box center [599, 428] width 152 height 31
click at [608, 429] on input "E" at bounding box center [603, 434] width 10 height 10
radio input "true"
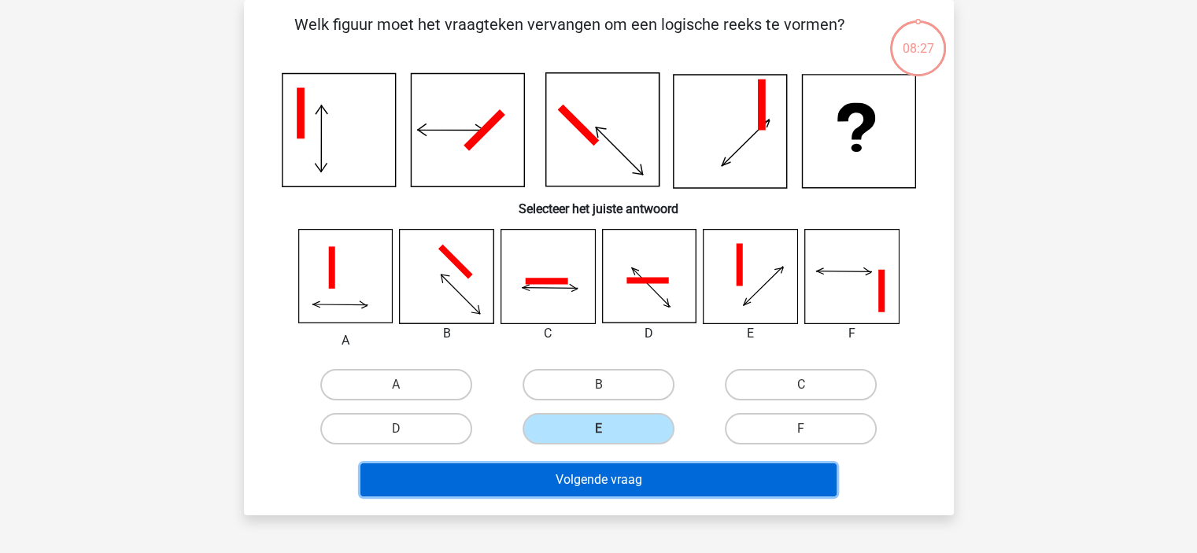
click at [598, 475] on button "Volgende vraag" at bounding box center [598, 479] width 476 height 33
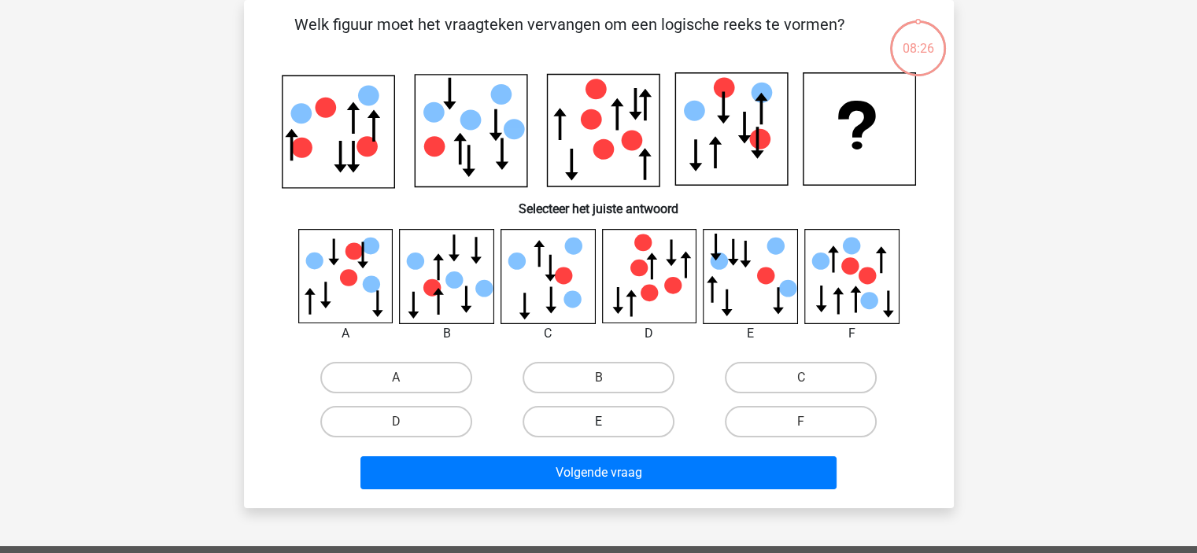
click at [614, 411] on label "E" at bounding box center [599, 421] width 152 height 31
click at [608, 422] on input "E" at bounding box center [603, 427] width 10 height 10
radio input "true"
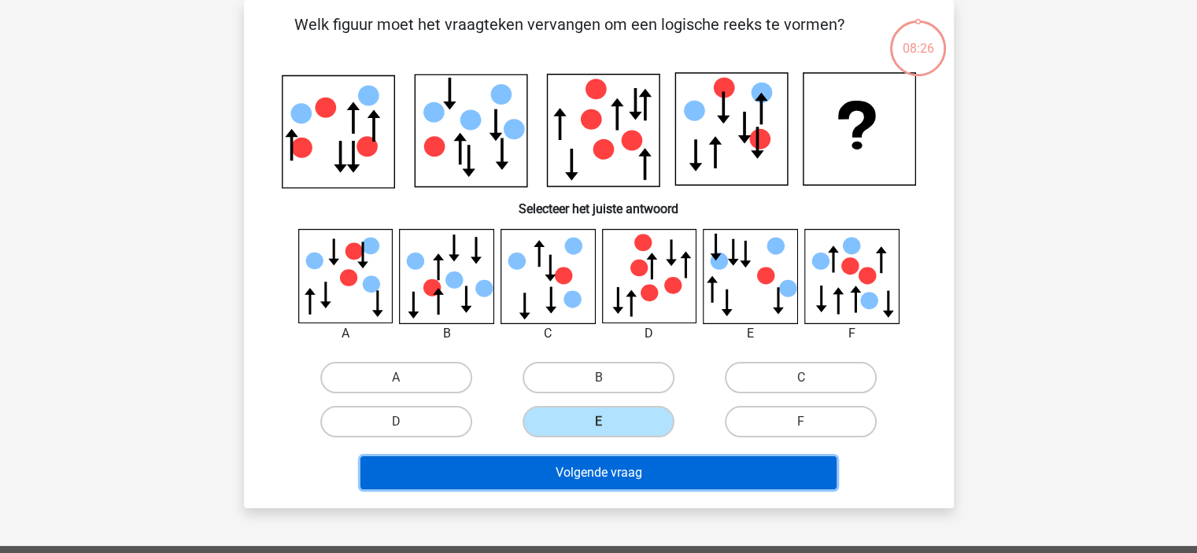
click at [596, 470] on button "Volgende vraag" at bounding box center [598, 472] width 476 height 33
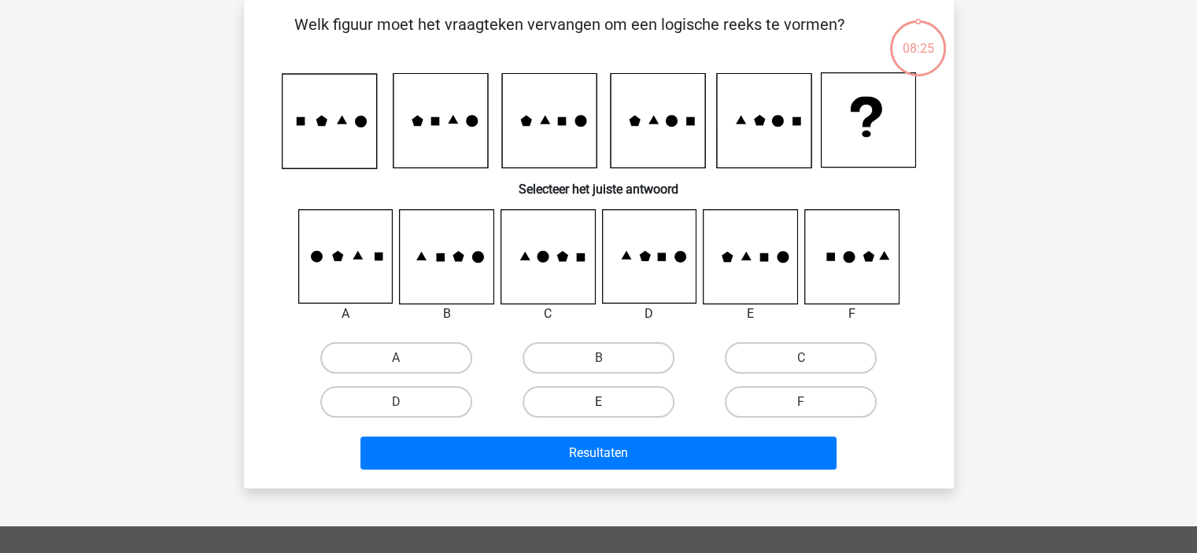
click at [617, 415] on label "E" at bounding box center [599, 401] width 152 height 31
click at [608, 412] on input "E" at bounding box center [603, 407] width 10 height 10
radio input "true"
click at [605, 404] on input "E" at bounding box center [603, 407] width 10 height 10
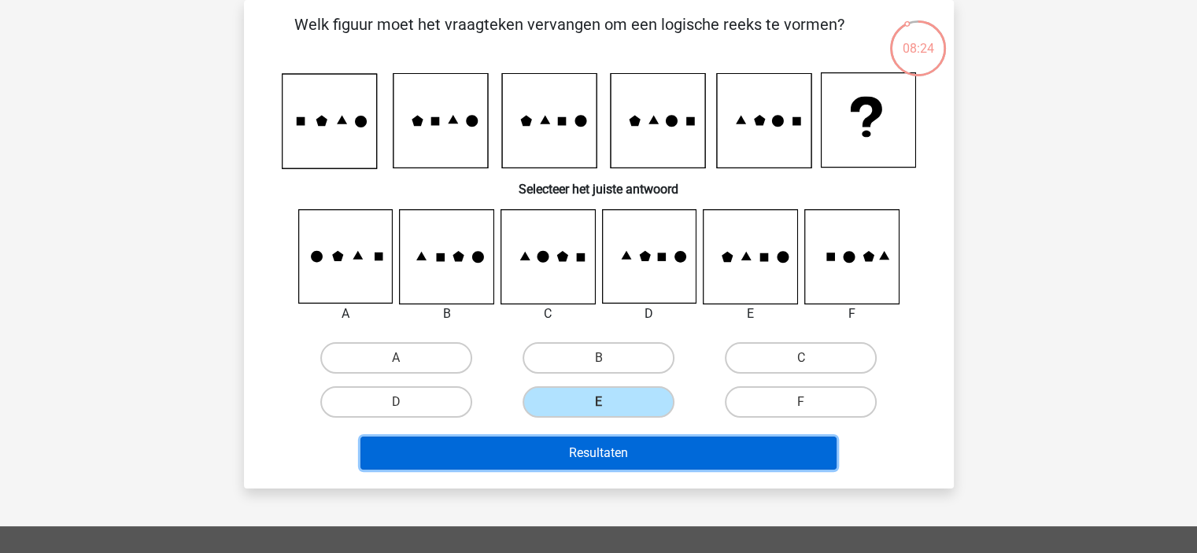
click at [602, 440] on button "Resultaten" at bounding box center [598, 453] width 476 height 33
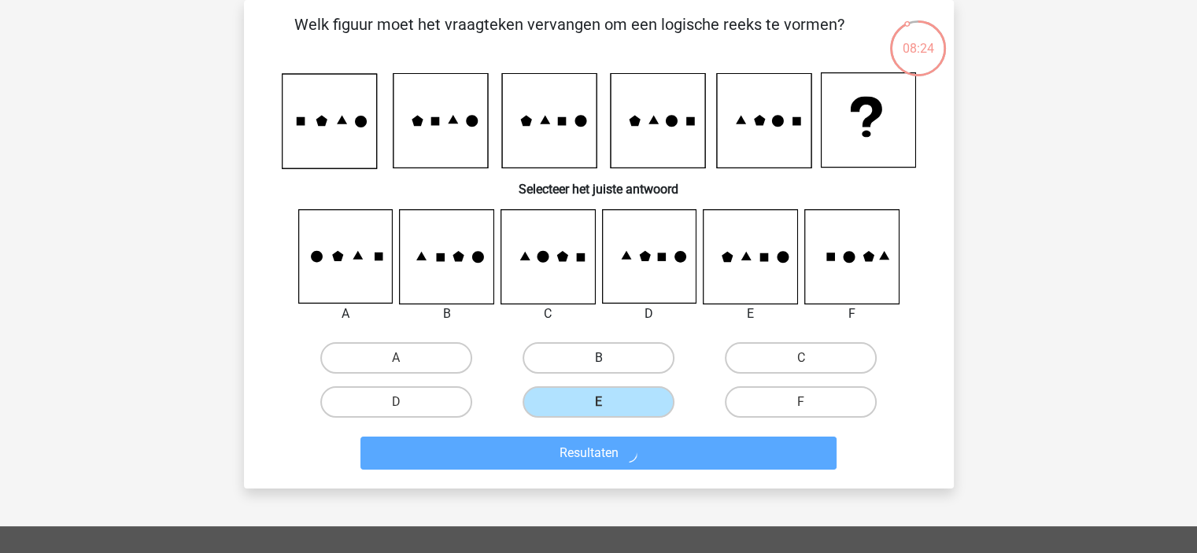
click at [588, 371] on label "B" at bounding box center [599, 357] width 152 height 31
click at [598, 368] on input "B" at bounding box center [603, 363] width 10 height 10
radio input "true"
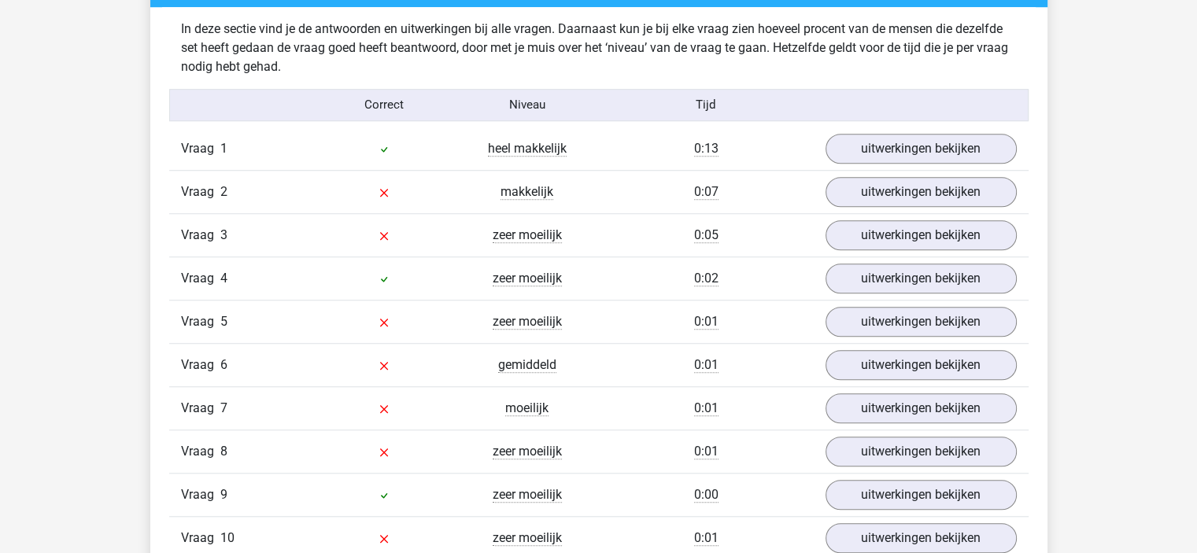
scroll to position [1256, 0]
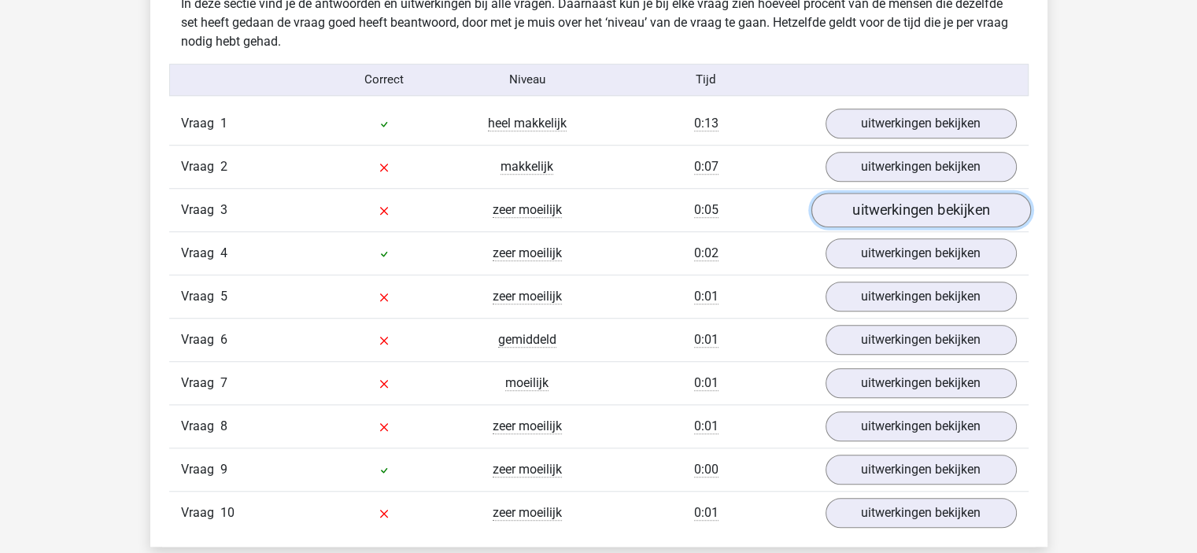
click at [870, 212] on link "uitwerkingen bekijken" at bounding box center [921, 210] width 220 height 35
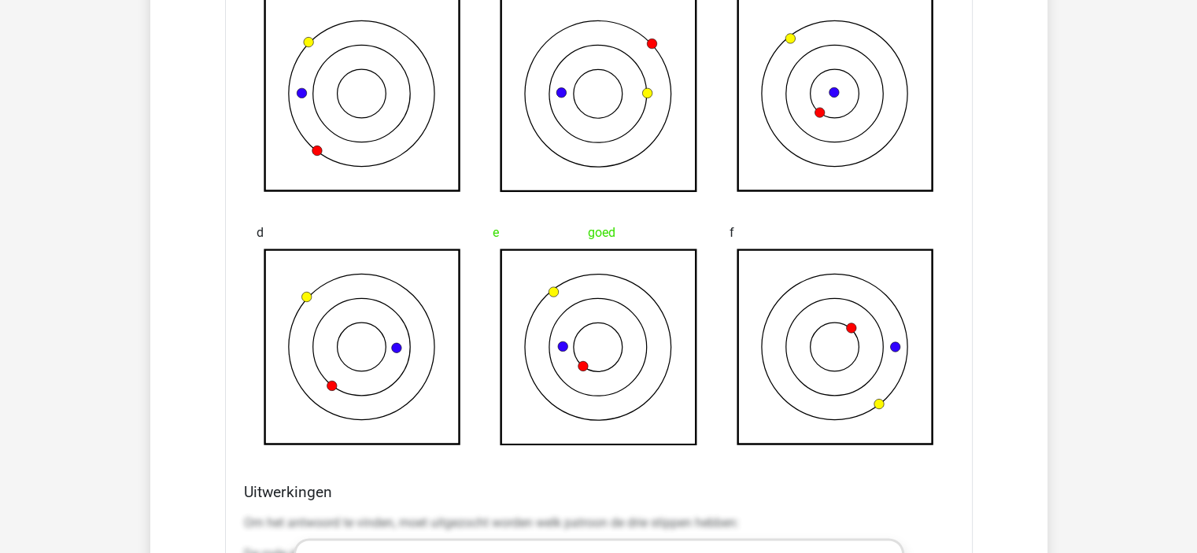
scroll to position [1745, 0]
